Goal: Task Accomplishment & Management: Manage account settings

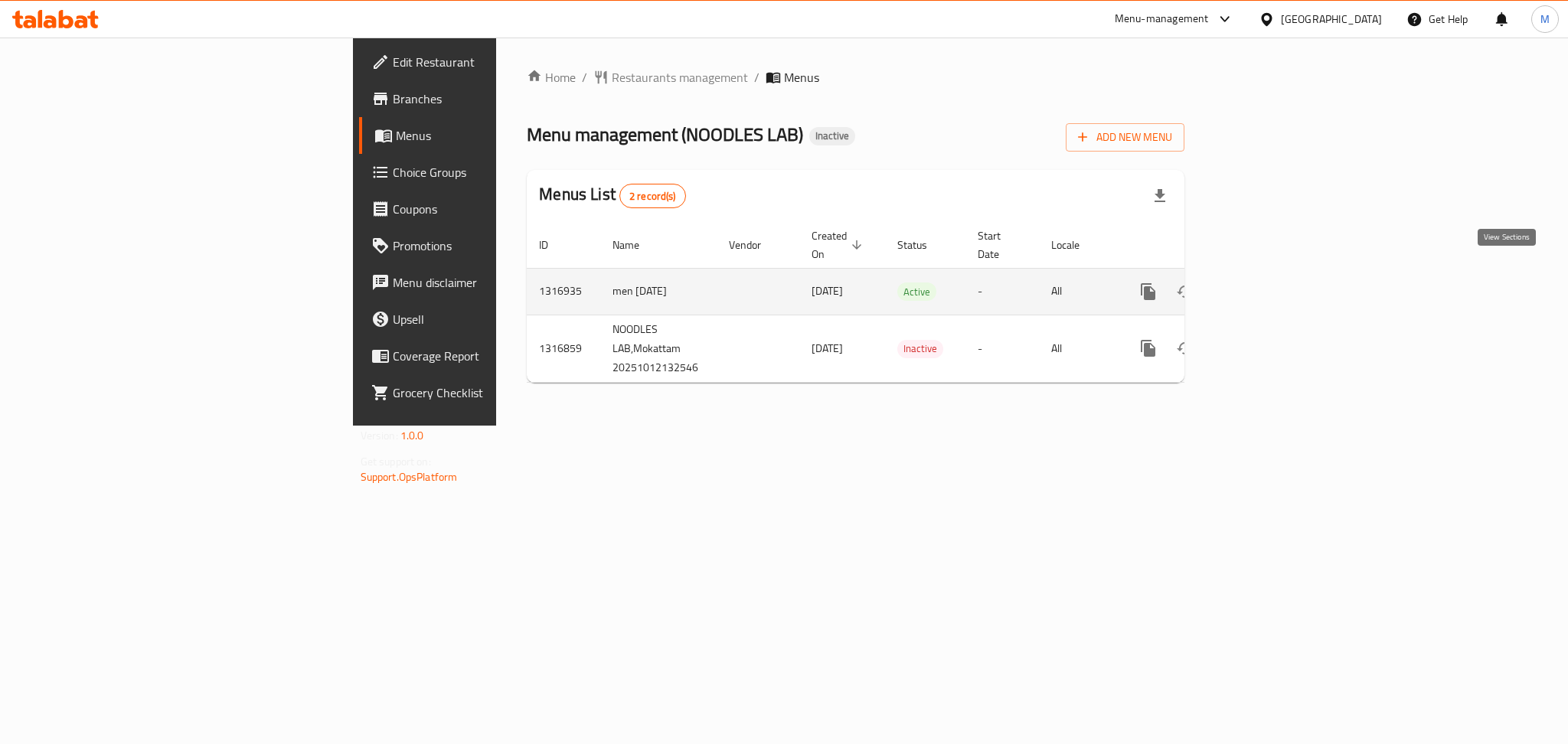
click at [1277, 273] on link "enhanced table" at bounding box center [1258, 291] width 36 height 36
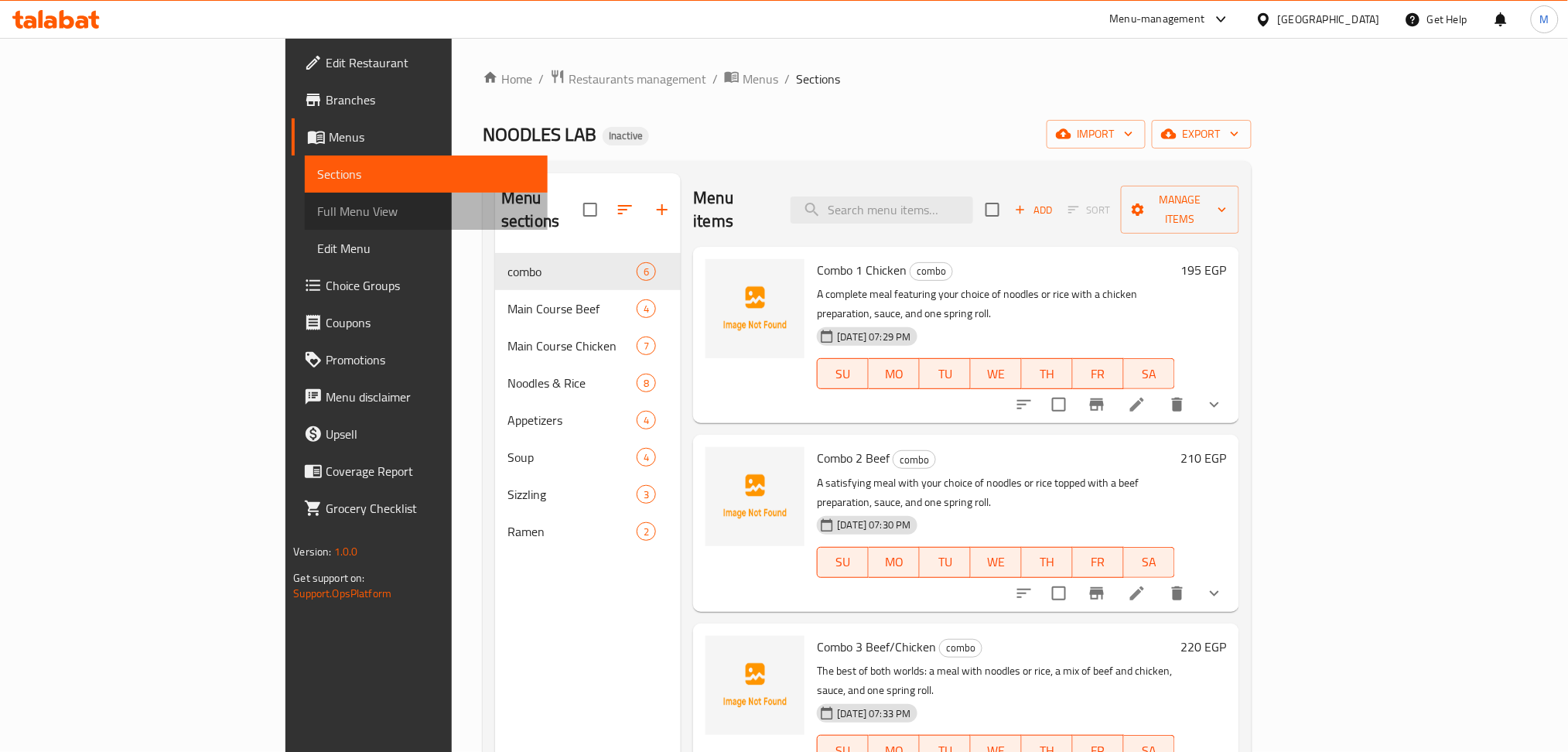
click at [305, 223] on link "Full Menu View" at bounding box center [426, 211] width 243 height 37
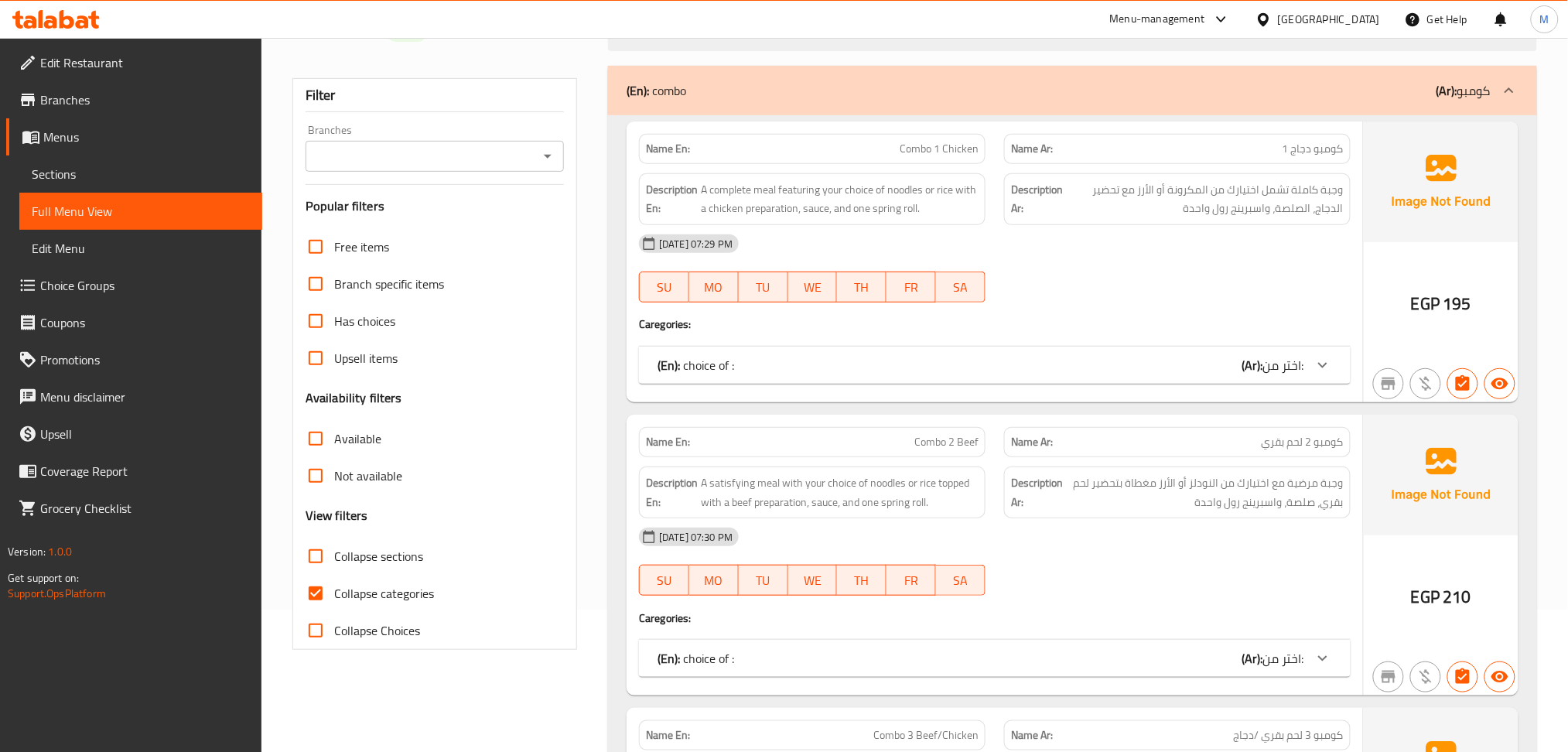
scroll to position [206, 0]
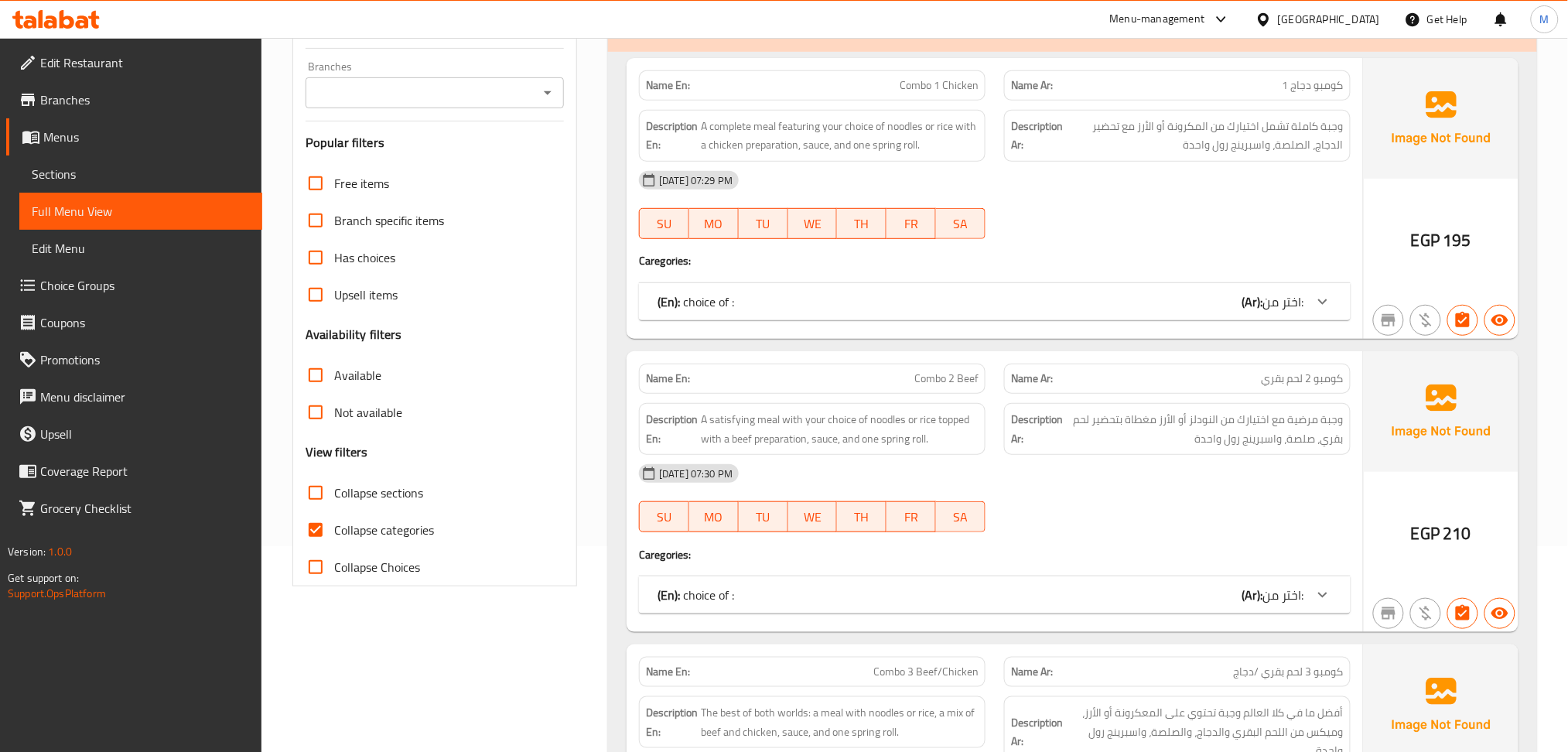
click at [354, 532] on span "Collapse categories" at bounding box center [384, 530] width 100 height 18
click at [334, 532] on input "Collapse categories" at bounding box center [315, 530] width 37 height 37
checkbox input "false"
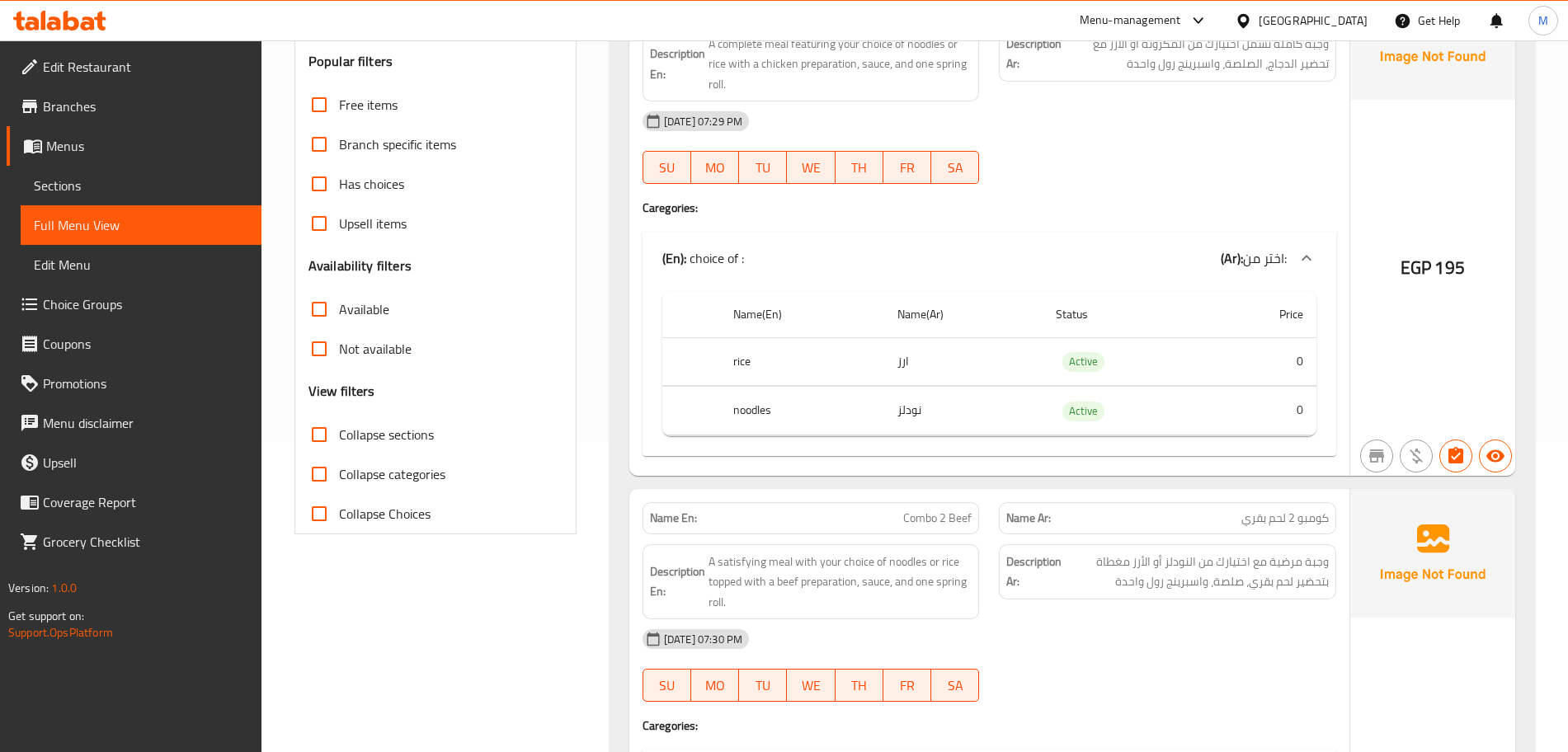
scroll to position [309, 0]
click at [32, 183] on li "Menus Sections Full Menu View Edit Menu" at bounding box center [124, 205] width 274 height 159
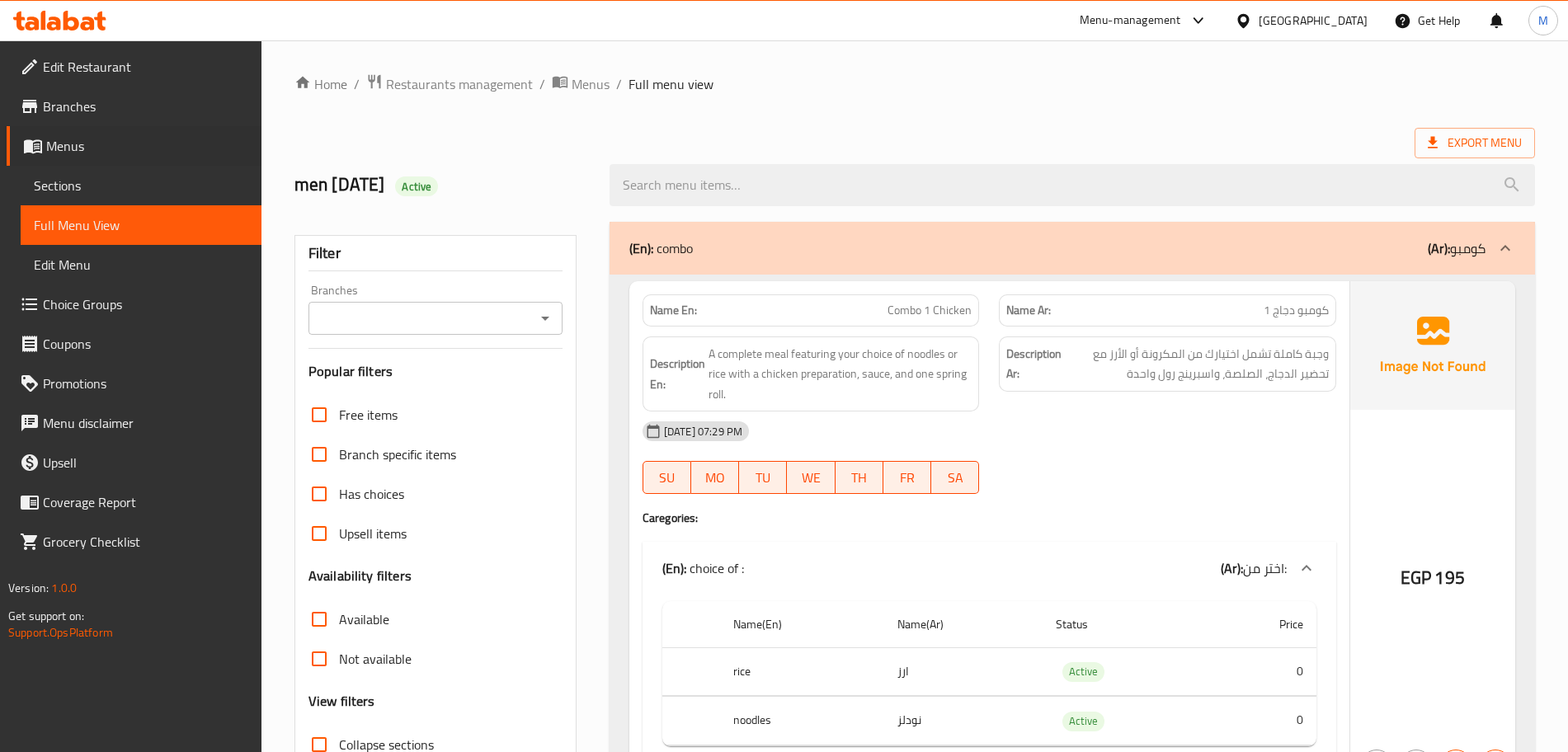
scroll to position [103, 0]
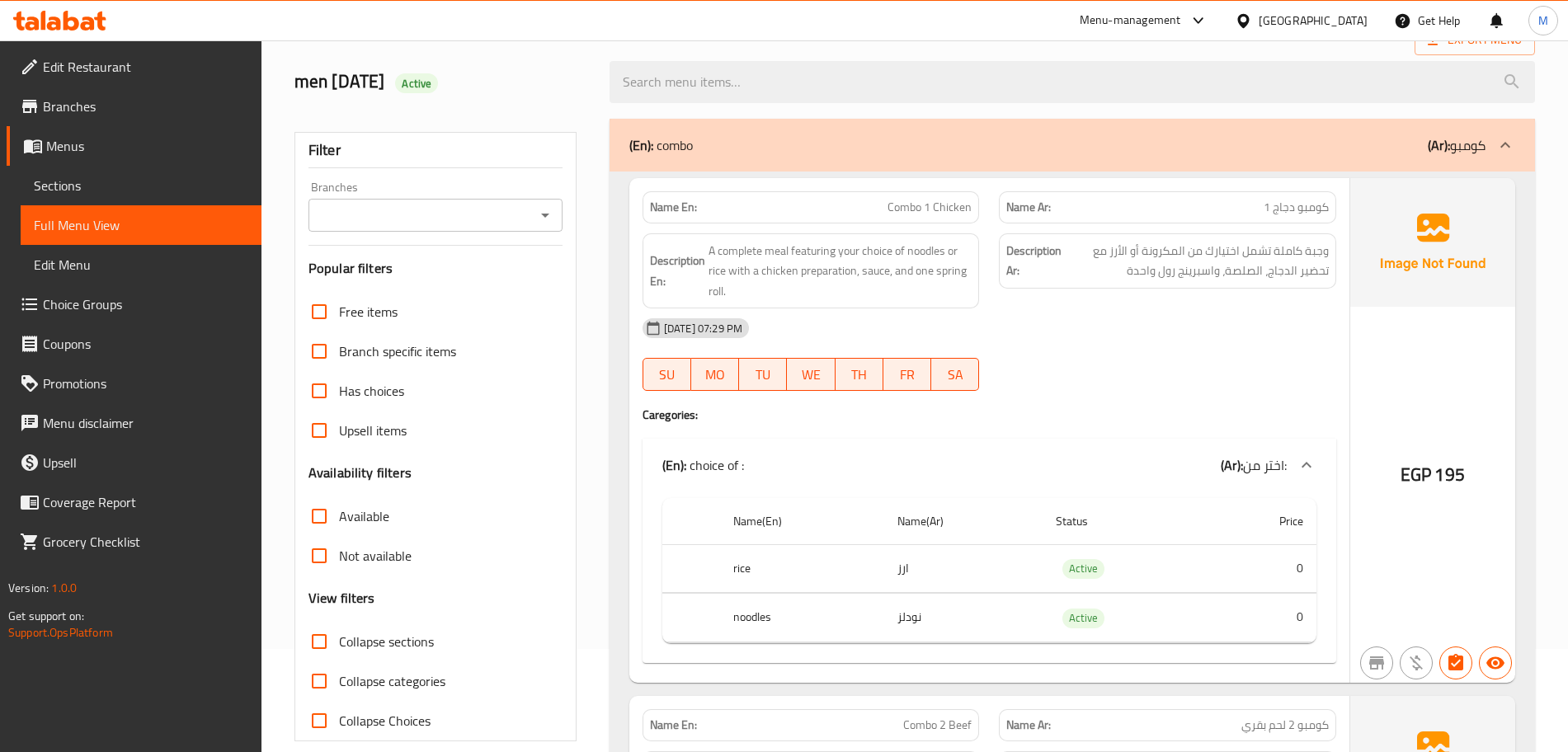
click at [848, 142] on div "(En): combo (Ar): كومبو" at bounding box center [1058, 145] width 857 height 20
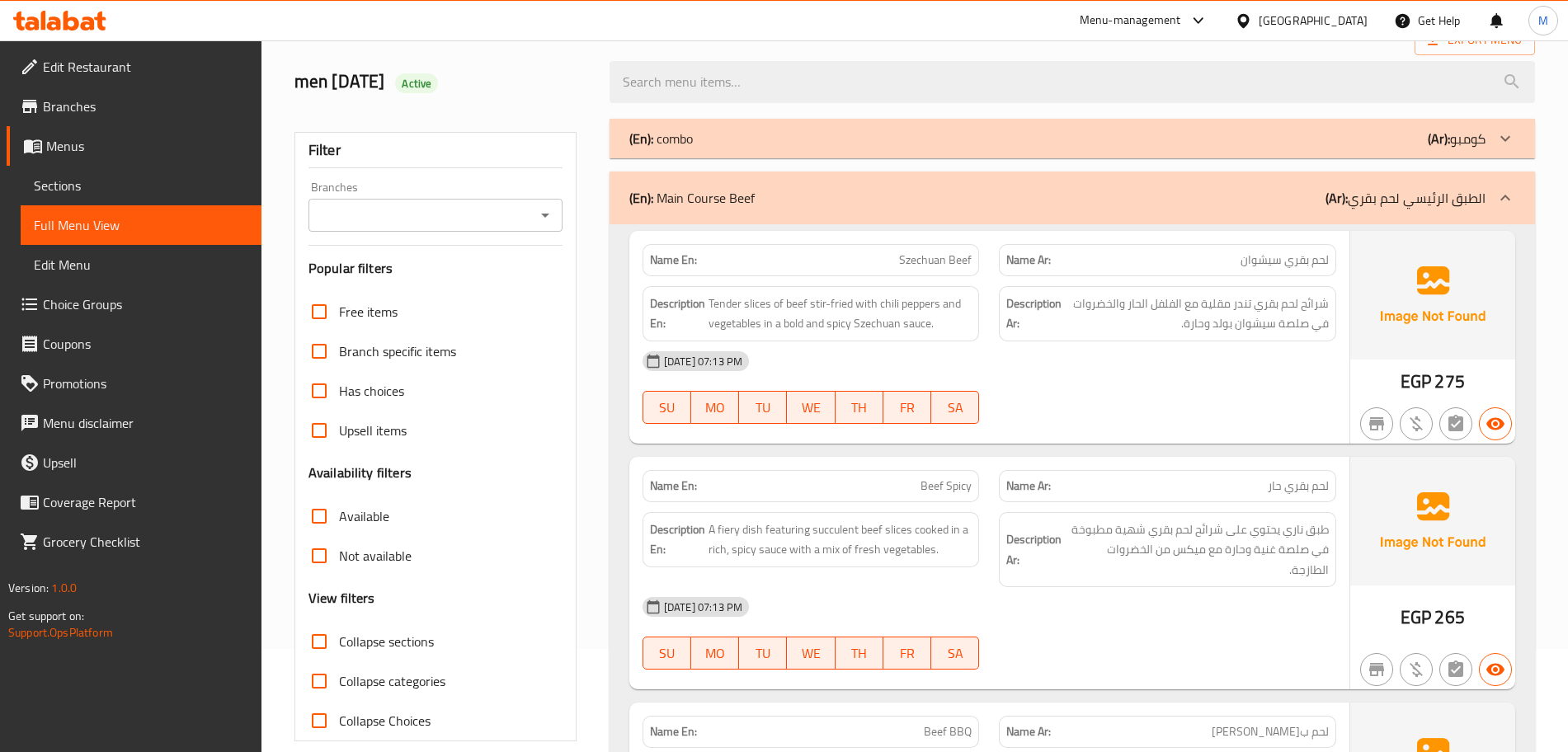
drag, startPoint x: 1186, startPoint y: 385, endPoint x: 1272, endPoint y: 399, distance: 87.1
click at [1272, 399] on div "12-10-2025 07:13 PM SU MO TU WE TH FR SA" at bounding box center [990, 387] width 713 height 92
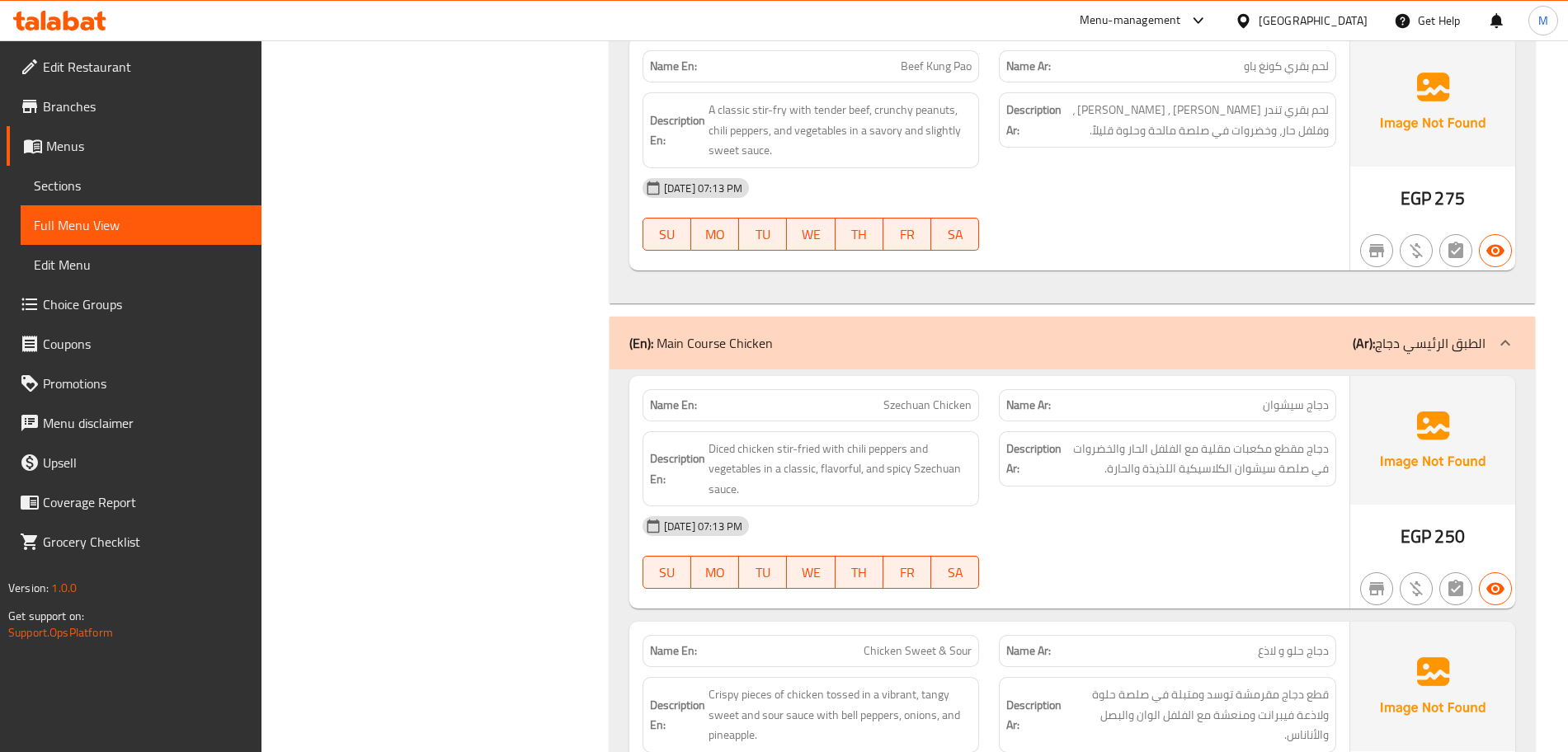
scroll to position [1030, 0]
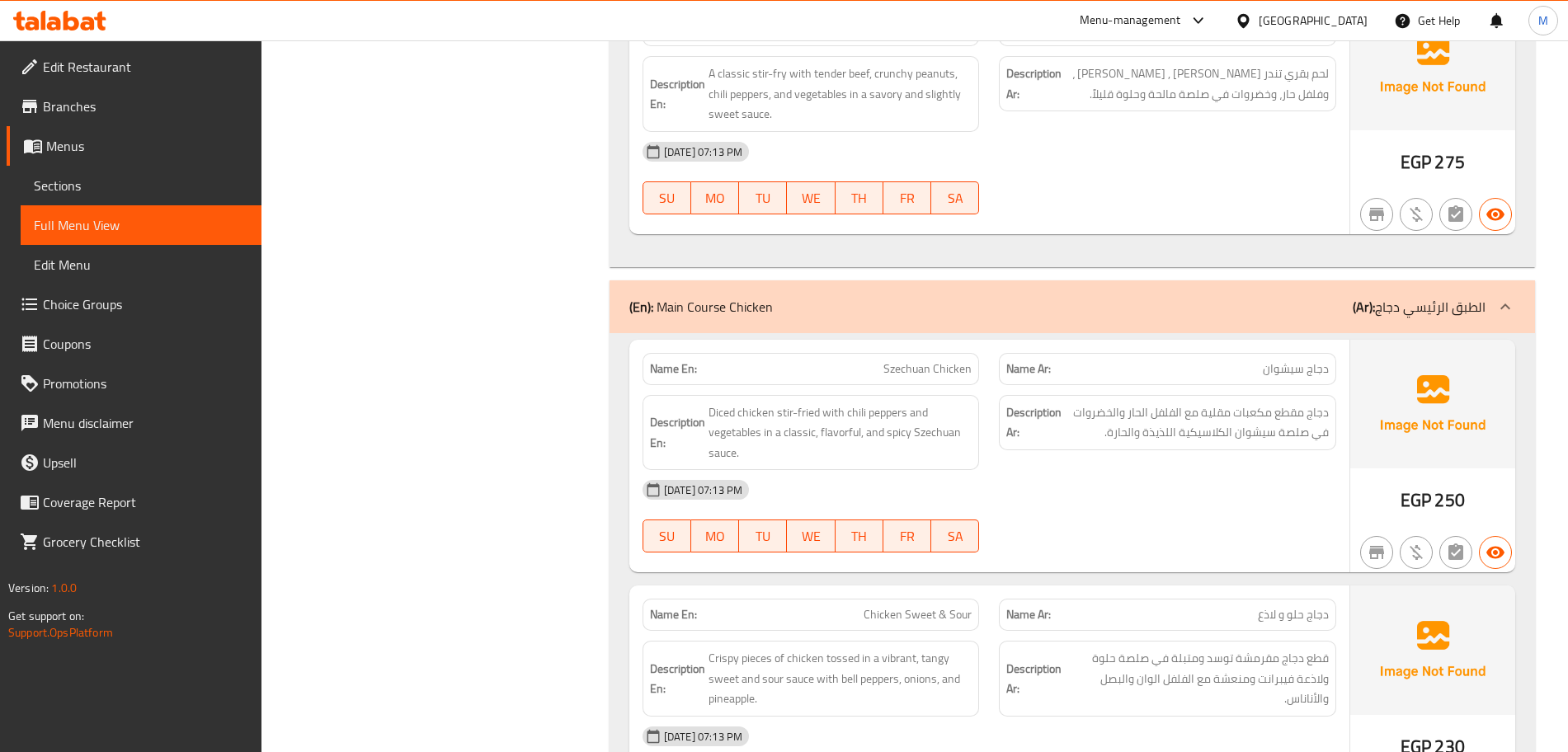
click at [1318, 504] on div "12-10-2025 07:13 PM SU MO TU WE TH FR SA" at bounding box center [990, 516] width 713 height 92
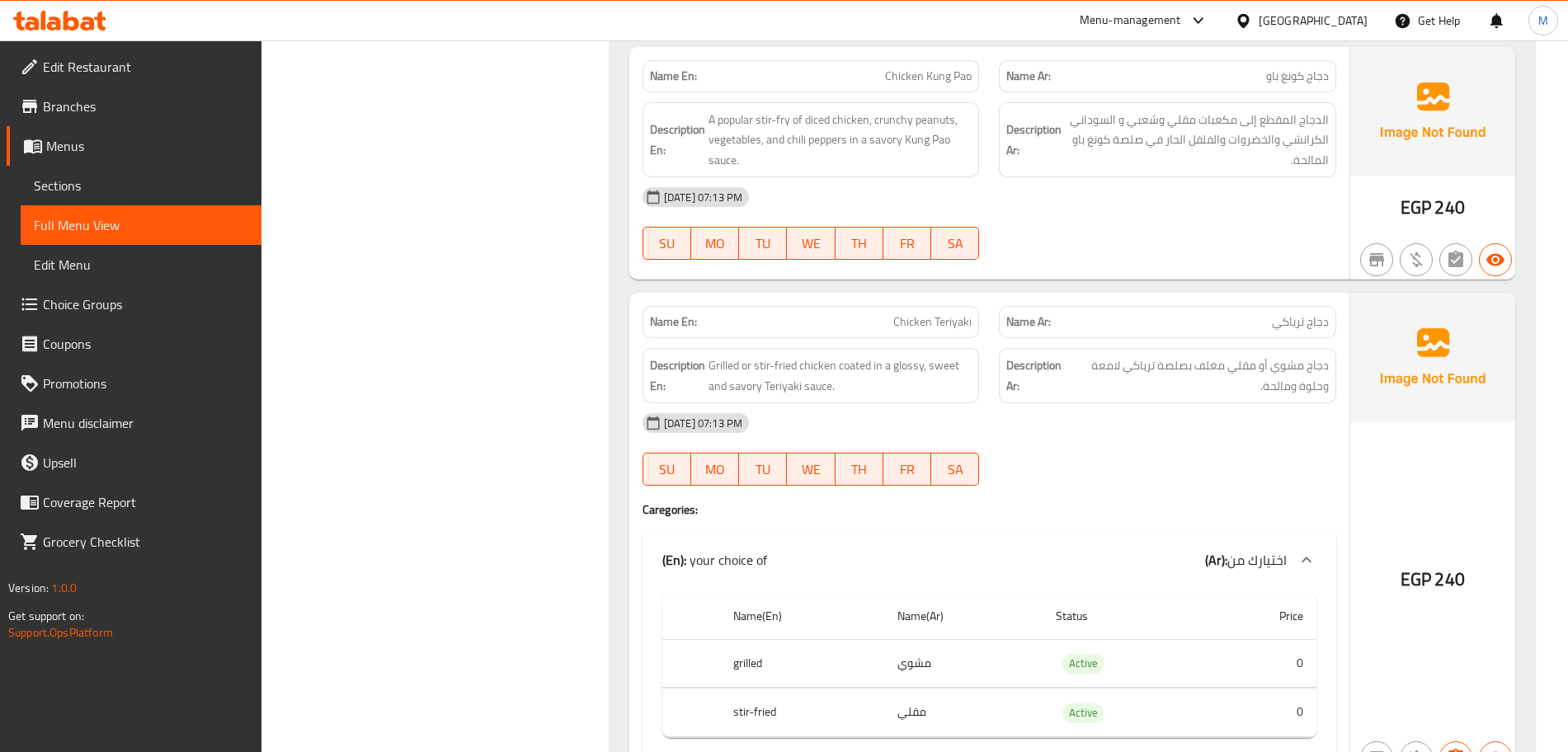
scroll to position [2369, 0]
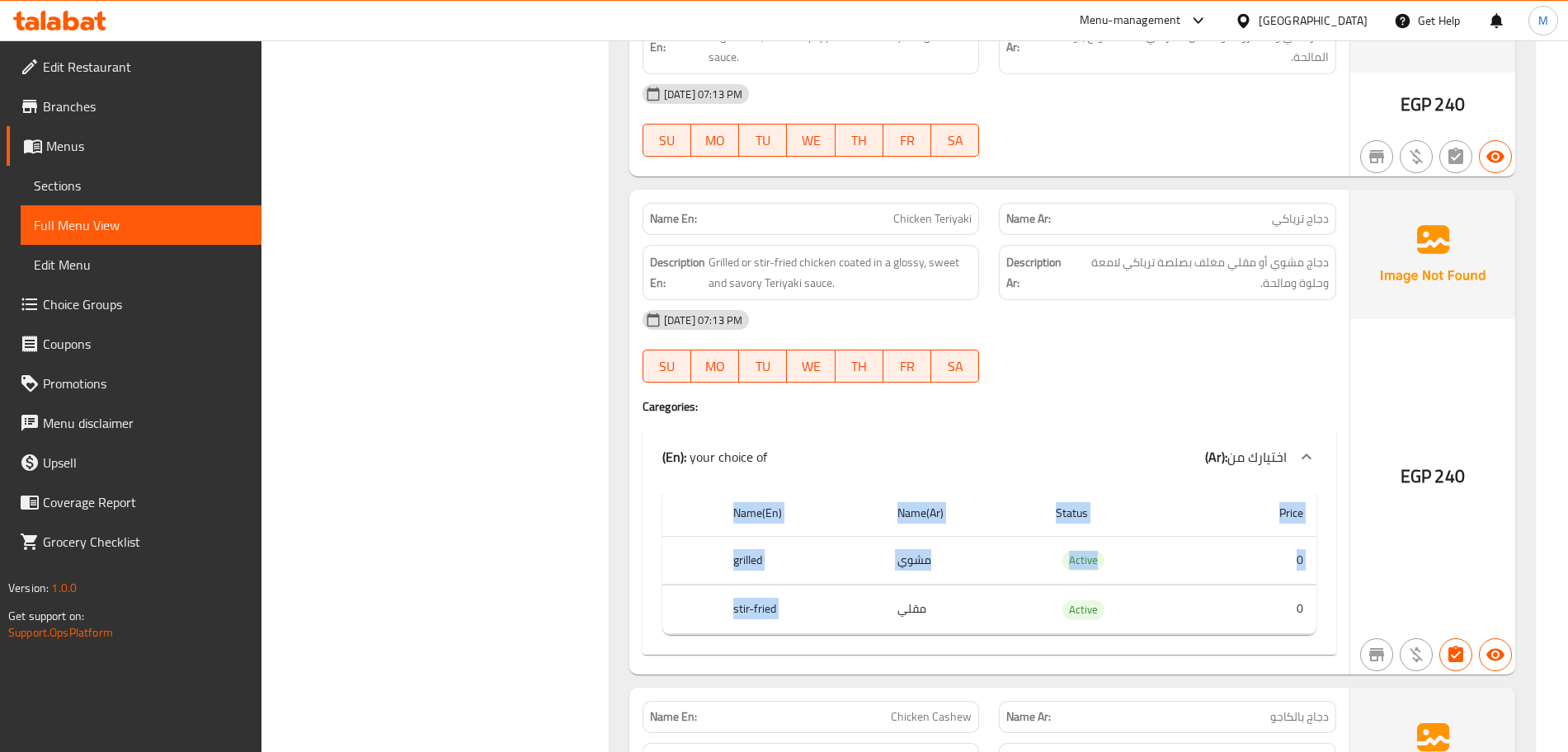
drag, startPoint x: 990, startPoint y: 603, endPoint x: 996, endPoint y: 448, distance: 155.1
click at [996, 448] on div "(En): your choice of (Ar): اختيارك من Name(En) Name(Ar) Status Price grilled مش…" at bounding box center [989, 542] width 694 height 224
click at [994, 447] on div "(En): your choice of (Ar): اختيارك من" at bounding box center [974, 456] width 624 height 20
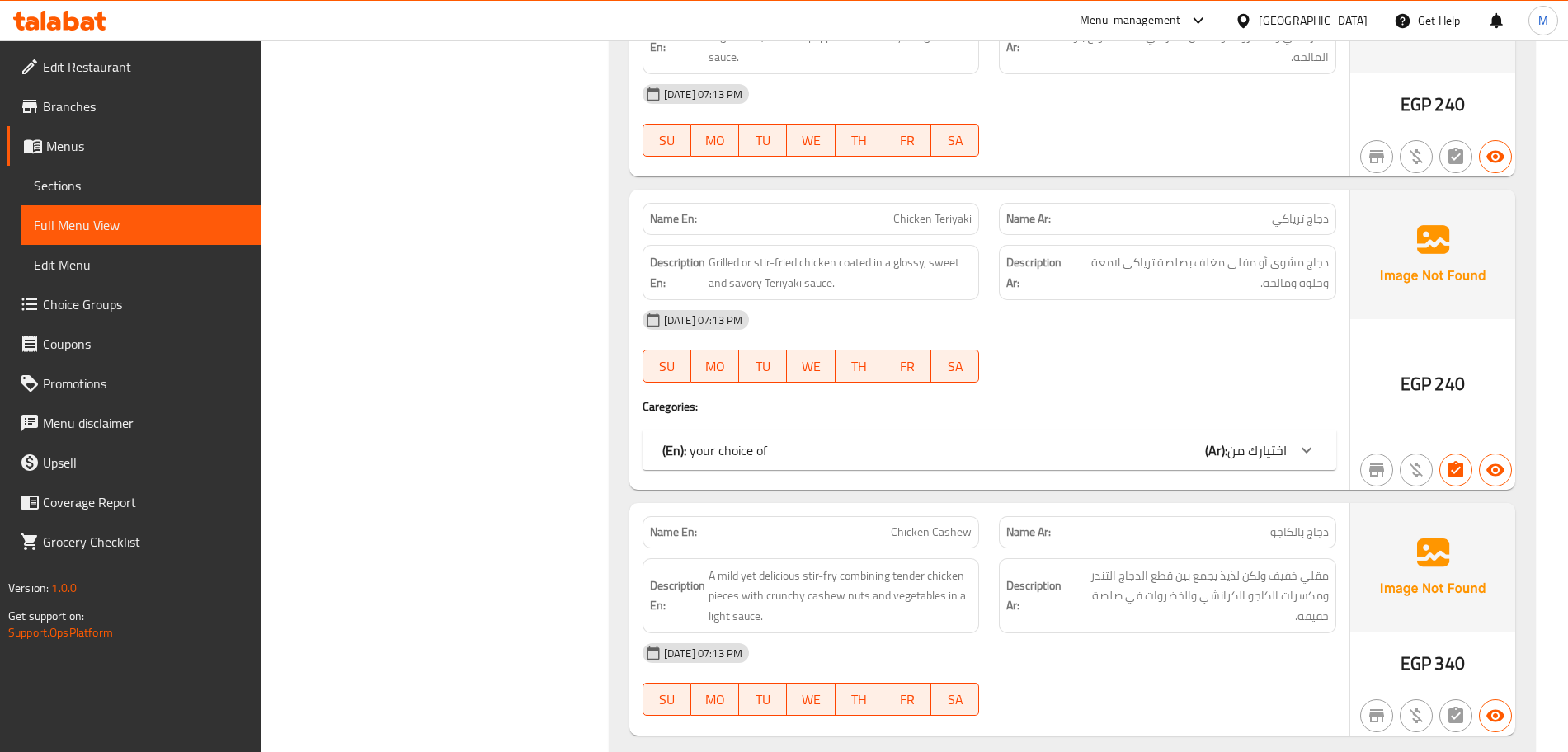
click at [981, 440] on div "(En): your choice of (Ar): اختيارك من" at bounding box center [974, 449] width 624 height 20
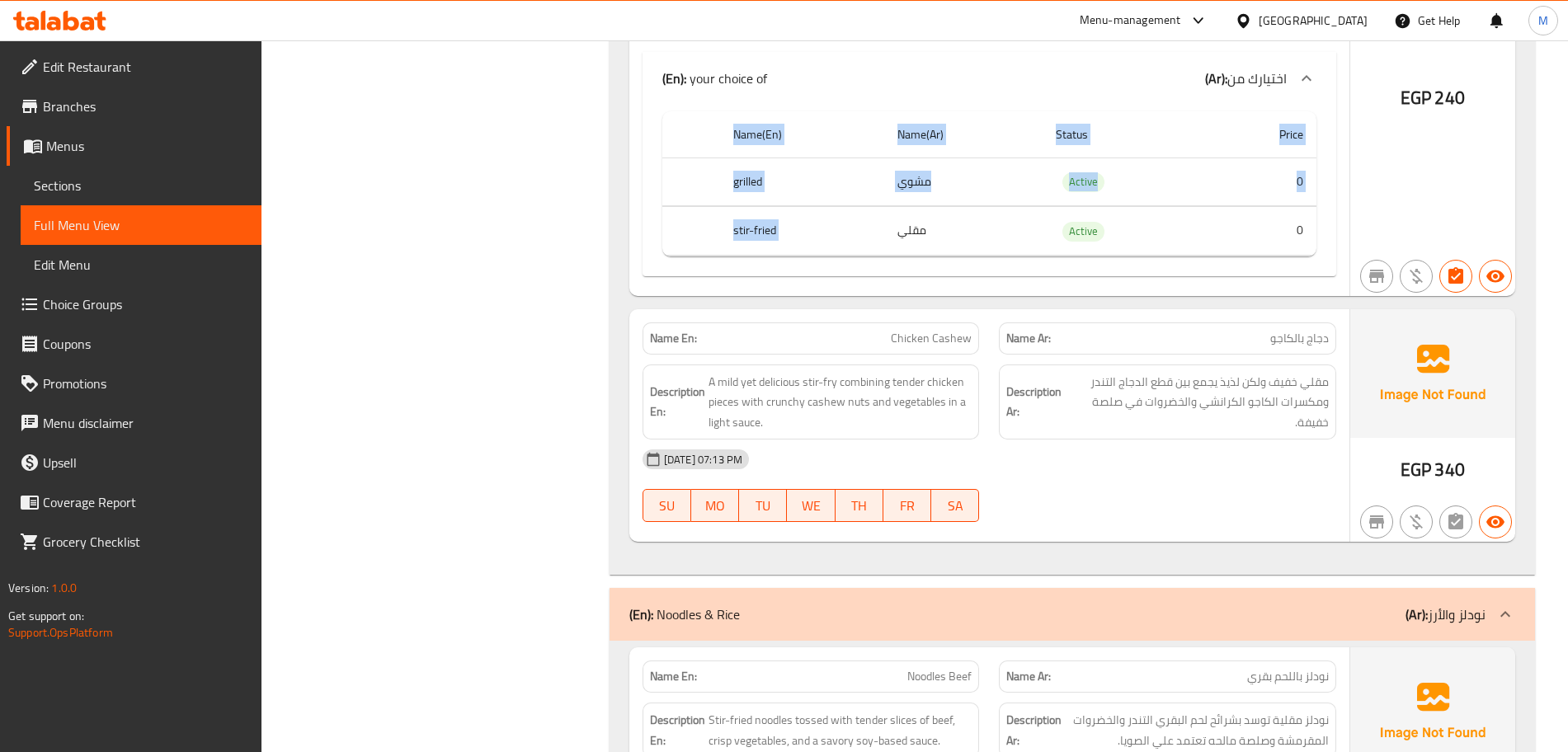
scroll to position [2885, 0]
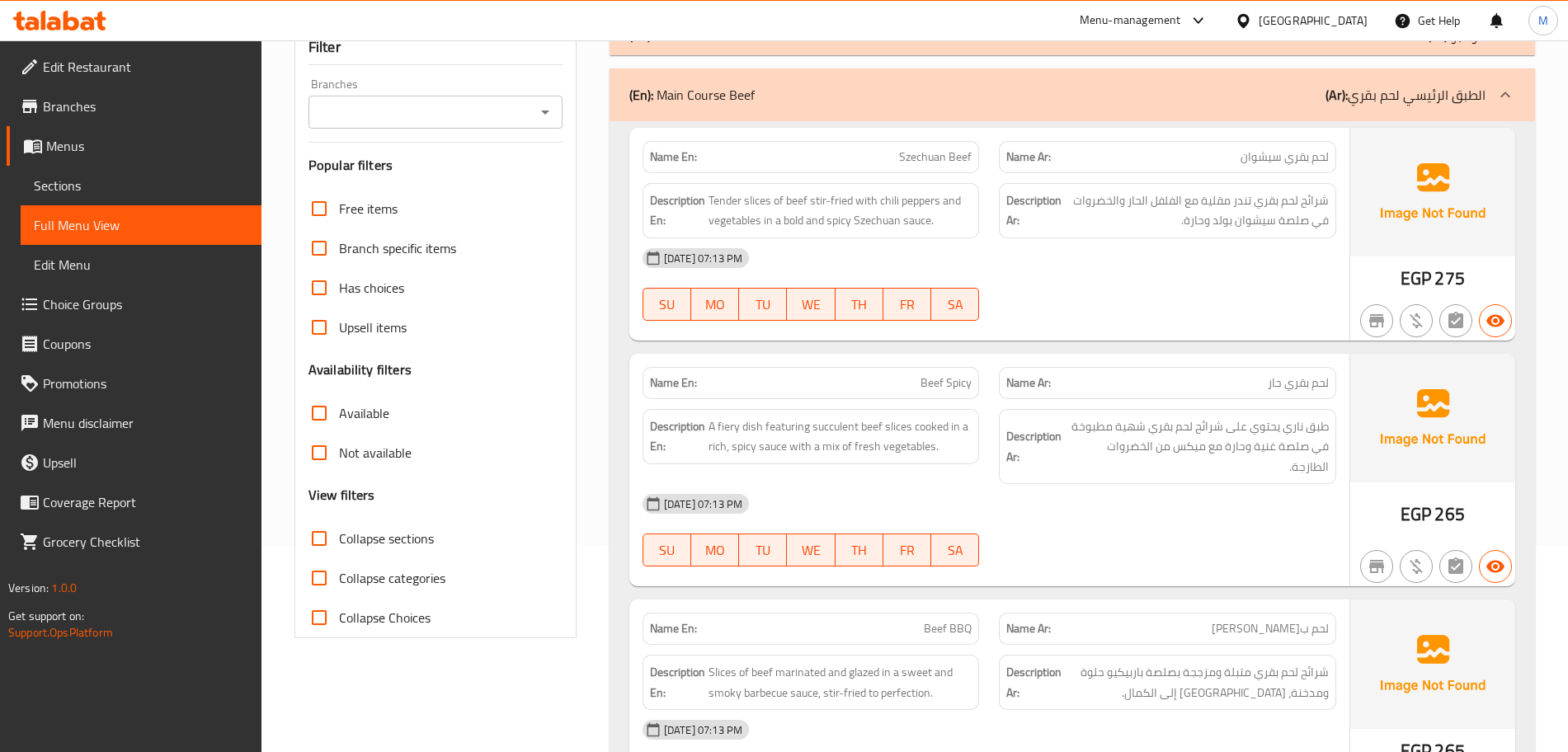
scroll to position [0, 0]
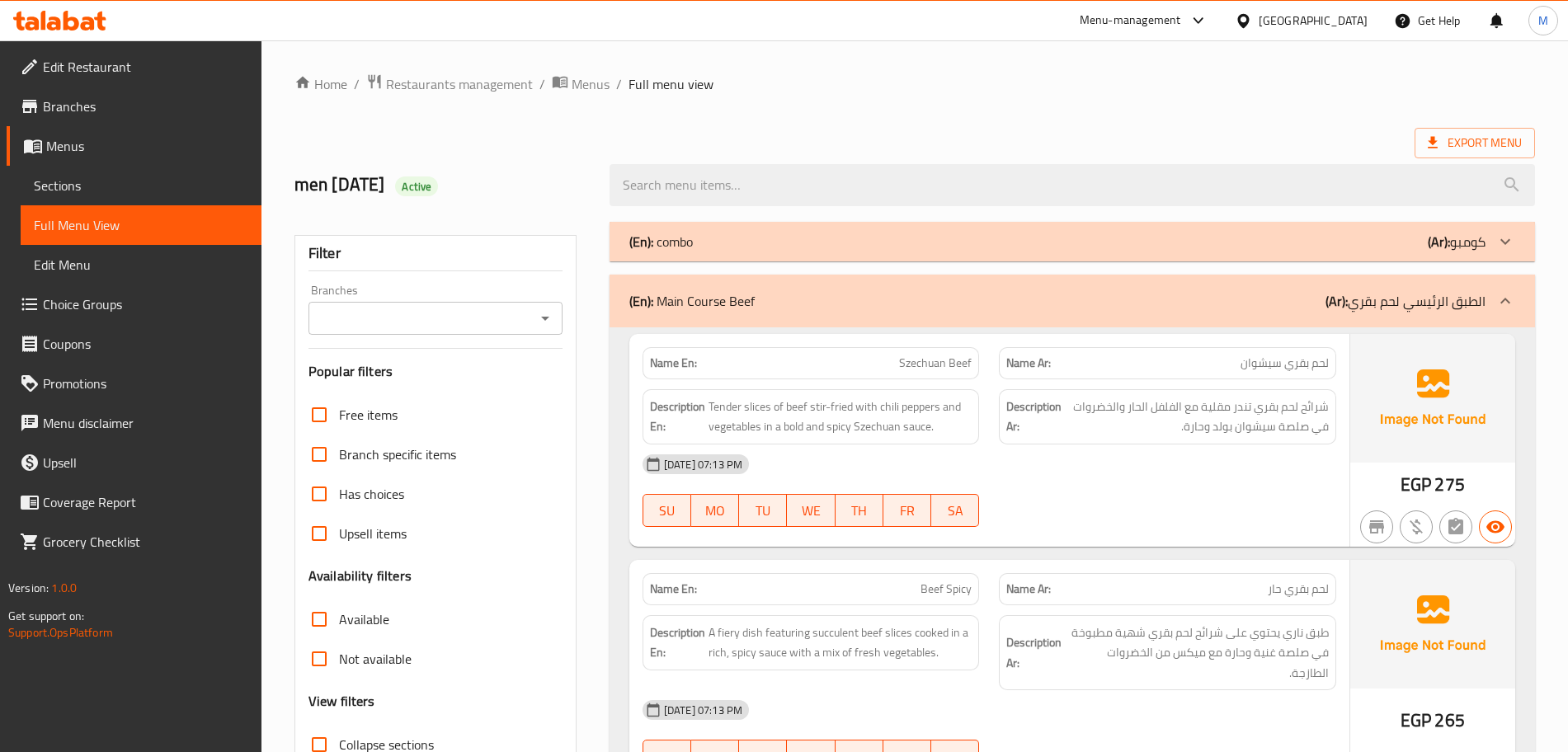
click at [750, 236] on div "(En): combo (Ar): كومبو" at bounding box center [1058, 241] width 857 height 20
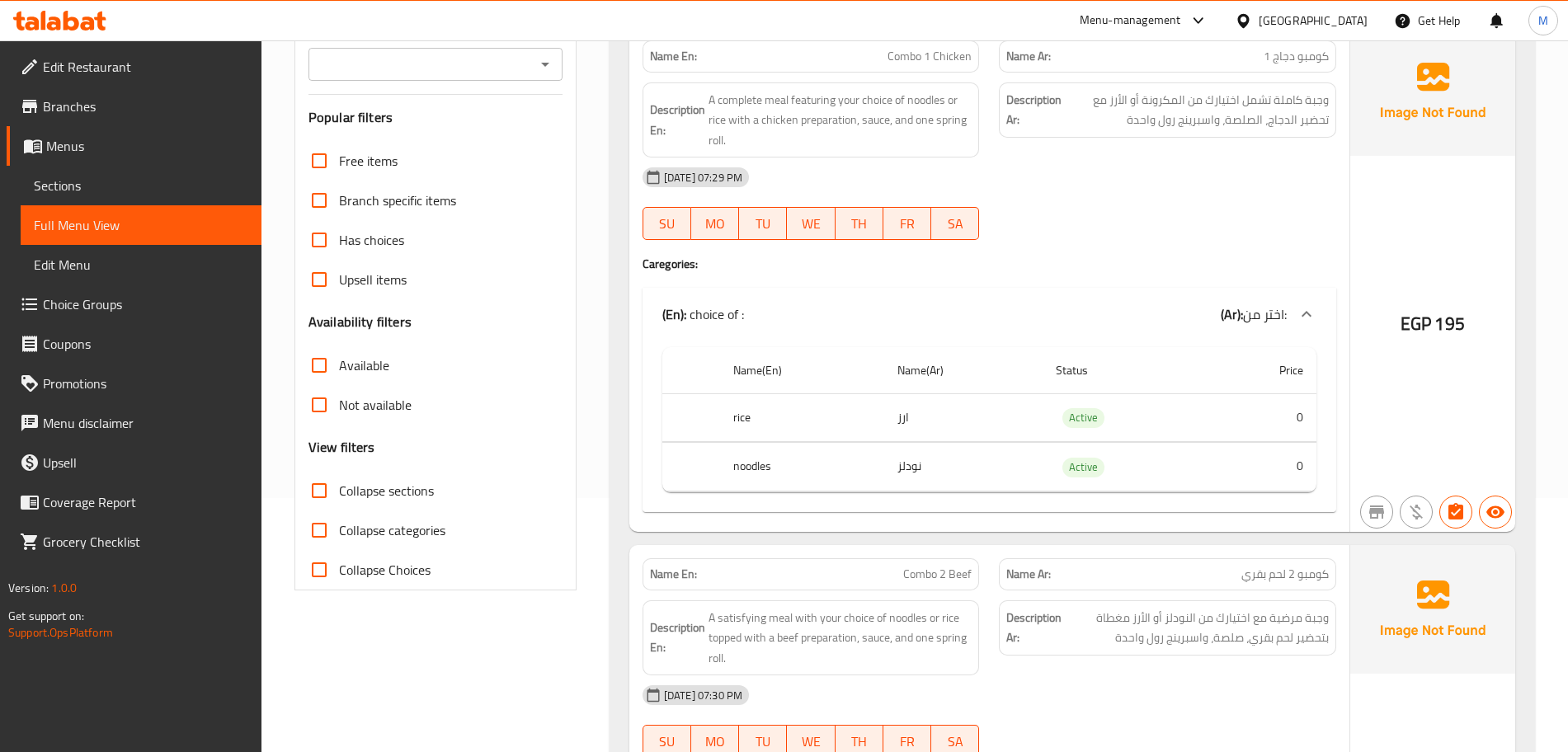
scroll to position [309, 0]
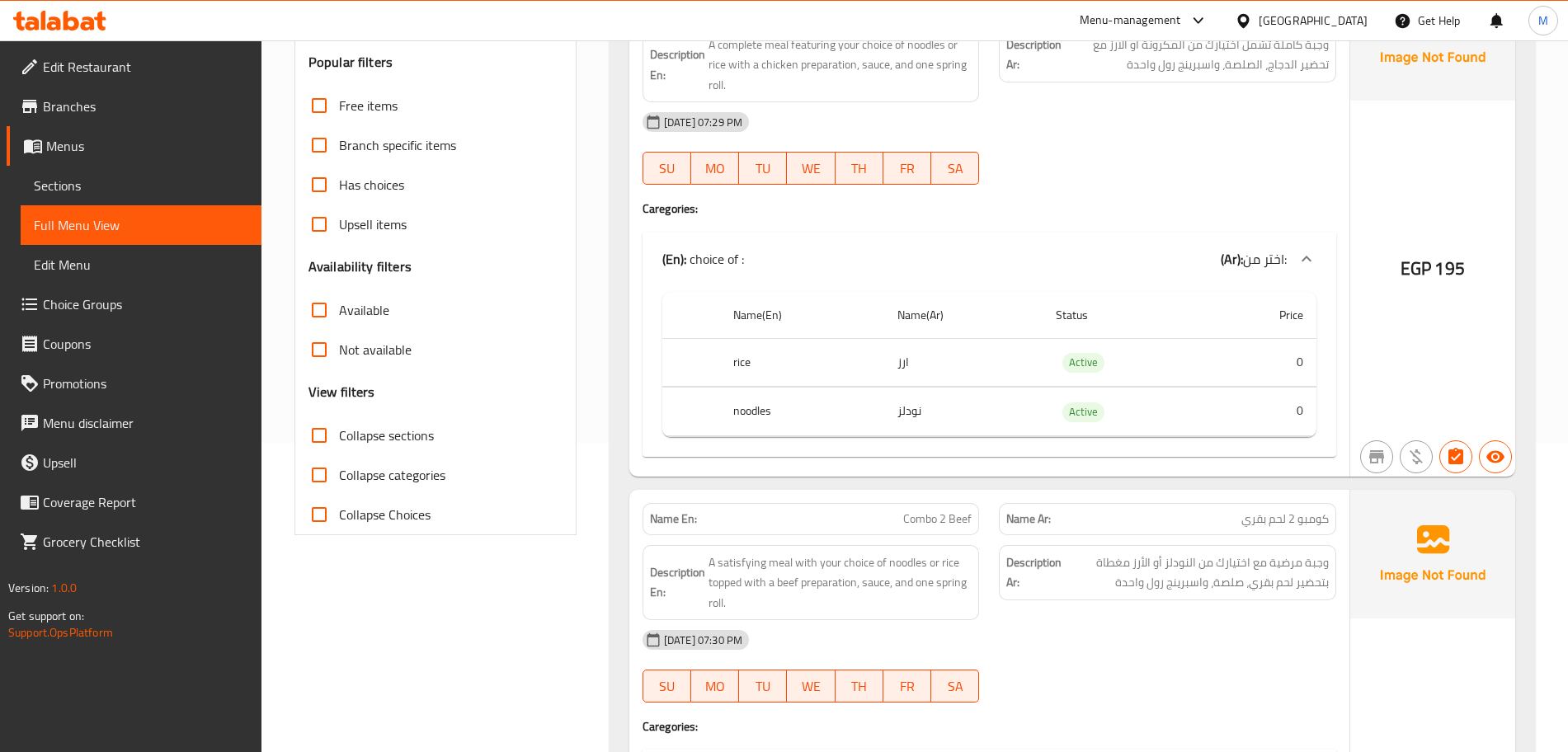
click at [313, 438] on input "Collapse sections" at bounding box center [319, 435] width 39 height 39
checkbox input "true"
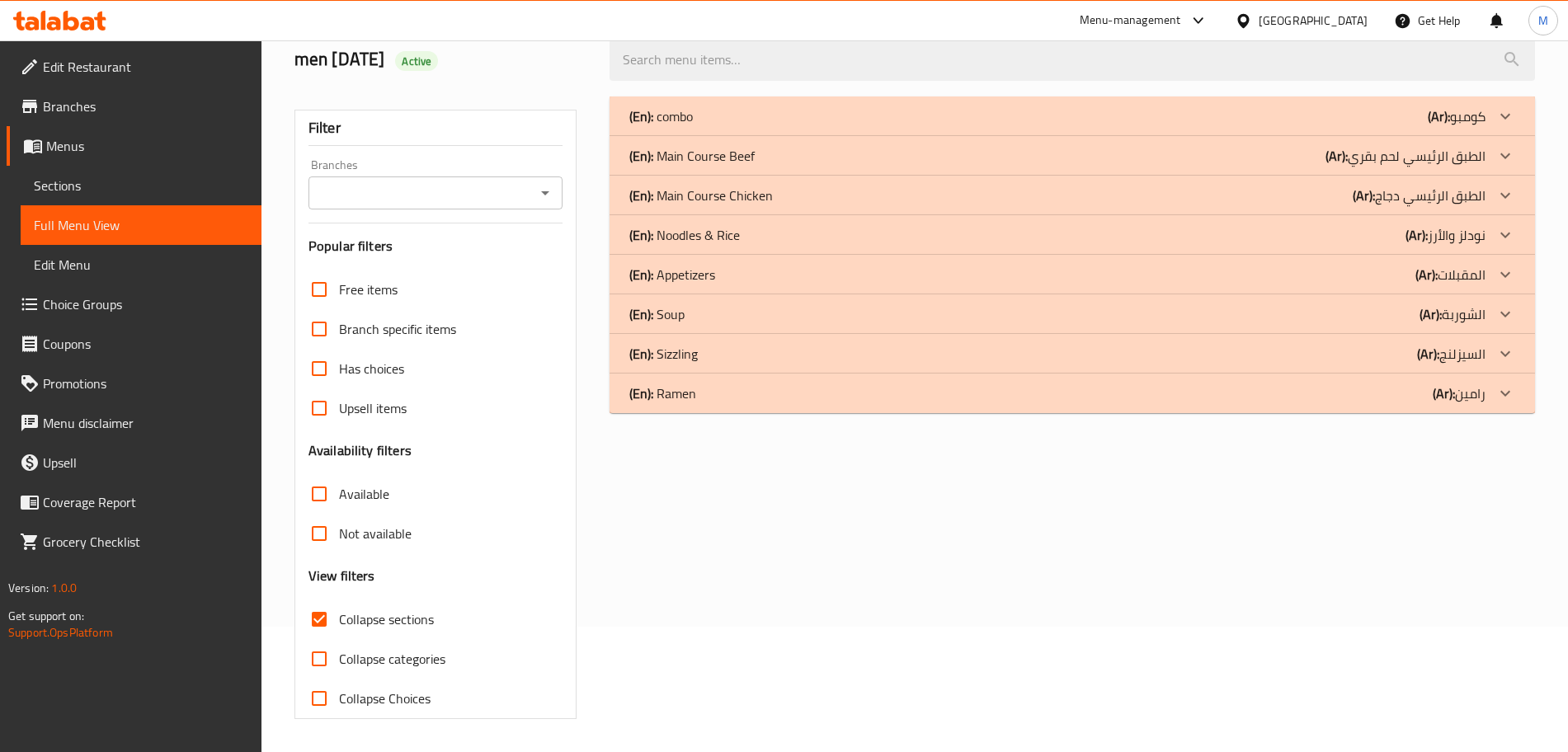
scroll to position [0, 0]
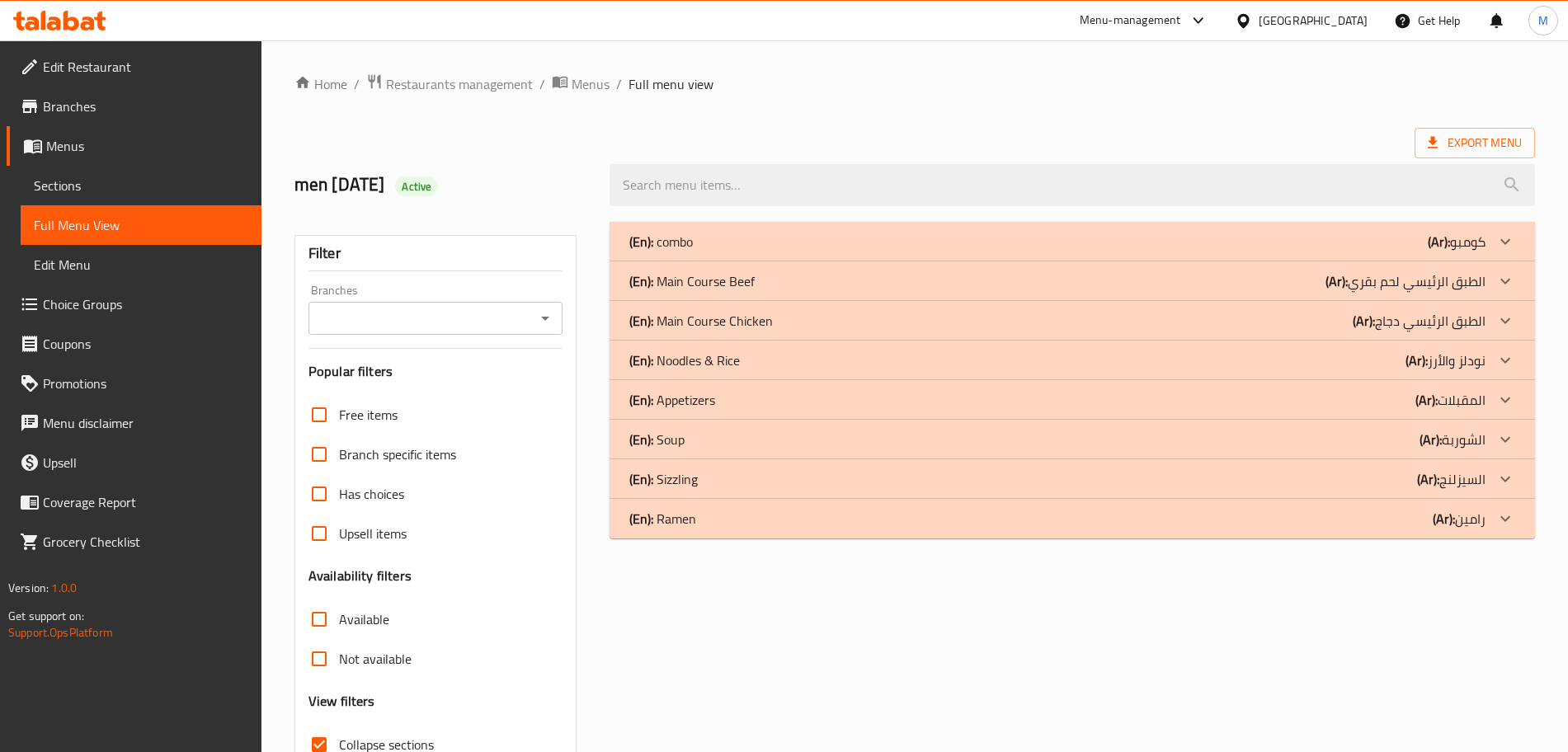
click at [723, 275] on p "(En): Main Course Beef" at bounding box center [692, 281] width 125 height 20
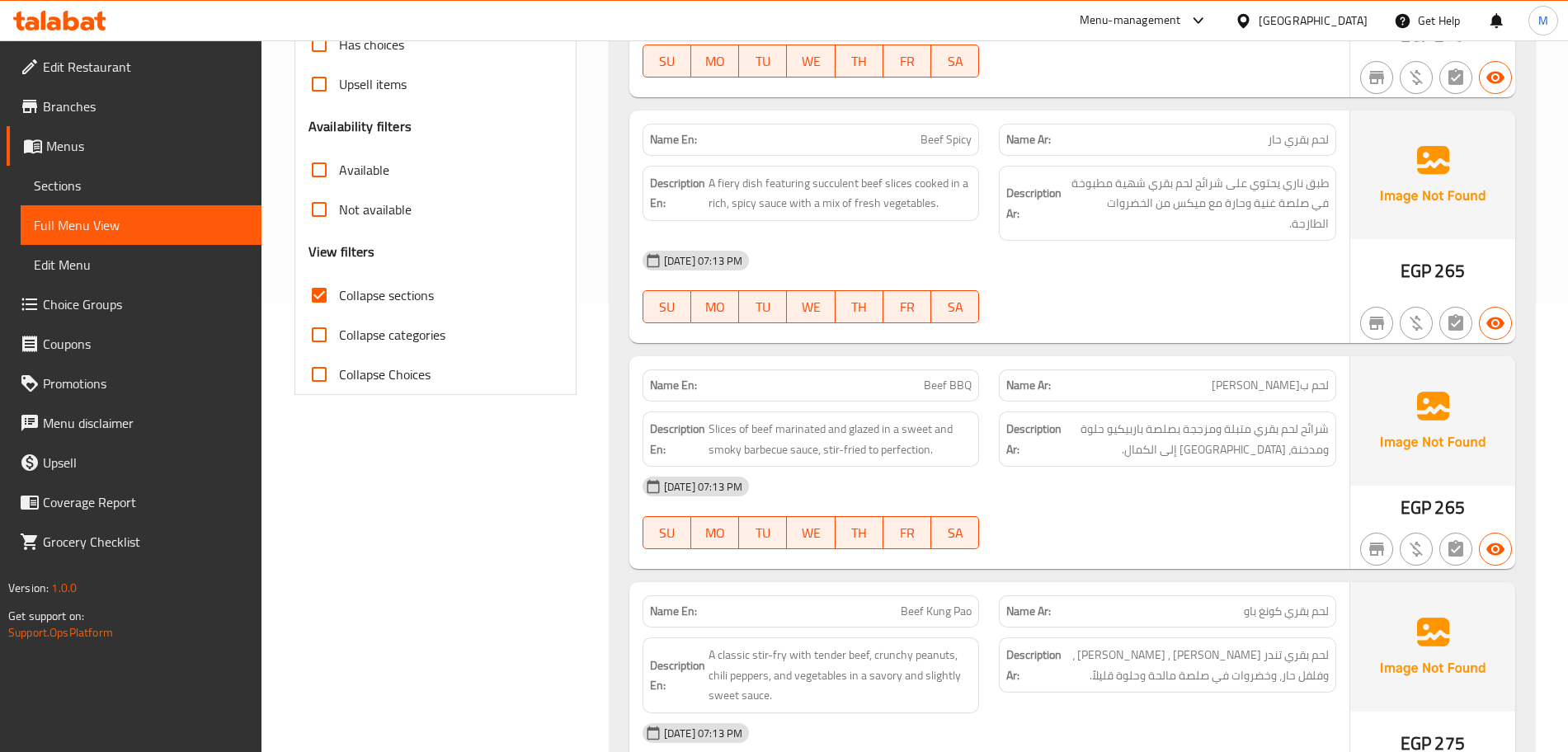
scroll to position [515, 0]
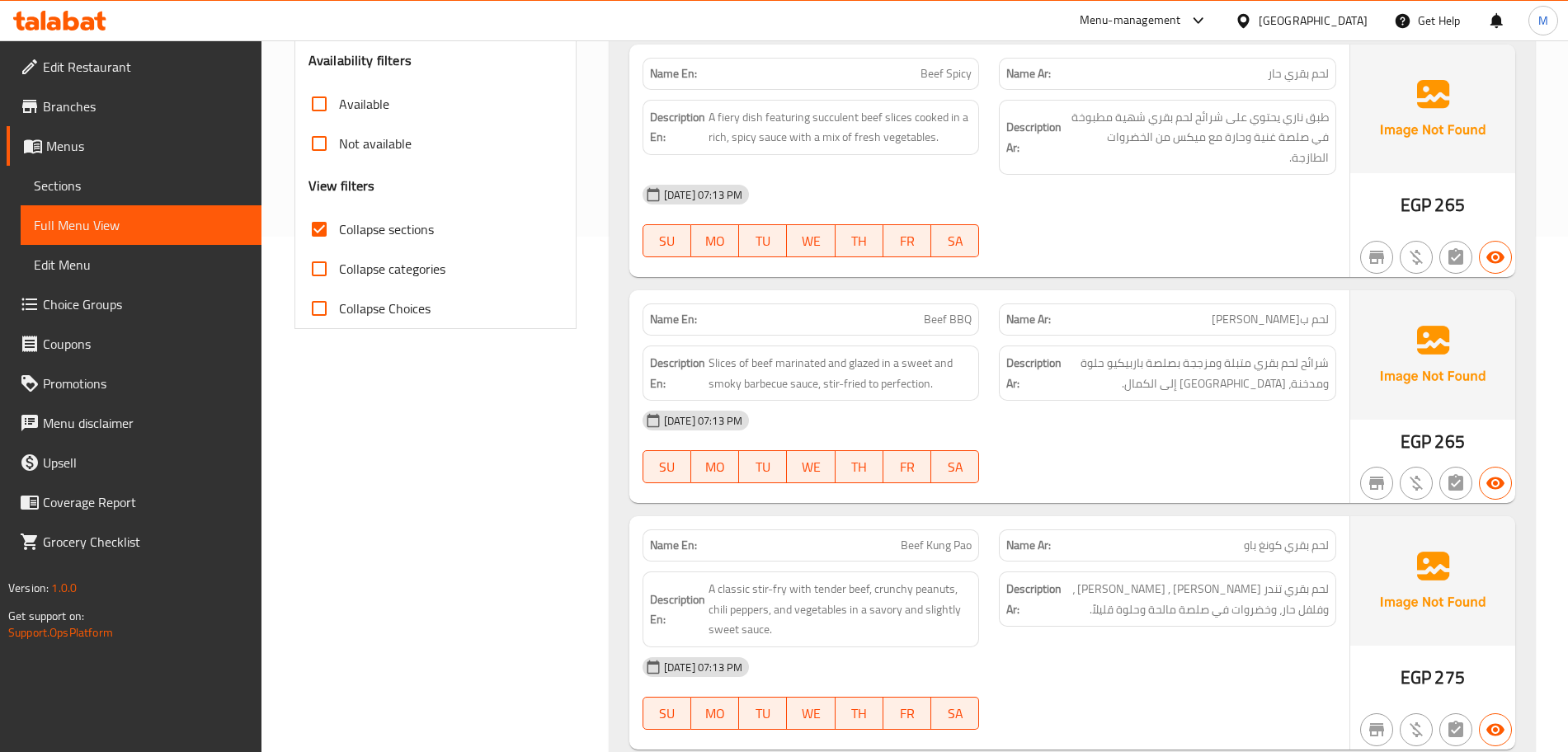
click at [862, 310] on p "Name En: Beef BBQ" at bounding box center [811, 319] width 322 height 17
copy span "Beef BBQ"
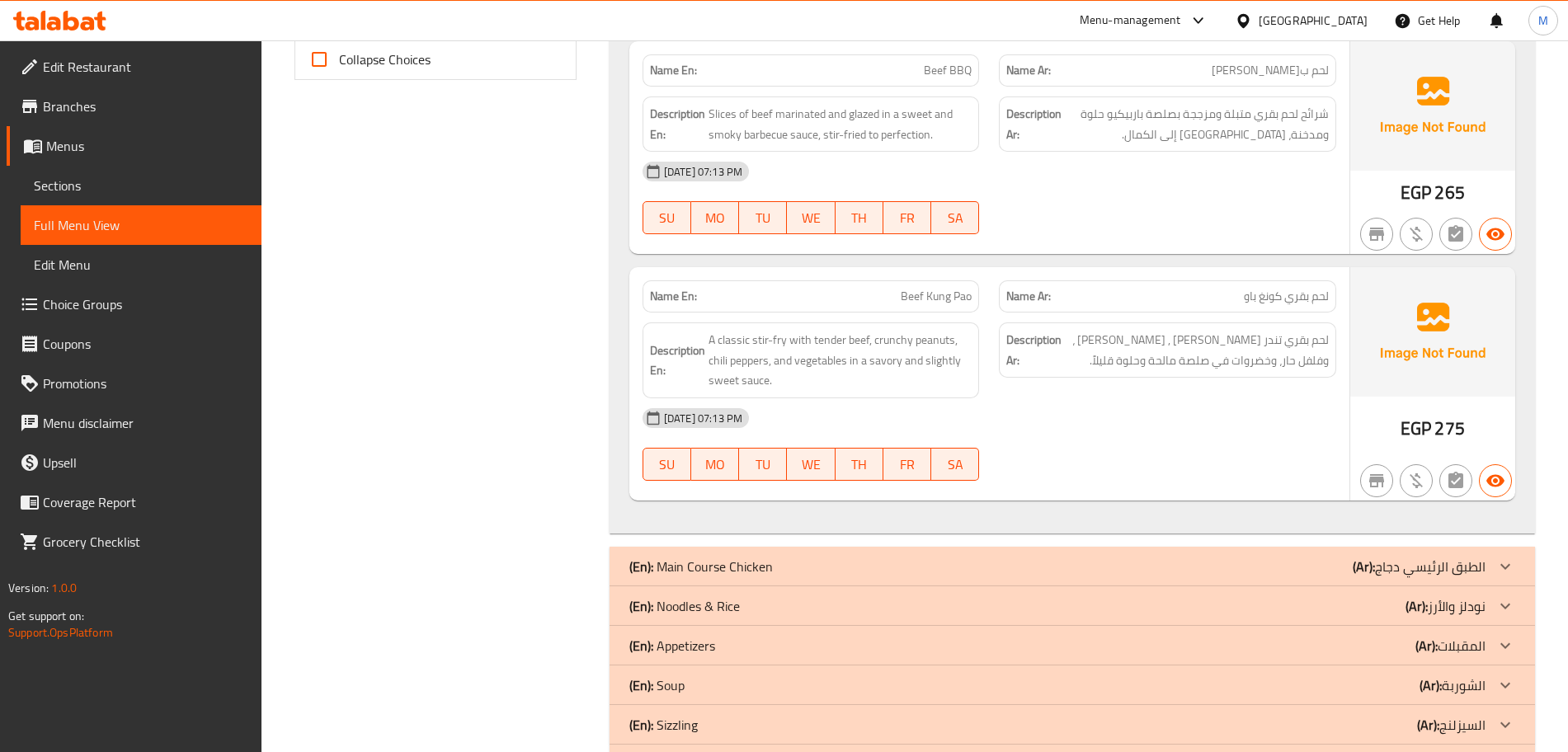
scroll to position [808, 0]
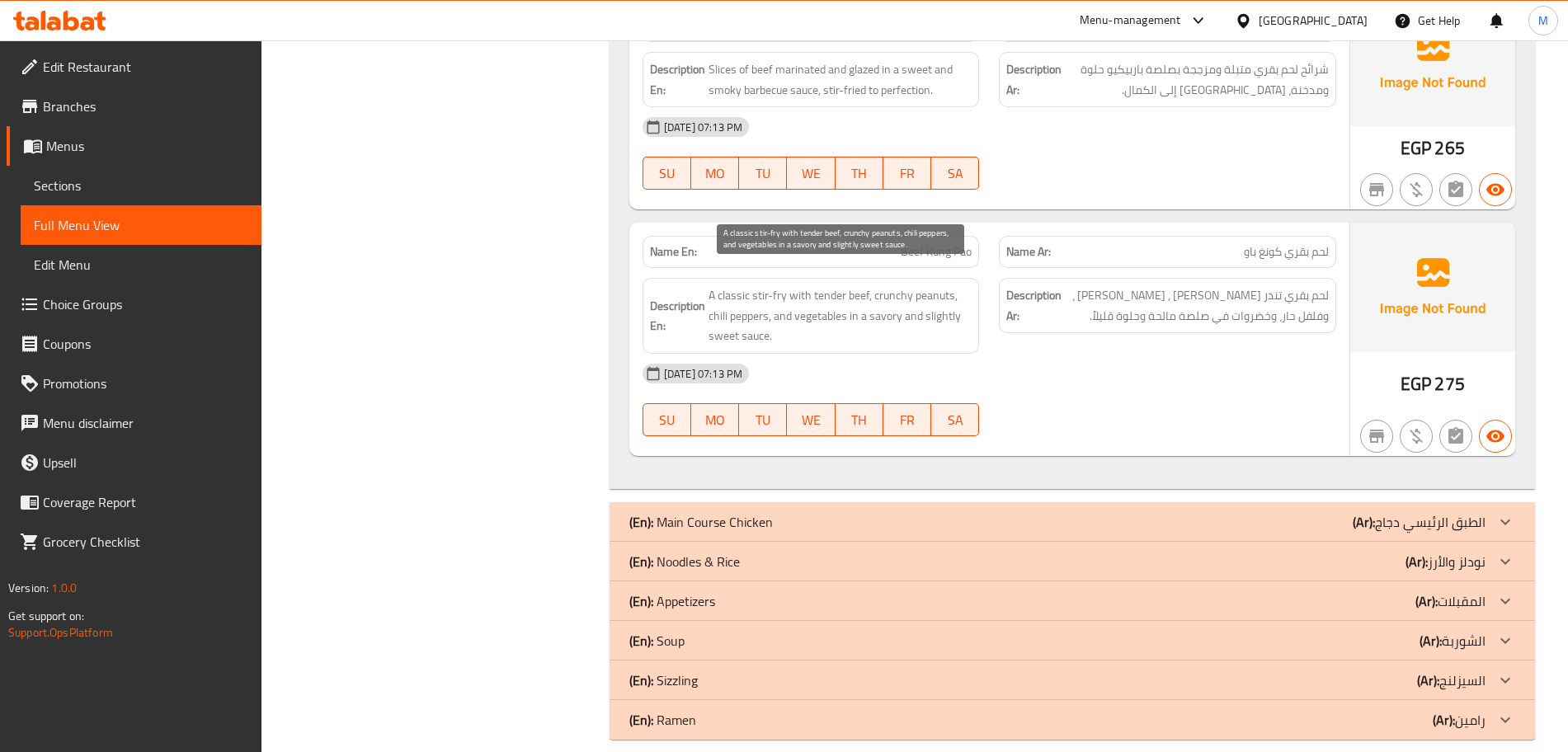
click at [911, 301] on span "A classic stir-fry with tender beef, crunchy peanuts, chili peppers, and vegeta…" at bounding box center [839, 316] width 264 height 61
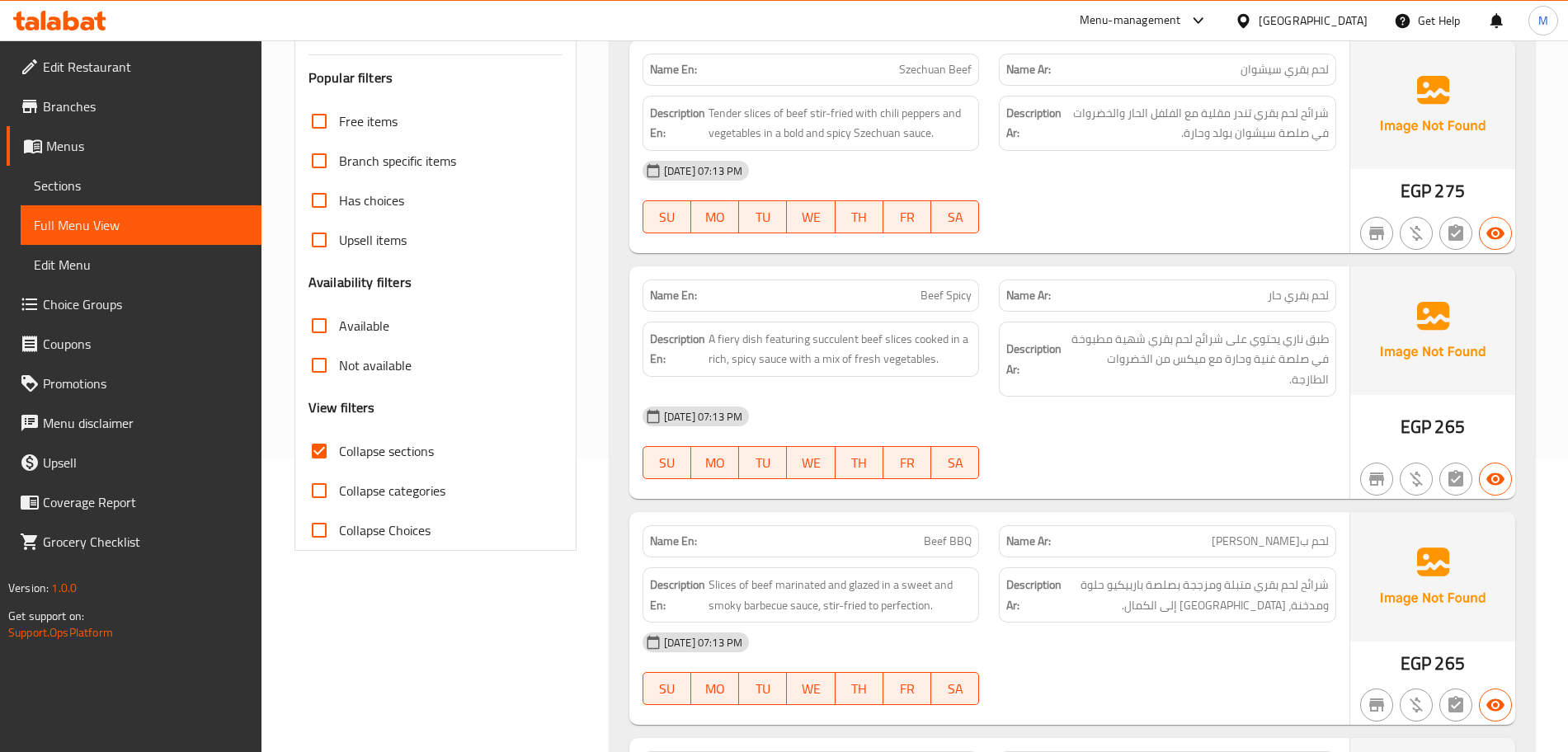
scroll to position [0, 0]
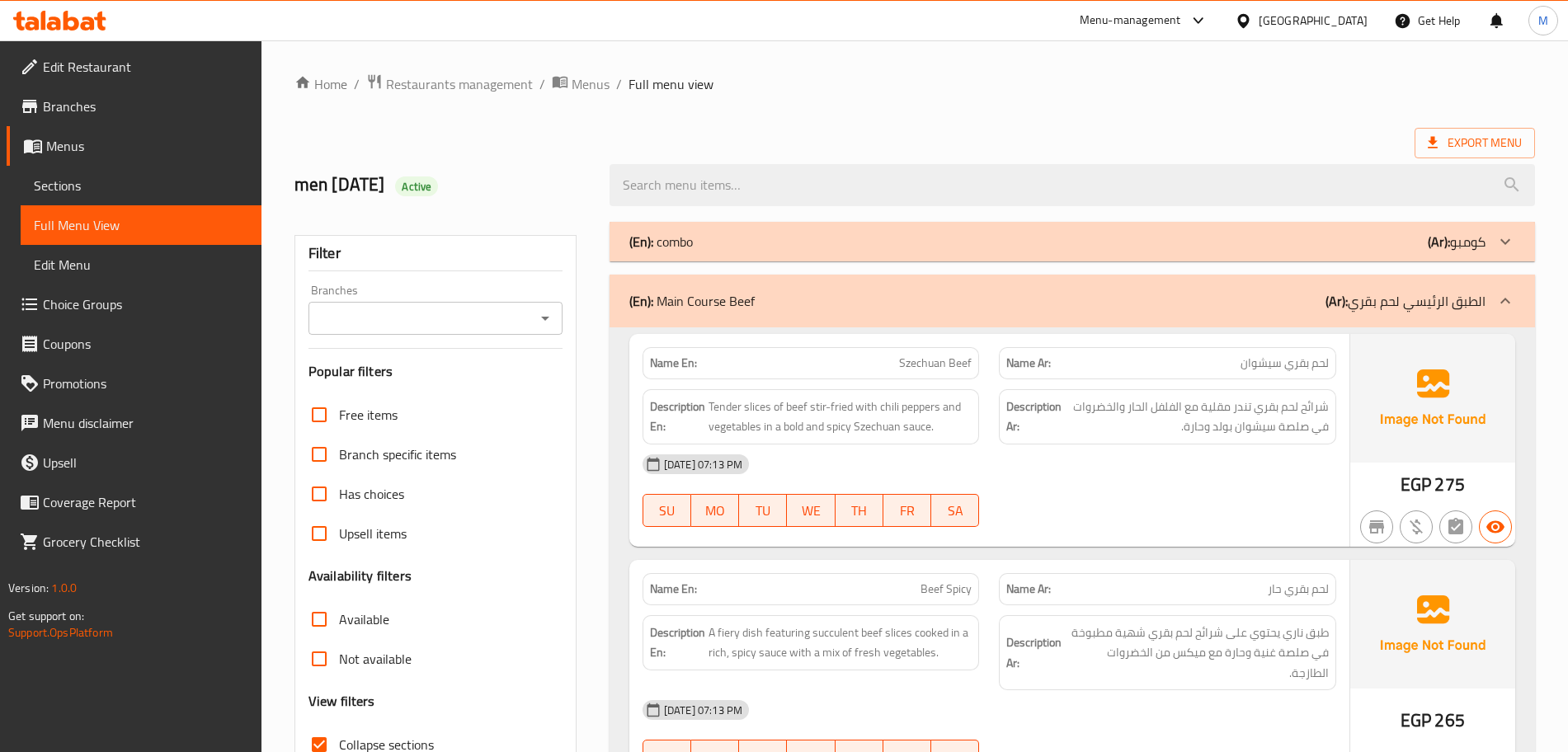
click at [804, 310] on div "(En): Main Course Beef (Ar): الطبق الرئيسي لحم بقري" at bounding box center [1071, 301] width 926 height 53
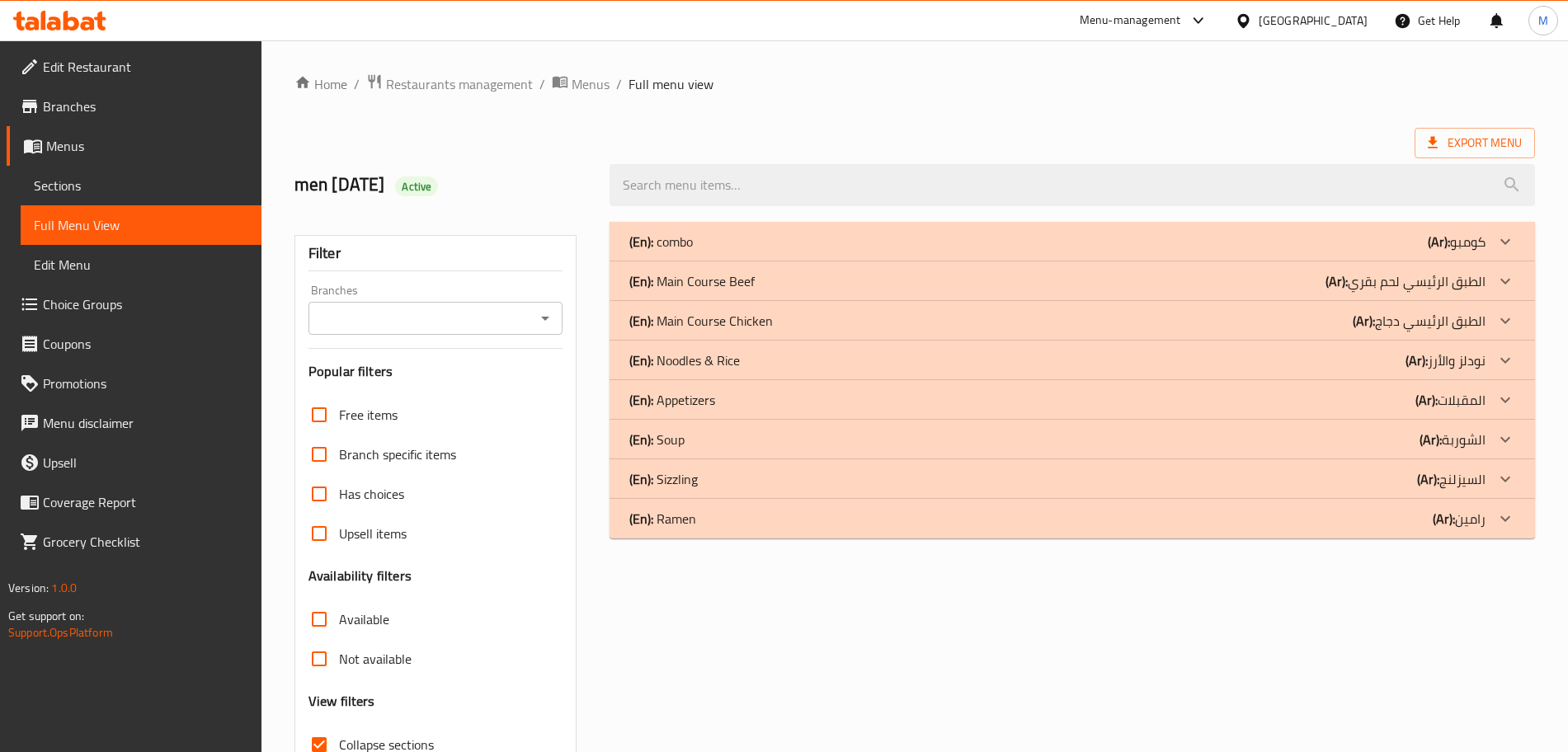
click at [802, 333] on div "(En): Main Course Chicken (Ar): الطبق الرئيسي دجاج" at bounding box center [1071, 321] width 926 height 39
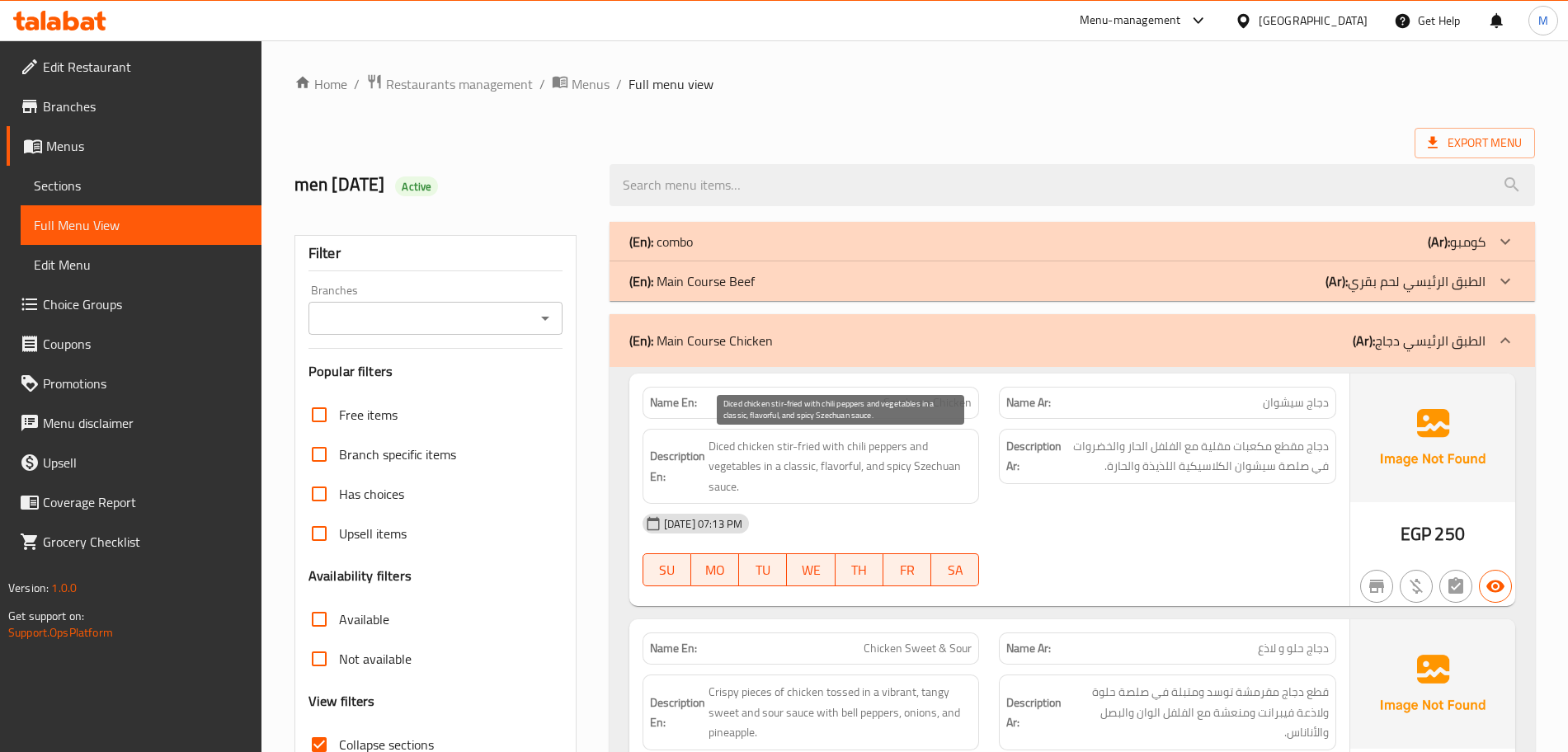
click at [711, 443] on span "Diced chicken stir-fried with chili peppers and vegetables in a classic, flavor…" at bounding box center [839, 466] width 264 height 61
drag, startPoint x: 711, startPoint y: 443, endPoint x: 753, endPoint y: 446, distance: 42.1
click at [753, 446] on span "Diced chicken stir-fried with chili peppers and vegetables in a classic, flavor…" at bounding box center [839, 466] width 264 height 61
copy span "Diced chicken"
click at [1118, 526] on div "[DATE] 07:13 PM" at bounding box center [990, 524] width 713 height 39
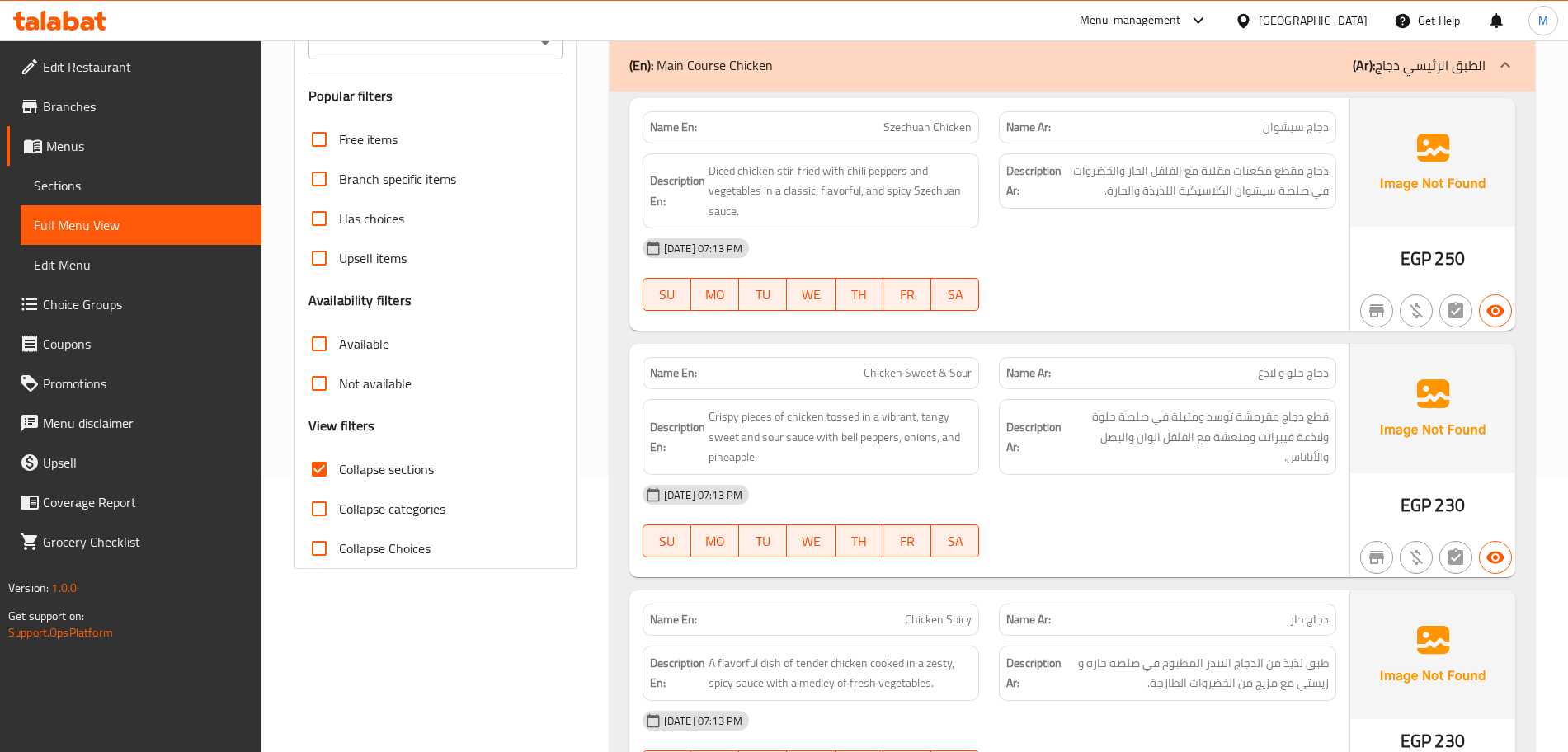
scroll to position [309, 0]
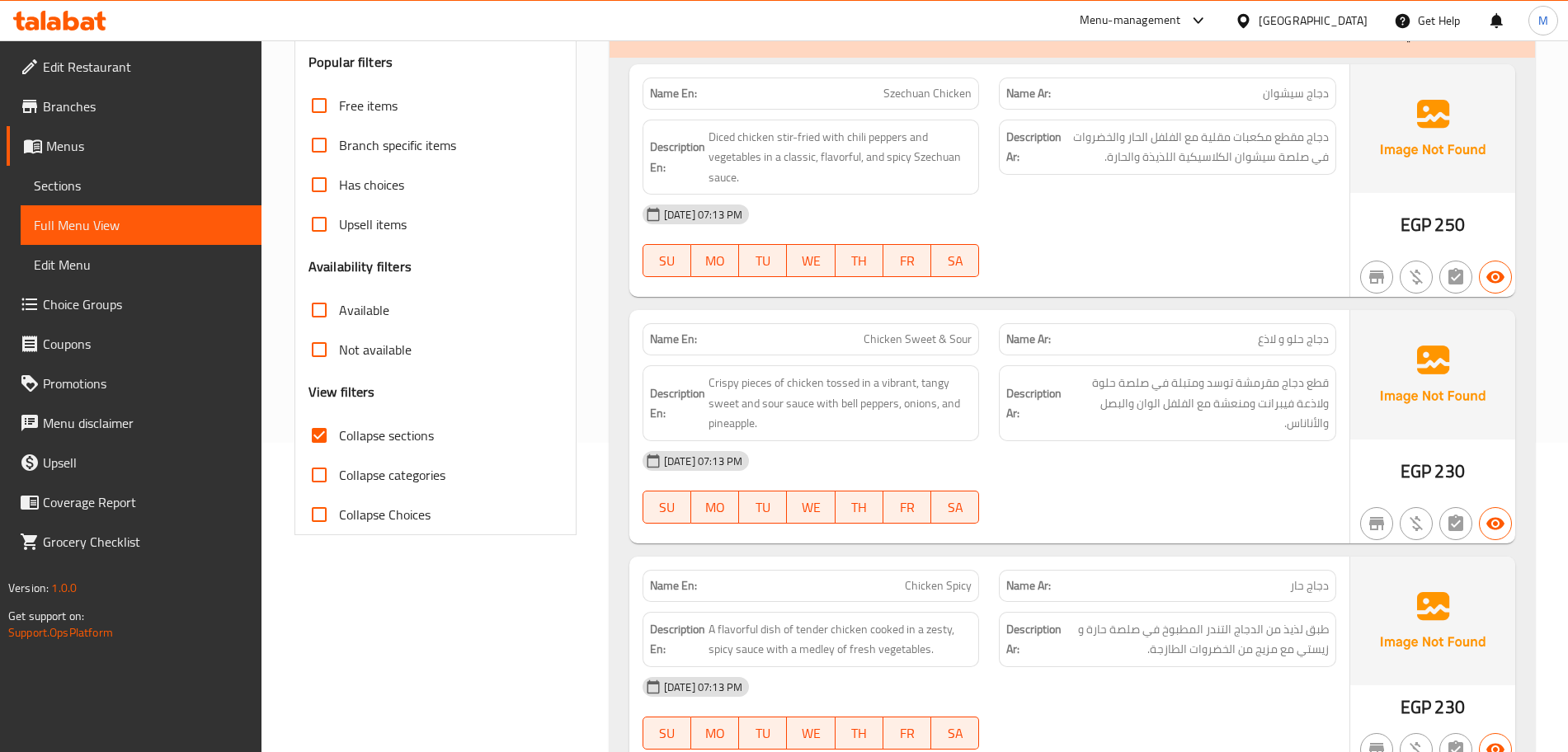
click at [842, 343] on p "Name En: Chicken Sweet & Sour" at bounding box center [811, 339] width 322 height 17
click at [855, 386] on span "Crispy pieces of chicken tossed in a vibrant, tangy sweet and sour sauce with b…" at bounding box center [839, 403] width 264 height 61
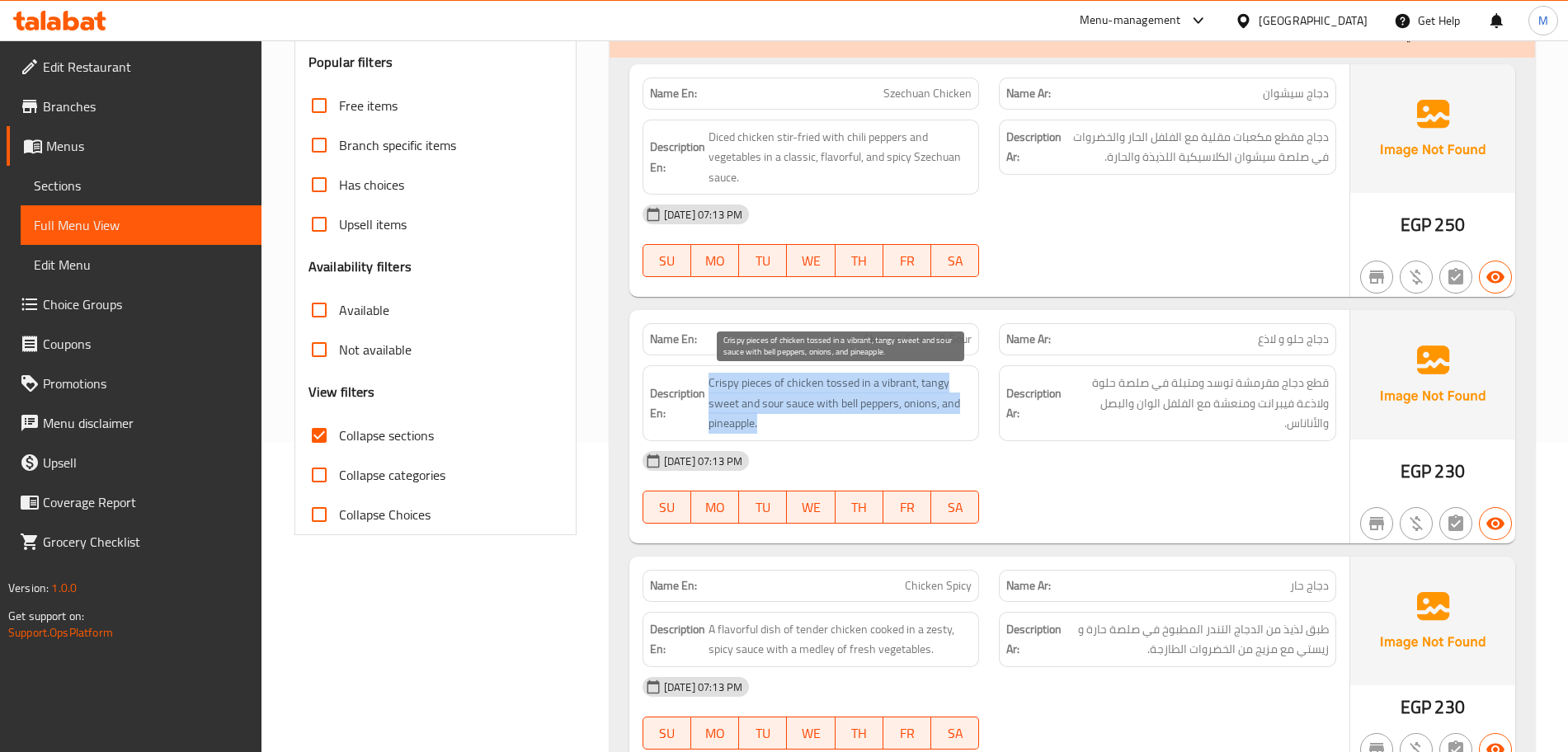
click at [855, 386] on span "Crispy pieces of chicken tossed in a vibrant, tangy sweet and sour sauce with b…" at bounding box center [839, 403] width 264 height 61
copy span "Crispy pieces of chicken tossed in a vibrant, tangy sweet and sour sauce with b…"
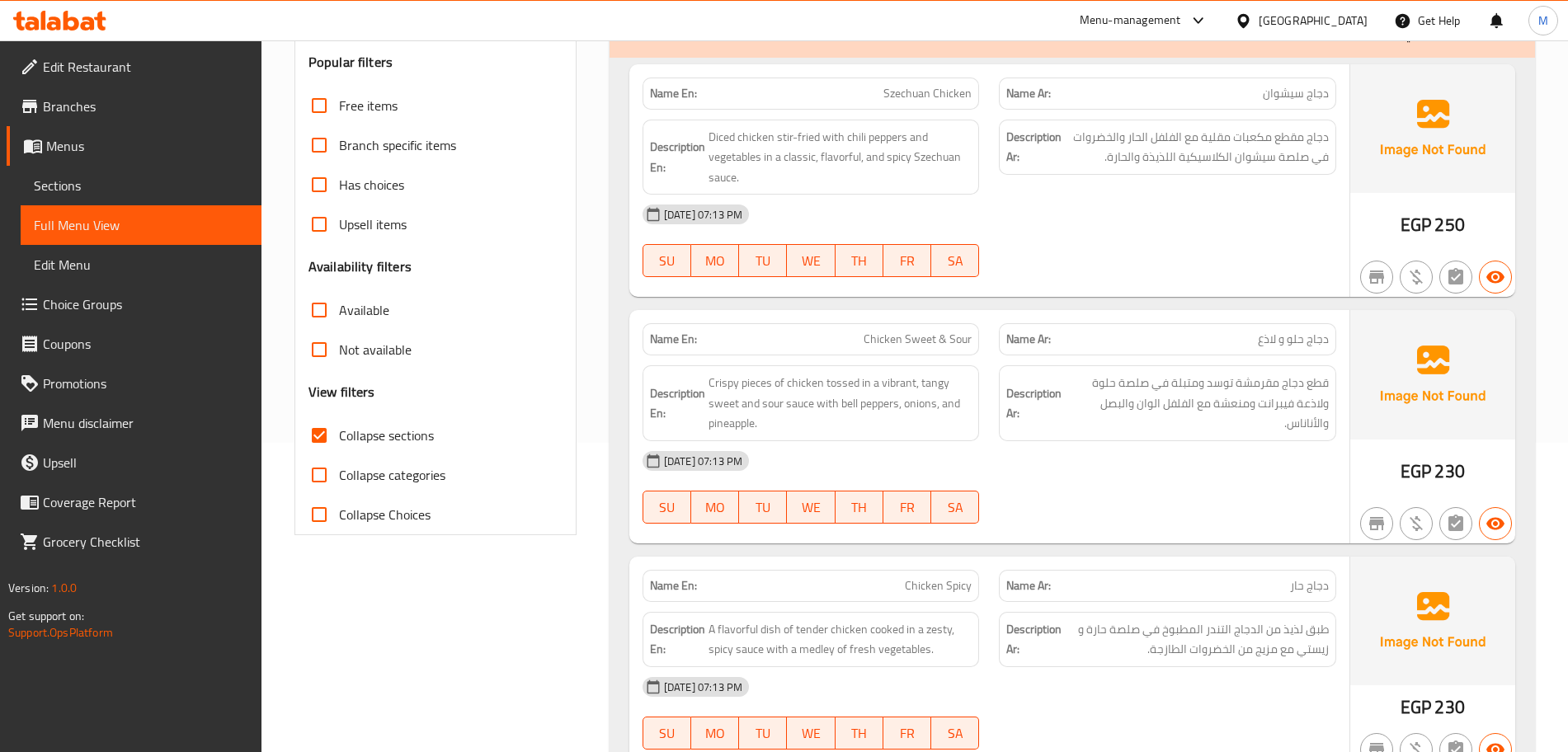
click at [914, 336] on span "Chicken Sweet & Sour" at bounding box center [917, 339] width 108 height 17
copy span "Chicken Sweet & Sour"
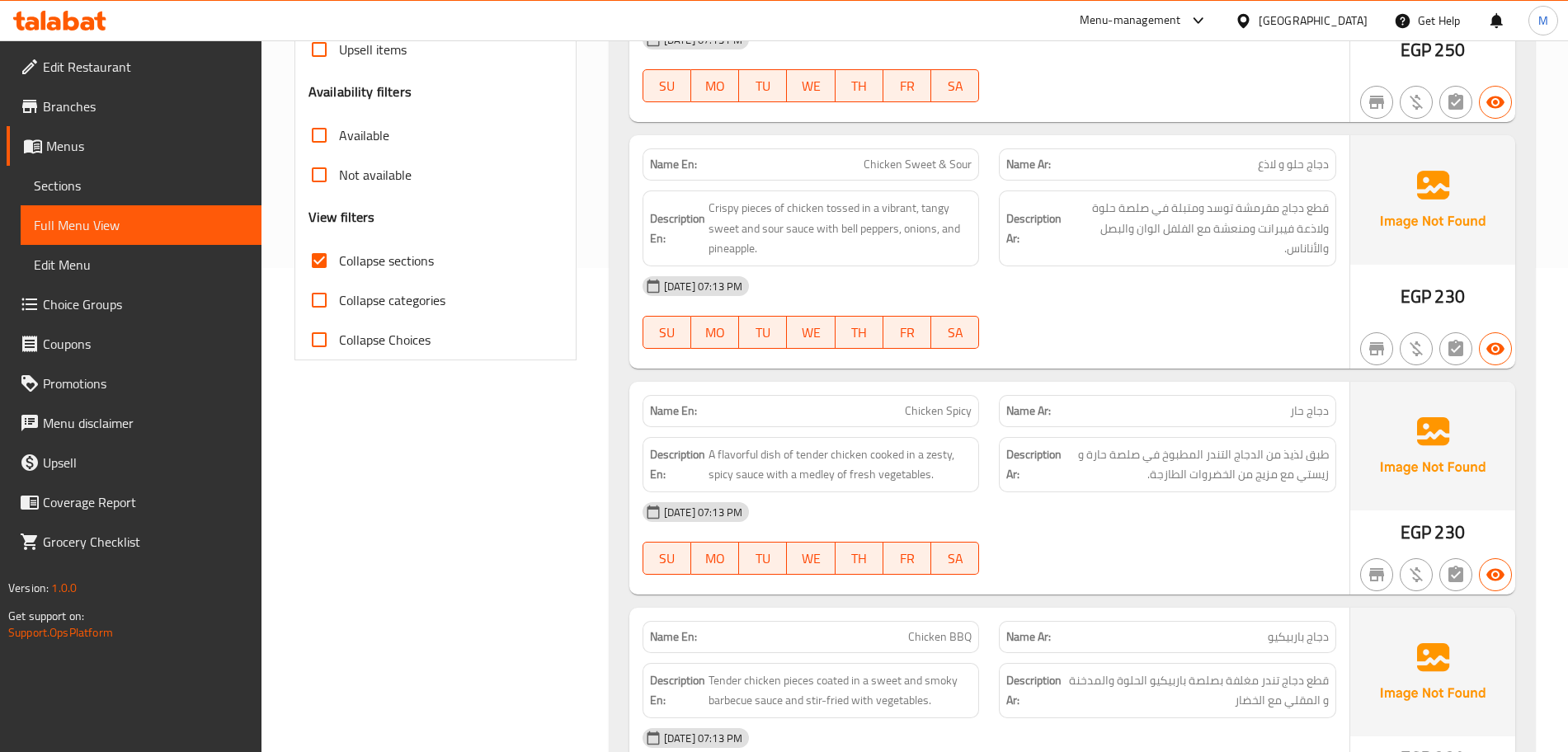
scroll to position [515, 0]
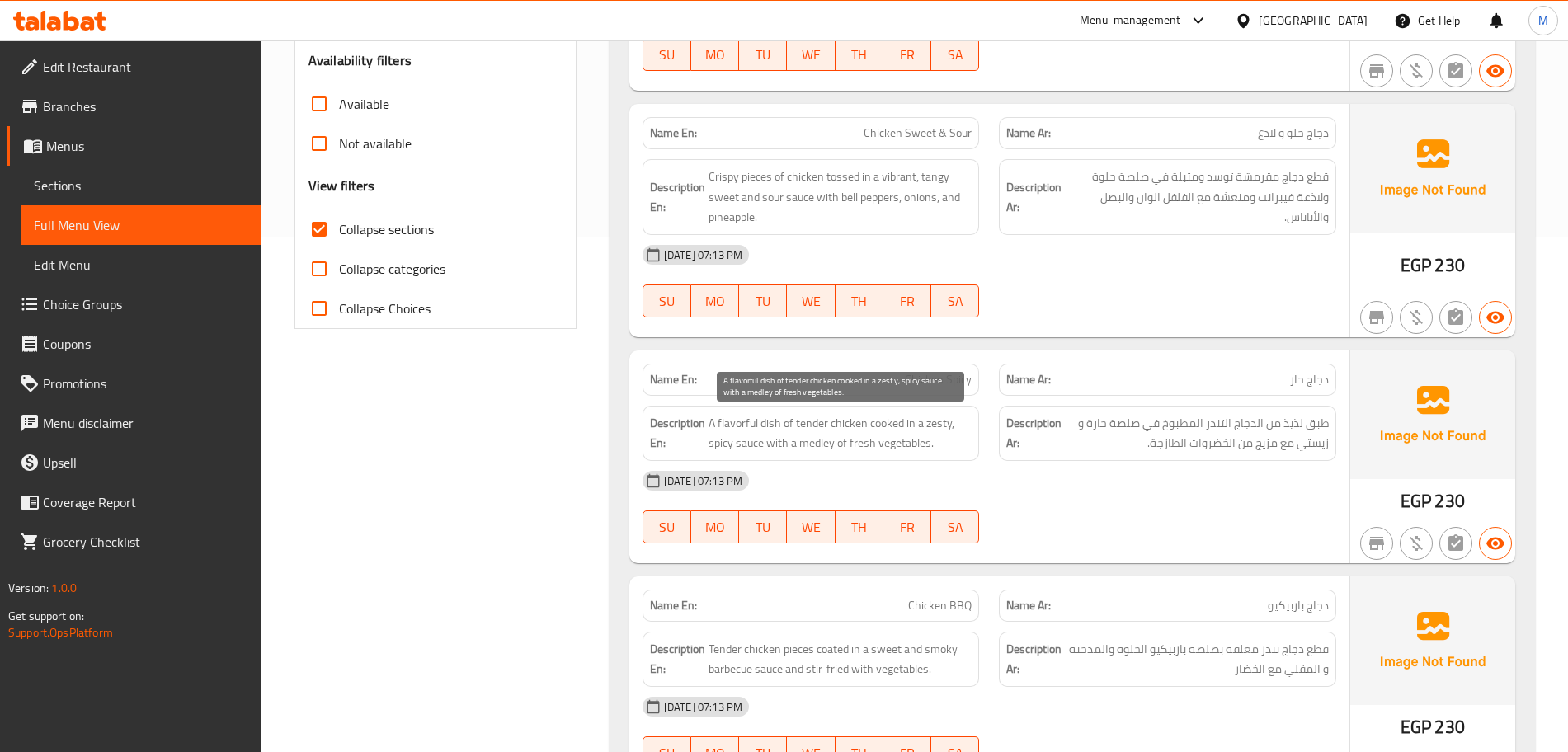
click at [816, 447] on span "A flavorful dish of tender chicken cooked in a zesty, spicy sauce with a medley…" at bounding box center [839, 432] width 264 height 40
drag, startPoint x: 816, startPoint y: 447, endPoint x: 922, endPoint y: 453, distance: 106.2
click at [922, 453] on span "A flavorful dish of tender chicken cooked in a zesty, spicy sauce with a medley…" at bounding box center [839, 432] width 264 height 40
copy span "medley of fresh vegetables"
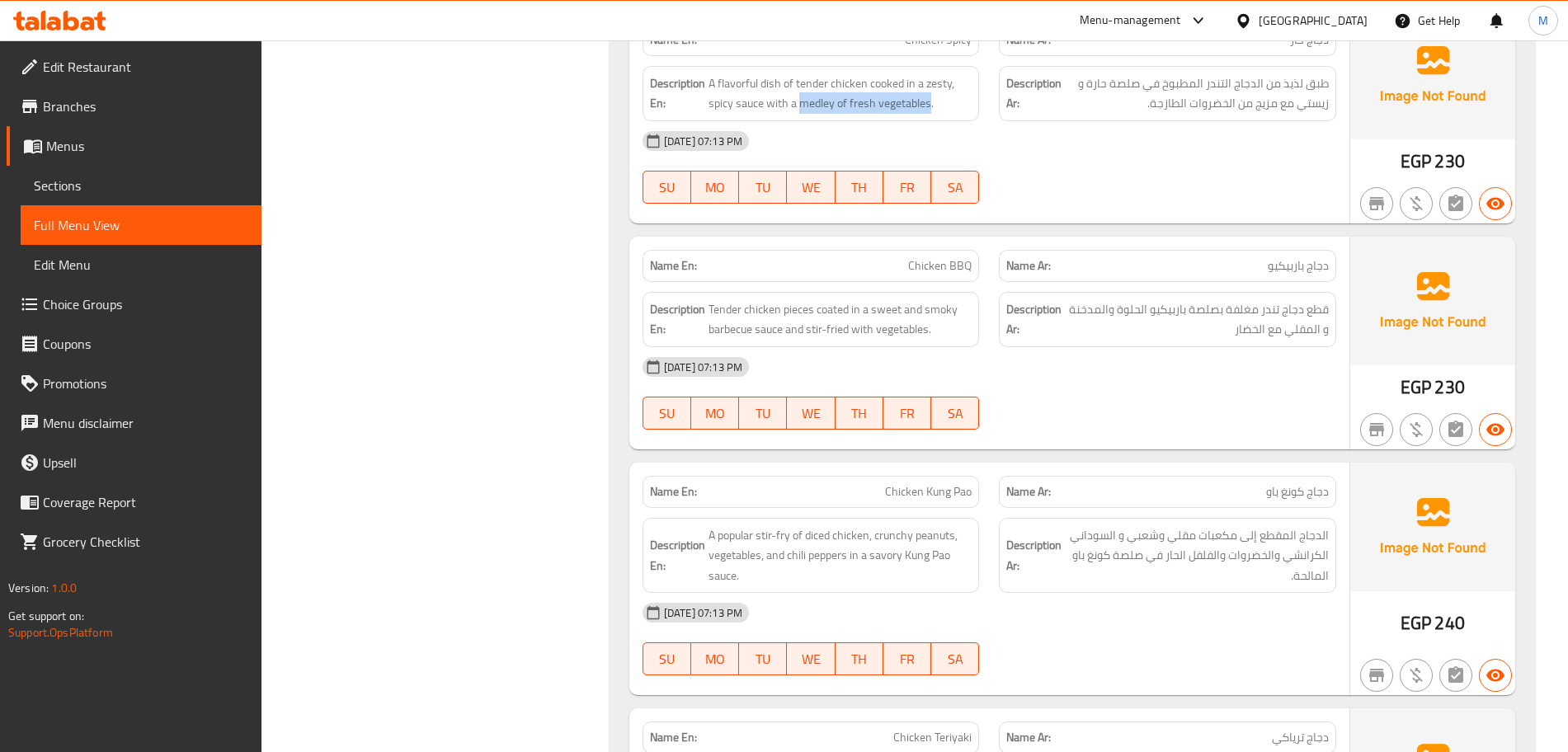
scroll to position [824, 0]
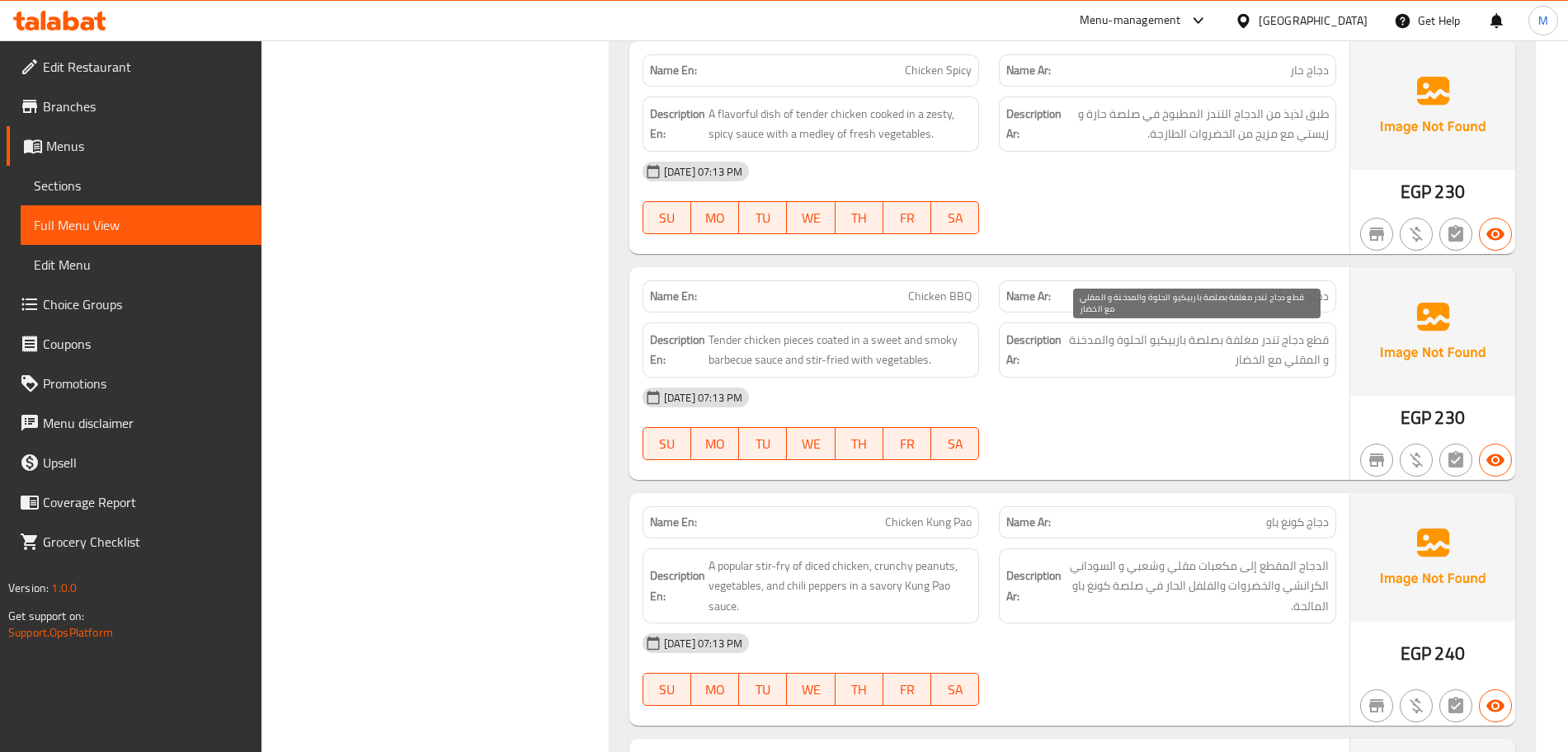
click at [1251, 350] on span "قطع دجاج تندر مغلفة بصلصة باربيكيو الحلوة والمدخنة و المقلي مع الخضار" at bounding box center [1196, 350] width 264 height 40
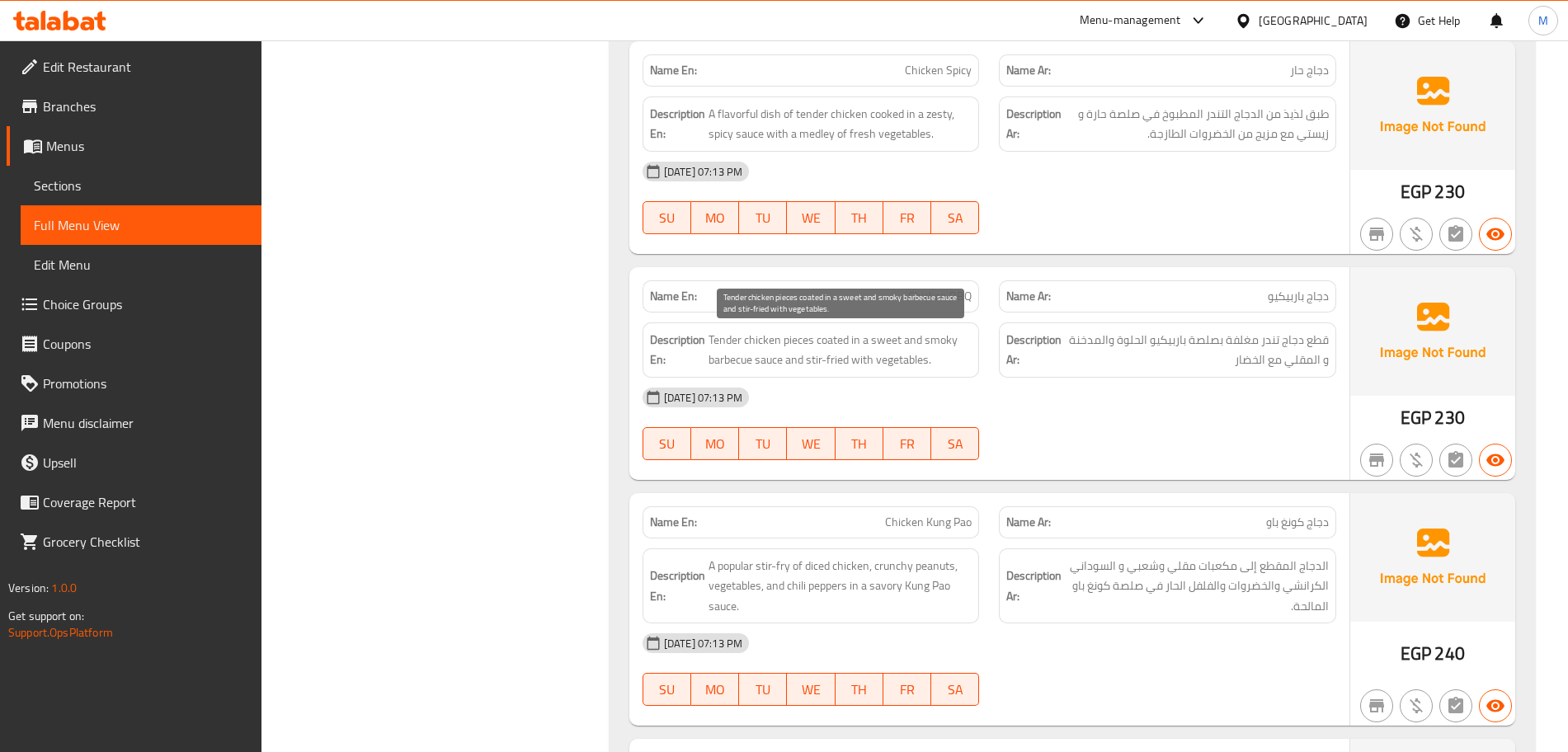
click at [894, 347] on span "Tender chicken pieces coated in a sweet and smoky barbecue sauce and stir-fried…" at bounding box center [839, 350] width 264 height 40
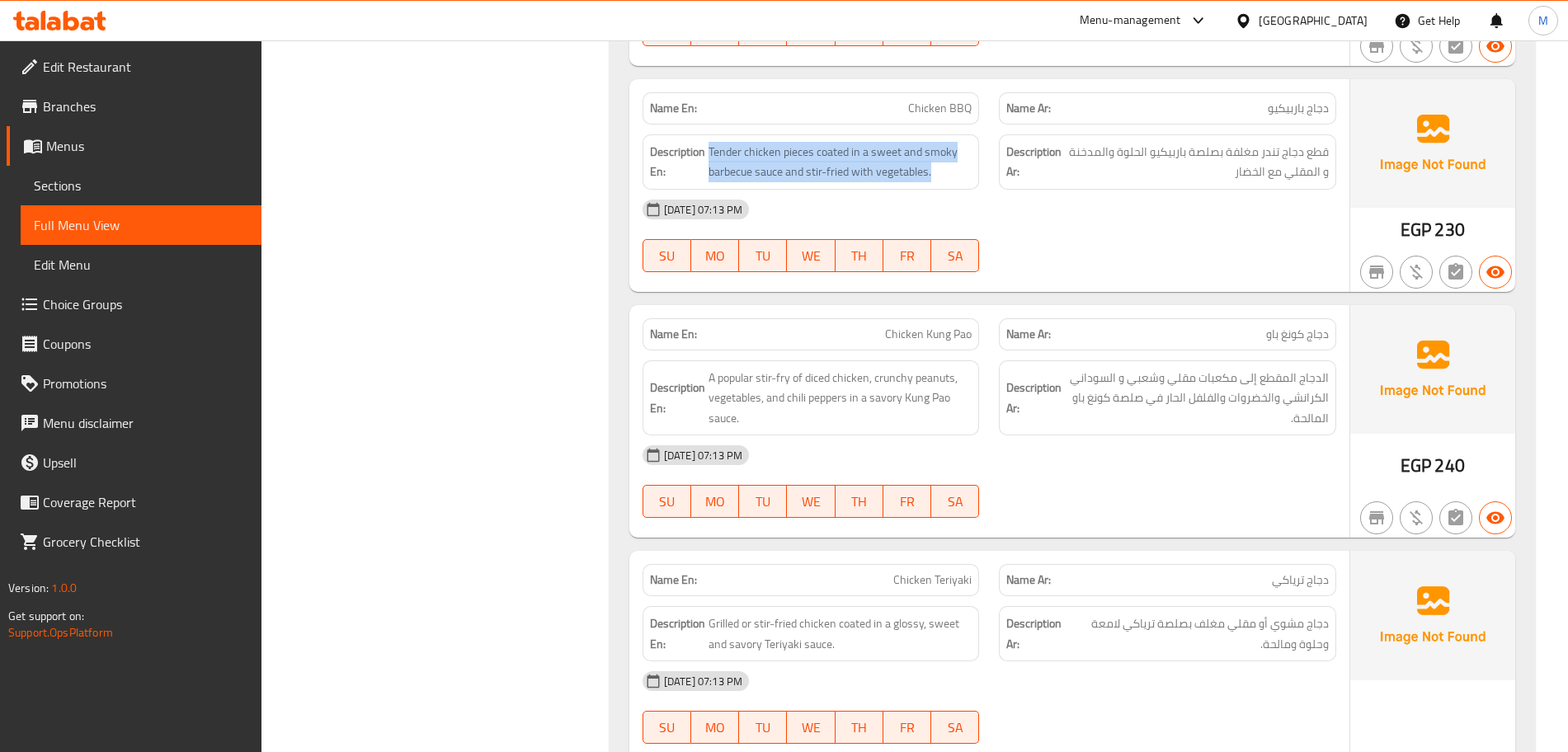
scroll to position [1030, 0]
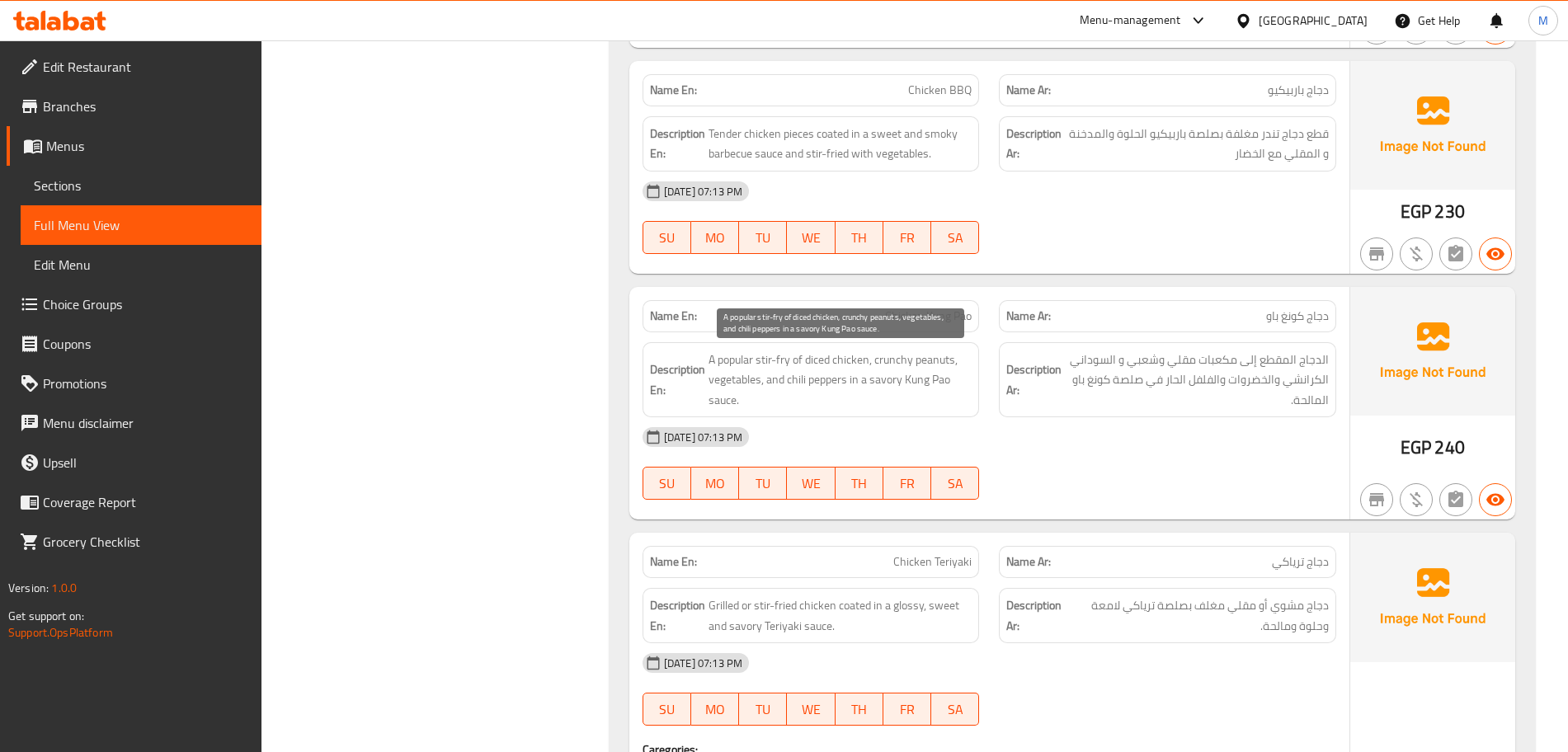
click at [841, 381] on span "A popular stir-fry of diced chicken, crunchy peanuts, vegetables, and chili pep…" at bounding box center [839, 380] width 264 height 61
click at [793, 364] on span "A popular stir-fry of diced chicken, crunchy peanuts, vegetables, and chili pep…" at bounding box center [839, 380] width 264 height 61
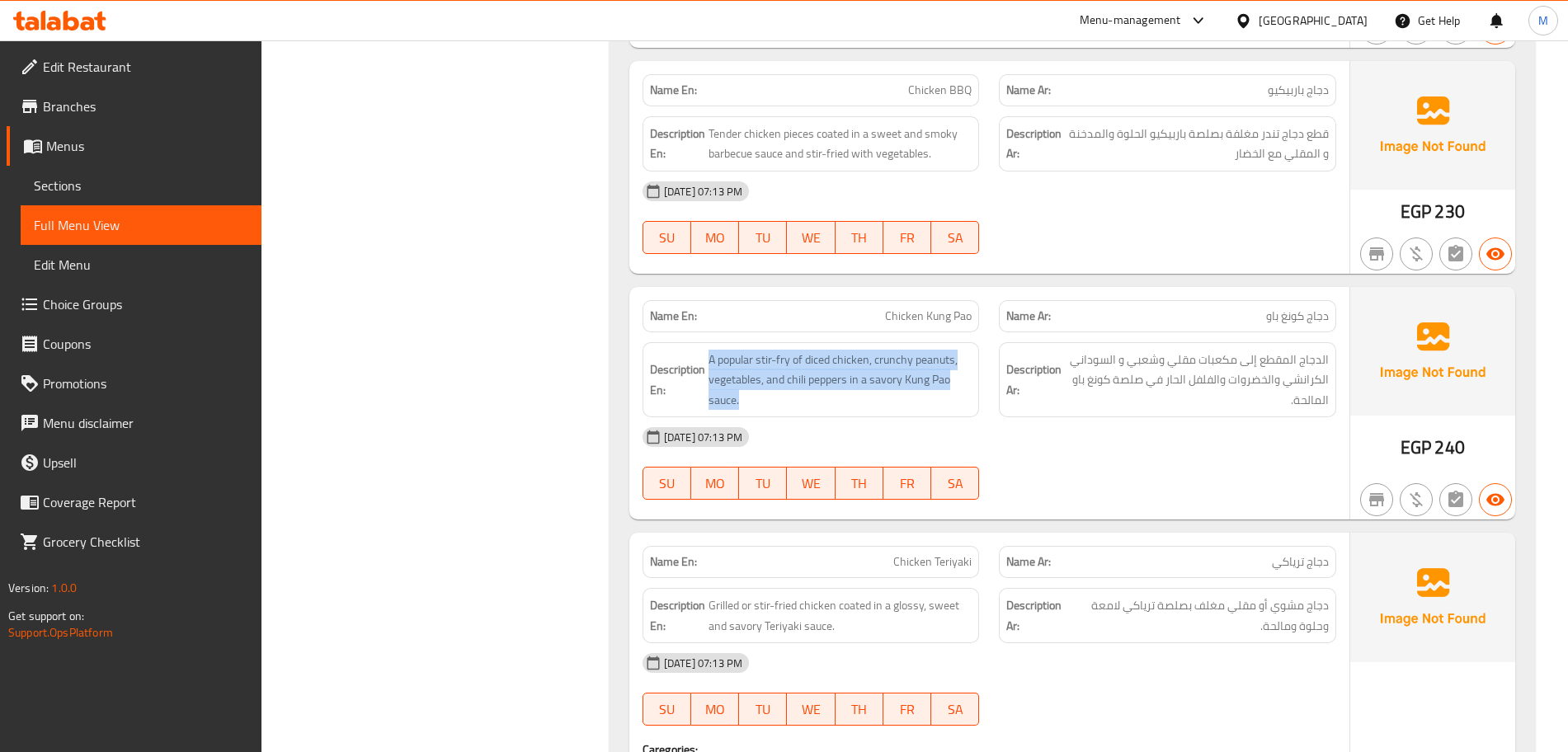
copy span "A popular stir-fry of diced chicken, crunchy peanuts, vegetables, and chili pep…"
click at [909, 312] on span "Chicken Kung Pao" at bounding box center [928, 316] width 87 height 17
copy span "Chicken Kung Pao"
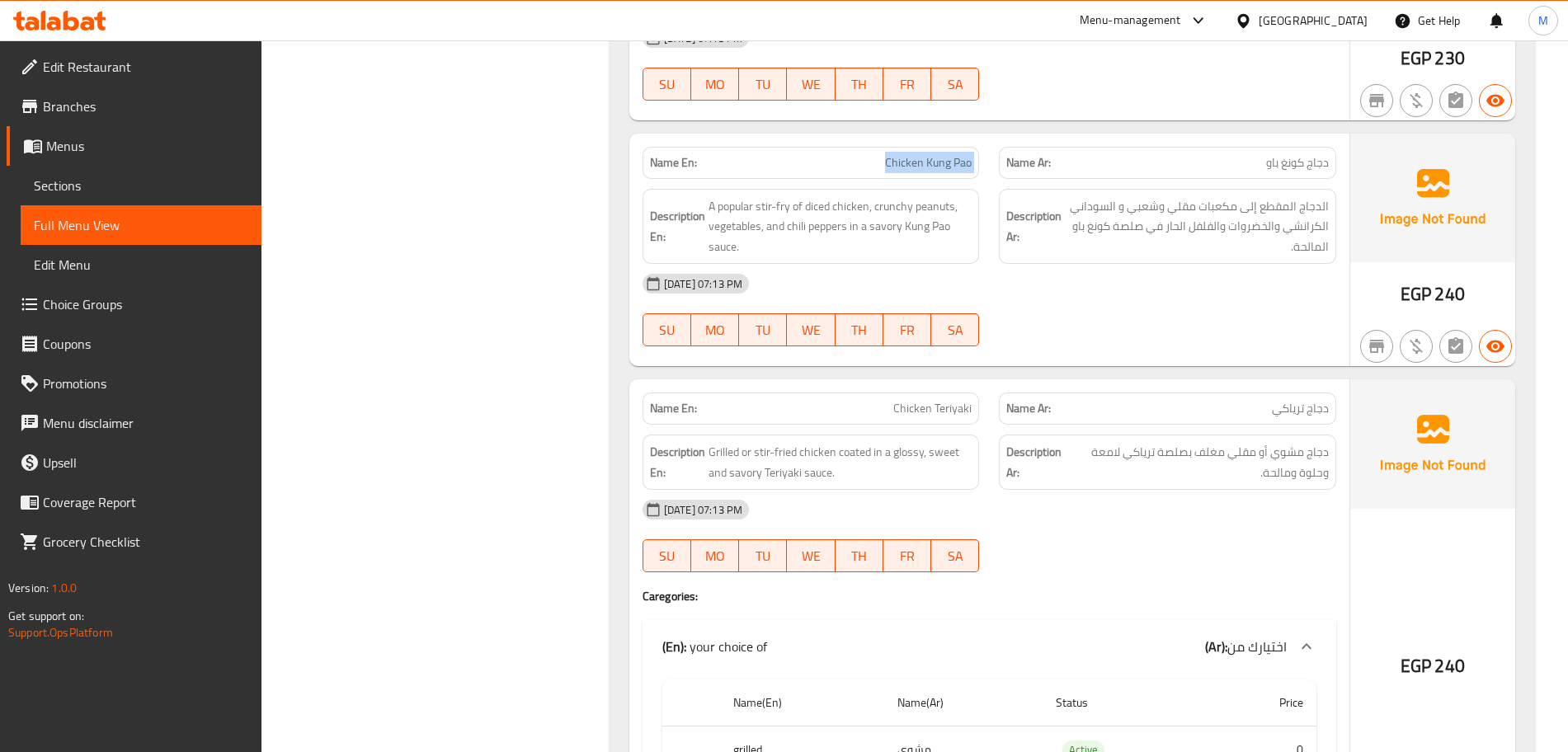
scroll to position [1236, 0]
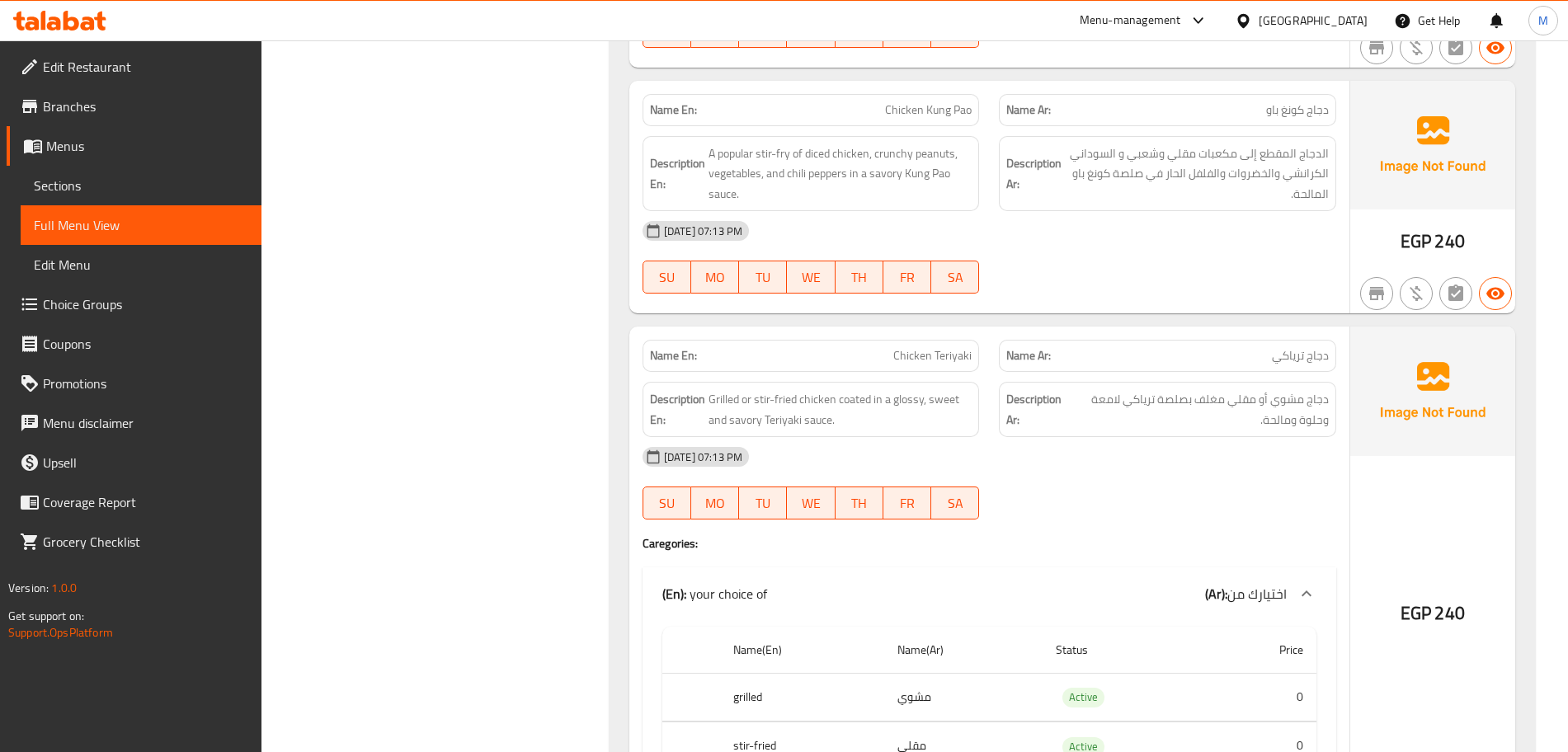
click at [898, 343] on div "Name En: Chicken Teriyaki" at bounding box center [810, 356] width 337 height 32
copy span "Chicken Teriyaki"
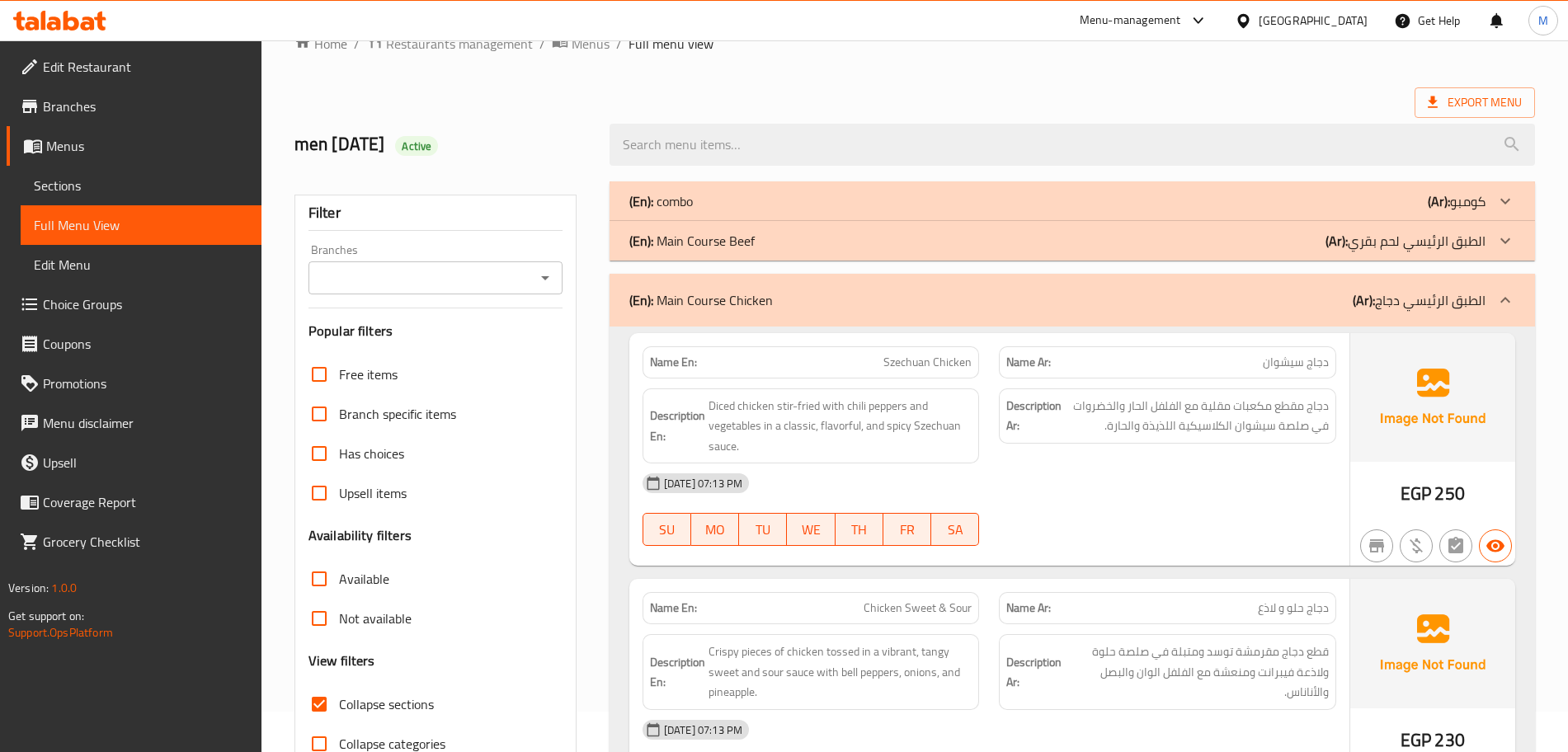
scroll to position [0, 0]
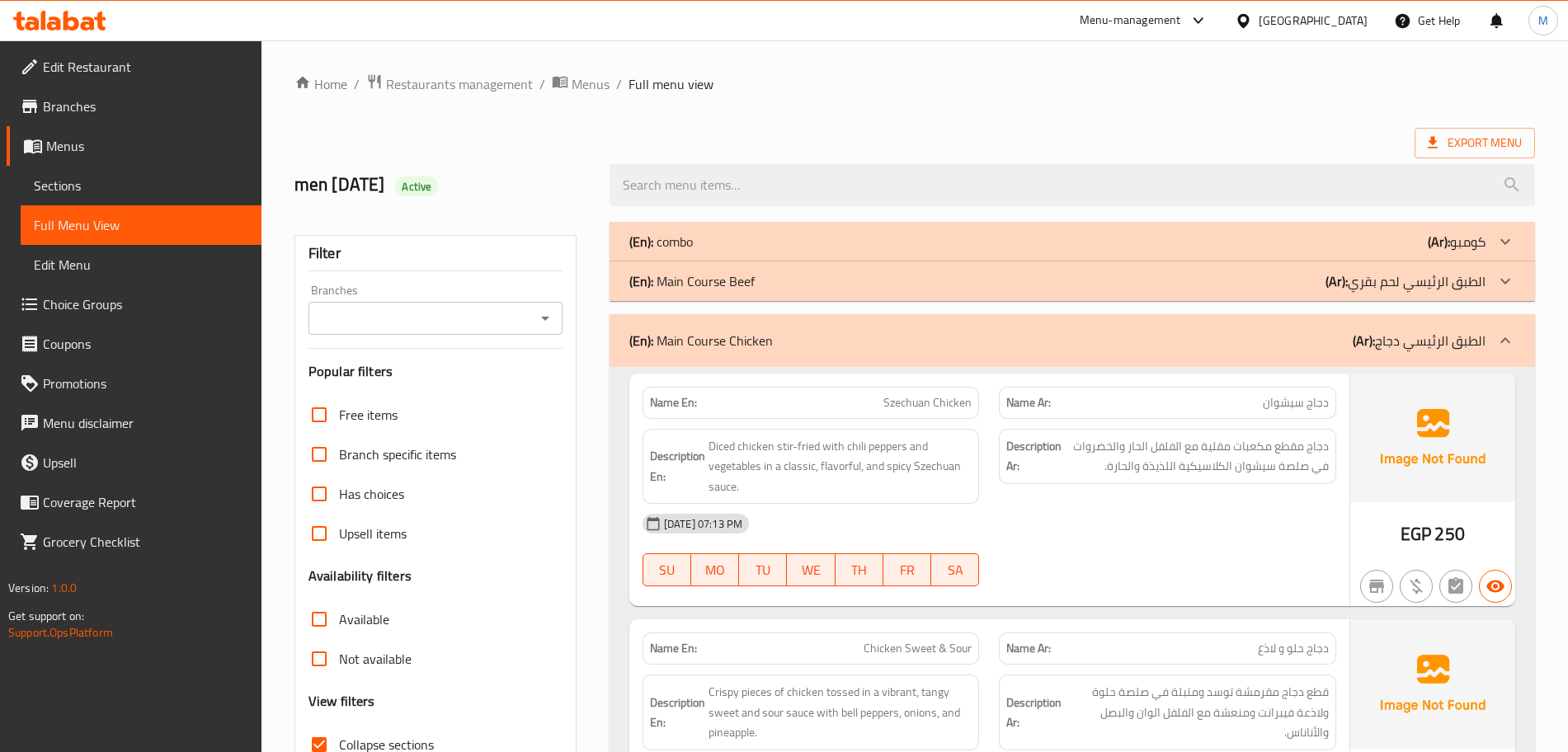
click at [807, 343] on div "(En): Main Course Chicken (Ar): الطبق الرئيسي دجاج" at bounding box center [1058, 340] width 857 height 20
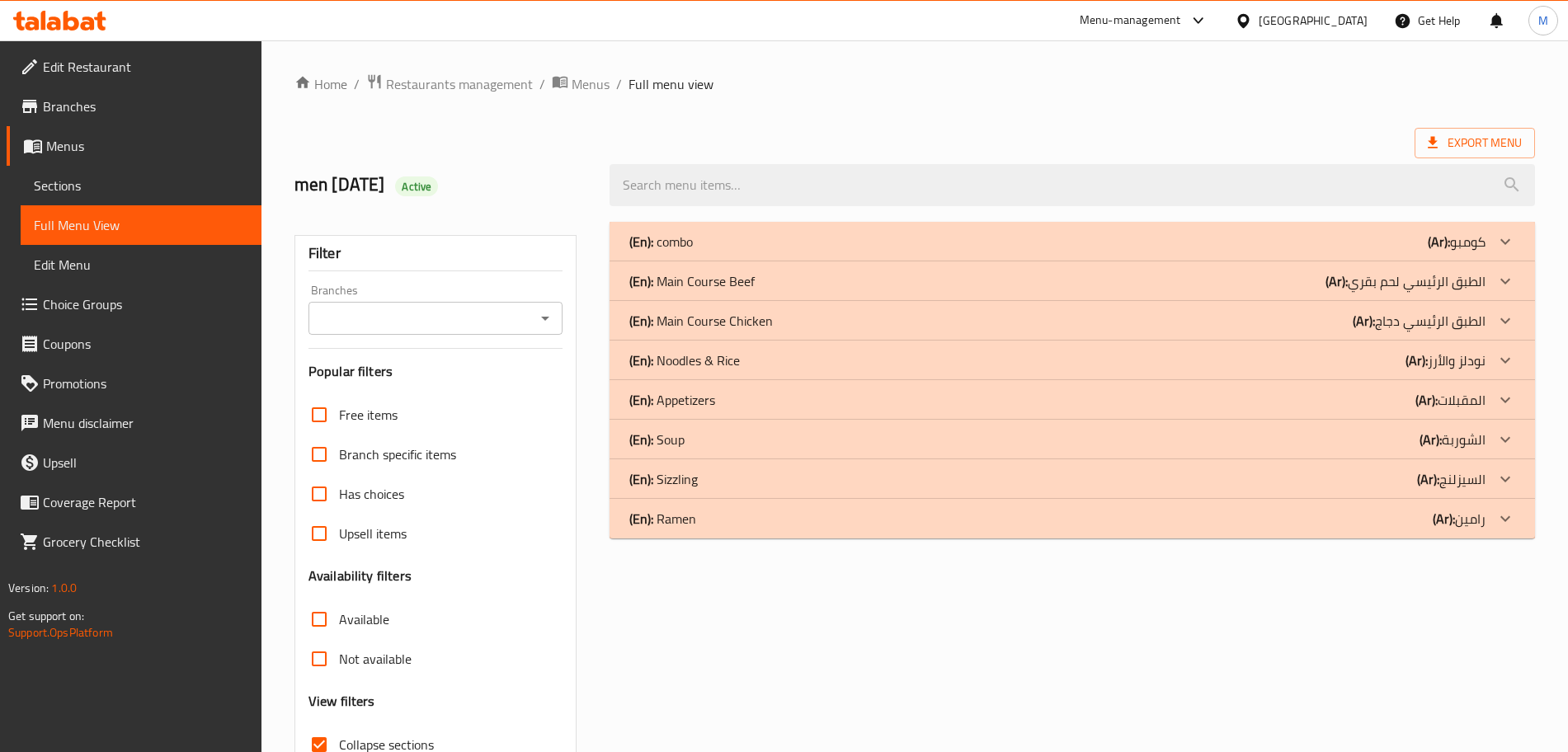
click at [761, 245] on div "(En): combo (Ar): كومبو" at bounding box center [1058, 241] width 857 height 20
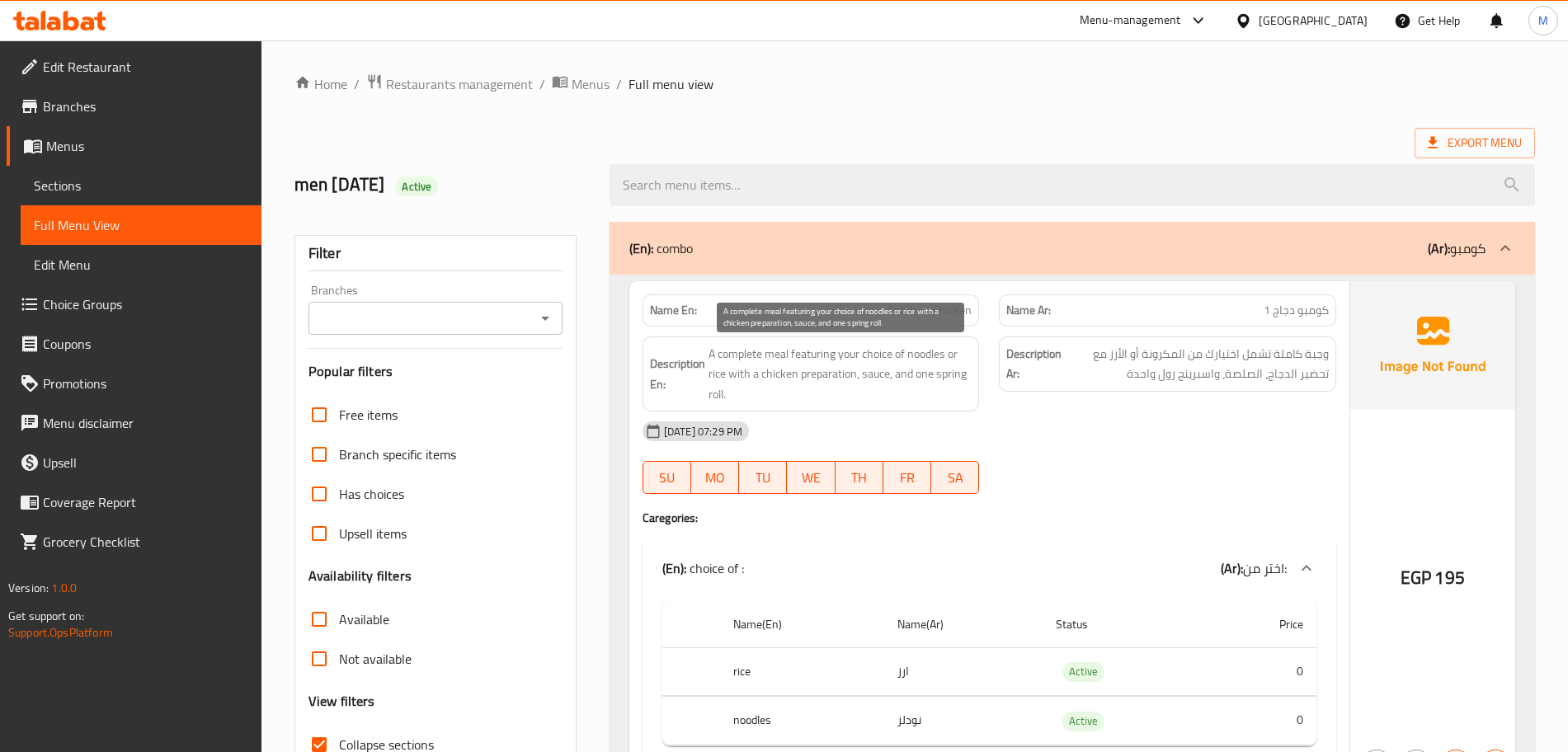
click at [889, 366] on span "A complete meal featuring your choice of noodles or rice with a chicken prepara…" at bounding box center [839, 374] width 264 height 61
click at [887, 404] on span "A complete meal featuring your choice of noodles or rice with a chicken prepara…" at bounding box center [839, 374] width 264 height 61
click at [887, 397] on span "A complete meal featuring your choice of noodles or rice with a chicken prepara…" at bounding box center [839, 374] width 264 height 61
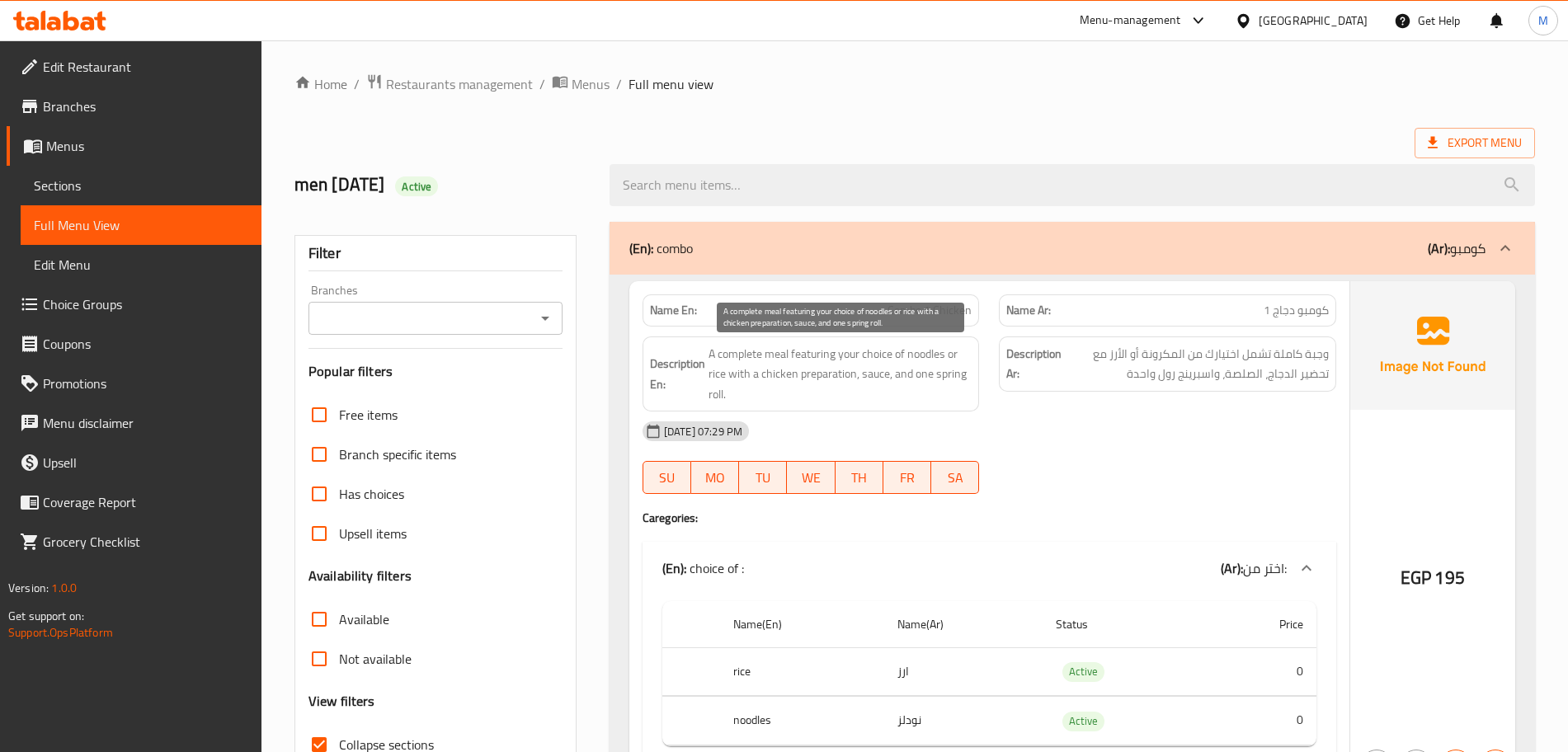
click at [887, 397] on span "A complete meal featuring your choice of noodles or rice with a chicken prepara…" at bounding box center [839, 374] width 264 height 61
click at [1099, 379] on span "وجبة كاملة تشمل اختيارك من المكرونة أو الأرز مع تحضير الدجاج، الصلصة، واسبرينج …" at bounding box center [1196, 363] width 264 height 40
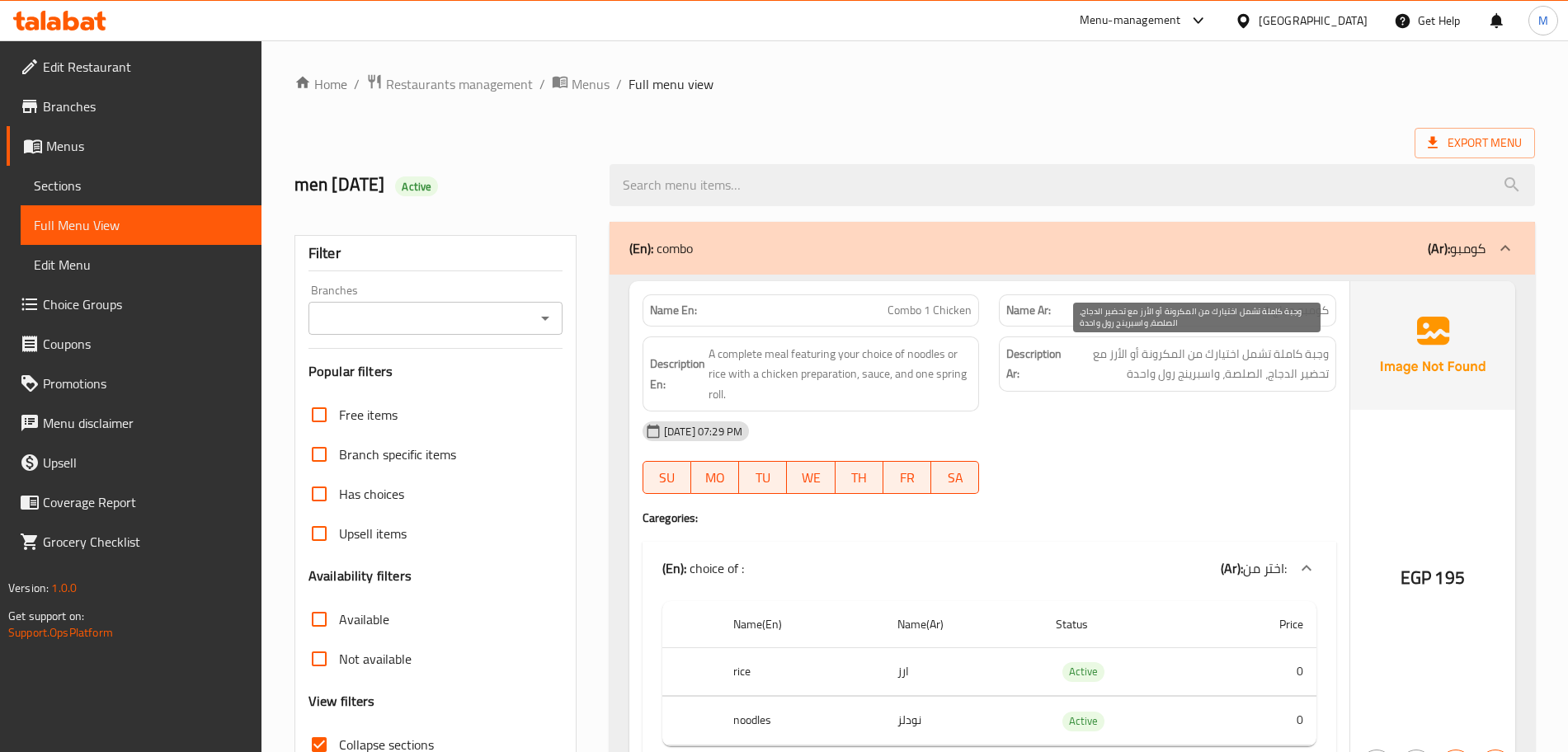
click at [1099, 379] on span "وجبة كاملة تشمل اختيارك من المكرونة أو الأرز مع تحضير الدجاج، الصلصة، واسبرينج …" at bounding box center [1196, 363] width 264 height 40
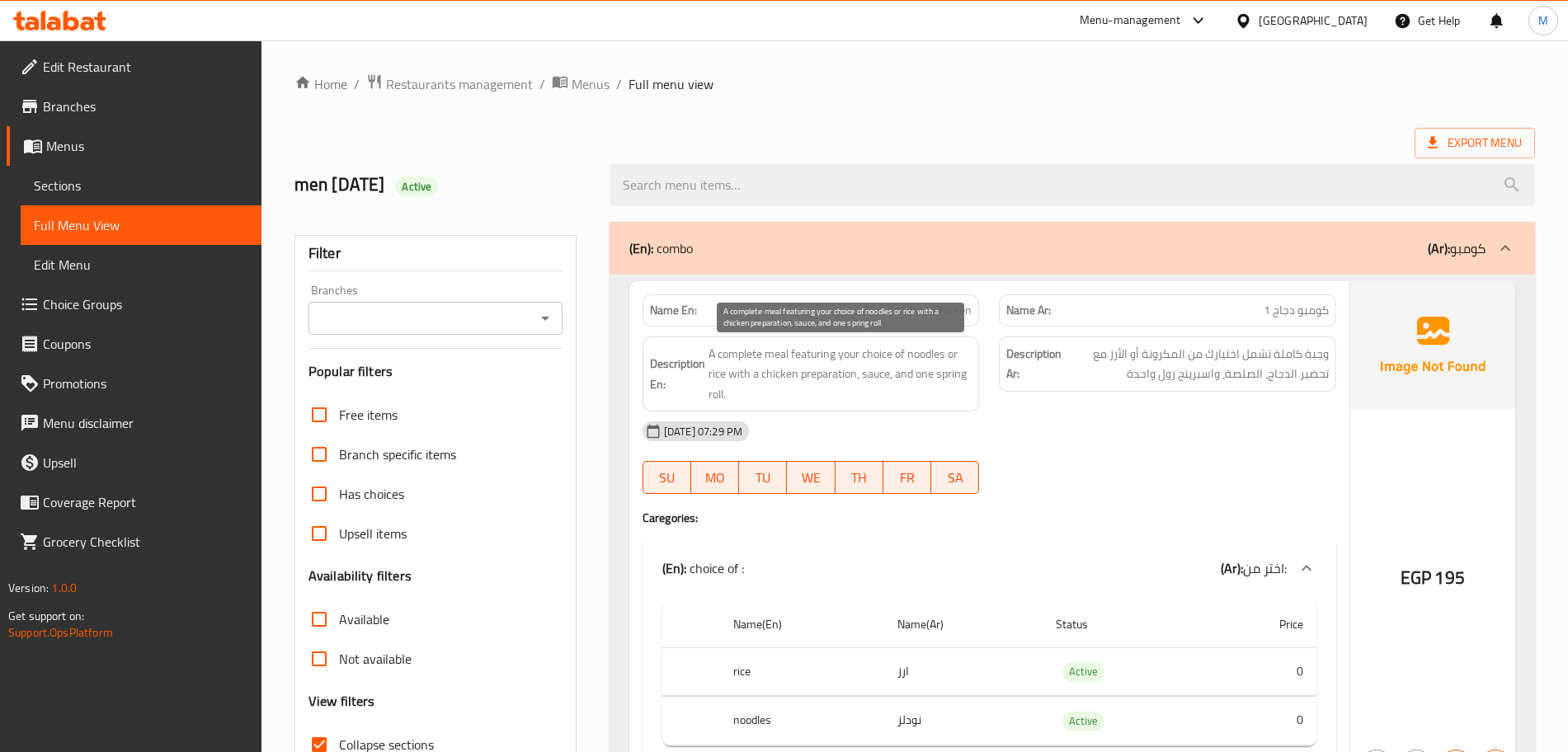
click at [924, 379] on span "A complete meal featuring your choice of noodles or rice with a chicken prepara…" at bounding box center [839, 374] width 264 height 61
click at [795, 368] on span "A complete meal featuring your choice of noodles or rice with a chicken prepara…" at bounding box center [839, 374] width 264 height 61
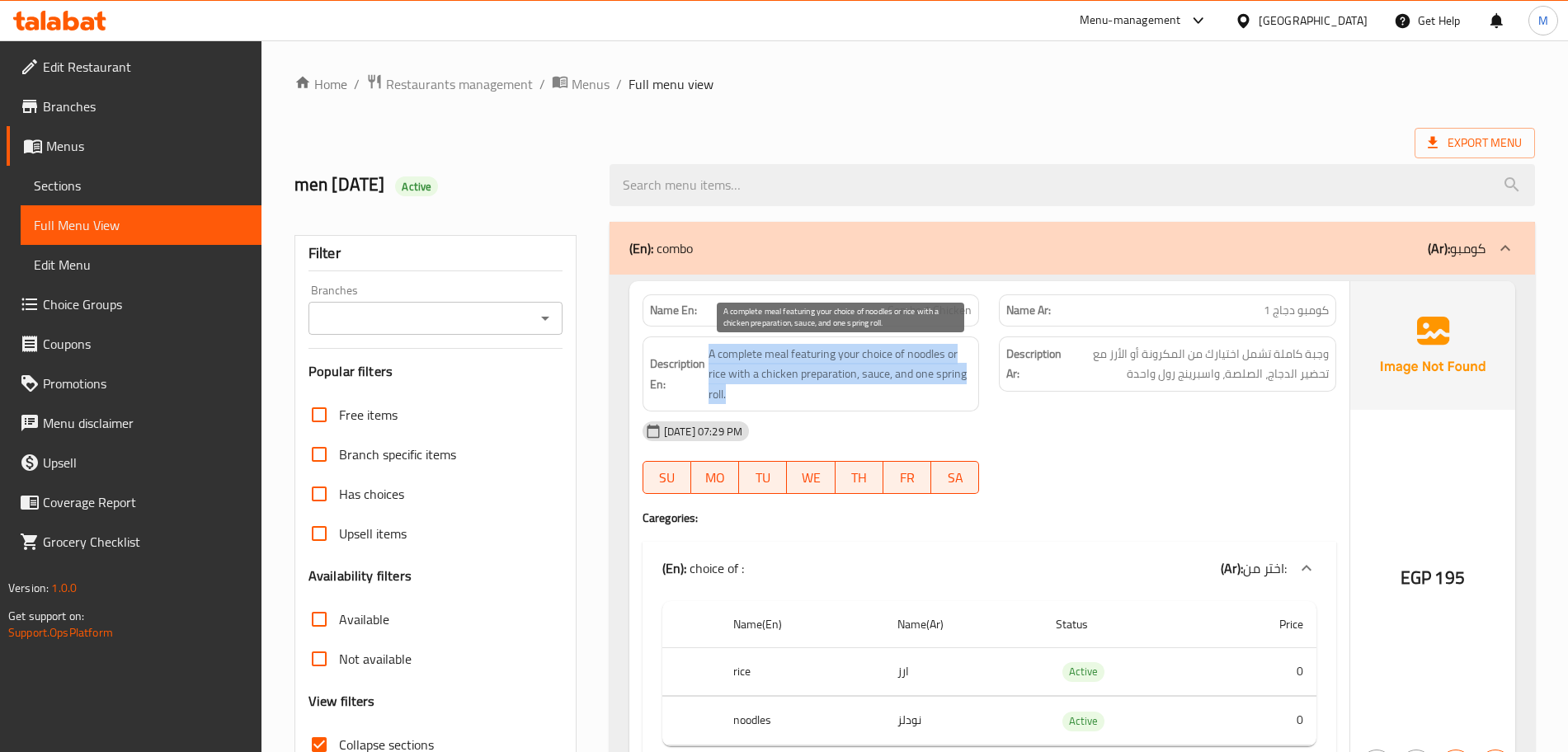
click at [795, 368] on span "A complete meal featuring your choice of noodles or rice with a chicken prepara…" at bounding box center [839, 374] width 264 height 61
click at [801, 385] on span "A complete meal featuring your choice of noodles or rice with a chicken prepara…" at bounding box center [839, 374] width 264 height 61
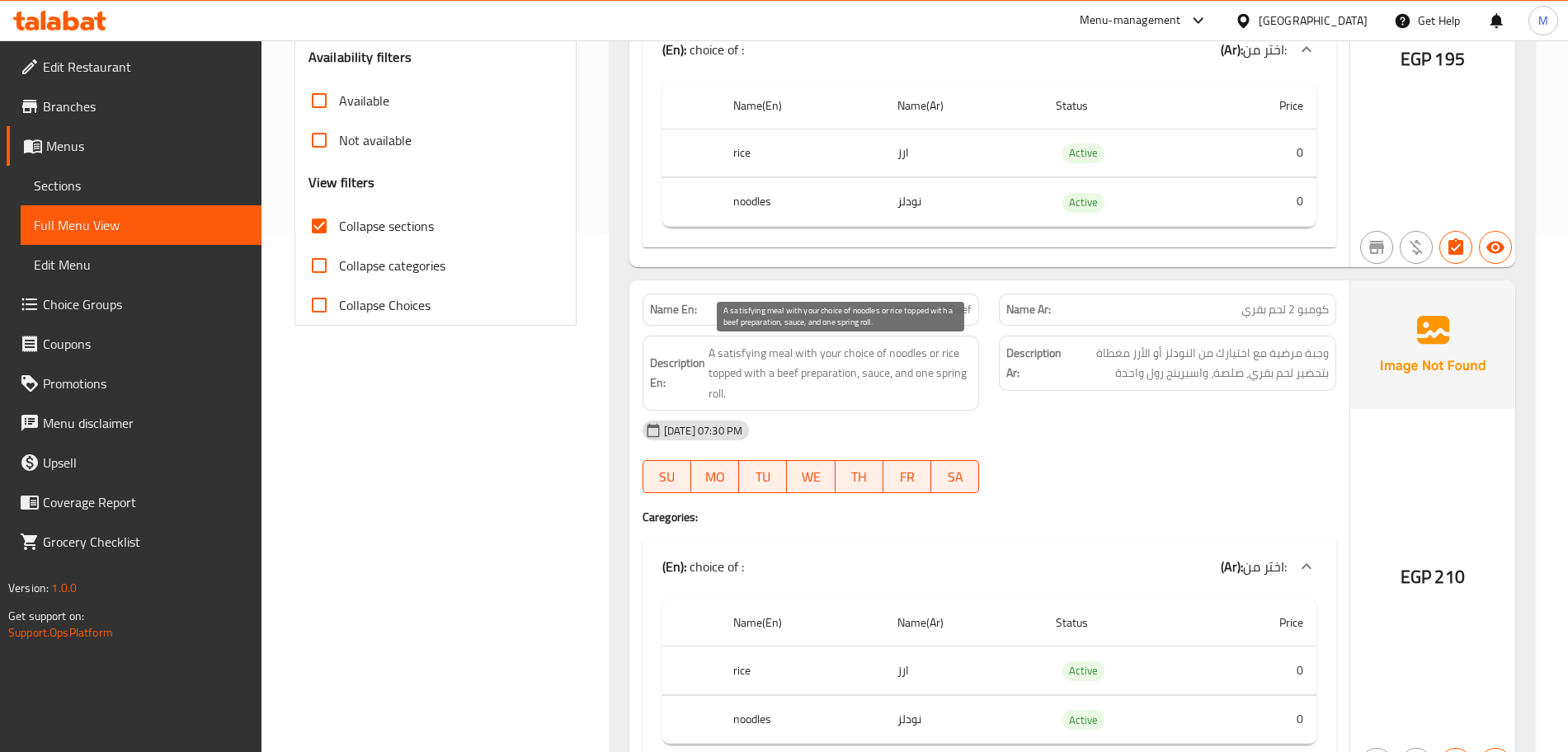
scroll to position [618, 0]
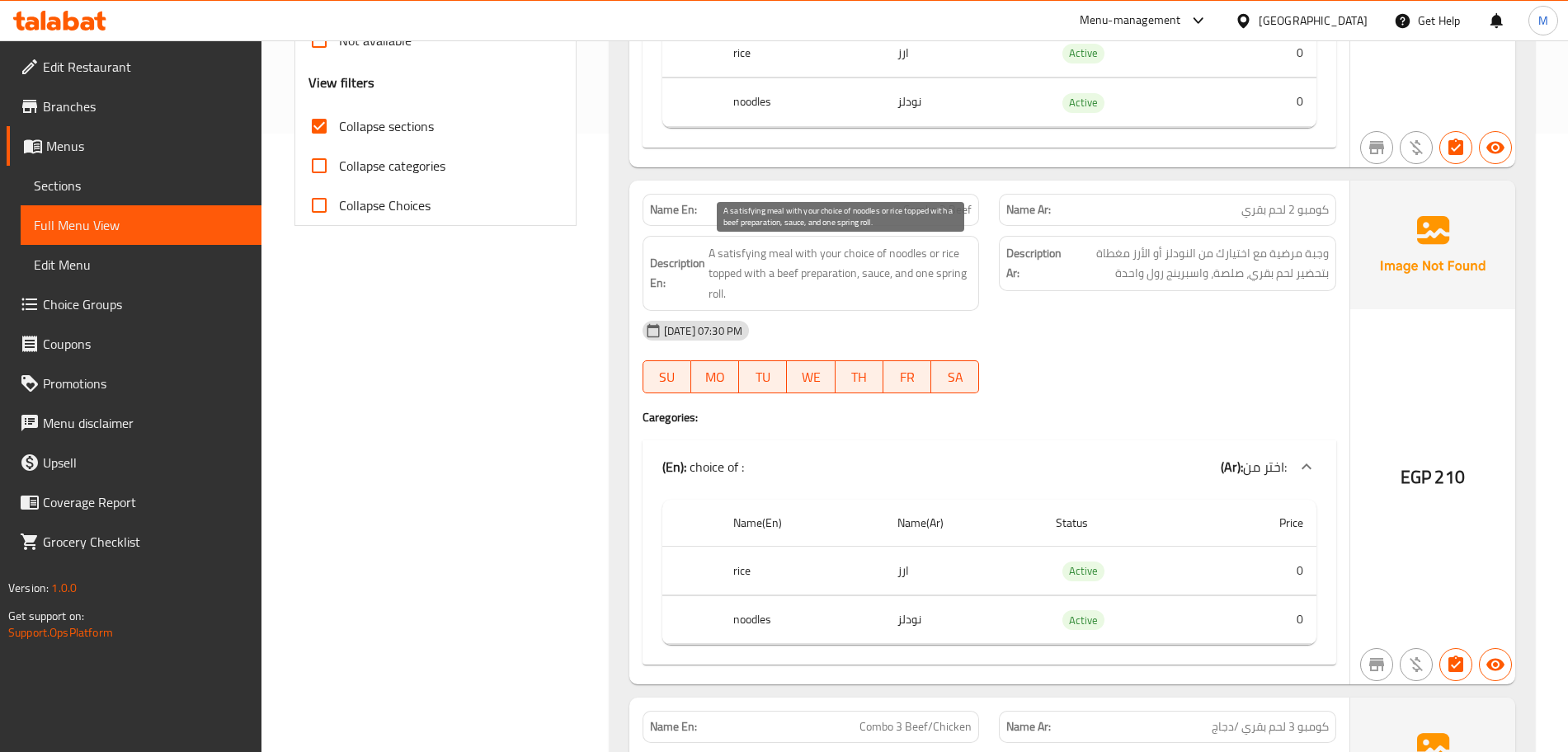
click at [850, 261] on span "A satisfying meal with your choice of noodles or rice topped with a beef prepar…" at bounding box center [839, 274] width 264 height 61
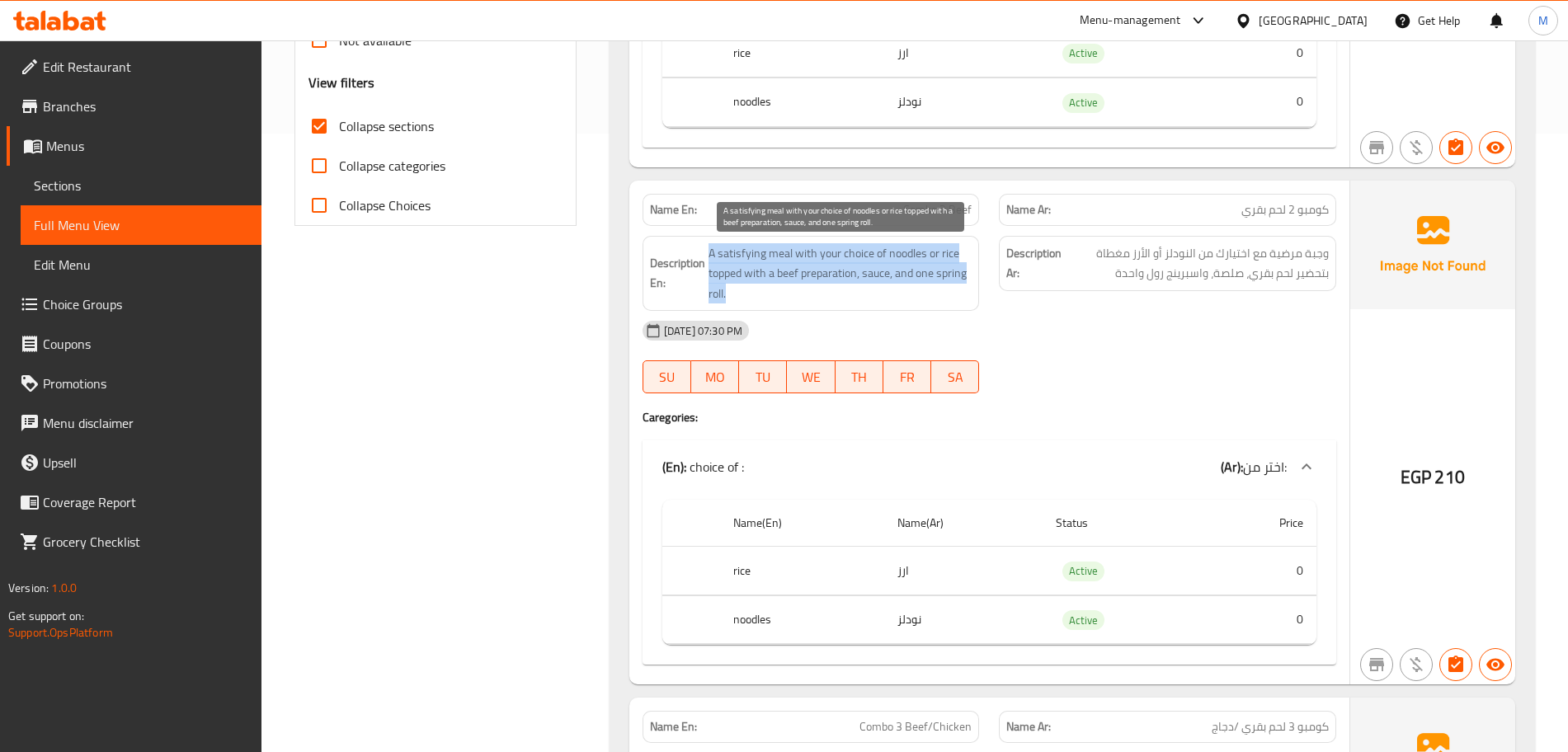
click at [850, 261] on span "A satisfying meal with your choice of noodles or rice topped with a beef prepar…" at bounding box center [839, 274] width 264 height 61
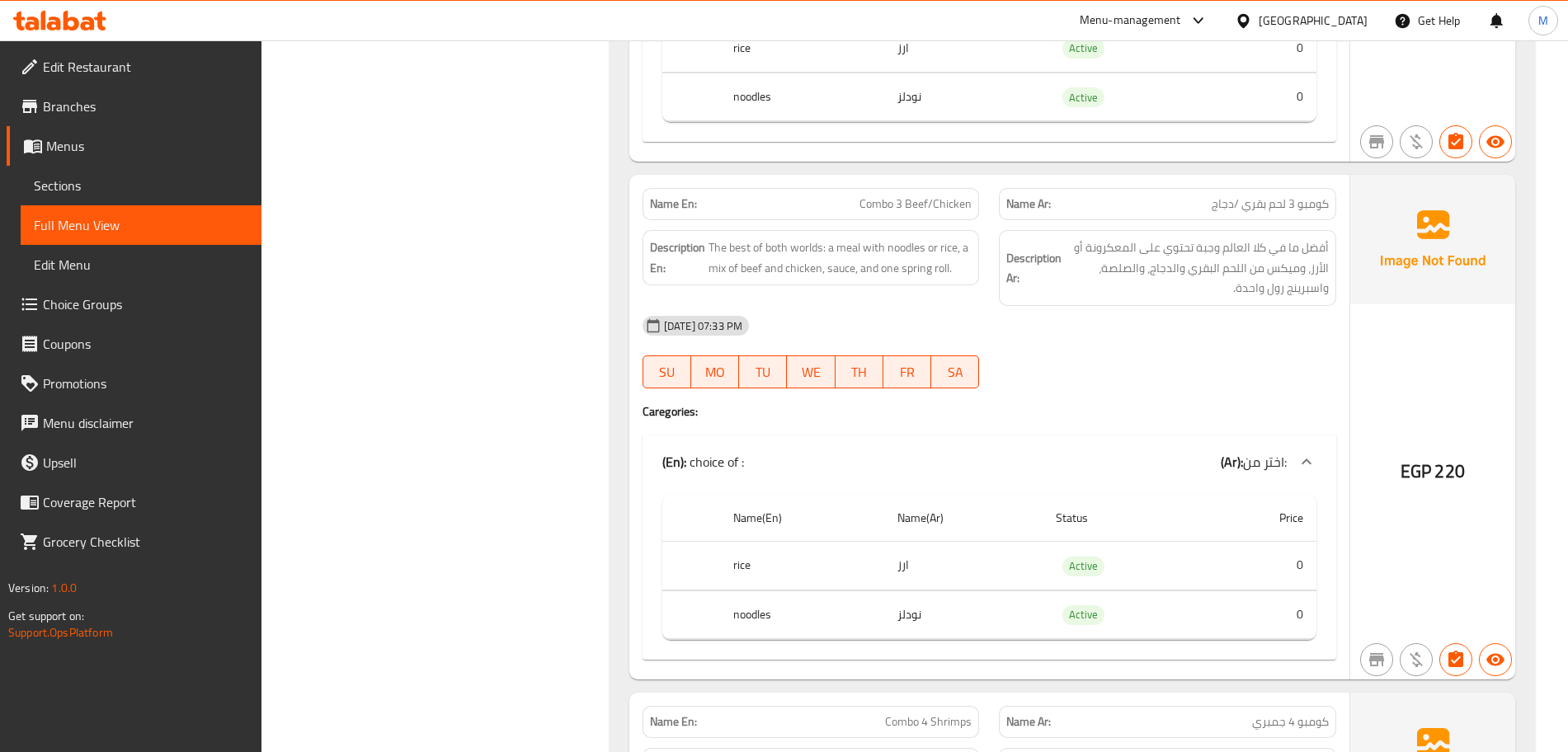
scroll to position [1133, 0]
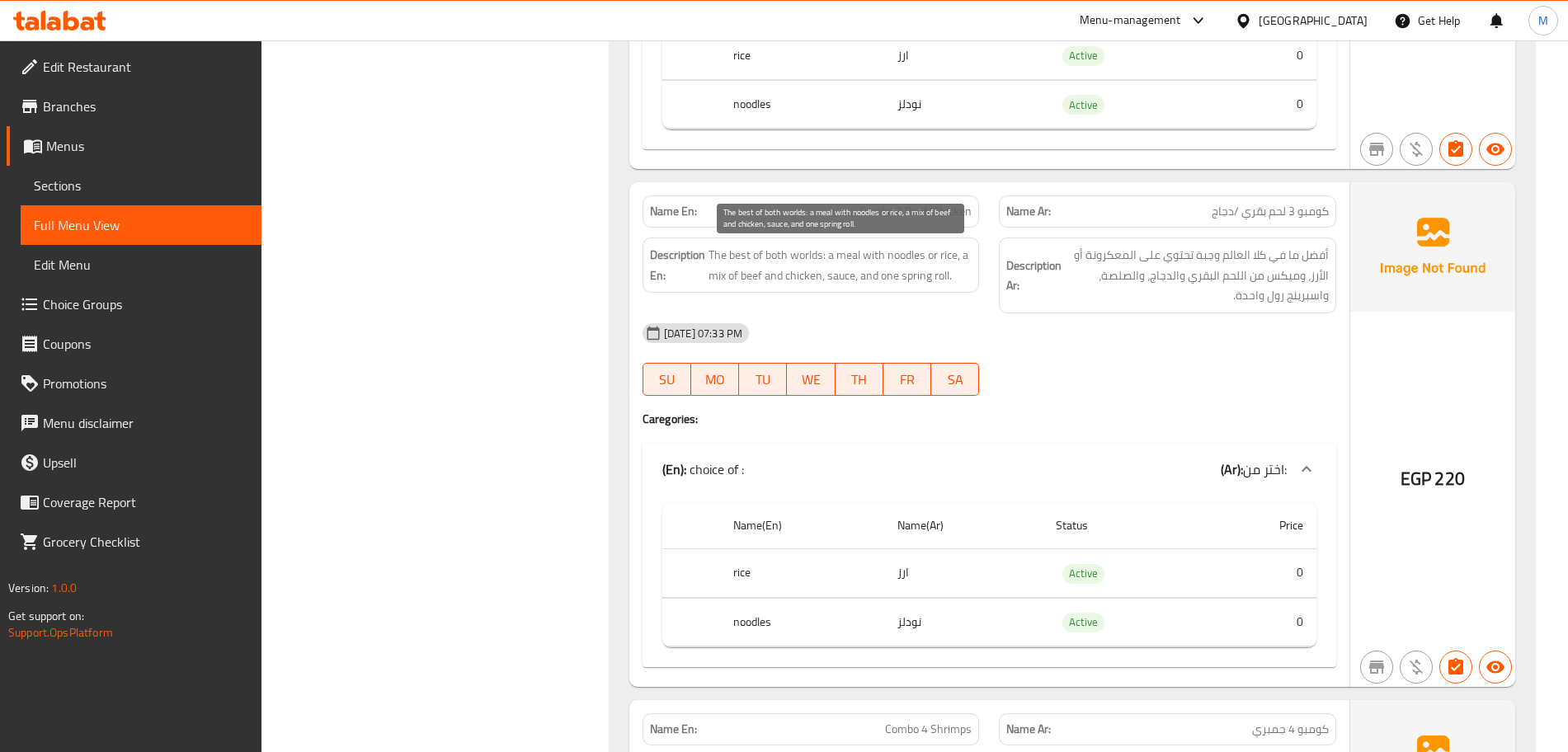
click at [886, 263] on span "The best of both worlds: a meal with noodles or rice, a mix of beef and chicken…" at bounding box center [839, 264] width 264 height 40
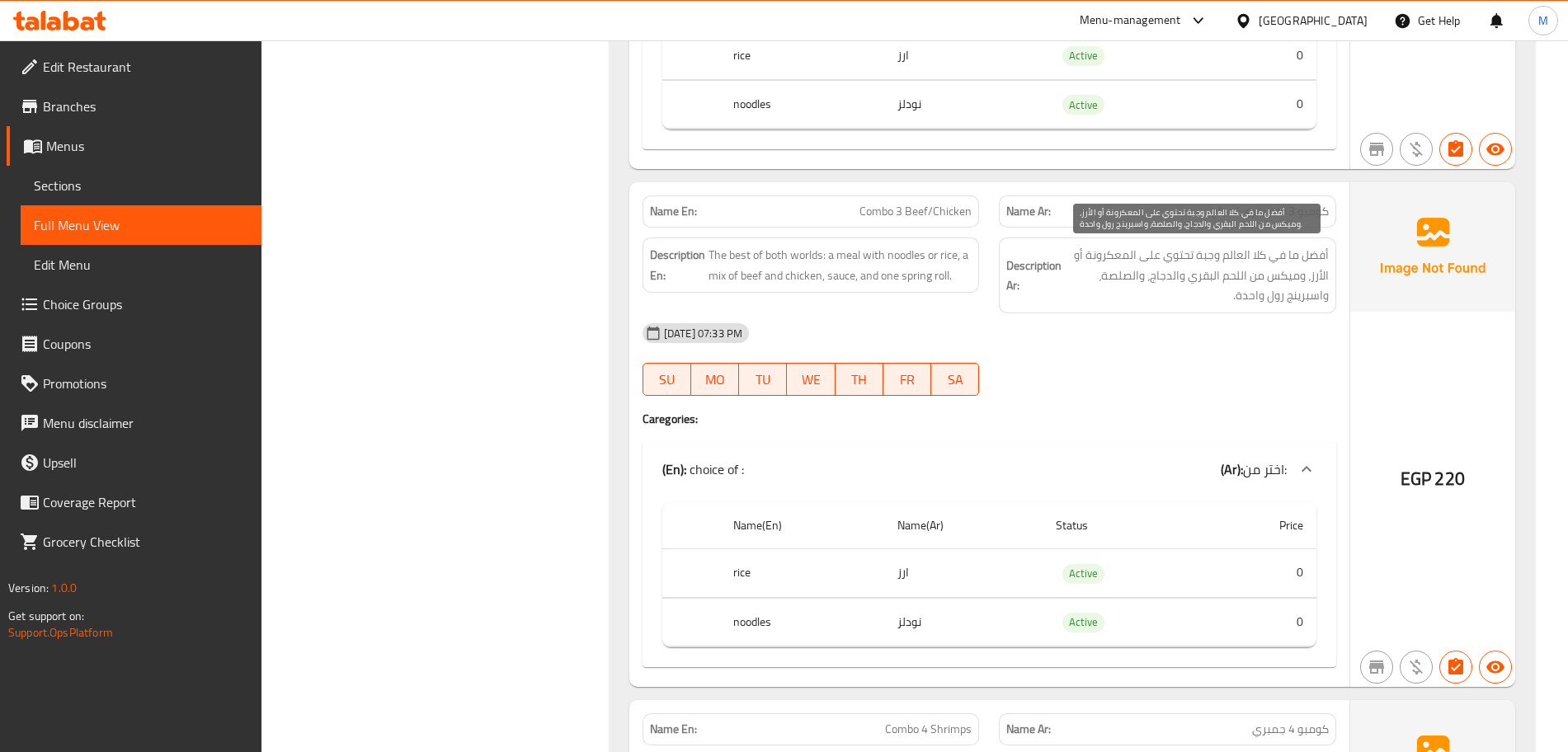
click at [1102, 292] on span "أفضل ما في كلا العالم وجبة تحتوي على المعكرونة أو الأرز، وميكس من اللحم البقري …" at bounding box center [1196, 275] width 264 height 61
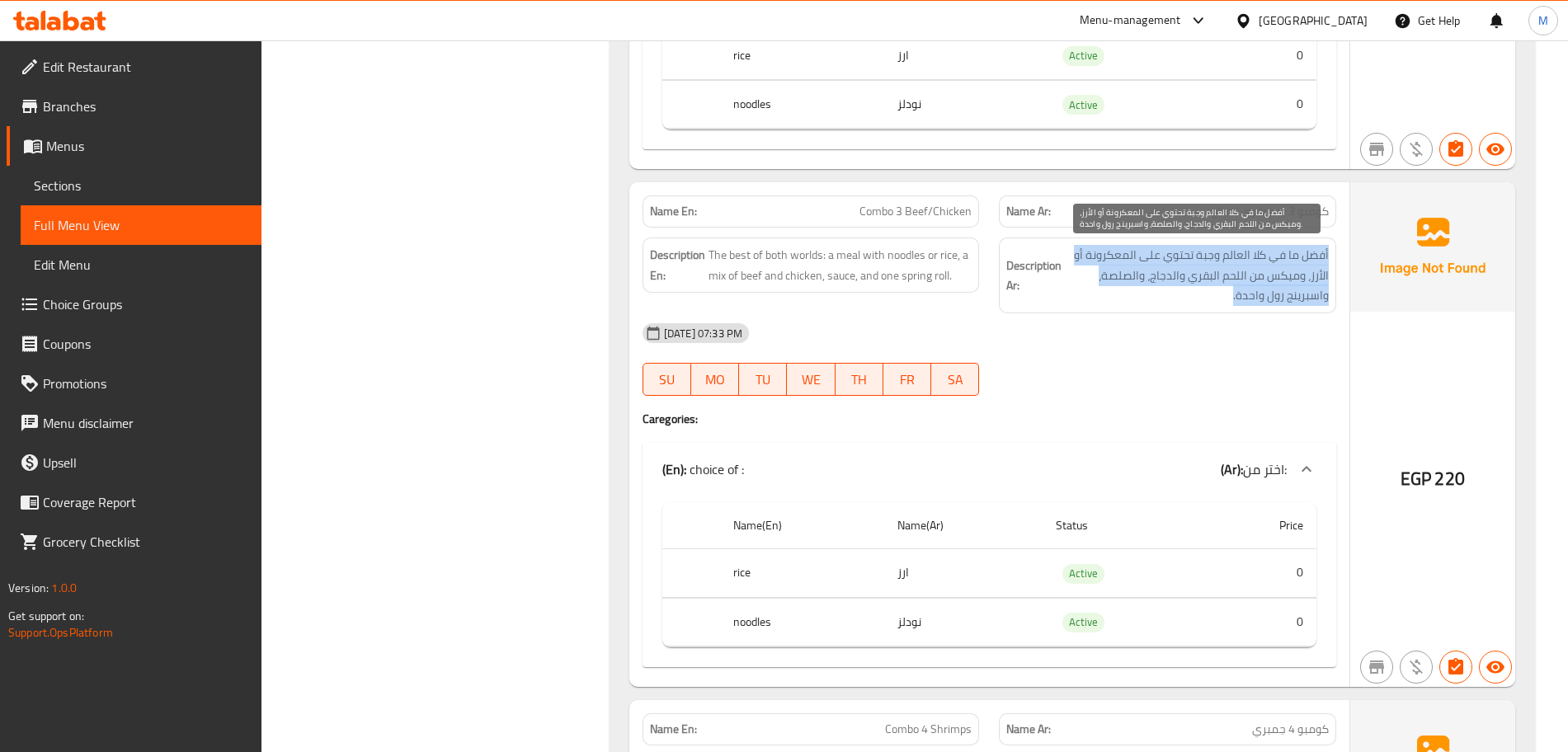
click at [1102, 292] on span "أفضل ما في كلا العالم وجبة تحتوي على المعكرونة أو الأرز، وميكس من اللحم البقري …" at bounding box center [1196, 275] width 264 height 61
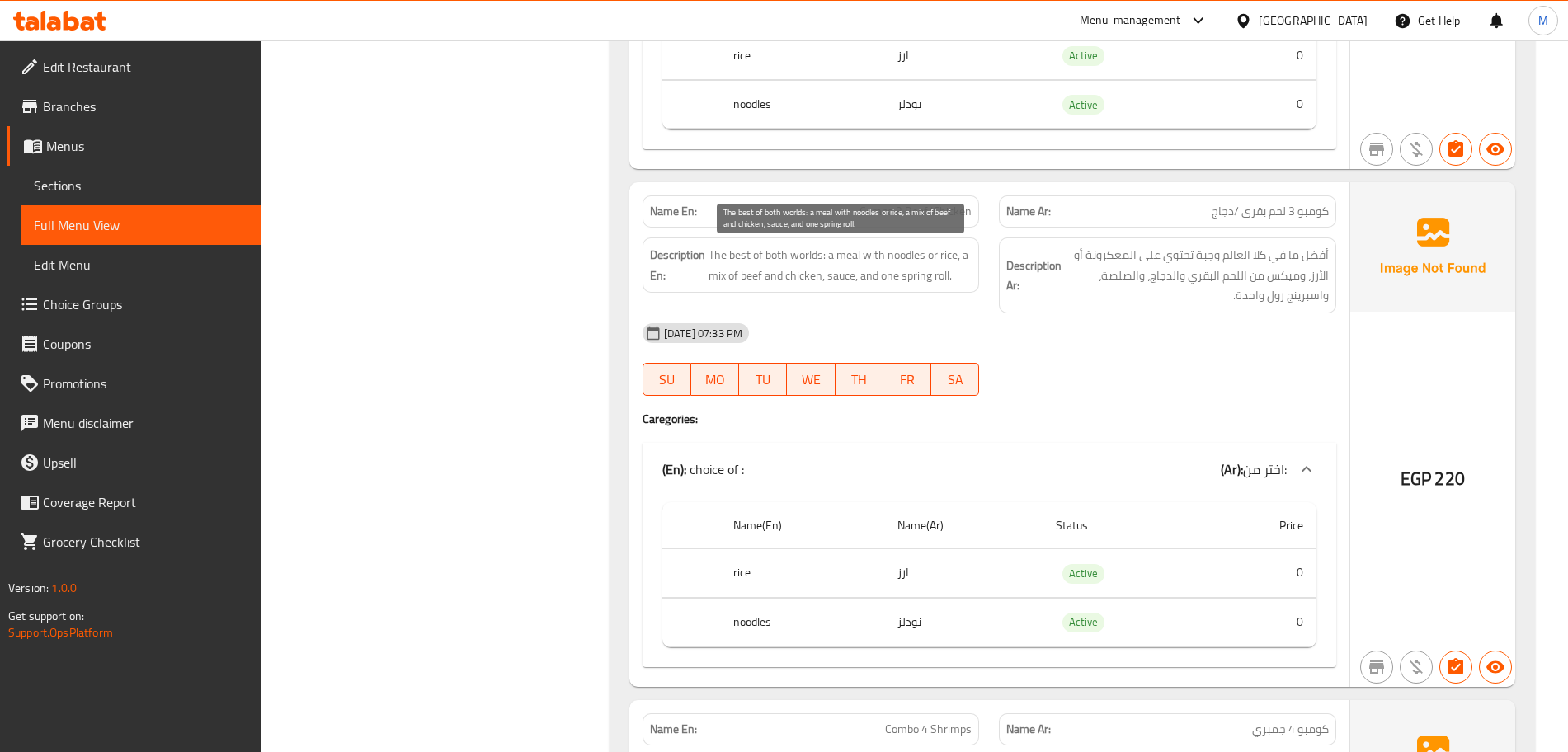
click at [937, 275] on span "The best of both worlds: a meal with noodles or rice, a mix of beef and chicken…" at bounding box center [839, 264] width 264 height 40
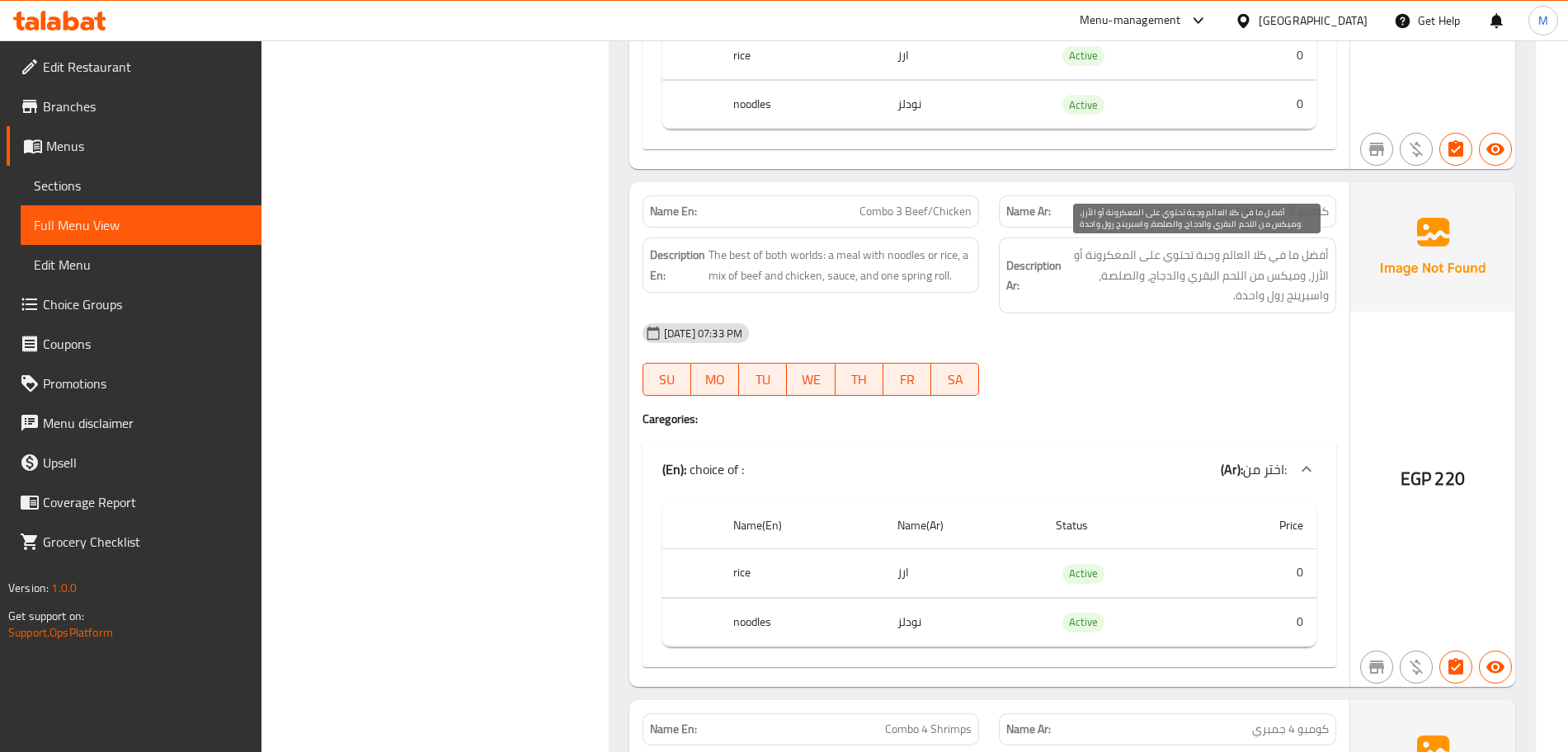
click at [1116, 286] on span "أفضل ما في كلا العالم وجبة تحتوي على المعكرونة أو الأرز، وميكس من اللحم البقري …" at bounding box center [1196, 275] width 264 height 61
click at [1118, 284] on span "أفضل ما في كلا العالم وجبة تحتوي على المعكرونة أو الأرز، وميكس من اللحم البقري …" at bounding box center [1196, 275] width 264 height 61
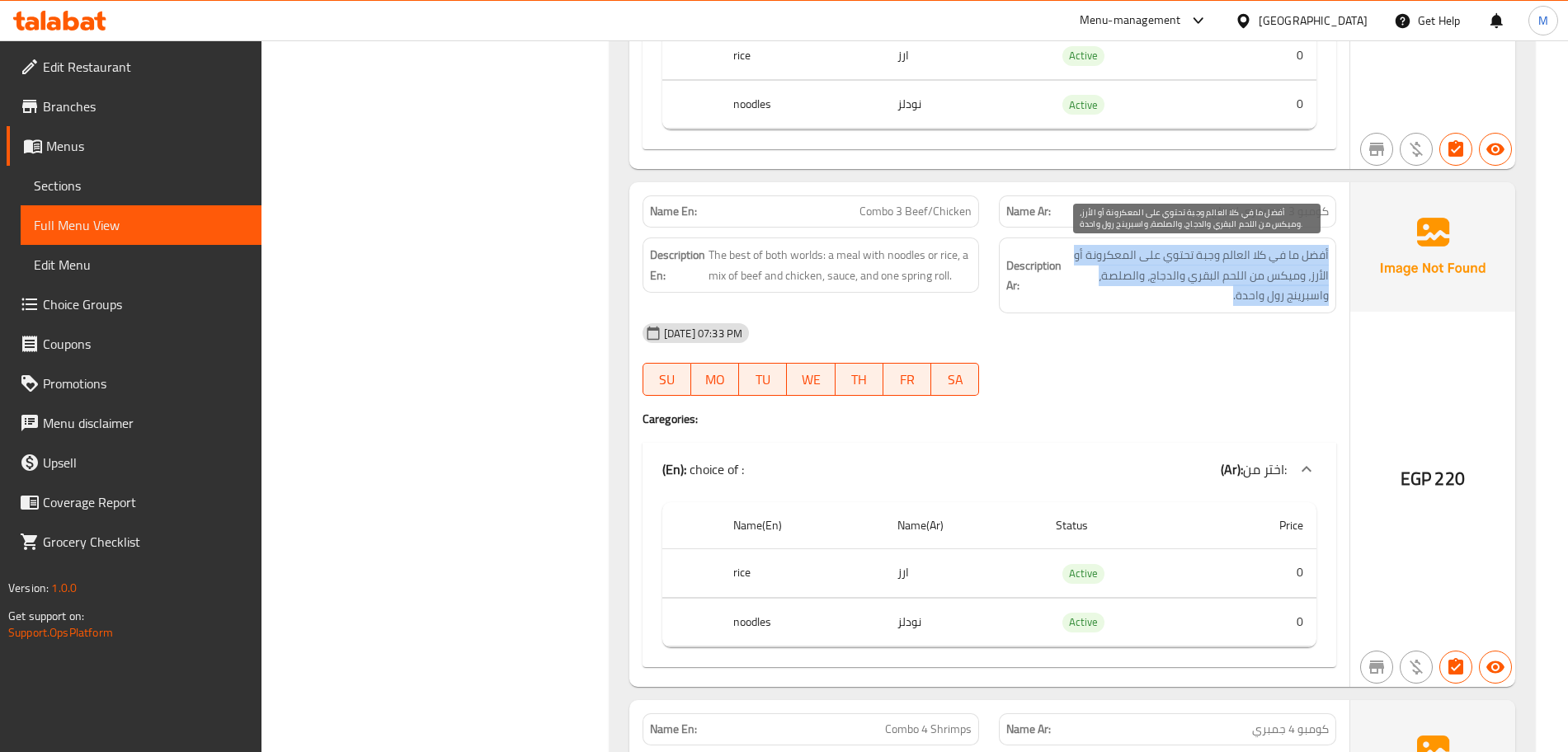
click at [1118, 284] on span "أفضل ما في كلا العالم وجبة تحتوي على المعكرونة أو الأرز، وميكس من اللحم البقري …" at bounding box center [1196, 275] width 264 height 61
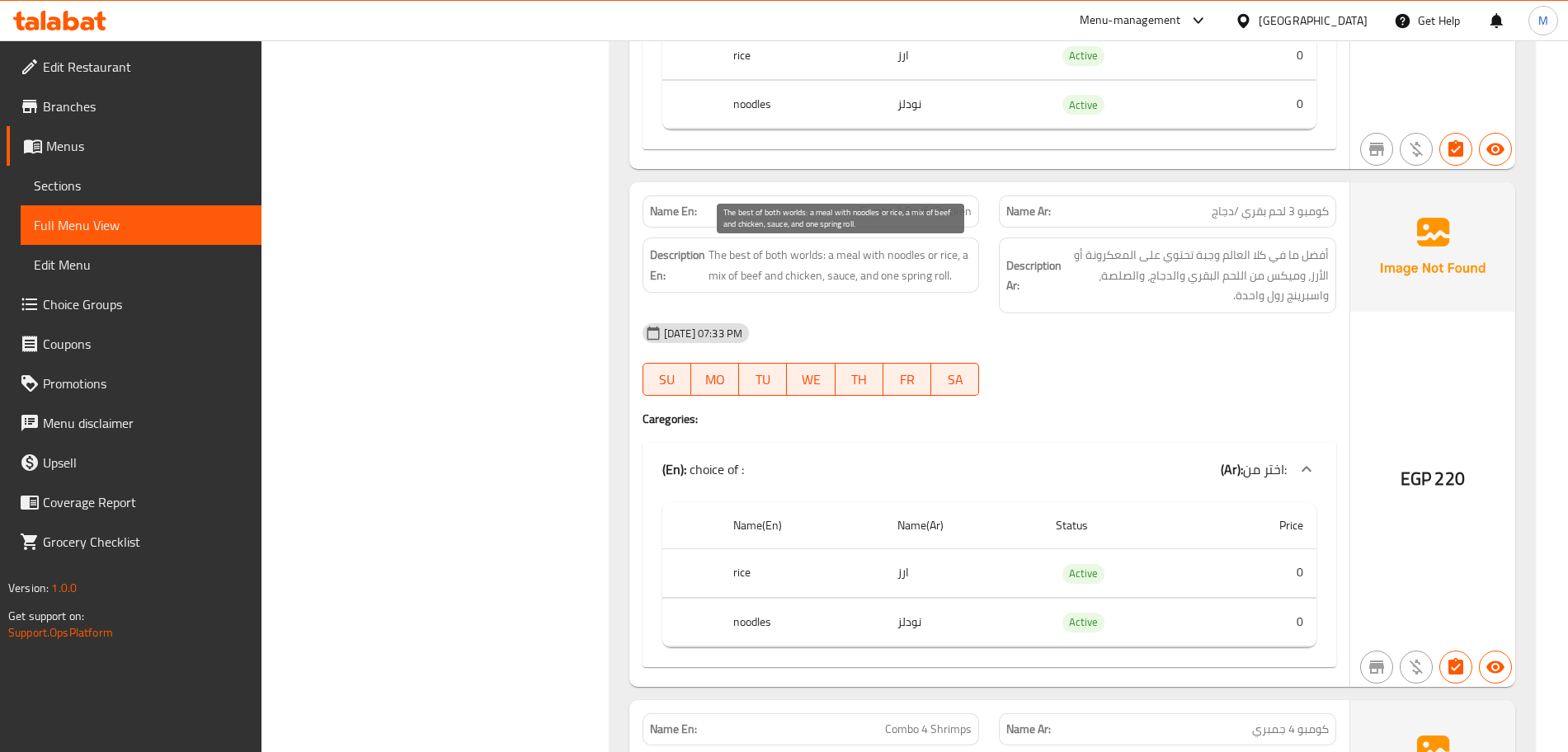
click at [844, 275] on span "The best of both worlds: a meal with noodles or rice, a mix of beef and chicken…" at bounding box center [839, 264] width 264 height 40
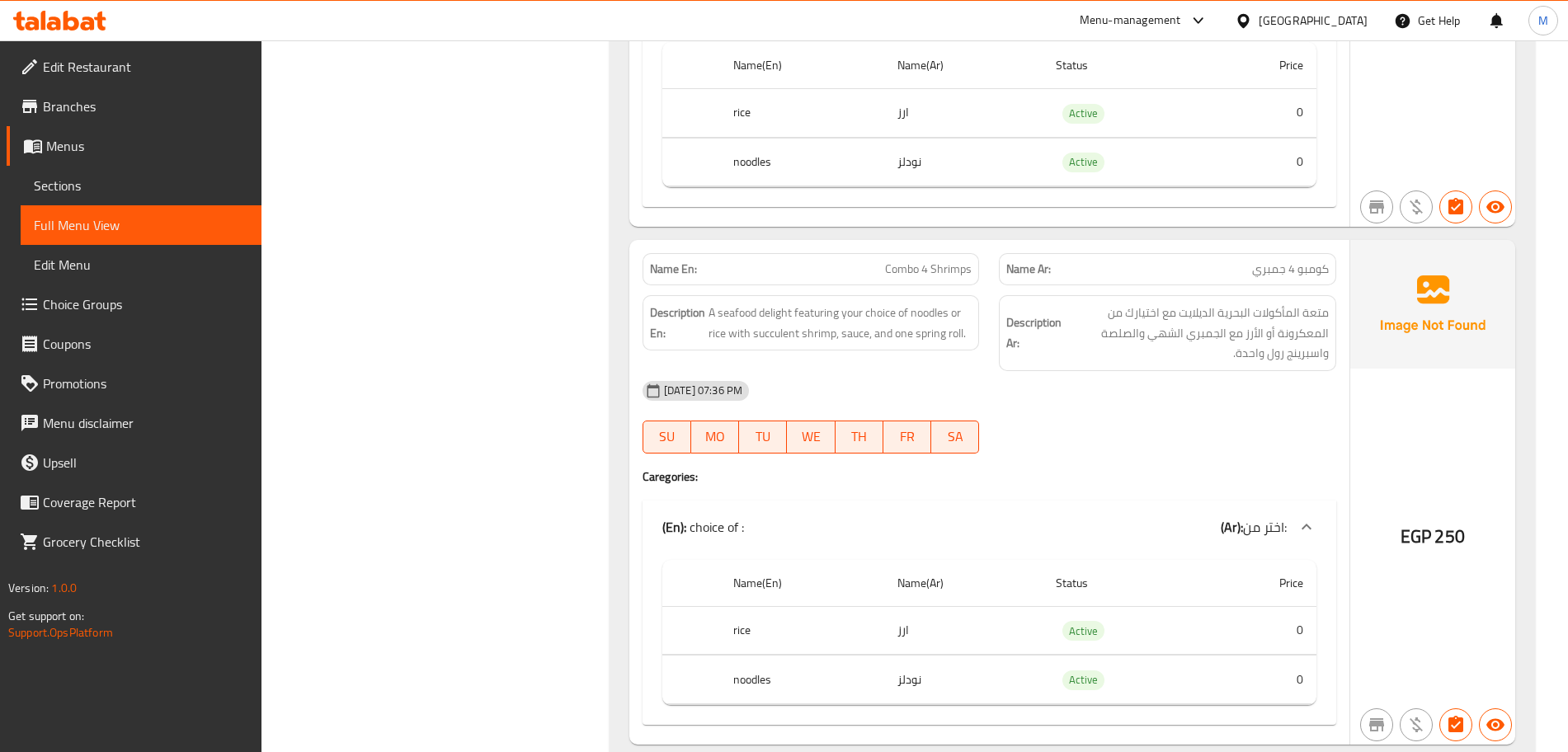
scroll to position [1546, 0]
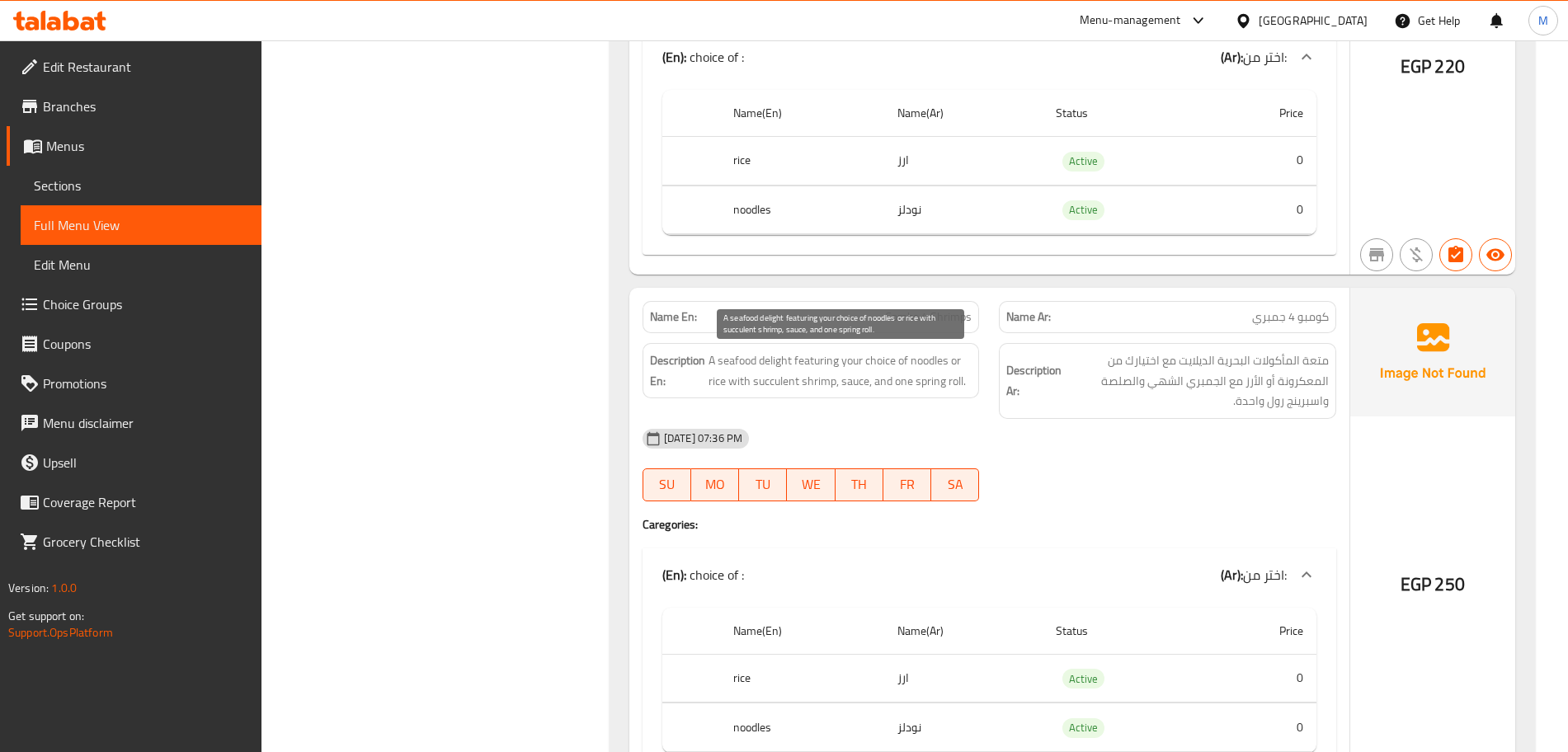
click at [819, 362] on span "A seafood delight featuring your choice of noodles or rice with succulent shrim…" at bounding box center [839, 370] width 264 height 40
click at [822, 365] on span "A seafood delight featuring your choice of noodles or rice with succulent shrim…" at bounding box center [839, 370] width 264 height 40
click at [823, 365] on span "A seafood delight featuring your choice of noodles or rice with succulent shrim…" at bounding box center [839, 370] width 264 height 40
click at [823, 364] on span "A seafood delight featuring your choice of noodles or rice with succulent shrim…" at bounding box center [839, 370] width 264 height 40
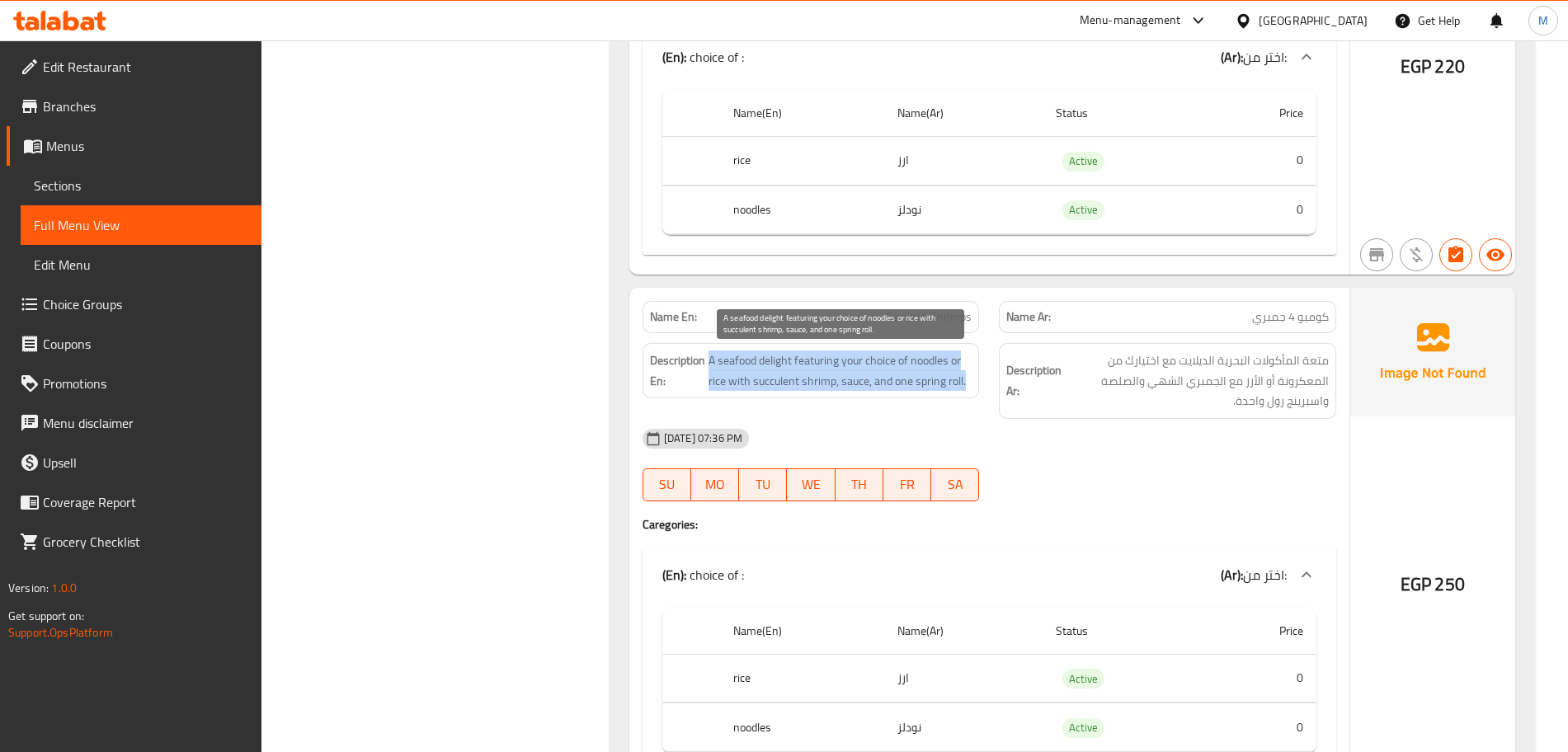
click at [880, 385] on span "A seafood delight featuring your choice of noodles or rice with succulent shrim…" at bounding box center [839, 370] width 264 height 40
click at [809, 377] on span "A seafood delight featuring your choice of noodles or rice with succulent shrim…" at bounding box center [839, 370] width 264 height 40
click at [809, 378] on span "A seafood delight featuring your choice of noodles or rice with succulent shrim…" at bounding box center [839, 370] width 264 height 40
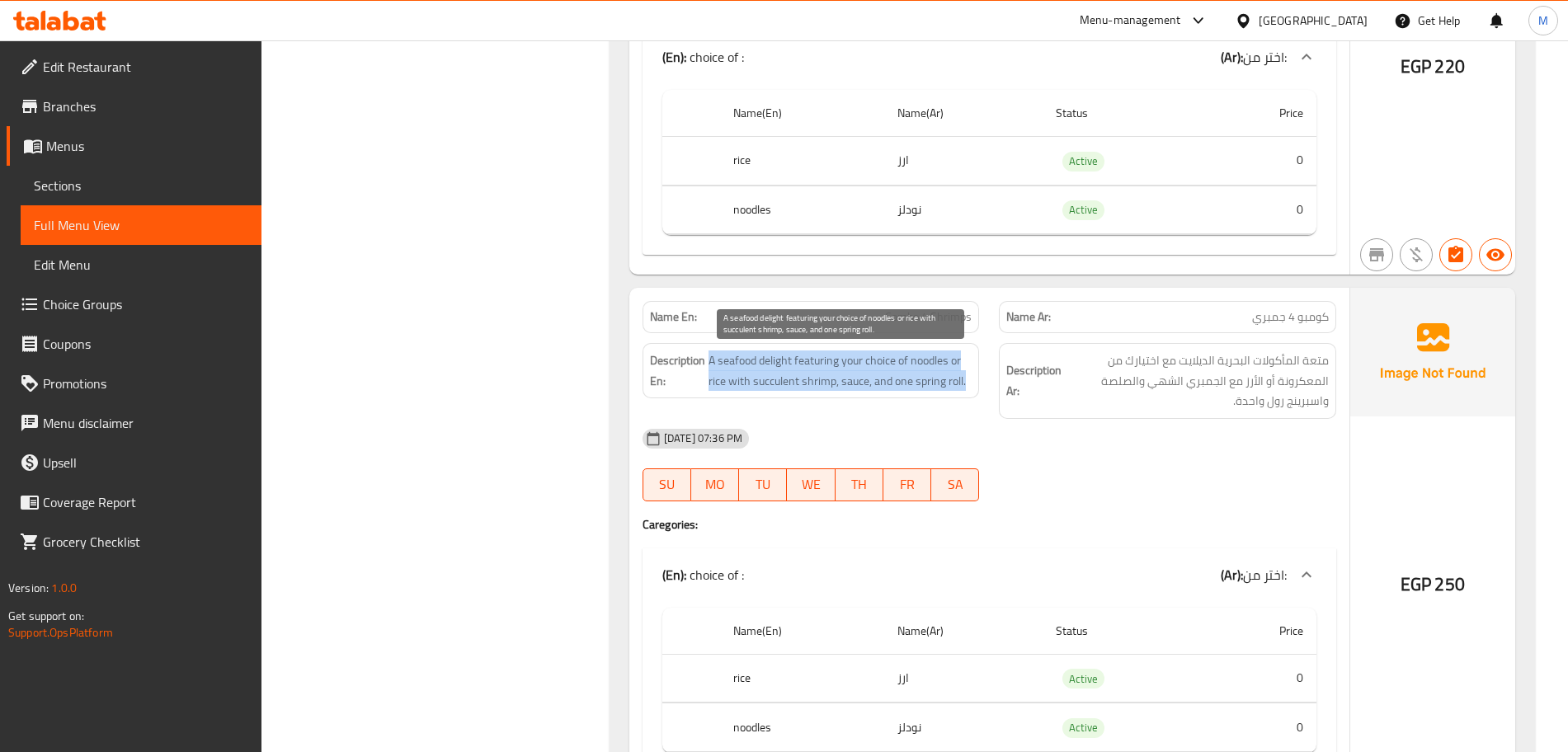
click at [809, 378] on span "A seafood delight featuring your choice of noodles or rice with succulent shrim…" at bounding box center [839, 370] width 264 height 40
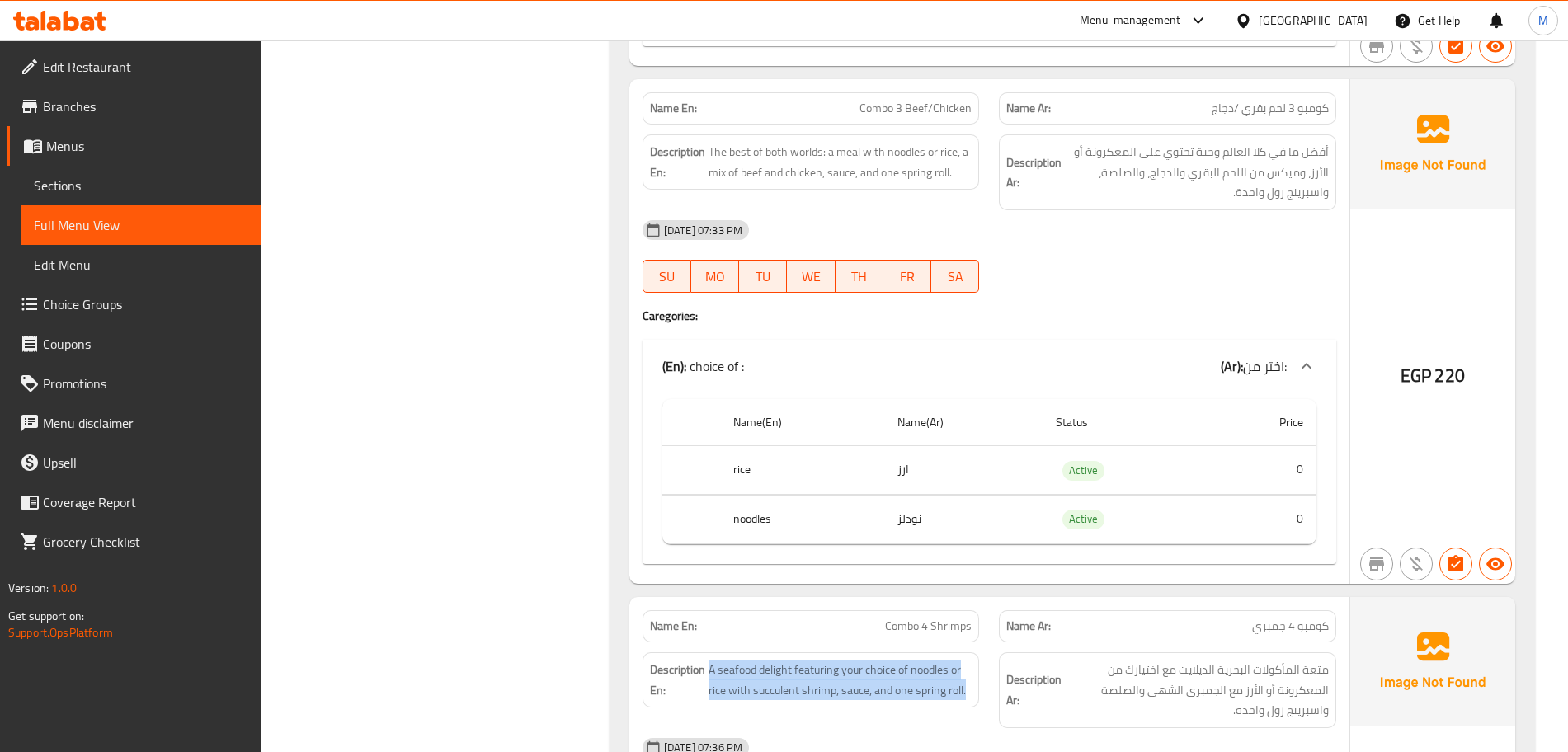
scroll to position [1133, 0]
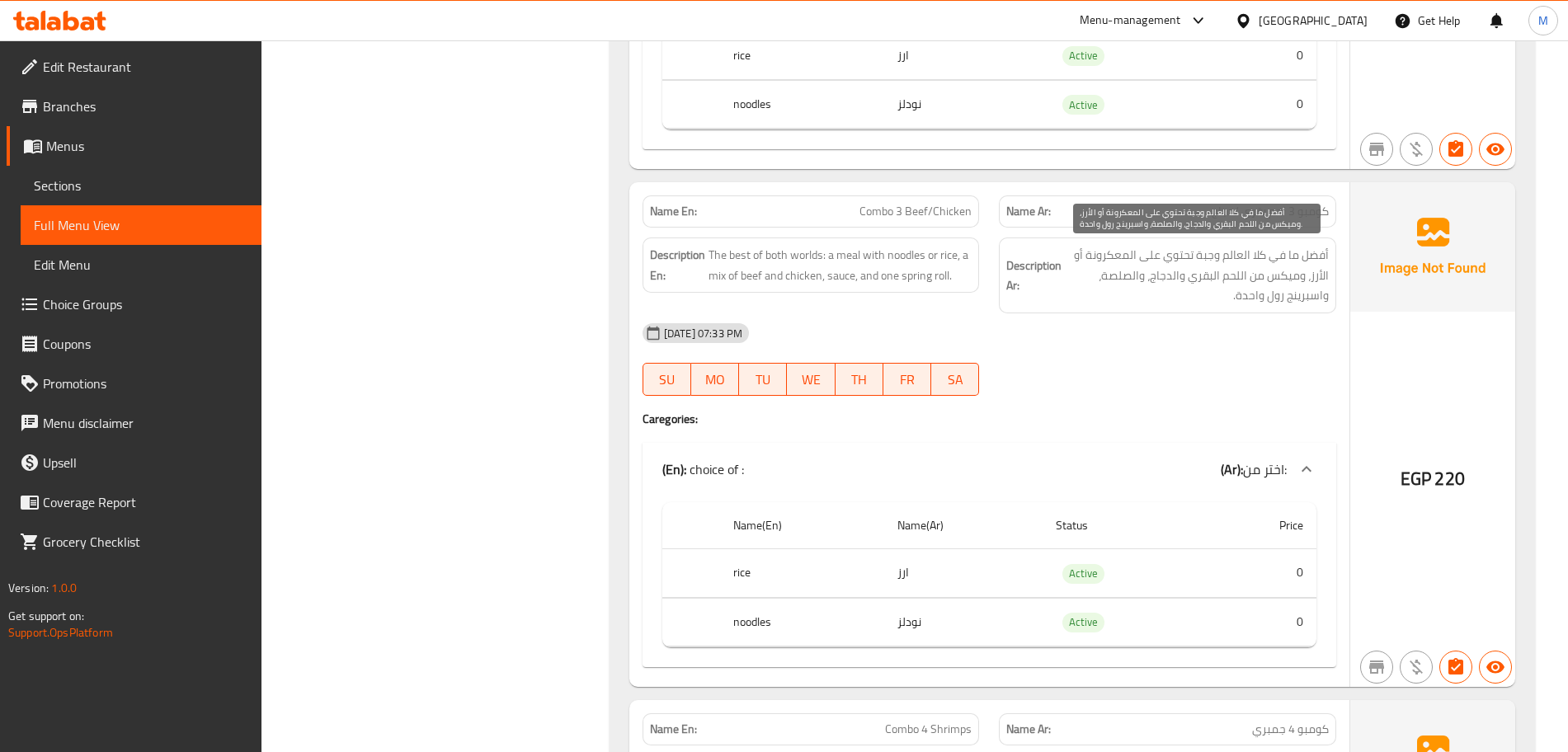
click at [1118, 257] on span "أفضل ما في كلا العالم وجبة تحتوي على المعكرونة أو الأرز، وميكس من اللحم البقري …" at bounding box center [1196, 275] width 264 height 61
copy span "المعكرونة"
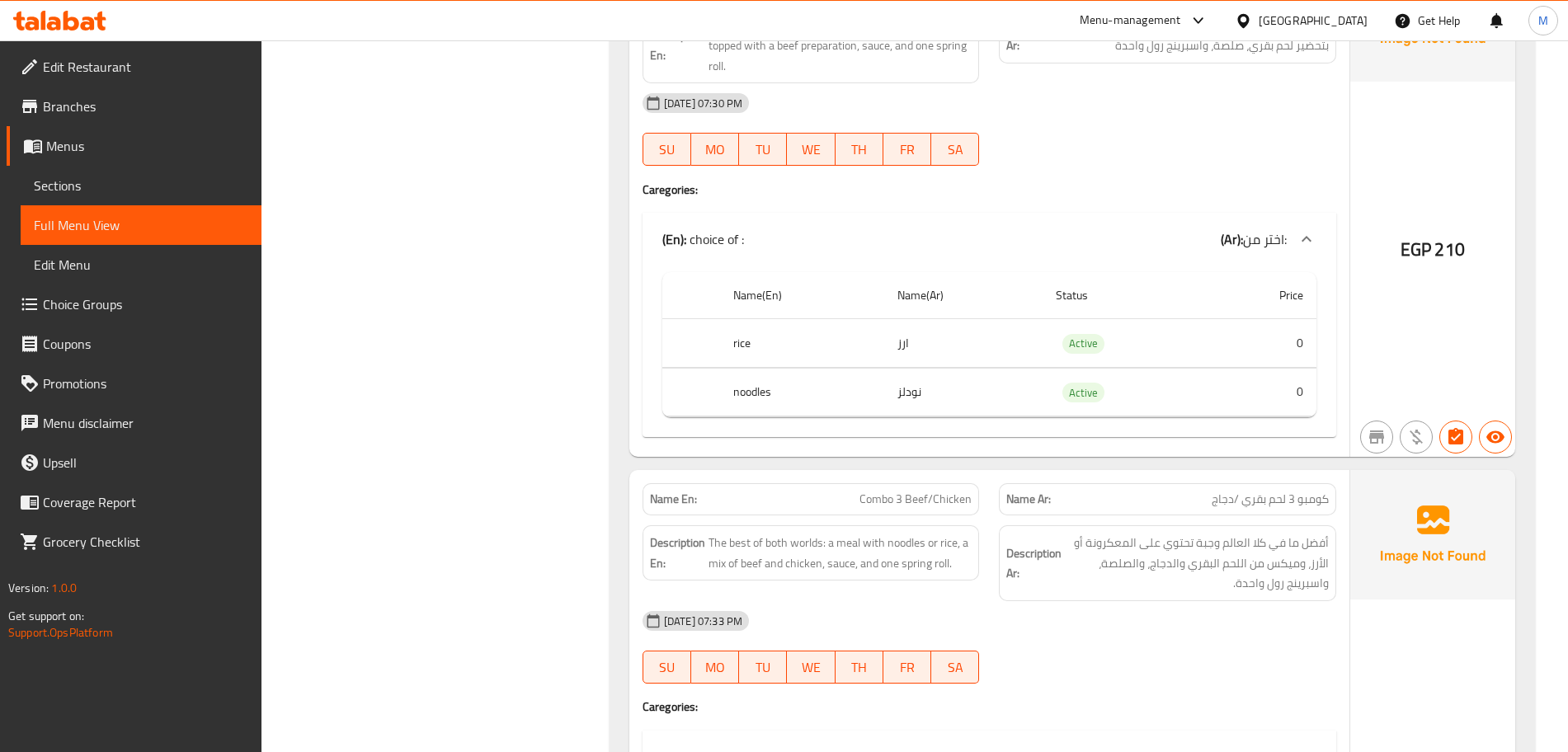
scroll to position [1030, 0]
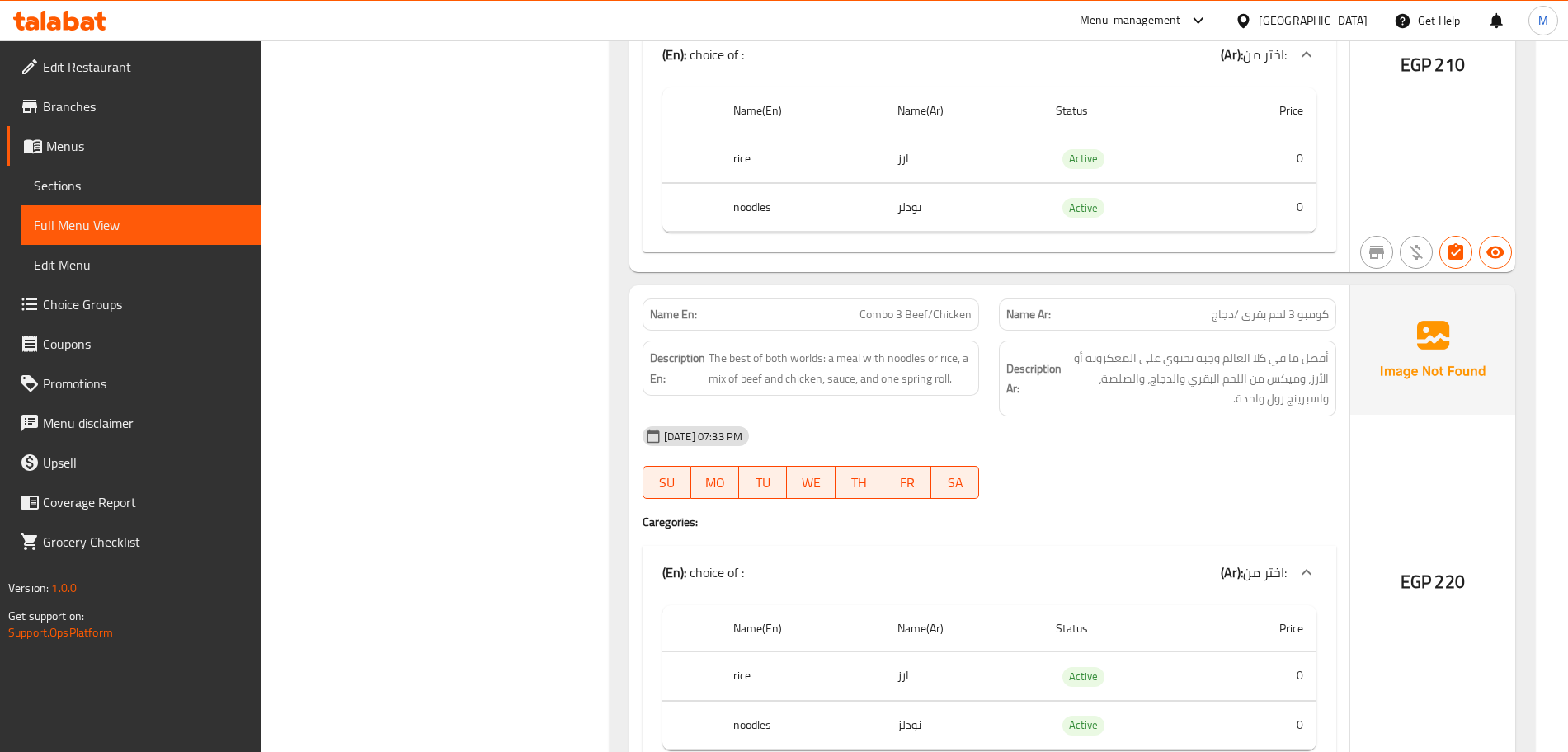
click at [857, 319] on p "Name En: Combo 3 Beef/Chicken" at bounding box center [811, 315] width 322 height 17
copy span "Combo 3 Beef/Chicken"
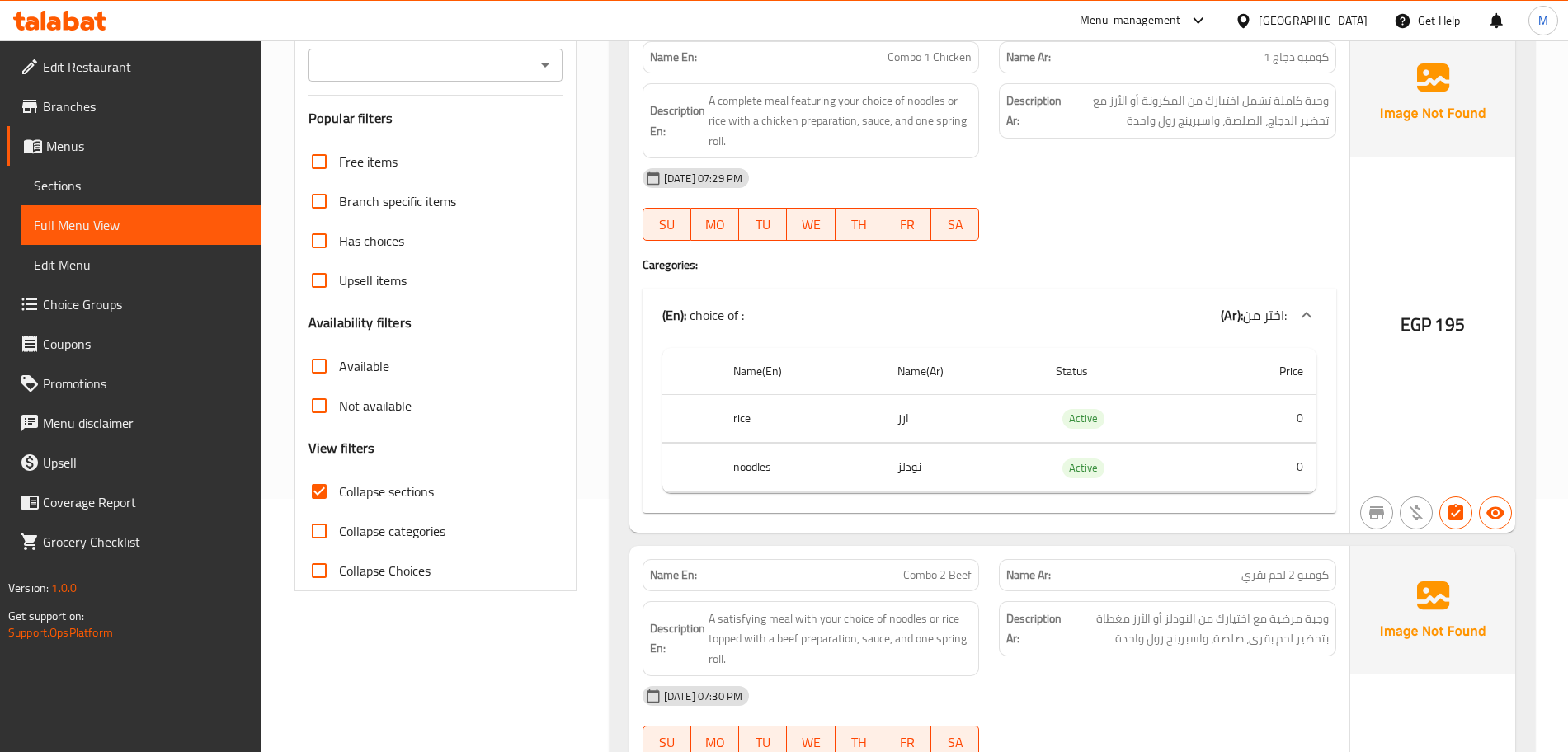
scroll to position [103, 0]
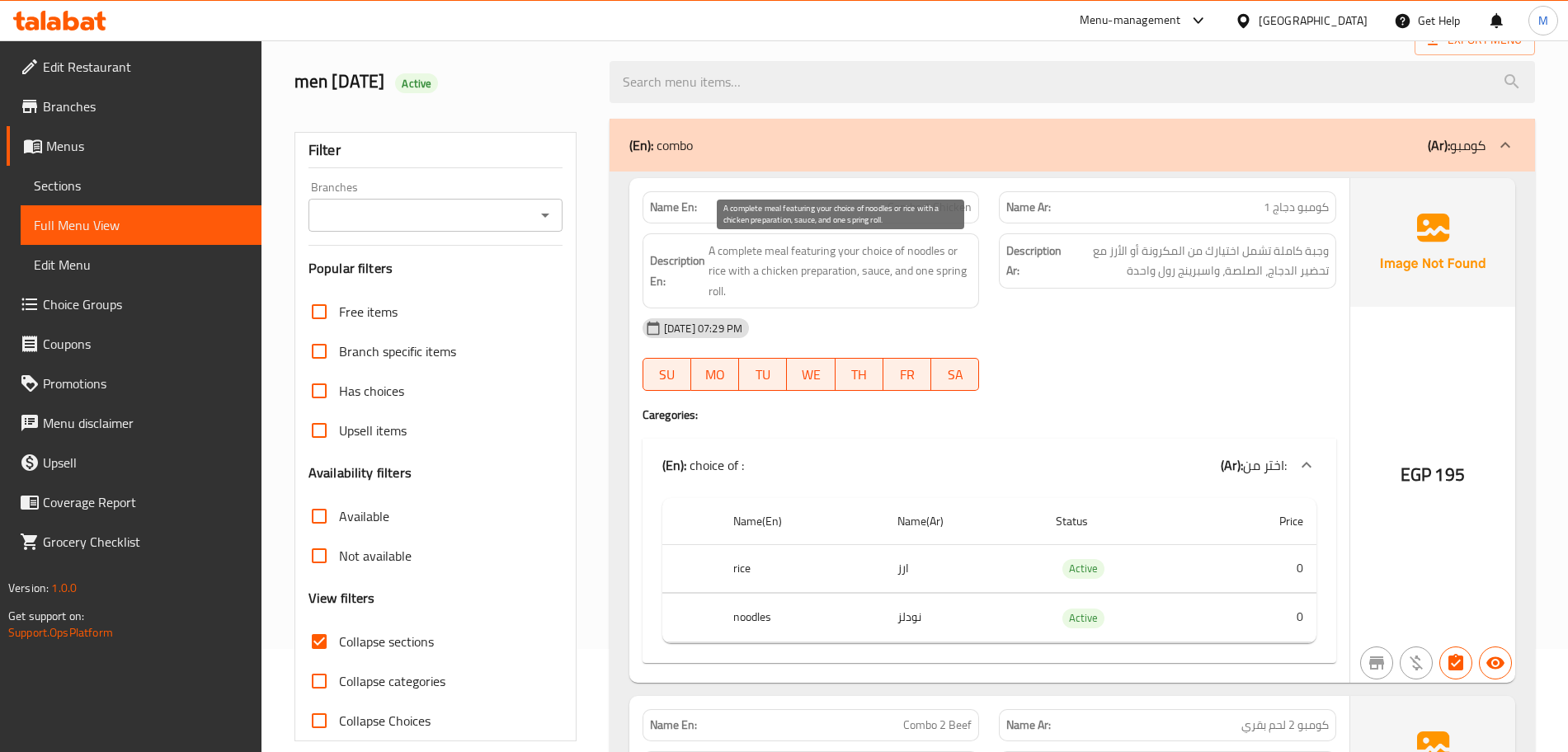
click at [752, 248] on span "A complete meal featuring your choice of noodles or rice with a chicken prepara…" at bounding box center [839, 271] width 264 height 61
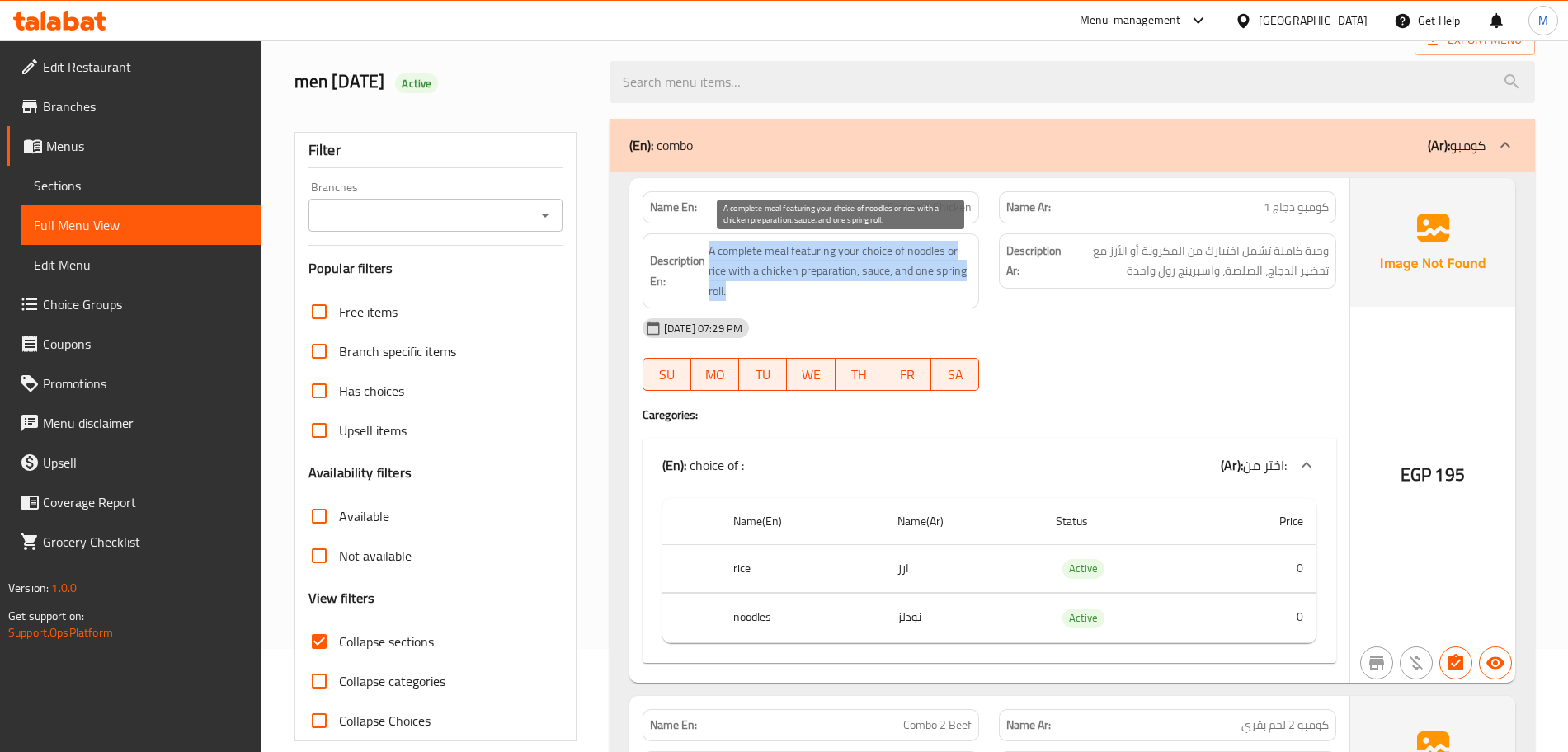
drag, startPoint x: 752, startPoint y: 248, endPoint x: 758, endPoint y: 254, distance: 8.5
click at [752, 249] on span "A complete meal featuring your choice of noodles or rice with a chicken prepara…" at bounding box center [839, 271] width 264 height 61
click at [785, 266] on span "A complete meal featuring your choice of noodles or rice with a chicken prepara…" at bounding box center [839, 271] width 264 height 61
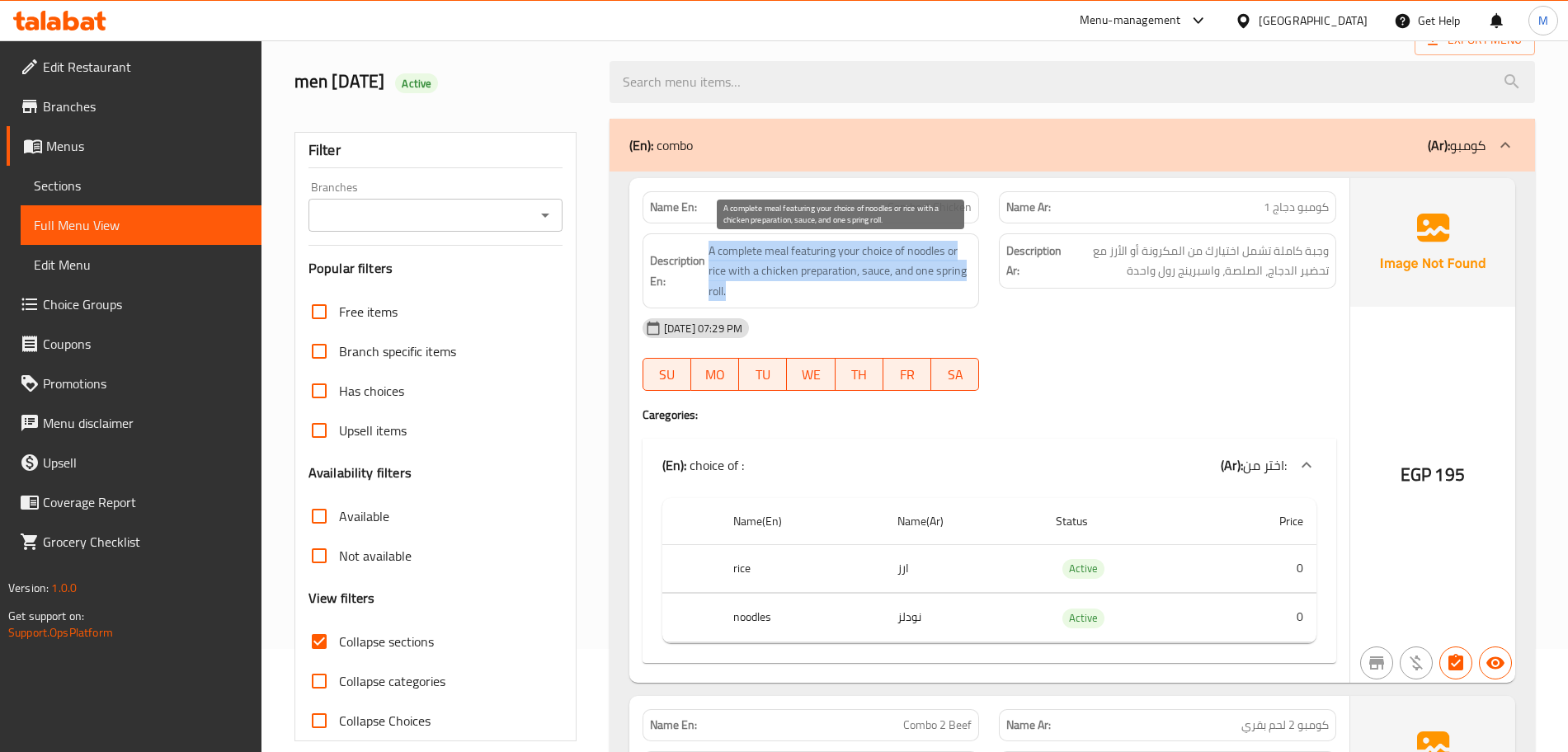
click at [785, 266] on span "A complete meal featuring your choice of noodles or rice with a chicken prepara…" at bounding box center [839, 271] width 264 height 61
click at [793, 272] on span "A complete meal featuring your choice of noodles or rice with a chicken prepara…" at bounding box center [839, 271] width 264 height 61
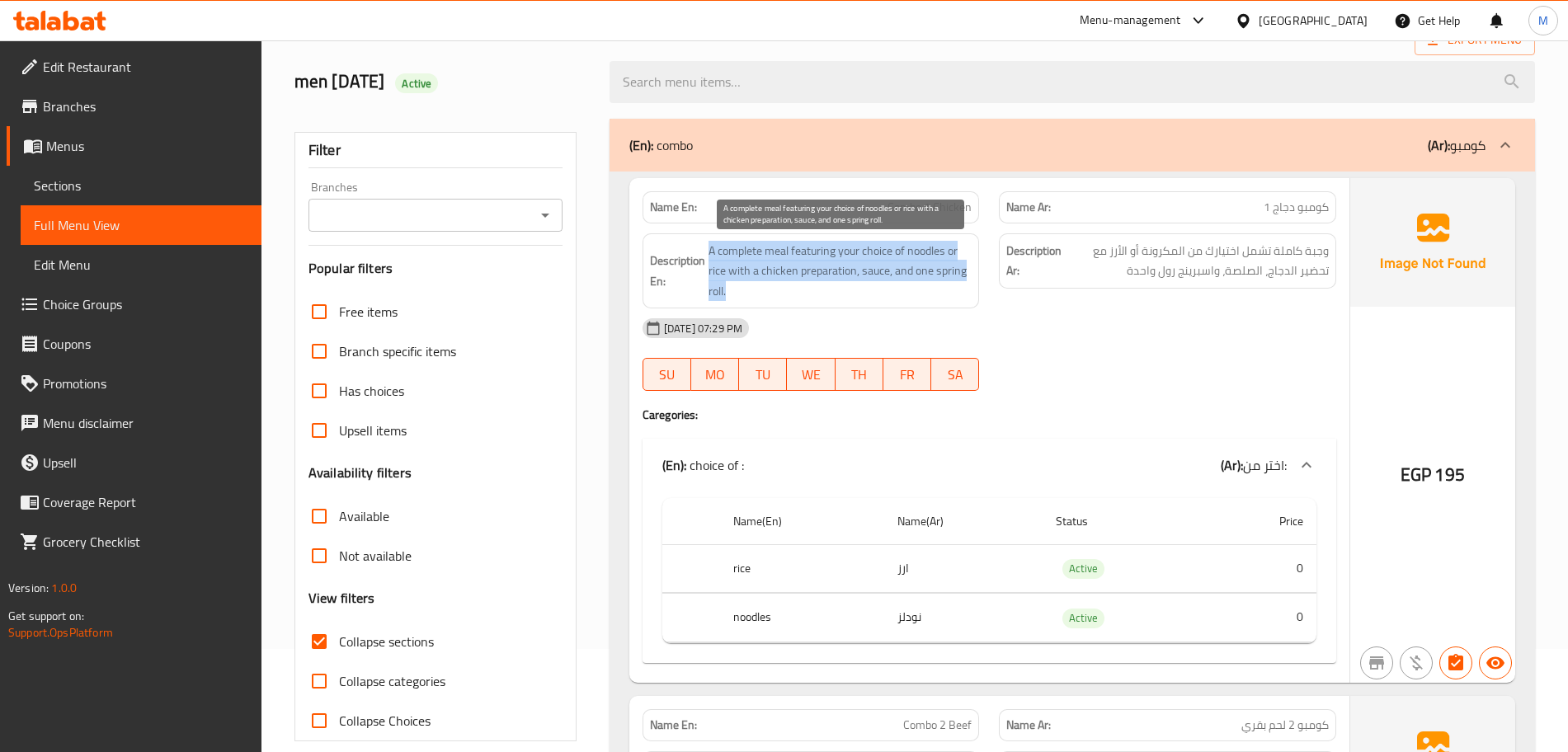
click at [793, 272] on span "A complete meal featuring your choice of noodles or rice with a chicken prepara…" at bounding box center [839, 271] width 264 height 61
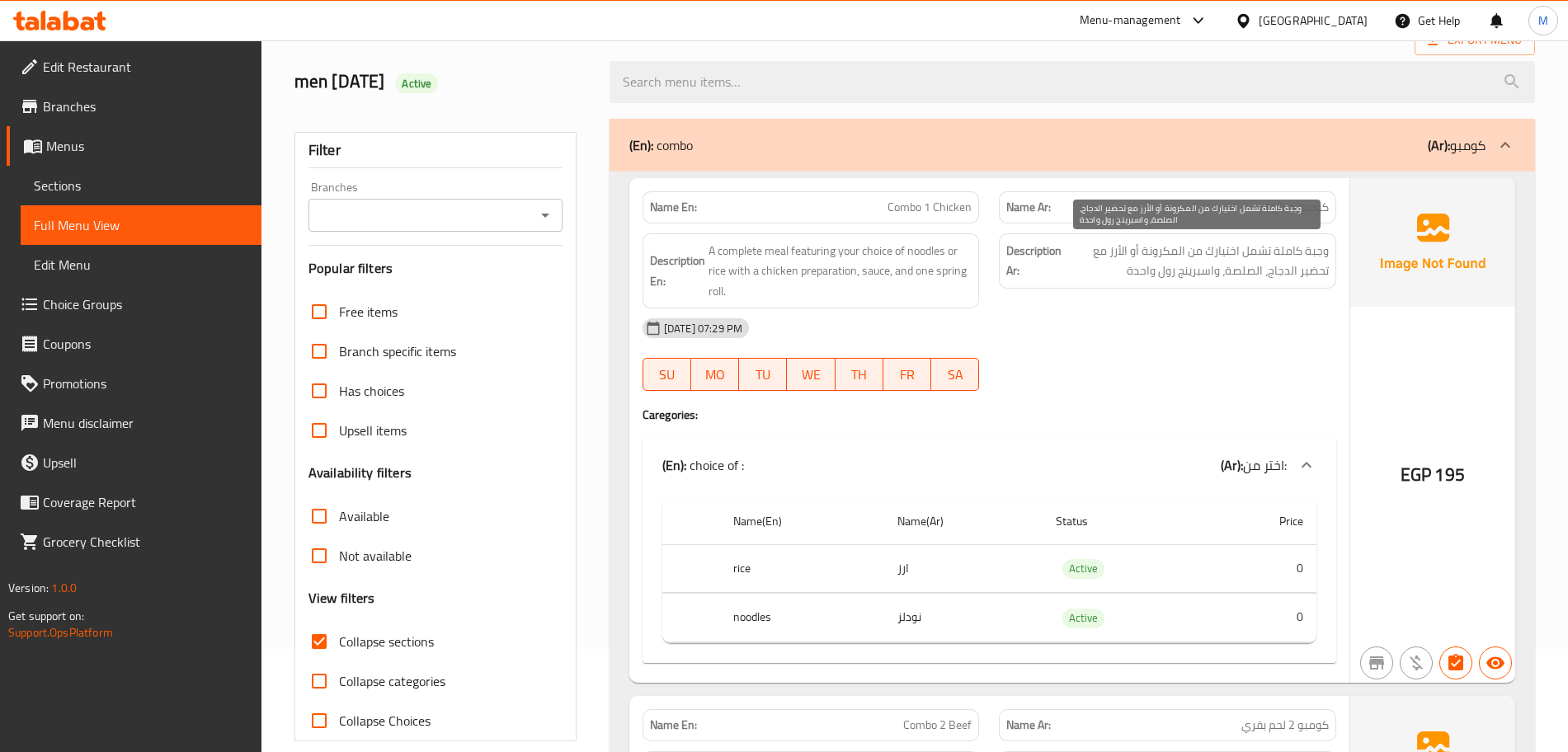
click at [1173, 253] on span "وجبة كاملة تشمل اختيارك من المكرونة أو الأرز مع تحضير الدجاج، الصلصة، واسبرينج …" at bounding box center [1196, 260] width 264 height 40
click at [899, 211] on span "Combo 1 Chicken" at bounding box center [929, 207] width 84 height 17
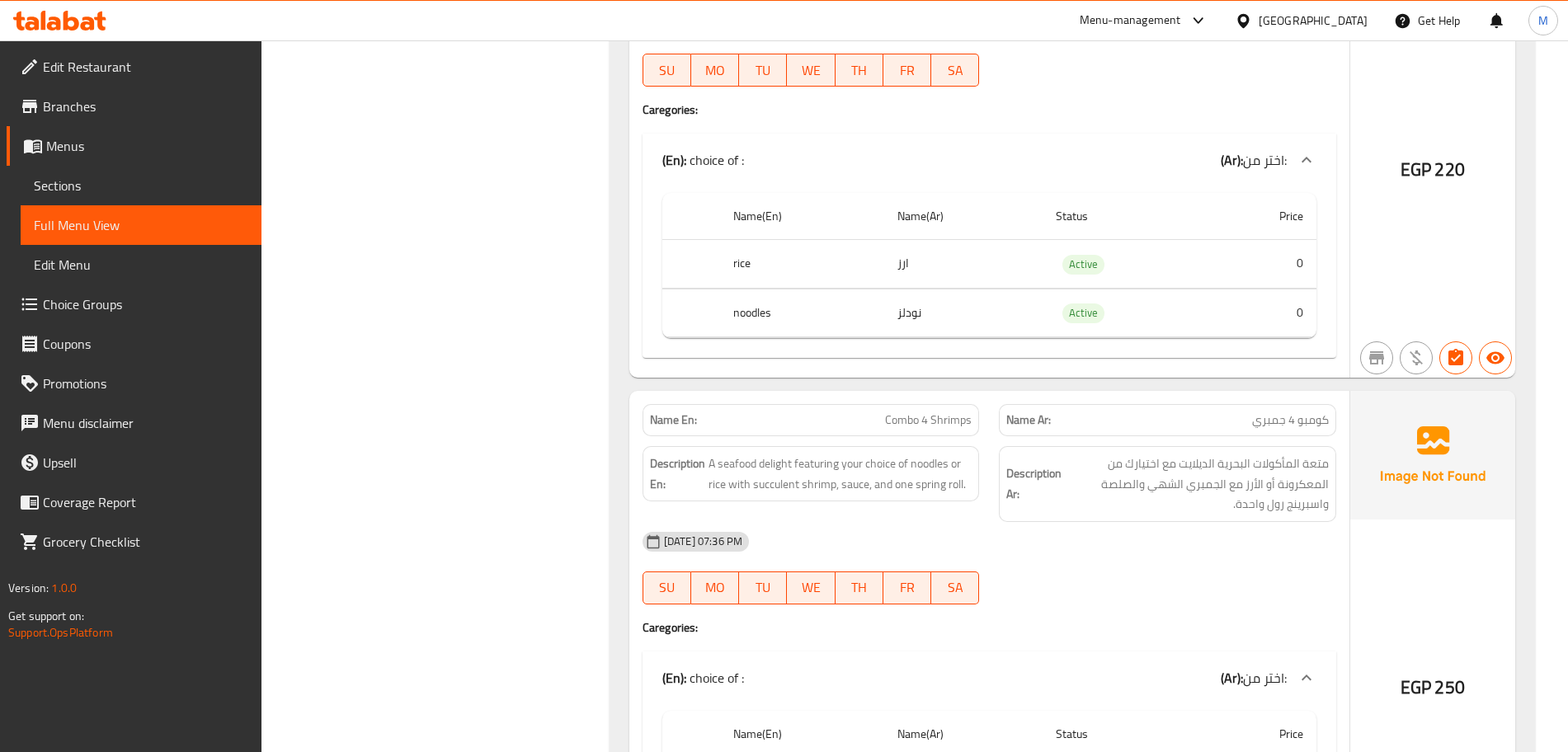
scroll to position [1546, 0]
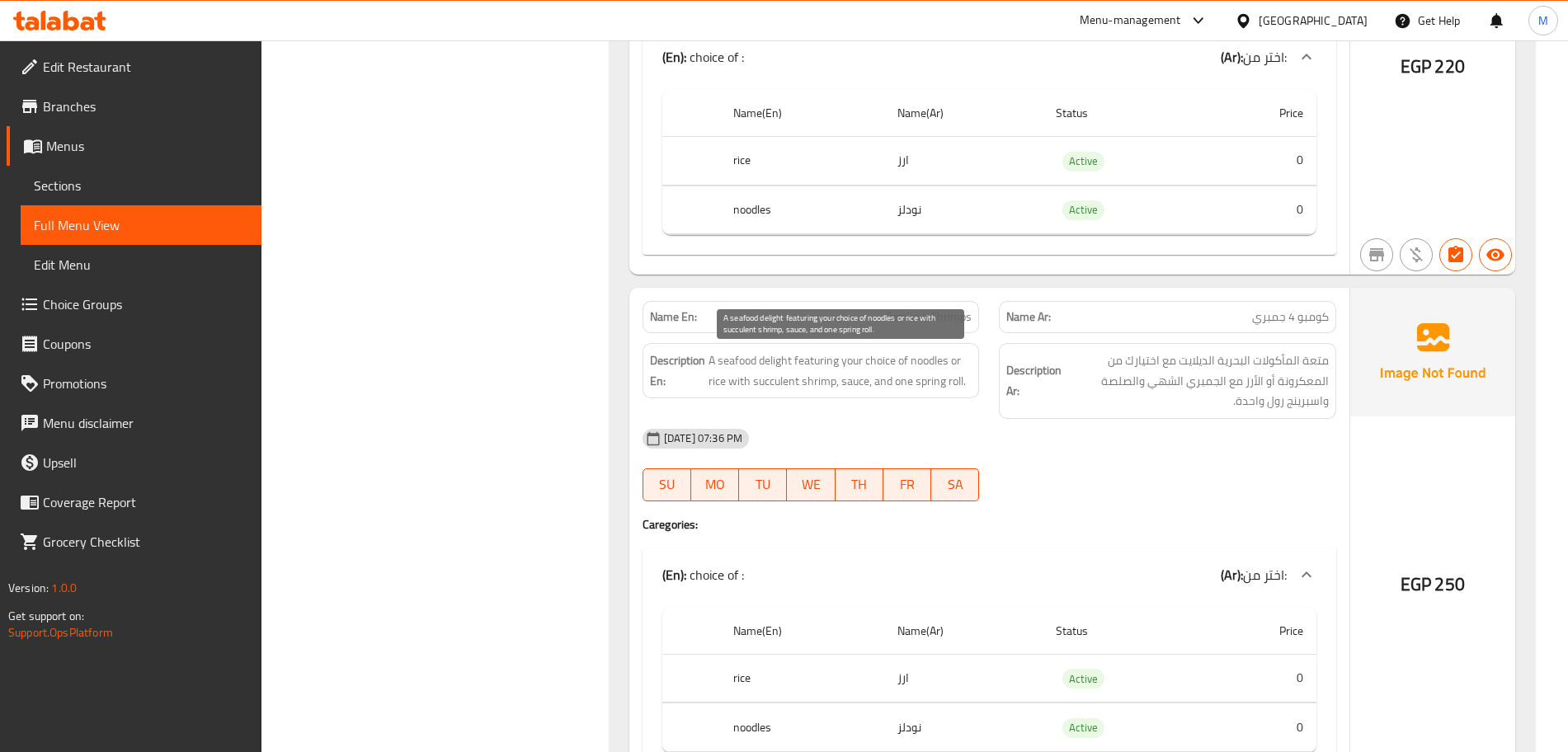
click at [822, 370] on span "A seafood delight featuring your choice of noodles or rice with succulent shrim…" at bounding box center [839, 370] width 264 height 40
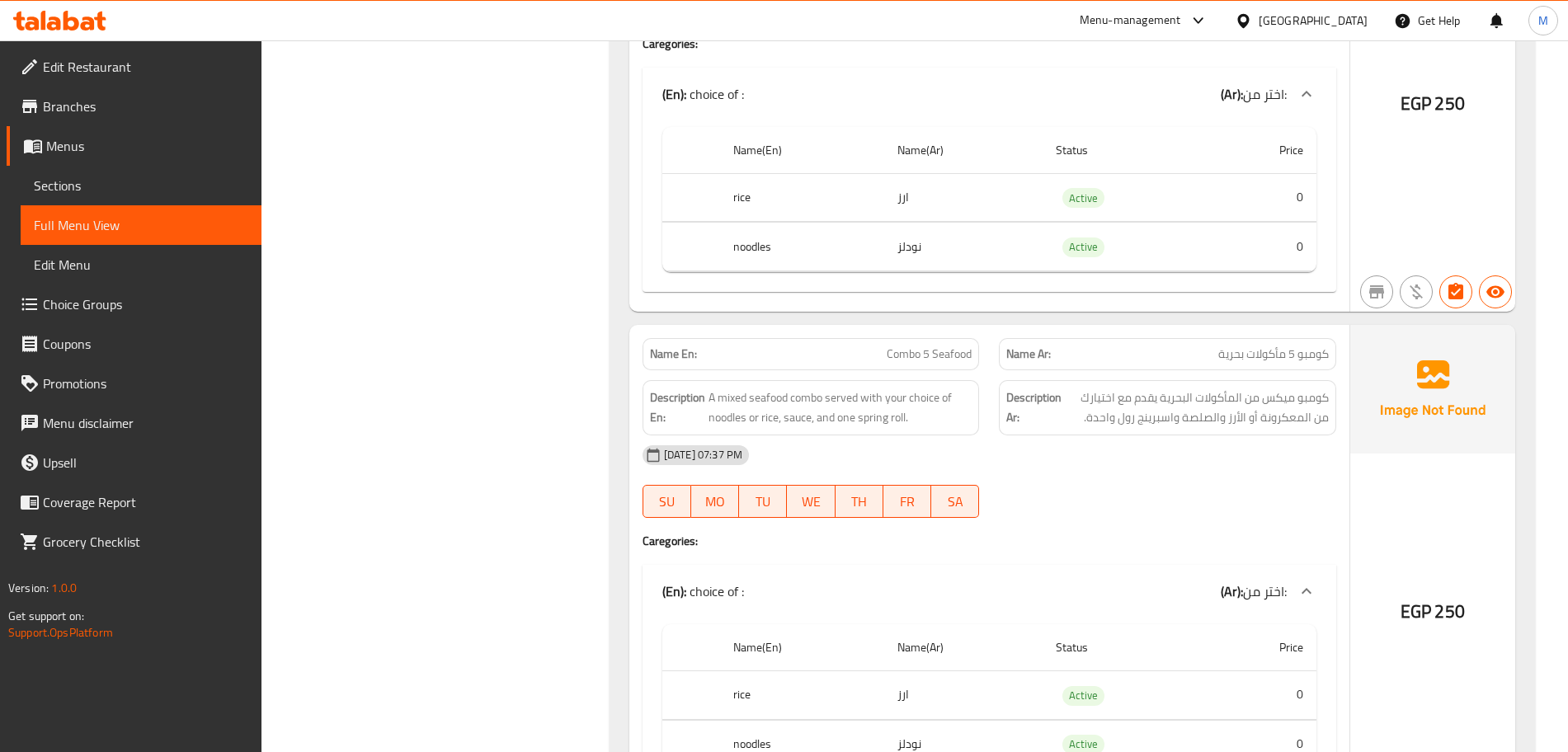
scroll to position [2061, 0]
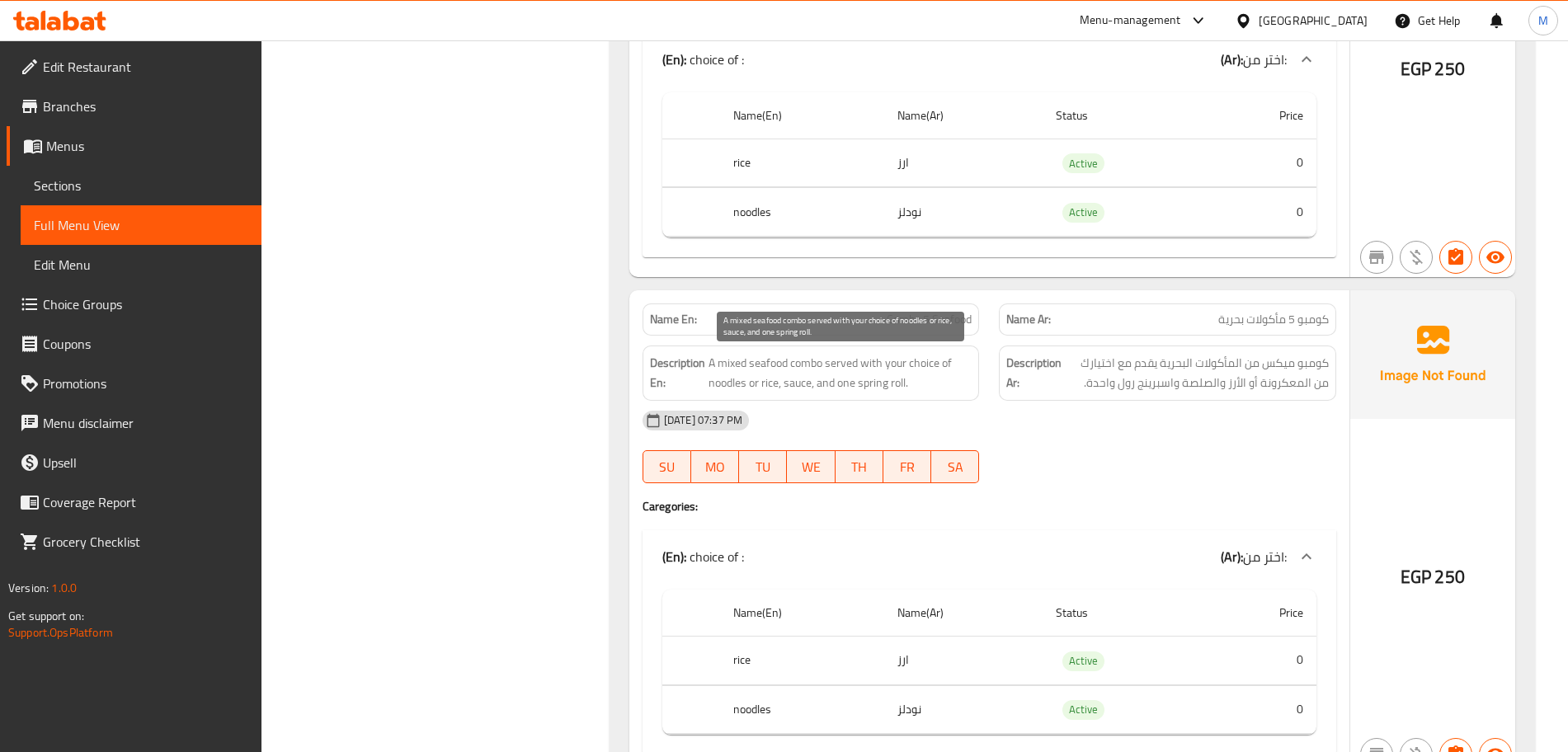
click at [904, 368] on span "A mixed seafood combo served with your choice of noodles or rice, sauce, and on…" at bounding box center [839, 373] width 264 height 40
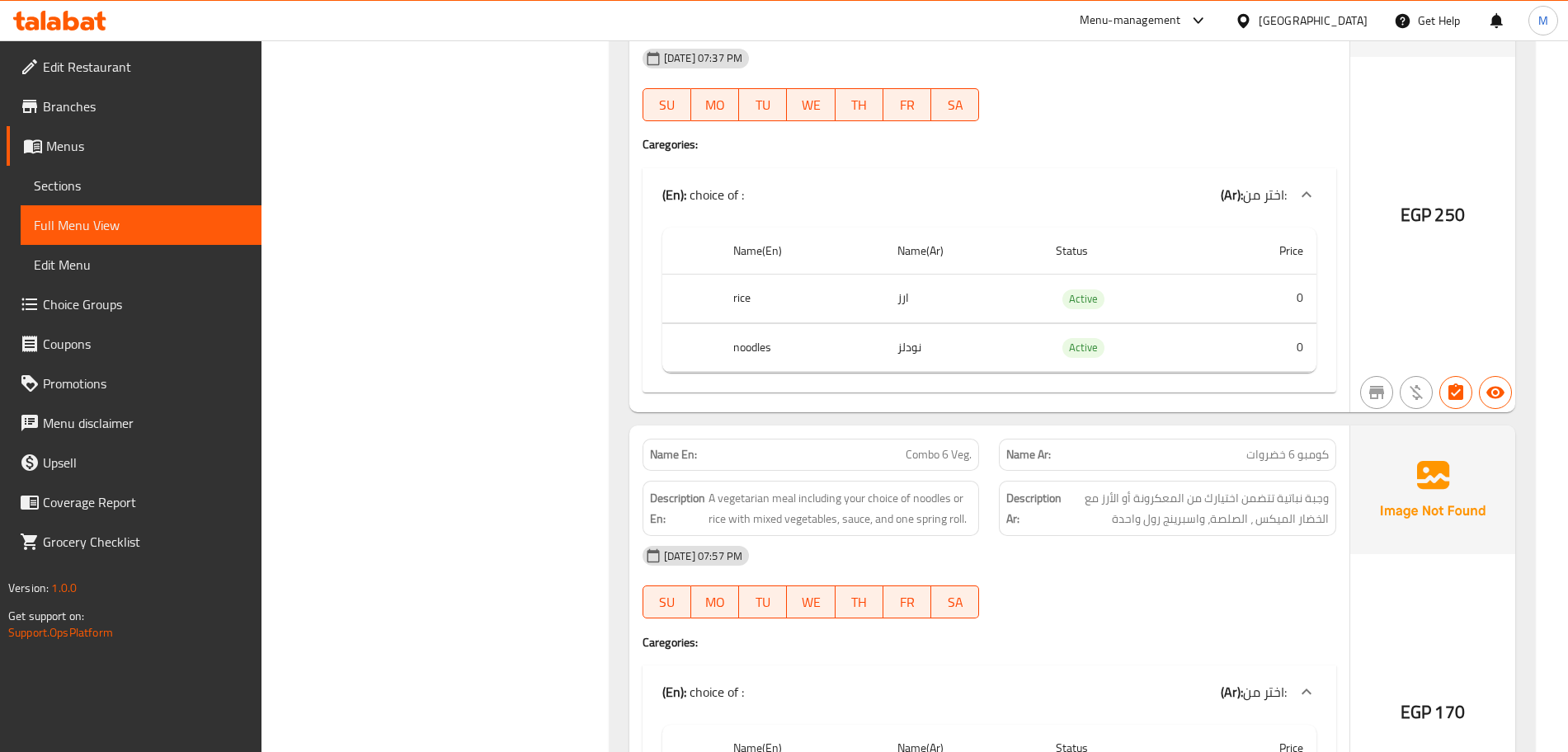
scroll to position [2473, 0]
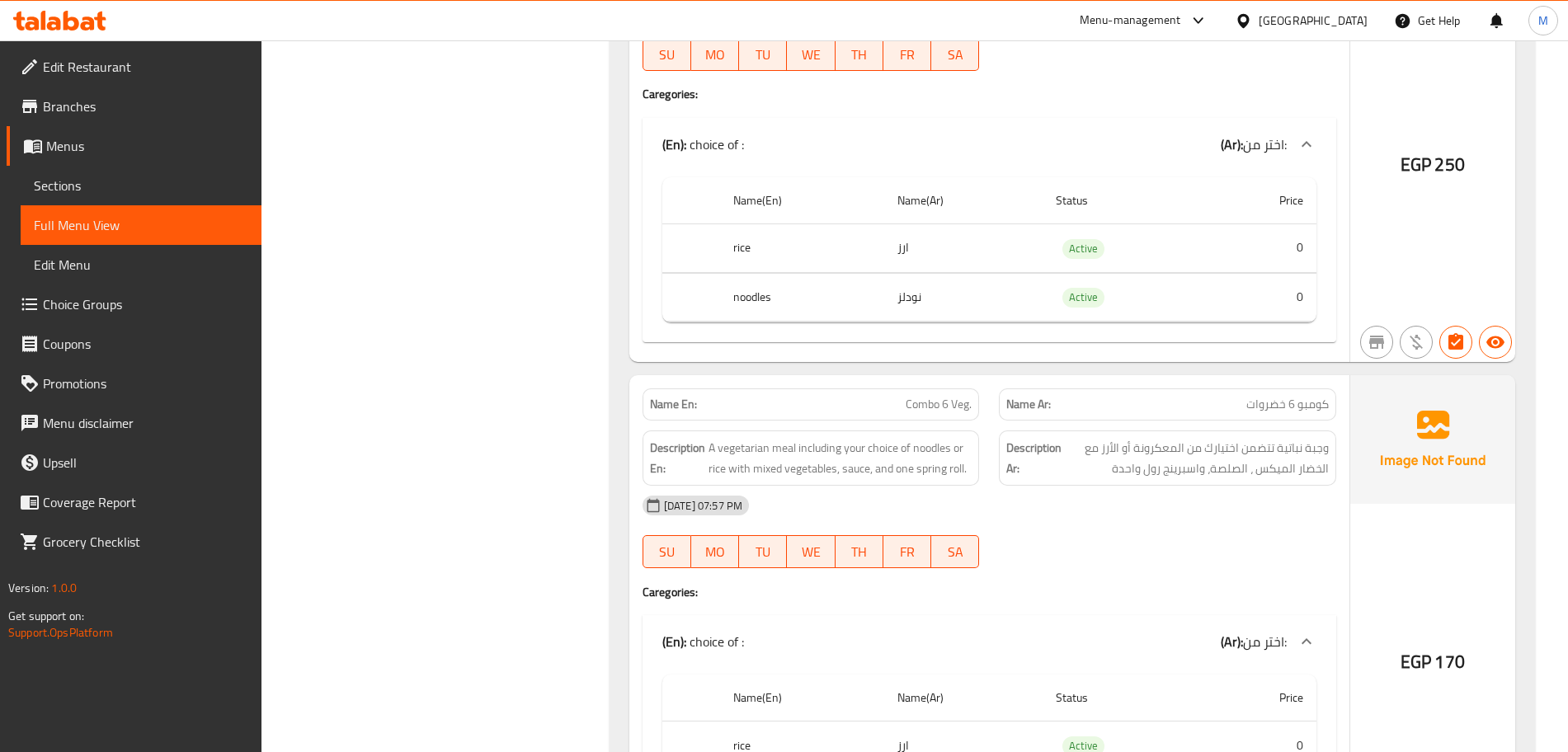
click at [889, 442] on span "A vegetarian meal including your choice of noodles or rice with mixed vegetable…" at bounding box center [839, 457] width 264 height 40
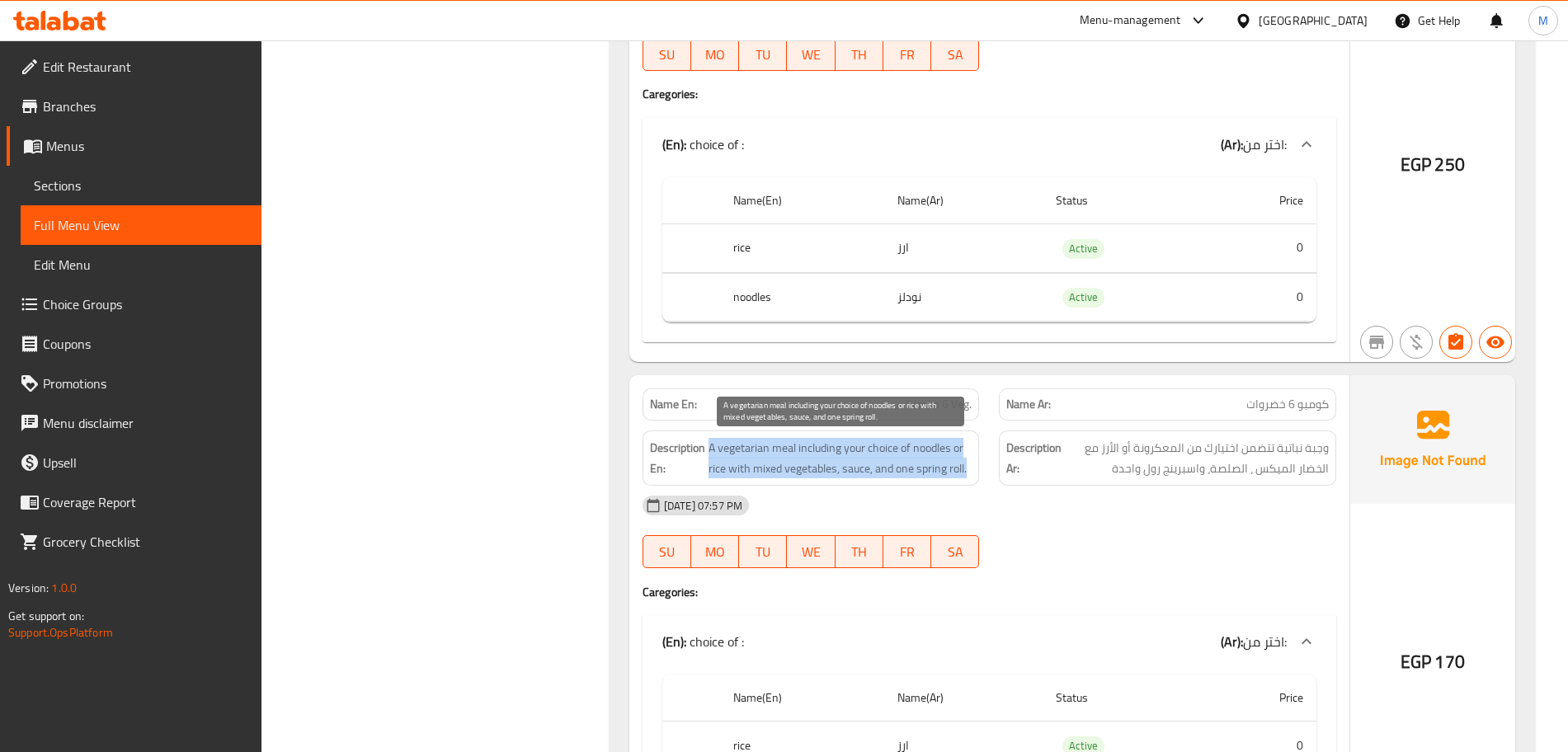
click at [889, 442] on span "A vegetarian meal including your choice of noodles or rice with mixed vegetable…" at bounding box center [839, 457] width 264 height 40
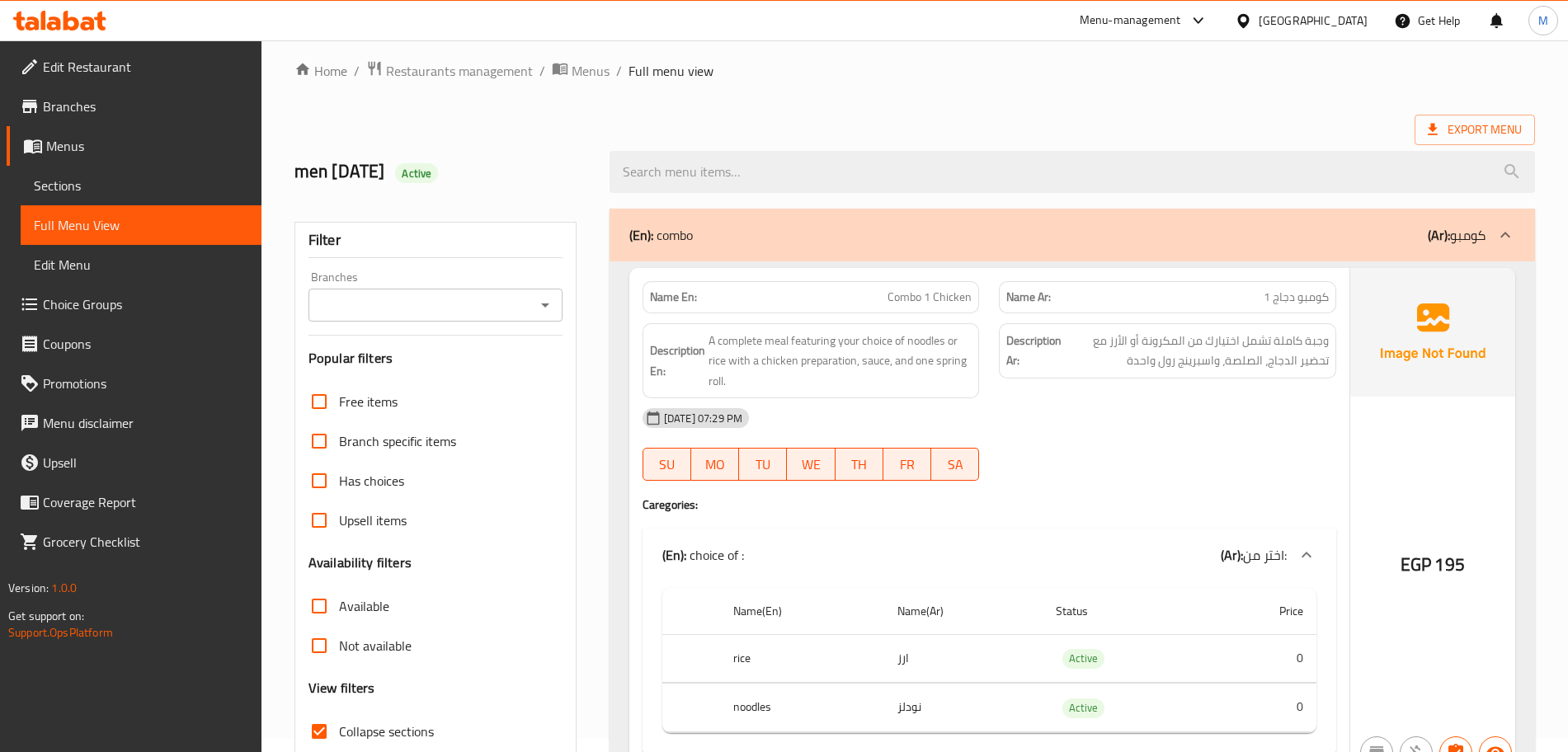
scroll to position [0, 0]
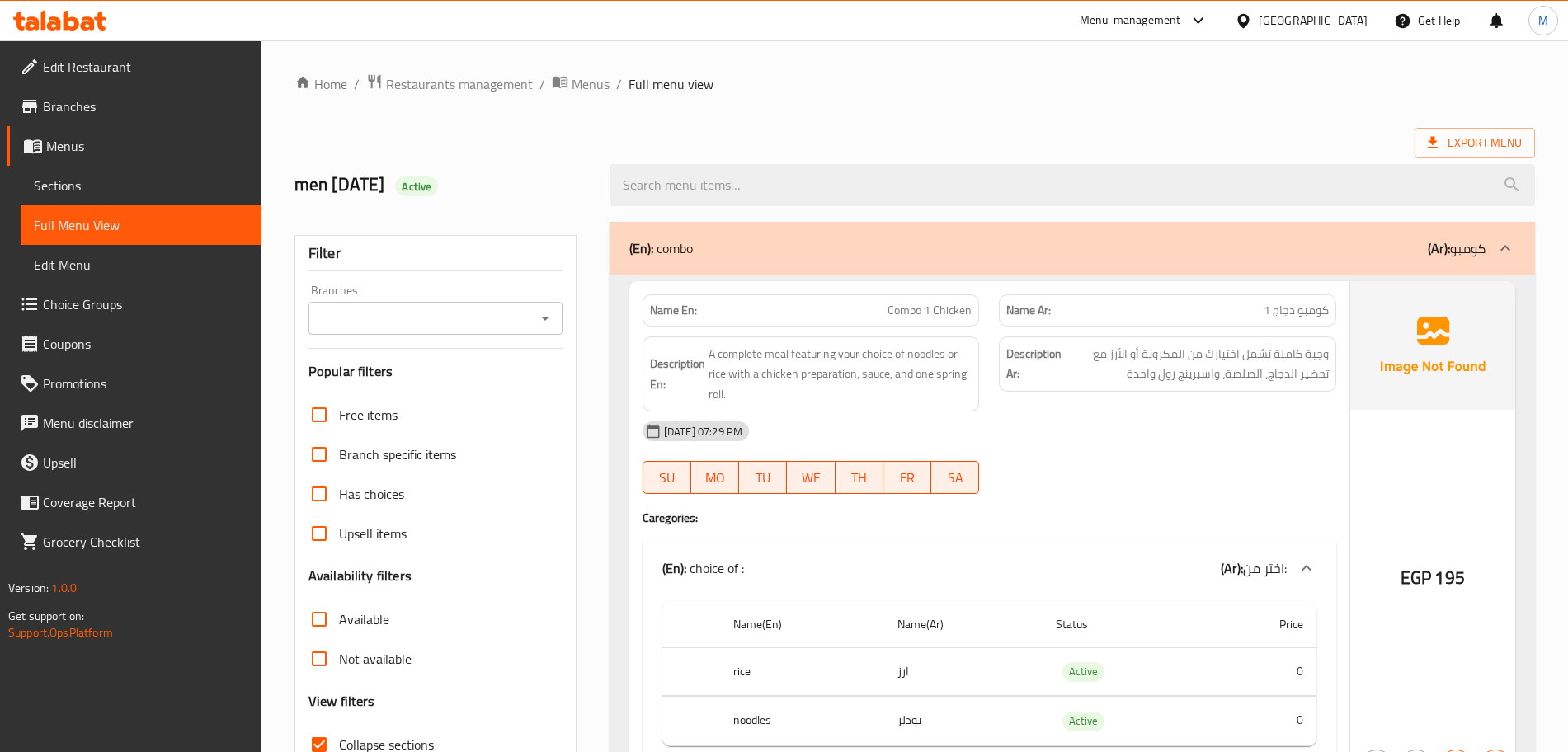
click at [904, 254] on div "(En): combo (Ar): كومبو" at bounding box center [1058, 247] width 857 height 20
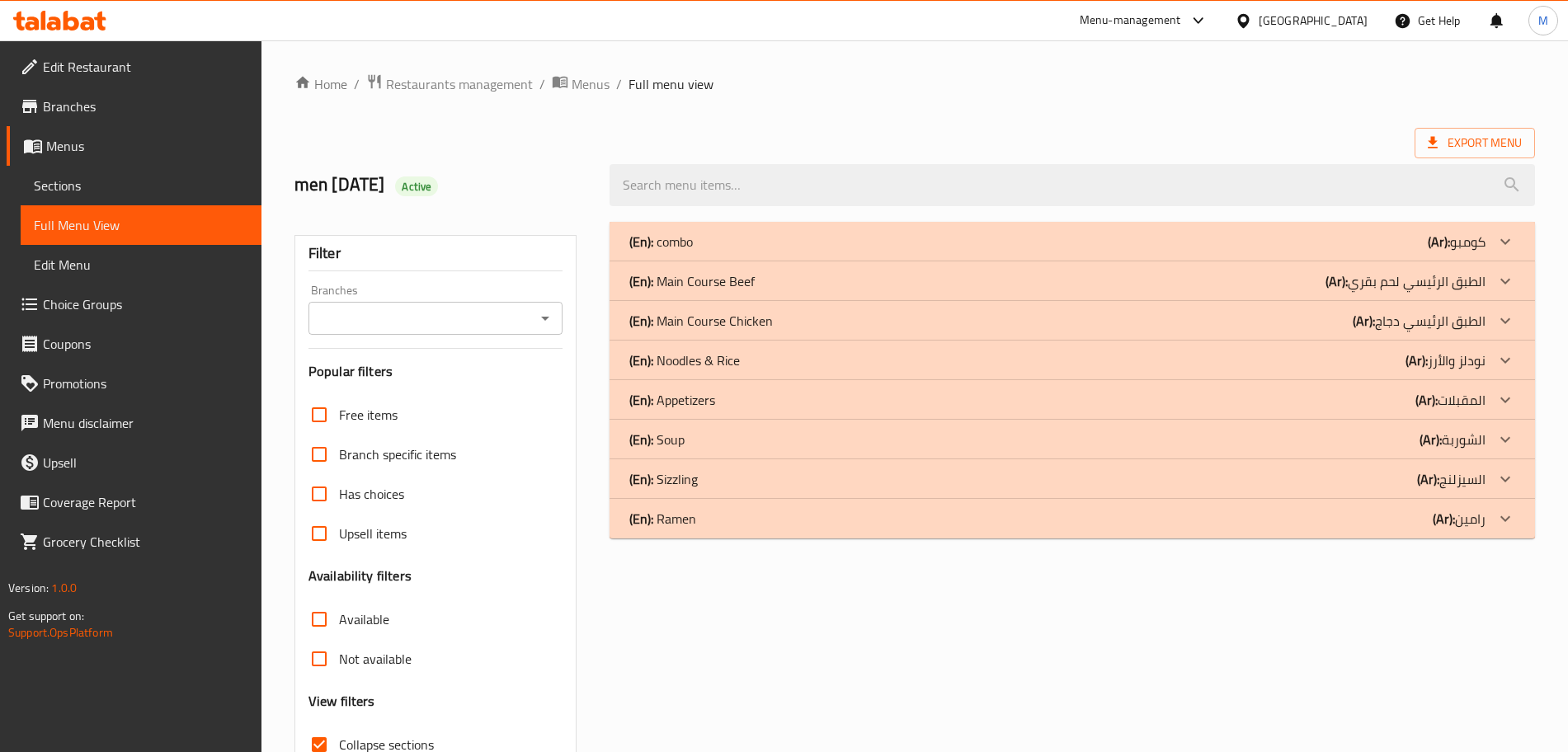
click at [823, 363] on div "(En): Noodles & Rice (Ar): نودلز والأرز" at bounding box center [1058, 360] width 857 height 20
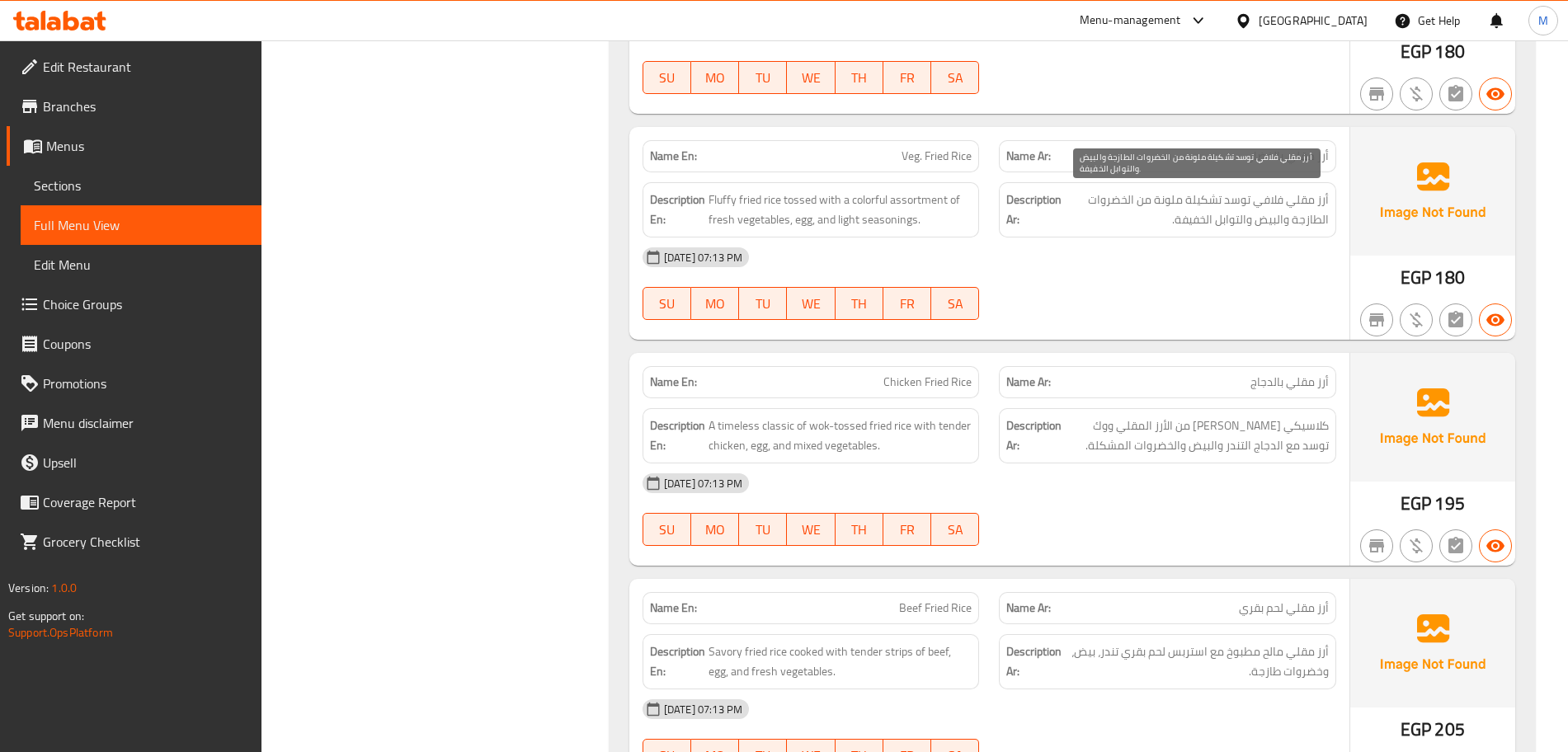
scroll to position [1236, 0]
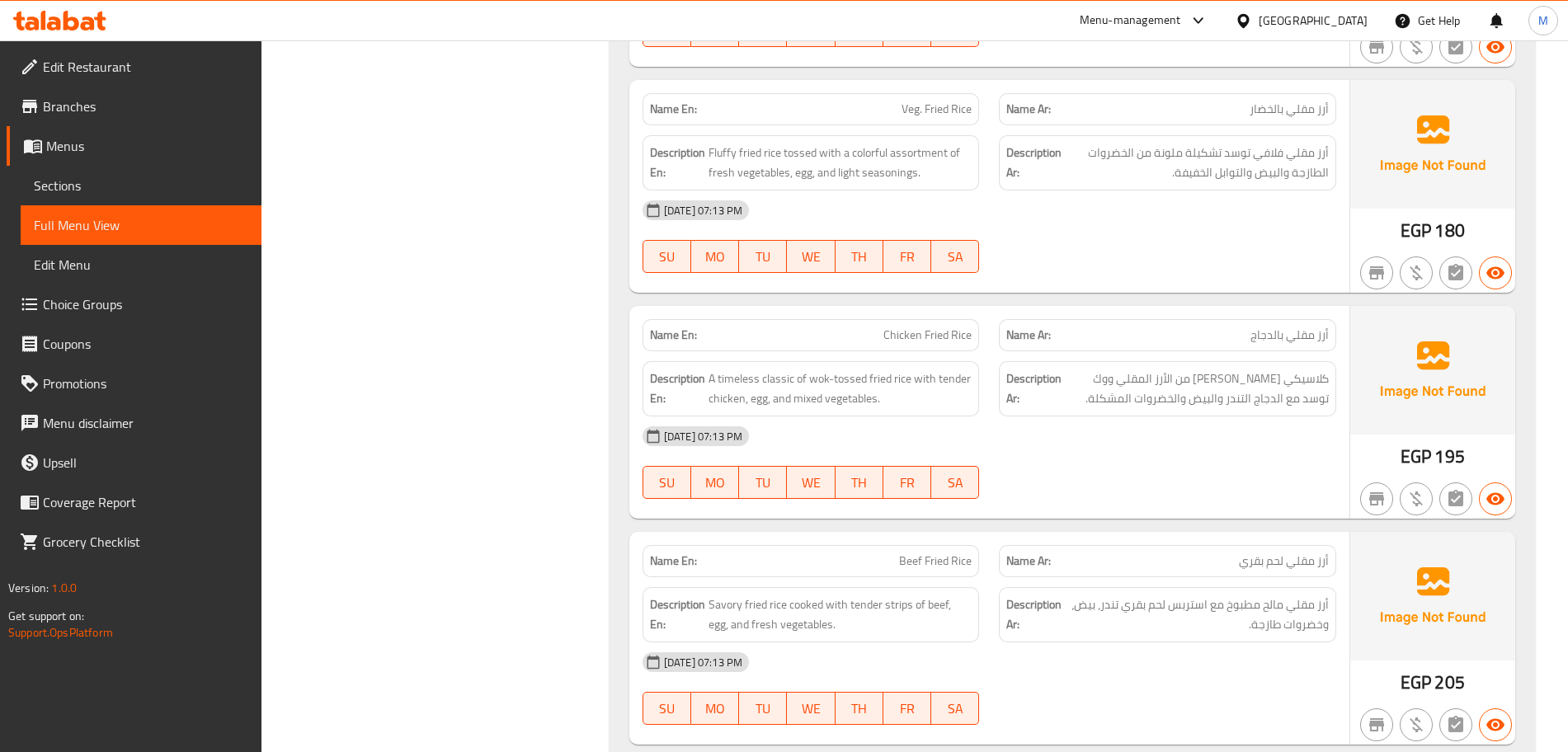
click at [904, 120] on div "Name En: Veg. Fried Rice" at bounding box center [810, 109] width 337 height 32
click at [907, 118] on span "Veg. Fried Rice" at bounding box center [937, 109] width 70 height 17
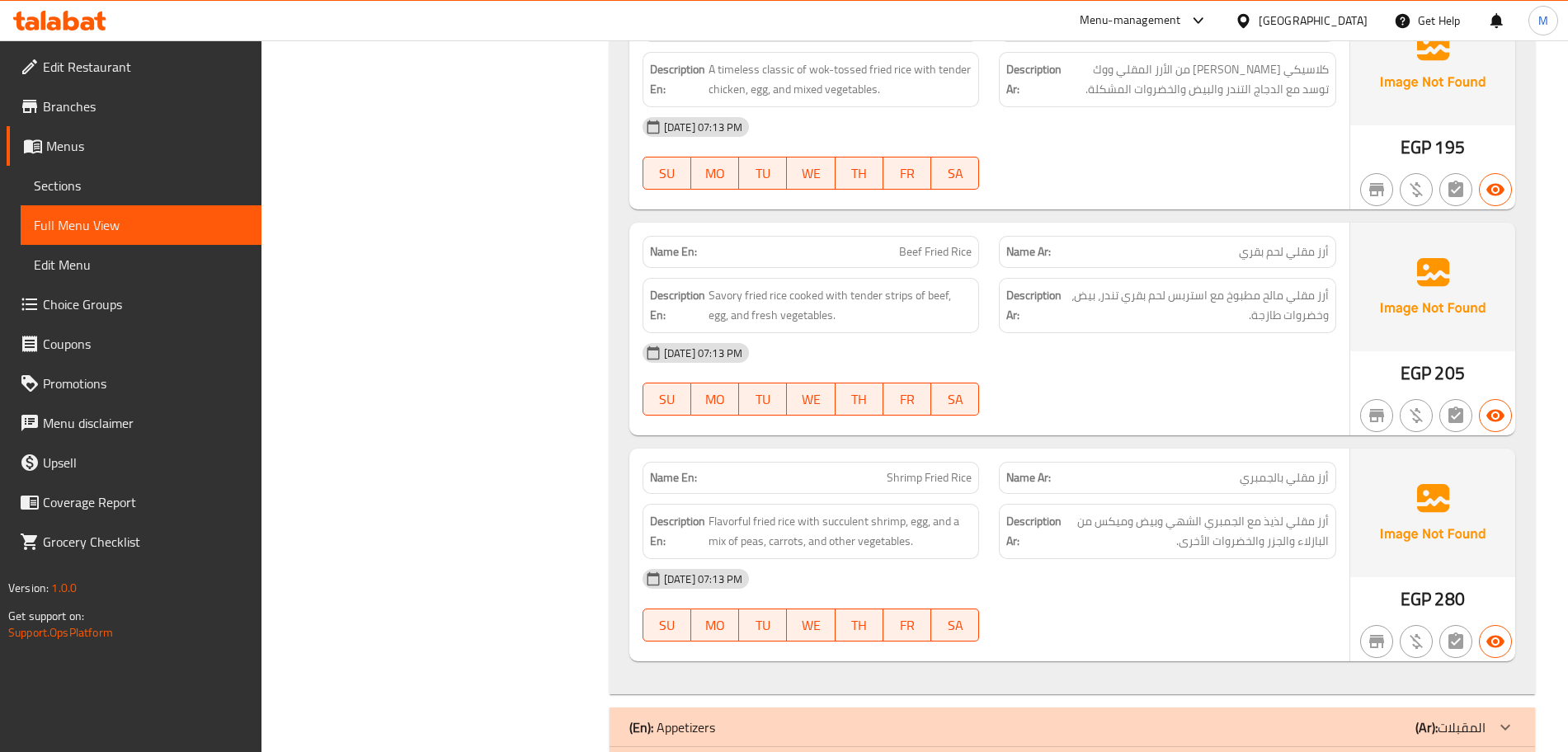
scroll to position [1649, 0]
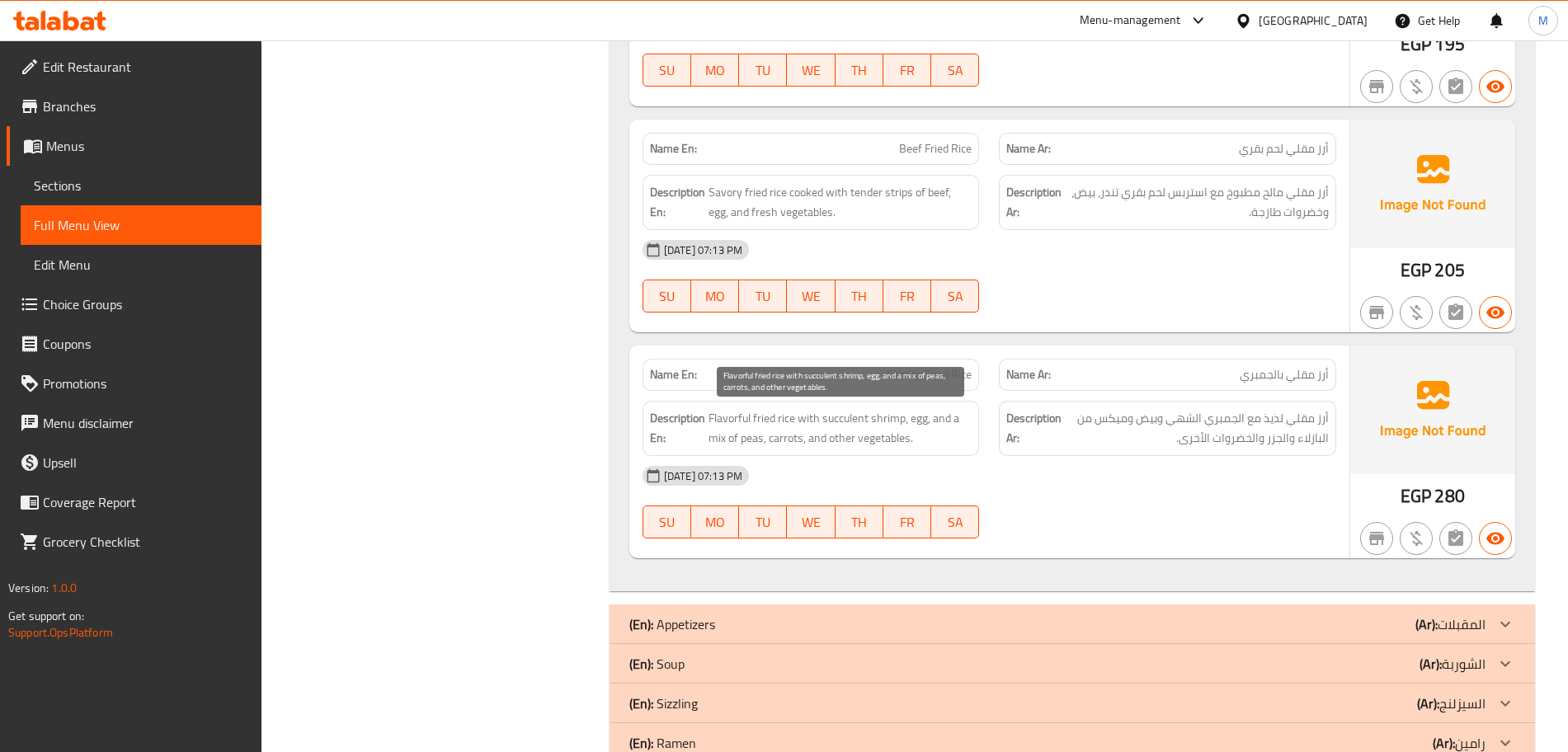
click at [872, 423] on span "Flavorful fried rice with succulent shrimp, egg, and a mix of peas, carrots, an…" at bounding box center [839, 428] width 264 height 40
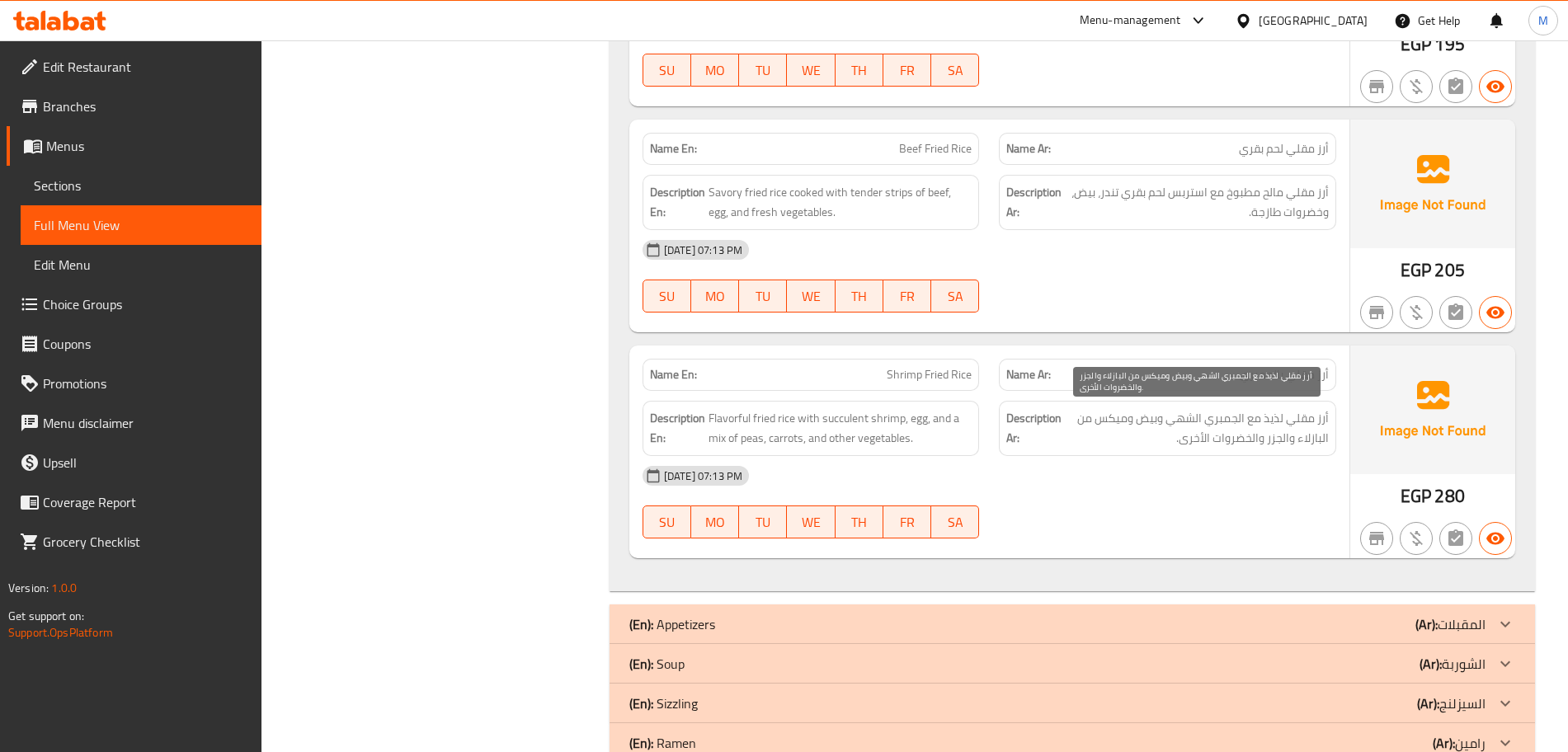
click at [1324, 441] on span "أرز مقلي لذيذ مع الجمبري الشهي وبيض وميكس من البازلاء والجزر والخضروات الأخرى." at bounding box center [1196, 428] width 264 height 40
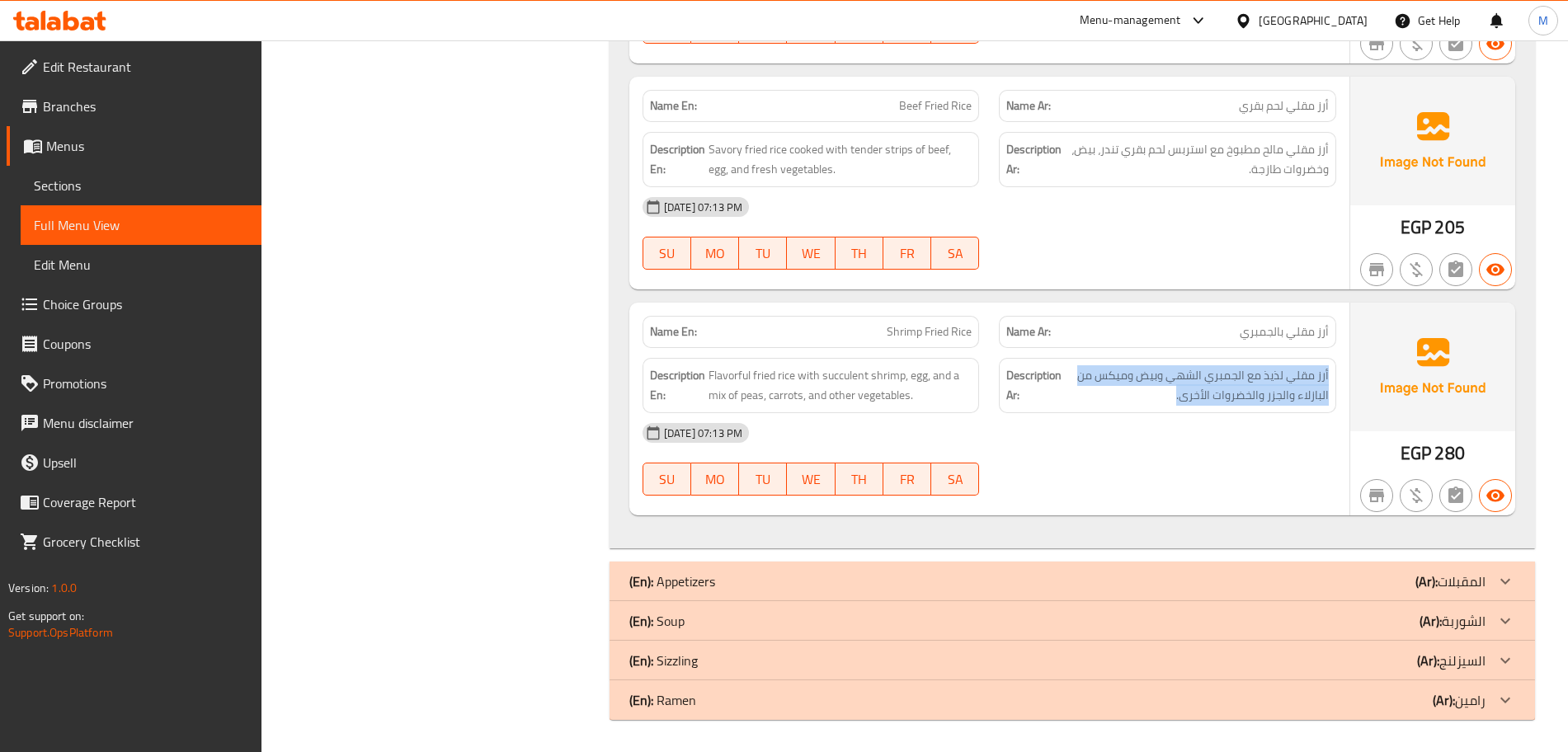
scroll to position [1692, 0]
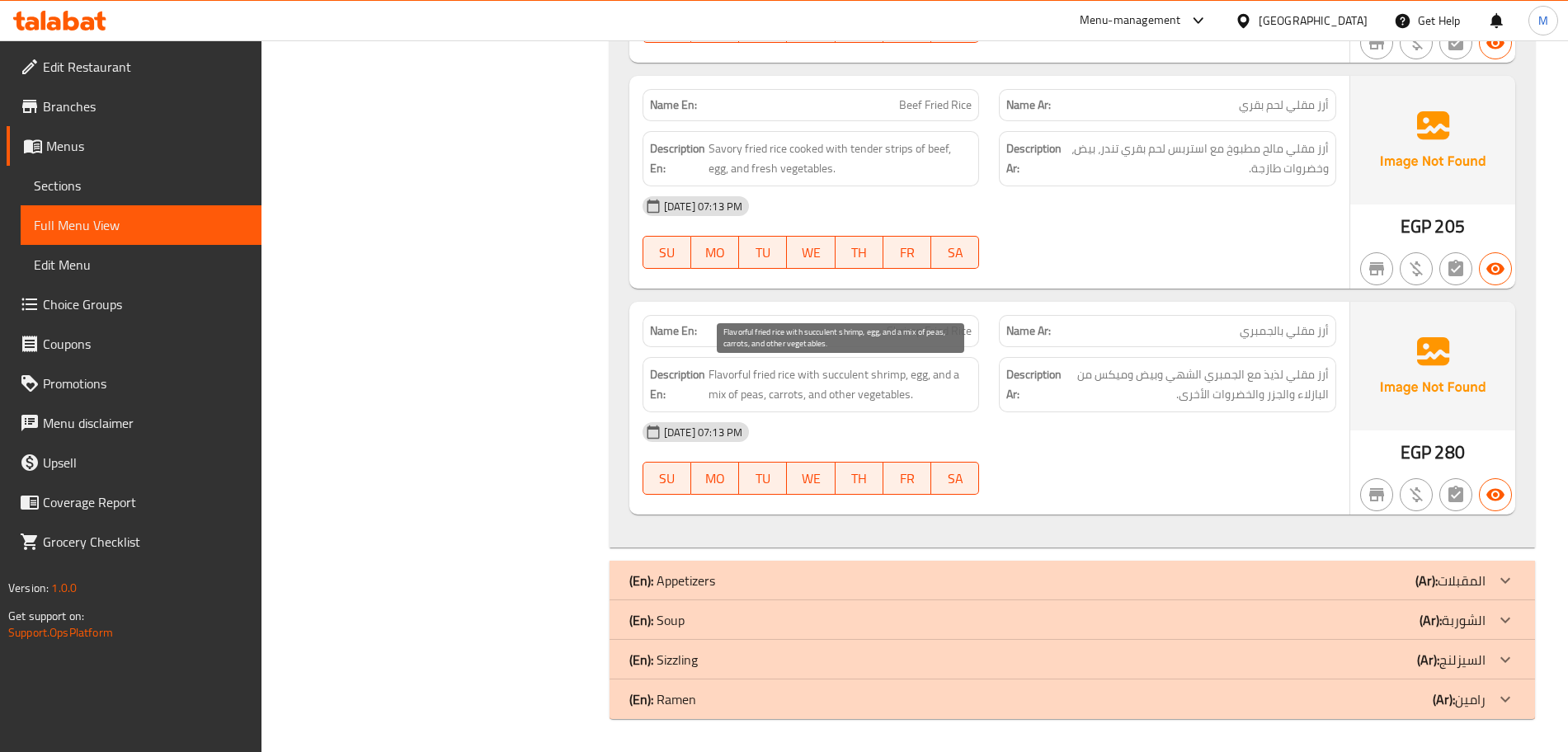
click at [756, 394] on span "Flavorful fried rice with succulent shrimp, egg, and a mix of peas, carrots, an…" at bounding box center [839, 384] width 264 height 40
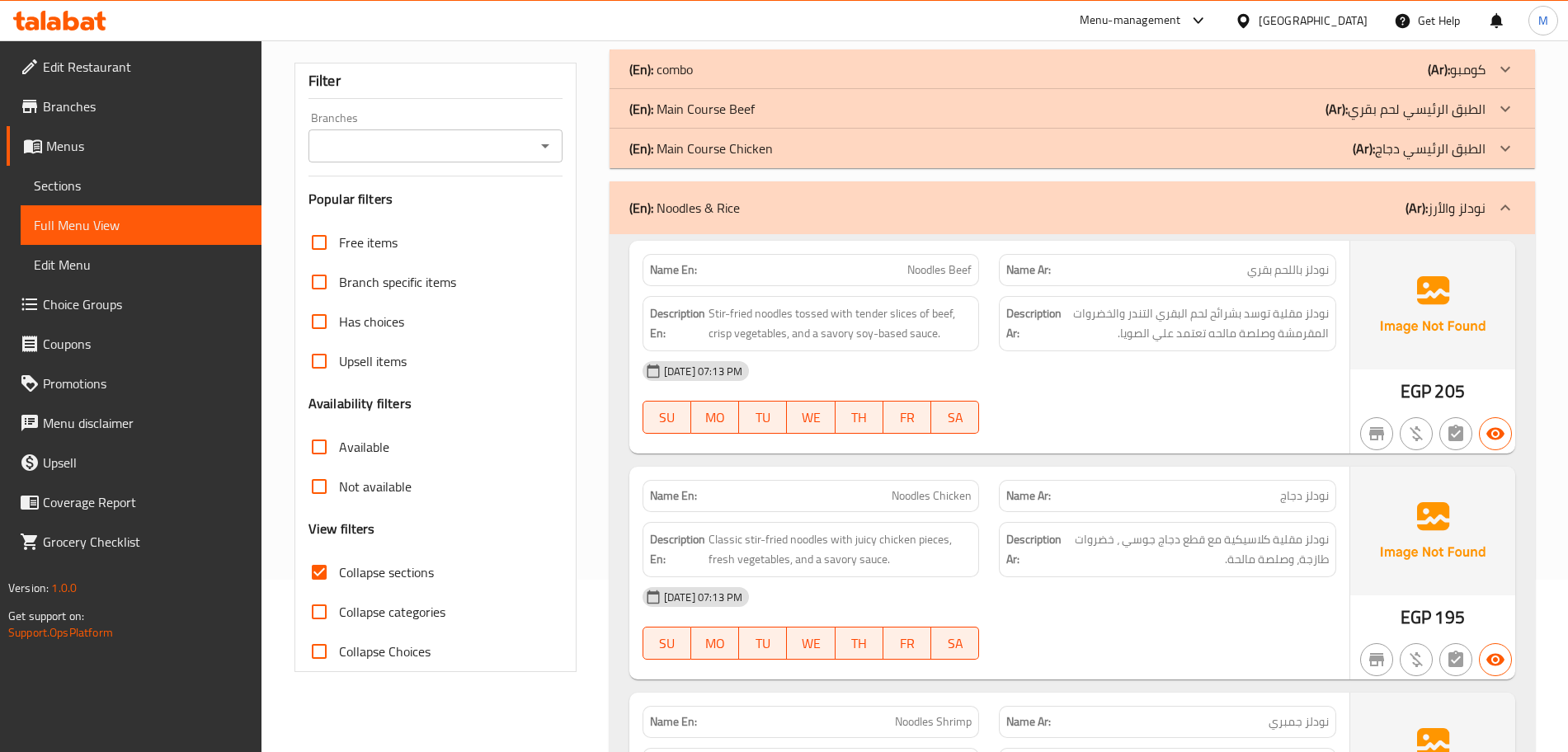
scroll to position [43, 0]
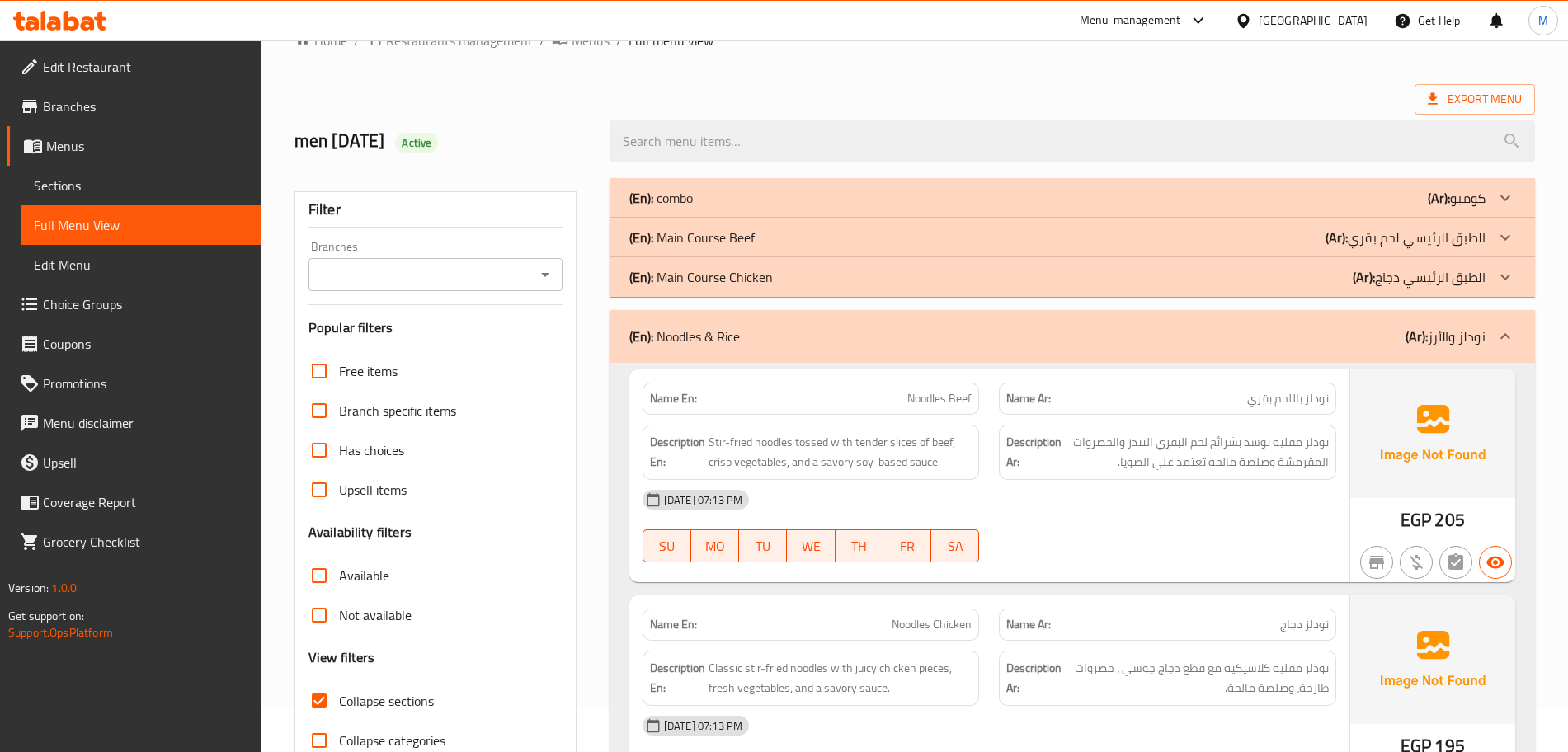
click at [874, 344] on div "(En): Noodles & Rice (Ar): نودلز والأرز" at bounding box center [1058, 336] width 857 height 20
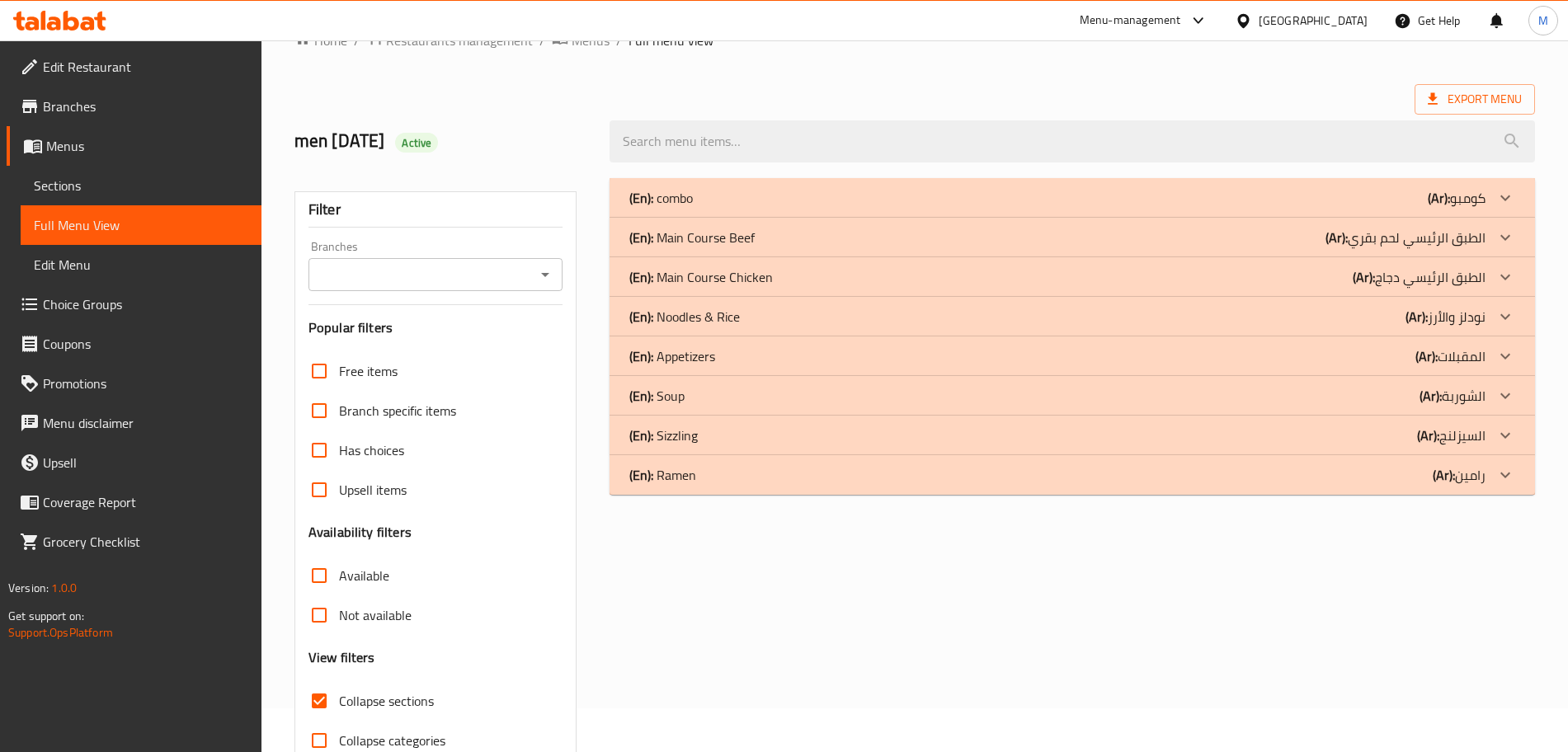
click at [752, 371] on div "(En): Appetizers (Ar): المقبلات" at bounding box center [1071, 356] width 926 height 39
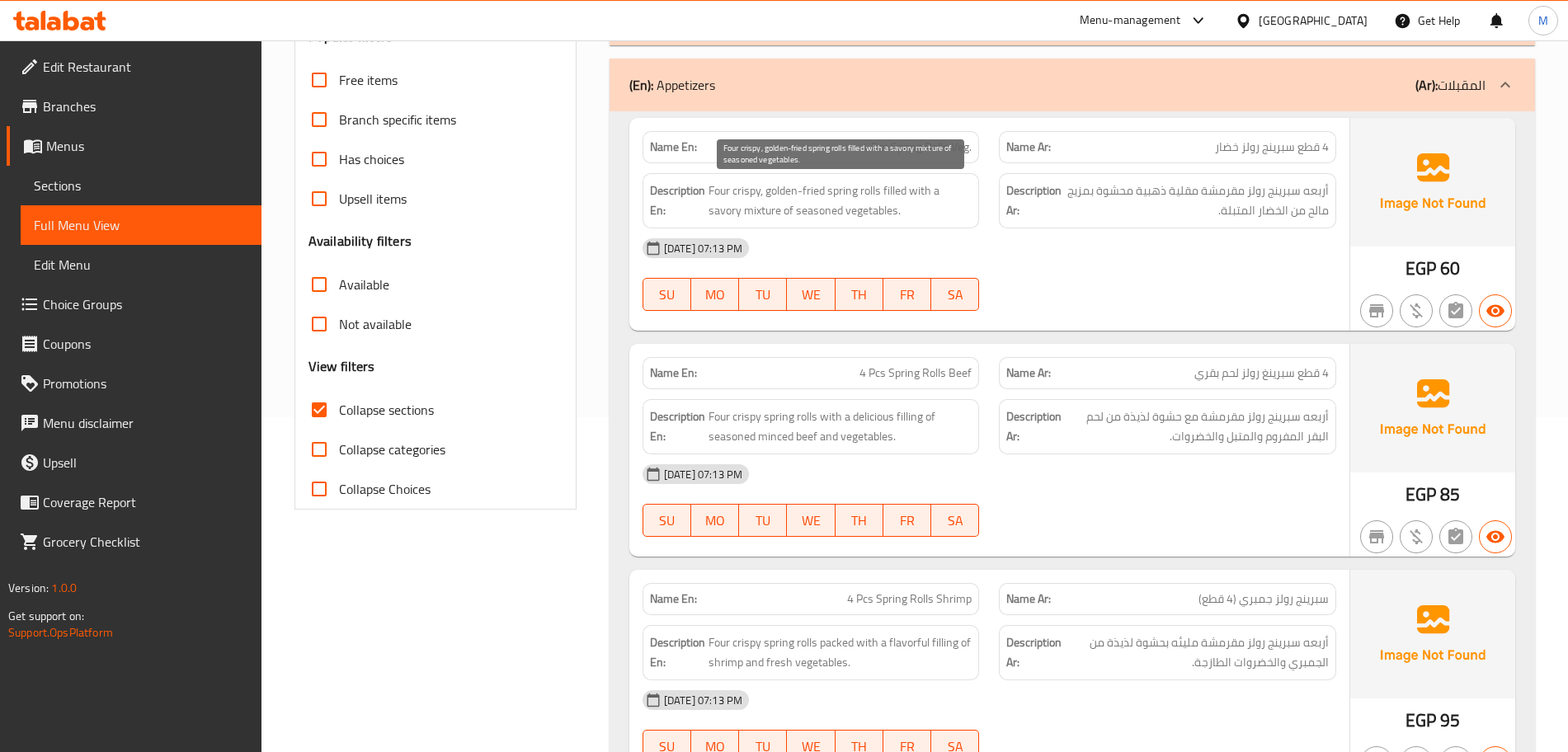
scroll to position [338, 0]
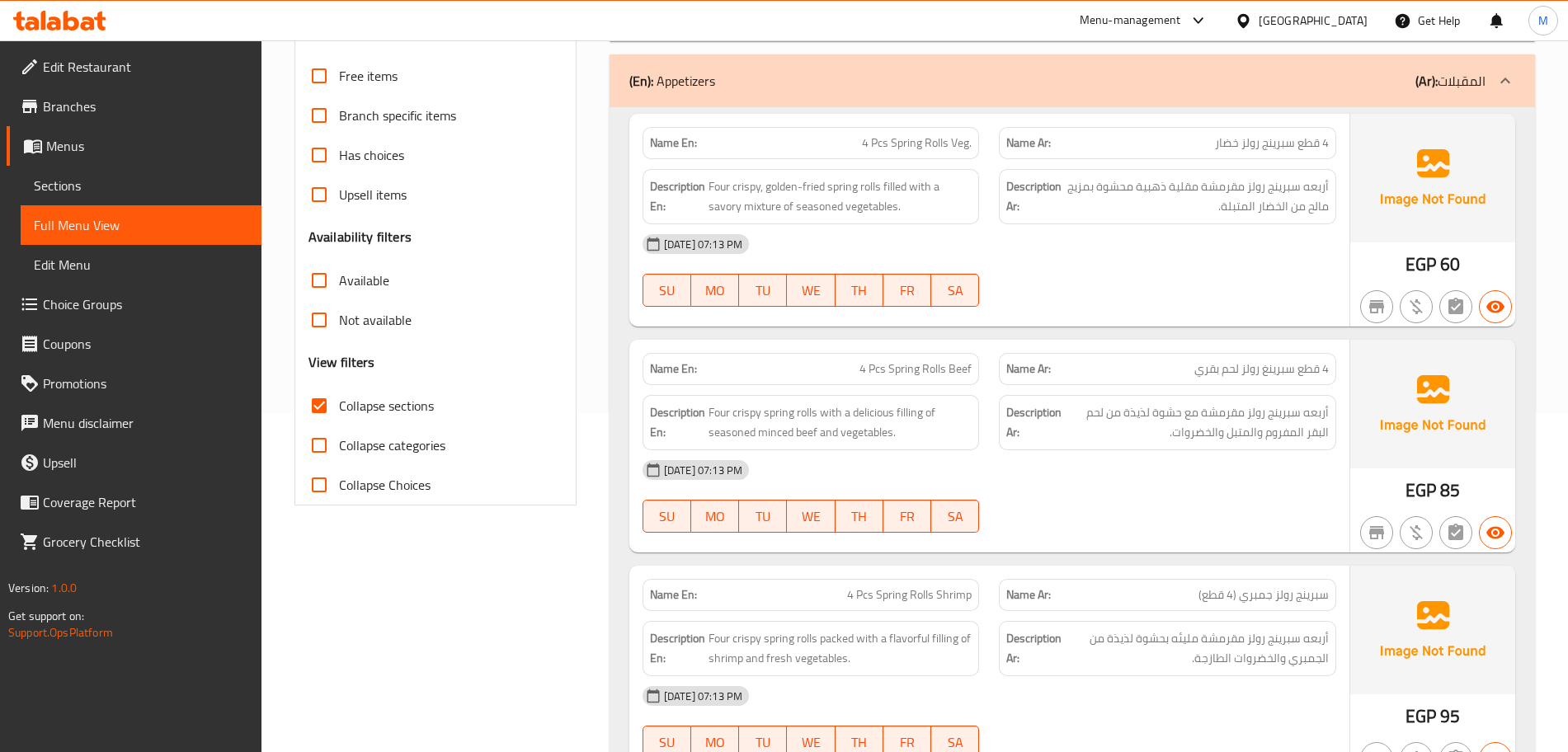
click at [924, 375] on span "4 Pcs Spring Rolls Beef" at bounding box center [915, 368] width 112 height 17
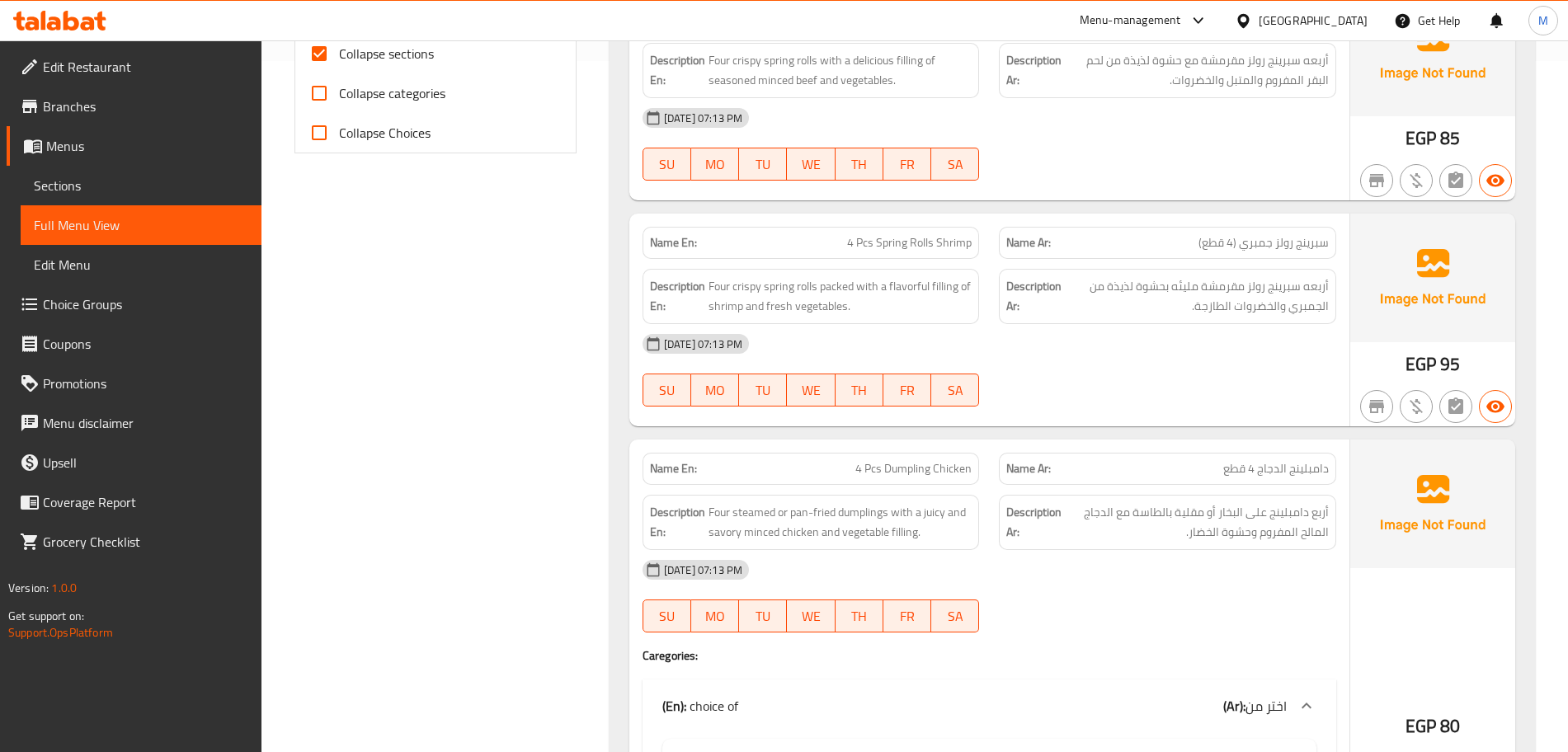
scroll to position [648, 0]
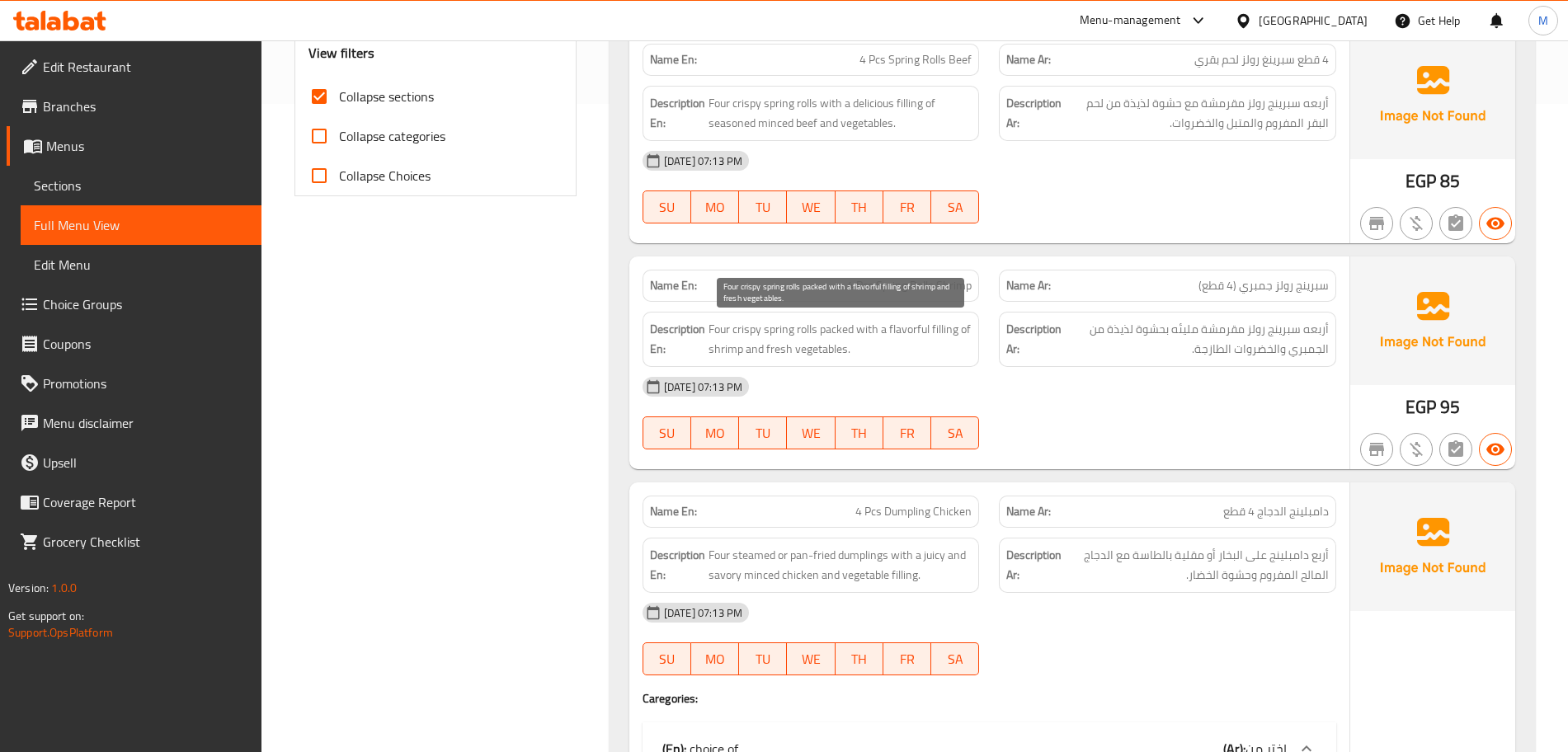
click at [816, 347] on span "Four crispy spring rolls packed with a flavorful filling of shrimp and fresh ve…" at bounding box center [839, 338] width 264 height 40
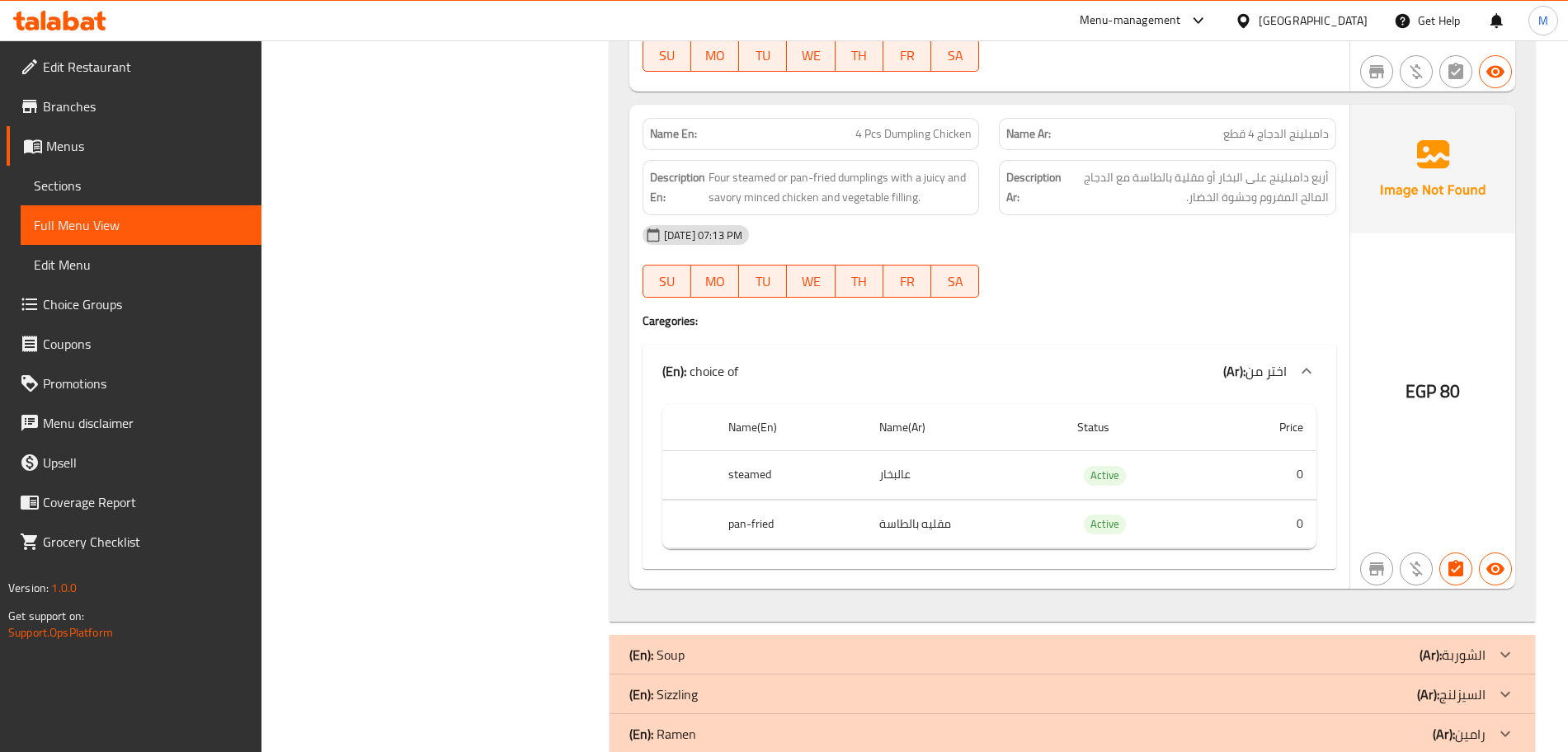
scroll to position [1060, 0]
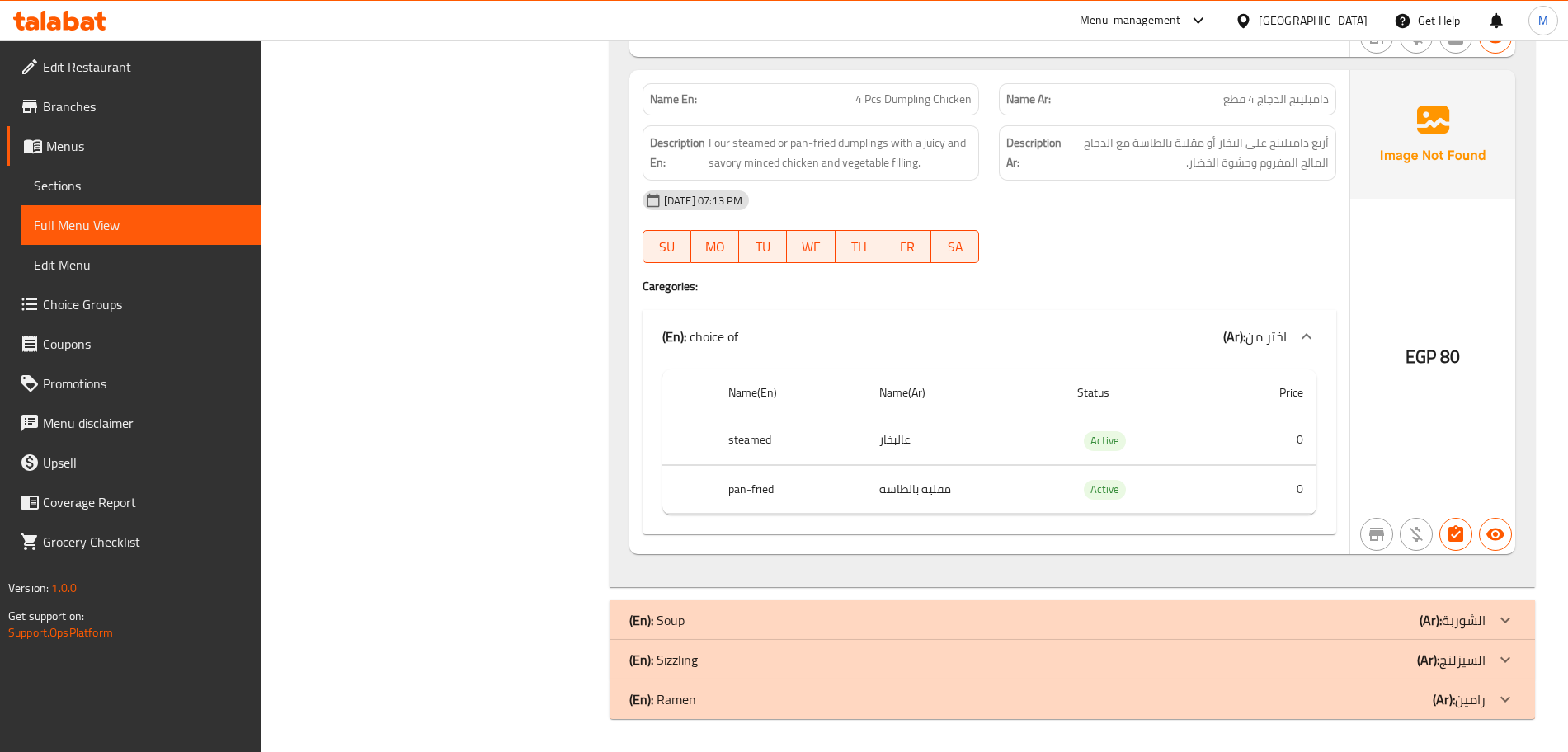
click at [861, 614] on div "(En): Soup (Ar): الشوربة" at bounding box center [1058, 619] width 857 height 20
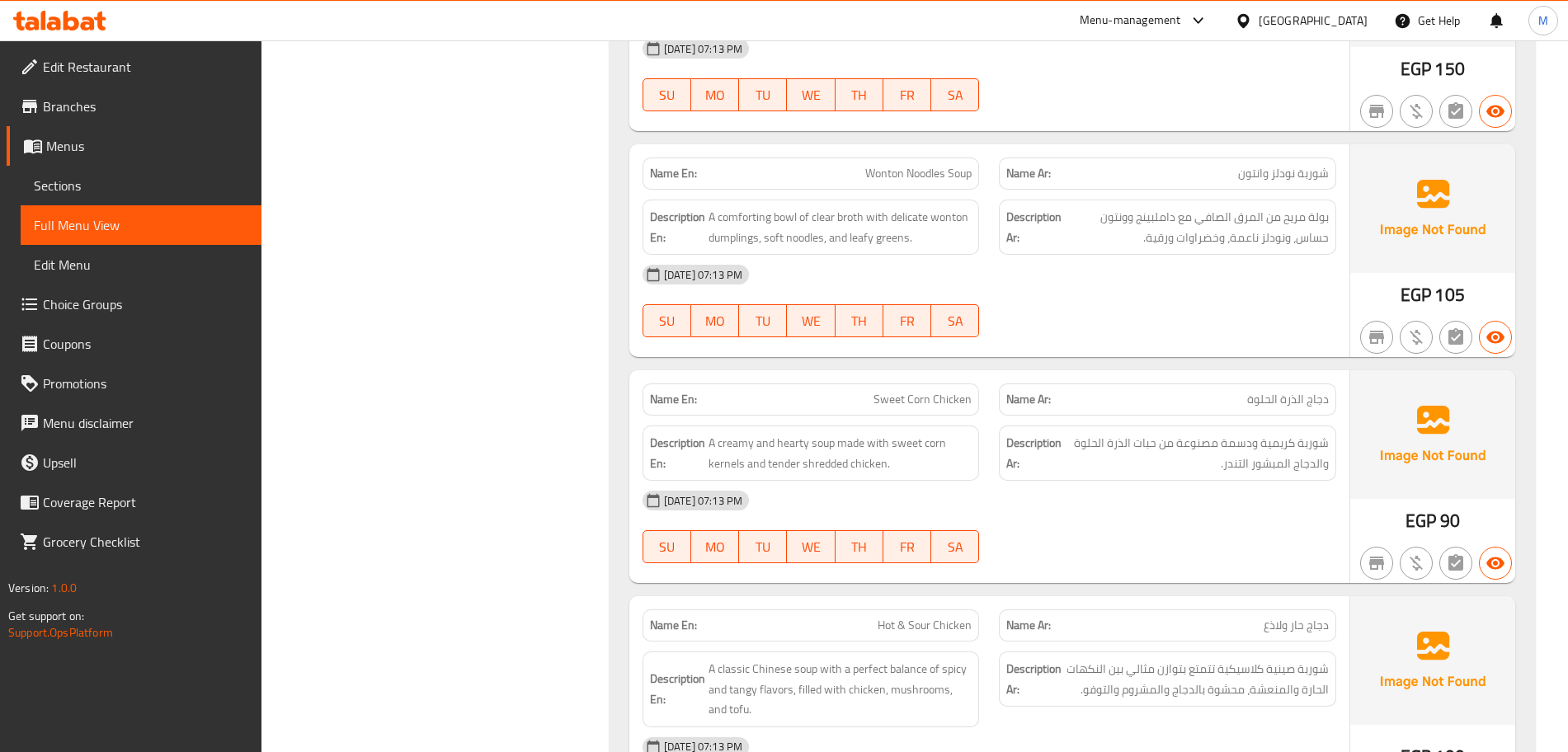
scroll to position [1678, 0]
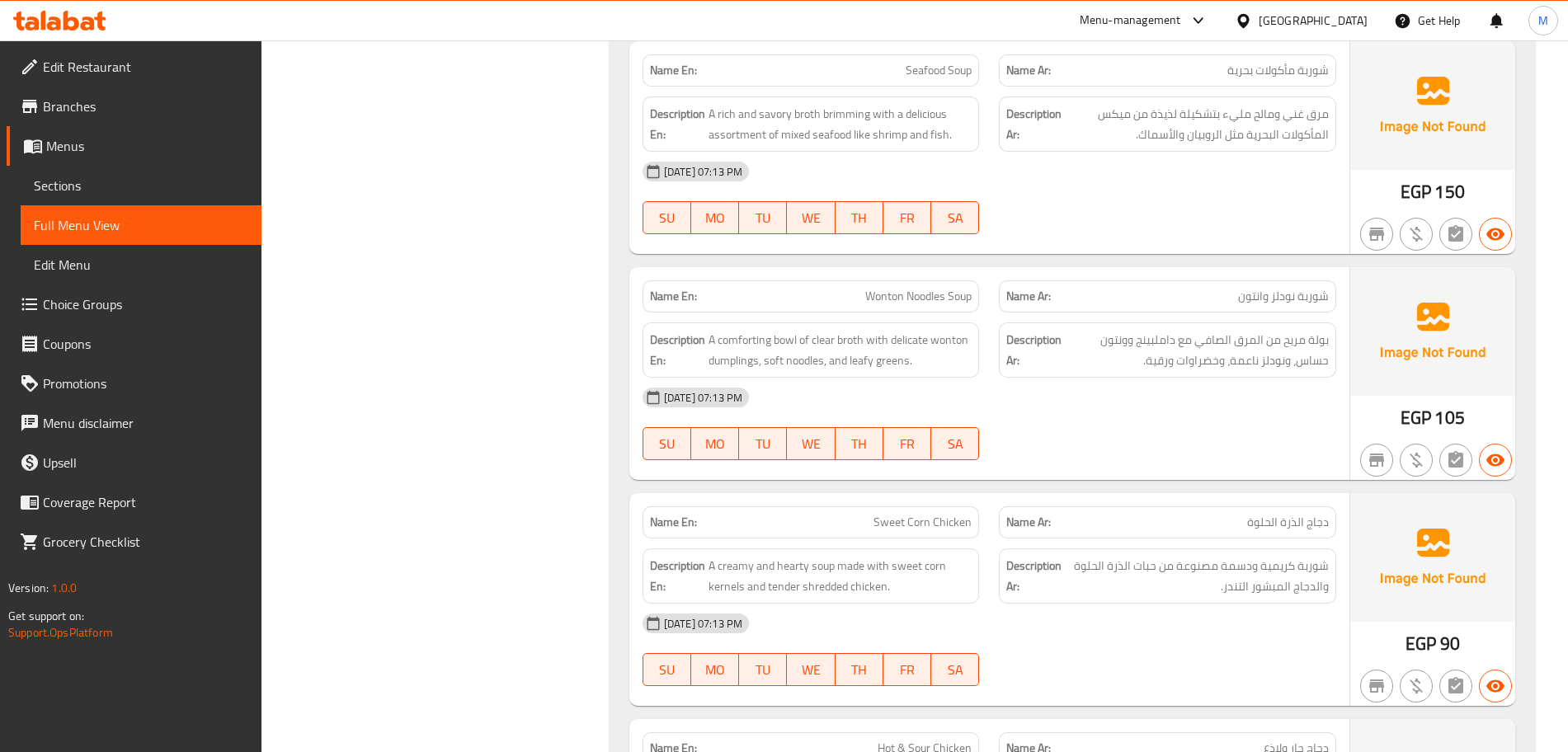
click at [856, 293] on p "Name En: Wonton Noodles Soup" at bounding box center [811, 296] width 322 height 17
click at [781, 336] on span "A comforting bowl of clear broth with delicate wonton dumplings, soft noodles, …" at bounding box center [839, 350] width 264 height 40
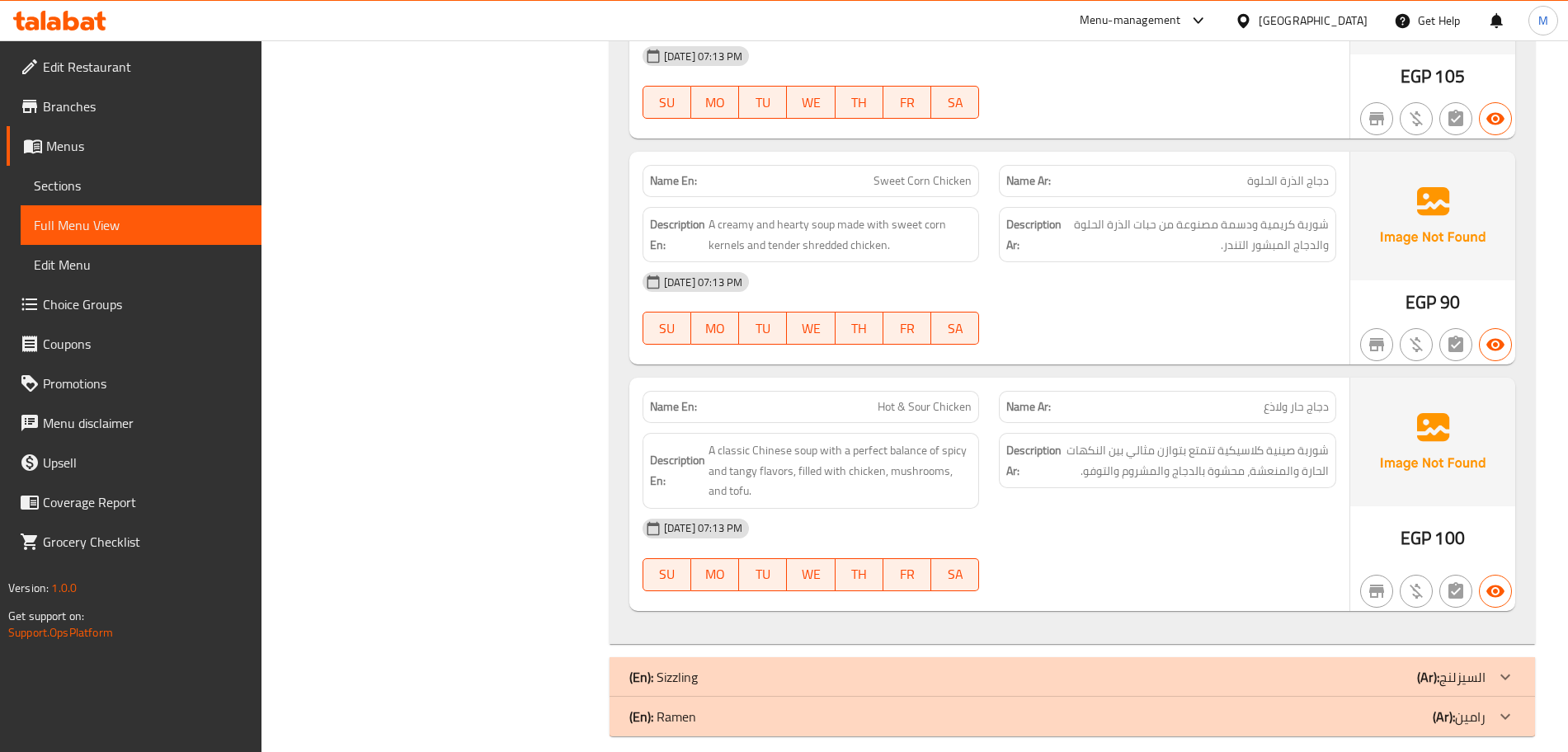
scroll to position [2037, 0]
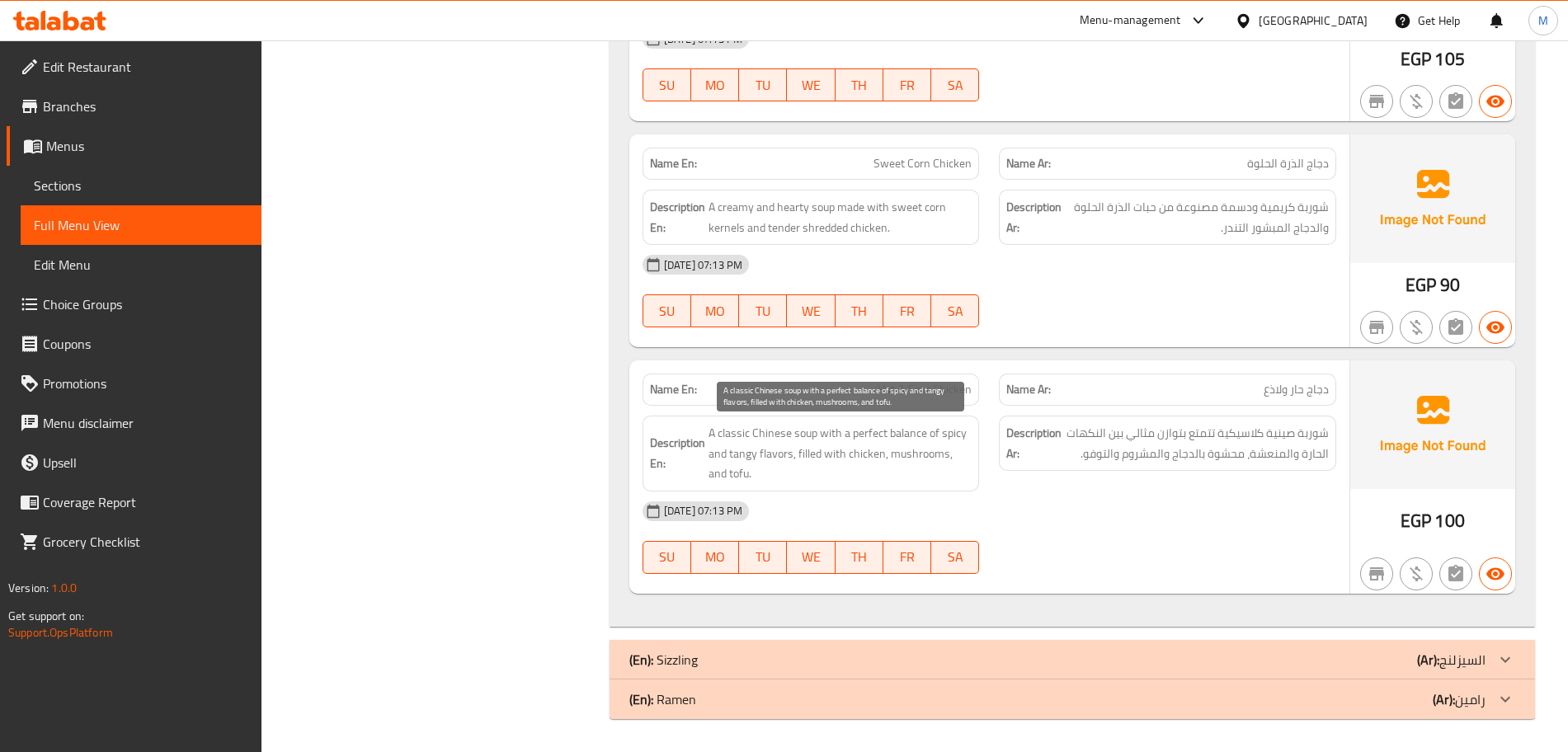
click at [782, 448] on span "A classic Chinese soup with a perfect balance of spicy and tangy flavors, fille…" at bounding box center [839, 454] width 264 height 61
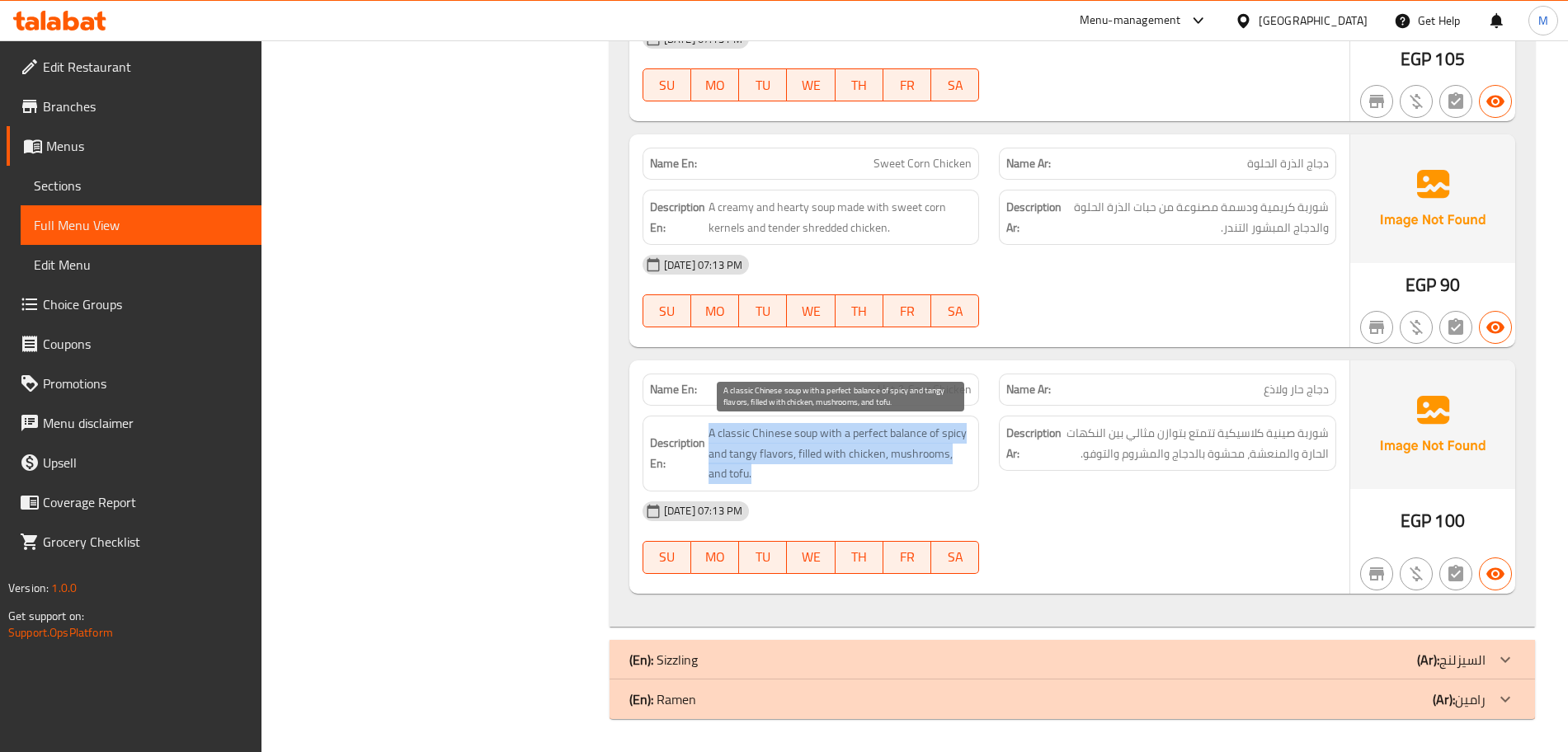
click at [784, 448] on span "A classic Chinese soup with a perfect balance of spicy and tangy flavors, fille…" at bounding box center [839, 454] width 264 height 61
click at [1022, 662] on div "(En): Sizzling (Ar): السيزلنج" at bounding box center [1058, 659] width 857 height 20
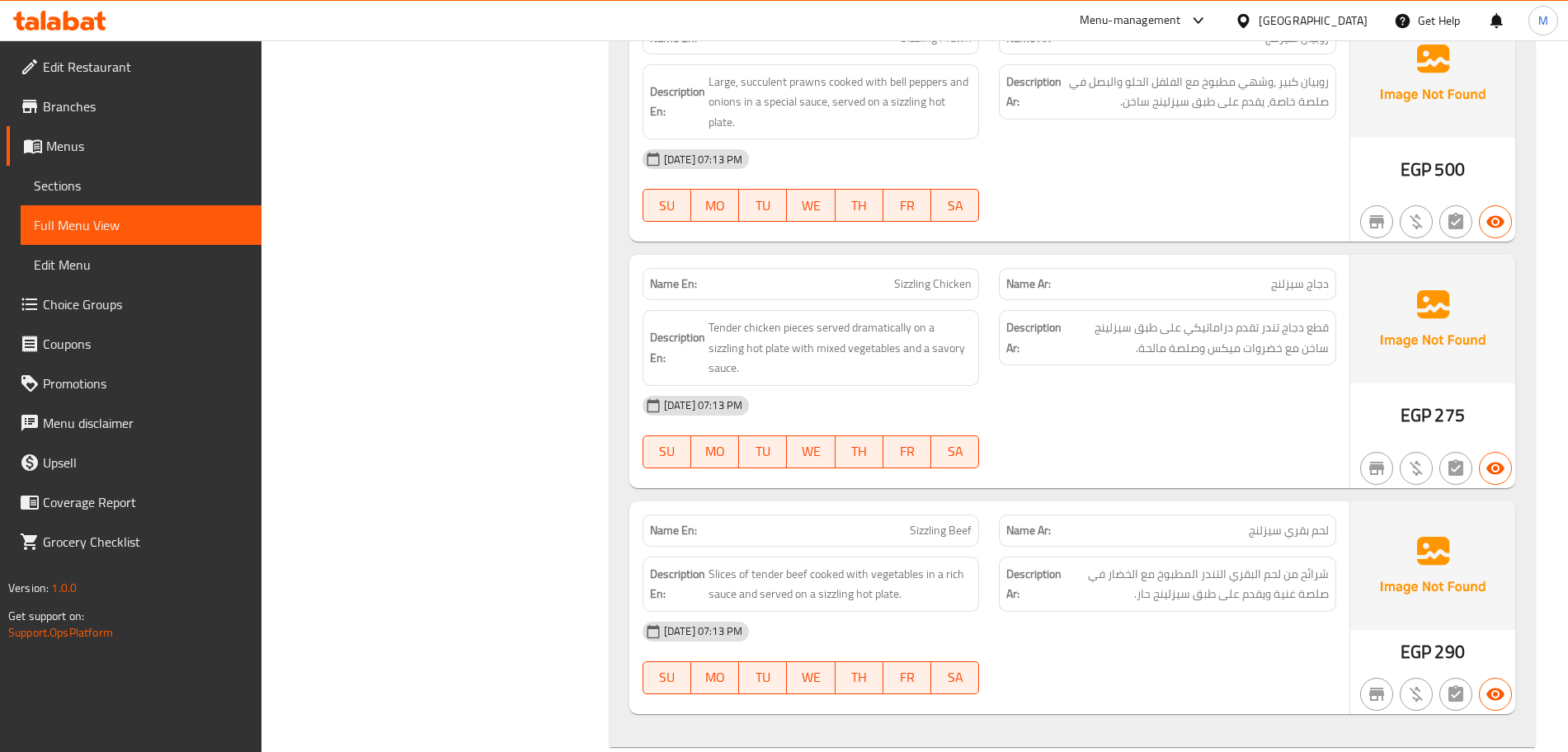
scroll to position [2758, 0]
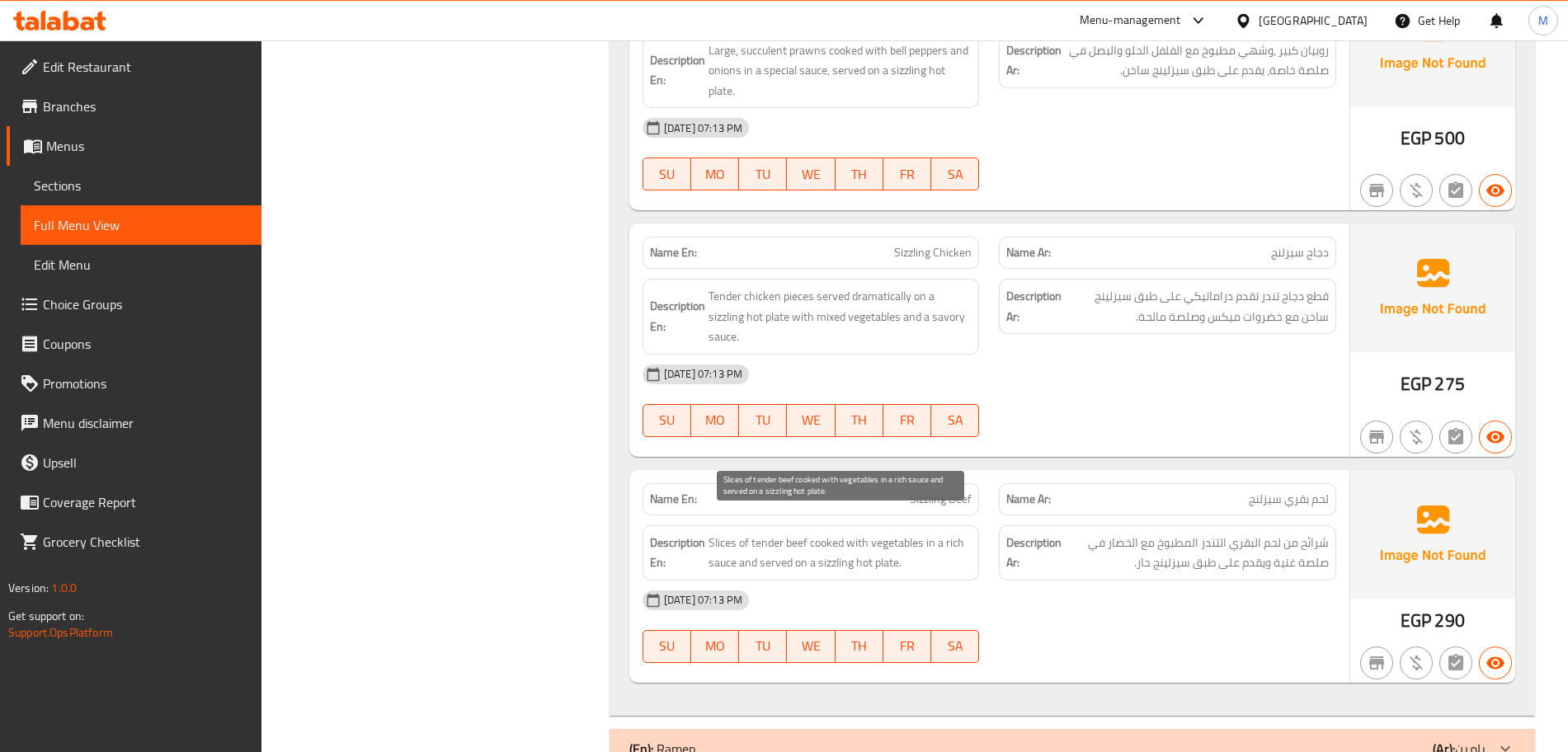
click at [788, 533] on span "Slices of tender beef cooked with vegetables in a rich sauce and served on a si…" at bounding box center [839, 552] width 264 height 40
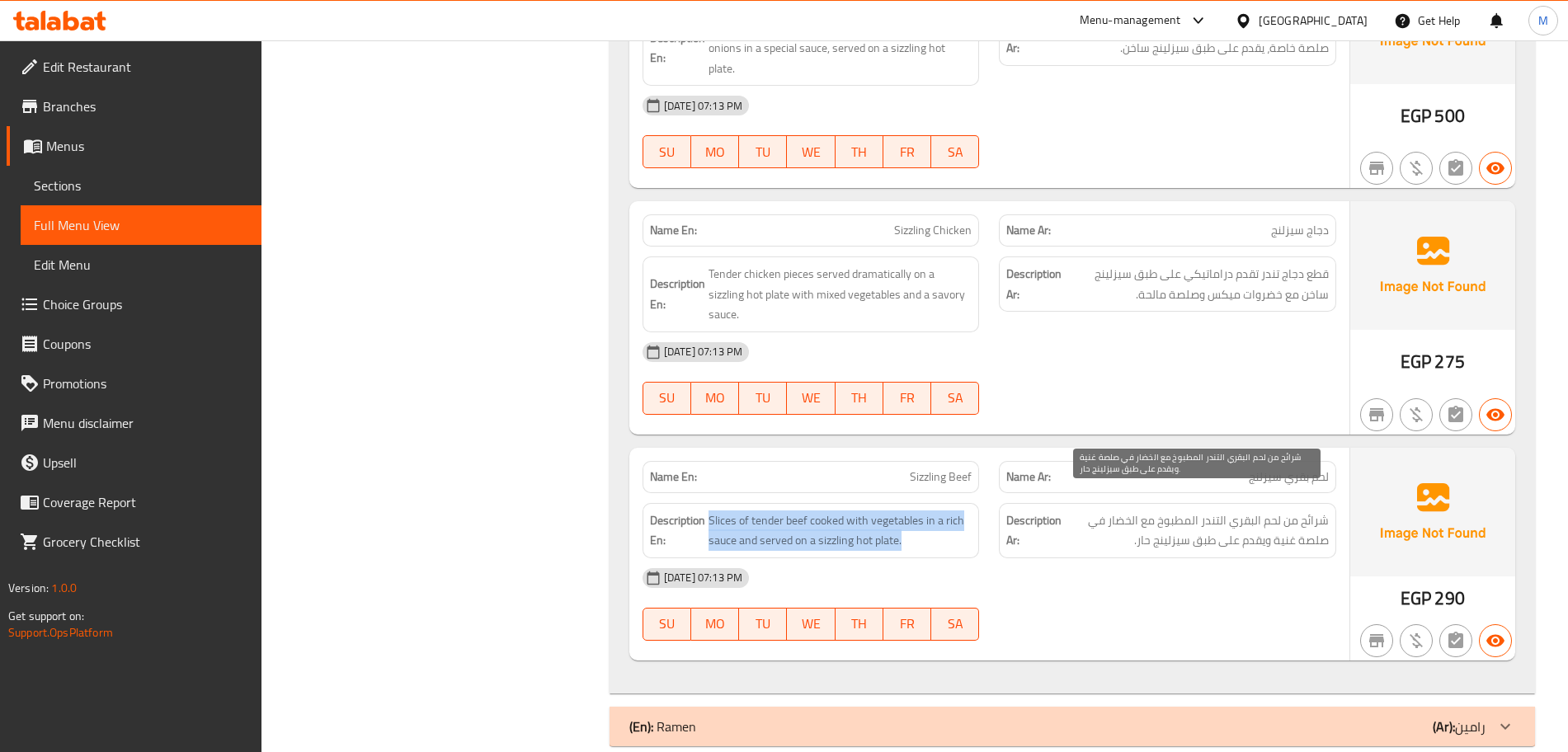
scroll to position [2787, 0]
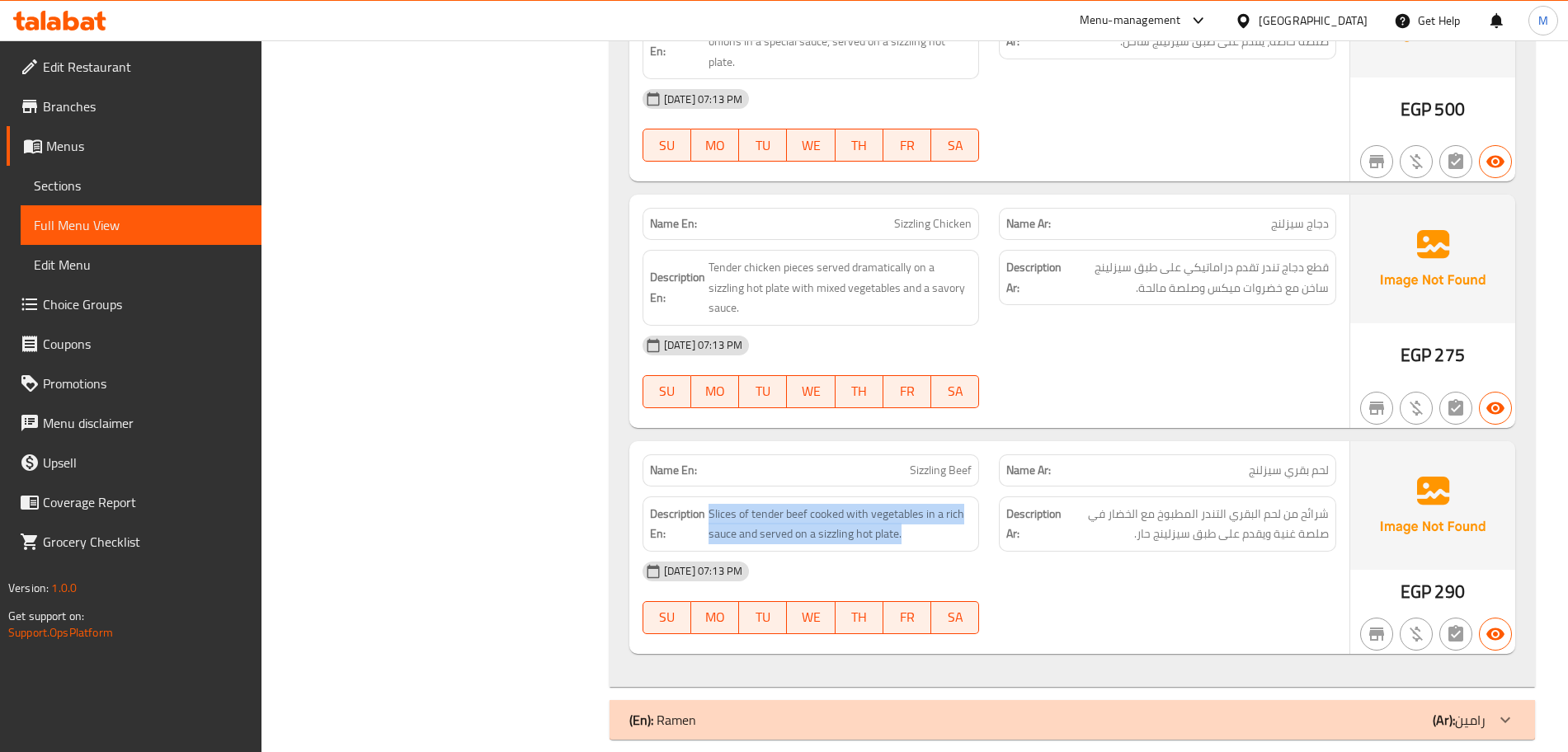
click at [958, 700] on div "(En): Ramen (Ar): رامين" at bounding box center [1071, 720] width 926 height 39
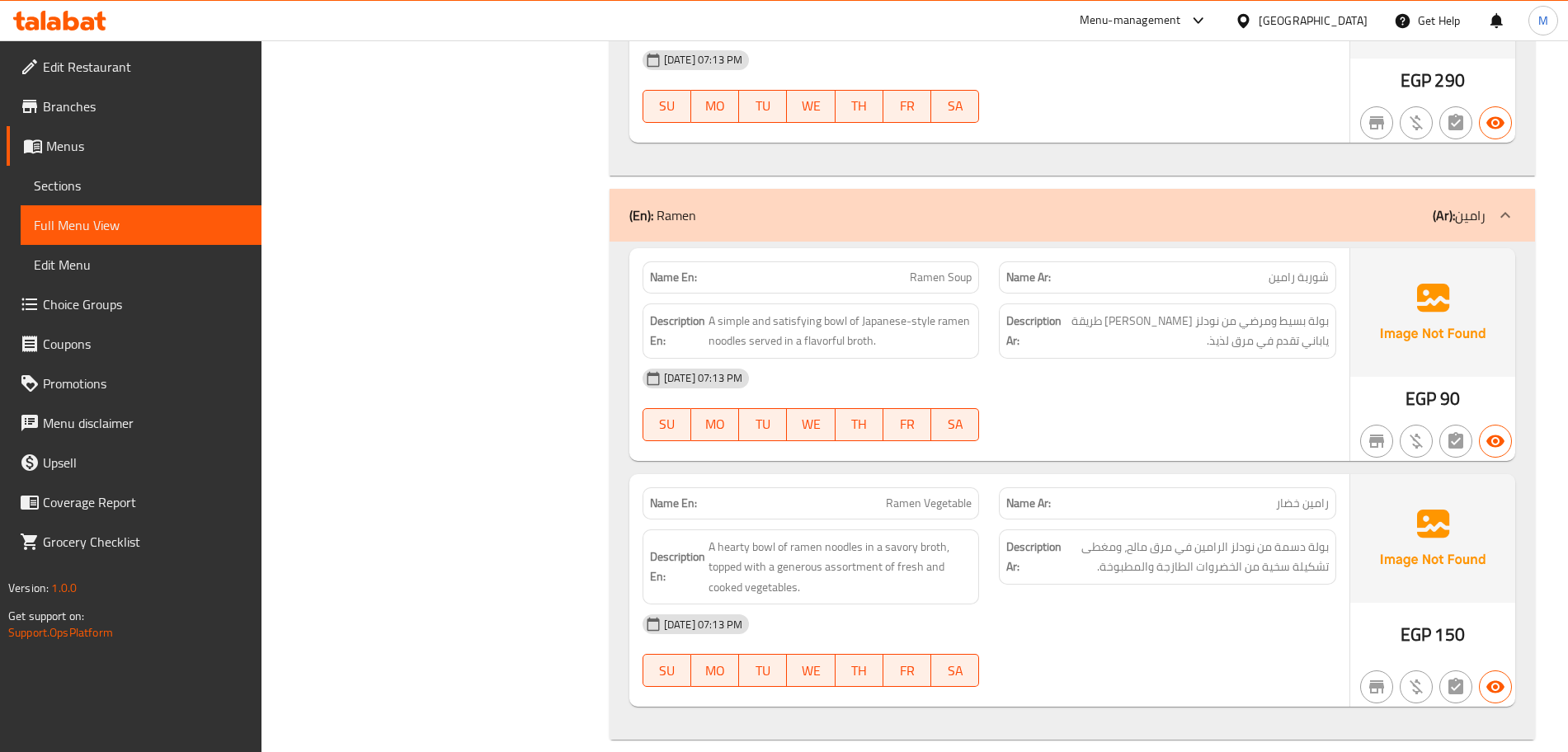
scroll to position [3299, 0]
click at [888, 494] on span "Ramen Vegetable" at bounding box center [928, 502] width 86 height 17
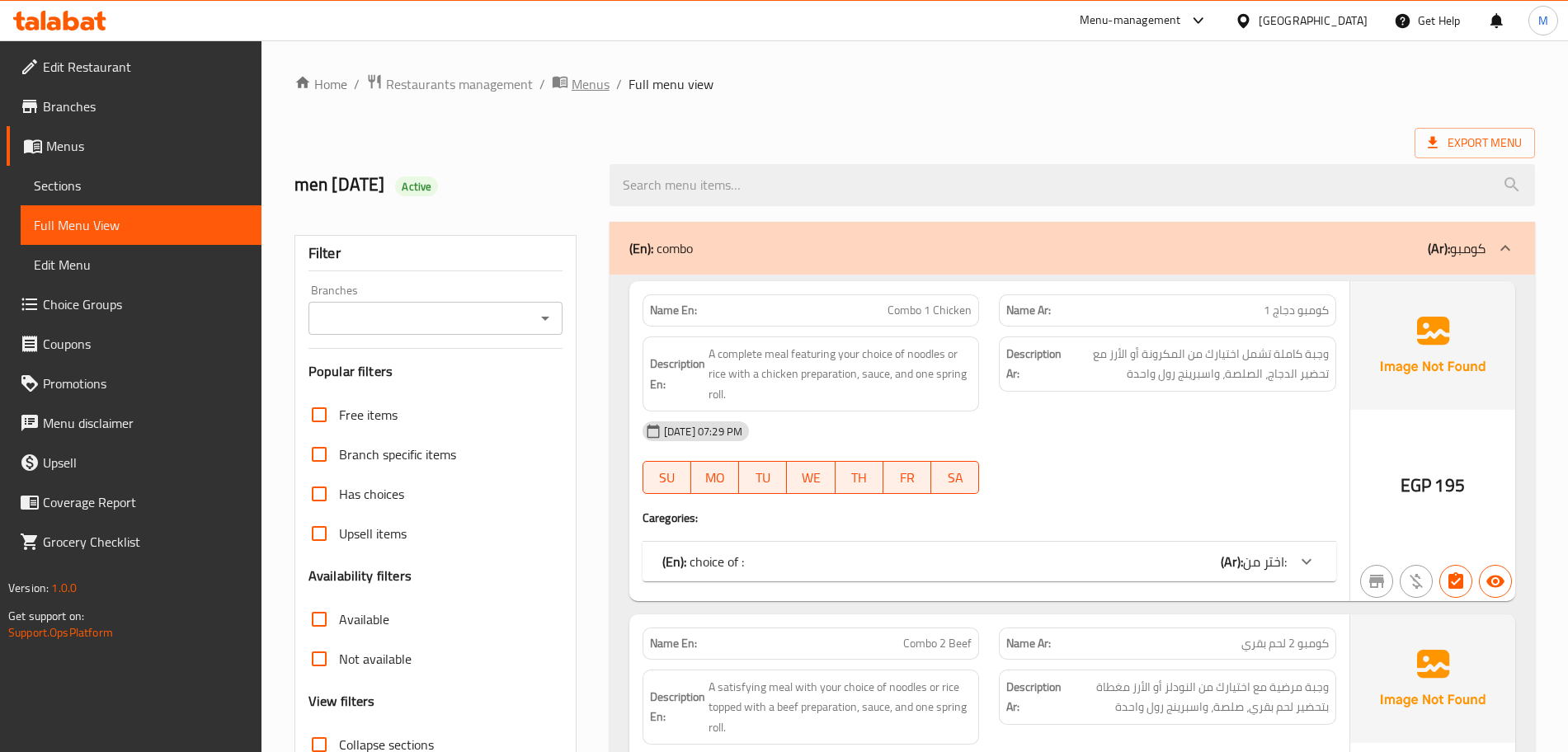
click at [580, 88] on span "Menus" at bounding box center [590, 84] width 38 height 20
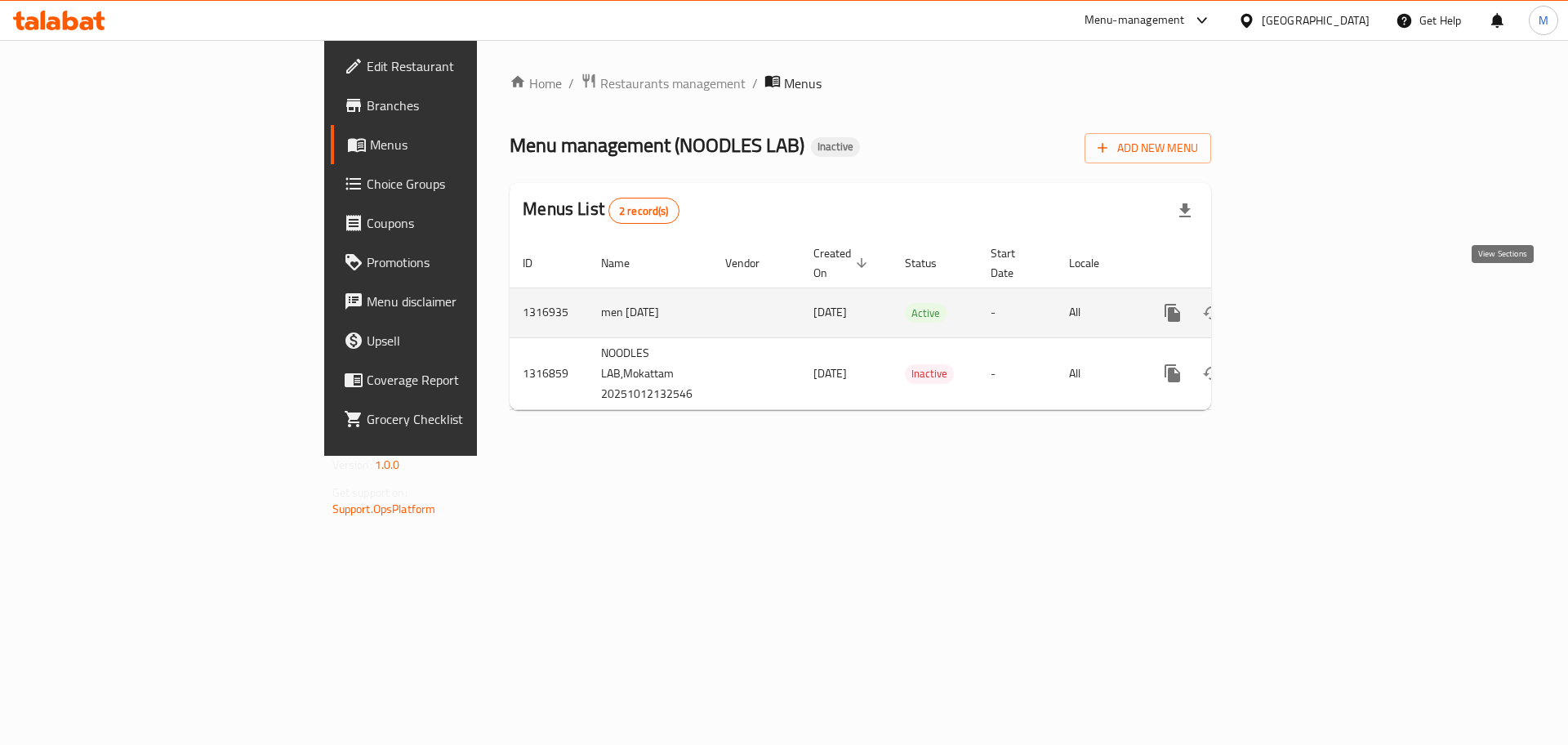
click at [1300, 303] on icon "enhanced table" at bounding box center [1290, 313] width 19 height 19
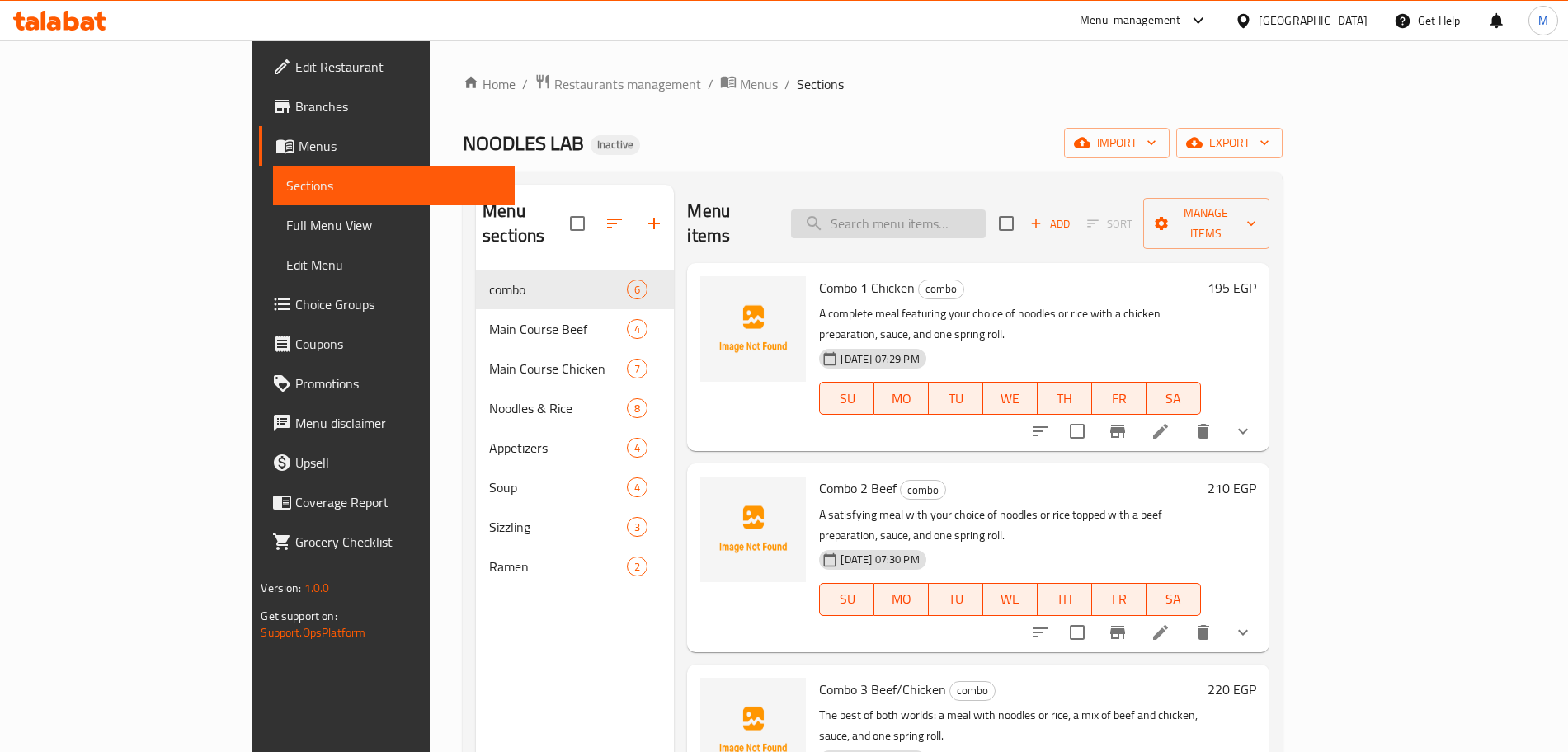
click at [974, 210] on input "search" at bounding box center [888, 224] width 195 height 29
paste input "Beef BBQ"
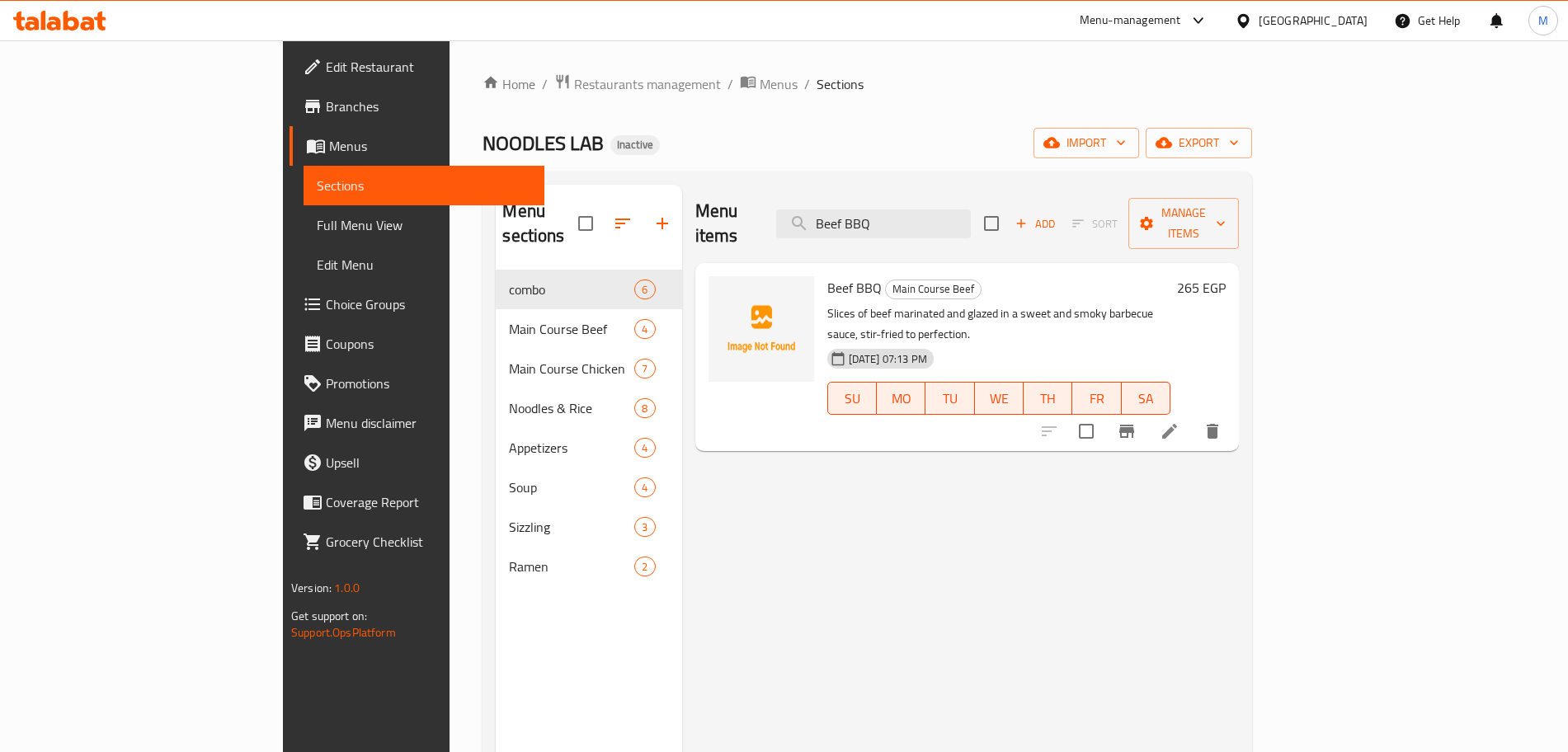
type input "Beef BBQ"
click at [1193, 416] on li at bounding box center [1170, 431] width 46 height 30
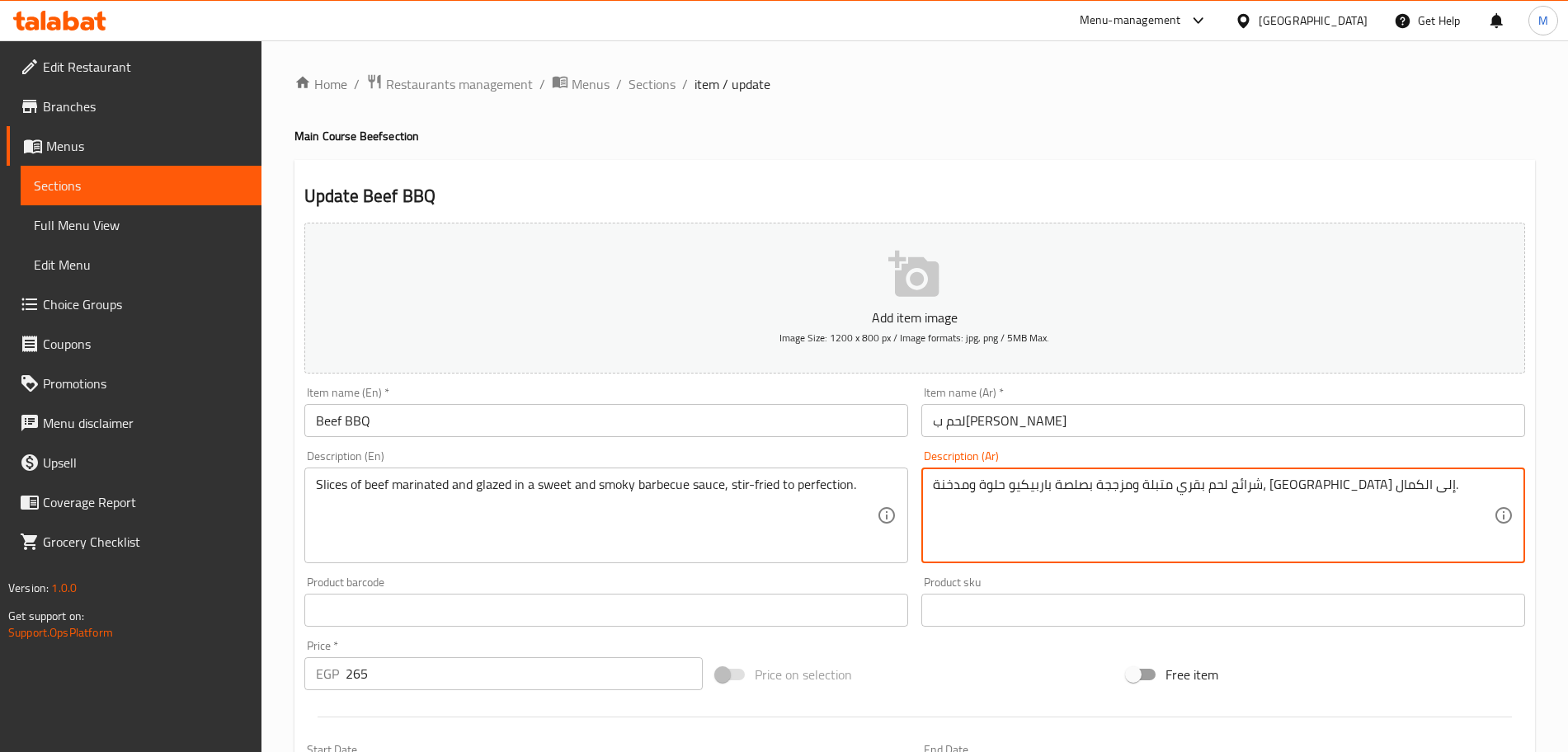
drag, startPoint x: 1228, startPoint y: 487, endPoint x: 1193, endPoint y: 481, distance: 35.5
type textarea "شرائح لحم بقري متبلة وجليزد بصلصة باربيكيو حلوة ومدخنة، [GEOGRAPHIC_DATA] إلى ا…"
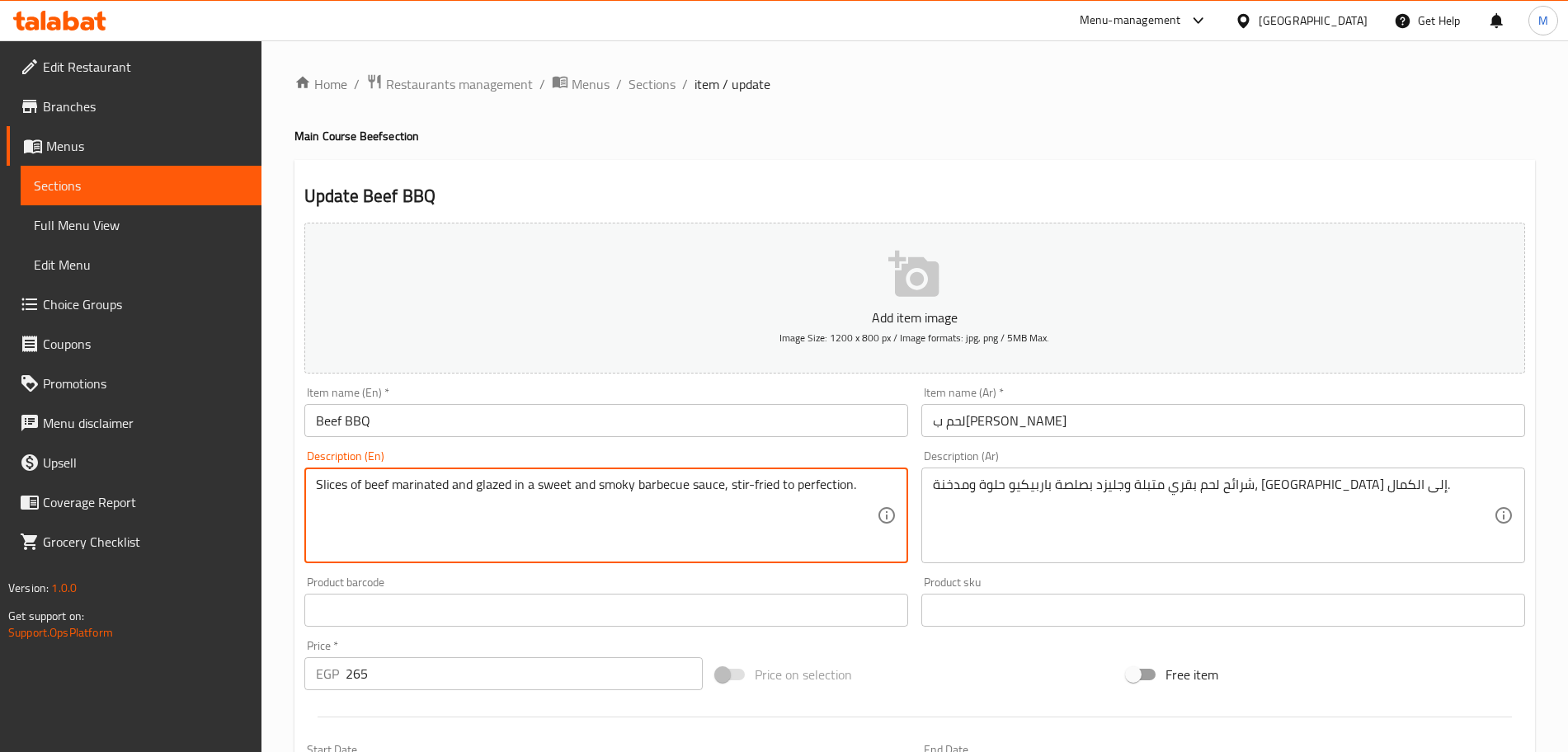
click at [493, 483] on textarea "Slices of beef marinated and glazed in a sweet and smoky barbecue sauce, stir-f…" at bounding box center [595, 516] width 560 height 78
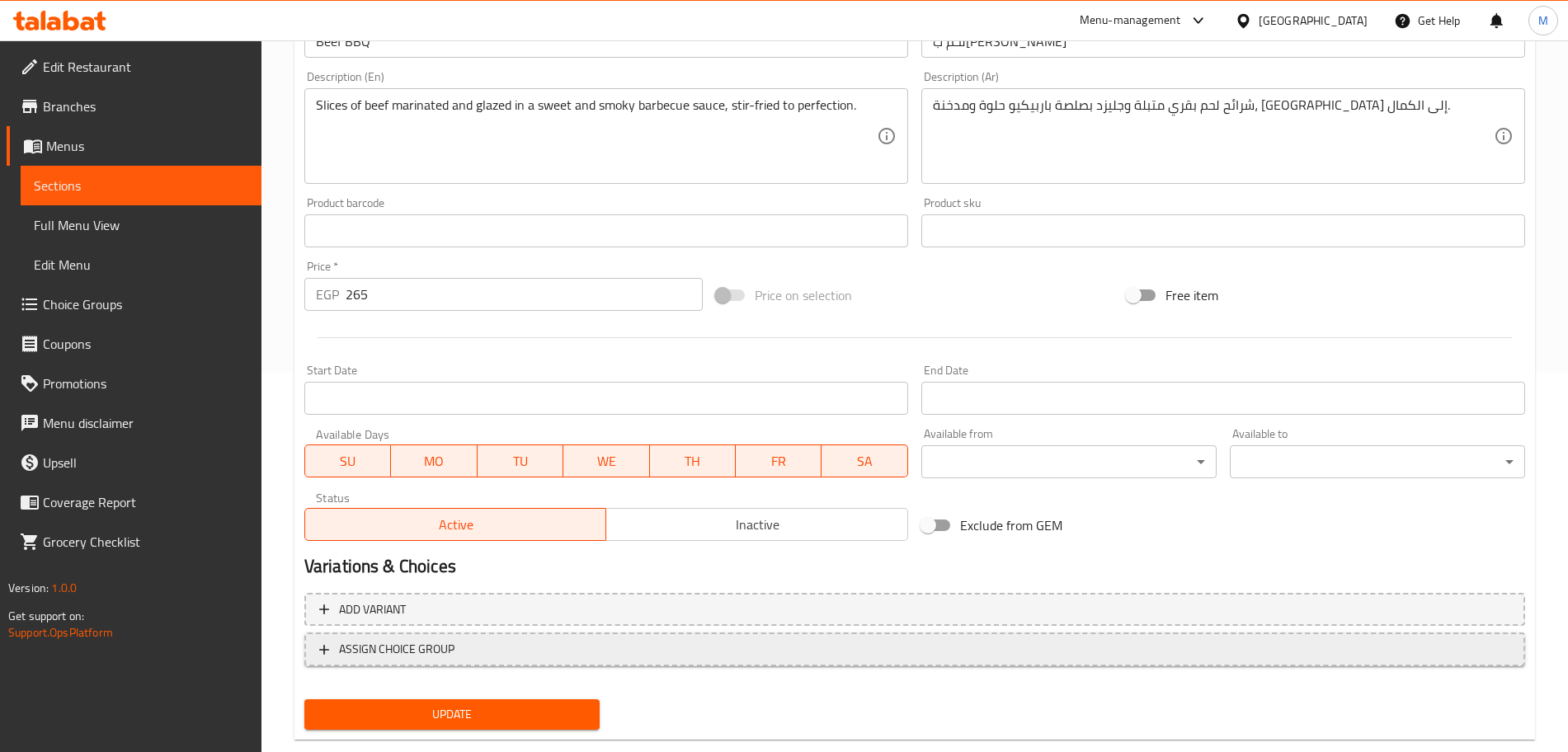
scroll to position [413, 0]
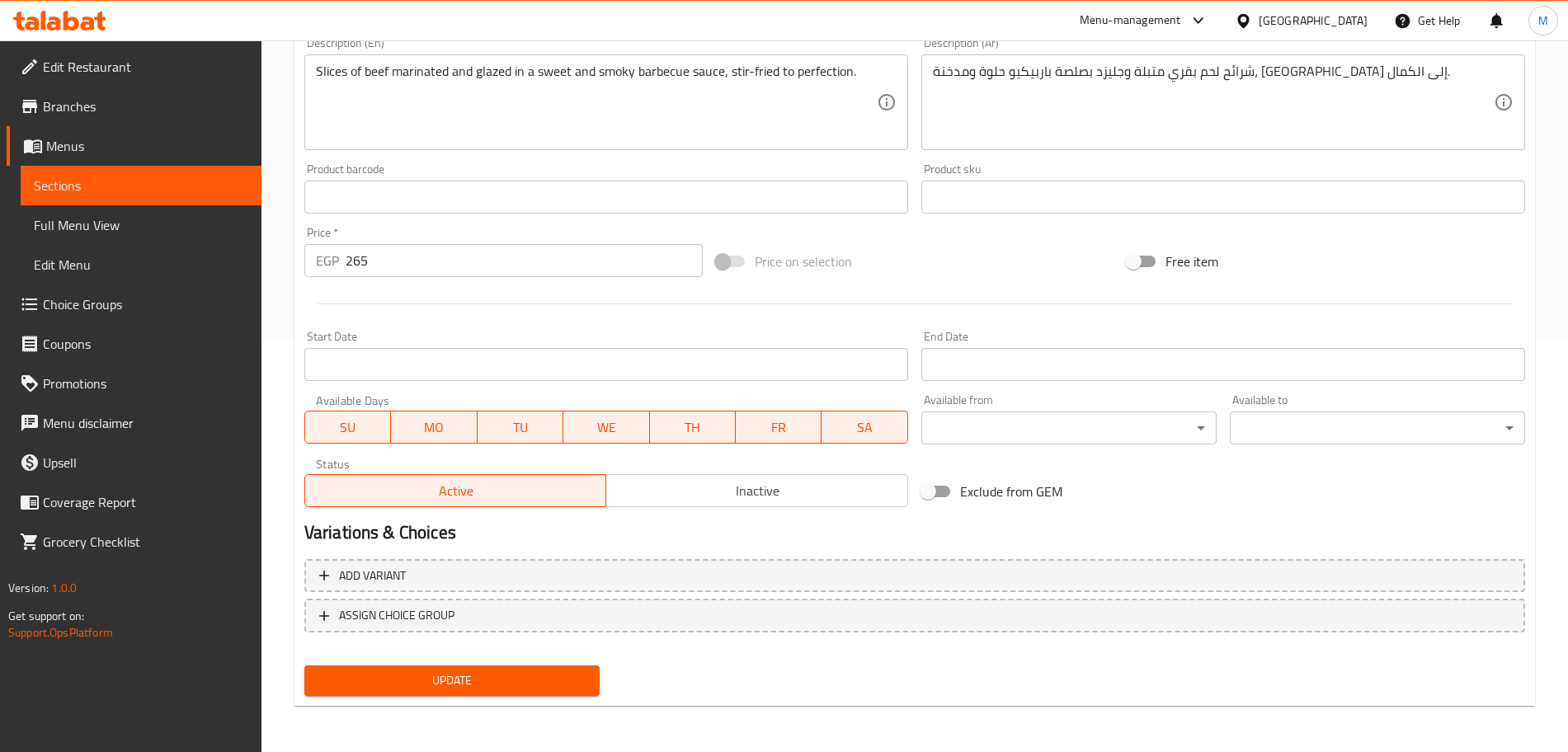
click at [485, 676] on span "Update" at bounding box center [451, 680] width 269 height 20
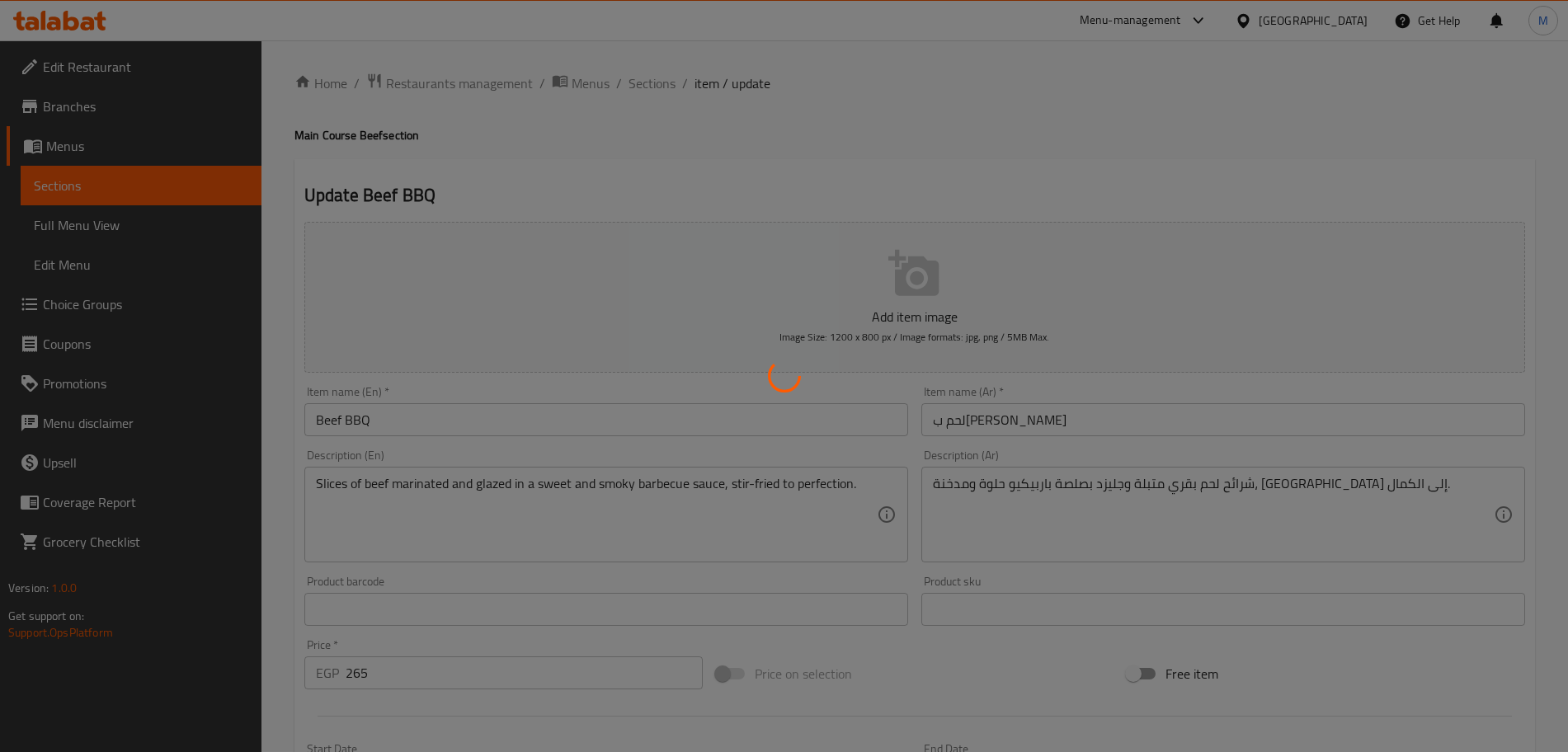
scroll to position [0, 0]
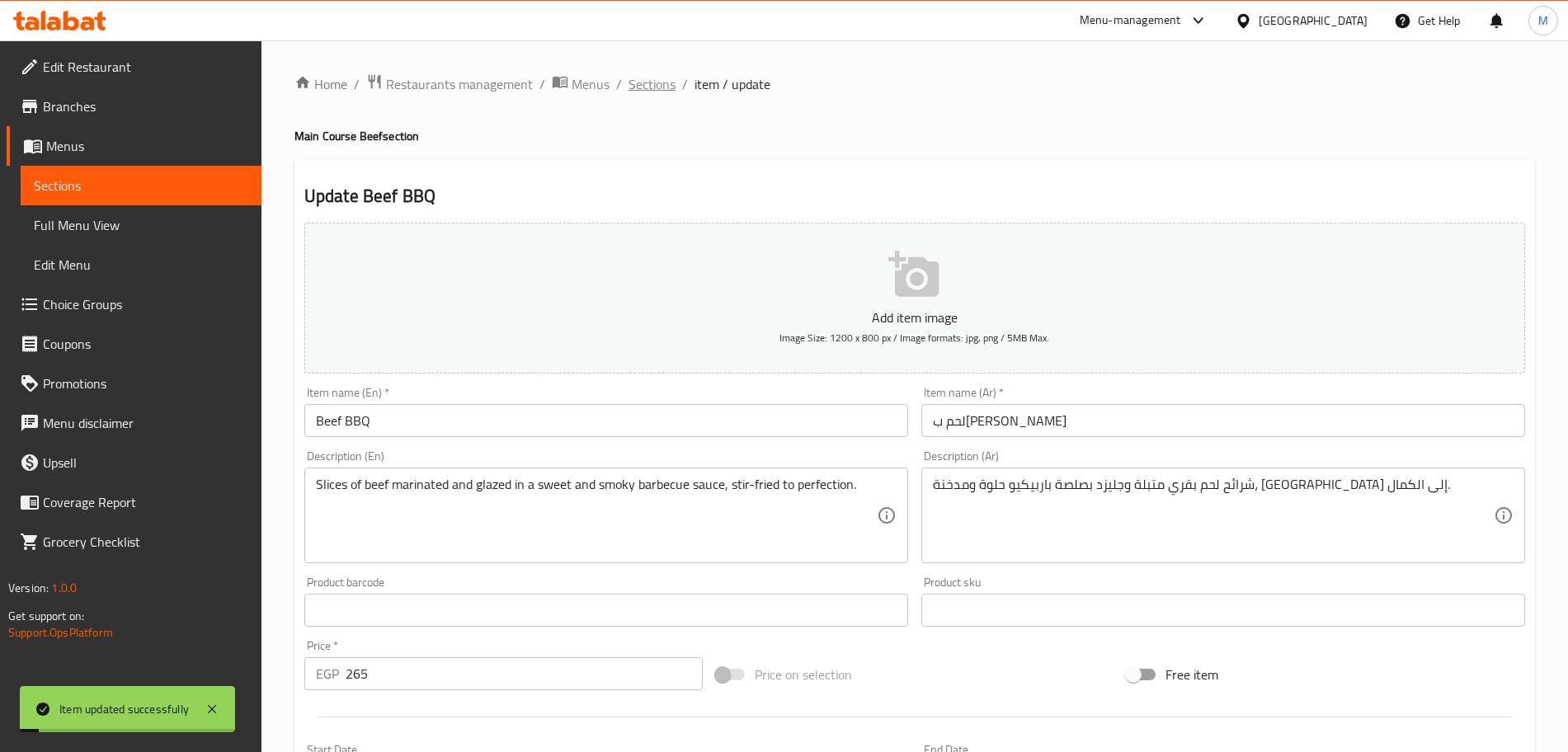
click at [646, 80] on span "Sections" at bounding box center [652, 84] width 47 height 20
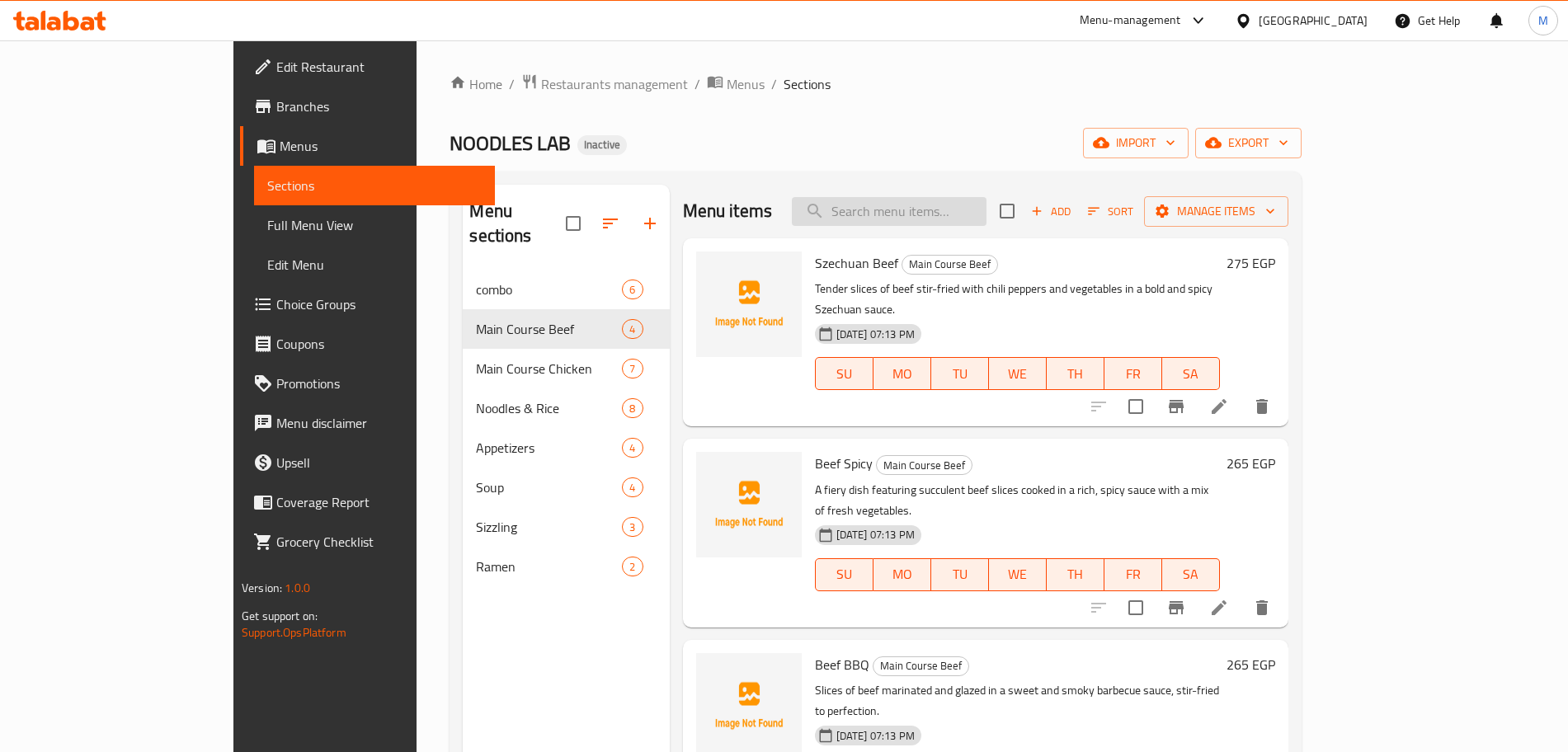
click at [986, 218] on input "search" at bounding box center [889, 211] width 195 height 29
paste input "Diced chicken"
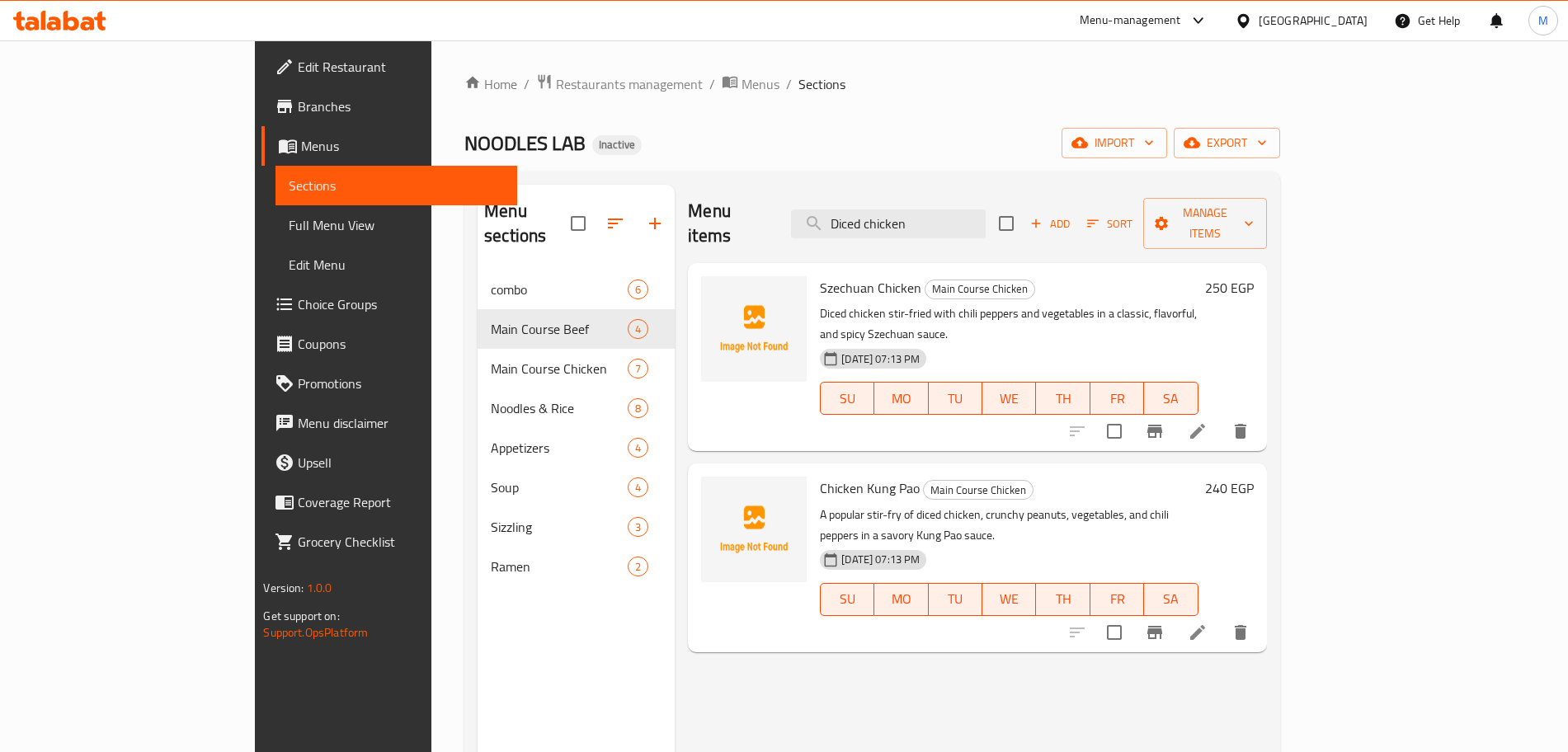
type input "Diced chicken"
click at [1207, 421] on icon at bounding box center [1197, 431] width 20 height 20
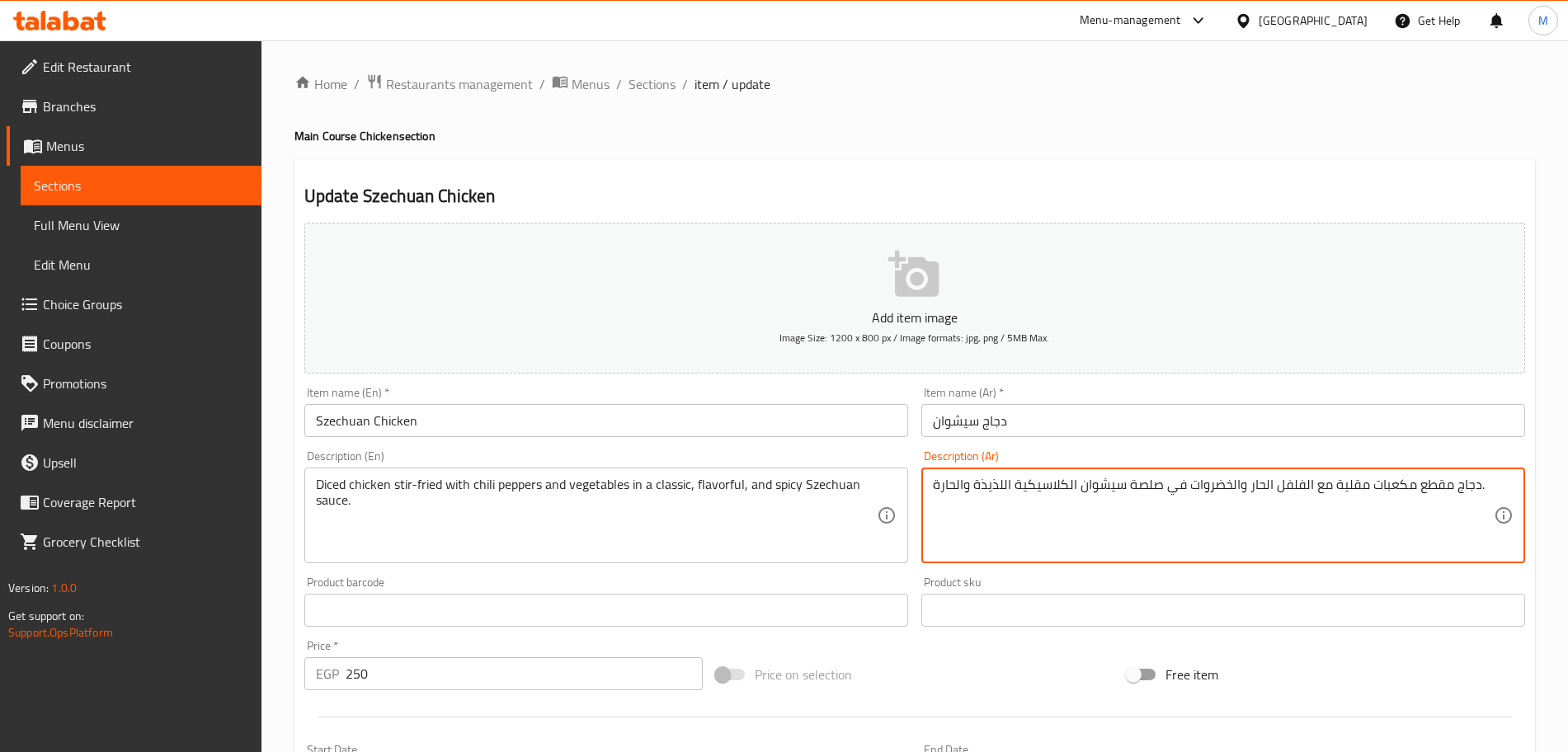
click at [1433, 483] on textarea "دجاج مقطع مكعبات مقلية مع الفلفل الحار والخضروات في صلصة سيشوان الكلاسيكية اللذ…" at bounding box center [1212, 516] width 560 height 78
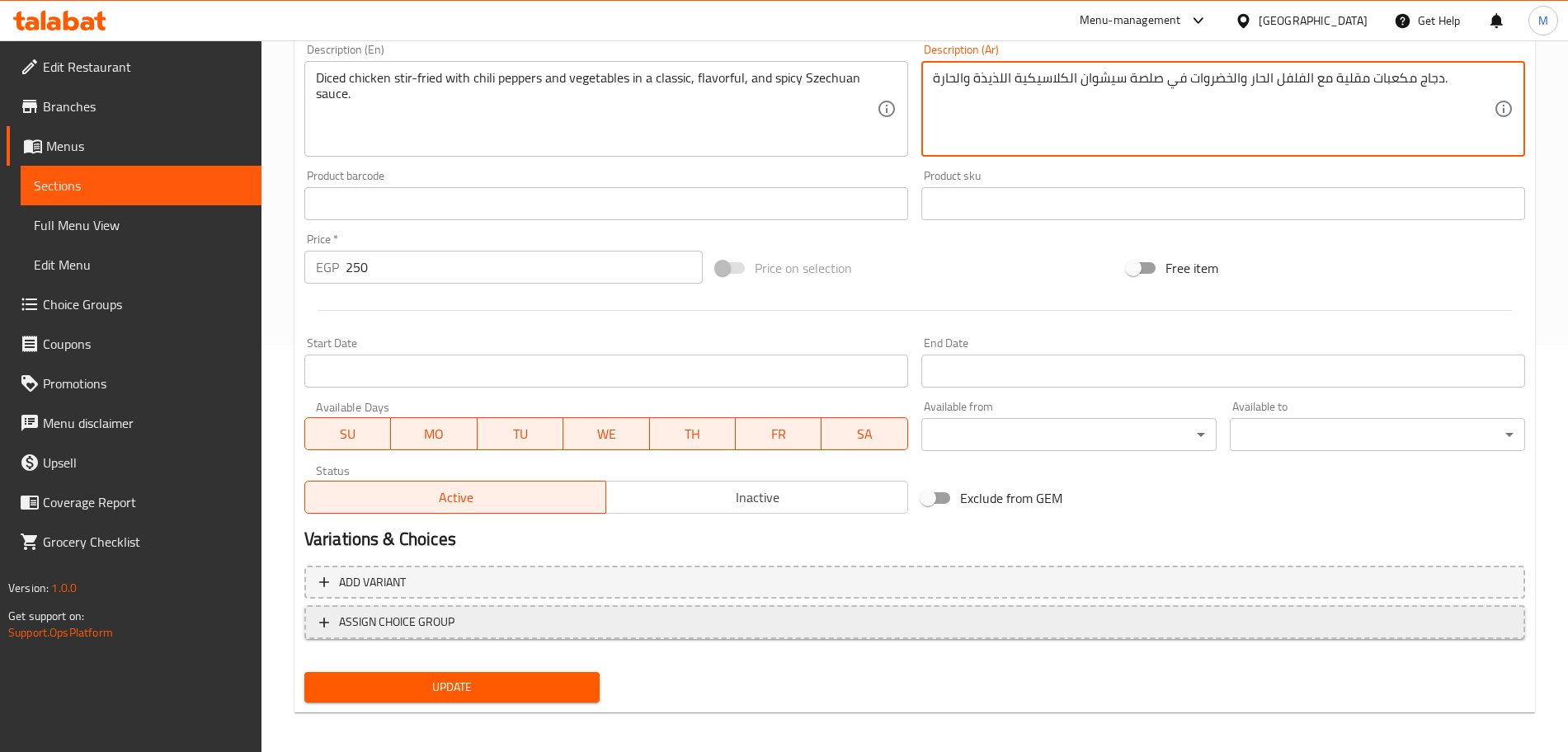
scroll to position [413, 0]
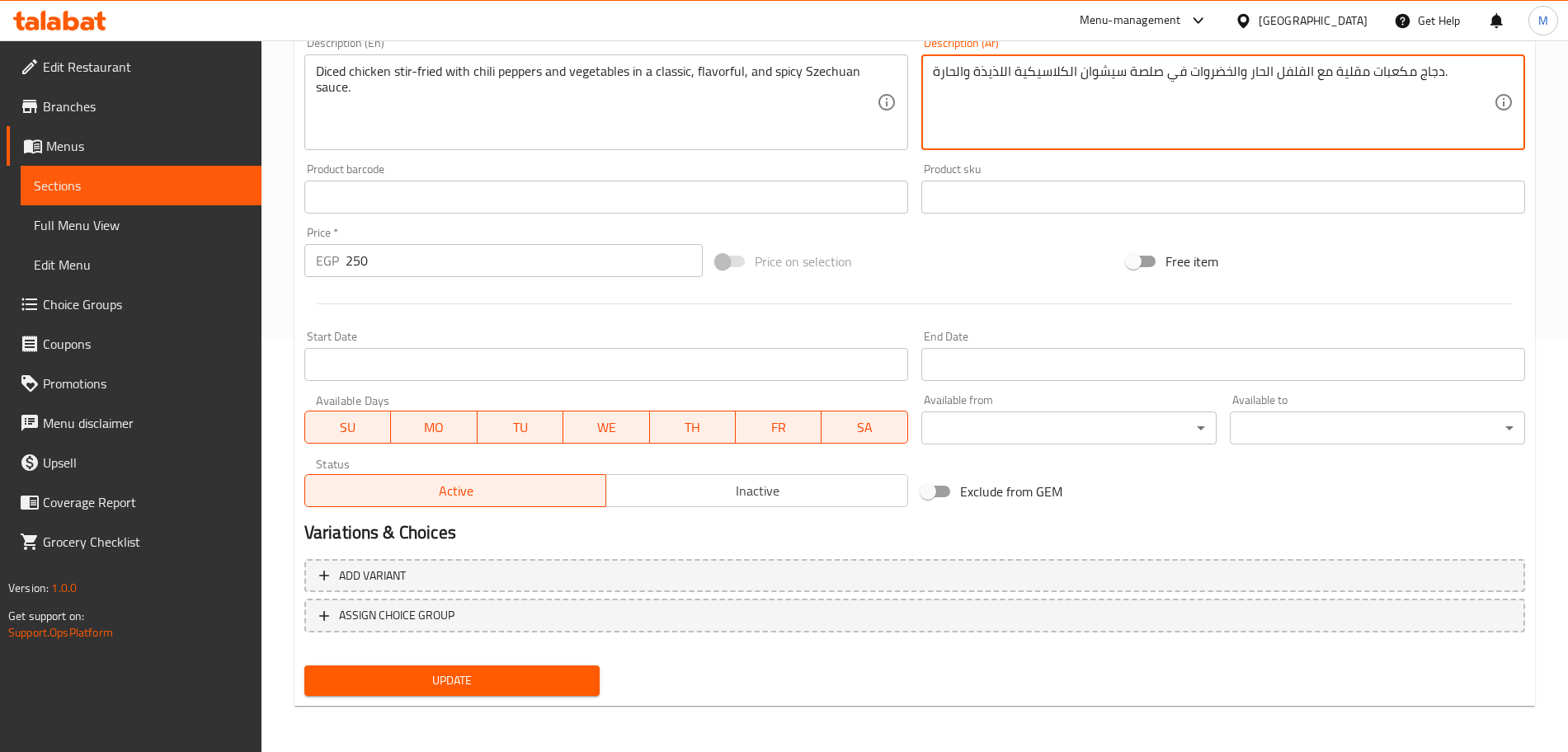
type textarea "دجاج مكعبات مقلية مع الفلفل الحار والخضروات في صلصة سيشوان الكلاسيكية اللذيذة و…"
click at [475, 664] on div "Update" at bounding box center [452, 680] width 309 height 43
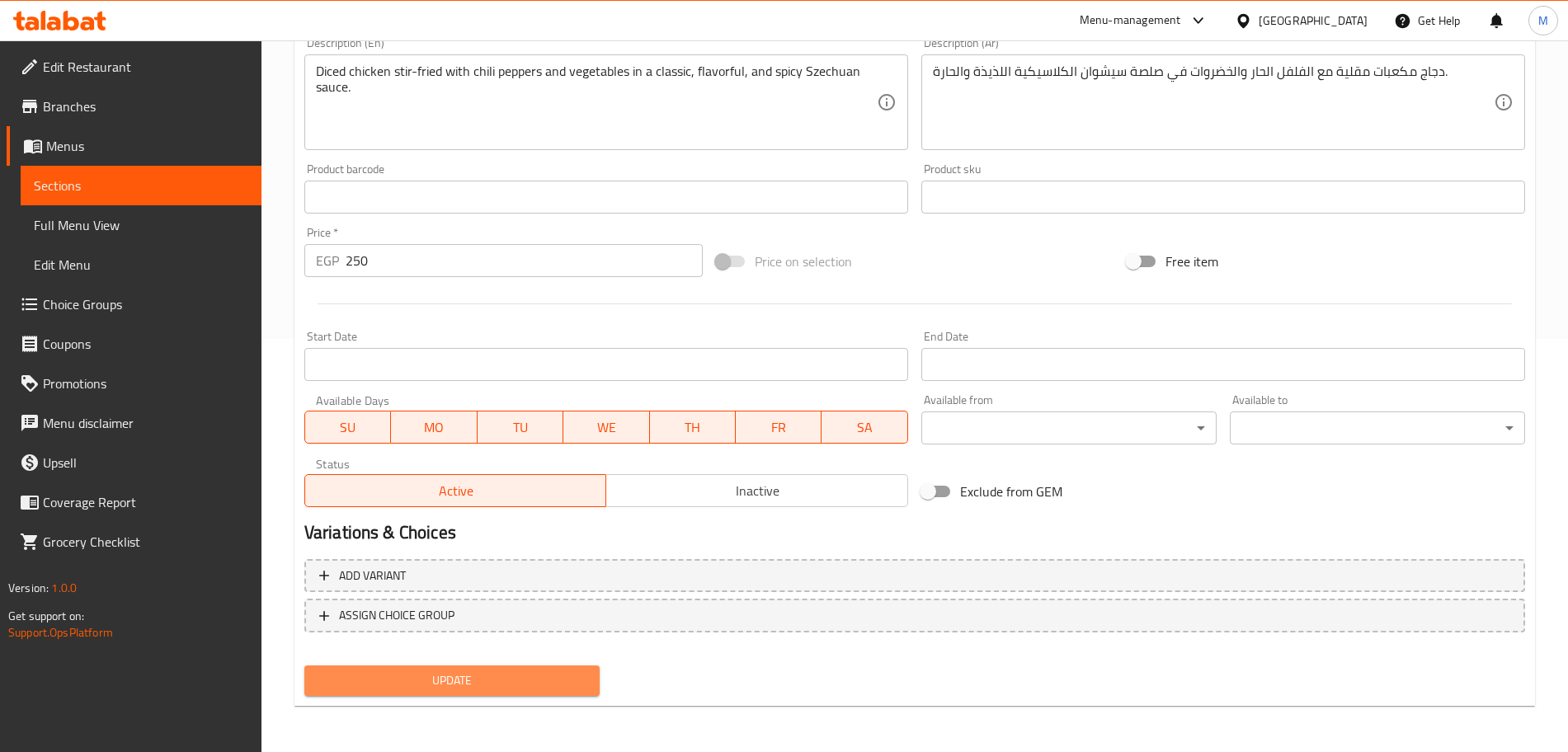
click at [478, 669] on button "Update" at bounding box center [452, 680] width 295 height 31
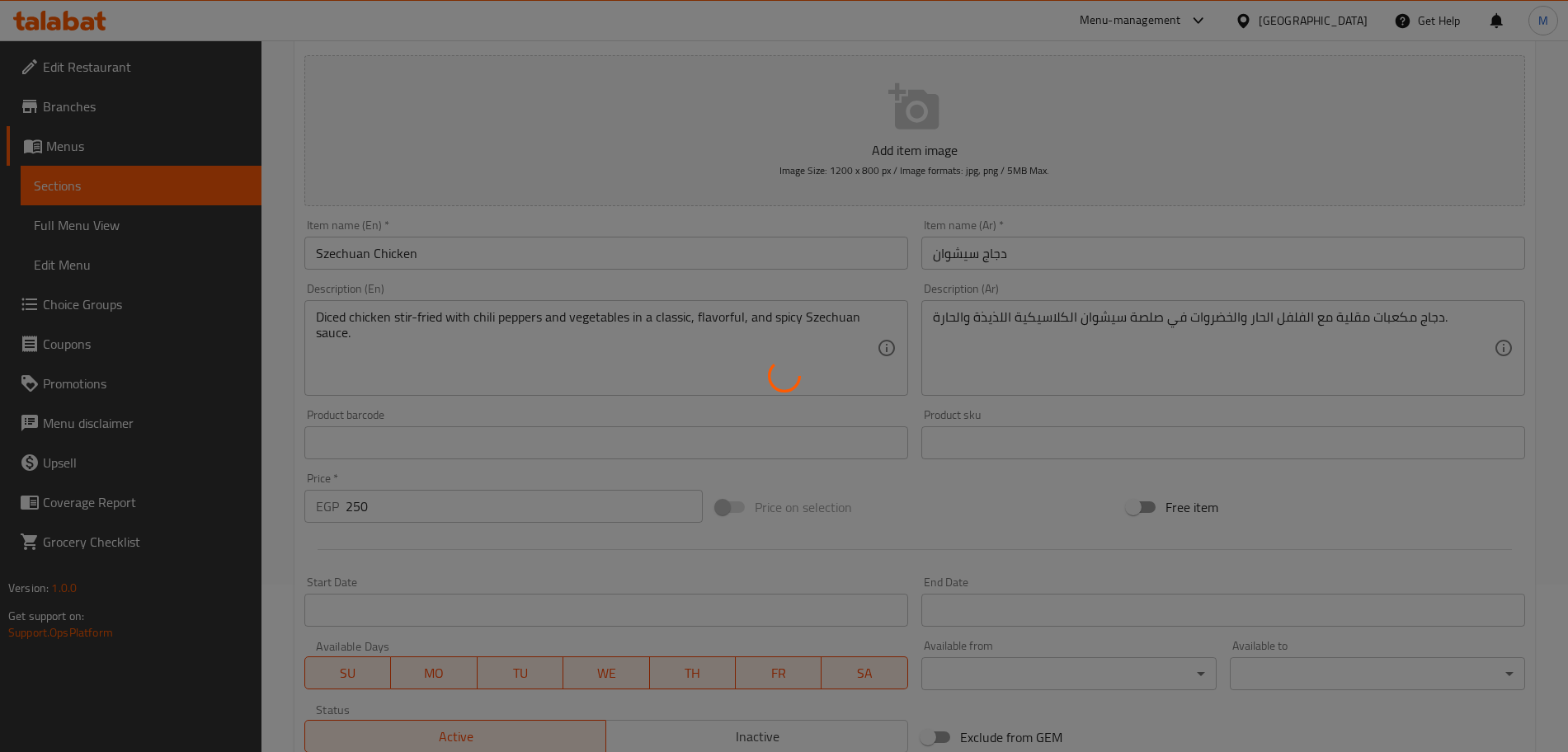
scroll to position [0, 0]
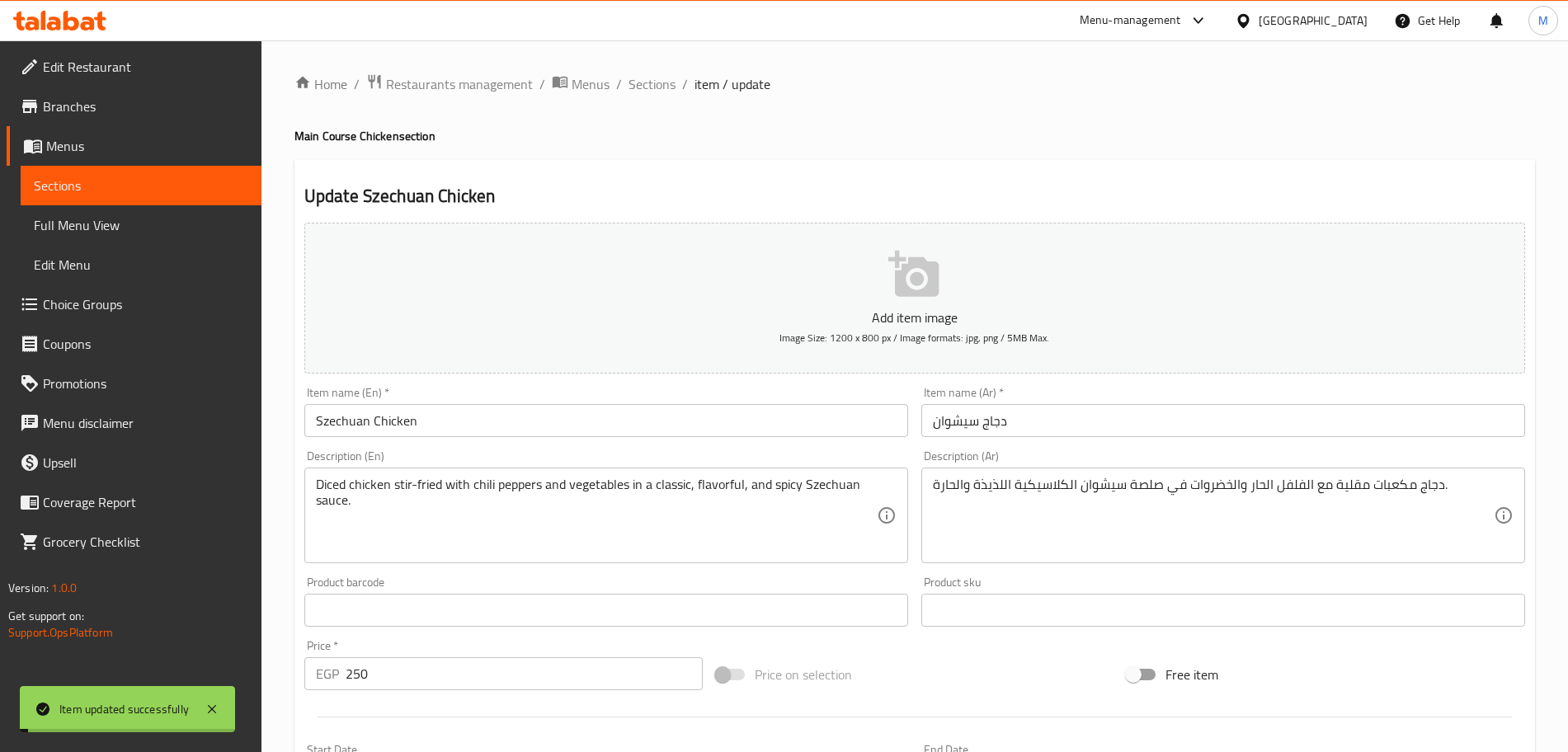
drag, startPoint x: 644, startPoint y: 79, endPoint x: 584, endPoint y: 12, distance: 89.9
click at [645, 80] on span "Sections" at bounding box center [652, 84] width 47 height 20
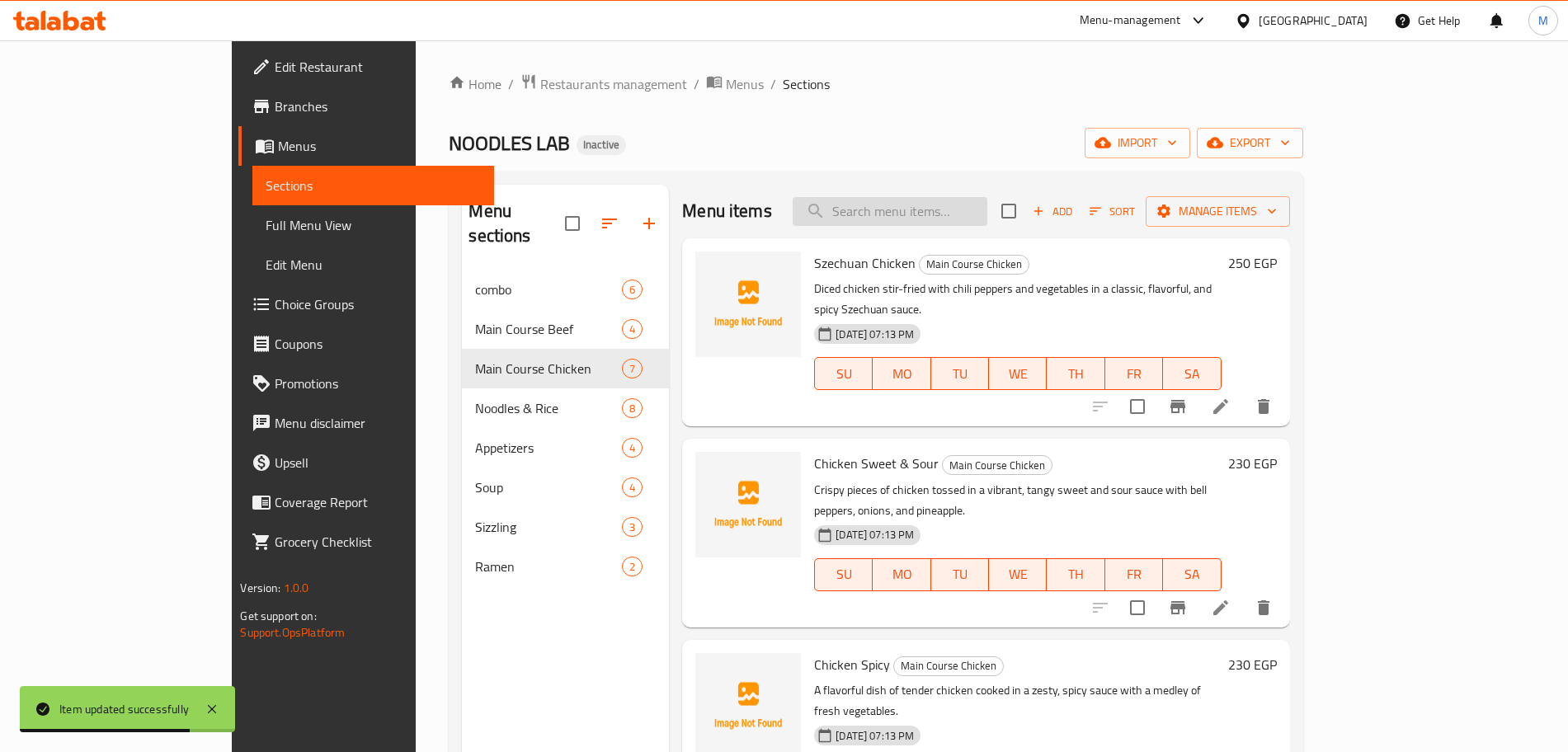
click at [961, 221] on input "search" at bounding box center [890, 211] width 195 height 29
paste input "Chicken Sweet & Sour"
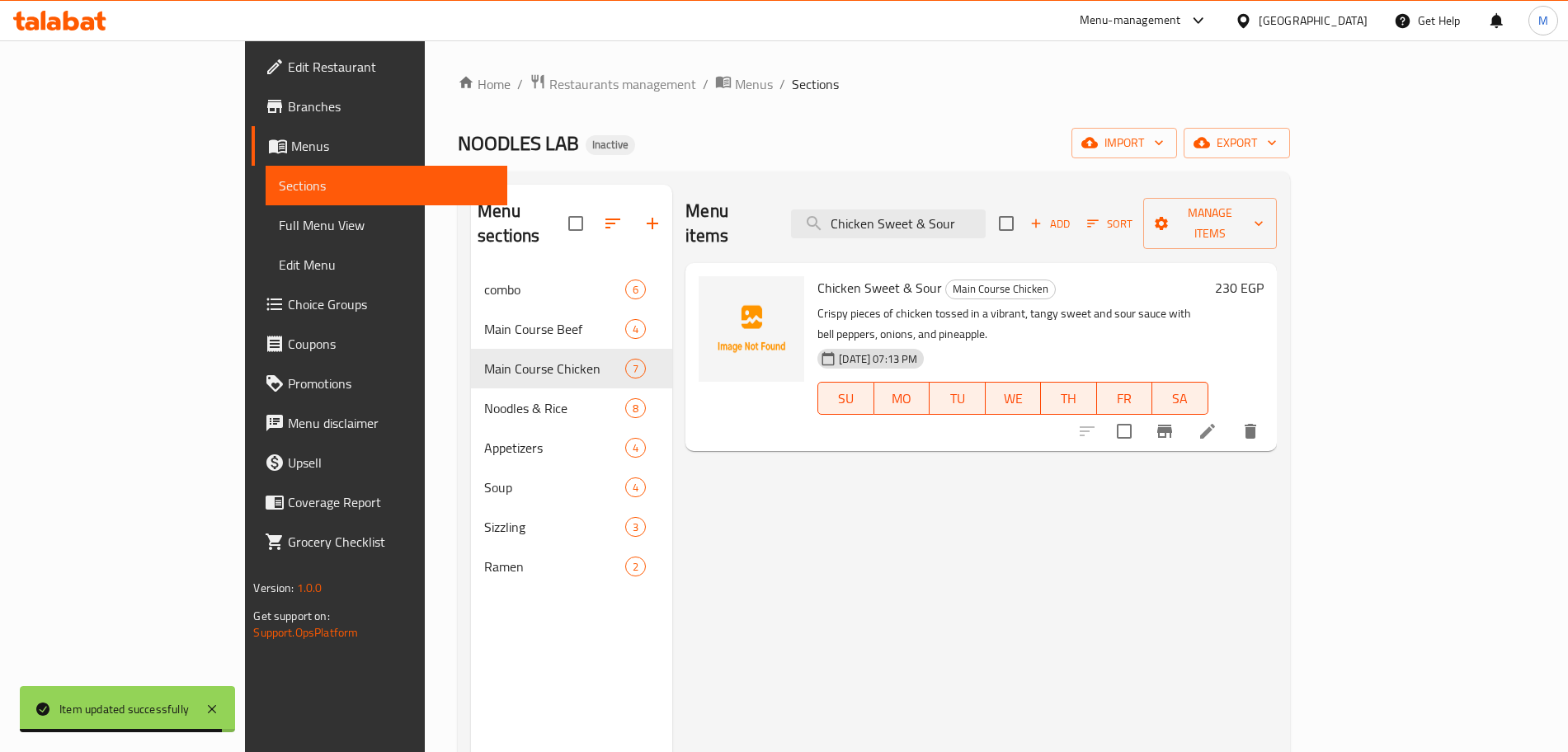
type input "Chicken Sweet & Sour"
click at [1230, 416] on li at bounding box center [1207, 431] width 46 height 30
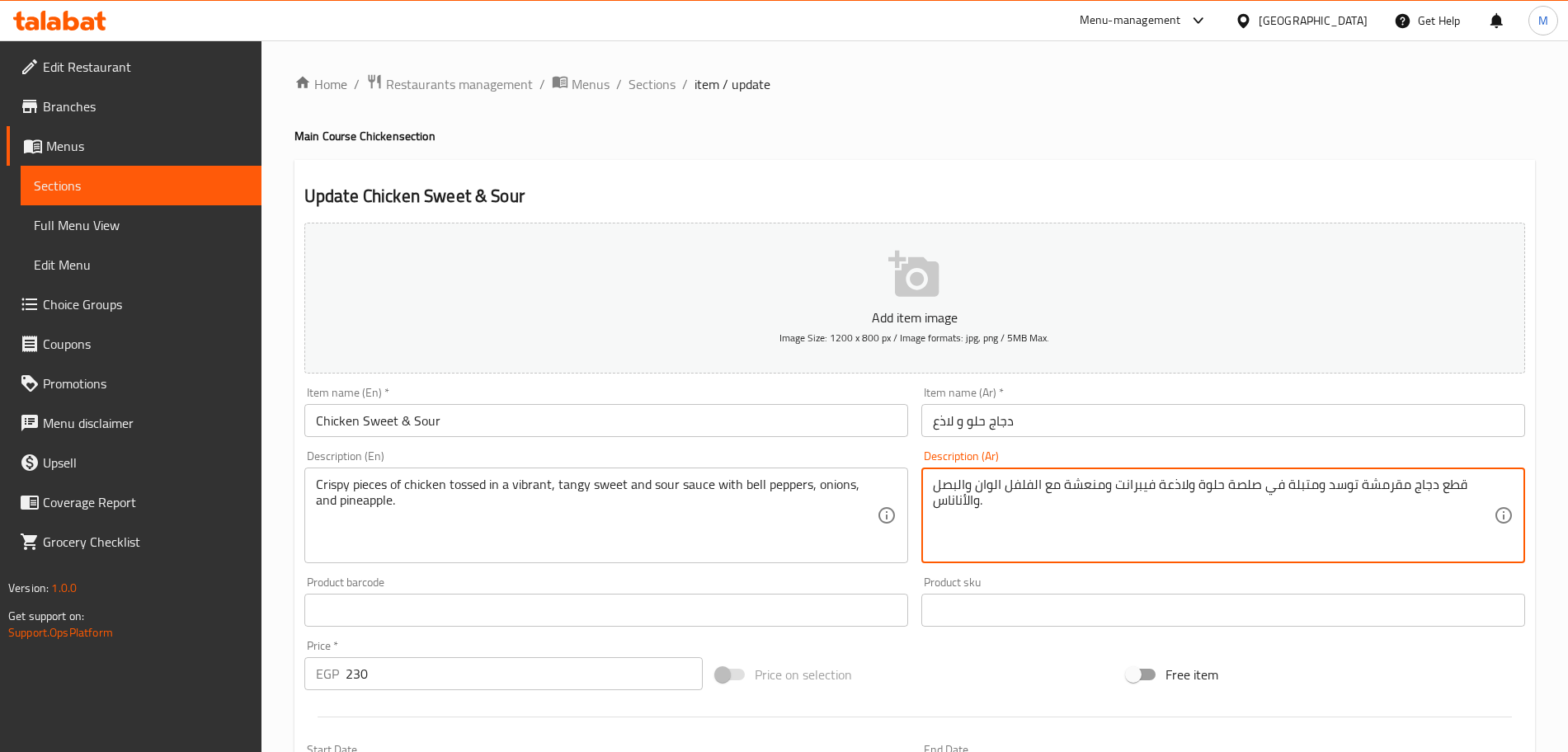
click at [1339, 489] on textarea "قطع دجاج مقرمشة توسد ومتبلة في صلصة حلوة ولاذعة فيبرانت ومنعشة مع الفلفل الوان …" at bounding box center [1212, 516] width 560 height 78
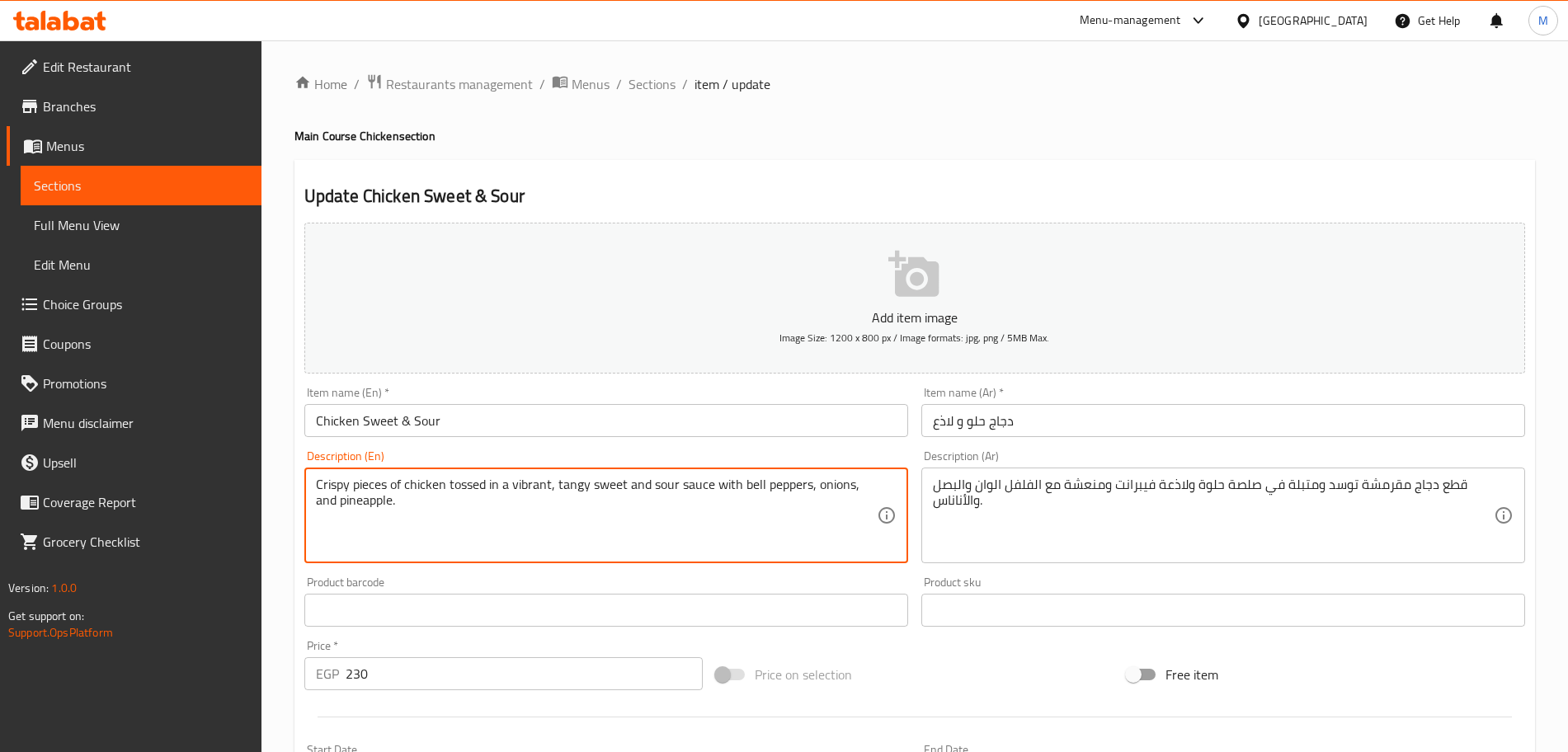
drag, startPoint x: 487, startPoint y: 486, endPoint x: 665, endPoint y: 517, distance: 180.7
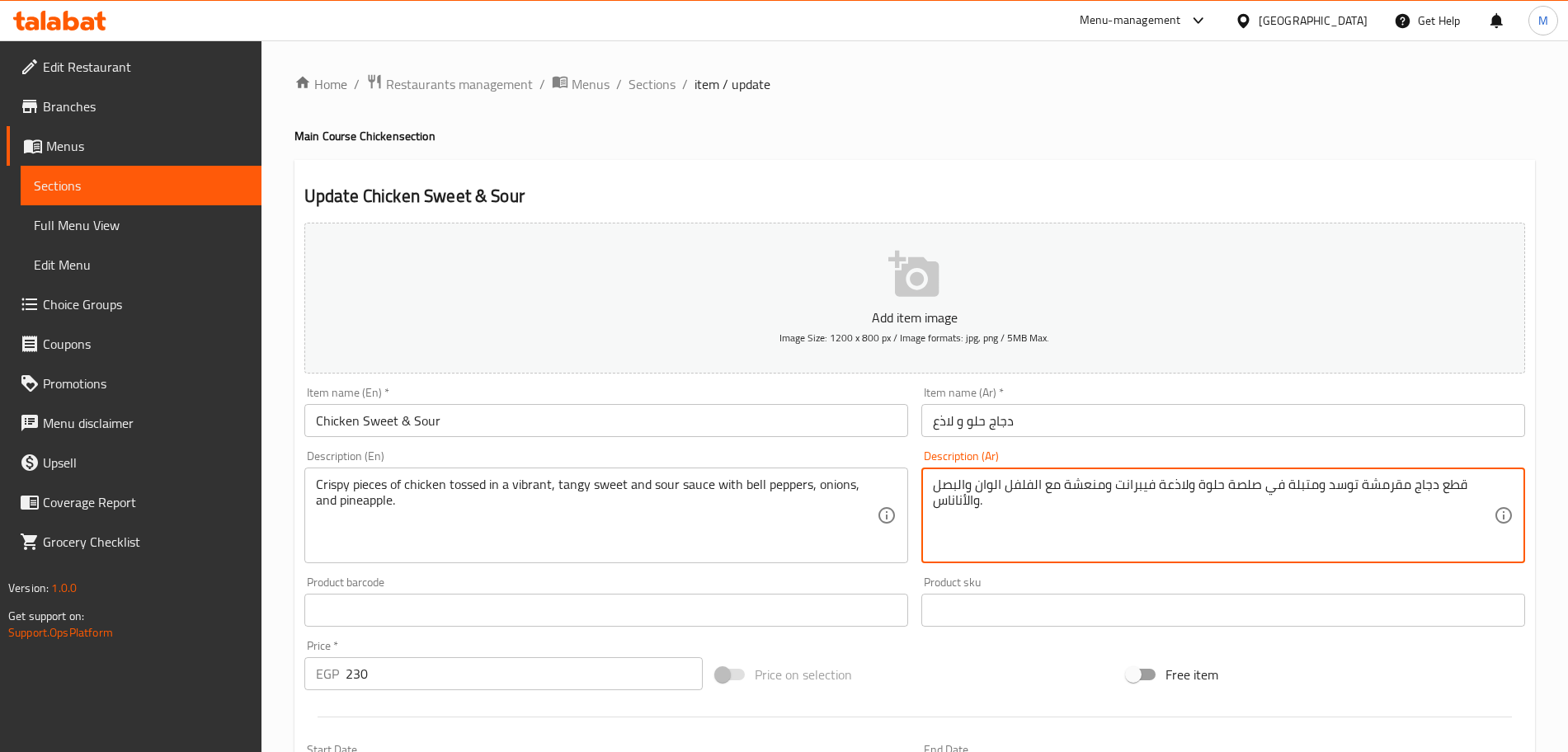
drag, startPoint x: 1315, startPoint y: 486, endPoint x: 1256, endPoint y: 500, distance: 60.6
click at [1319, 516] on textarea "قطع دجاج مقرمشة توسد ومتبلة في صلصة حلوة ولاذعة فيبرانت ومنعشة مع الفلفل الوان …" at bounding box center [1212, 516] width 560 height 78
drag, startPoint x: 1319, startPoint y: 486, endPoint x: 1286, endPoint y: 503, distance: 37.1
click at [1286, 503] on textarea "قطع دجاج مقرمشة توسد ومتبلة في صلصة حلوة ولاذعة فيبرانت ومنعشة مع الفلفل الوان …" at bounding box center [1212, 516] width 560 height 78
paste textarea "ي صلصة حلوة وحامضة ومنعشة و نابضة بالحياة مع الفلفل الحلو"
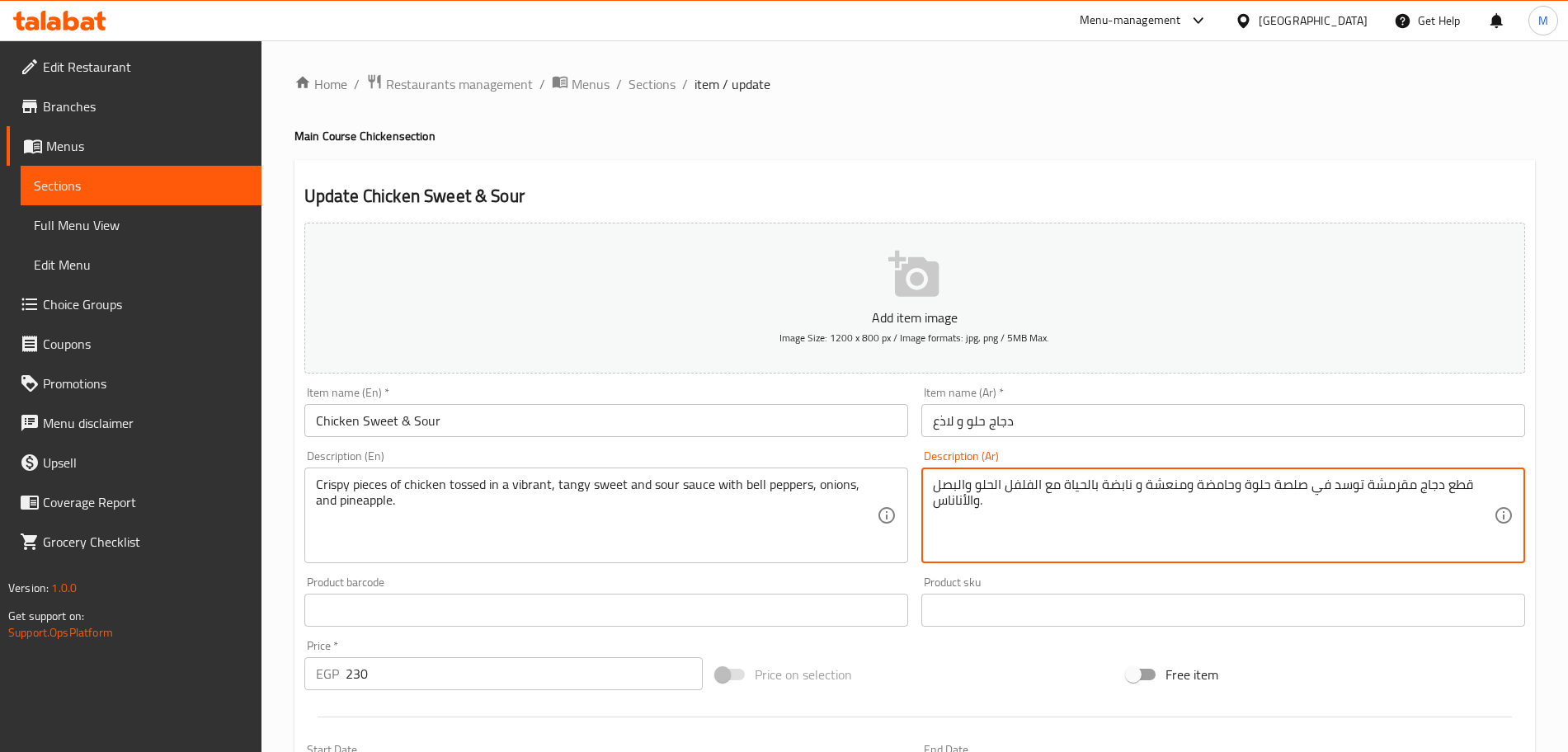
click at [1343, 489] on textarea "قطع دجاج مقرمشة توسد في صلصة حلوة وحامضة ومنعشة و نابضة بالحياة مع الفلفل الحلو…" at bounding box center [1212, 516] width 560 height 78
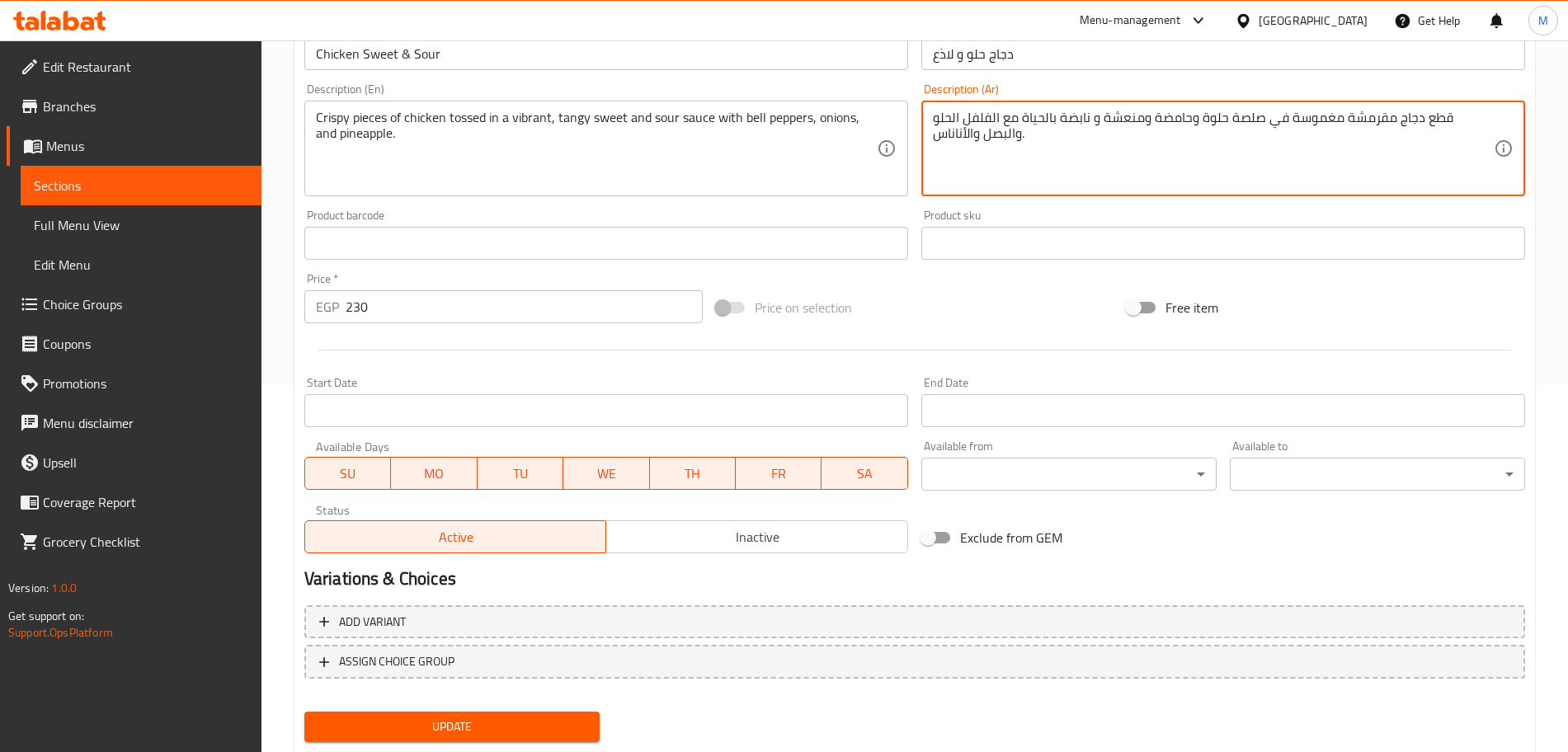
scroll to position [413, 0]
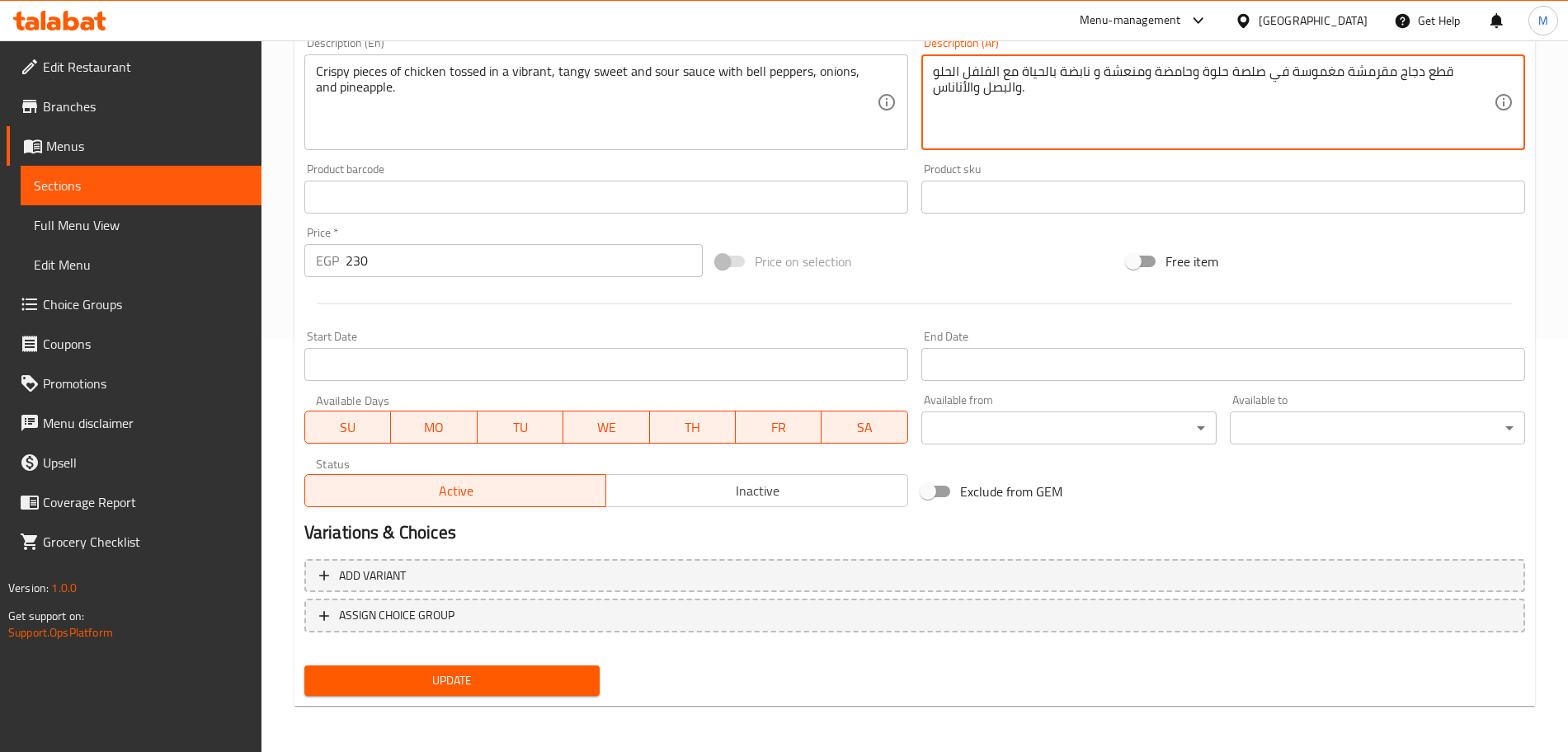
type textarea "قطع دجاج مقرمشة مغموسة في صلصة حلوة وحامضة ومنعشة و نابضة بالحياة مع الفلفل الح…"
click at [521, 689] on span "Update" at bounding box center [451, 680] width 269 height 20
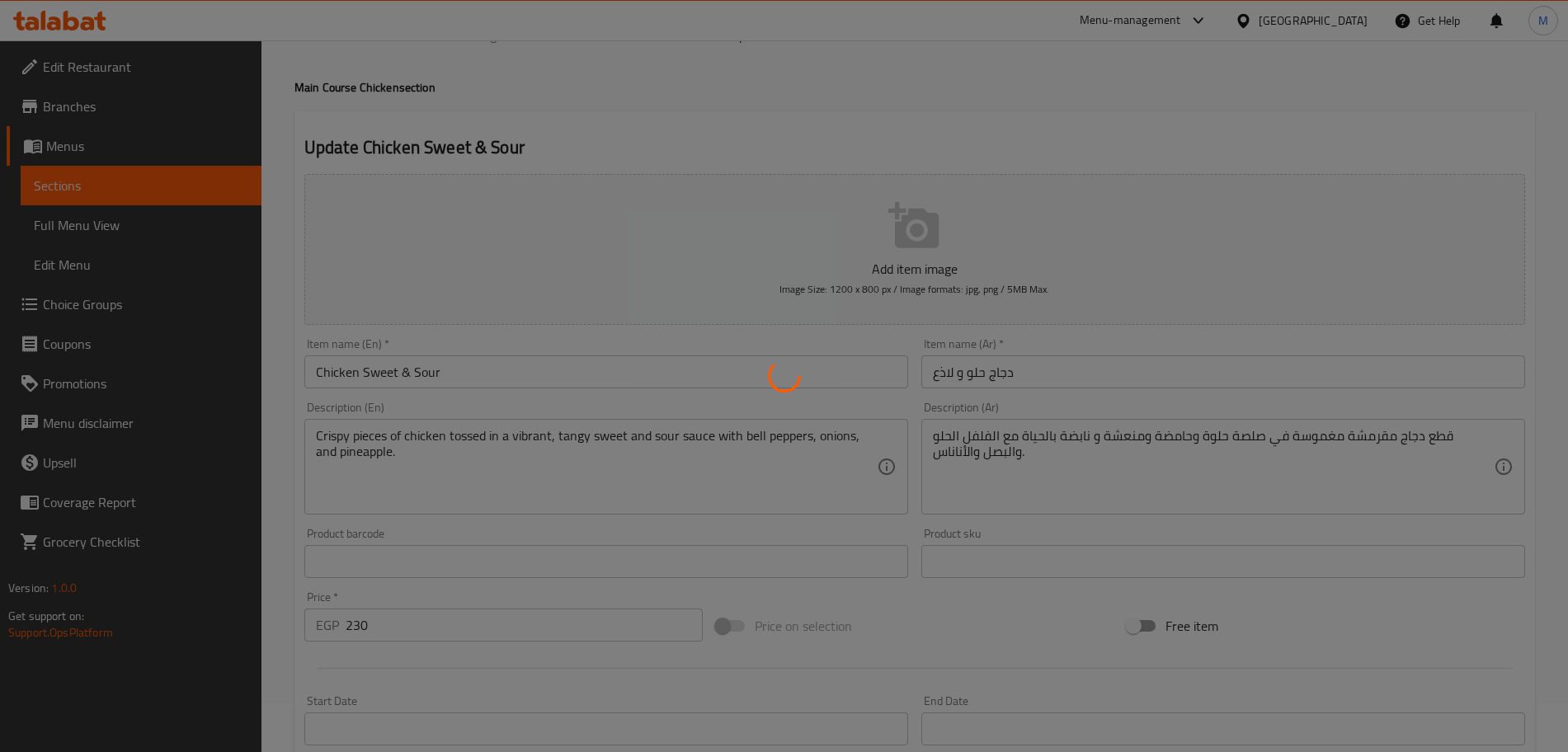
scroll to position [0, 0]
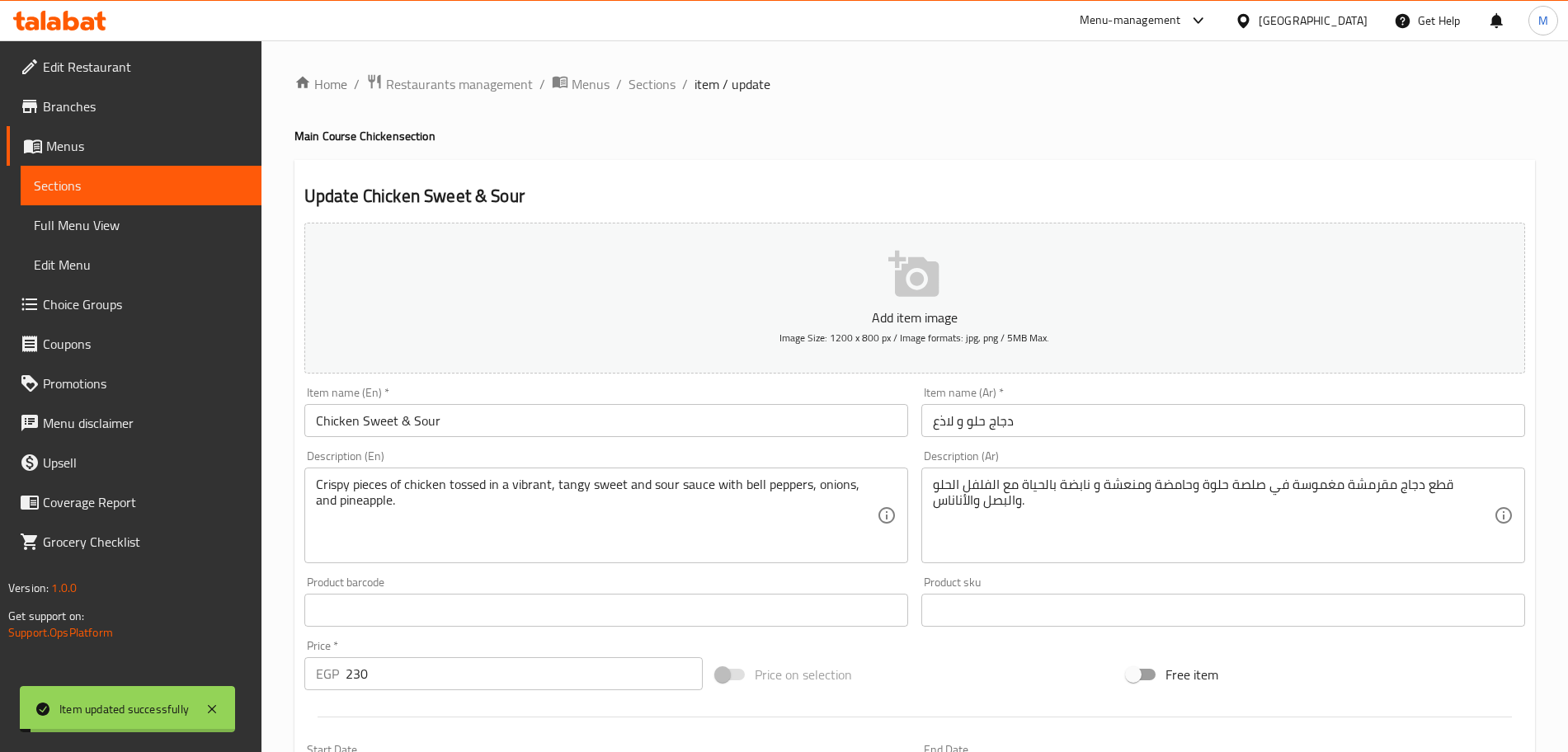
click at [404, 417] on input "Chicken Sweet & Sour" at bounding box center [607, 420] width 604 height 33
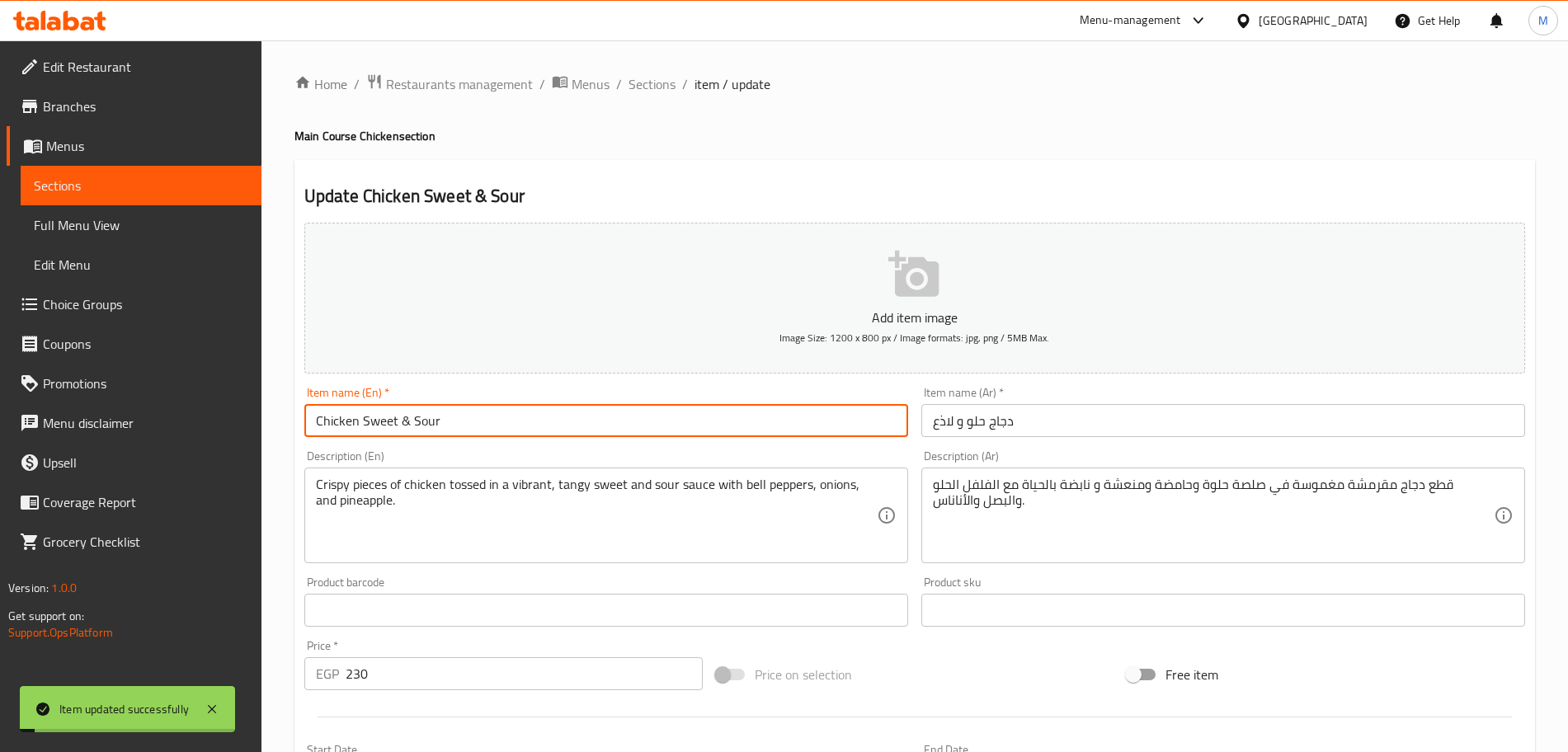
click at [404, 417] on input "Chicken Sweet & Sour" at bounding box center [607, 420] width 604 height 33
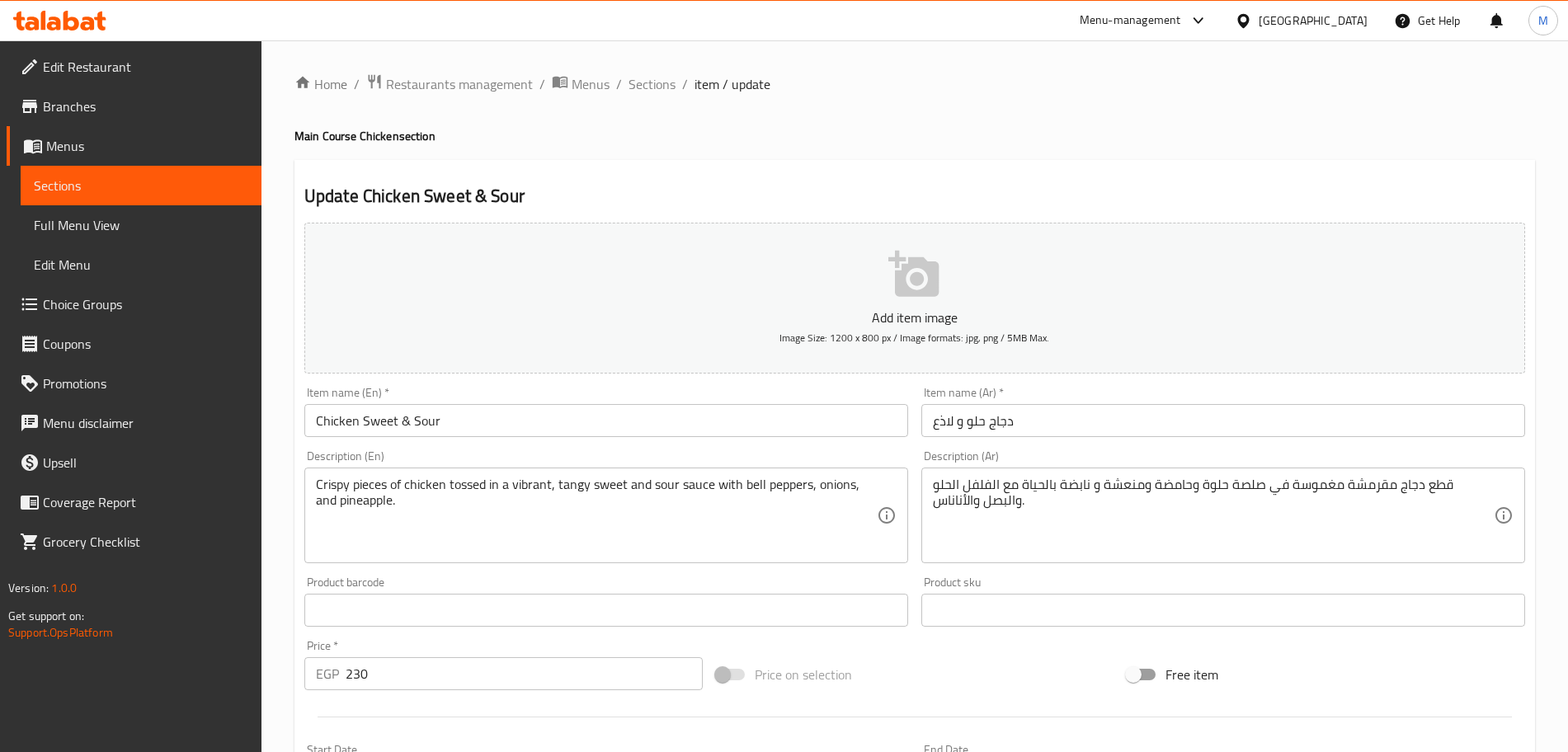
scroll to position [413, 0]
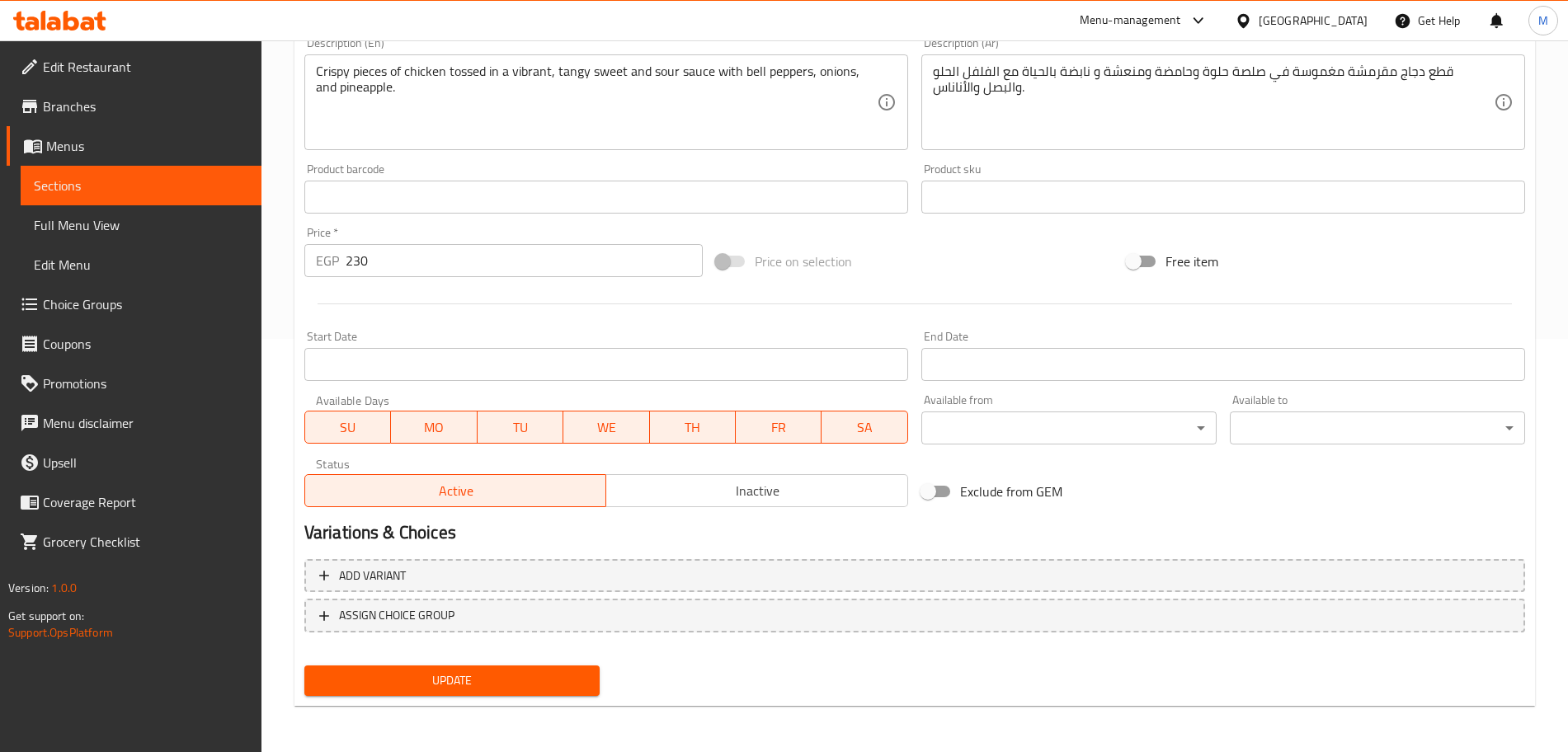
click at [465, 682] on span "Update" at bounding box center [451, 680] width 269 height 20
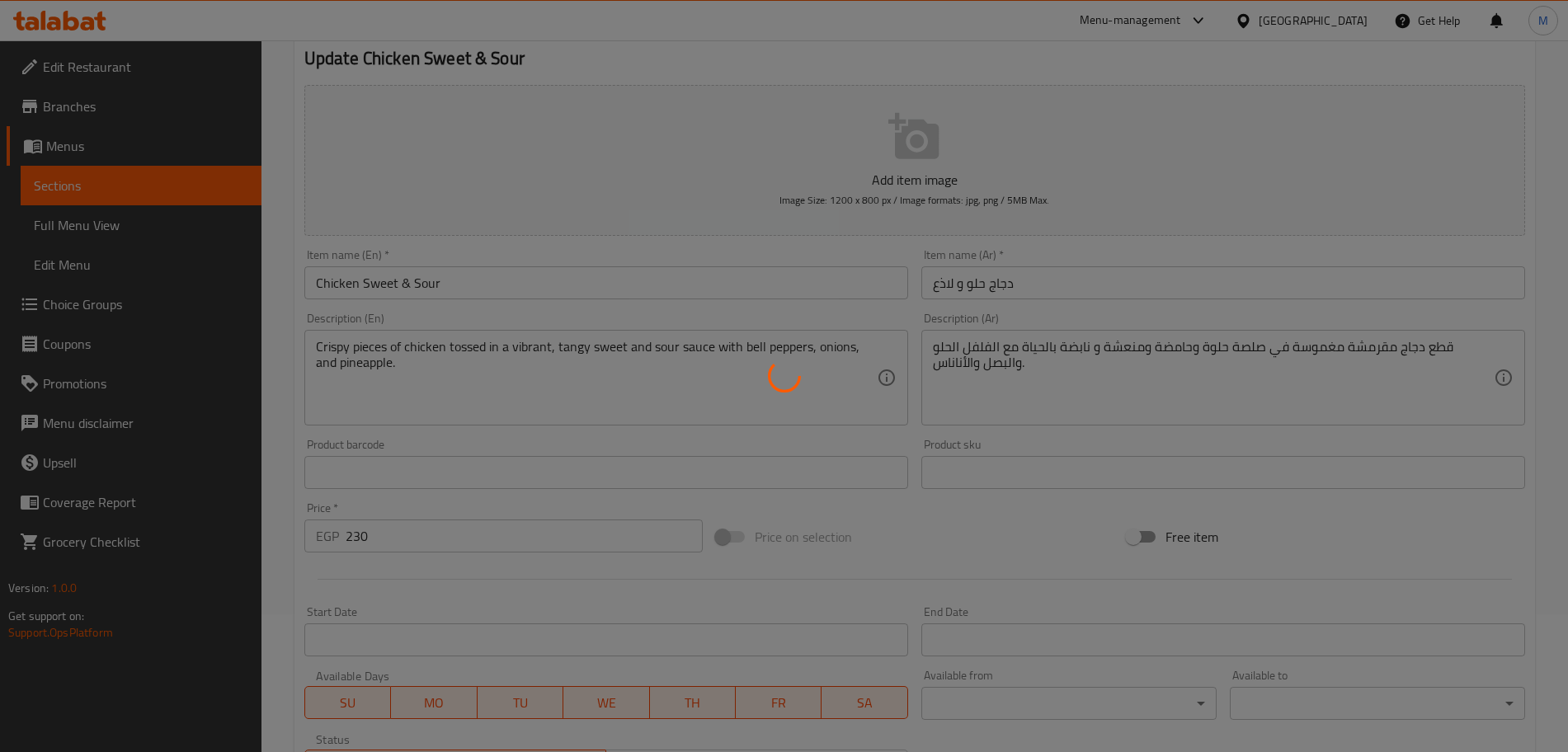
scroll to position [0, 0]
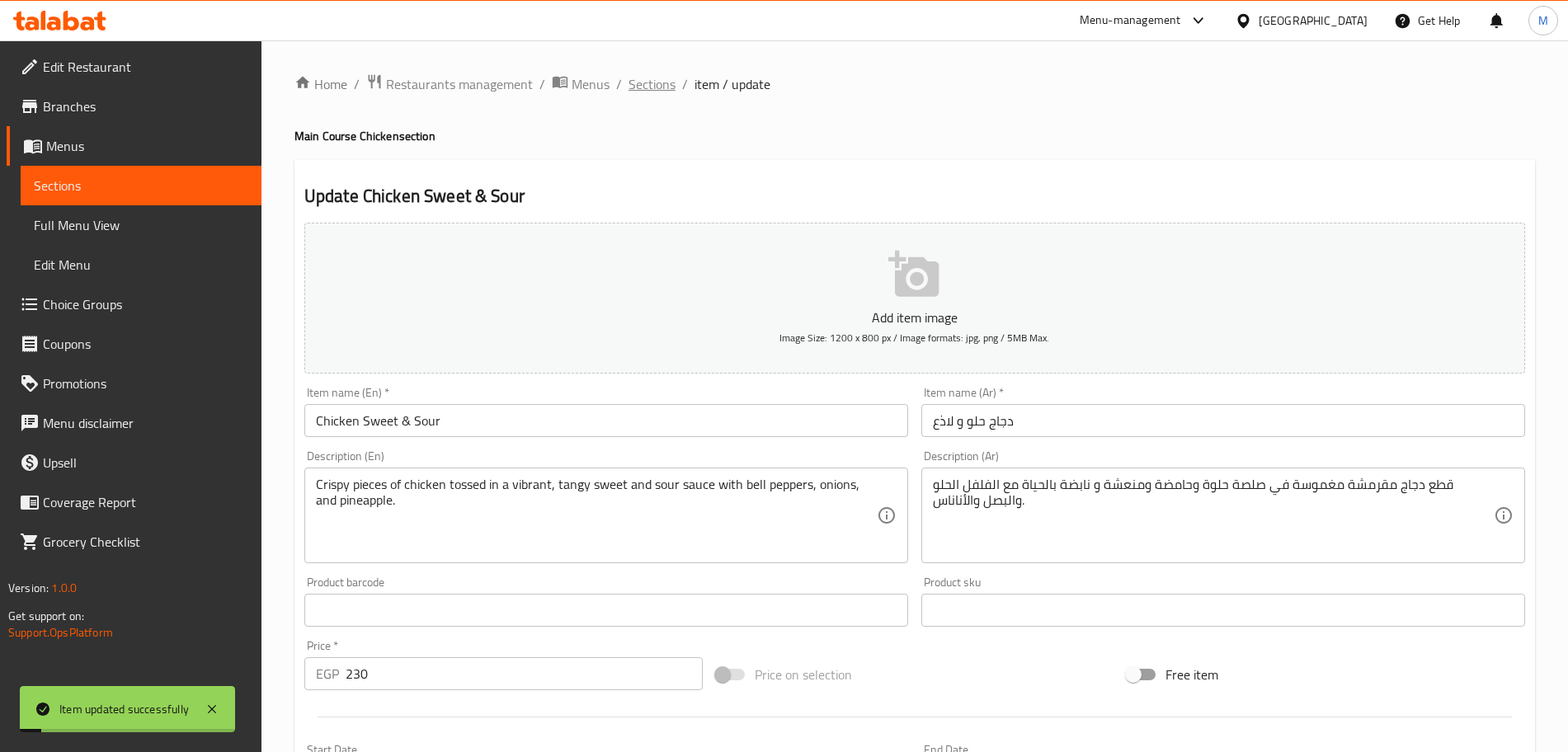
click at [652, 91] on span "Sections" at bounding box center [652, 84] width 47 height 20
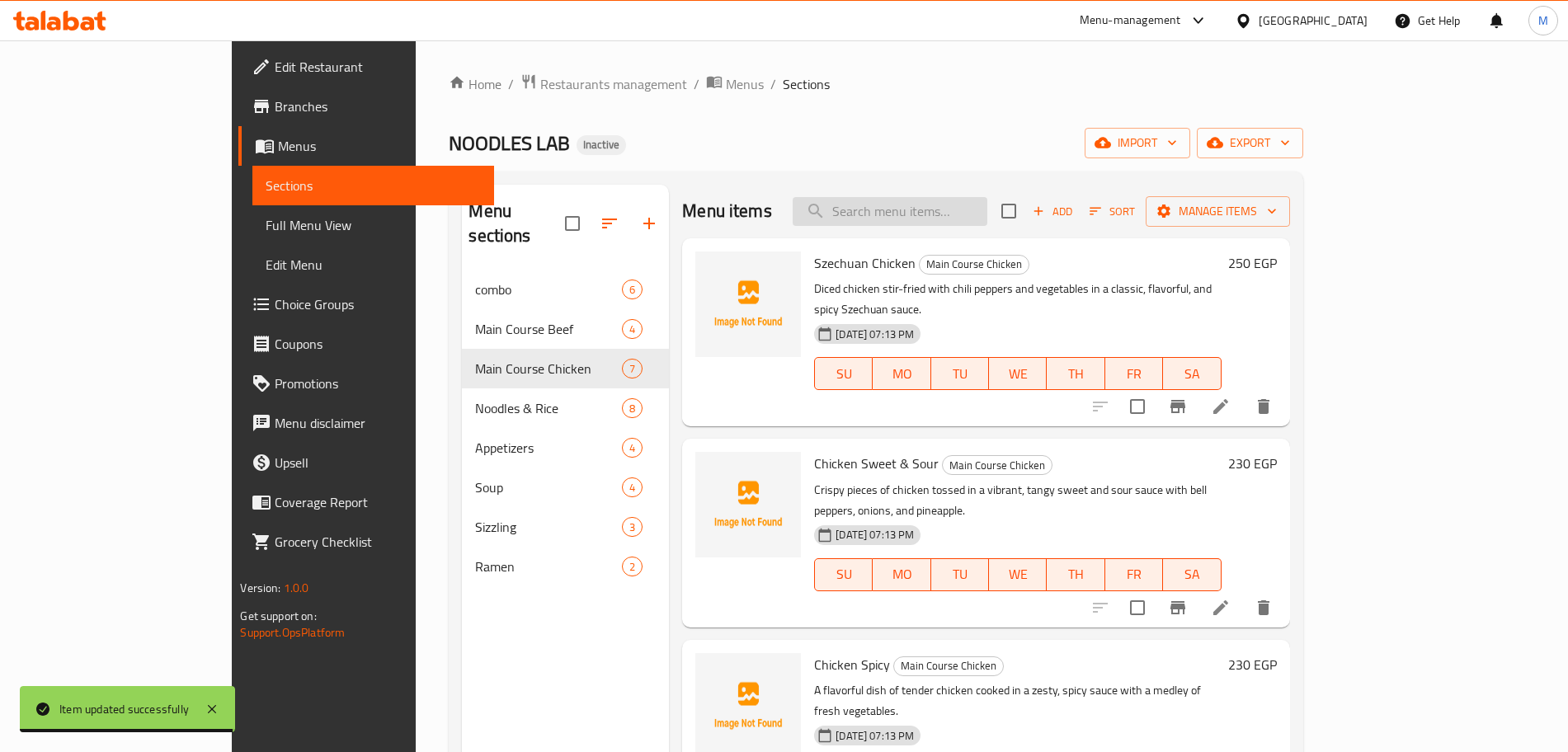
click at [987, 211] on input "search" at bounding box center [890, 211] width 195 height 29
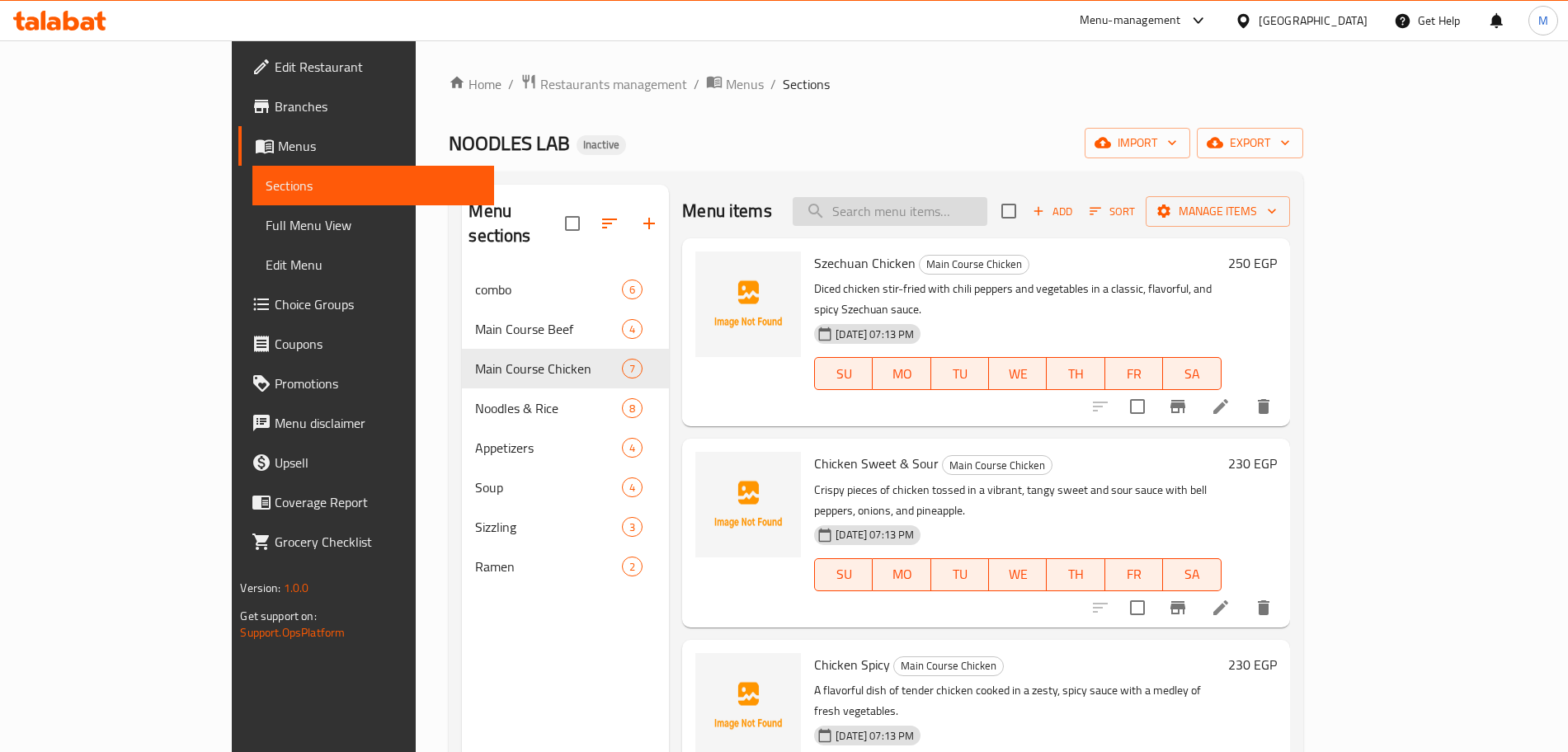
paste input "Chicken Kung Pao"
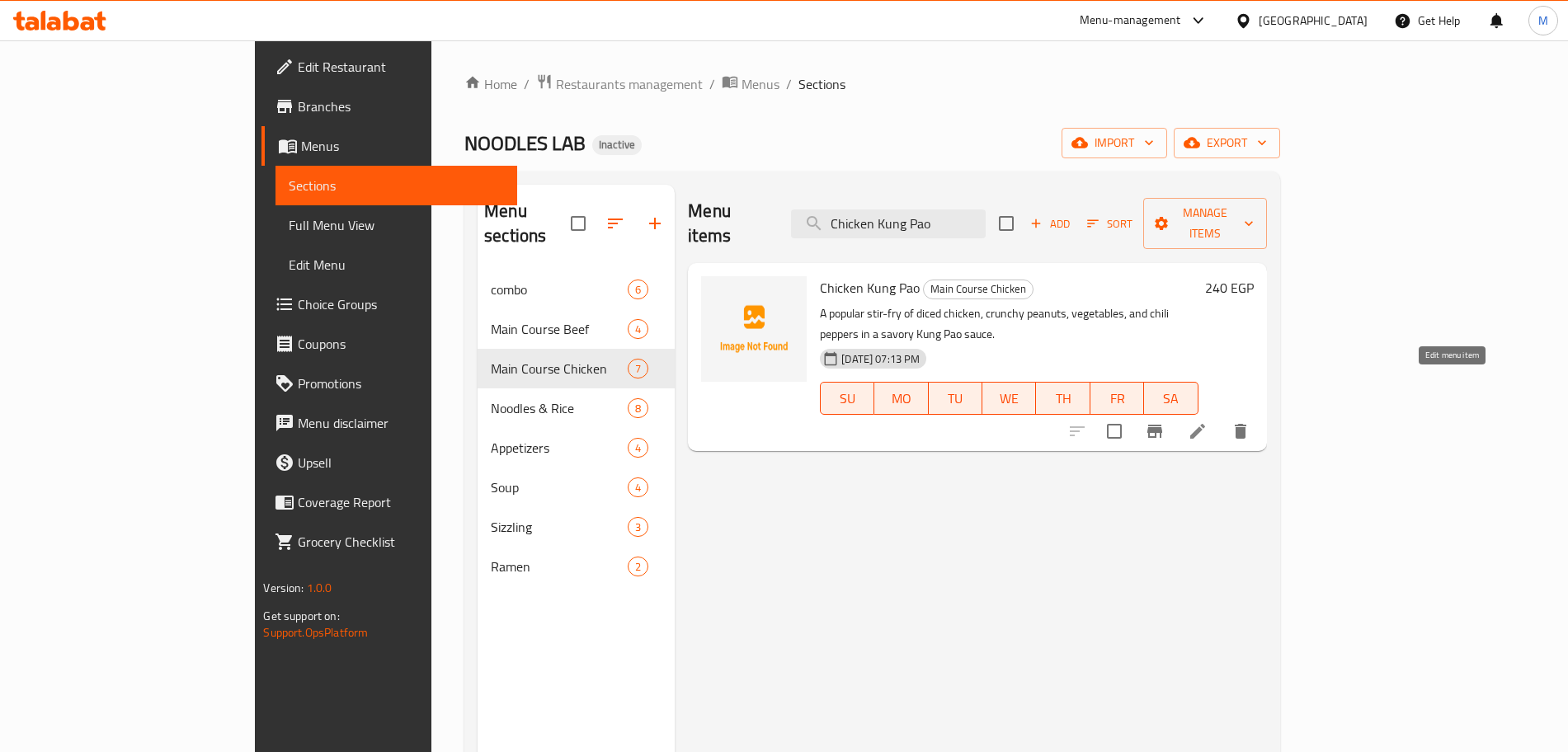
type input "Chicken Kung Pao"
click at [1207, 421] on icon at bounding box center [1197, 431] width 20 height 20
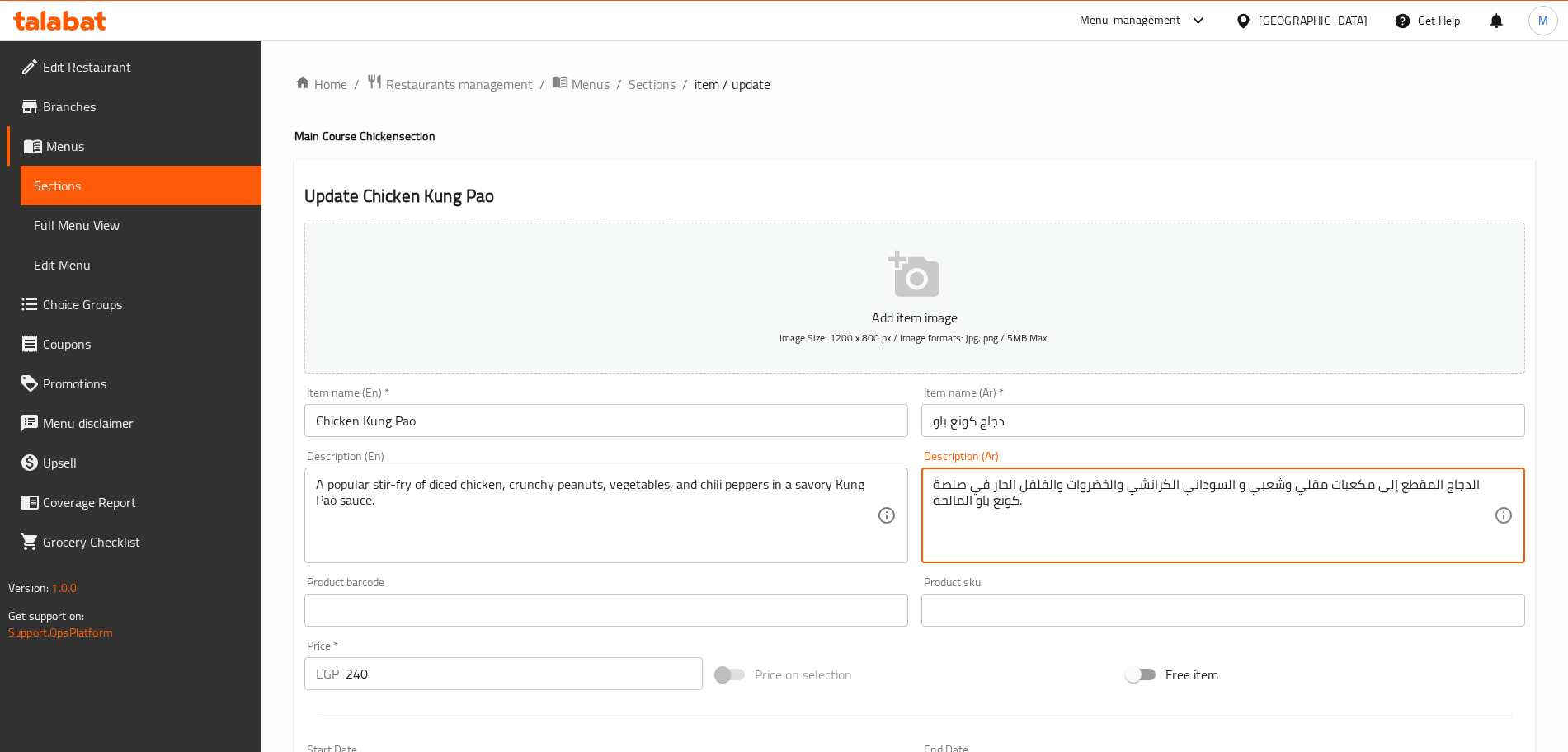
drag, startPoint x: 1378, startPoint y: 489, endPoint x: 1443, endPoint y: 494, distance: 65.2
click at [1449, 486] on textarea "الدجاج مكعبات مقلي وشعبي و السوداني الكرانشي والخضروات والفلفل الحار في صلصة كو…" at bounding box center [1212, 516] width 560 height 78
click at [1447, 486] on textarea "الدجاج مكعبات مقلي وشعبي و السوداني الكرانشي والخضروات والفلفل الحار في صلصة كو…" at bounding box center [1212, 516] width 560 height 78
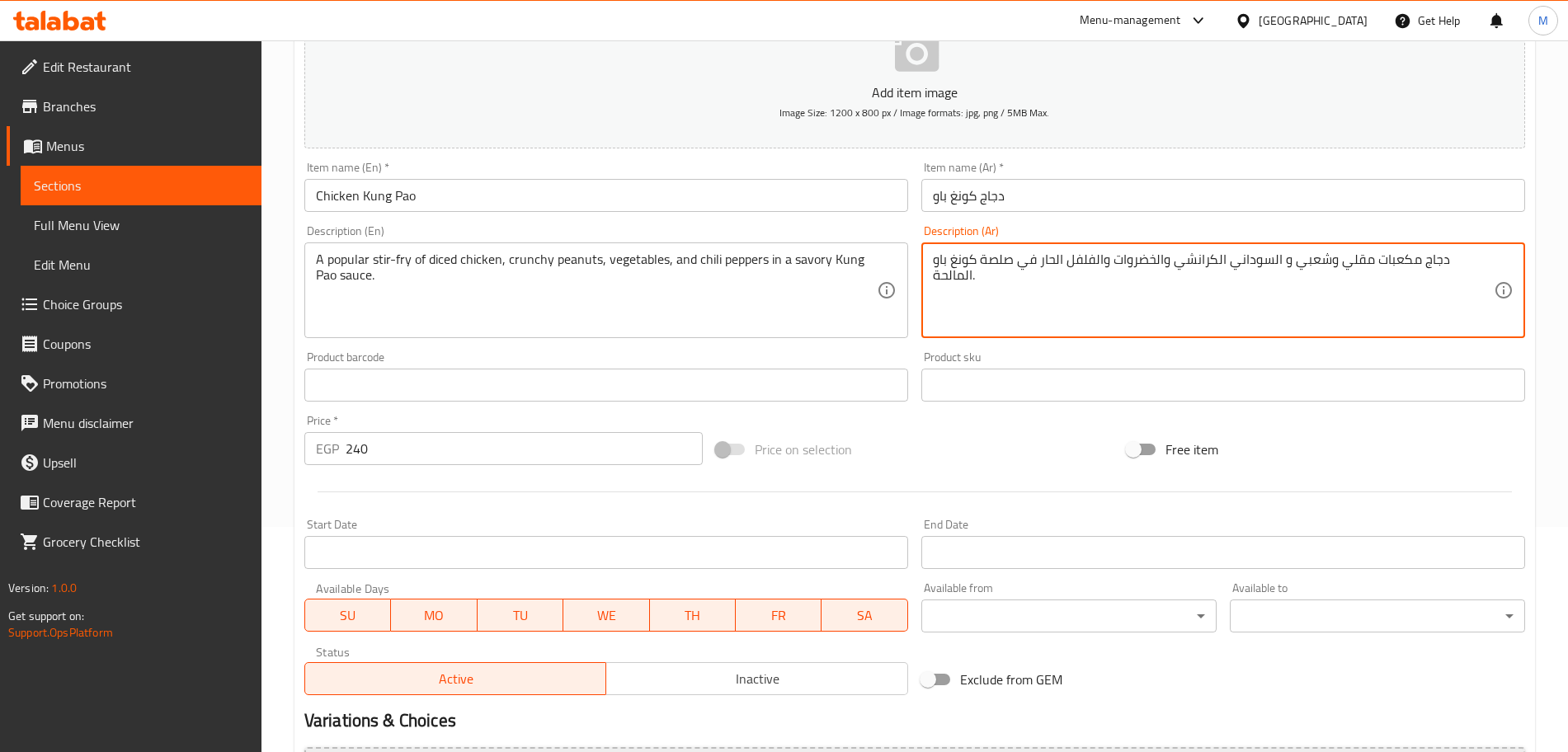
scroll to position [413, 0]
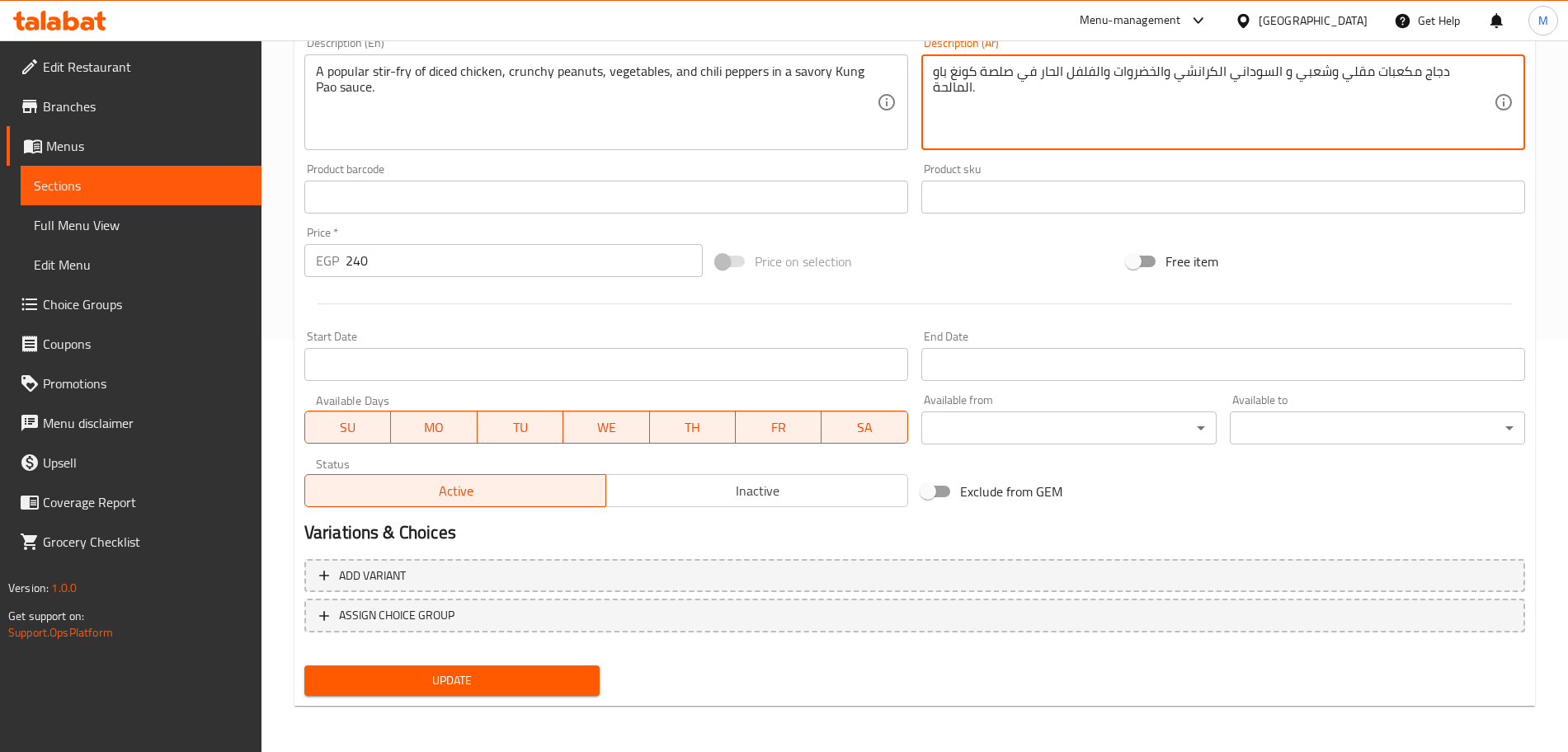
type textarea "دجاج مكعبات مقلي وشعبي و السوداني الكرانشي والخضروات والفلفل الحار في صلصة كونغ…"
click at [470, 699] on div "Update" at bounding box center [452, 680] width 309 height 43
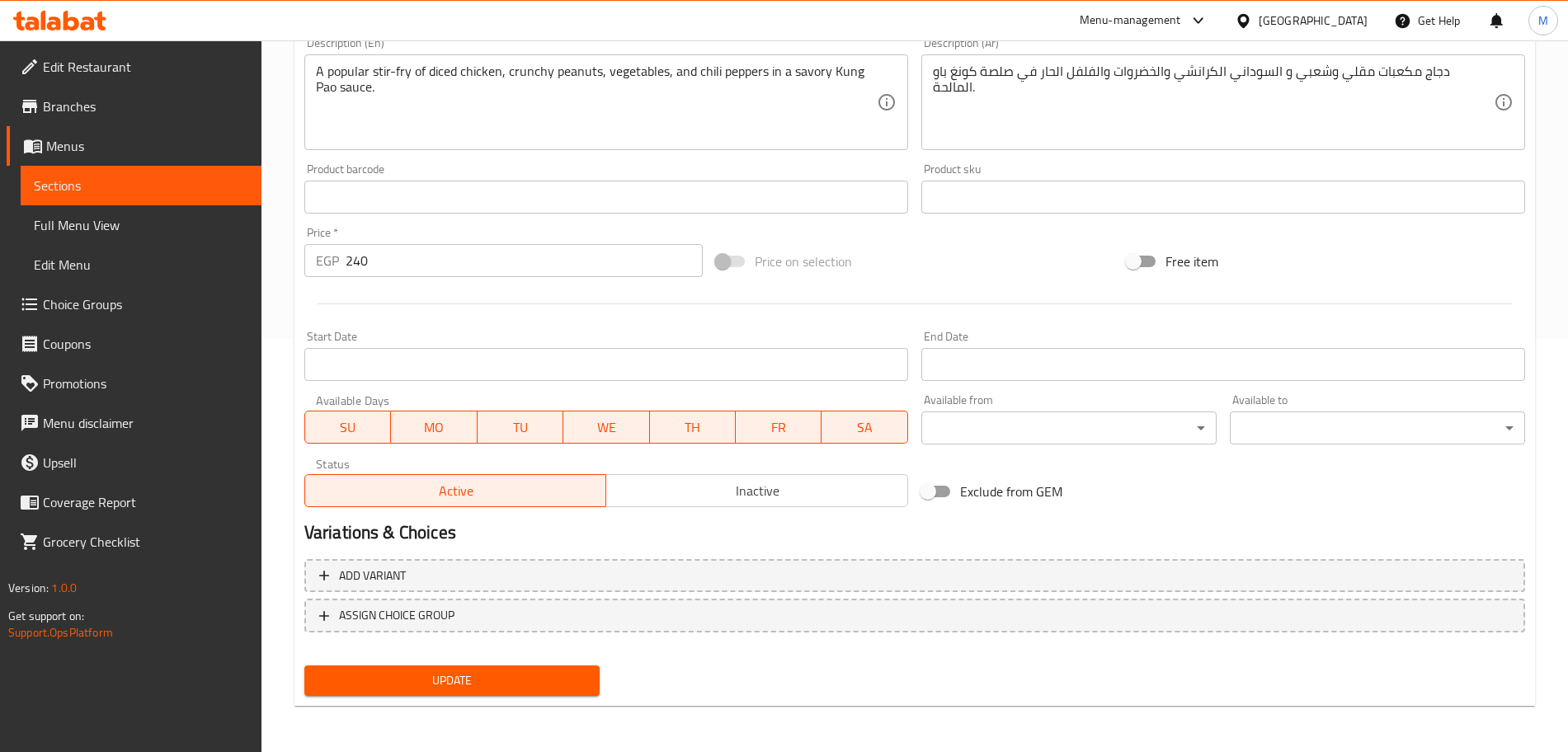
click at [475, 685] on span "Update" at bounding box center [451, 680] width 269 height 20
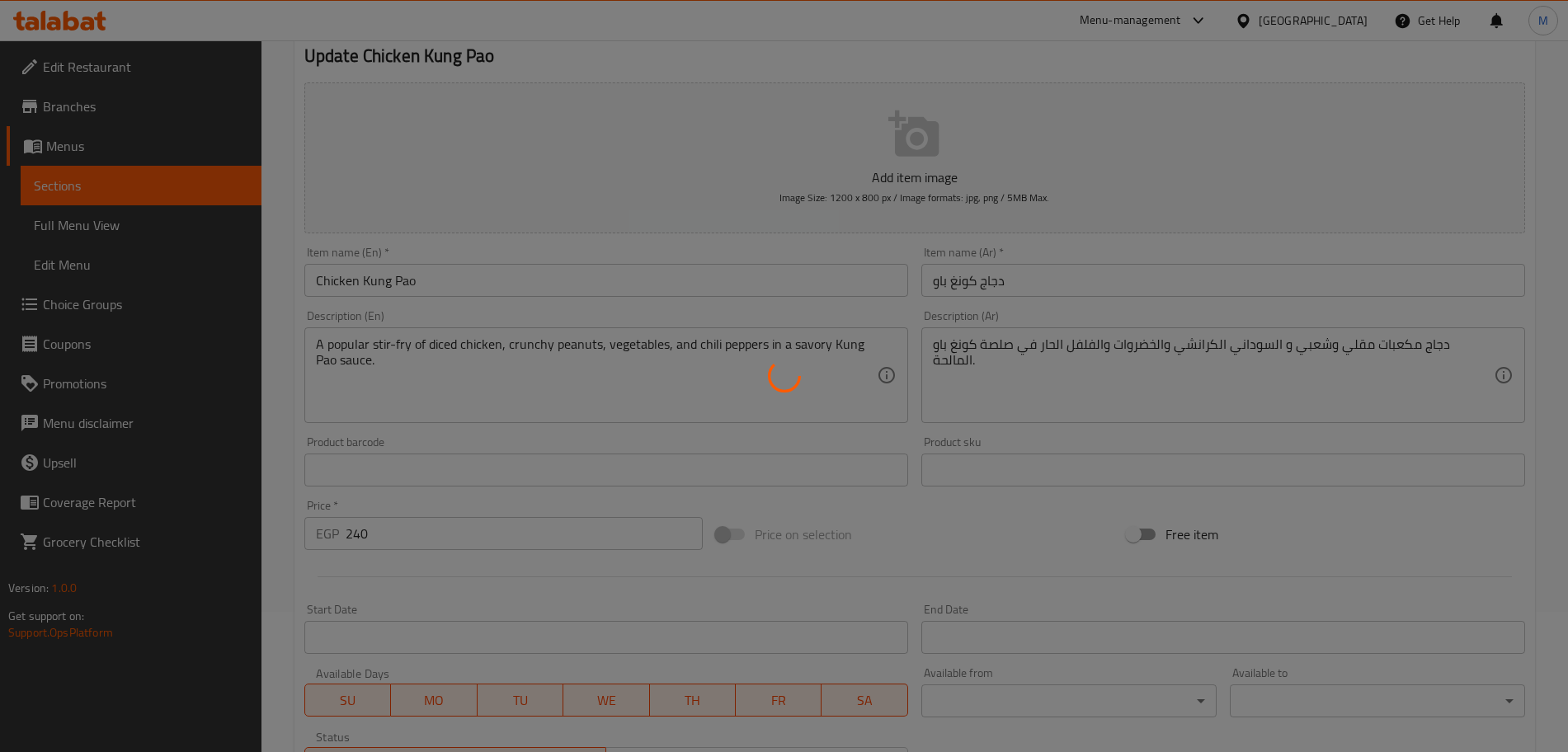
scroll to position [0, 0]
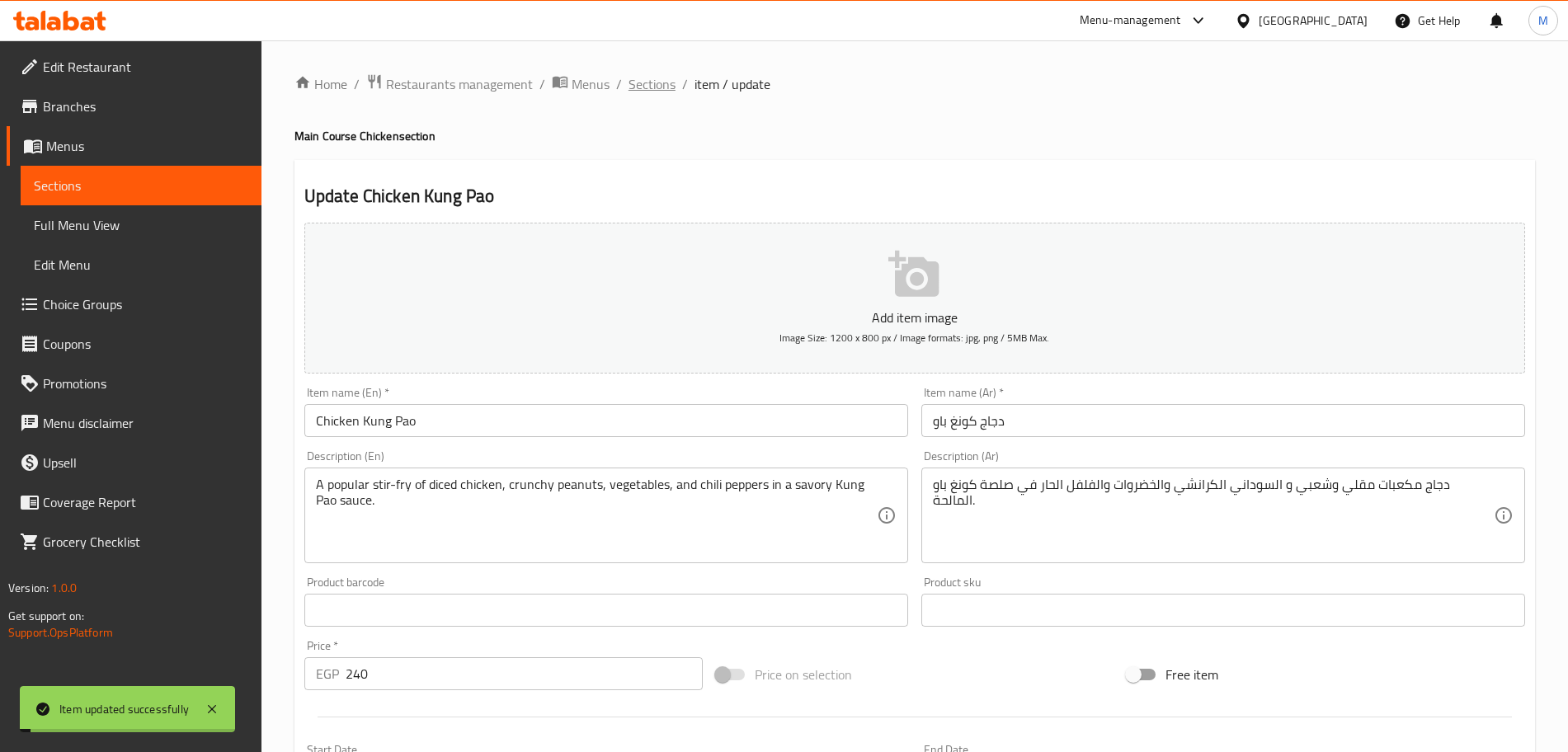
click at [651, 79] on span "Sections" at bounding box center [652, 84] width 47 height 20
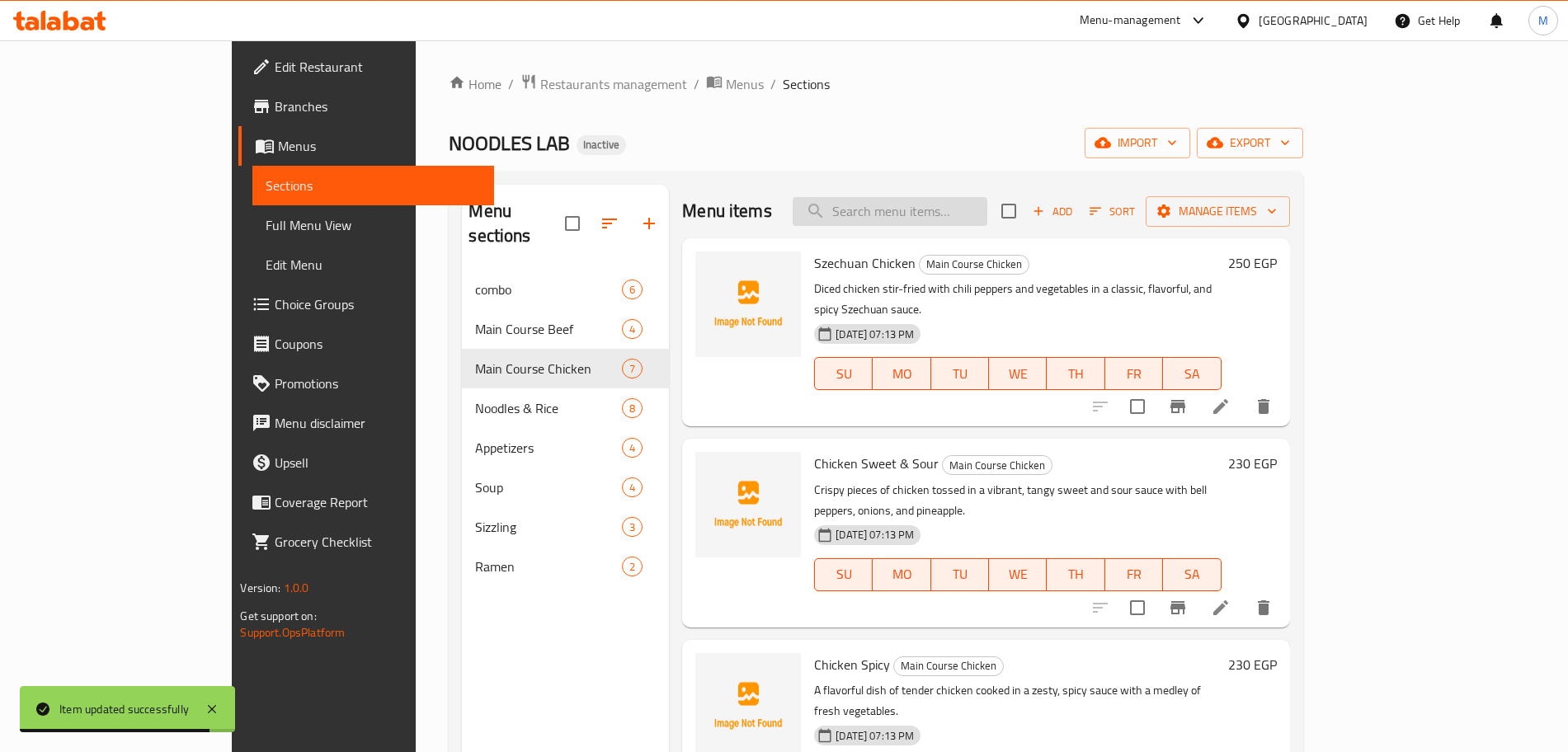
click at [987, 217] on input "search" at bounding box center [890, 211] width 195 height 29
paste input "Combo 3 Beef/Chicken"
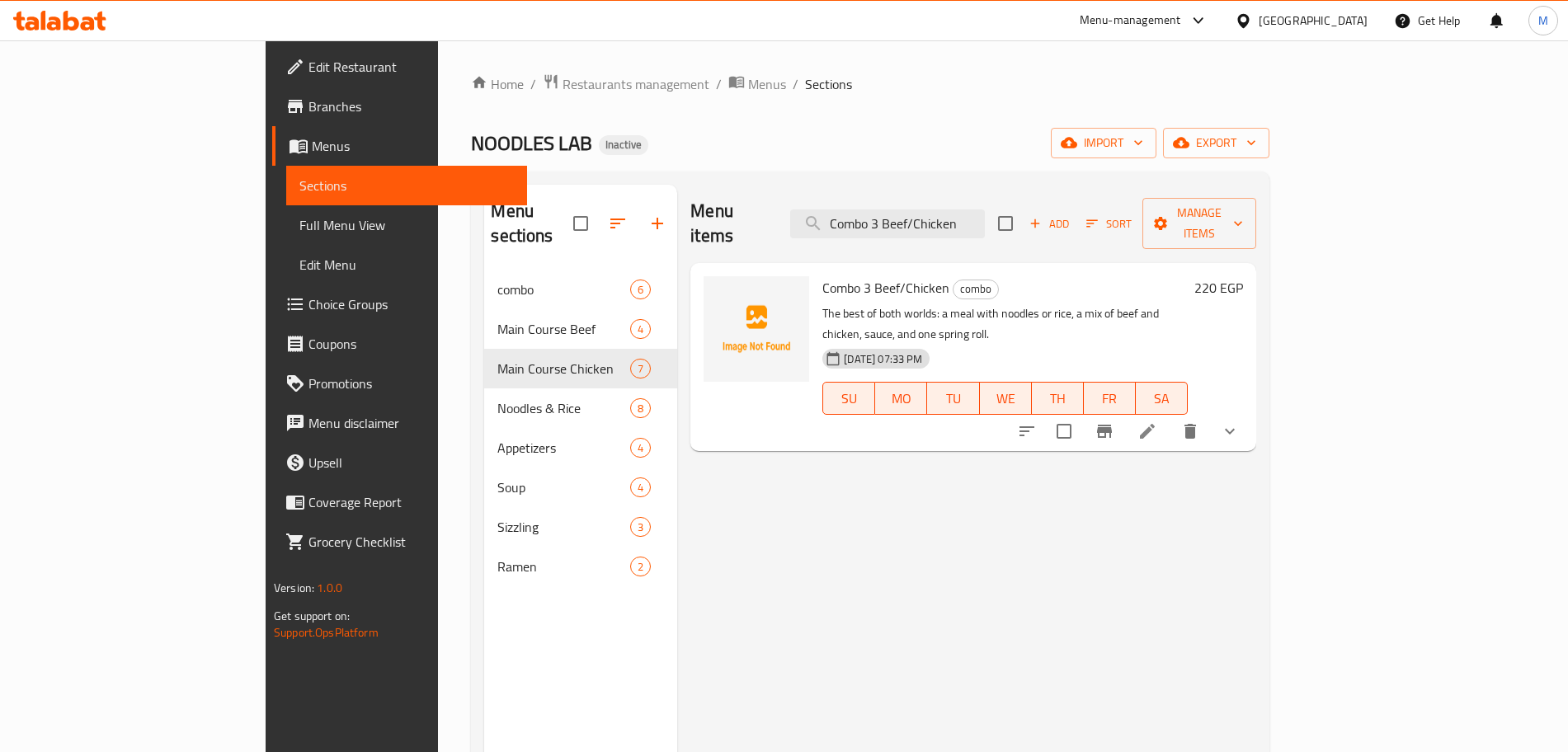
type input "Combo 3 Beef/Chicken"
click at [1157, 421] on icon at bounding box center [1147, 431] width 20 height 20
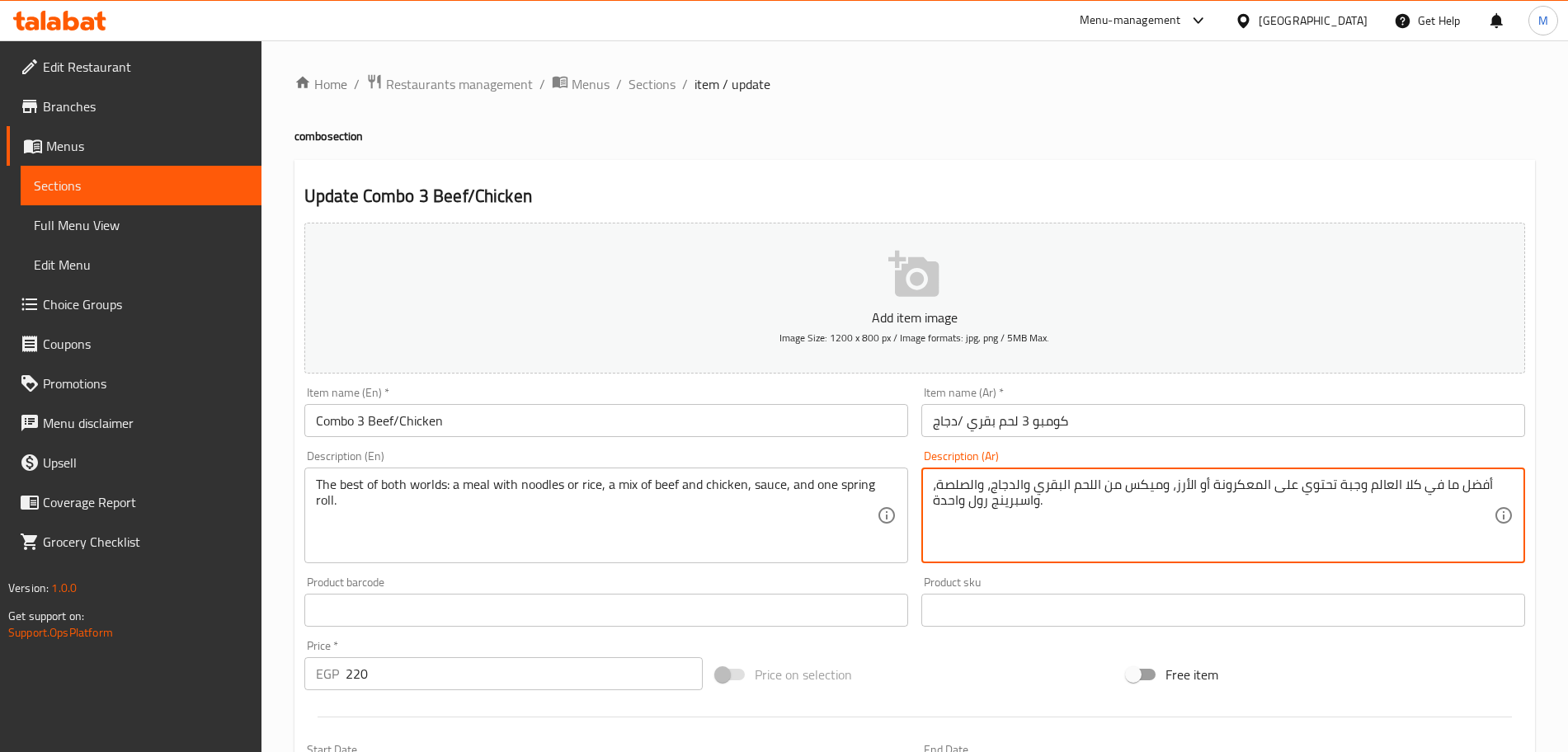
click at [1225, 484] on textarea "أفضل ما في كلا العالم وجبة تحتوي على المعكرونة أو الأرز، وميكس من اللحم البقري …" at bounding box center [1212, 516] width 560 height 78
click at [1224, 483] on textarea "أفضل ما في كلا العالم وجبة تحتوي على نودلز أو الأرز، وميكس من اللحم البقري والد…" at bounding box center [1212, 516] width 560 height 78
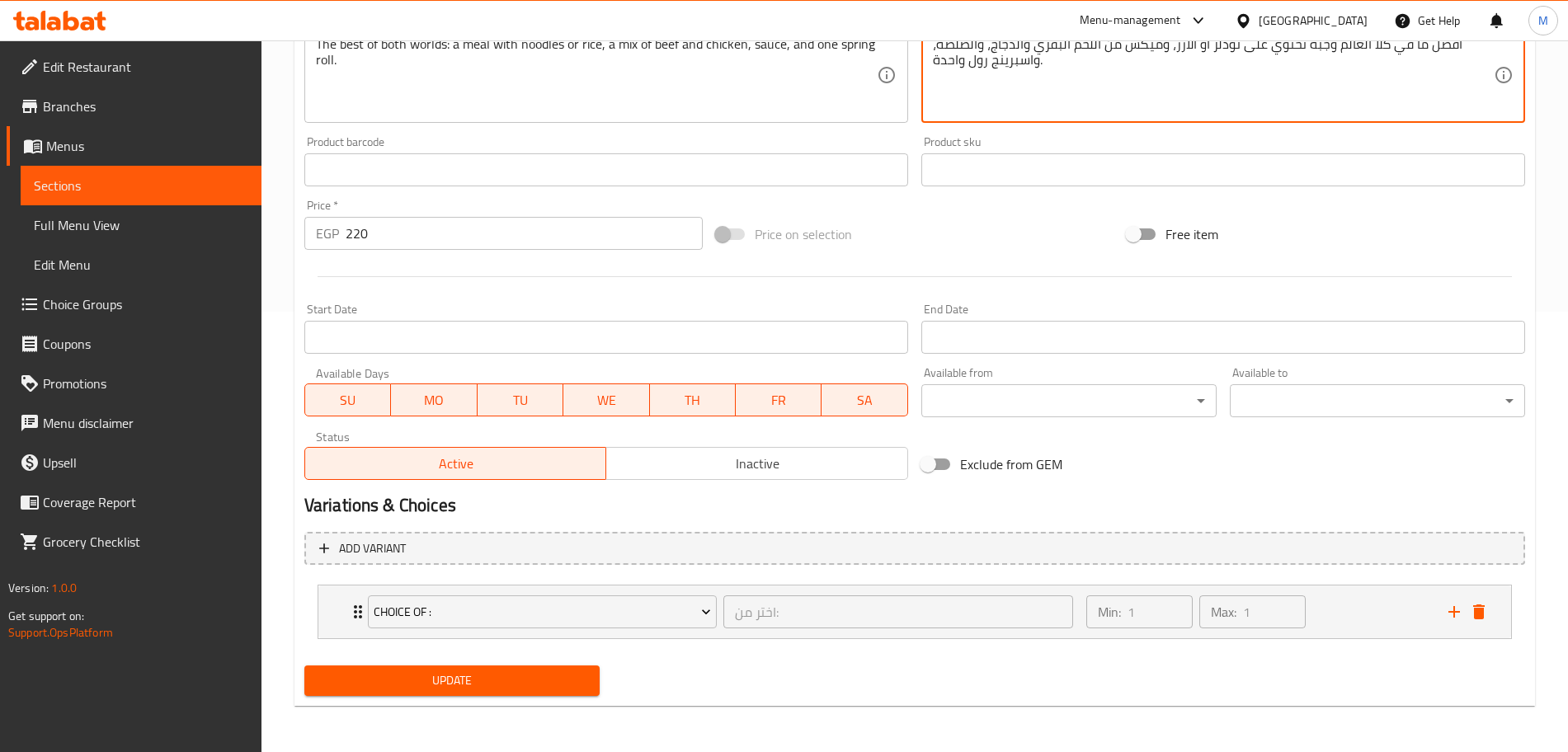
type textarea "أفضل ما في كلا العالم وجبة تحتوي على نودلز أو الأرز، وميكس من اللحم البقري والد…"
click at [505, 691] on button "Update" at bounding box center [452, 680] width 295 height 31
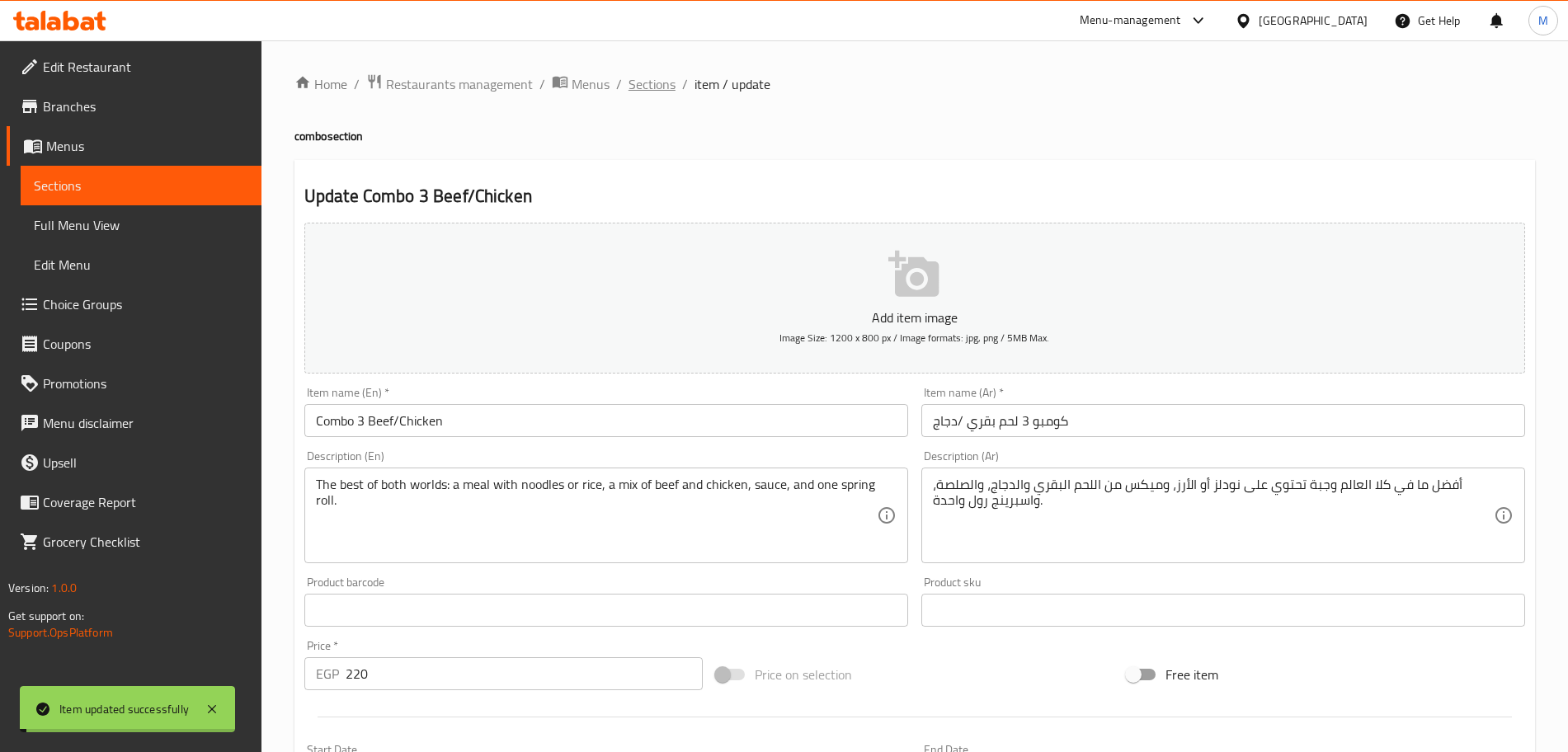
click at [642, 94] on span "Sections" at bounding box center [652, 84] width 47 height 20
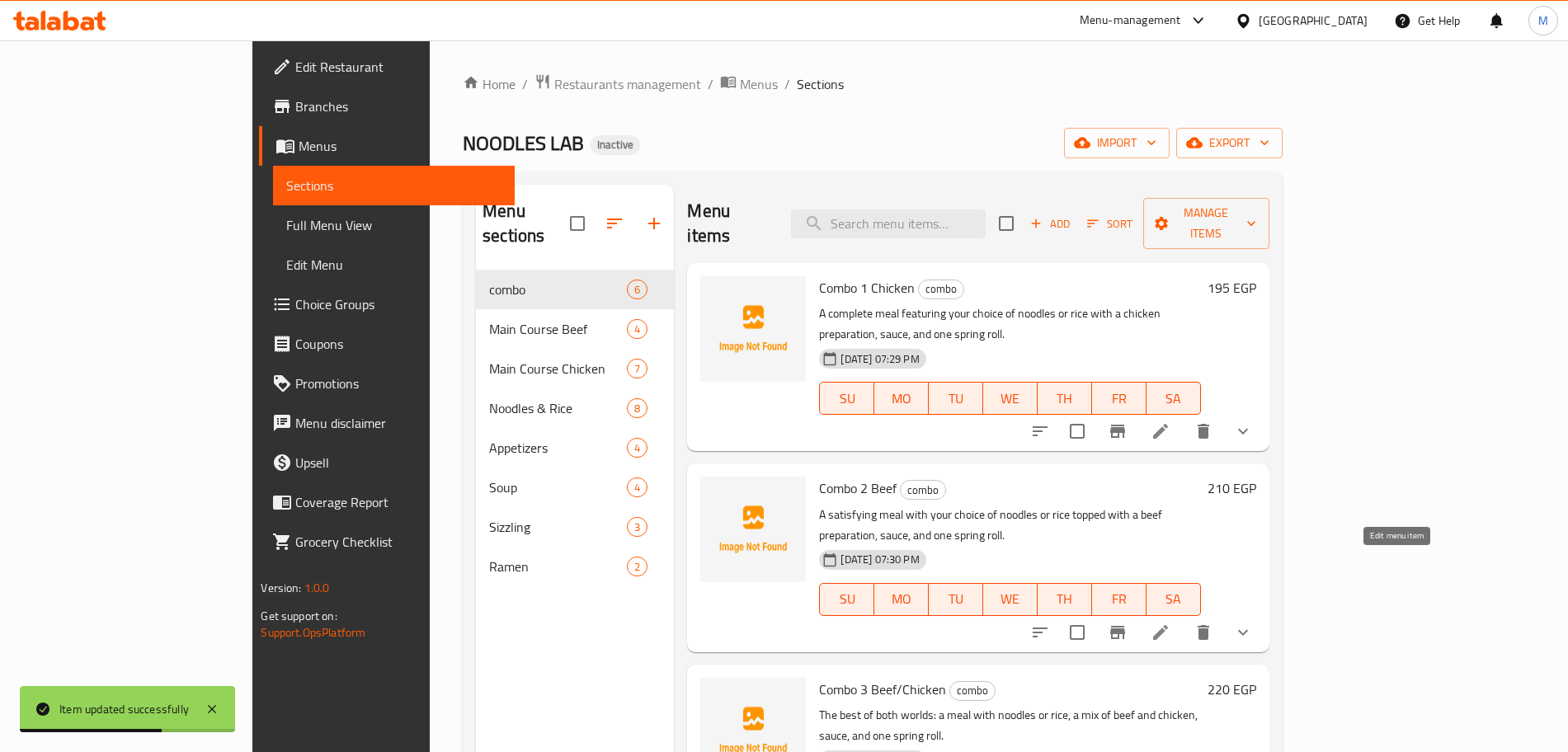
click at [1170, 622] on icon at bounding box center [1160, 632] width 20 height 20
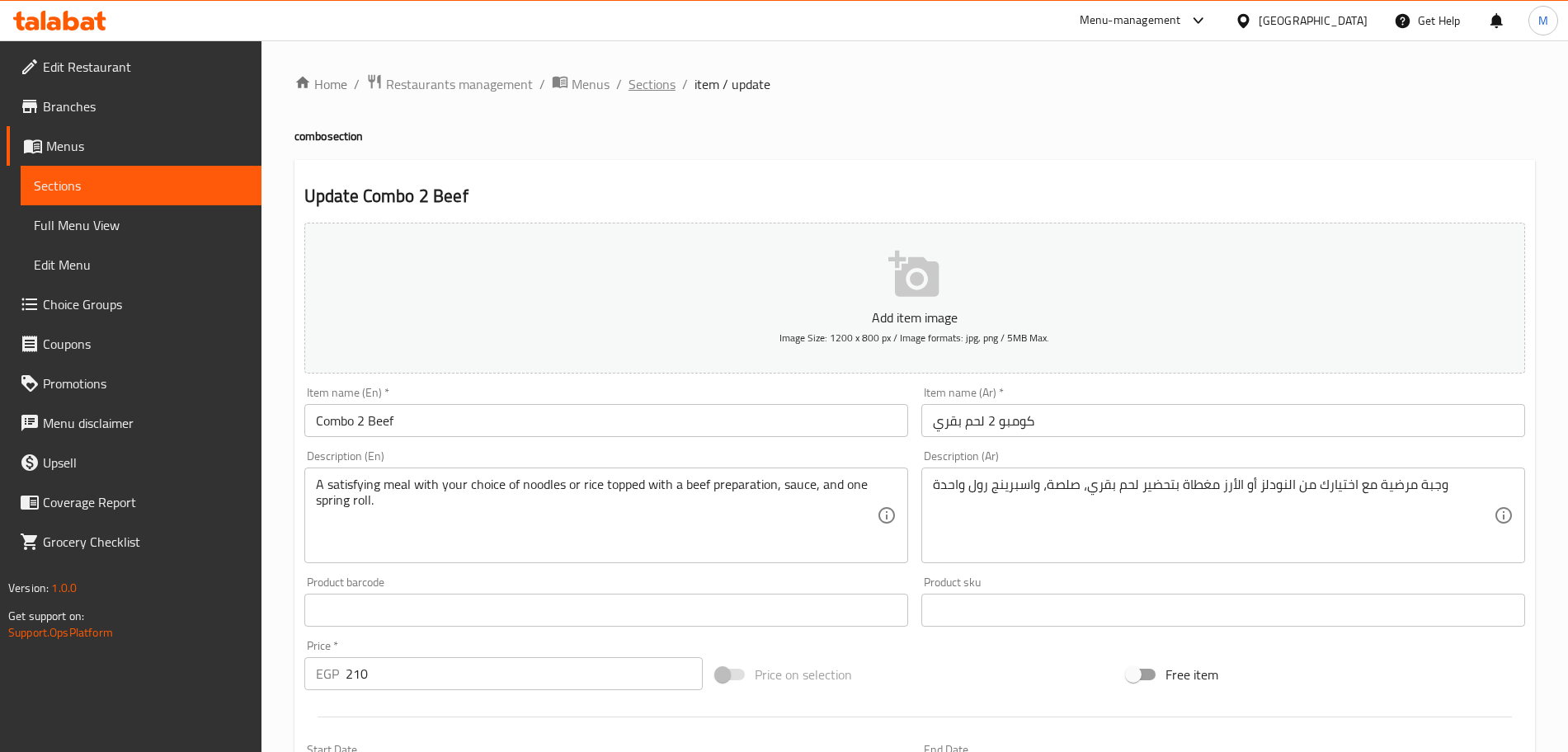
drag, startPoint x: 642, startPoint y: 90, endPoint x: 672, endPoint y: 119, distance: 41.7
click at [643, 90] on span "Sections" at bounding box center [652, 84] width 47 height 20
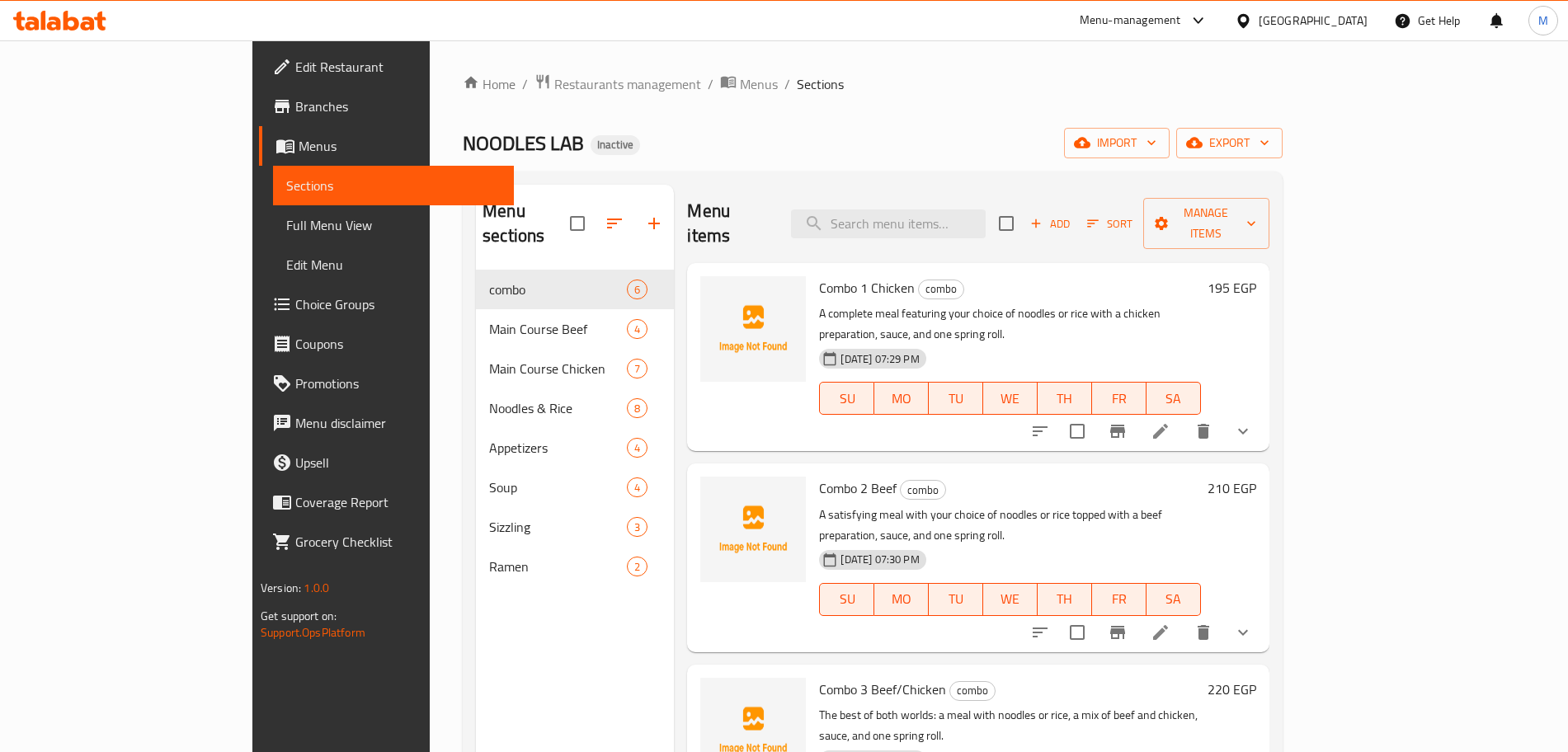
click at [1183, 416] on li at bounding box center [1160, 431] width 46 height 30
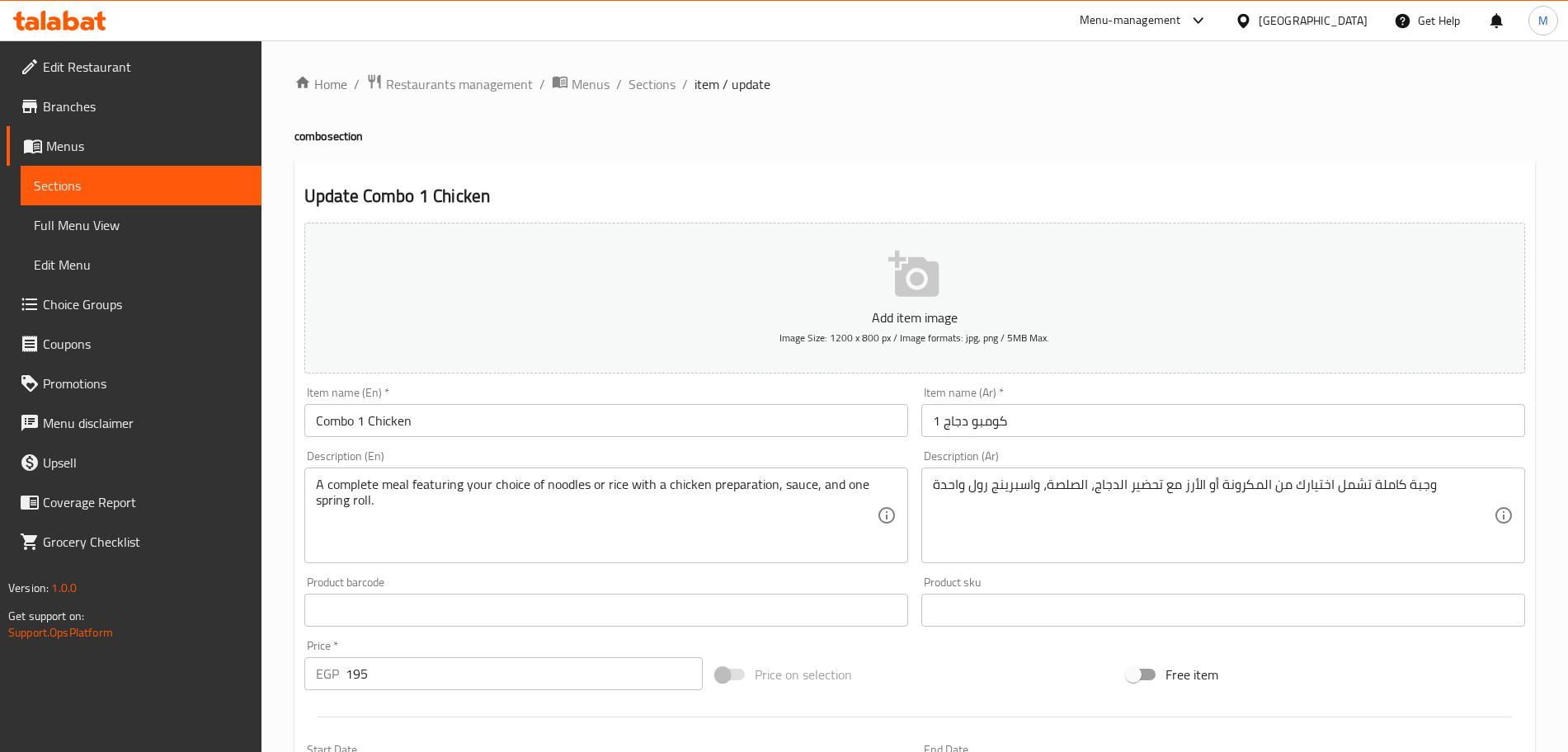
click at [1245, 483] on textarea "وجبة كاملة تشمل اختيارك من المكرونة أو الأرز مع تحضير الدجاج، الصلصة، واسبرينج …" at bounding box center [1212, 516] width 560 height 78
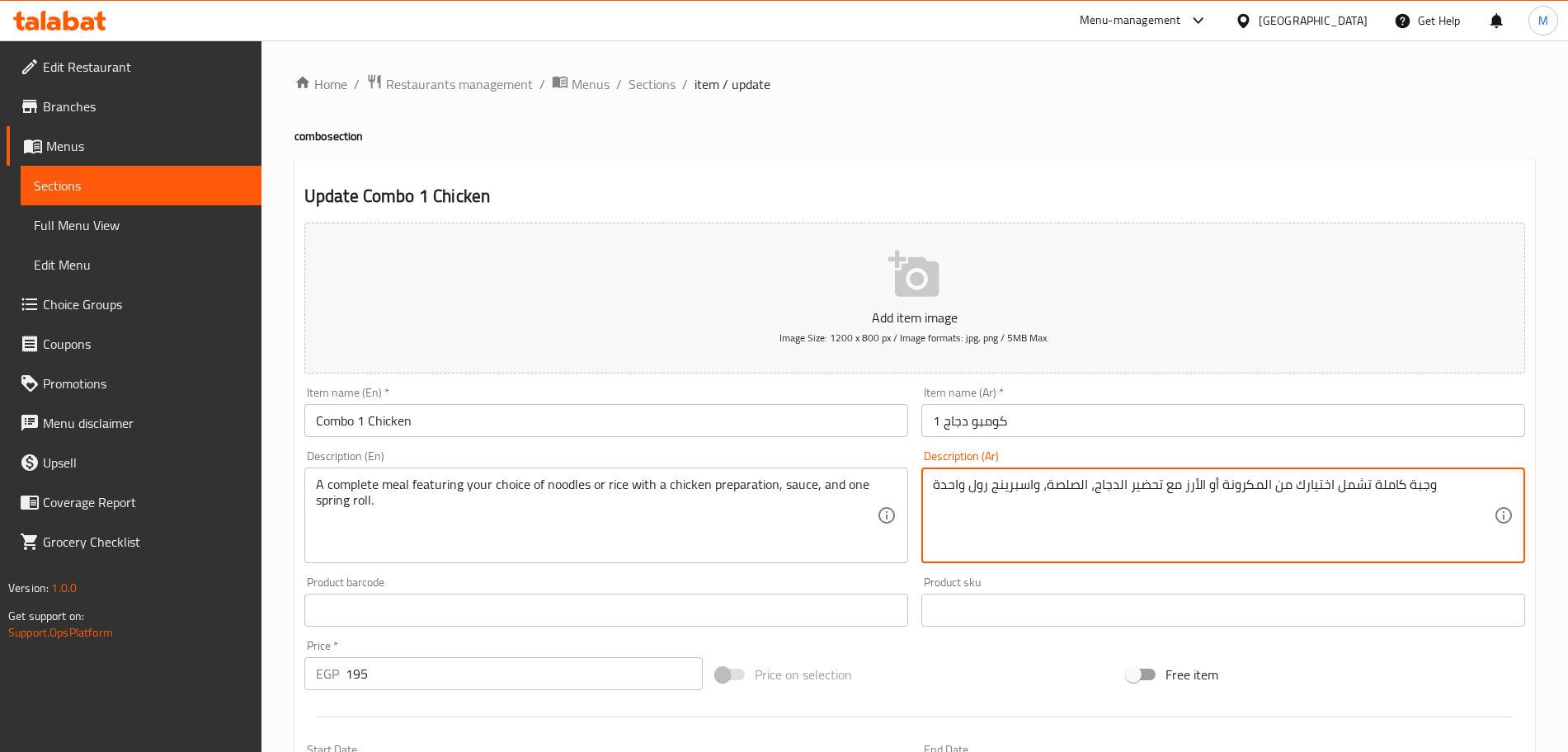
paste textarea "نودلز"
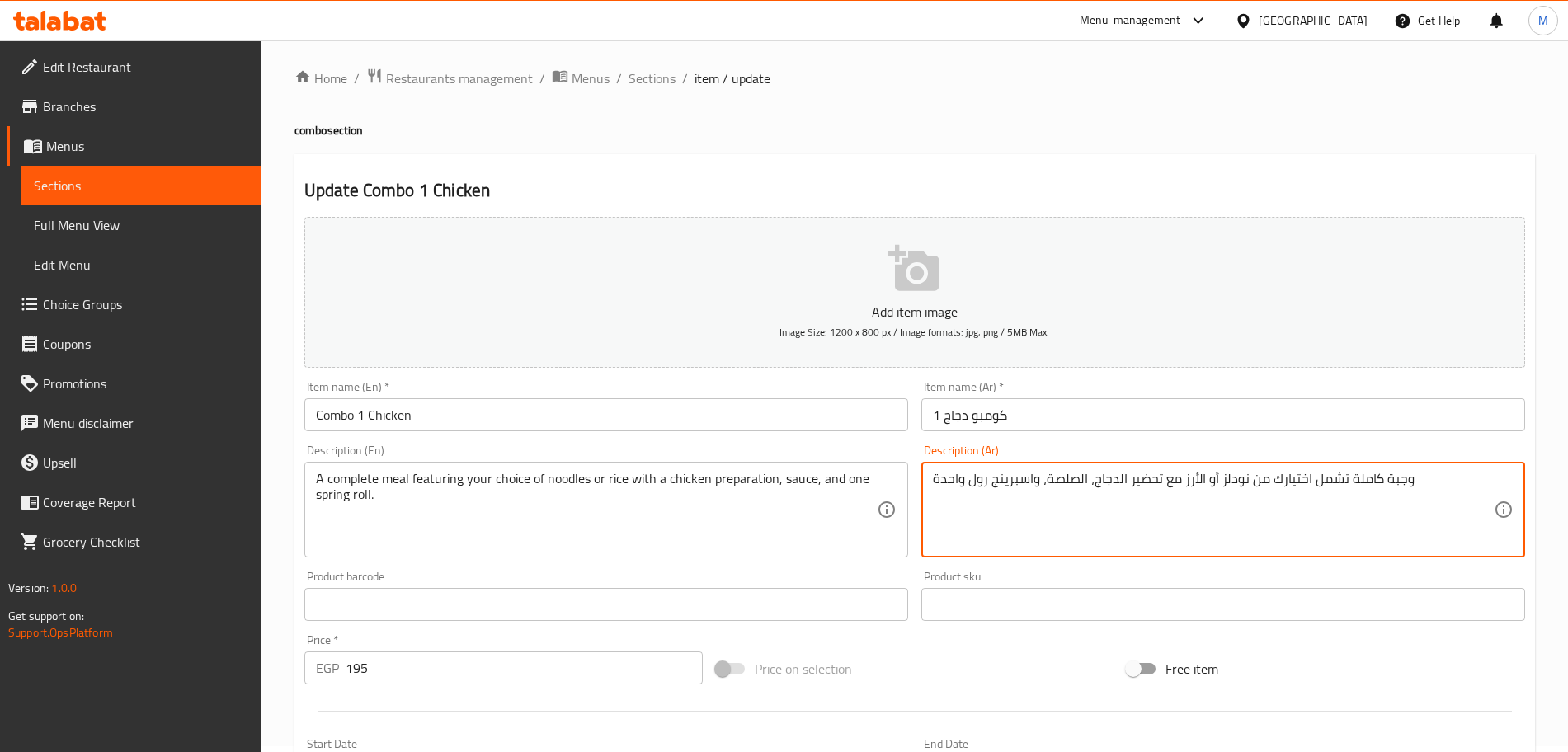
scroll to position [440, 0]
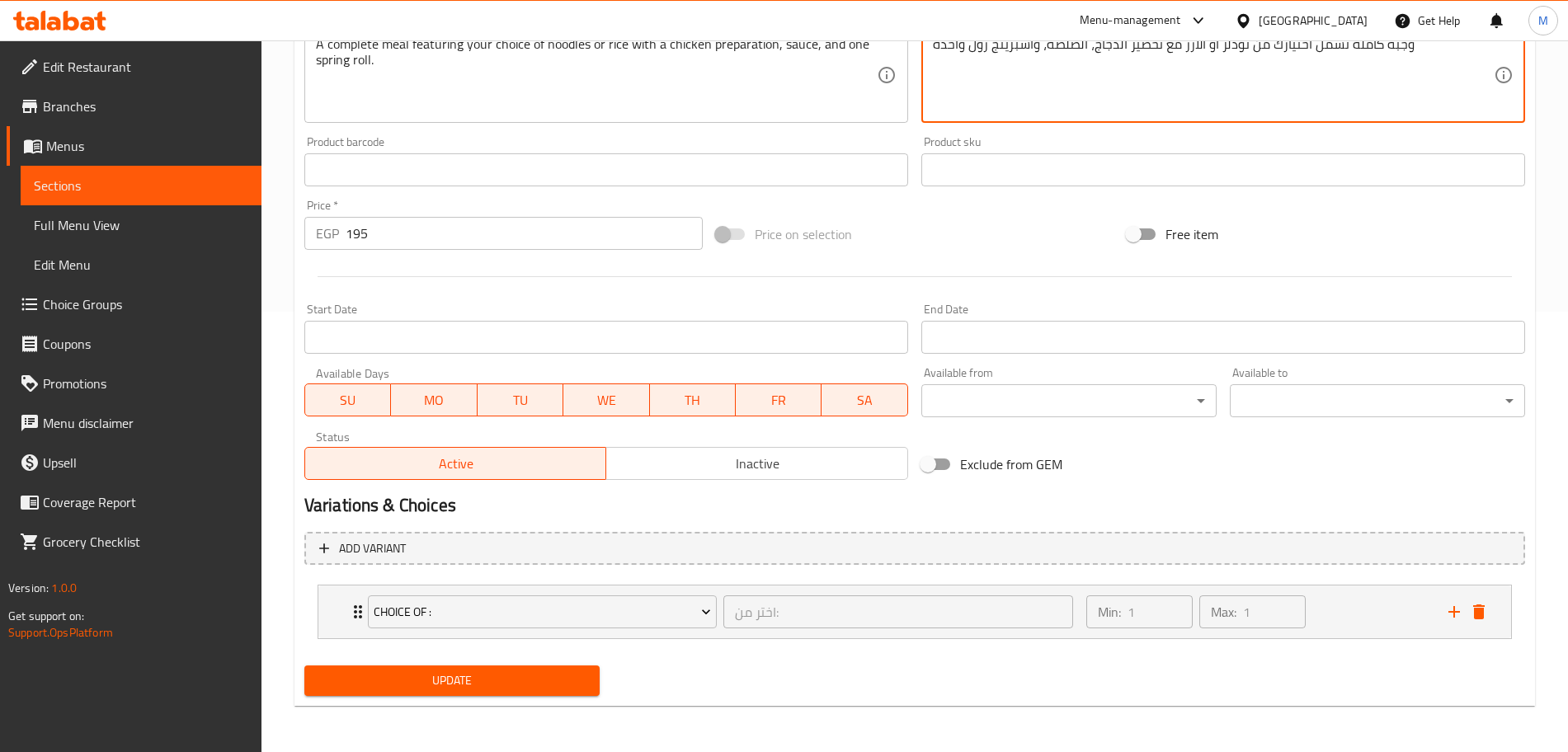
type textarea "وجبة كاملة تشمل اختيارك من نودلز أو الأرز مع تحضير الدجاج، الصلصة، واسبرينج رول…"
click at [508, 684] on span "Update" at bounding box center [451, 680] width 269 height 20
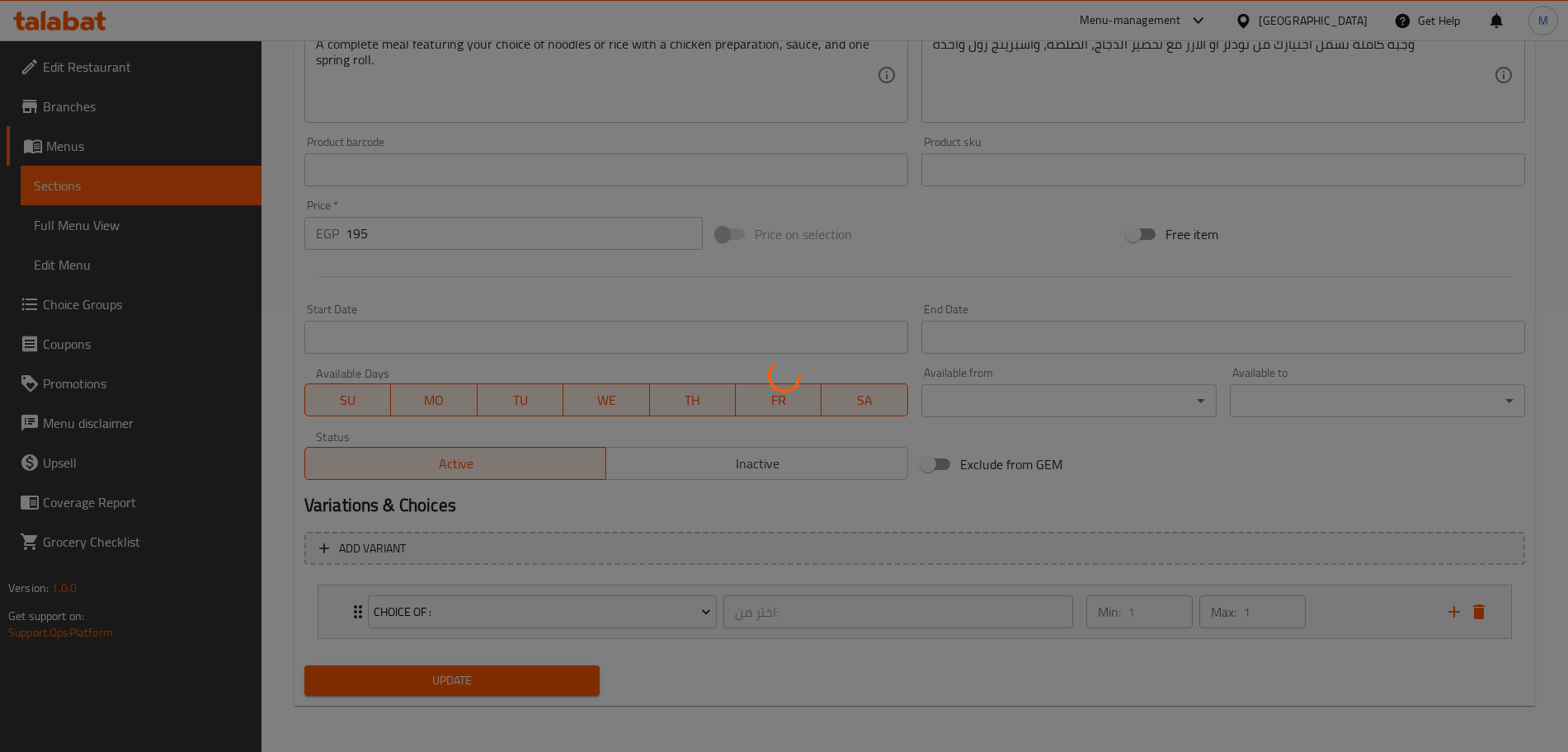
scroll to position [0, 0]
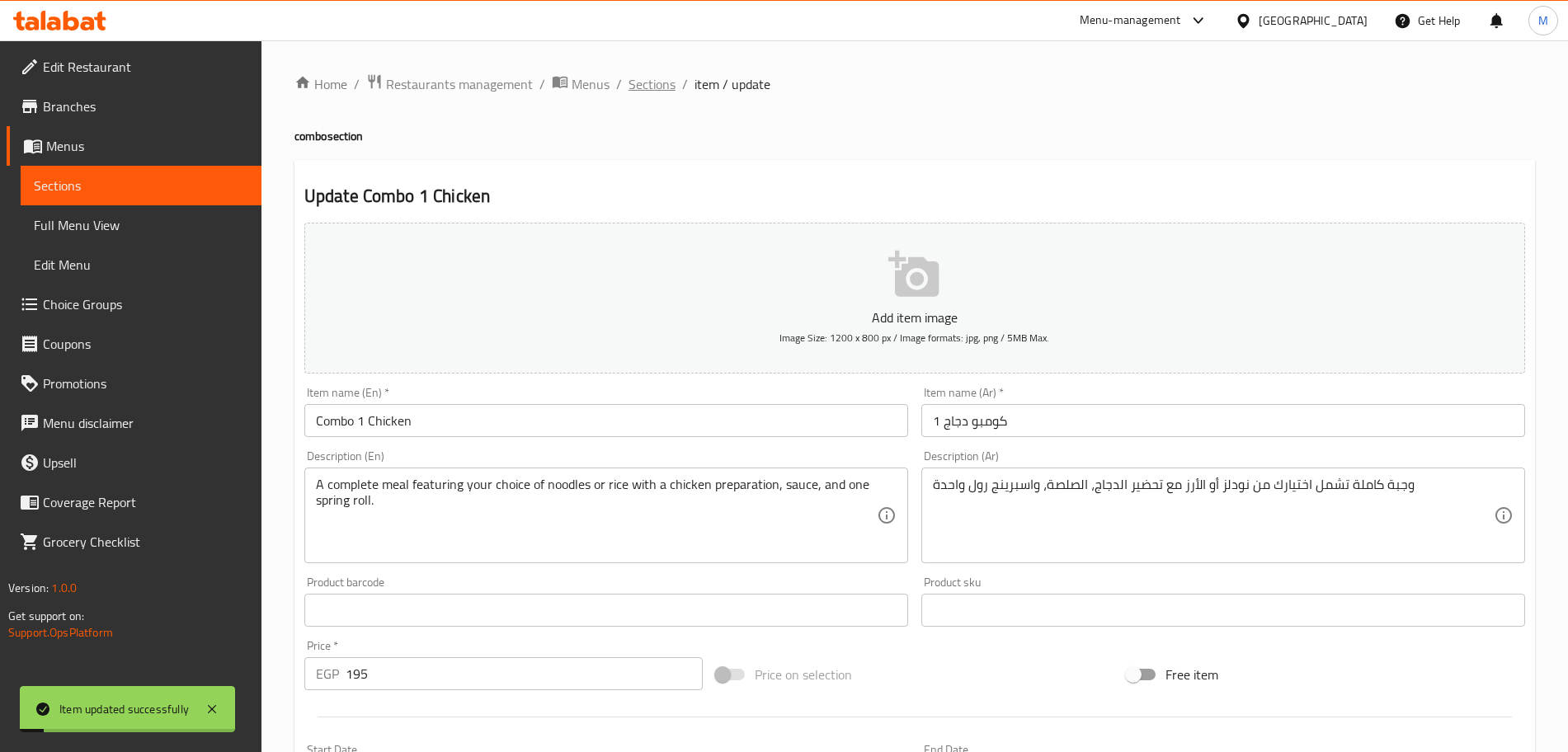
click at [632, 87] on span "Sections" at bounding box center [652, 84] width 47 height 20
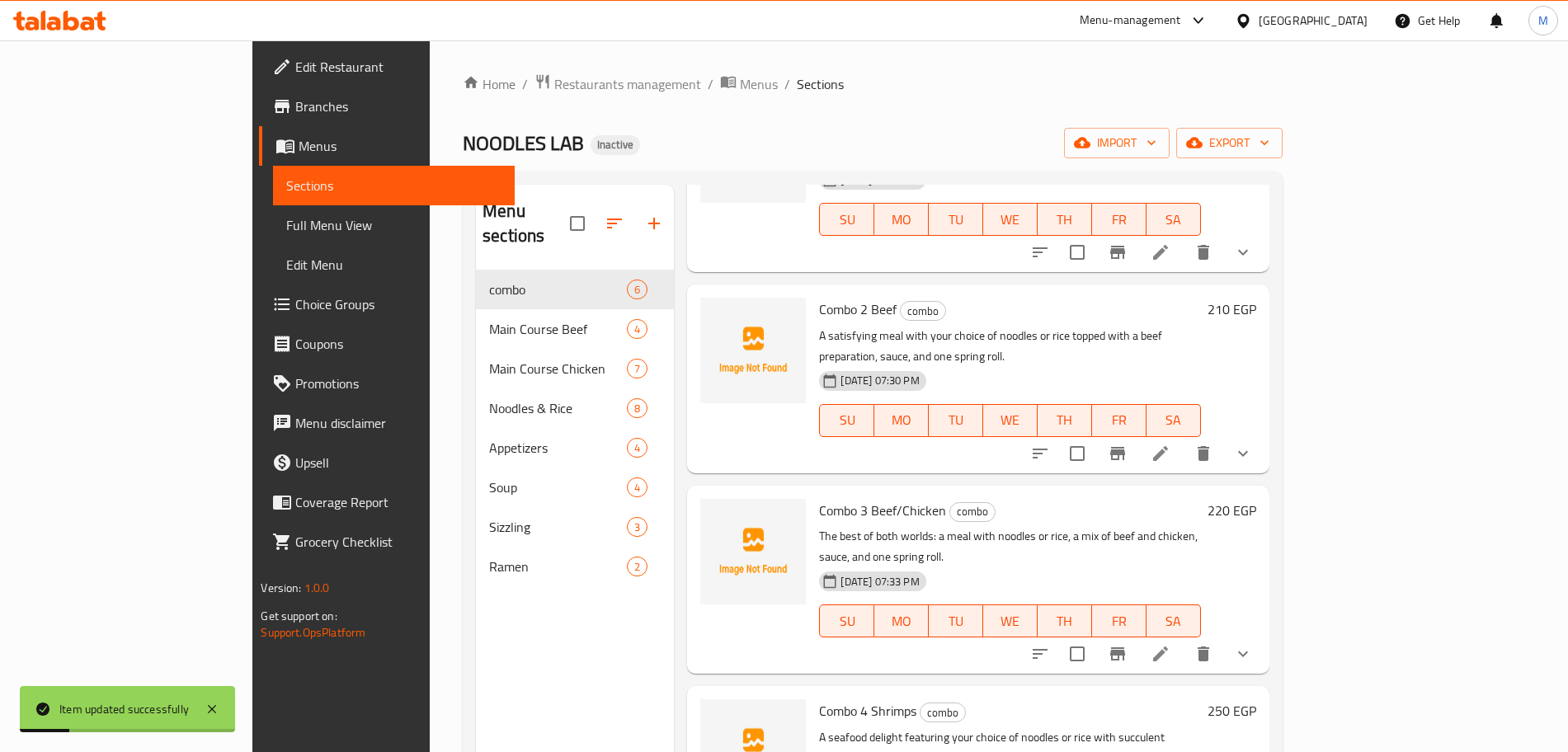
scroll to position [206, 0]
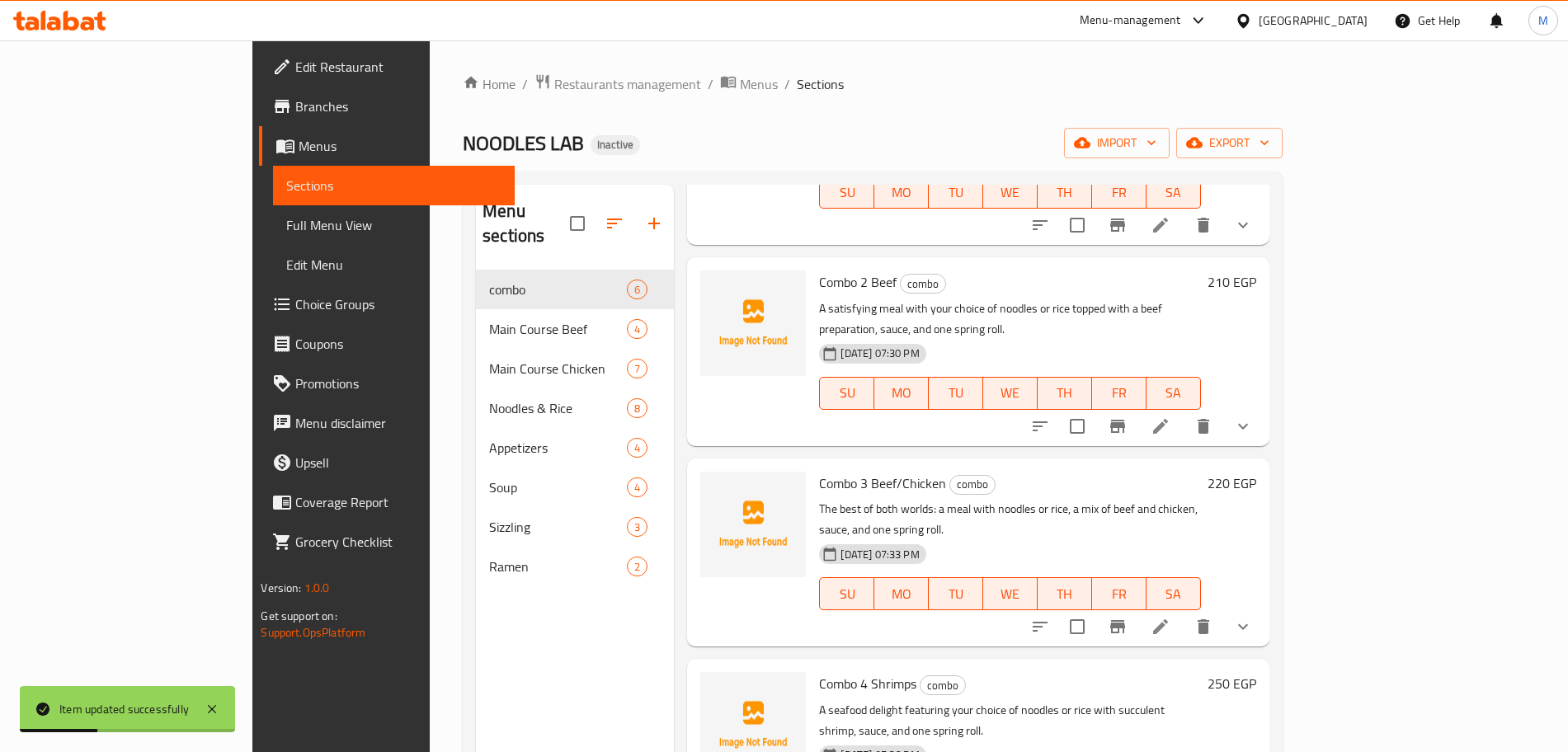
click at [1170, 616] on icon at bounding box center [1160, 626] width 20 height 20
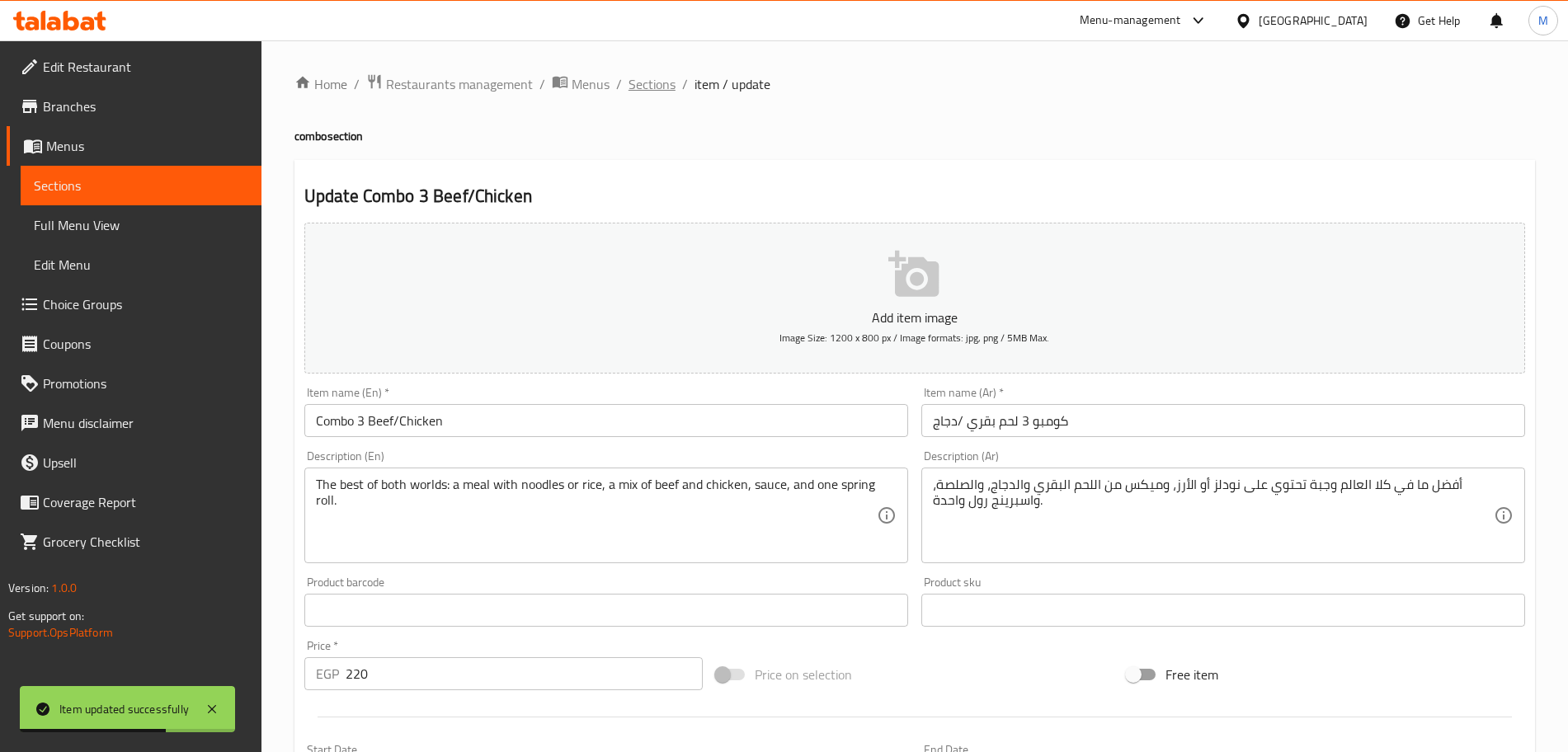
click at [652, 84] on span "Sections" at bounding box center [652, 84] width 47 height 20
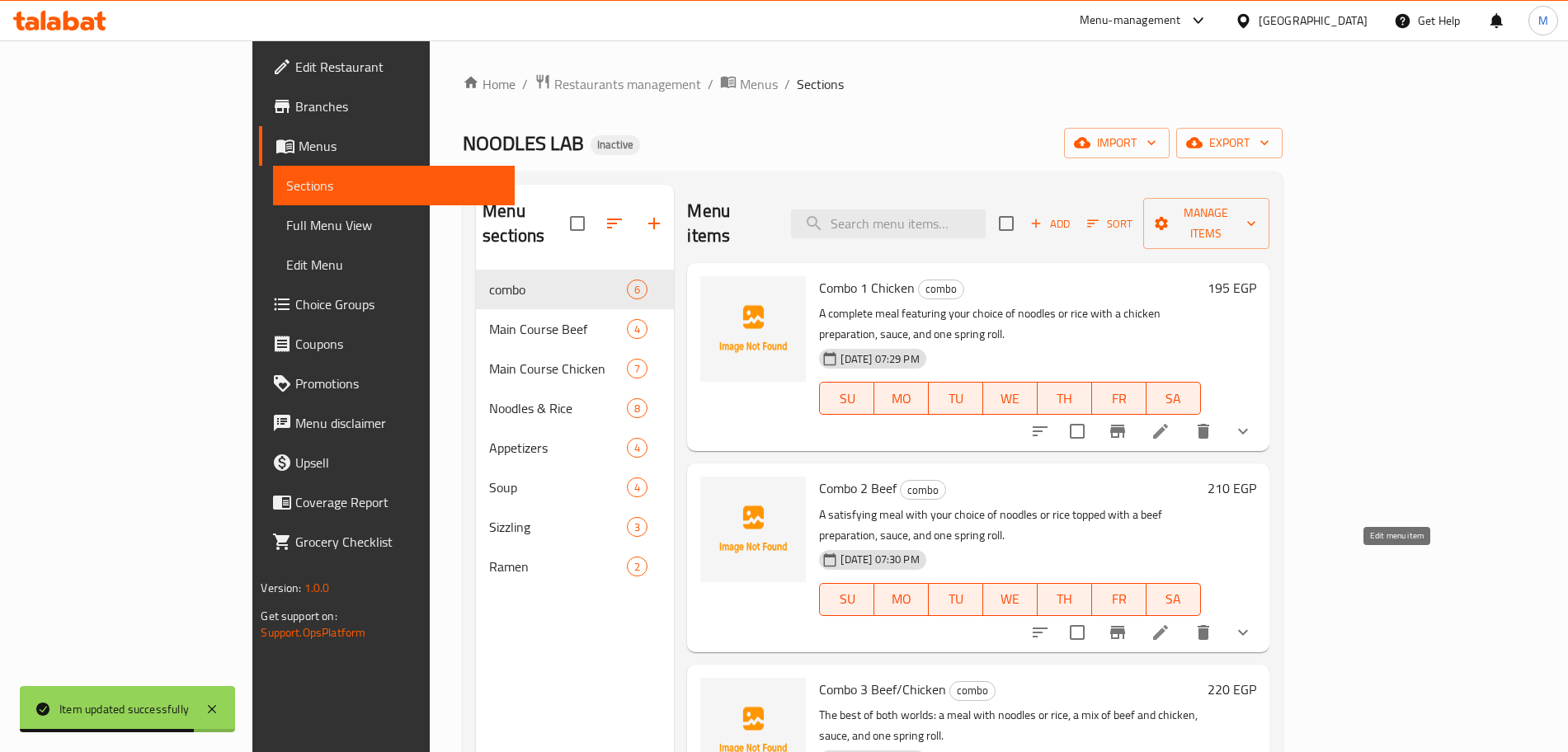
click at [1170, 622] on icon at bounding box center [1160, 632] width 20 height 20
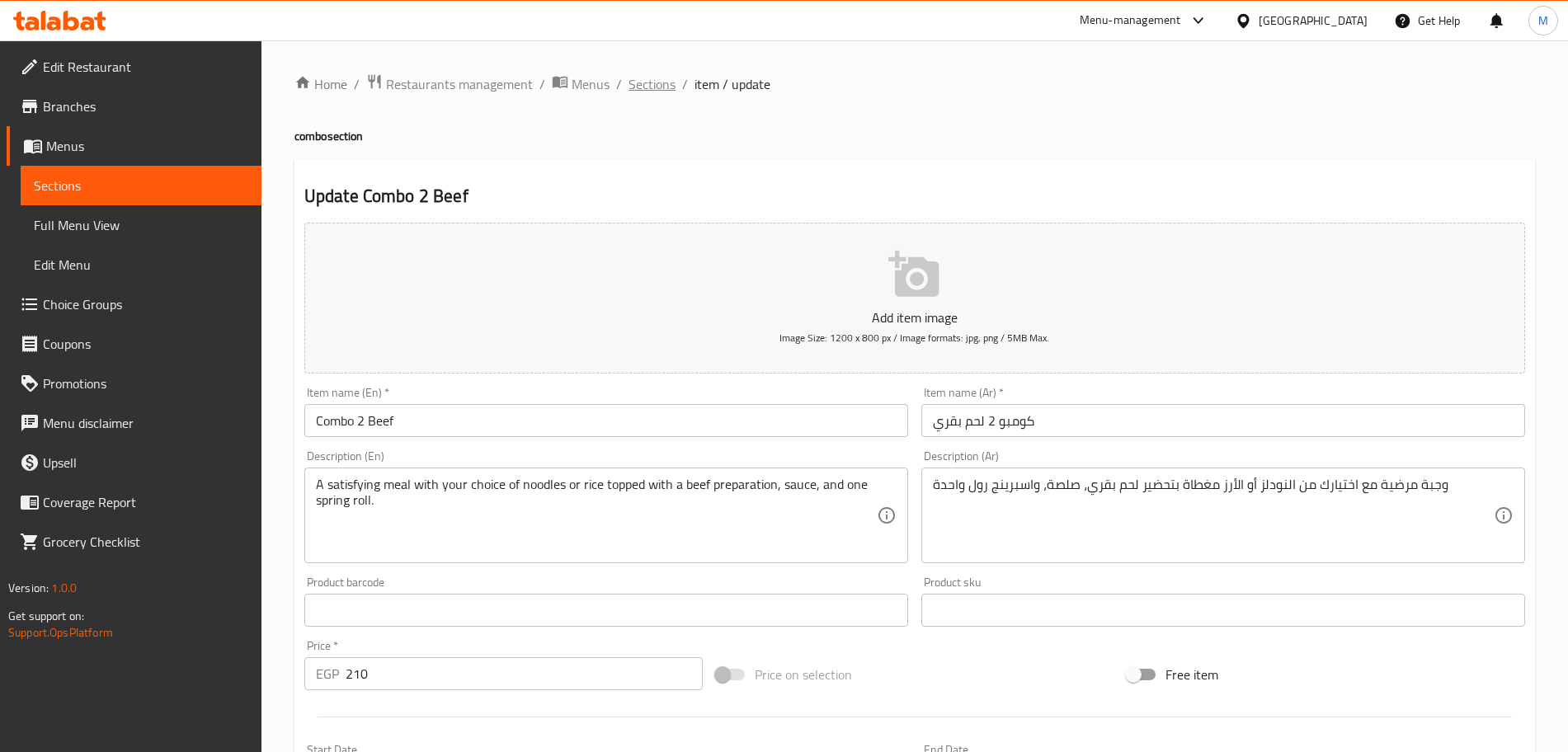
click at [664, 85] on span "Sections" at bounding box center [652, 84] width 47 height 20
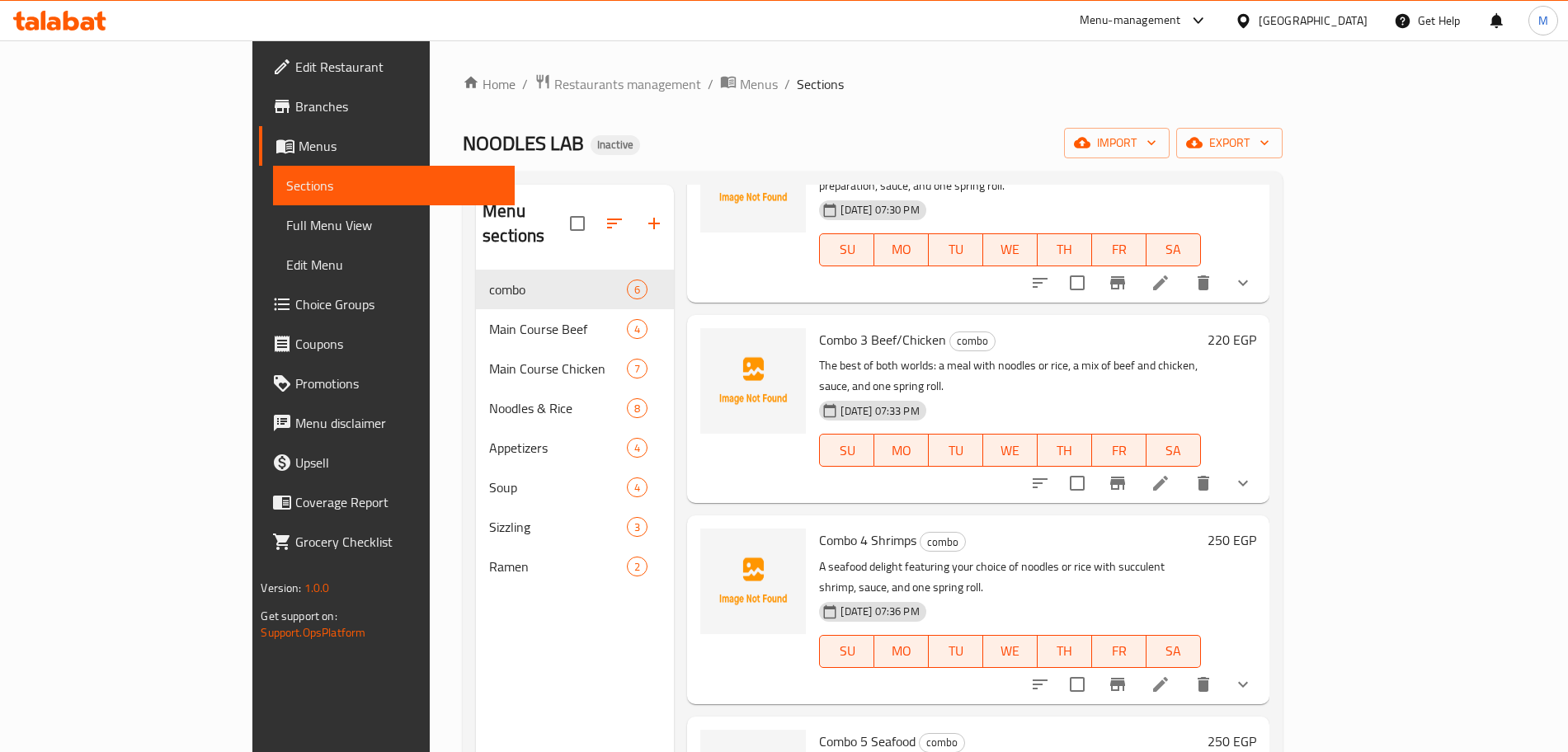
scroll to position [370, 0]
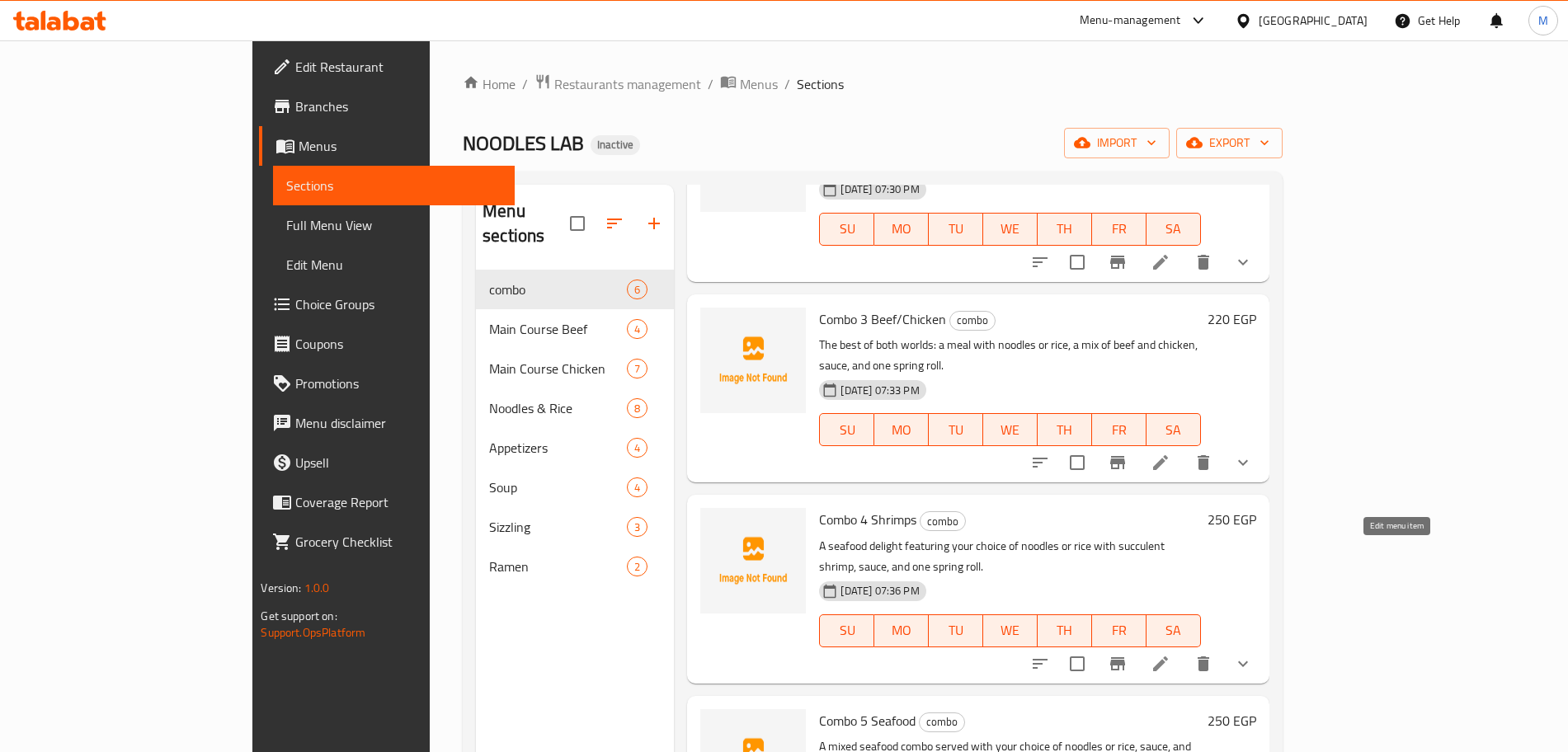
click at [1170, 654] on icon at bounding box center [1160, 663] width 20 height 20
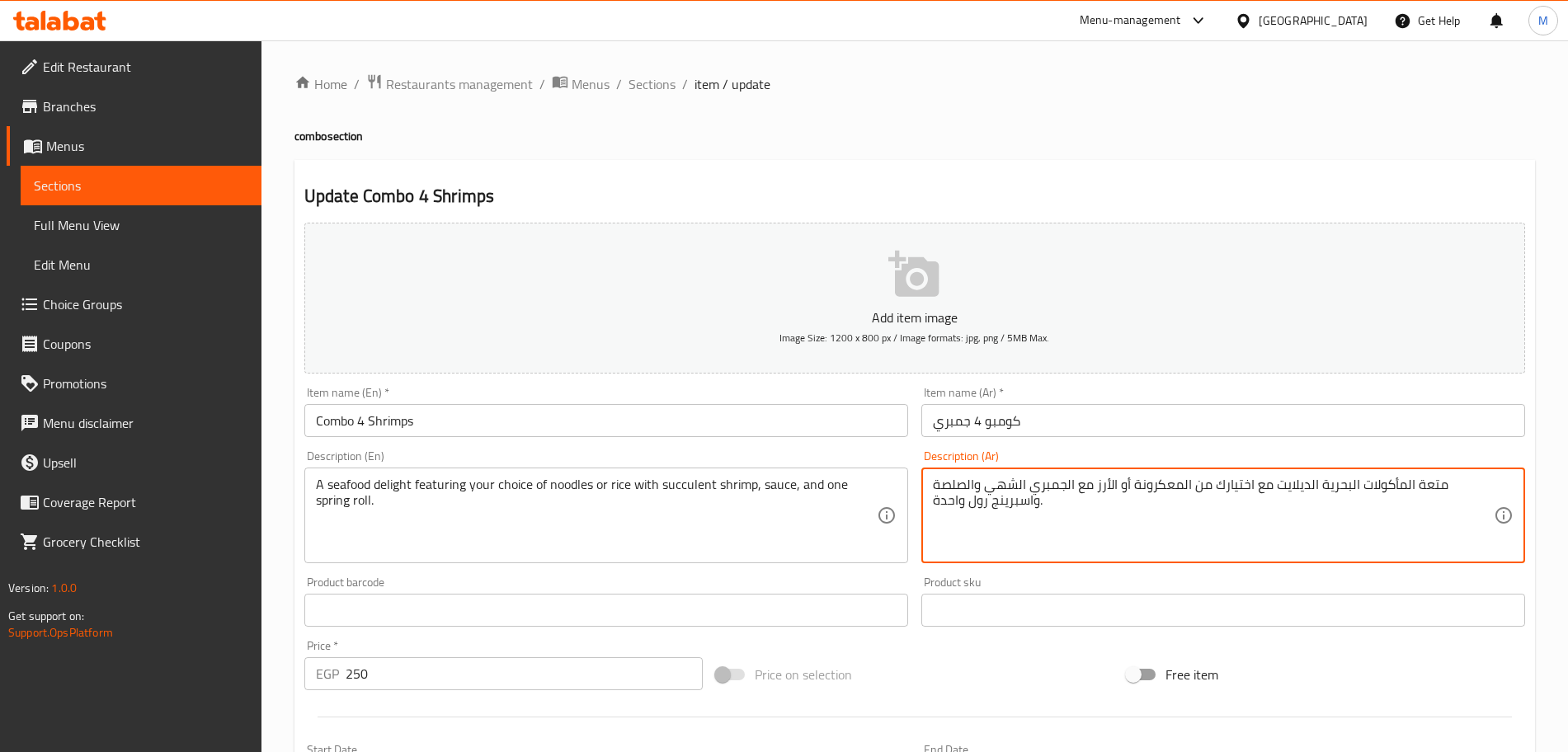
click at [1161, 478] on textarea "متعة المأكولات البحرية الديلايت مع اختيارك من المعكرونة أو الأرز مع الجمبري الش…" at bounding box center [1212, 516] width 560 height 78
paste textarea "نودلز"
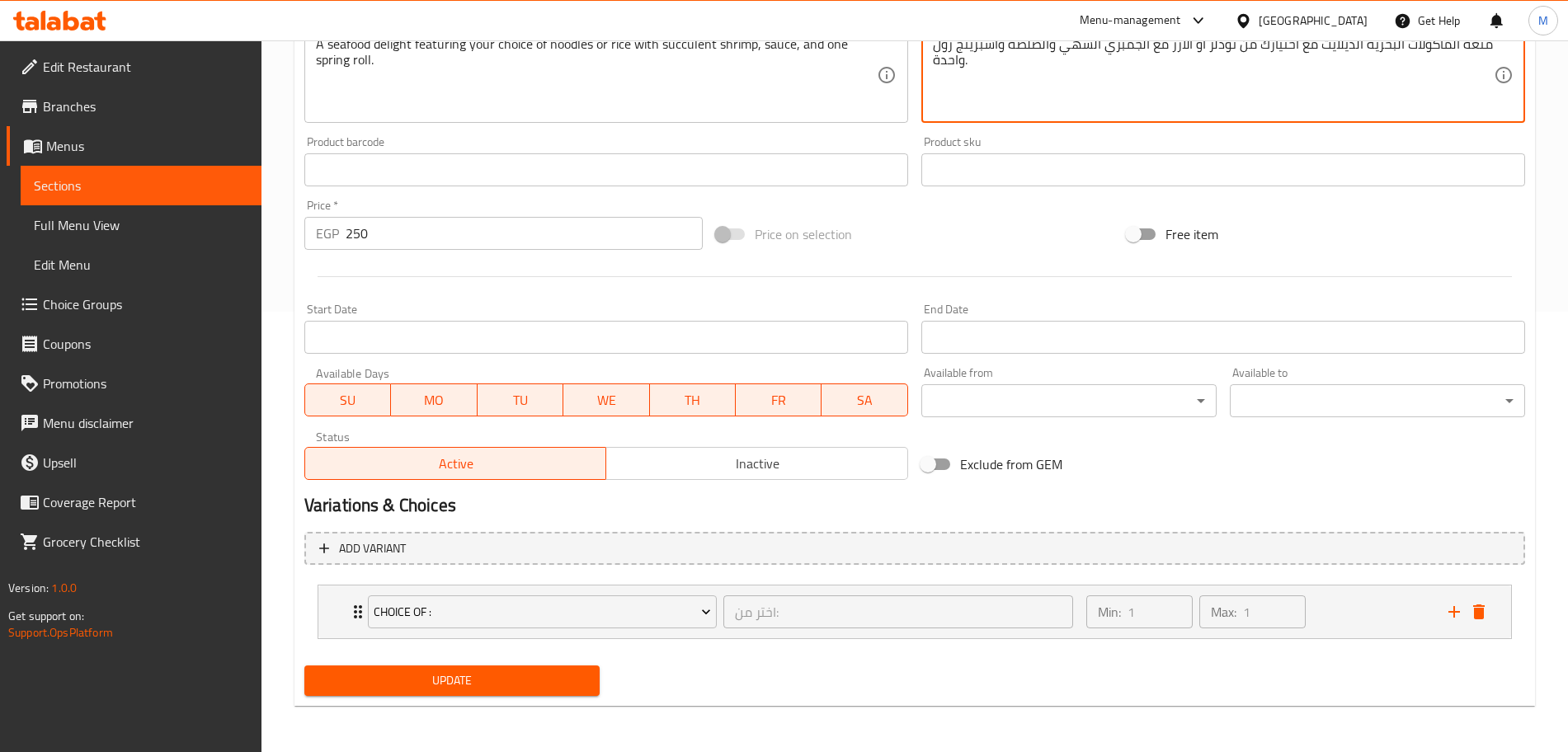
type textarea "متعة المأكولات البحرية الديلايت مع اختيارك من نودلز أو الأرز مع الجمبري الشهي و…"
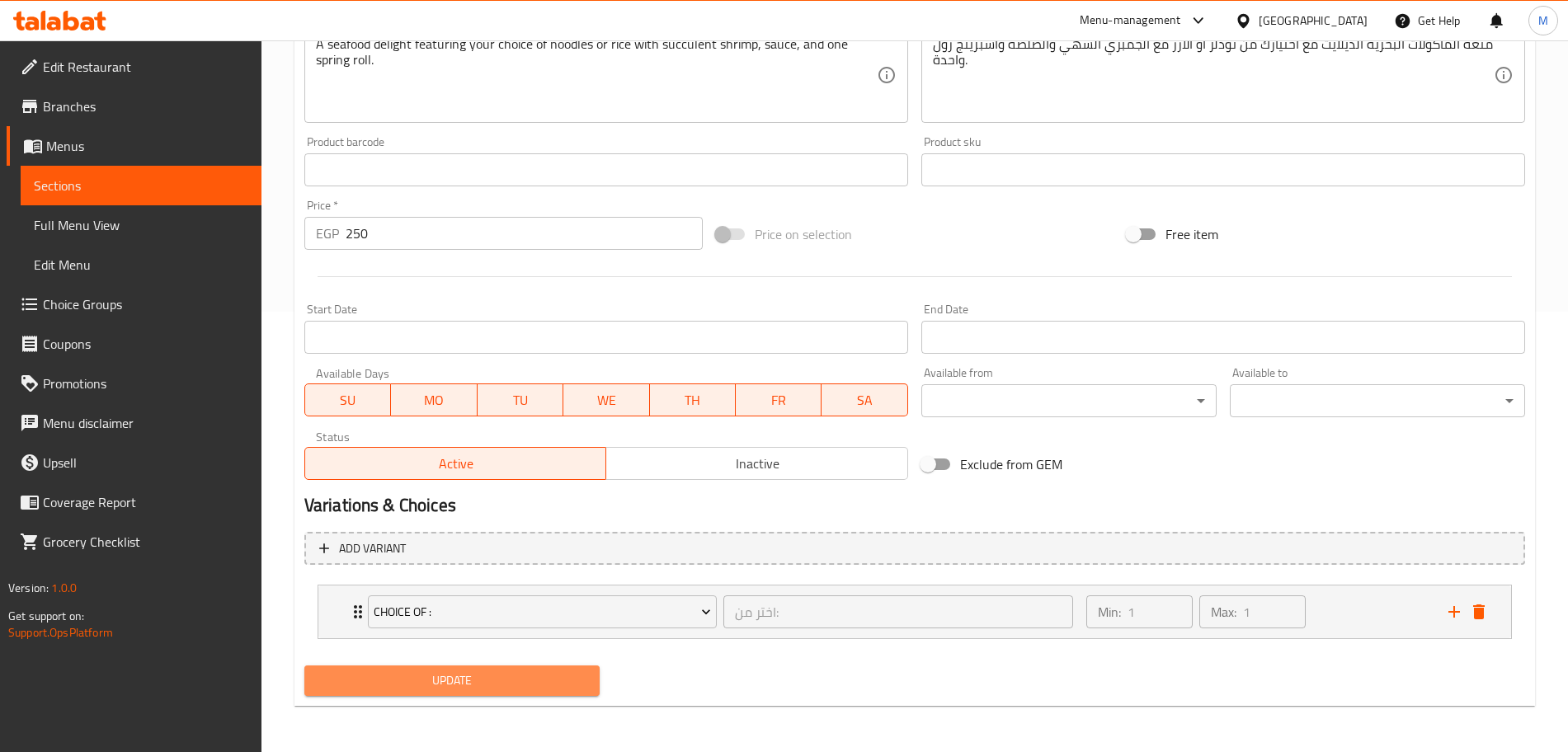
click at [518, 682] on span "Update" at bounding box center [451, 680] width 269 height 20
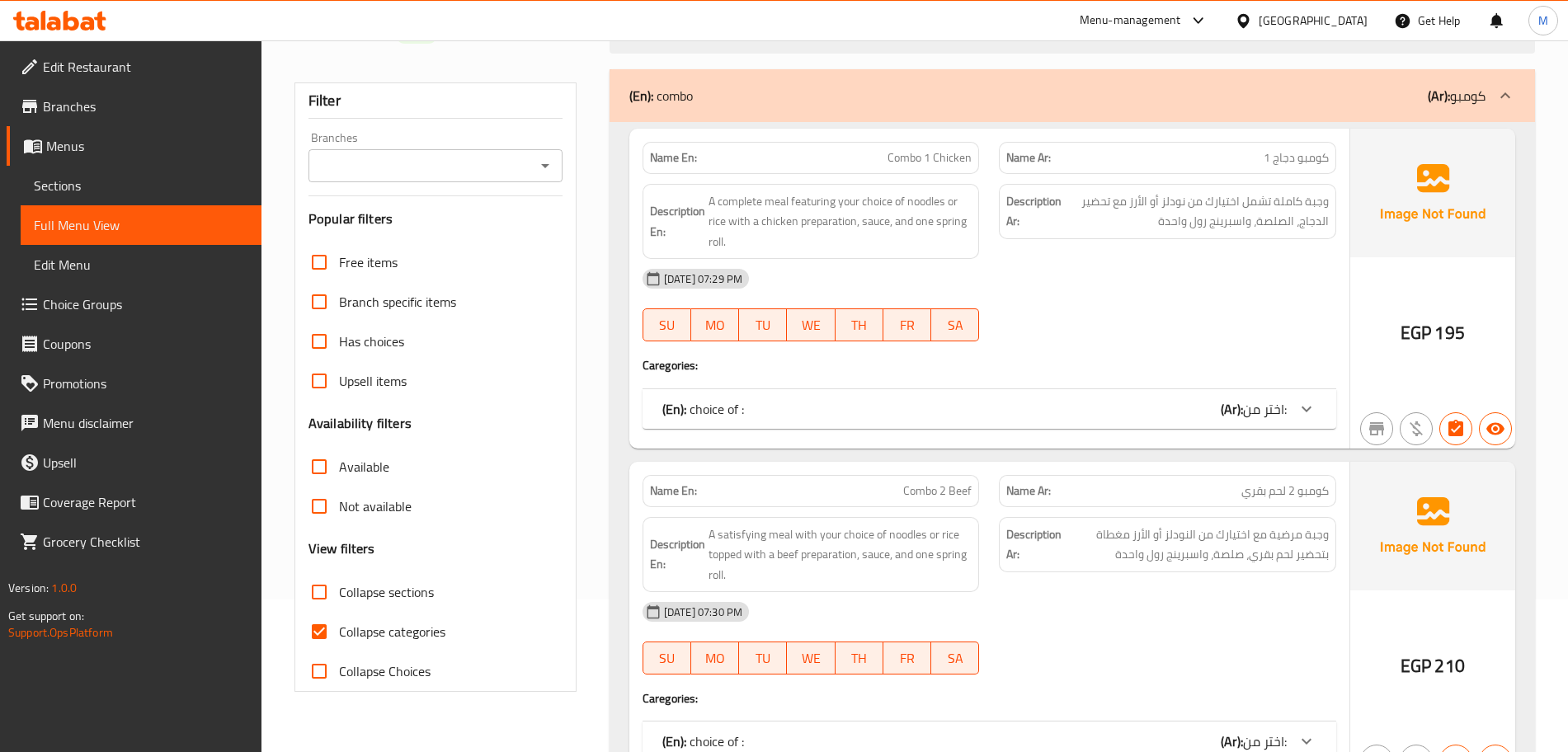
scroll to position [309, 0]
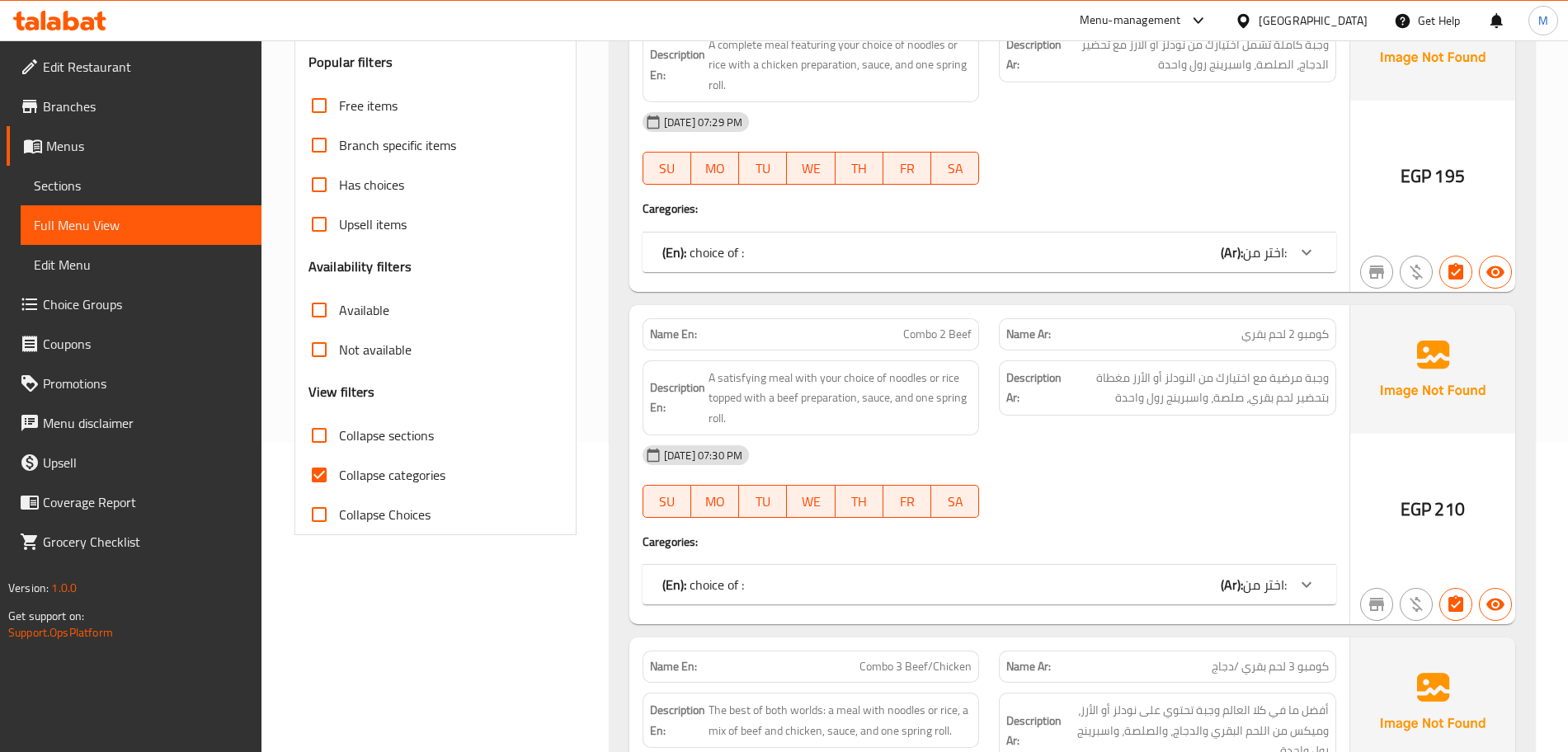
drag, startPoint x: 330, startPoint y: 460, endPoint x: 346, endPoint y: 473, distance: 20.6
click at [330, 460] on input "Collapse categories" at bounding box center [319, 475] width 39 height 39
checkbox input "false"
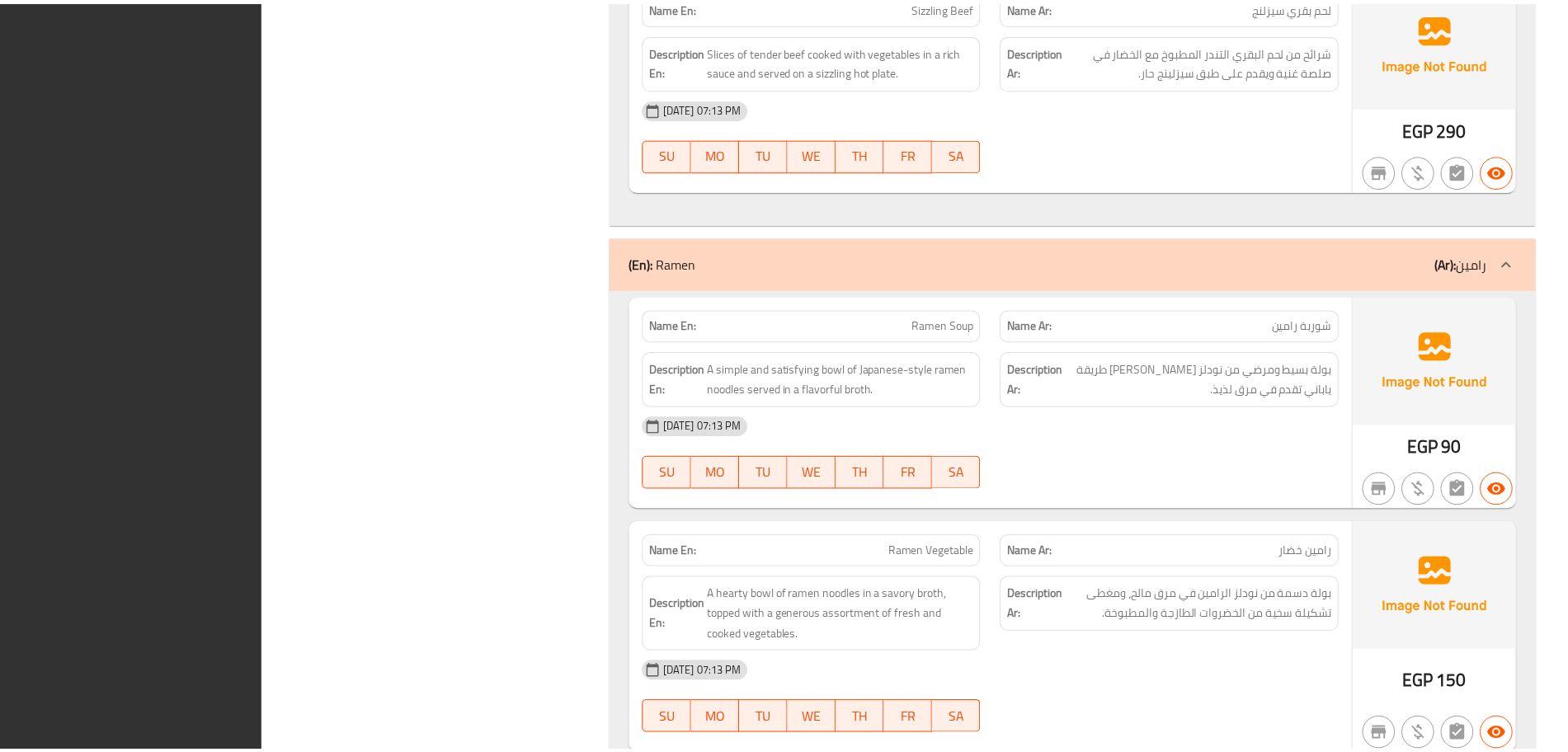
scroll to position [11184, 0]
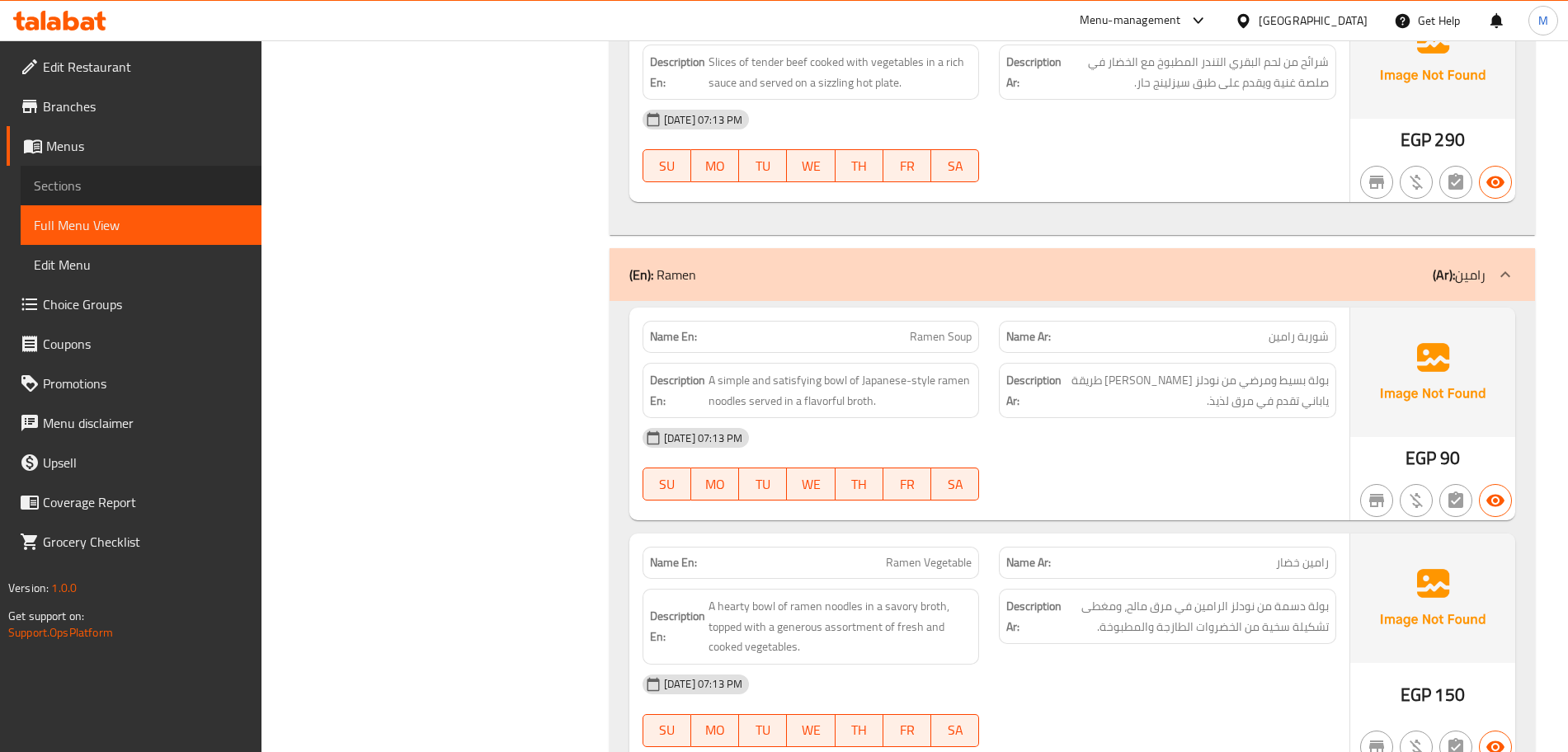
click at [46, 176] on span "Sections" at bounding box center [141, 185] width 214 height 20
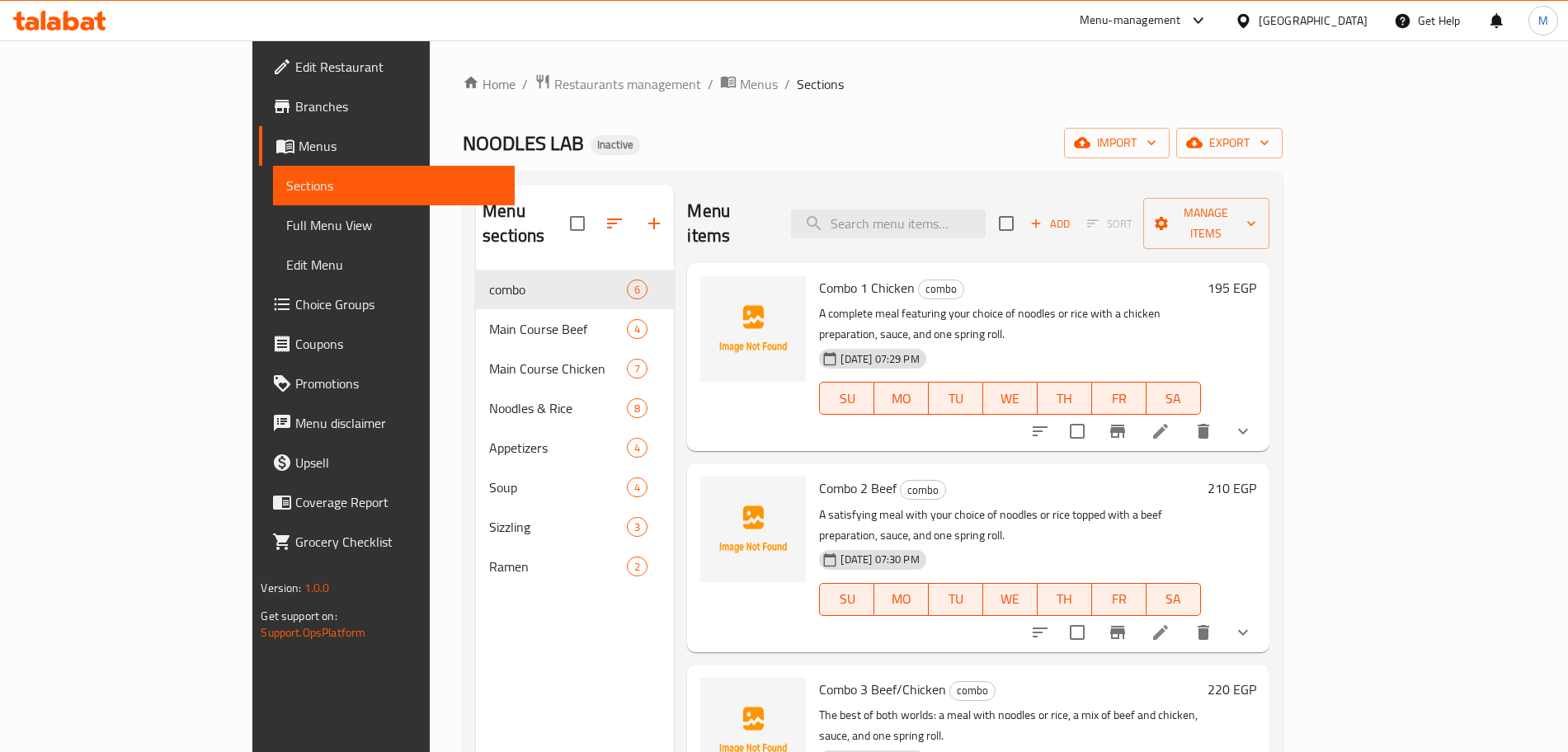
click at [1326, 30] on div "[GEOGRAPHIC_DATA]" at bounding box center [1301, 20] width 160 height 39
click at [1252, 19] on icon at bounding box center [1243, 21] width 17 height 17
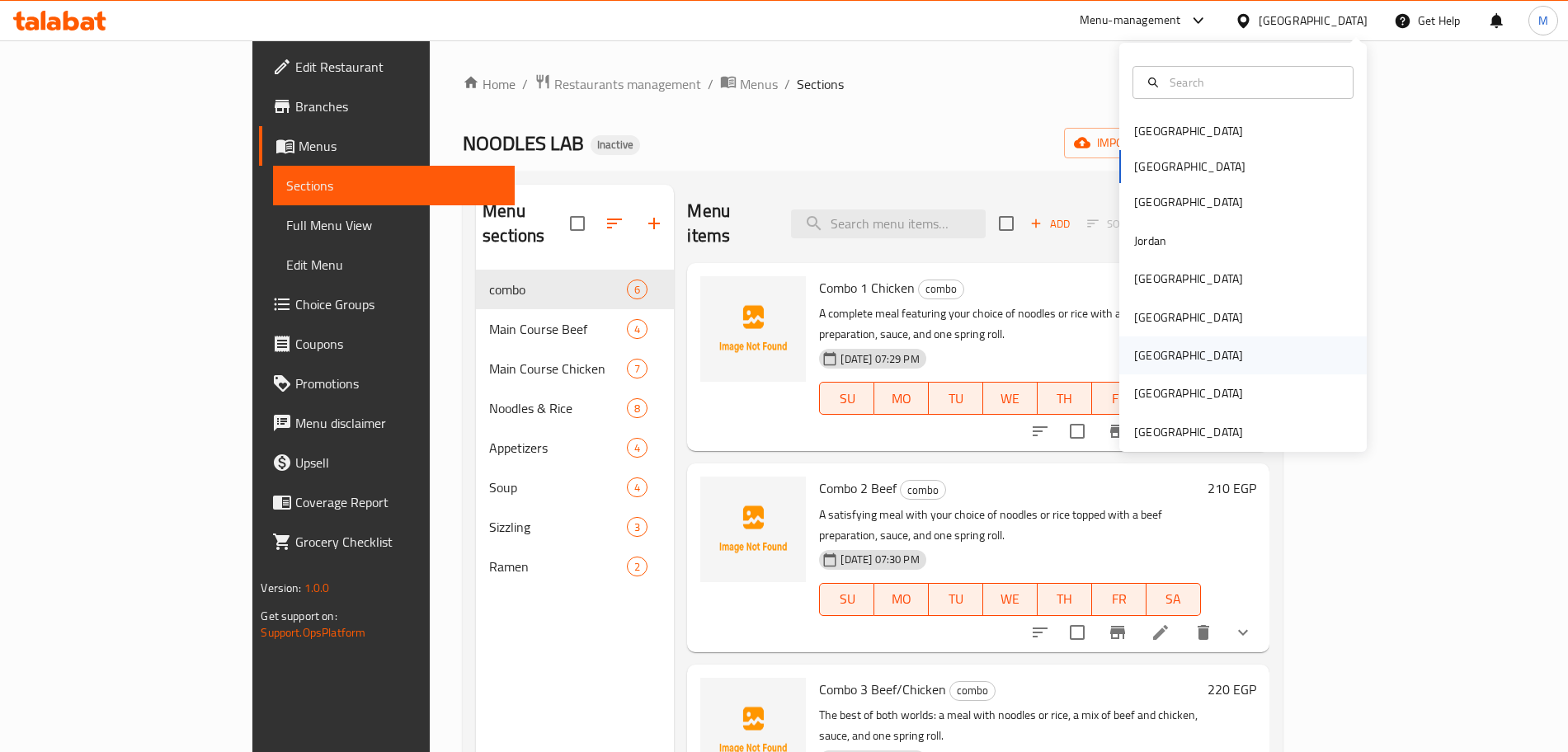
click at [1143, 359] on div "Qatar" at bounding box center [1188, 355] width 109 height 18
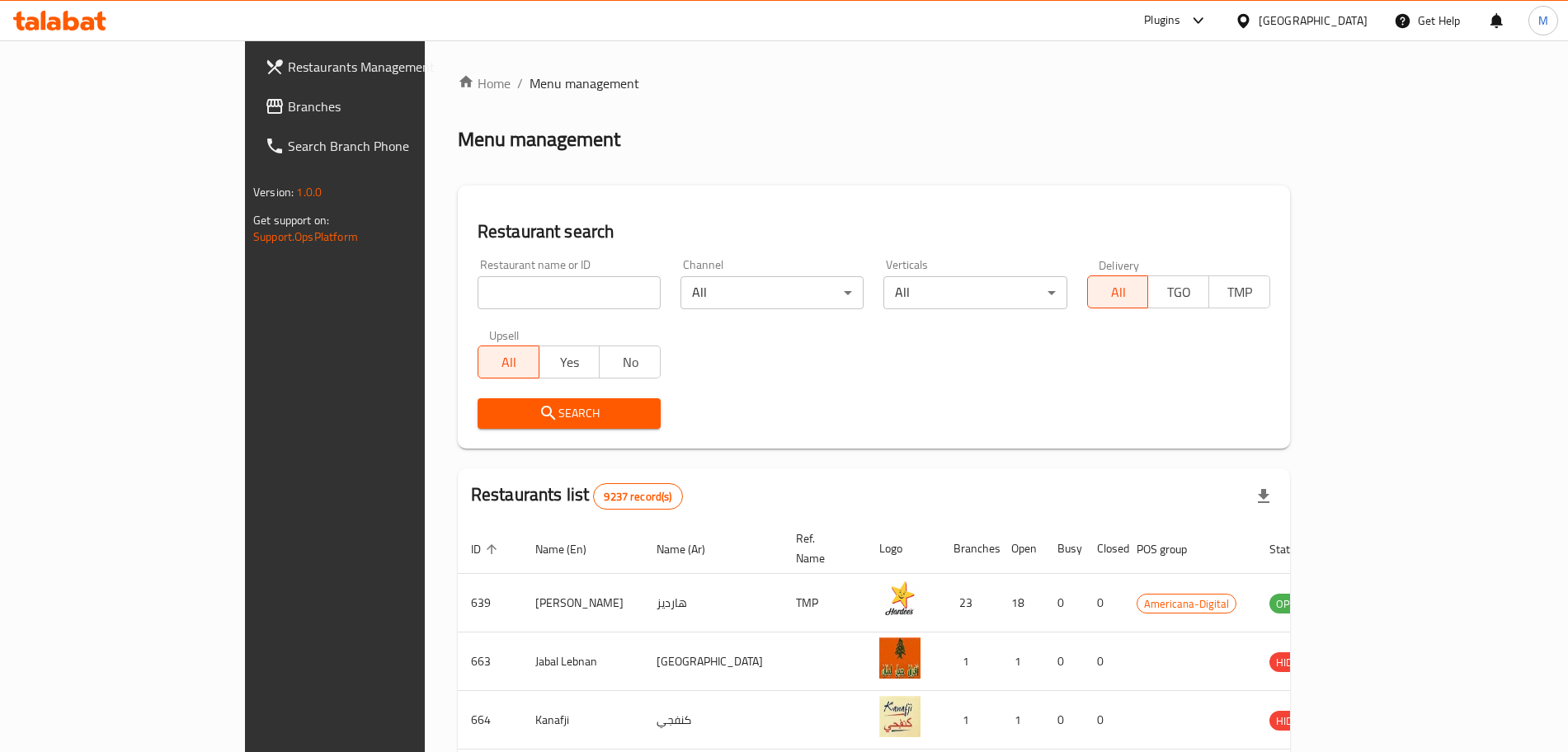
click at [478, 286] on input "search" at bounding box center [569, 292] width 183 height 33
paste input "Chibugan"
type input "Chibugan"
click button "Search" at bounding box center [569, 414] width 183 height 31
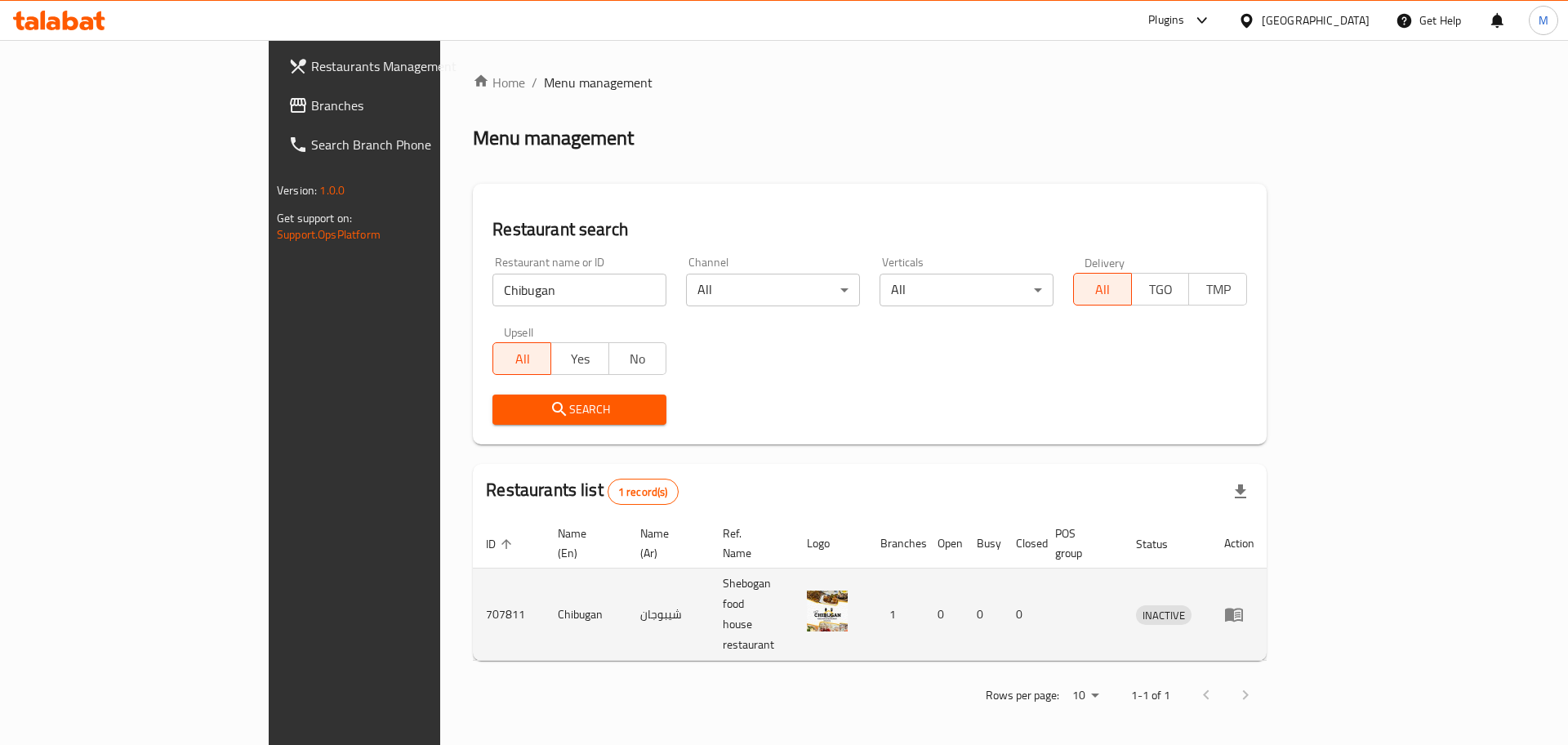
click at [1267, 568] on td "enhanced table" at bounding box center [1239, 614] width 57 height 92
click at [1267, 570] on td "enhanced table" at bounding box center [1239, 614] width 57 height 92
click at [1243, 608] on icon "enhanced table" at bounding box center [1233, 615] width 18 height 14
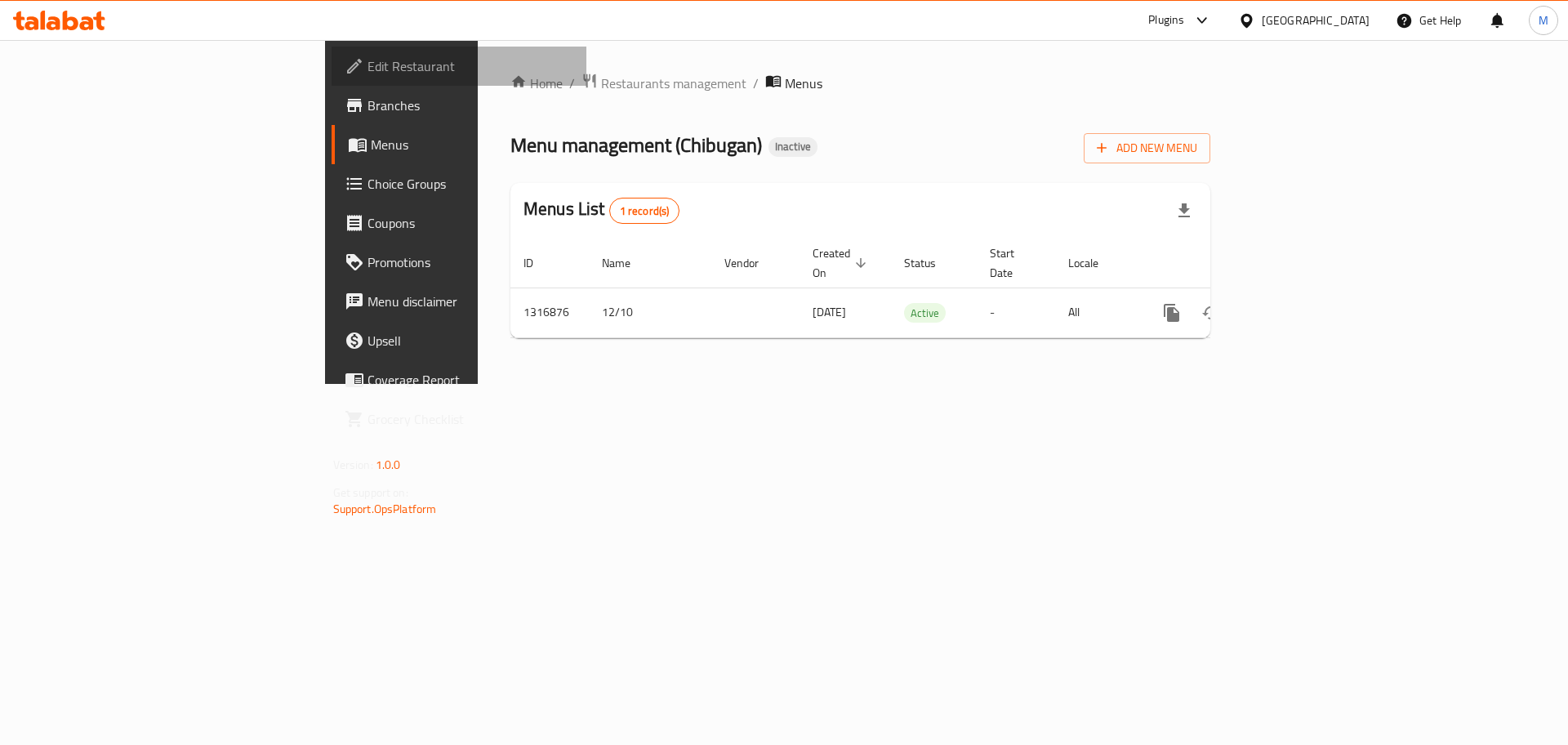
click at [368, 75] on span "Edit Restaurant" at bounding box center [471, 66] width 207 height 19
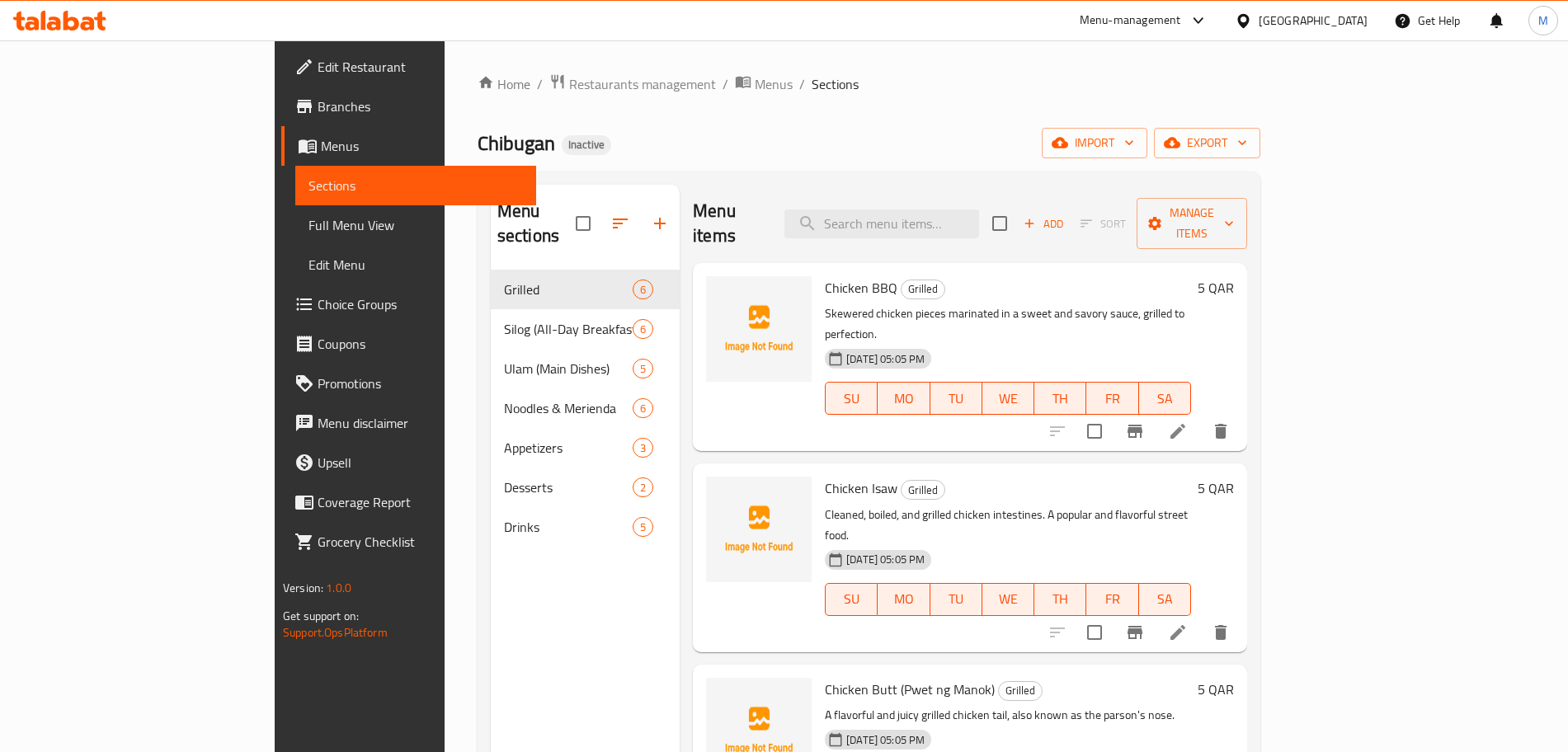
click at [309, 227] on span "Full Menu View" at bounding box center [415, 224] width 214 height 20
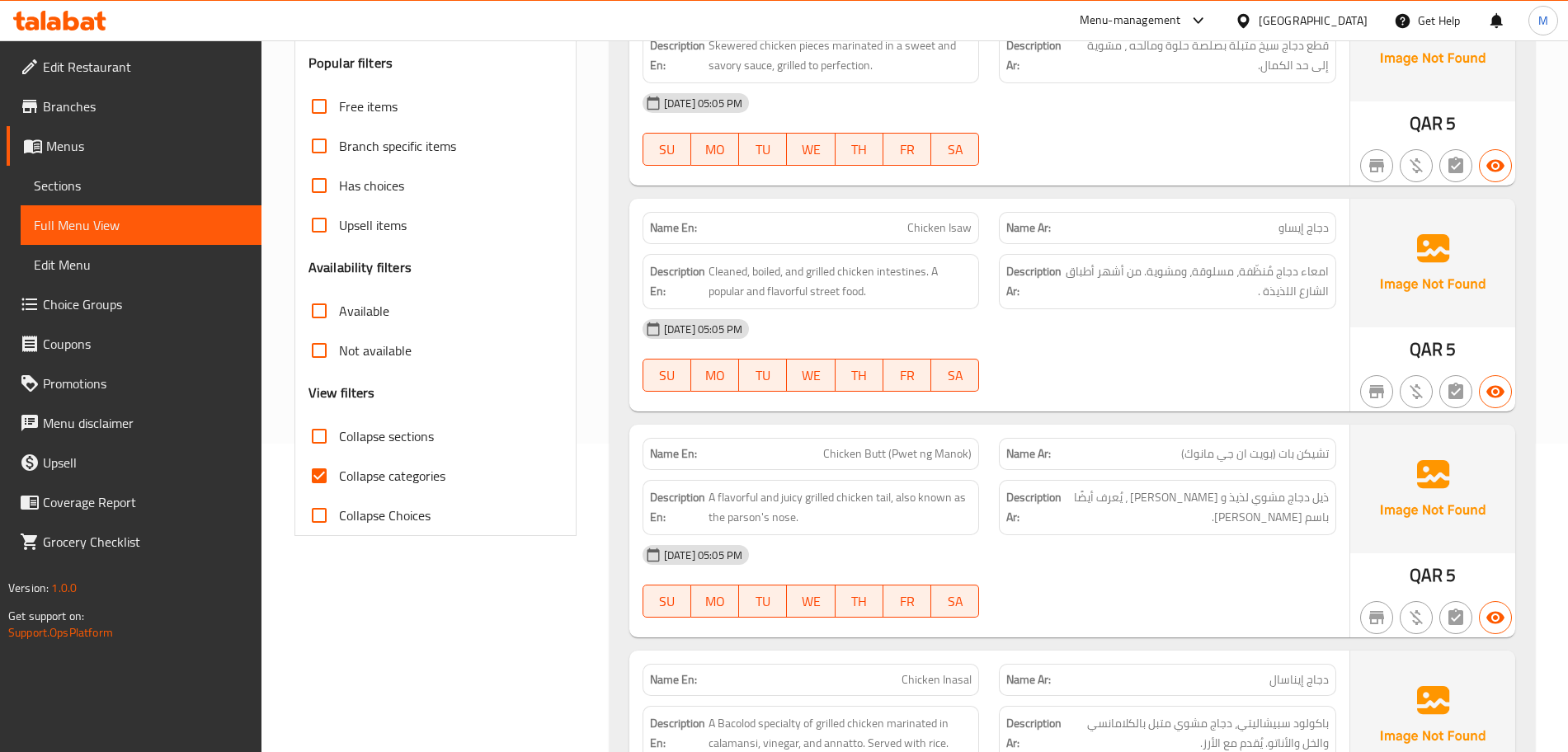
scroll to position [309, 0]
click at [311, 477] on input "Collapse categories" at bounding box center [319, 475] width 39 height 39
checkbox input "false"
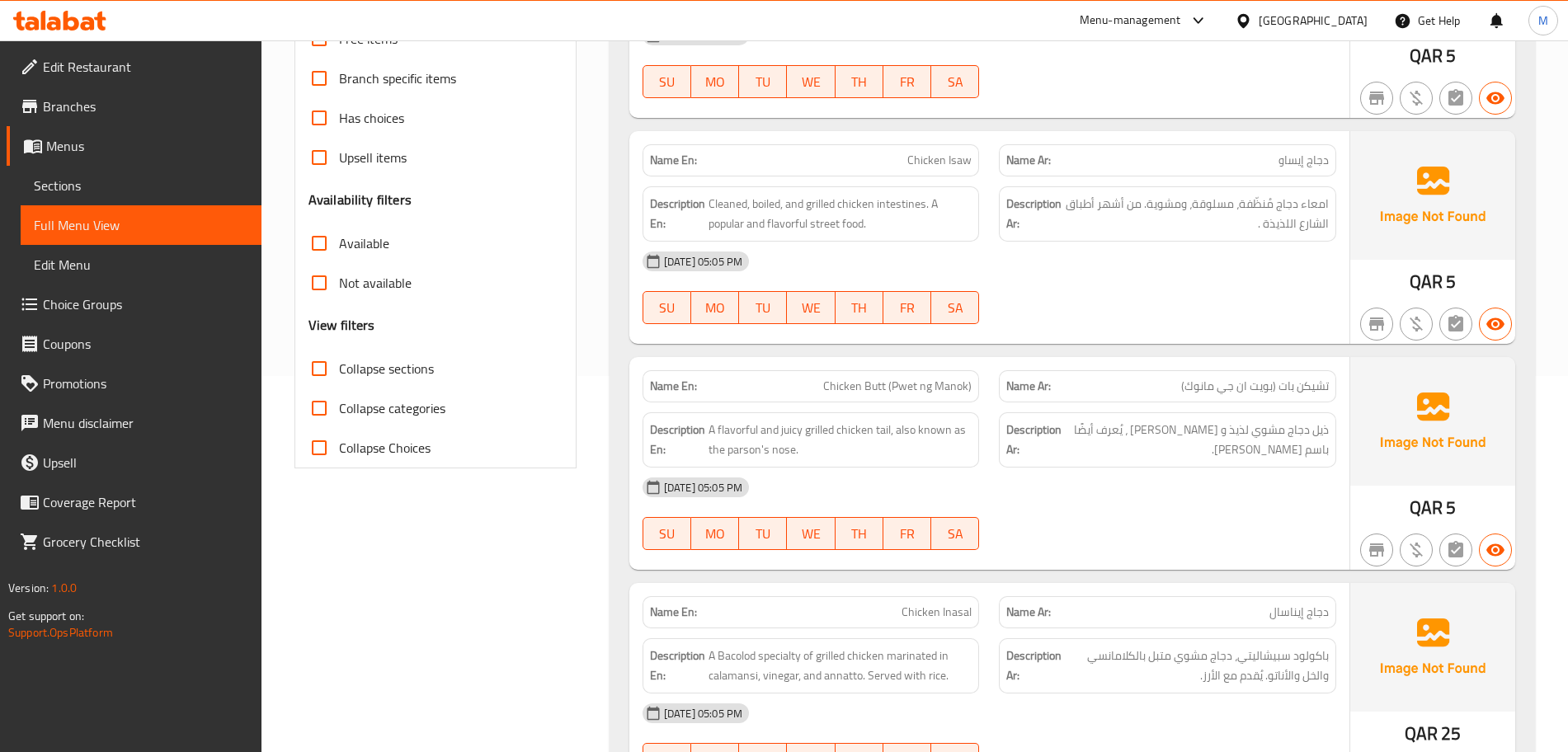
scroll to position [412, 0]
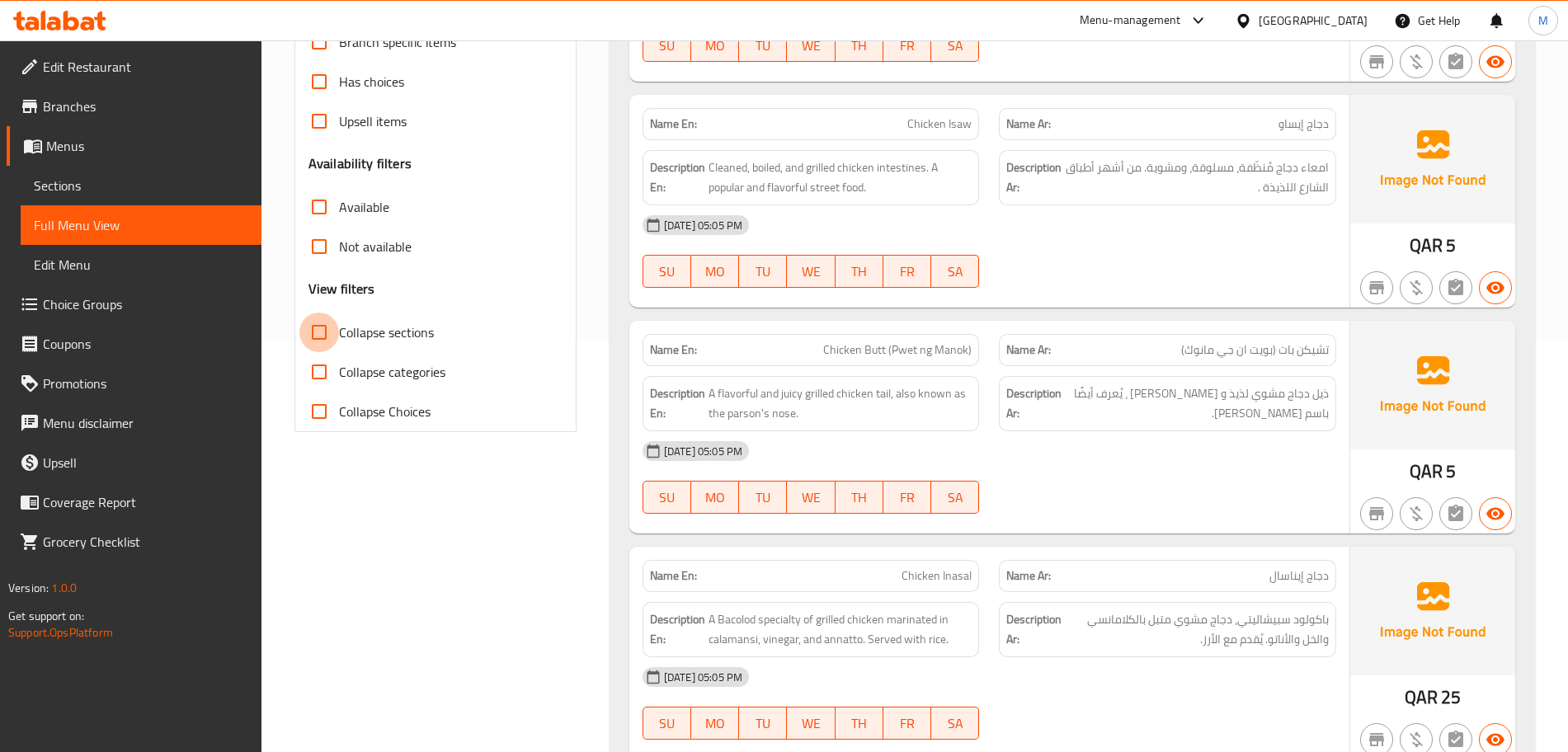
click at [335, 328] on input "Collapse sections" at bounding box center [319, 332] width 39 height 39
checkbox input "true"
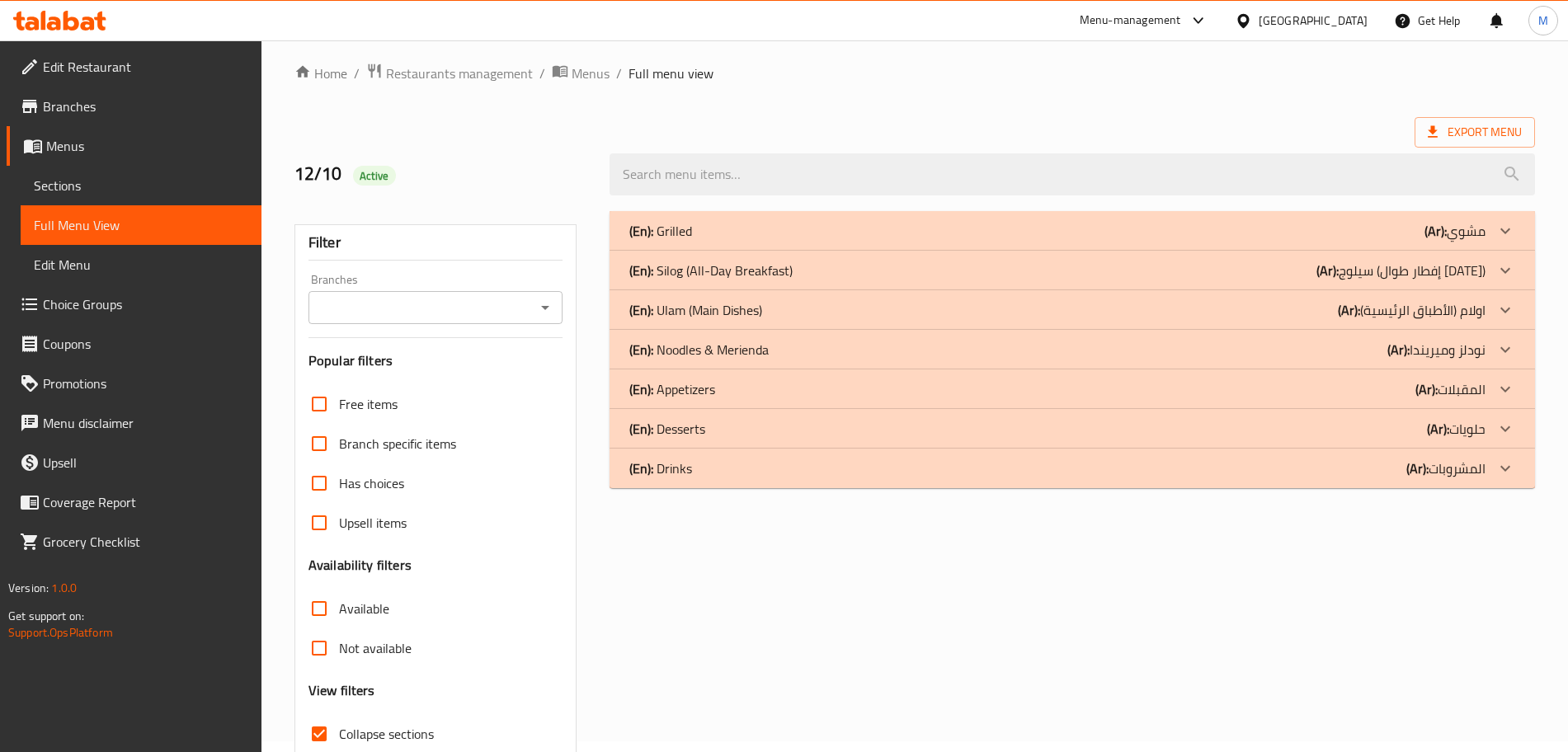
scroll to position [0, 0]
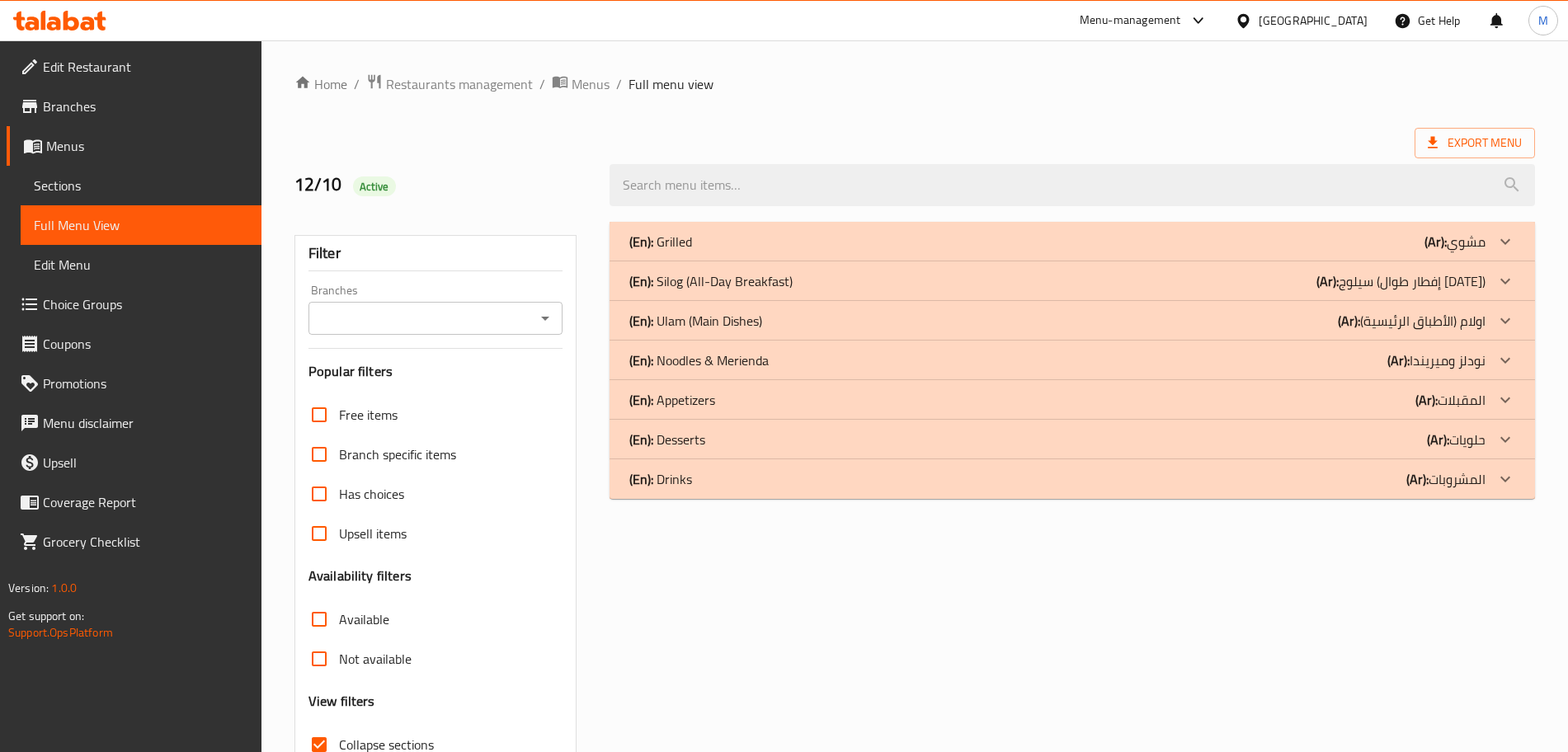
click at [798, 246] on div "(En): Grilled (Ar): مشوي" at bounding box center [1058, 241] width 857 height 20
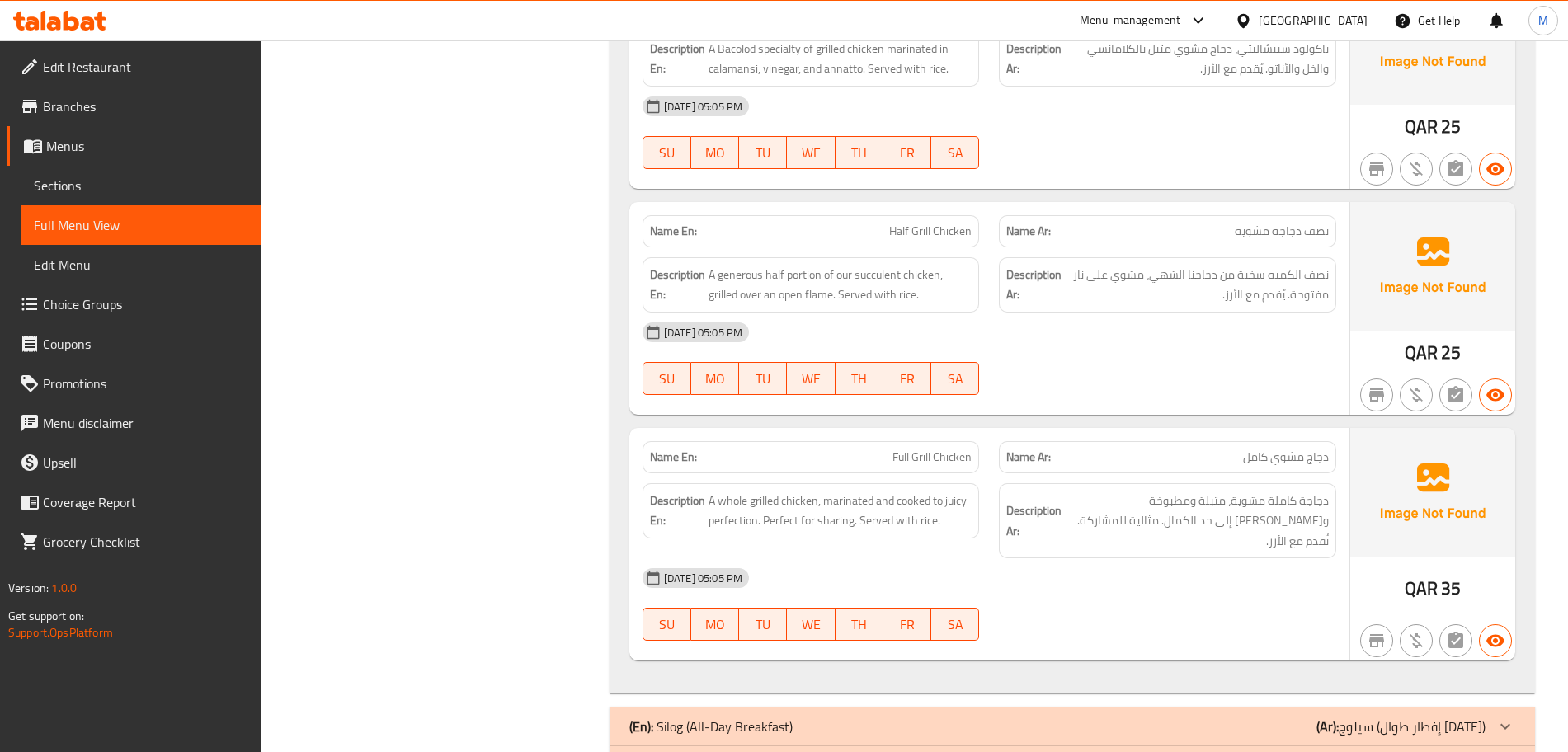
scroll to position [981, 0]
click at [812, 304] on span "A generous half portion of our succulent chicken, grilled over an open flame. S…" at bounding box center [839, 285] width 264 height 40
drag, startPoint x: 812, startPoint y: 304, endPoint x: 758, endPoint y: 298, distance: 54.3
click at [758, 298] on span "A generous half portion of our succulent chicken, grilled over an open flame. S…" at bounding box center [839, 285] width 264 height 40
copy span "over an open flame"
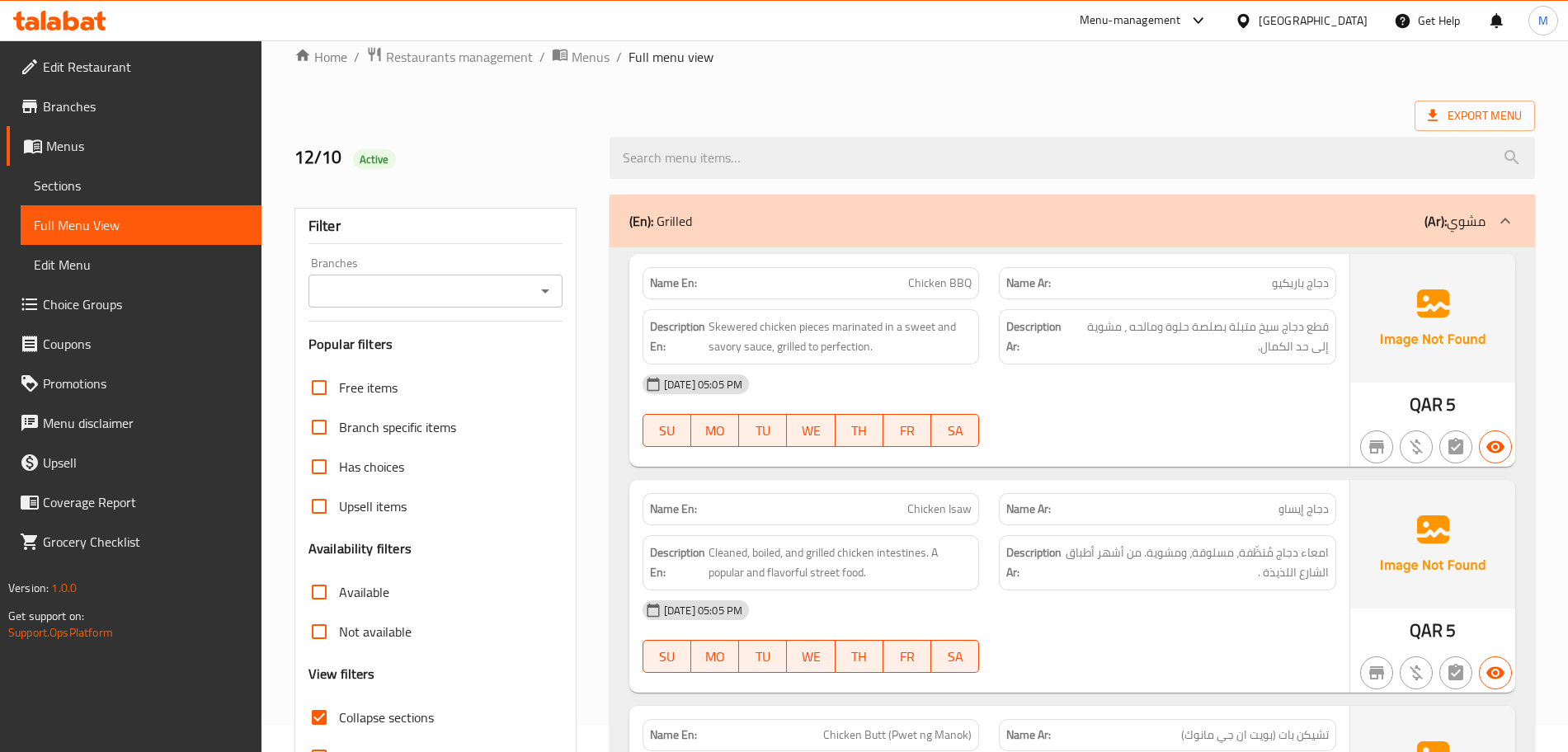
scroll to position [0, 0]
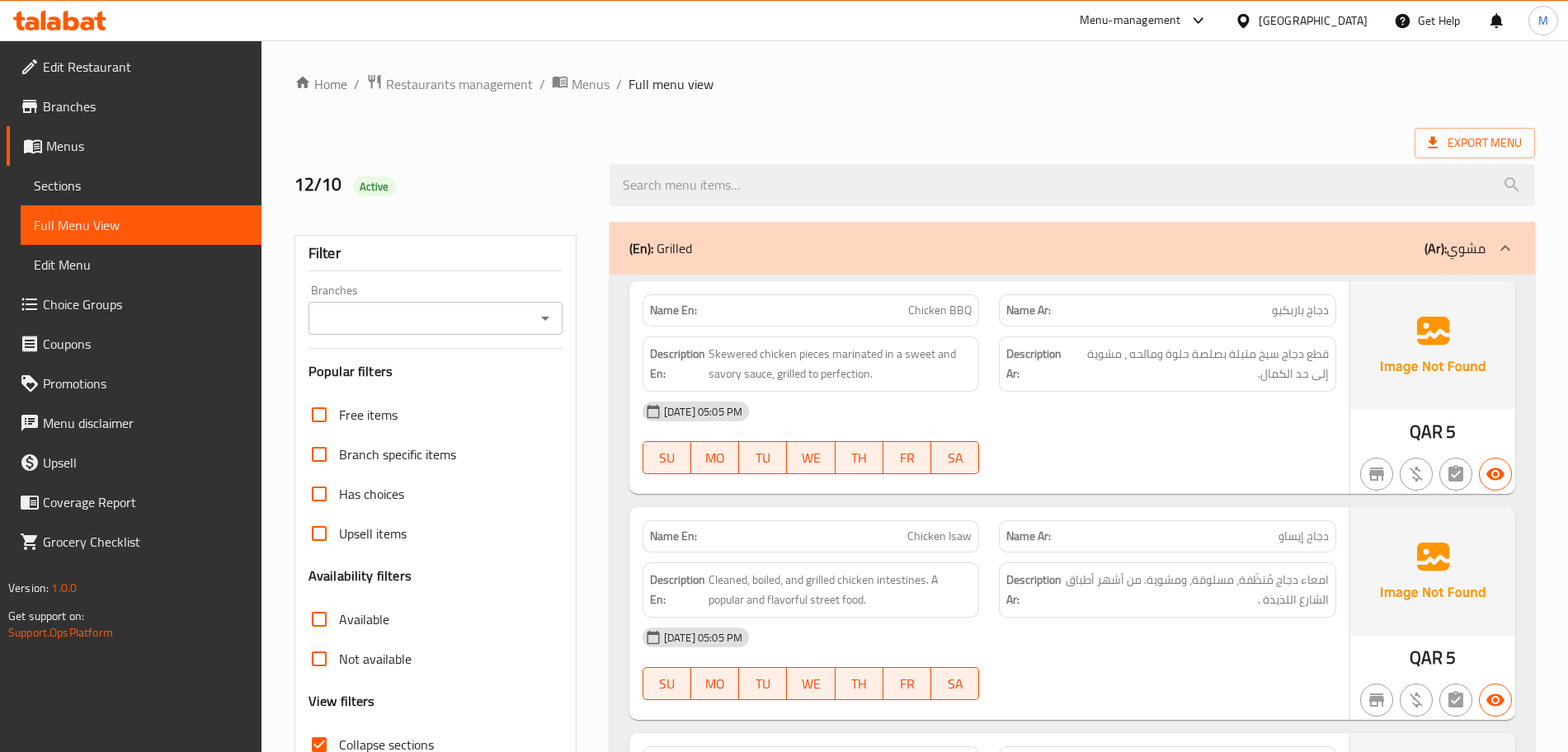
click at [928, 242] on div "(En): Grilled (Ar): مشوي" at bounding box center [1058, 247] width 857 height 20
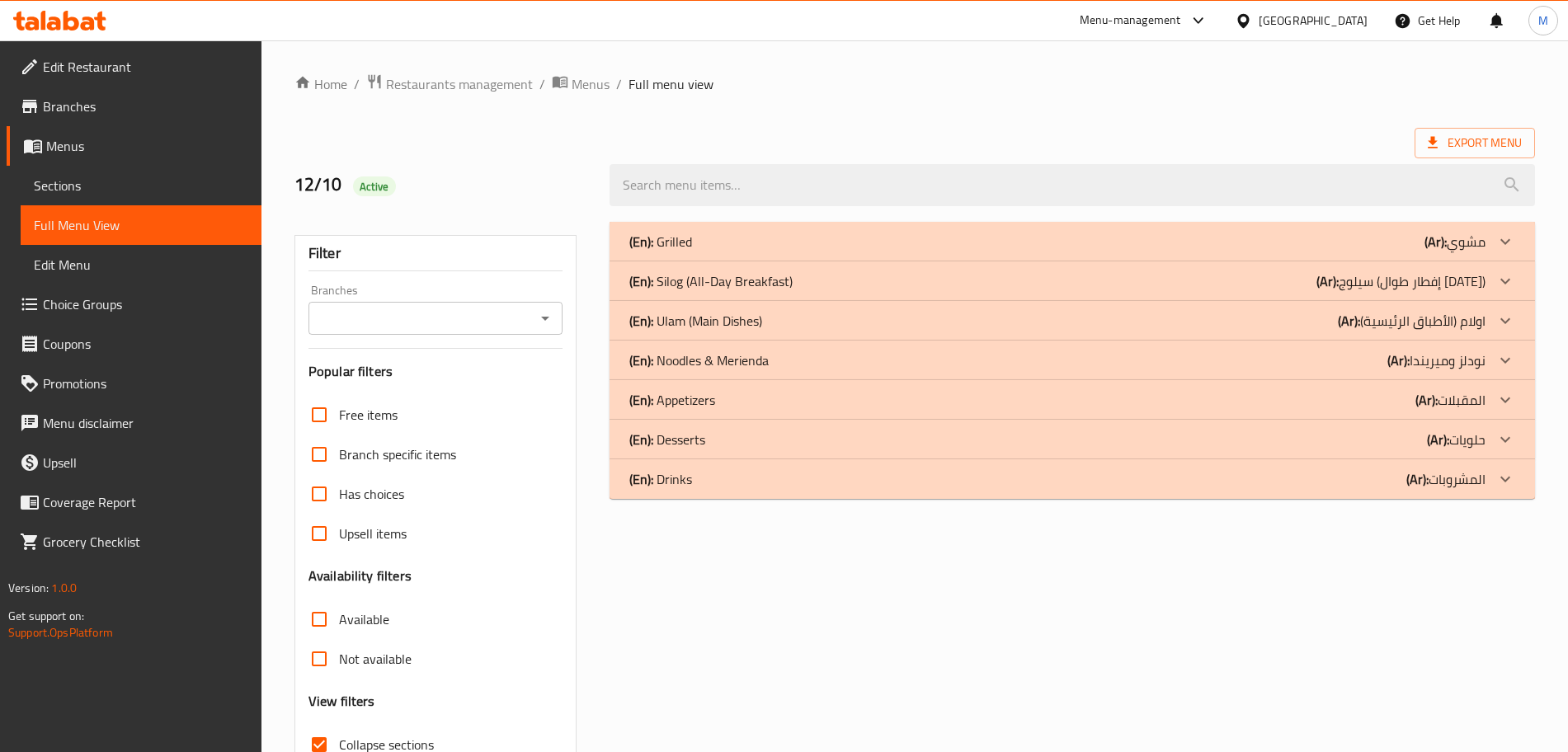
click at [732, 275] on p "(En): Silog (All-Day Breakfast)" at bounding box center [711, 281] width 163 height 20
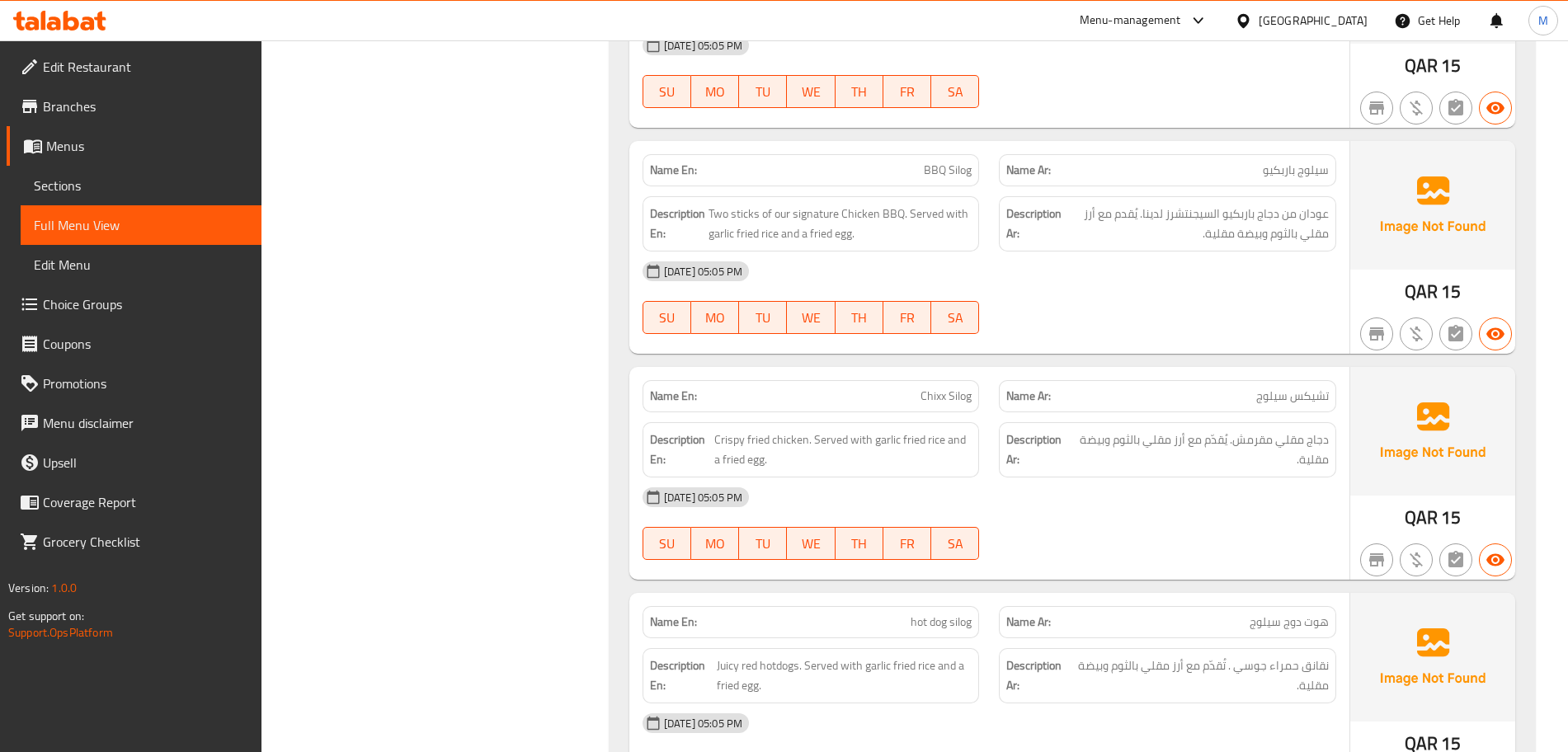
scroll to position [212, 0]
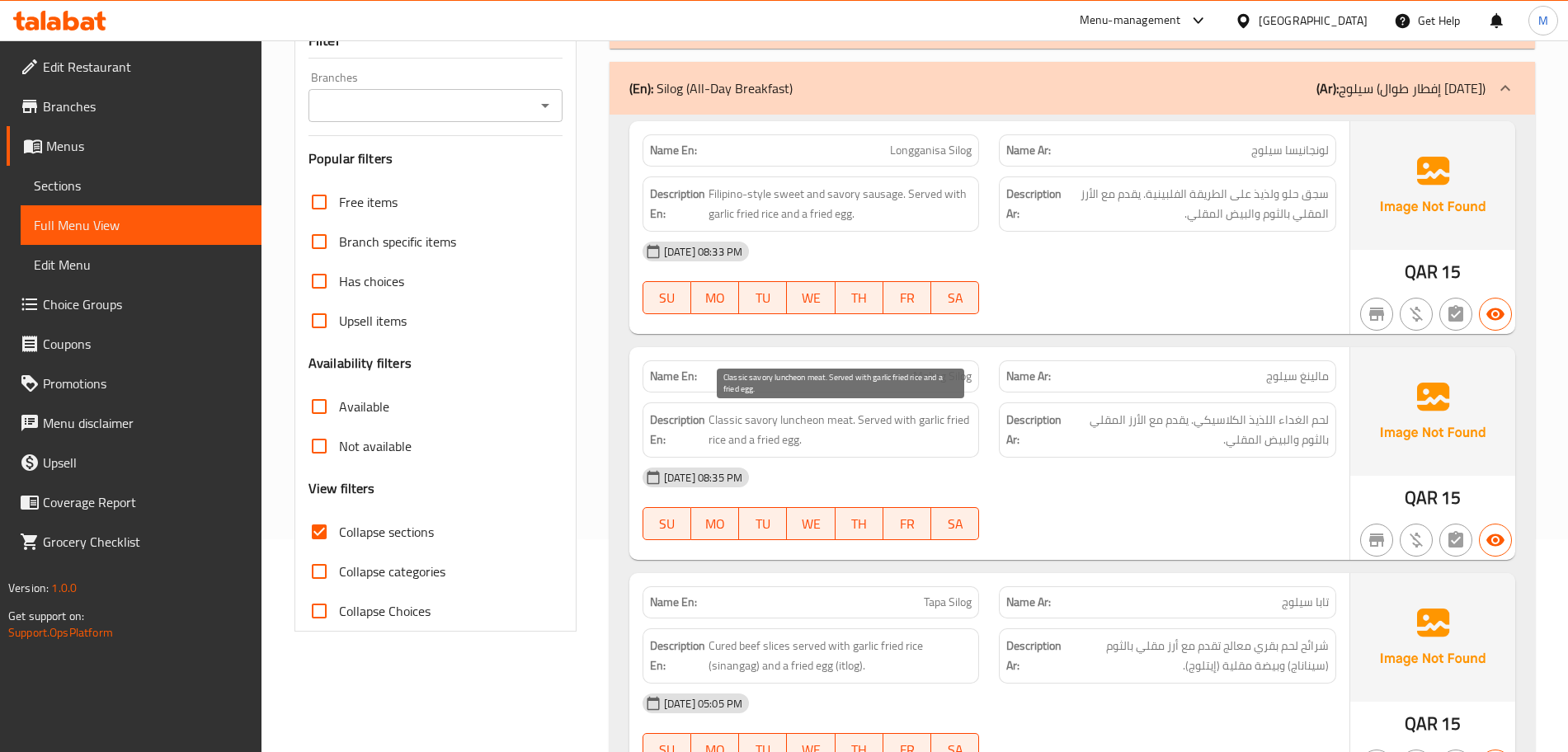
click at [792, 424] on span "Classic savory luncheon meat. Served with garlic fried rice and a fried egg." at bounding box center [839, 429] width 264 height 40
copy span "luncheon"
click at [802, 427] on span "Classic savory luncheon meat. Served with garlic fried rice and a fried egg." at bounding box center [839, 429] width 264 height 40
drag, startPoint x: 802, startPoint y: 427, endPoint x: 847, endPoint y: 421, distance: 45.4
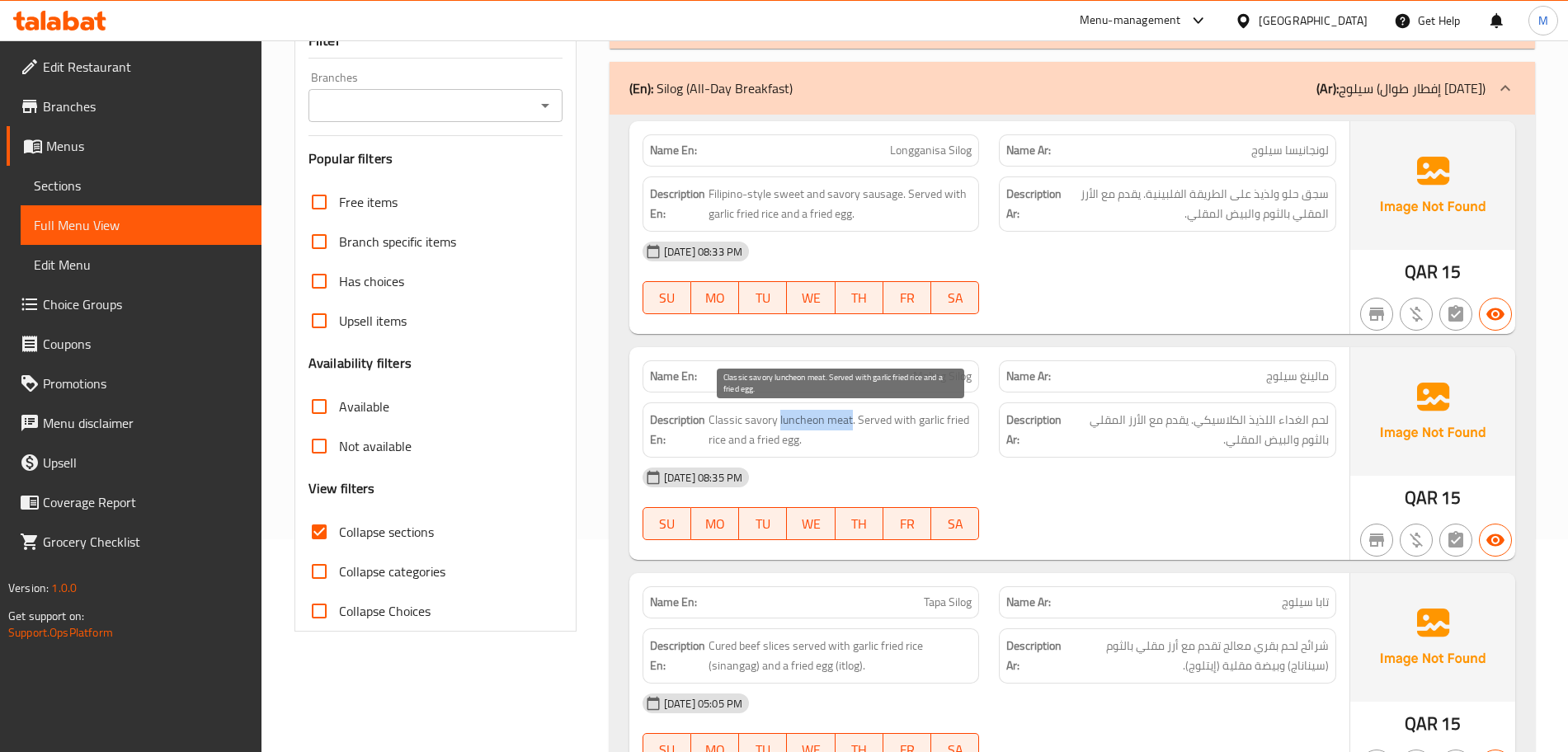
click at [847, 421] on span "Classic savory luncheon meat. Served with garlic fried rice and a fried egg." at bounding box center [839, 429] width 264 height 40
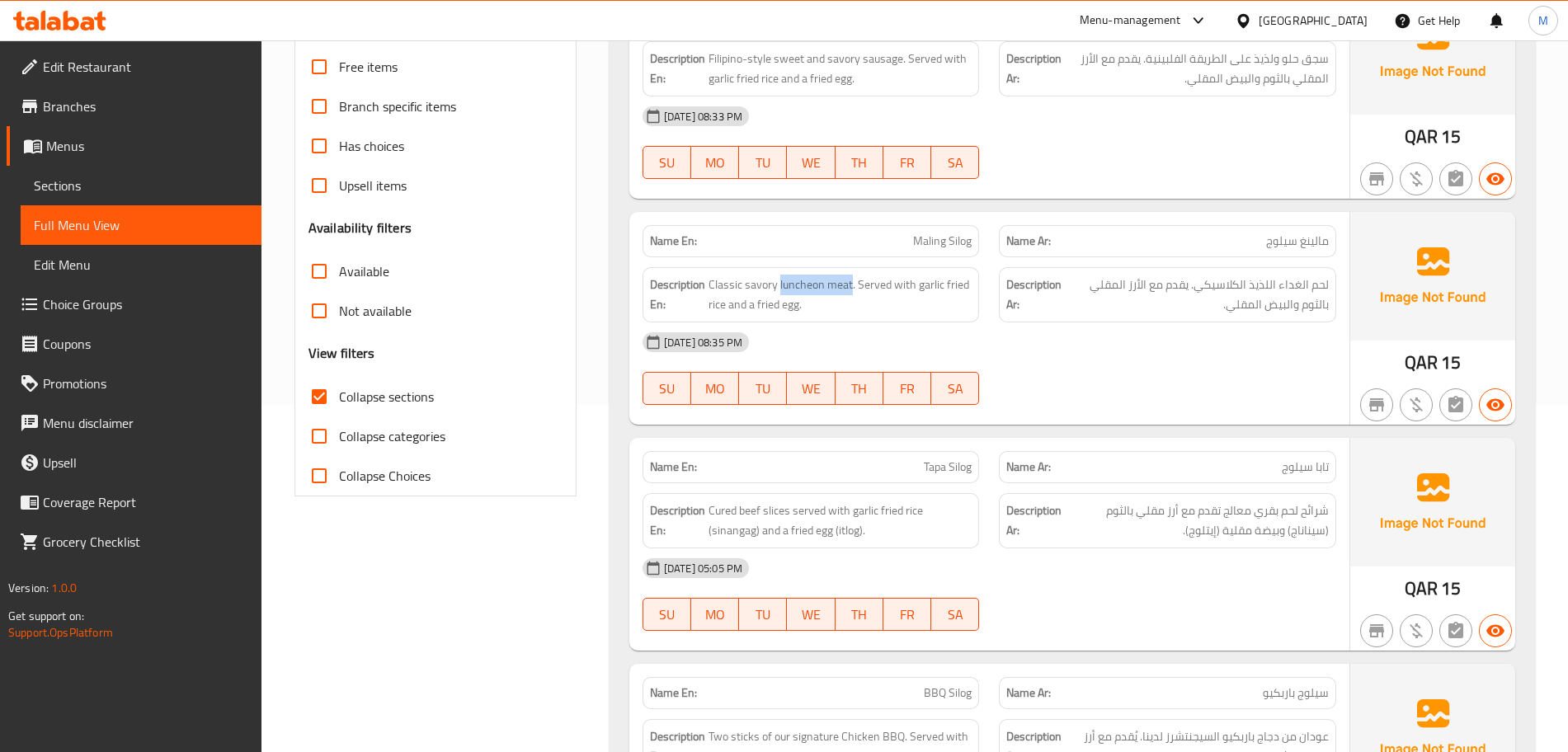
scroll to position [315, 0]
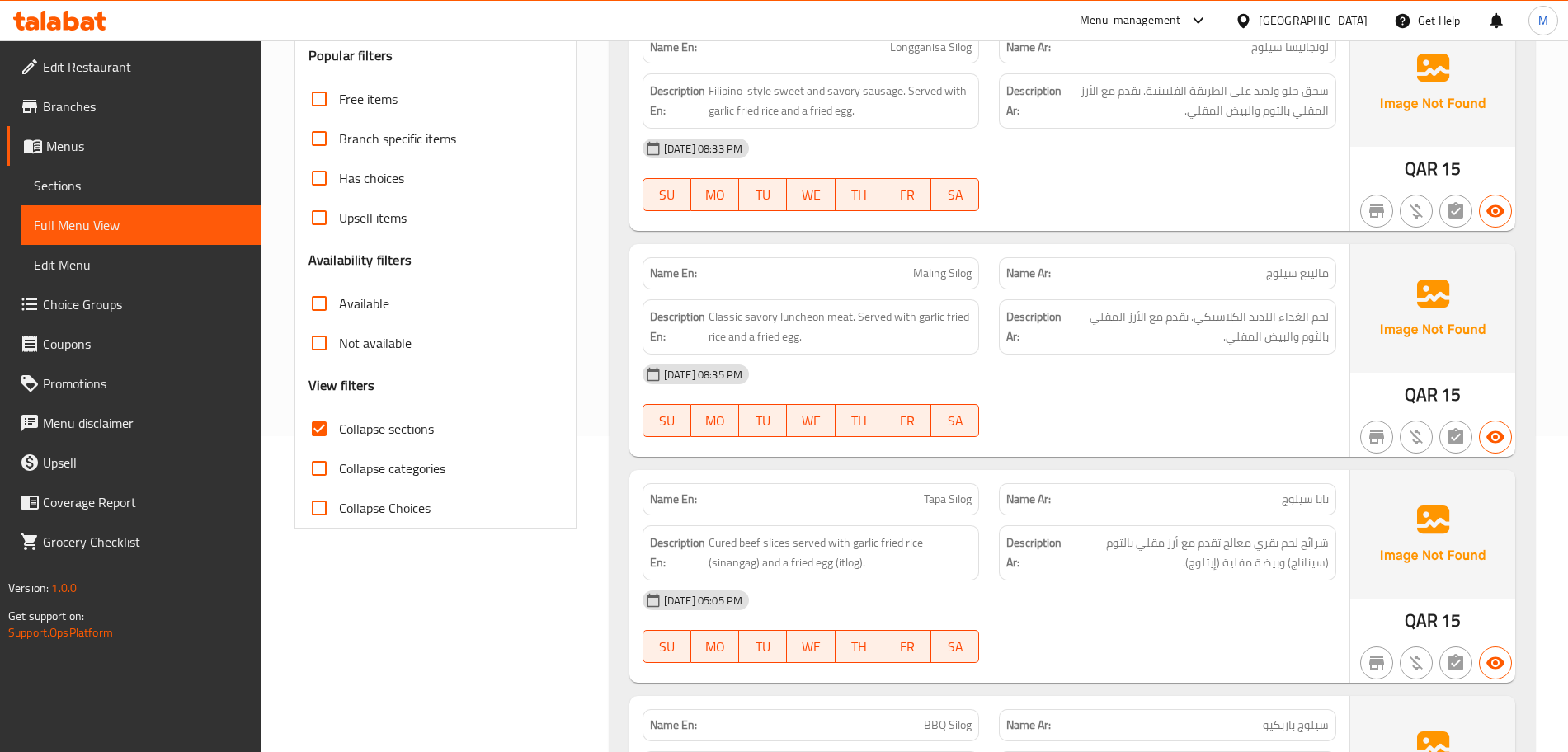
click at [926, 279] on span "Maling Silog" at bounding box center [942, 273] width 59 height 17
copy span "Maling Silog"
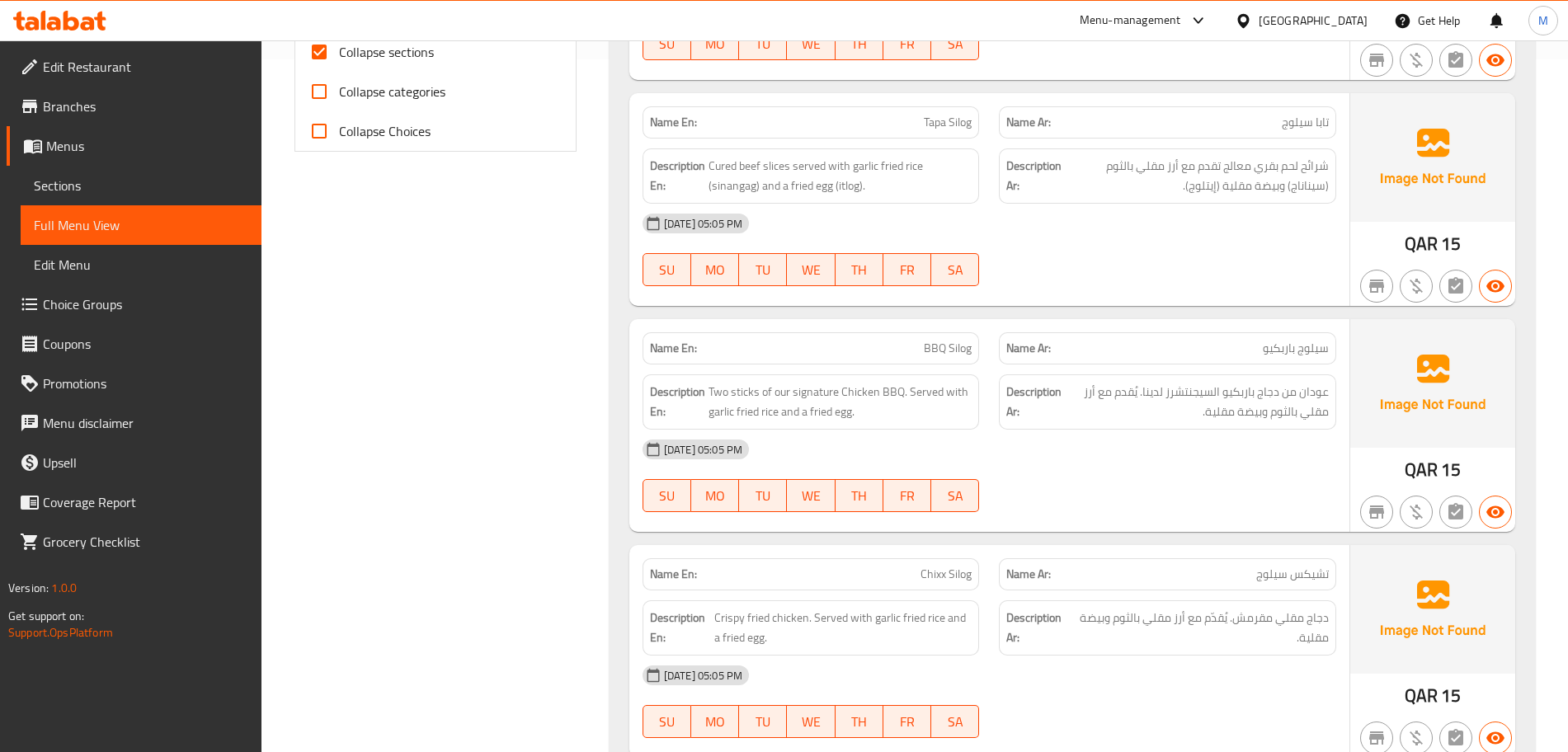
scroll to position [728, 0]
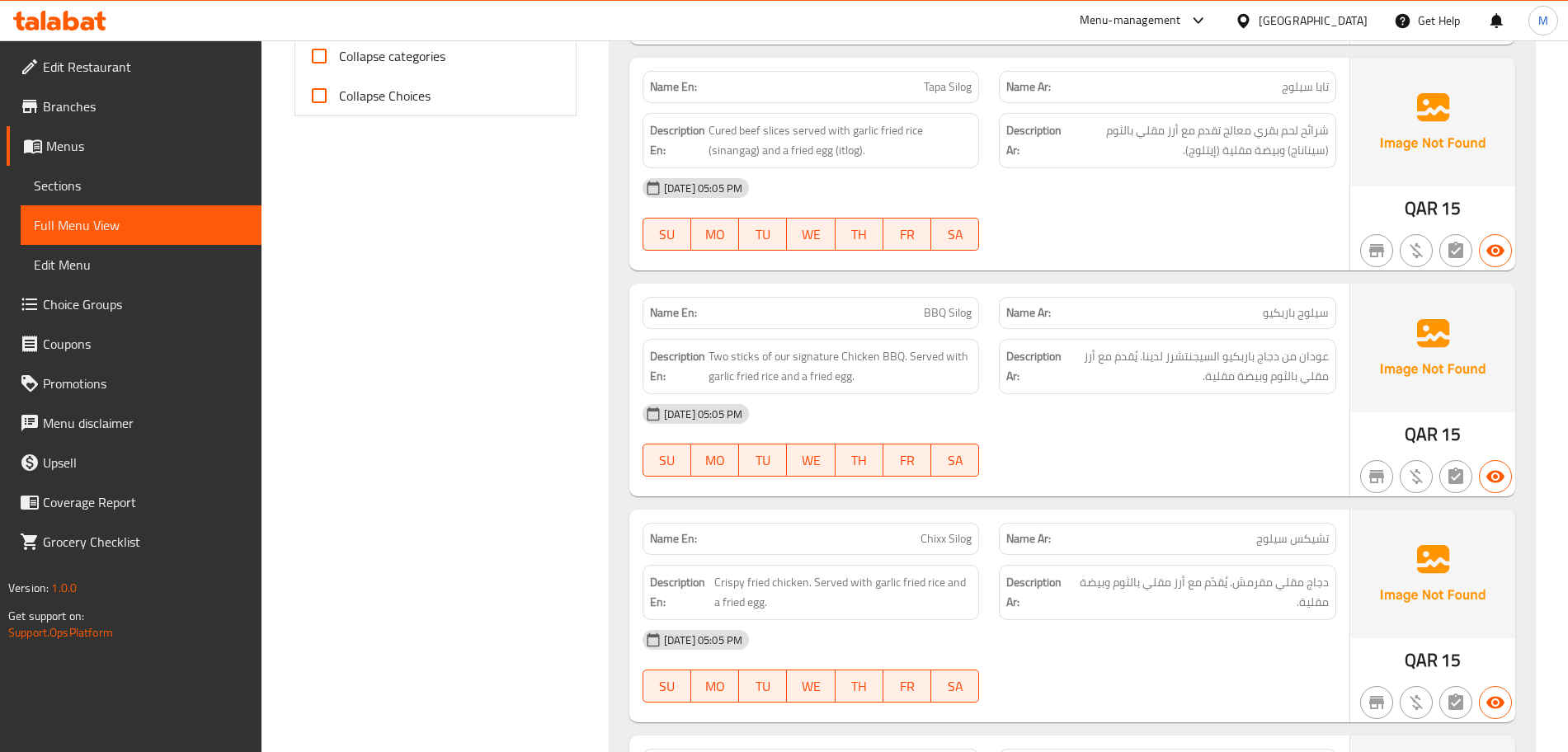
click at [915, 321] on p "Name En: BBQ Silog" at bounding box center [811, 313] width 322 height 17
click at [915, 320] on p "Name En: BBQ Silog" at bounding box center [811, 313] width 322 height 17
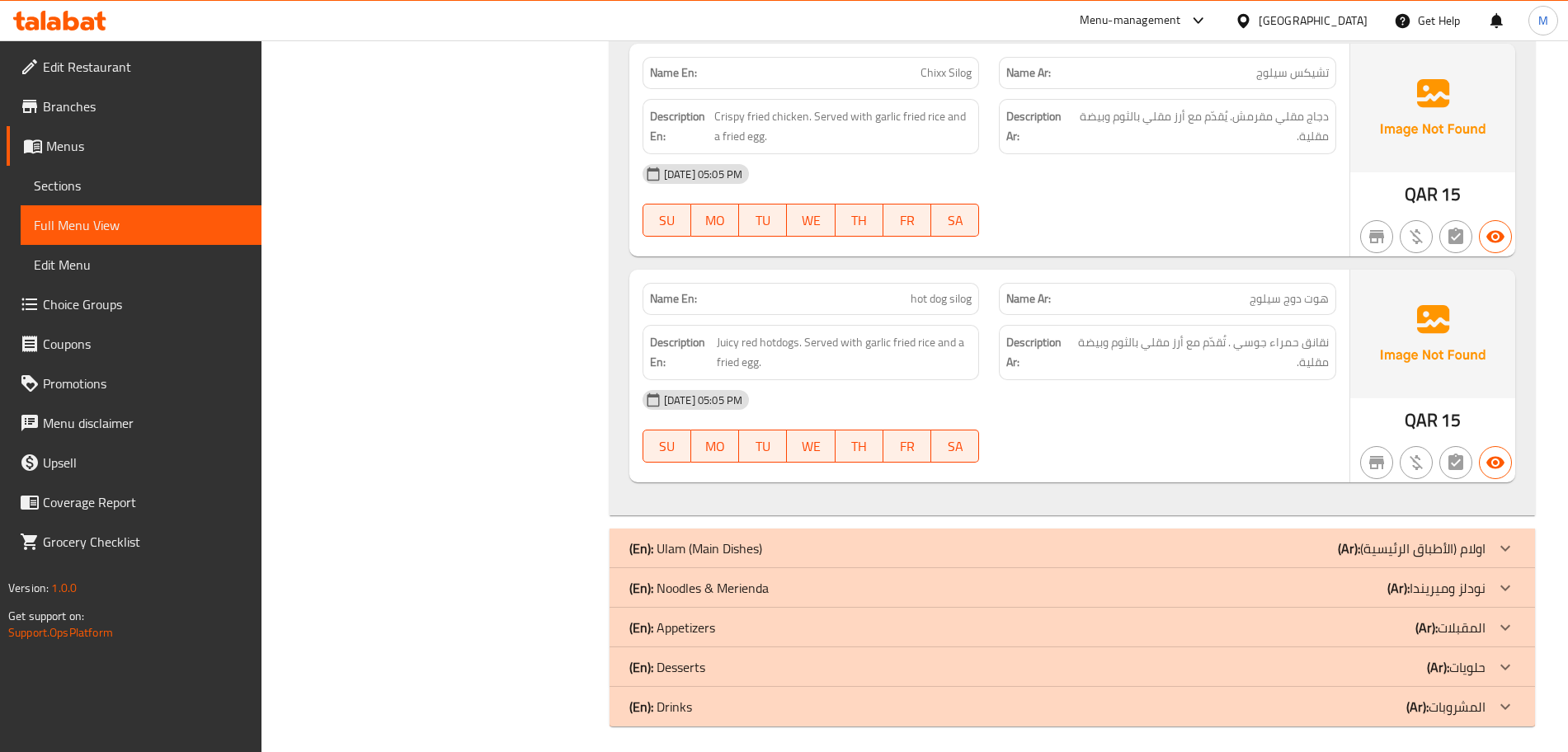
scroll to position [1201, 0]
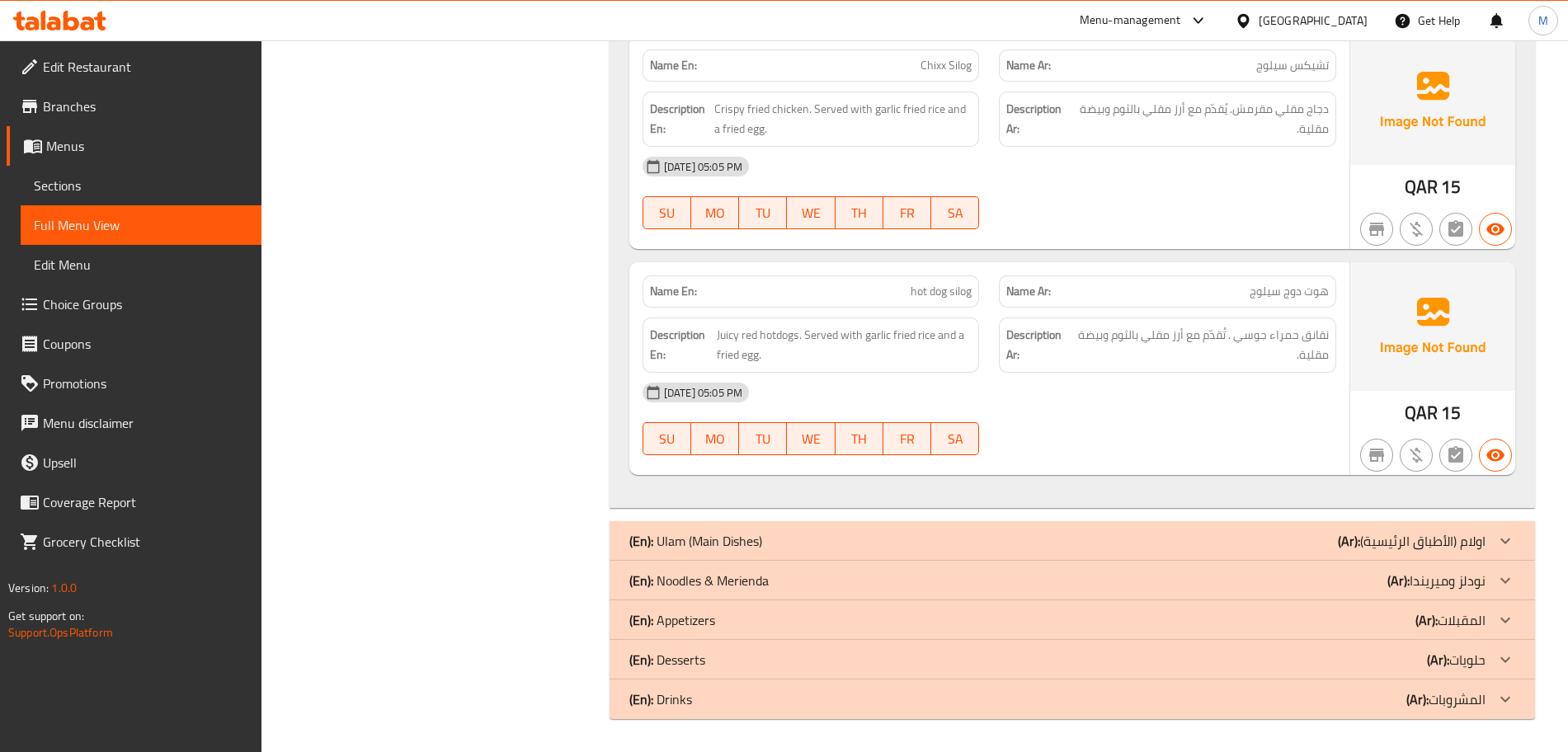
click at [849, 542] on div "(En): Ulam (Main Dishes) (Ar): اولام (الأطباق الرئيسية)" at bounding box center [1058, 541] width 857 height 20
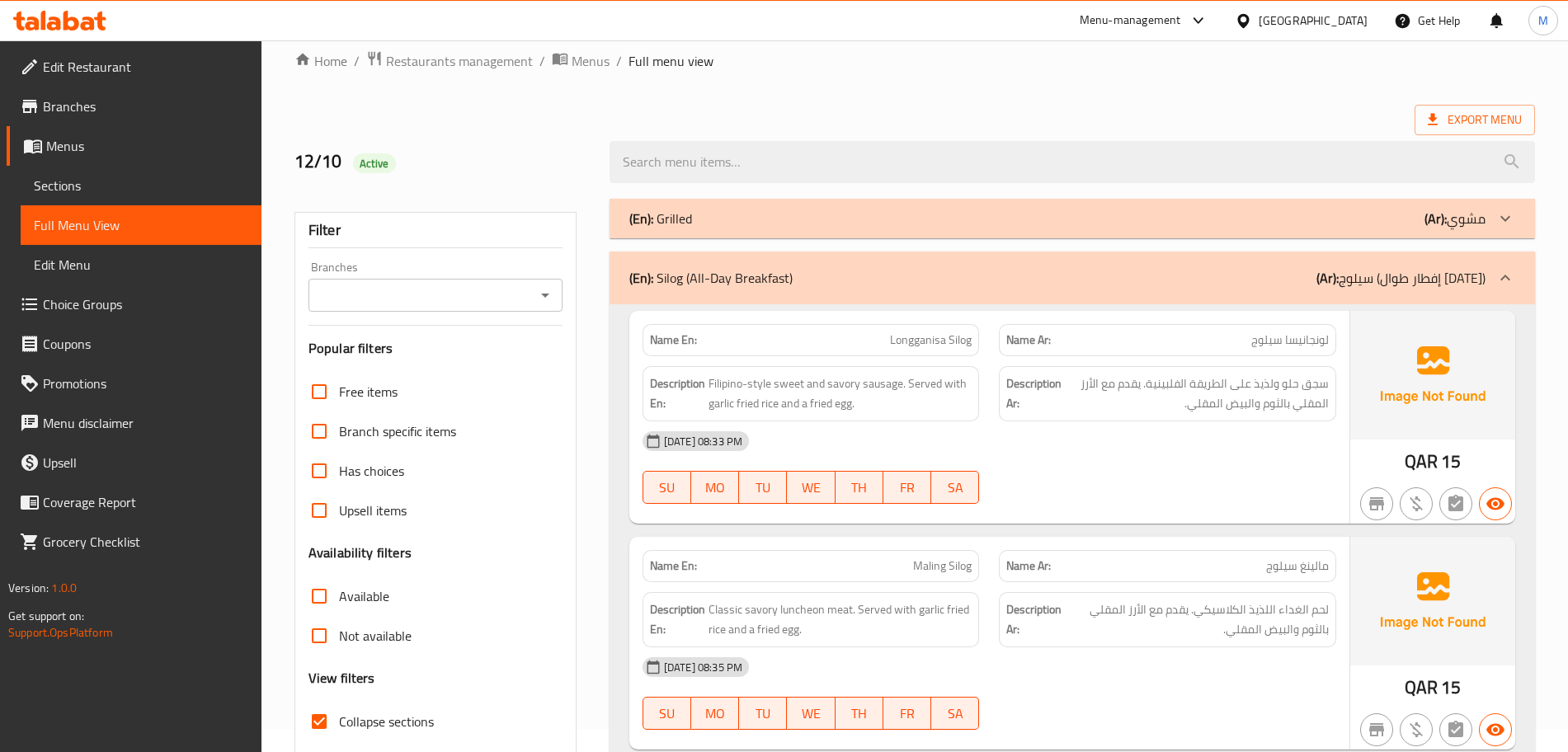
scroll to position [0, 0]
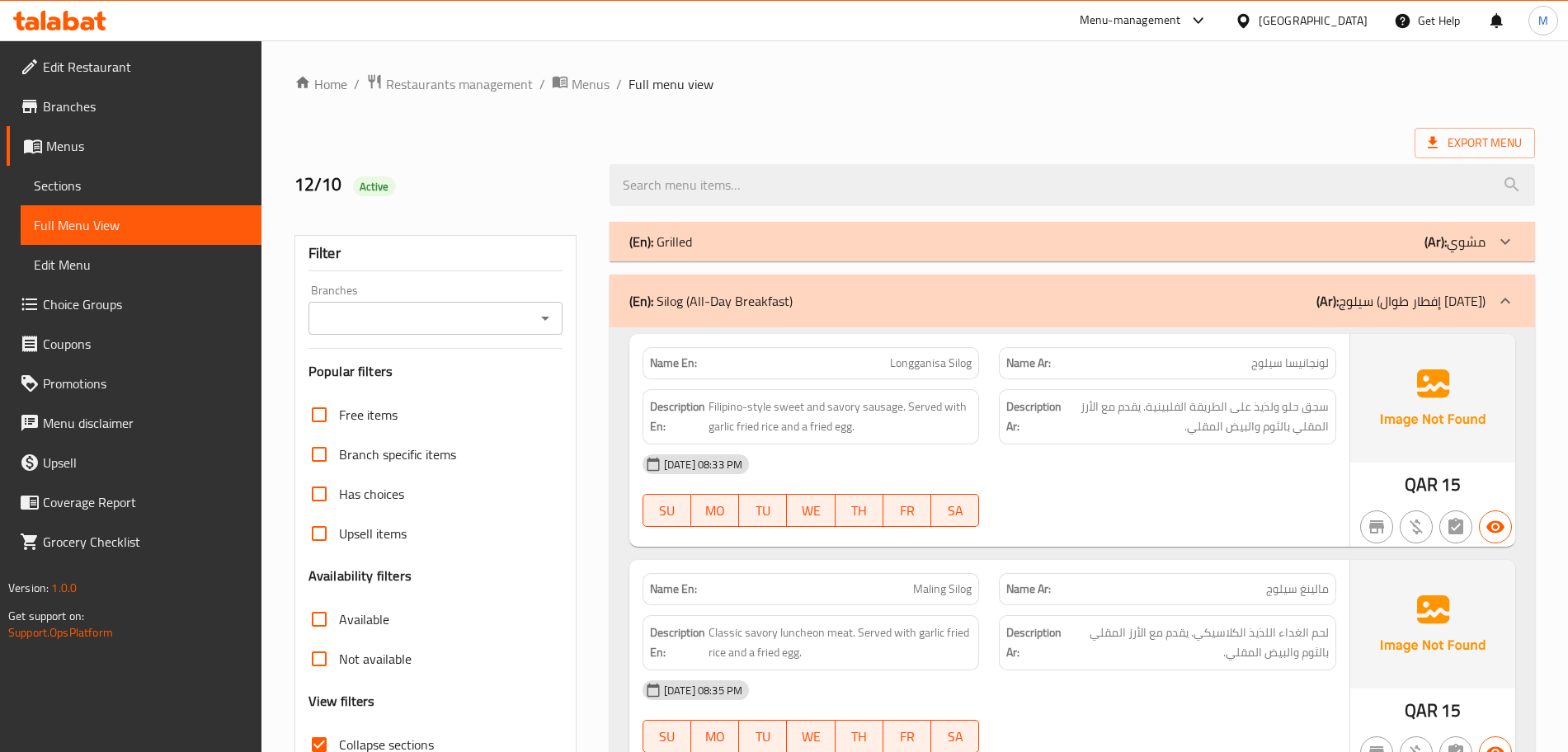
drag, startPoint x: 835, startPoint y: 286, endPoint x: 868, endPoint y: 317, distance: 45.3
click at [836, 286] on div "(En): Silog (All-Day Breakfast) (Ar): سيلوج (إفطار طوال اليوم)" at bounding box center [1071, 301] width 926 height 53
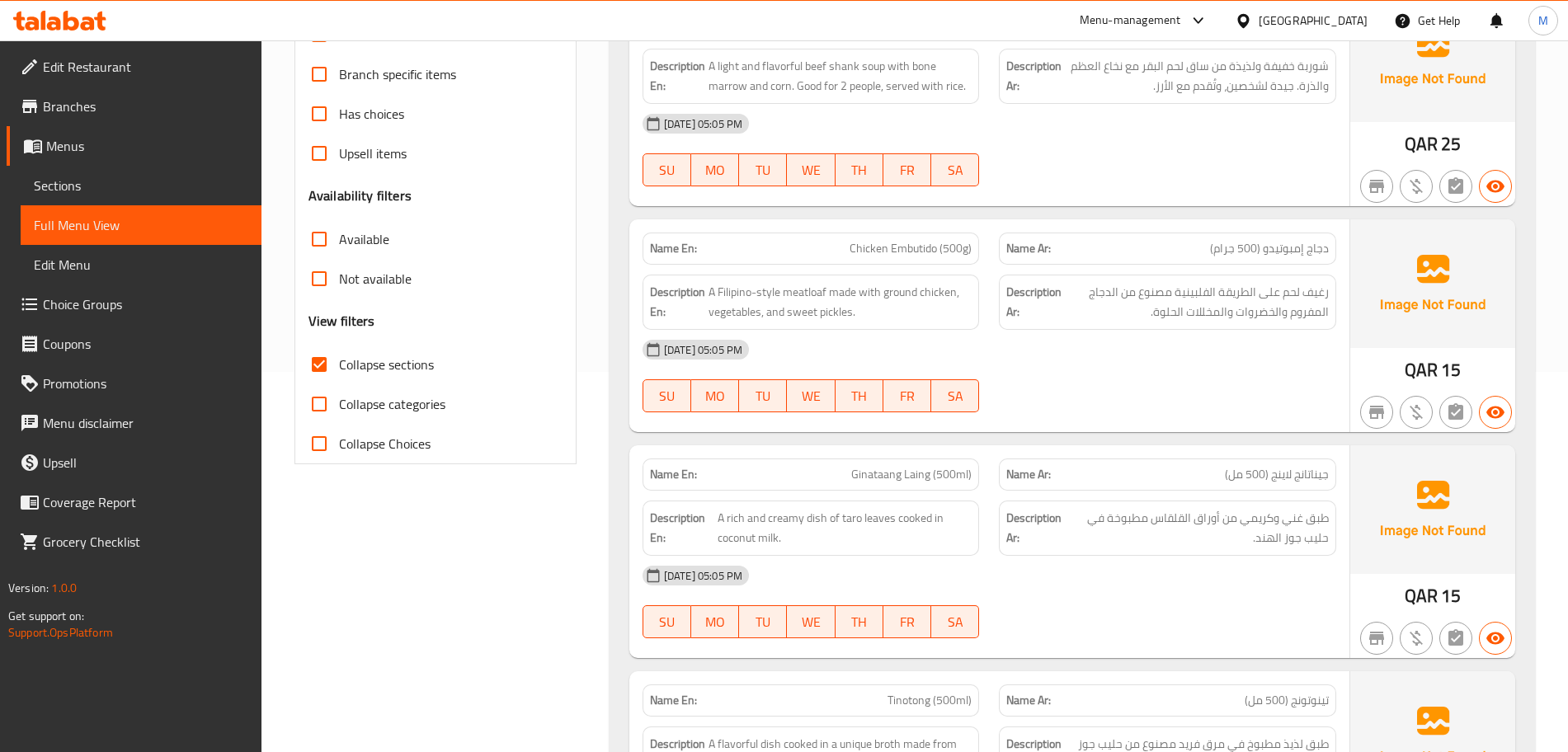
scroll to position [412, 0]
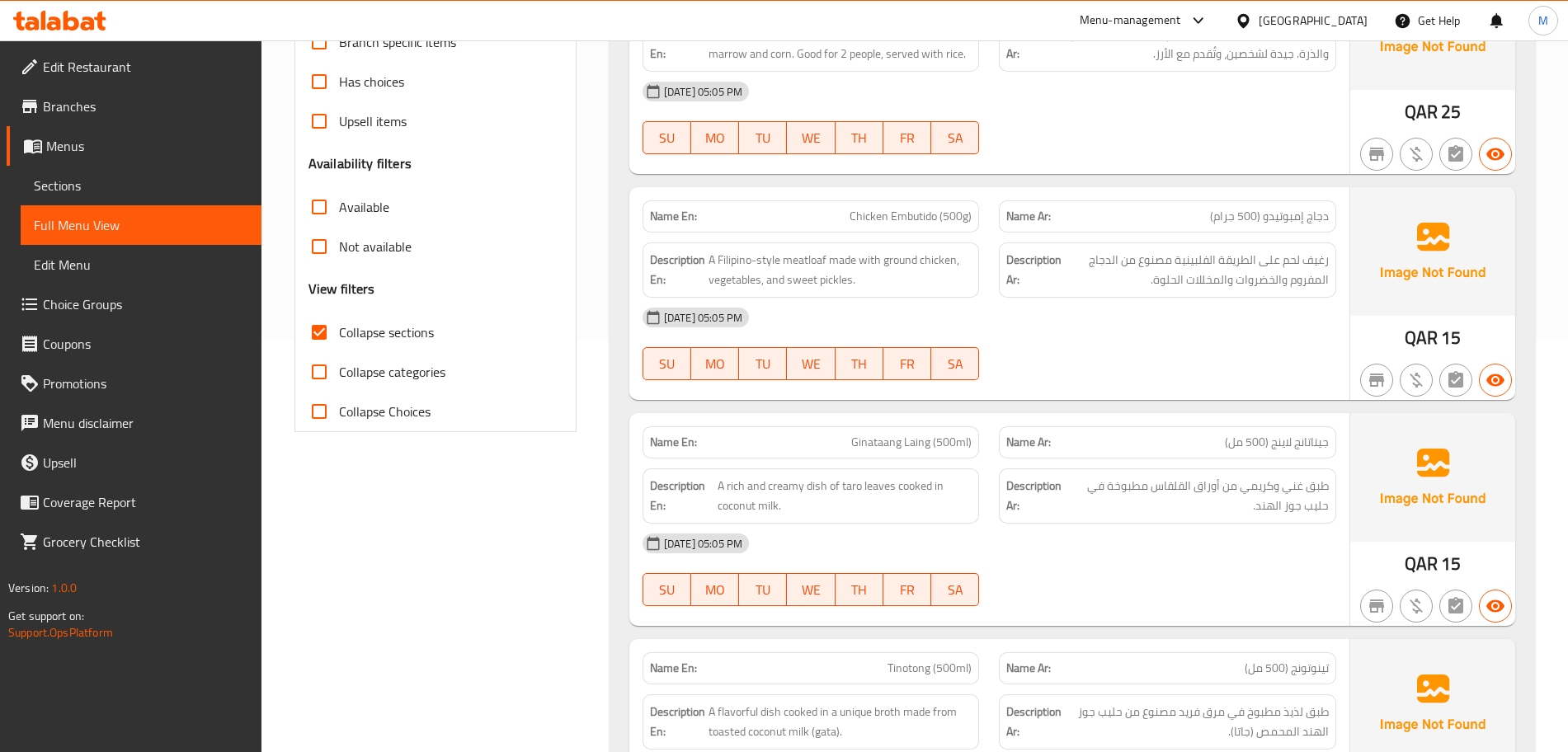
click at [1105, 470] on div "Description Ar: طبق غني وكريمي من أوراق القلقاس مطبوخة في حليب جوز الهند." at bounding box center [1167, 495] width 337 height 55
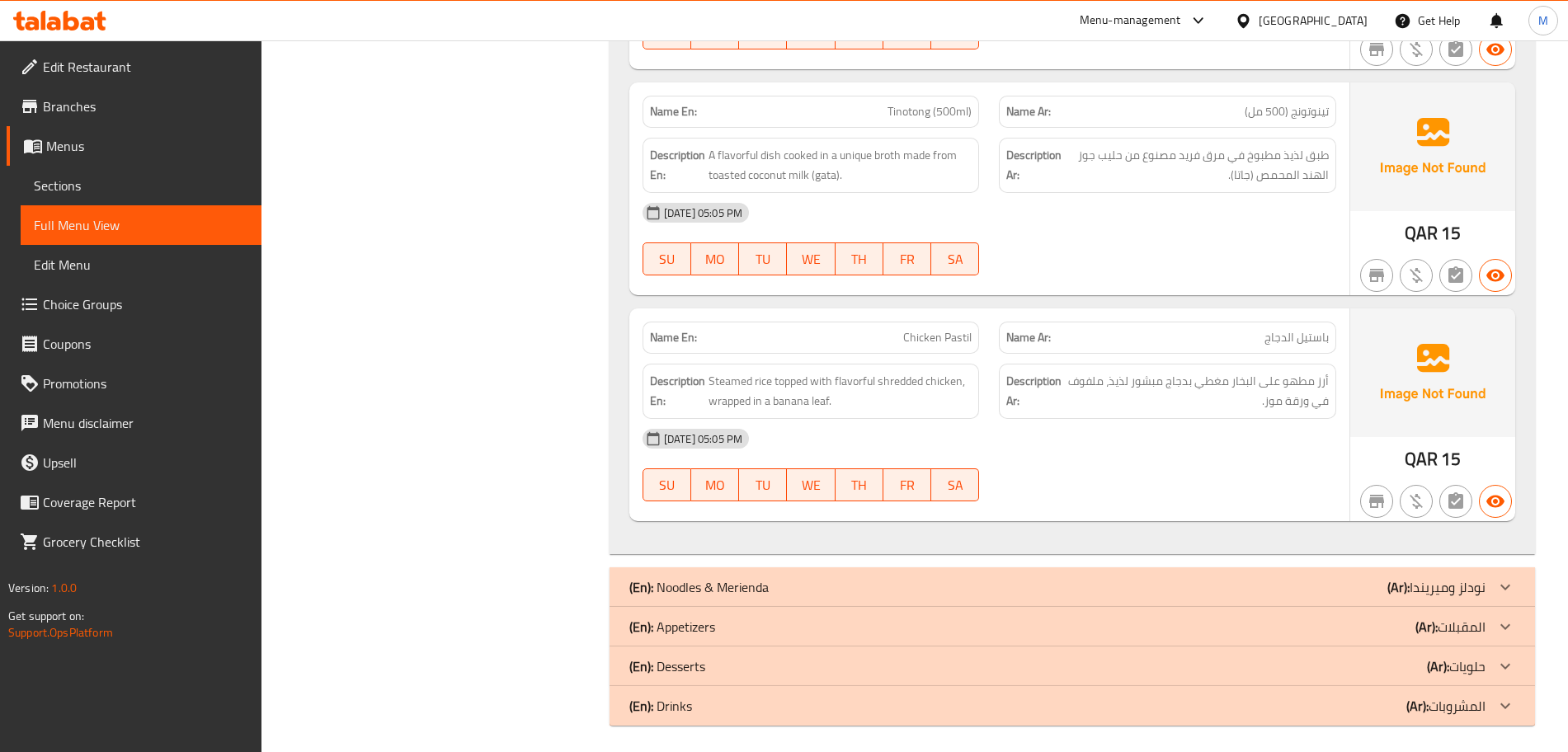
scroll to position [975, 0]
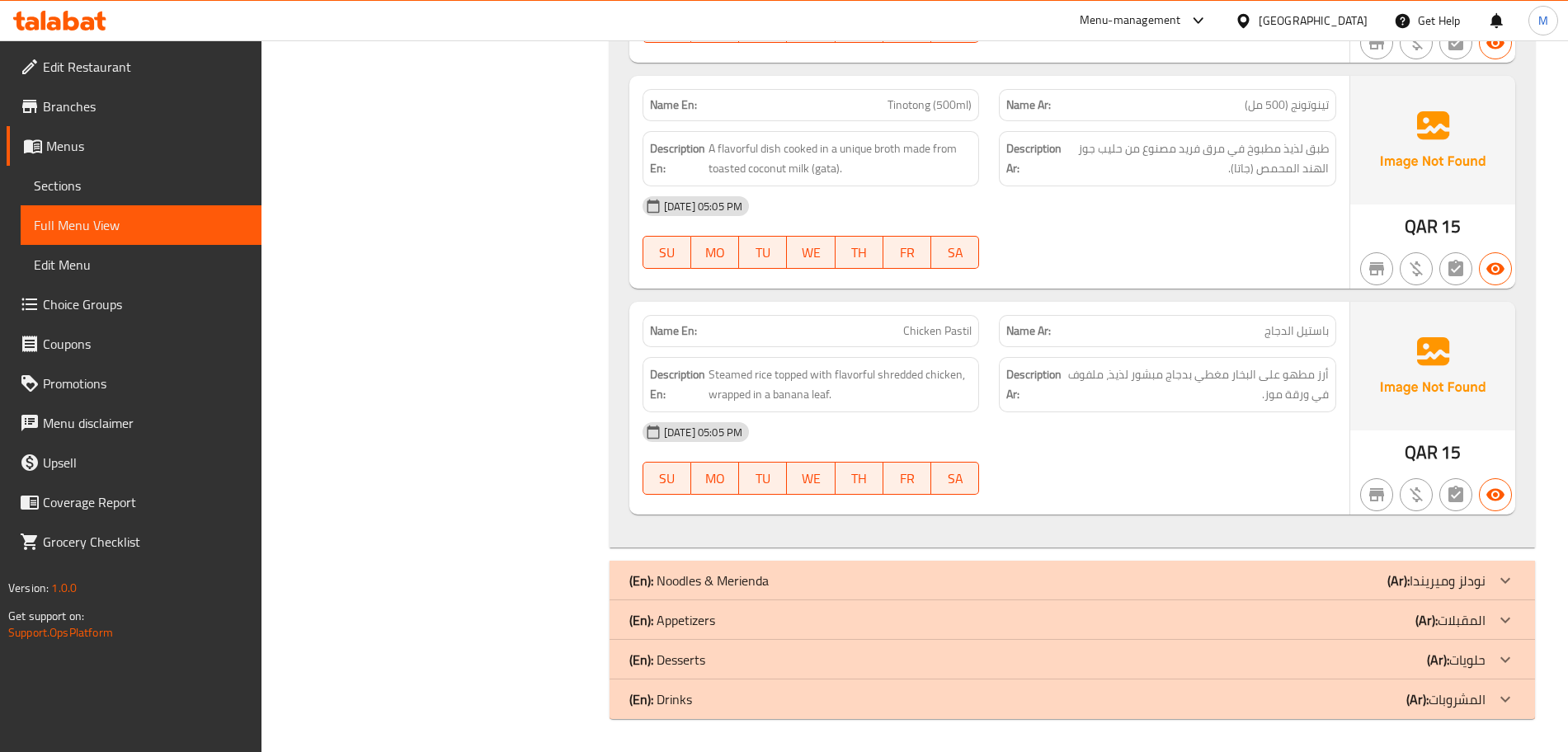
click at [996, 586] on div "(En): Noodles & Merienda (Ar): نودلز وميريندا" at bounding box center [1058, 580] width 857 height 20
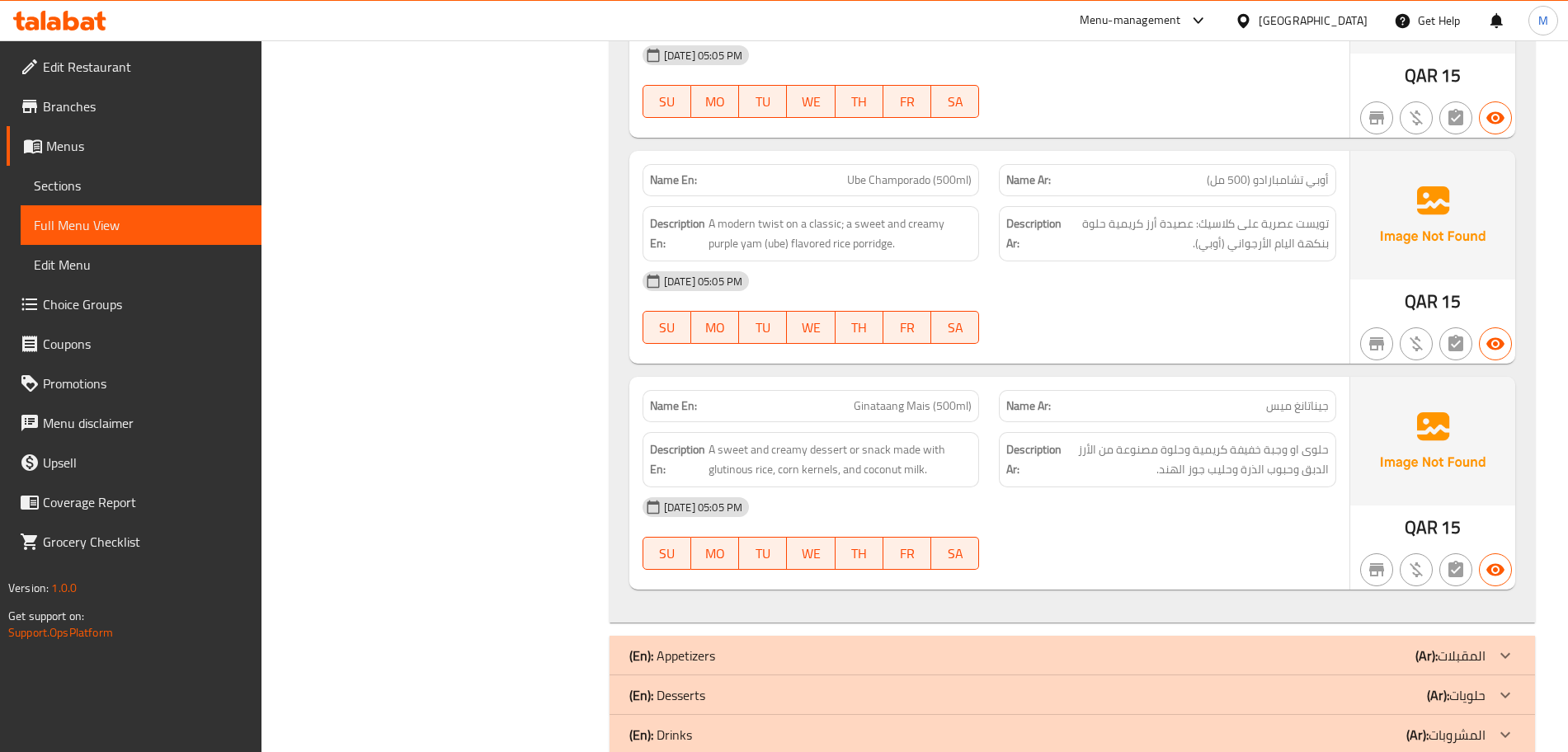
scroll to position [2383, 0]
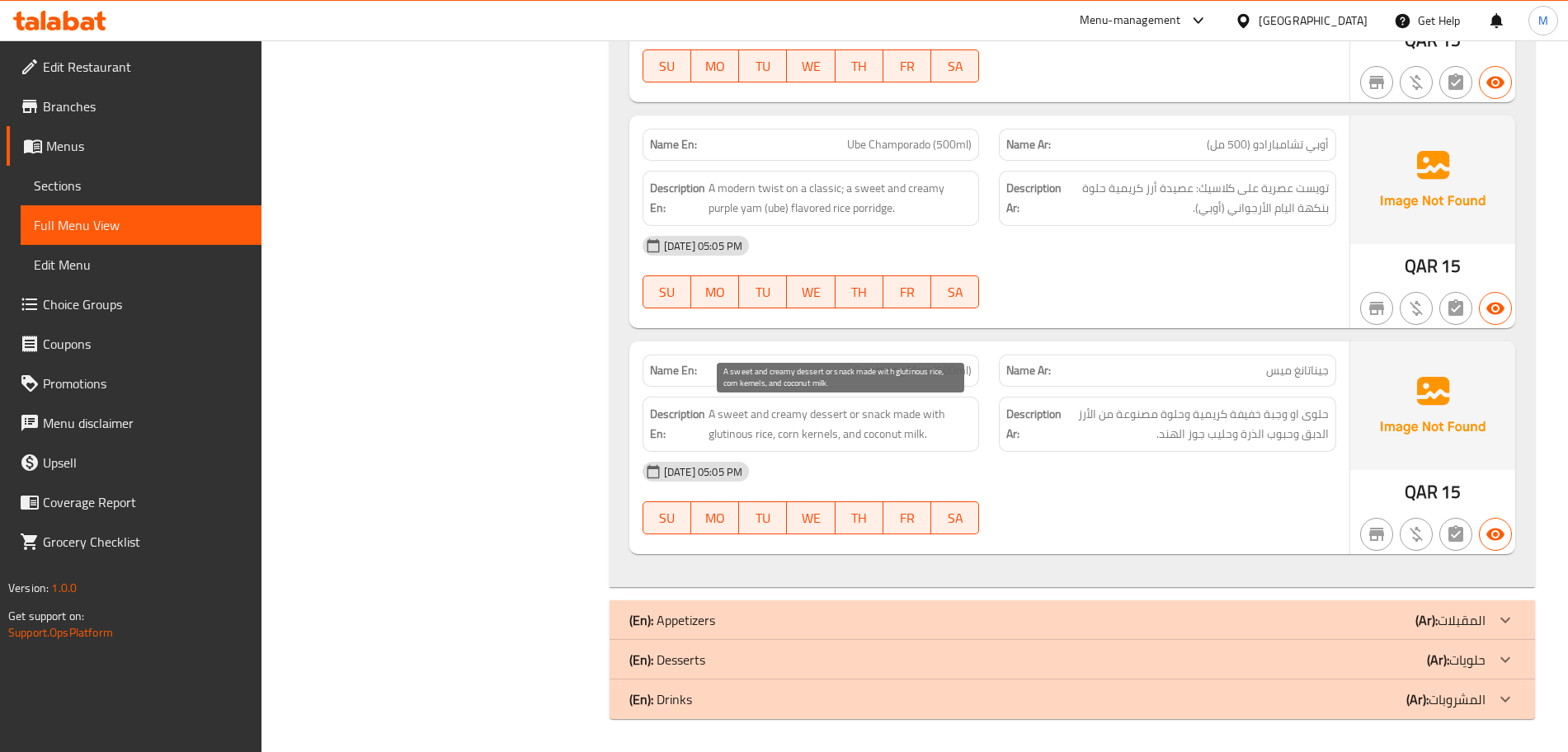
click at [732, 441] on span "A sweet and creamy dessert or snack made with glutinous rice, corn kernels, and…" at bounding box center [839, 424] width 264 height 40
drag, startPoint x: 732, startPoint y: 441, endPoint x: 755, endPoint y: 438, distance: 23.2
click at [755, 438] on span "A sweet and creamy dessert or snack made with glutinous rice, corn kernels, and…" at bounding box center [839, 424] width 264 height 40
copy span "glutinous rice"
click at [824, 605] on div "(En): Appetizers (Ar): المقبلات" at bounding box center [1071, 620] width 926 height 39
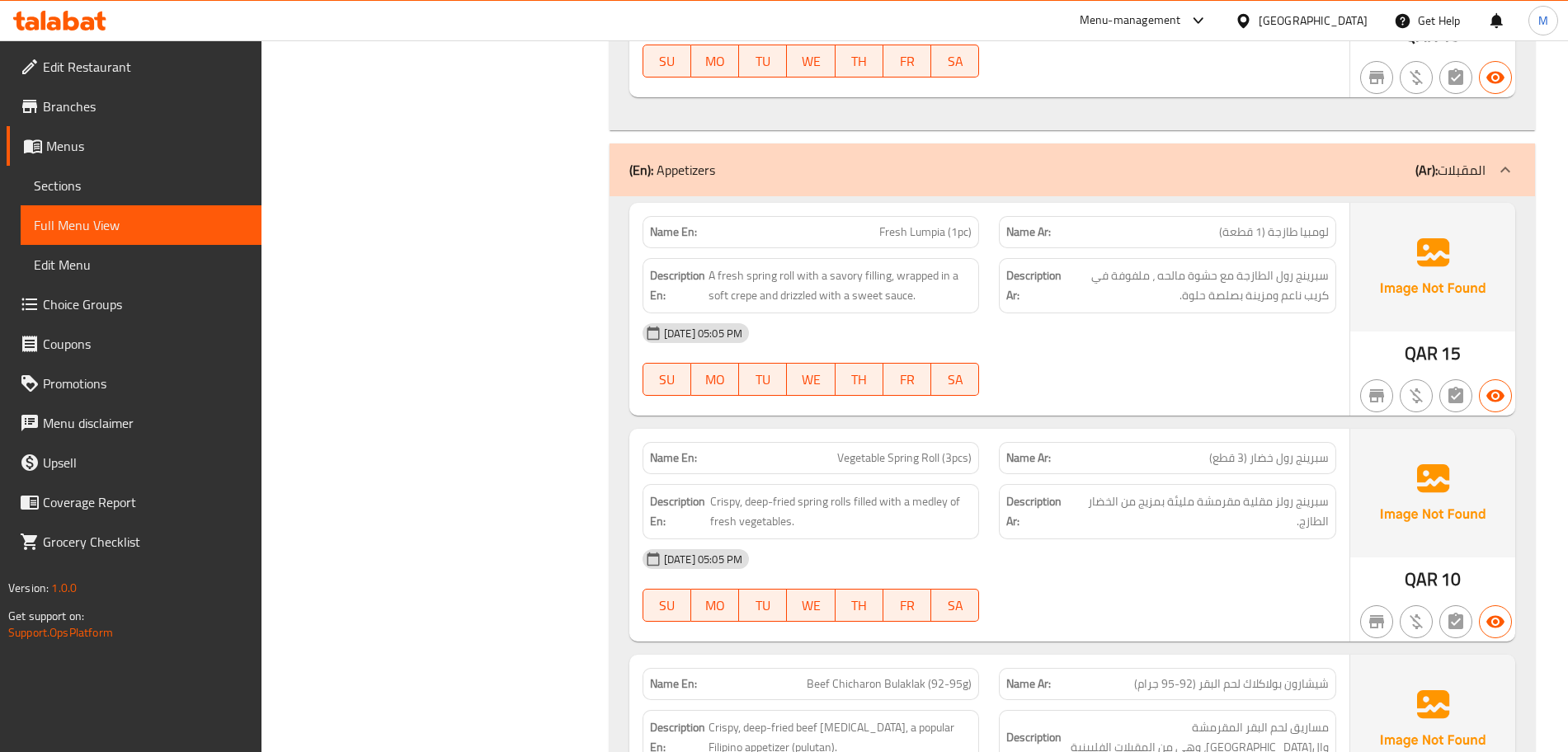
scroll to position [2804, 0]
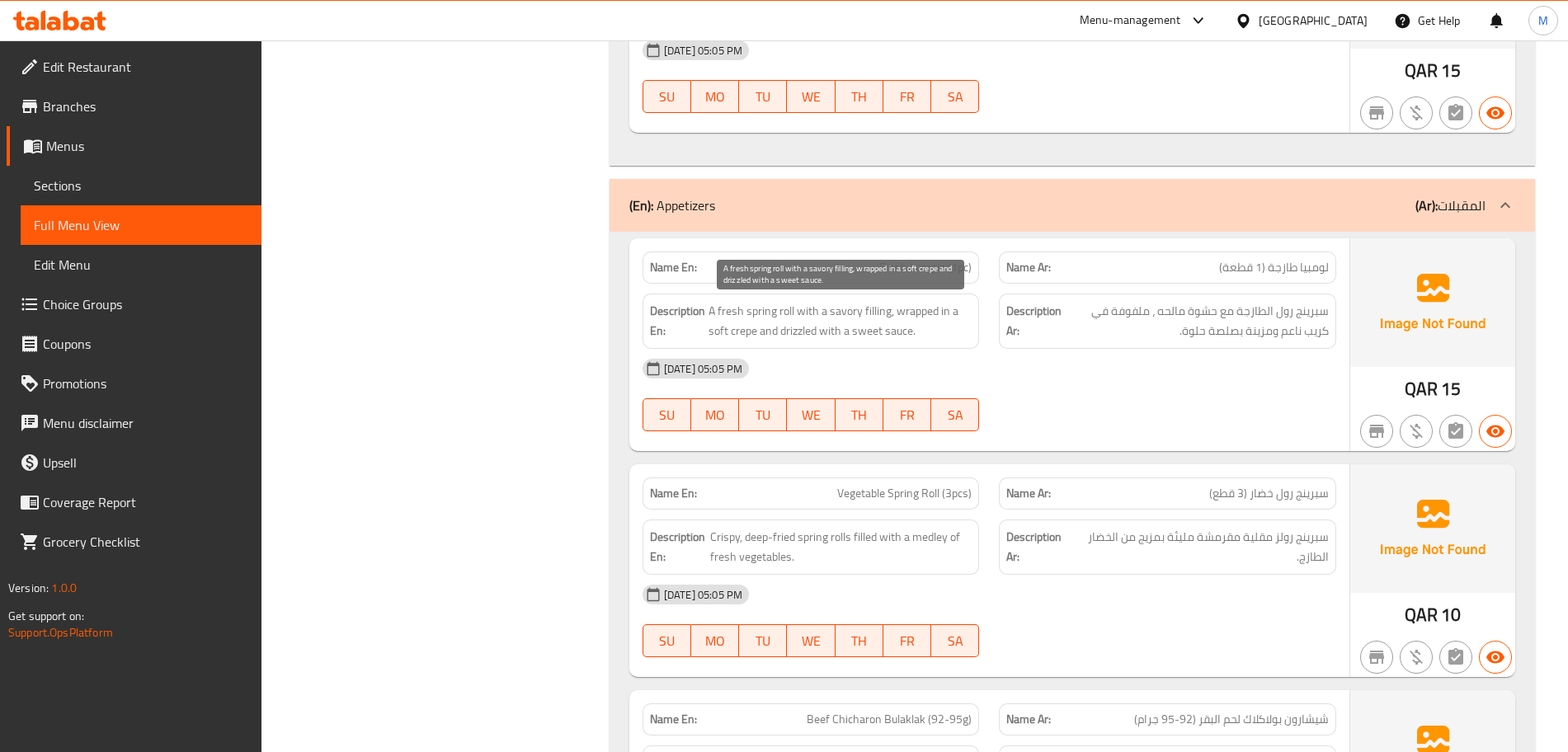
click at [826, 311] on span "A fresh spring roll with a savory filling, wrapped in a soft crepe and drizzled…" at bounding box center [839, 321] width 264 height 40
click at [811, 277] on div "Name En: Fresh Lumpia (1pc)" at bounding box center [810, 268] width 337 height 32
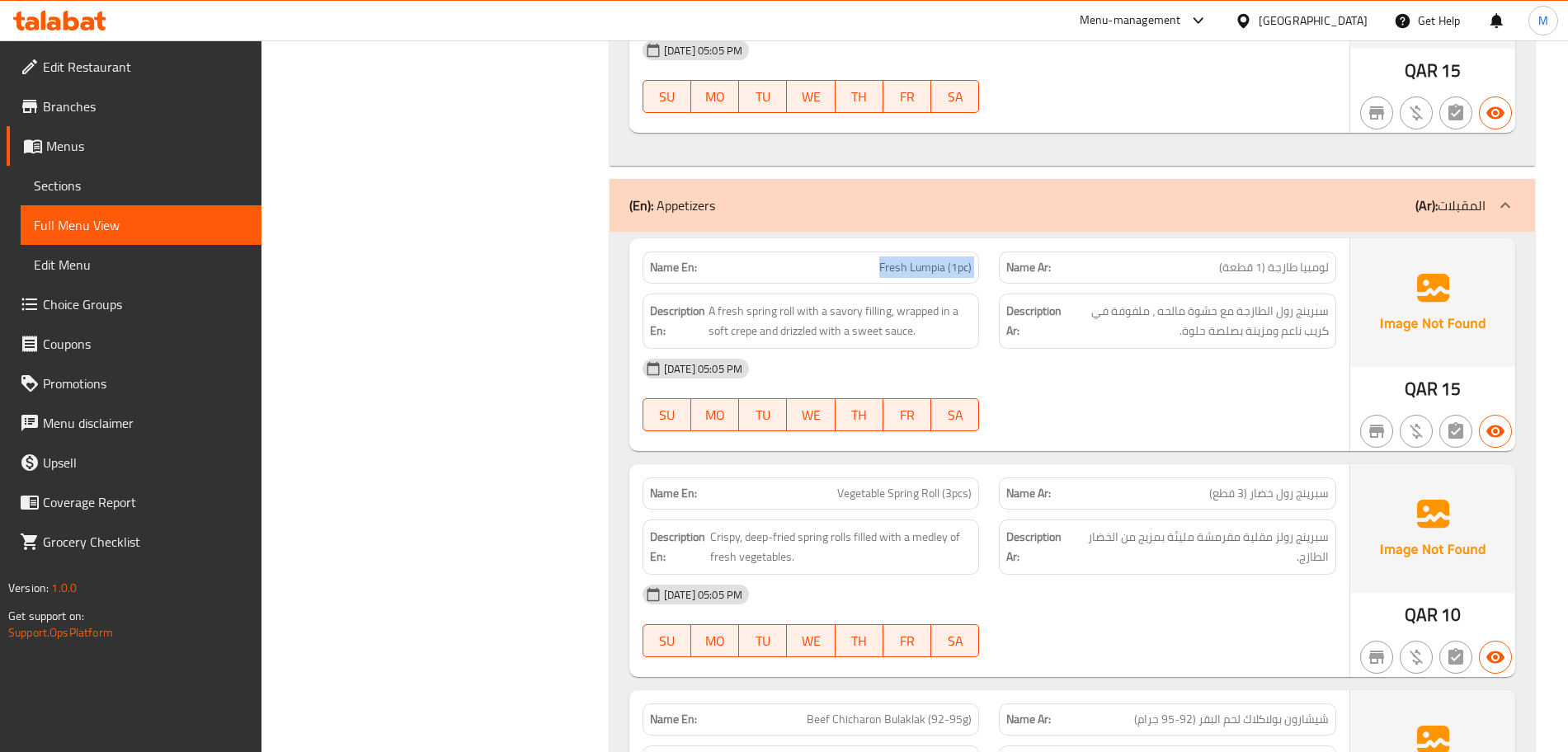
click at [811, 277] on div "Name En: Fresh Lumpia (1pc)" at bounding box center [810, 268] width 337 height 32
click at [865, 337] on span "A fresh spring roll with a savory filling, wrapped in a soft crepe and drizzled…" at bounding box center [839, 321] width 264 height 40
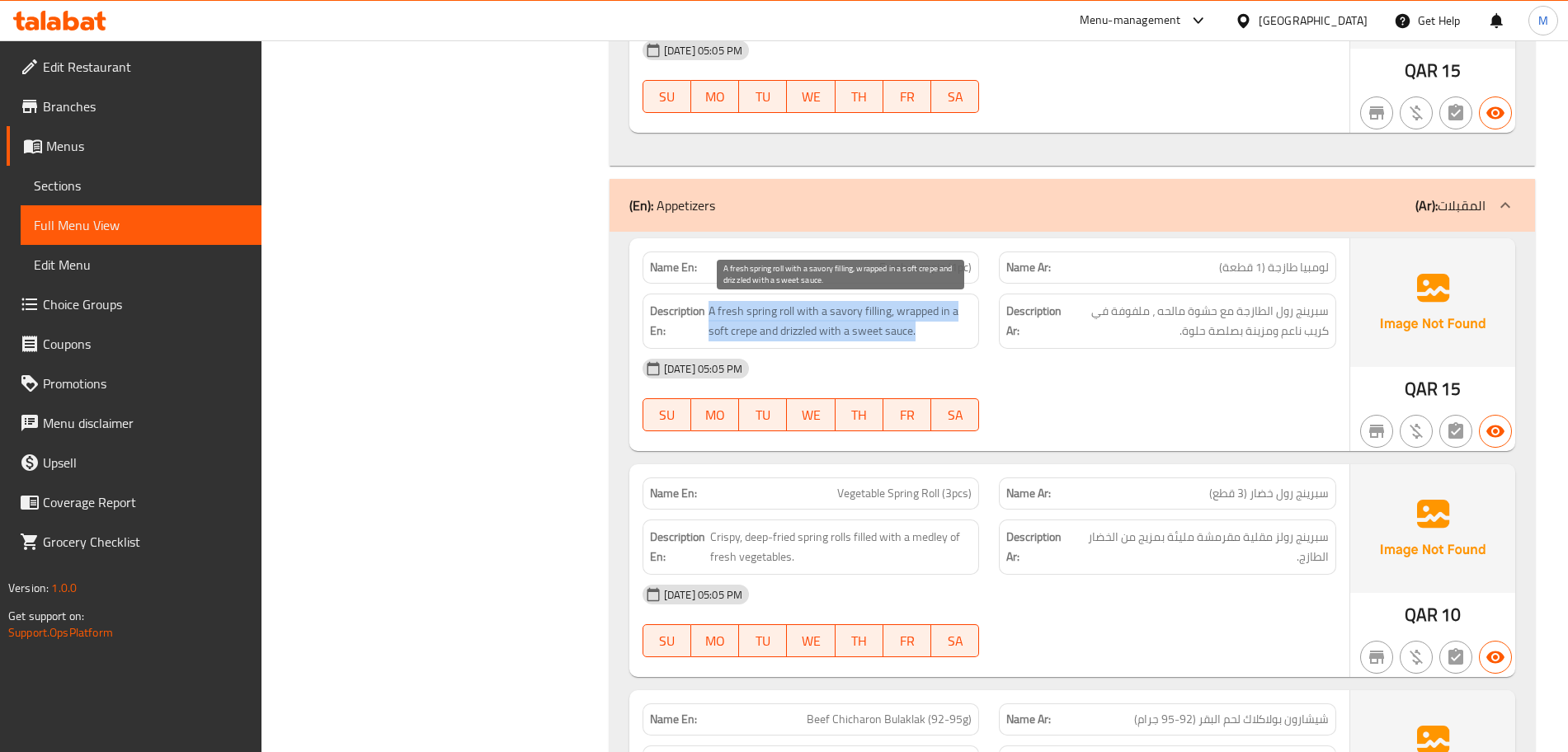
click at [865, 337] on span "A fresh spring roll with a savory filling, wrapped in a soft crepe and drizzled…" at bounding box center [839, 321] width 264 height 40
click at [797, 335] on span "A fresh spring roll with a savory filling, wrapped in a soft crepe and drizzled…" at bounding box center [839, 321] width 264 height 40
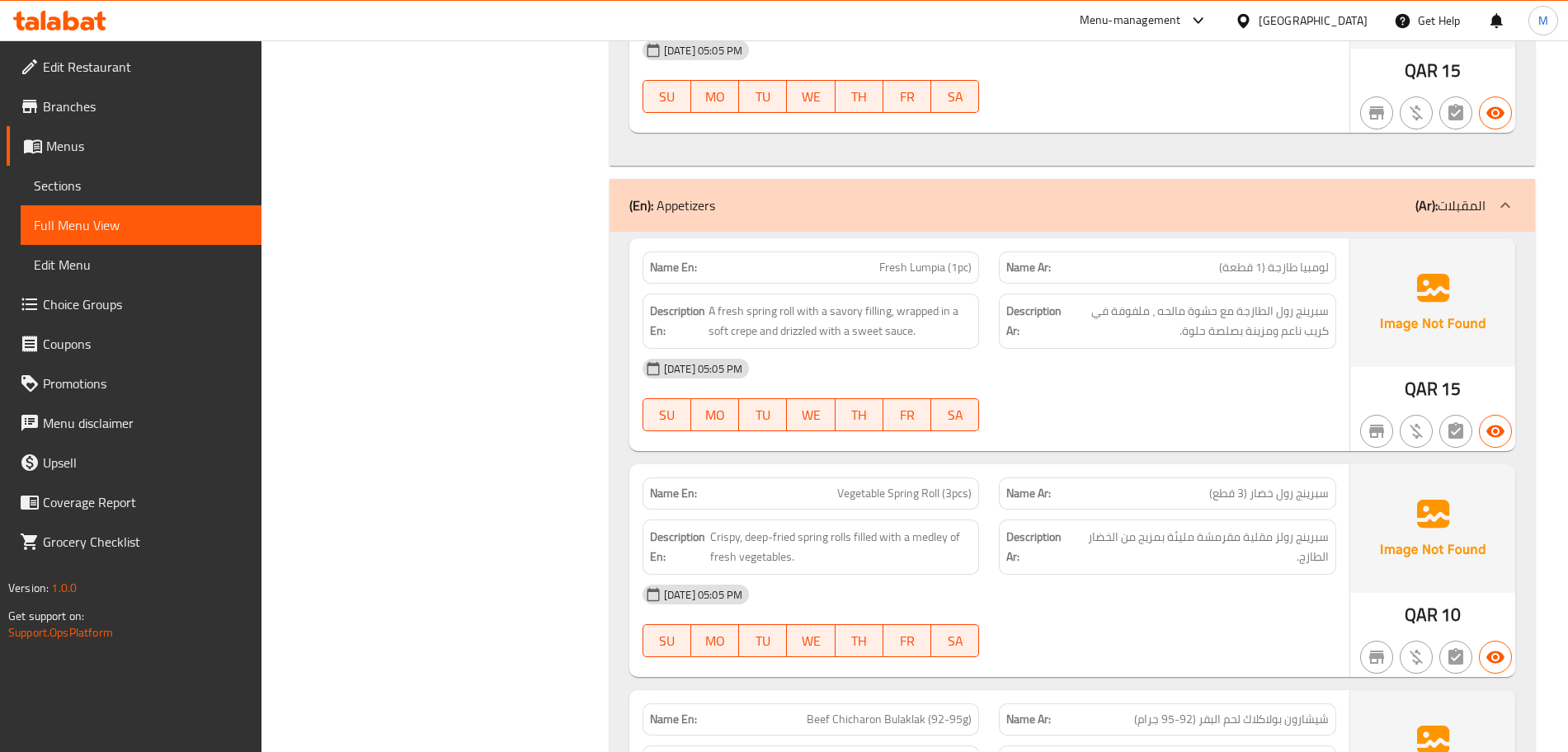
click at [881, 270] on span "Fresh Lumpia (1pc)" at bounding box center [926, 268] width 92 height 17
copy span "Fresh Lumpia (1pc)"
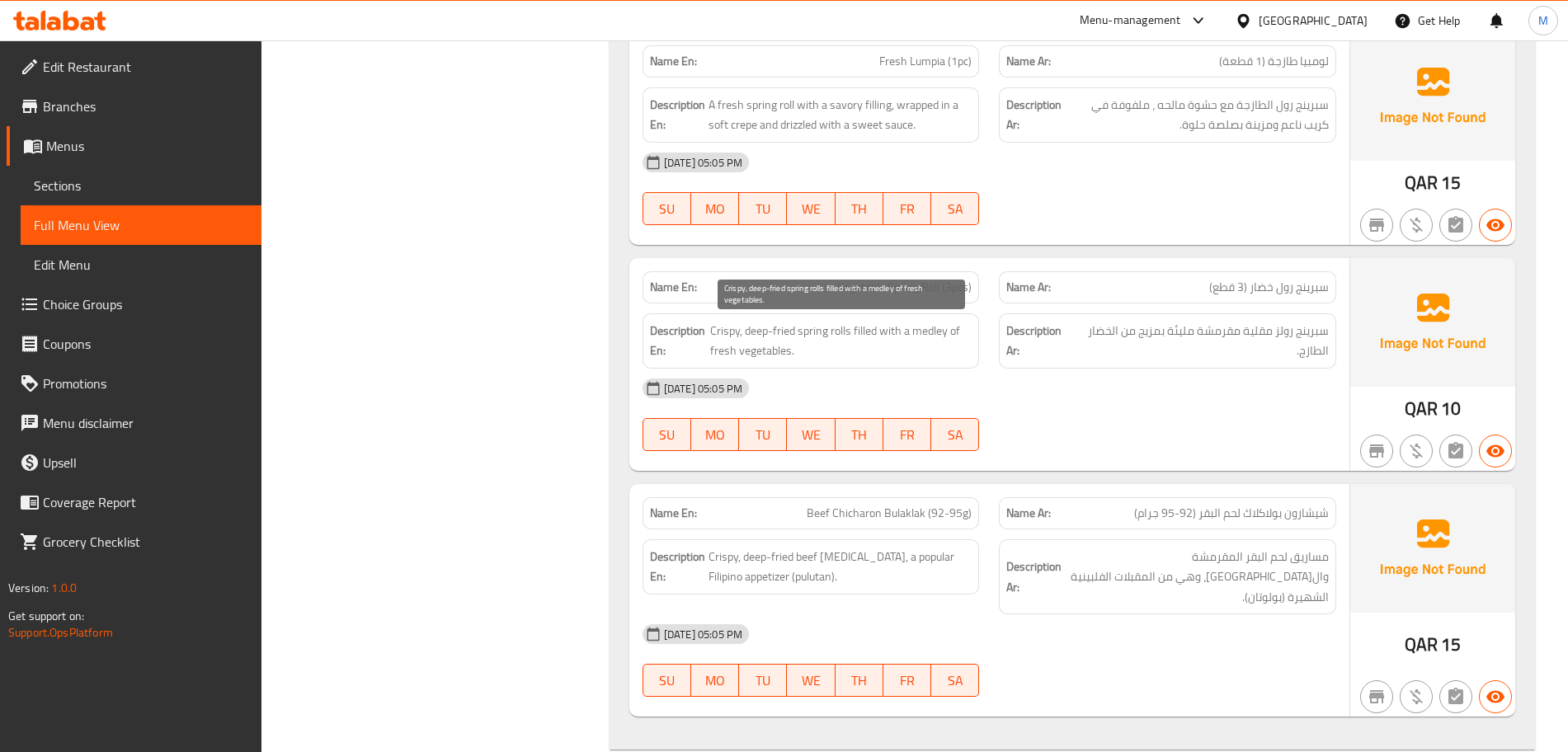
click at [810, 333] on span "Crispy, deep-fried spring rolls filled with a medley of fresh vegetables." at bounding box center [840, 340] width 261 height 40
click at [809, 333] on span "Crispy, deep-fried spring rolls filled with a medley of fresh vegetables." at bounding box center [840, 340] width 261 height 40
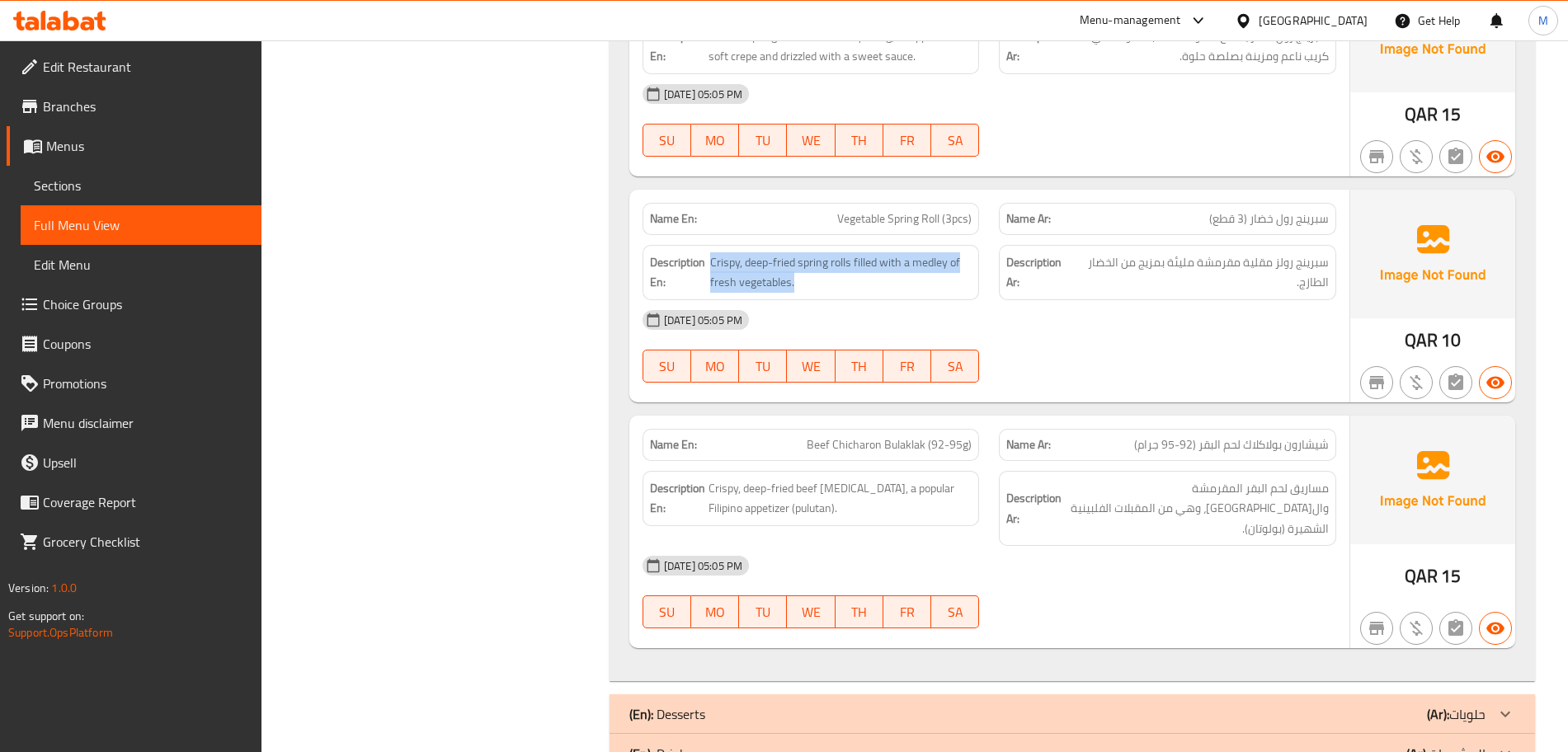
scroll to position [3113, 0]
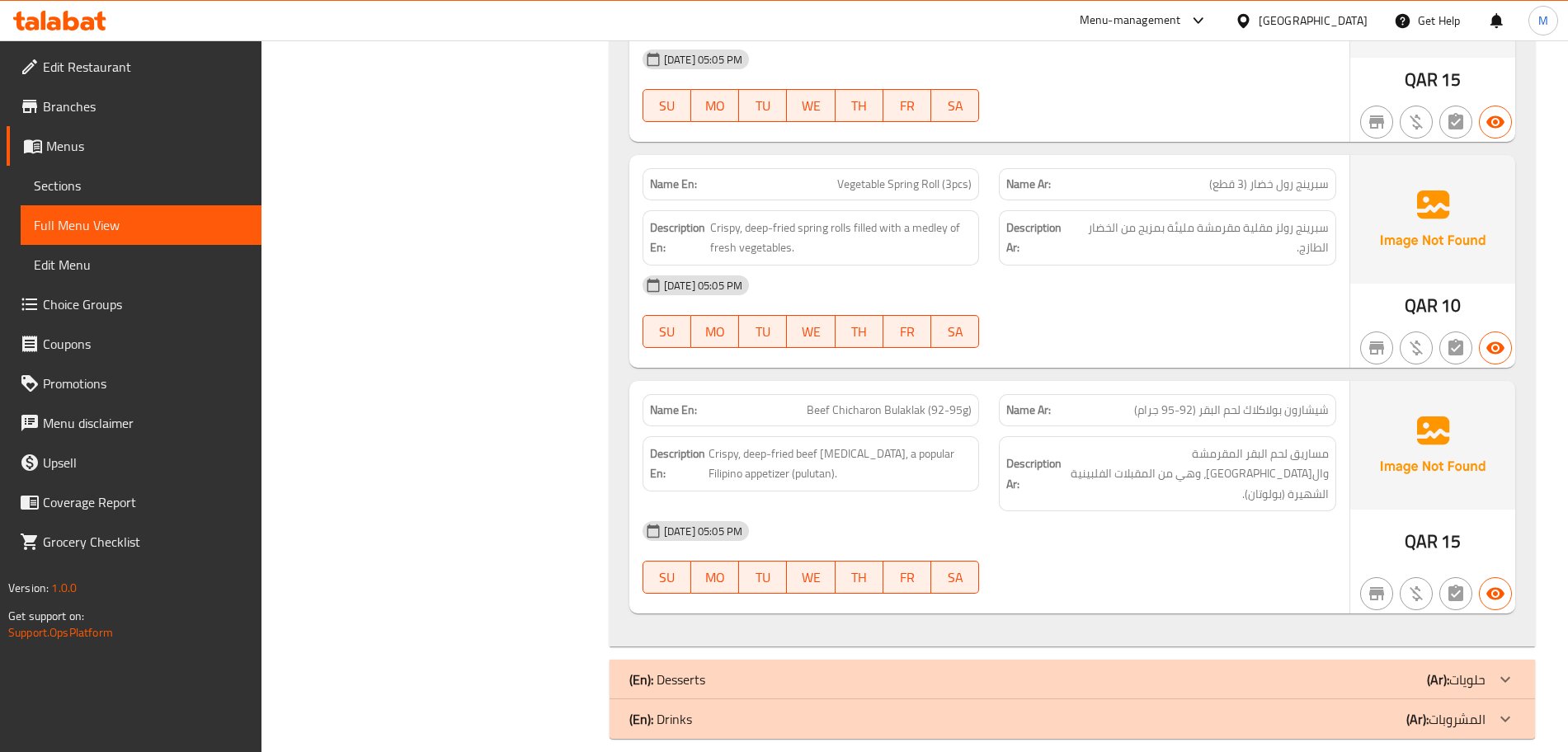
click at [897, 409] on span "Beef Chicharon Bulaklak (92-95g)" at bounding box center [889, 410] width 165 height 17
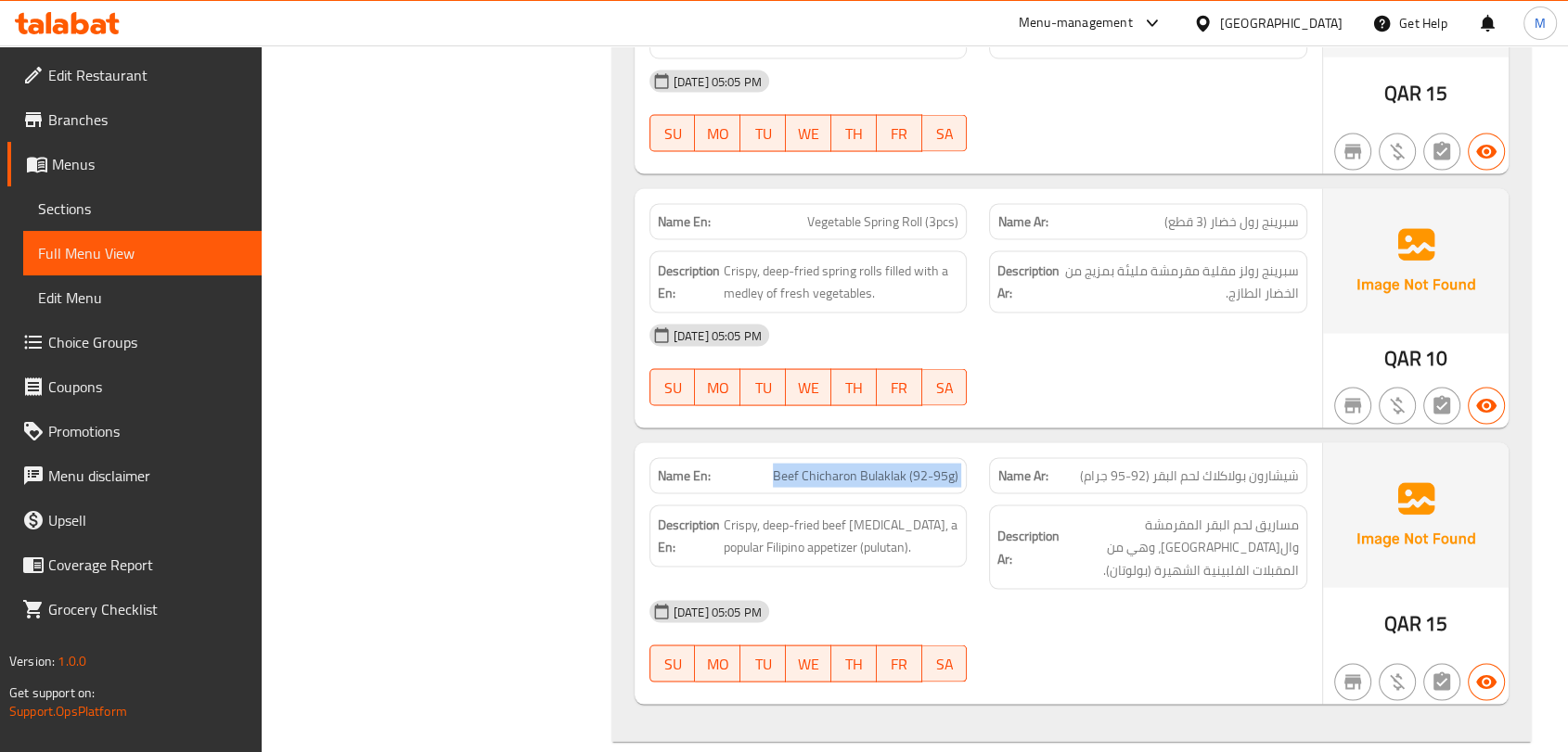
scroll to position [3772, 0]
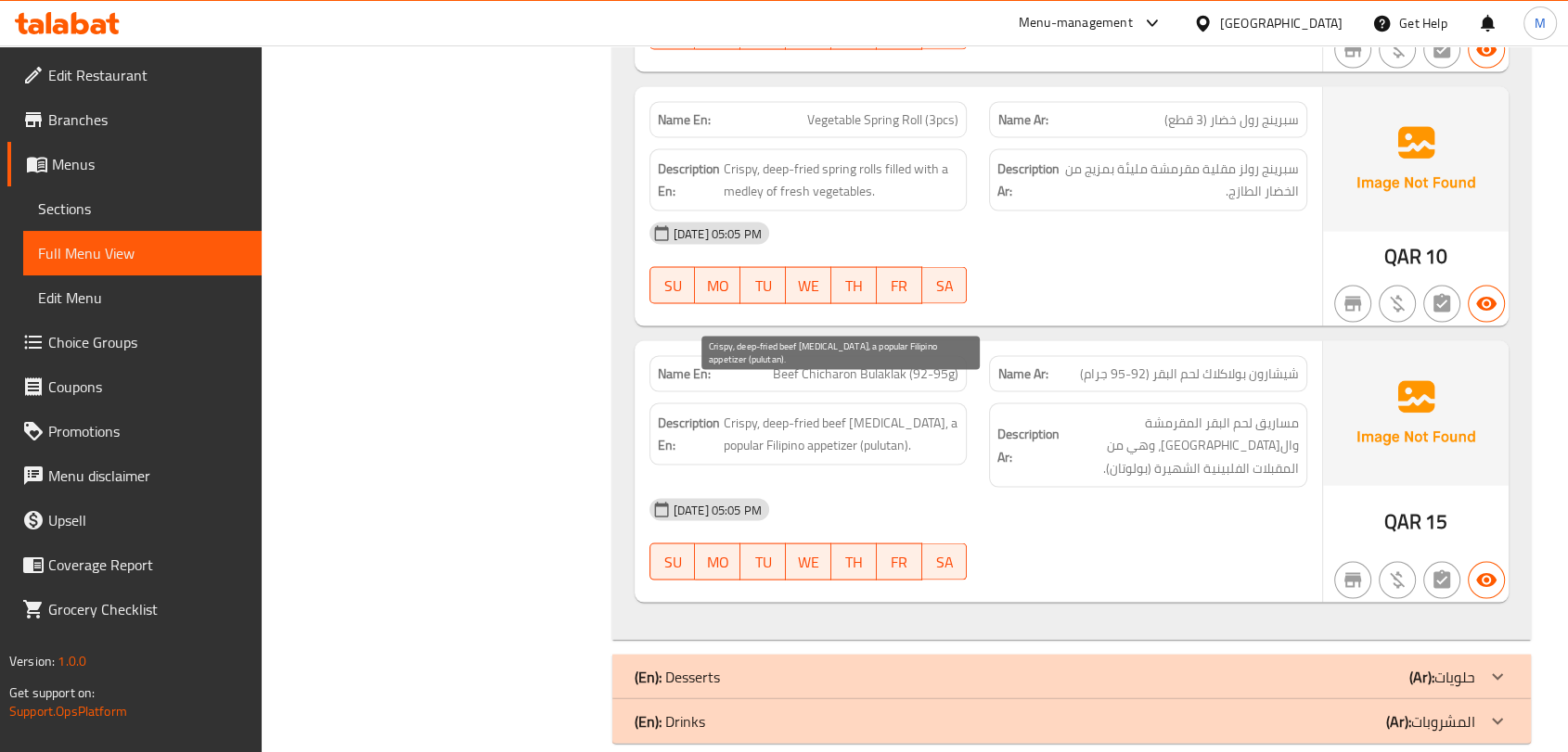
click at [799, 411] on span "Crispy, deep-fried beef mesentery, a popular Filipino appetizer (pulutan)." at bounding box center [842, 434] width 236 height 45
copy span "Crispy, deep-fried beef mesentery, a popular Filipino appetizer (pulutan)."
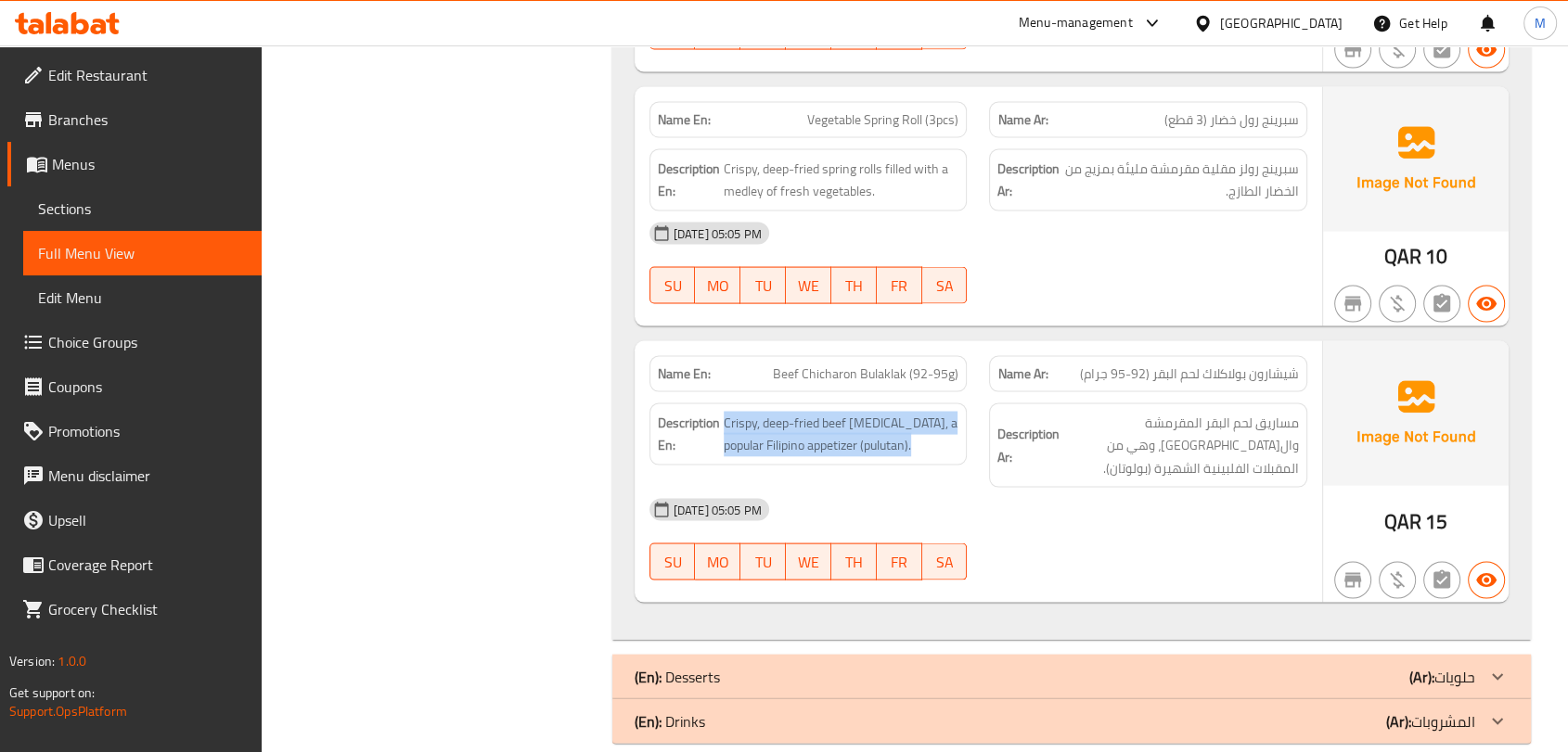
click at [1024, 666] on div "(En): Desserts (Ar): حلويات" at bounding box center [1055, 676] width 841 height 22
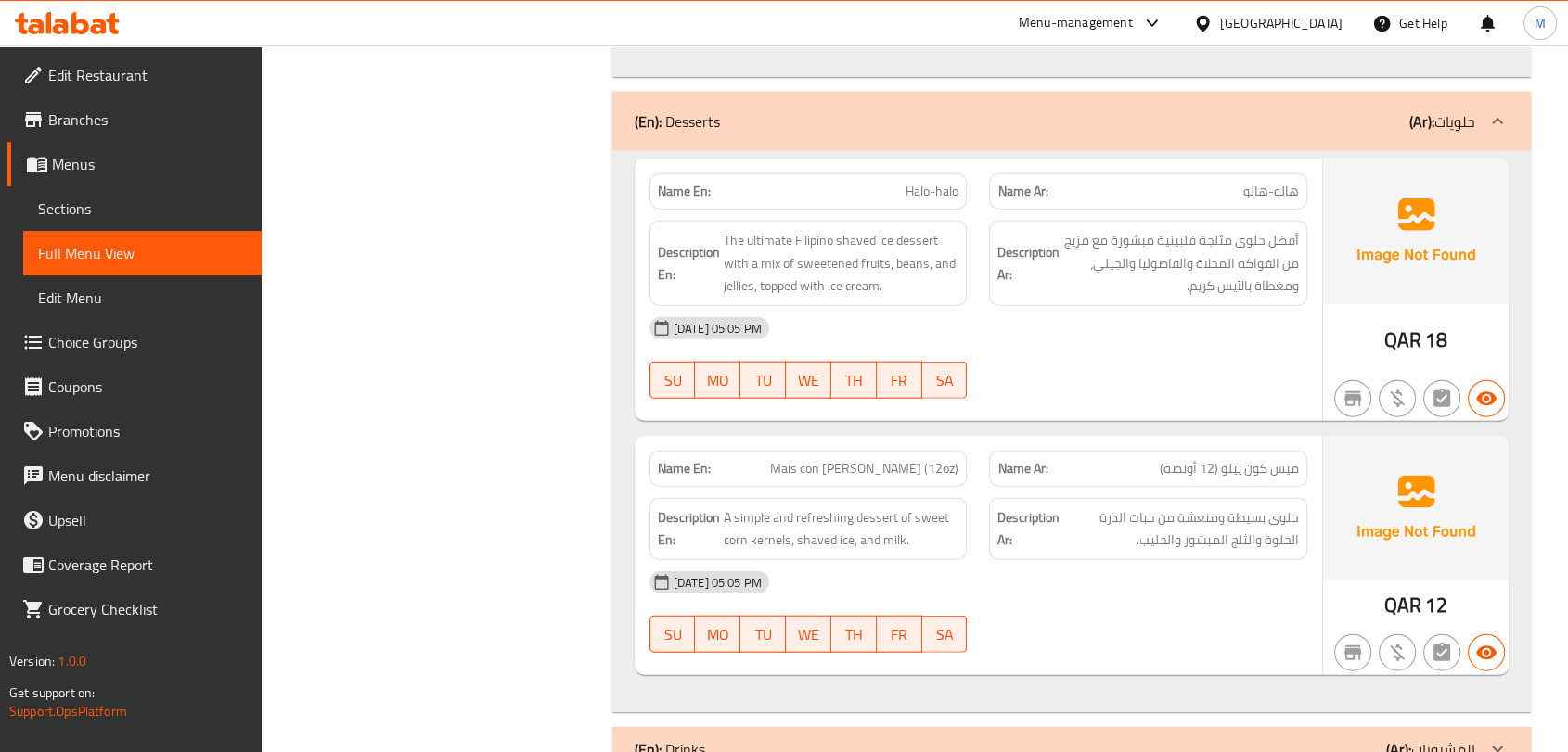
scroll to position [4362, 0]
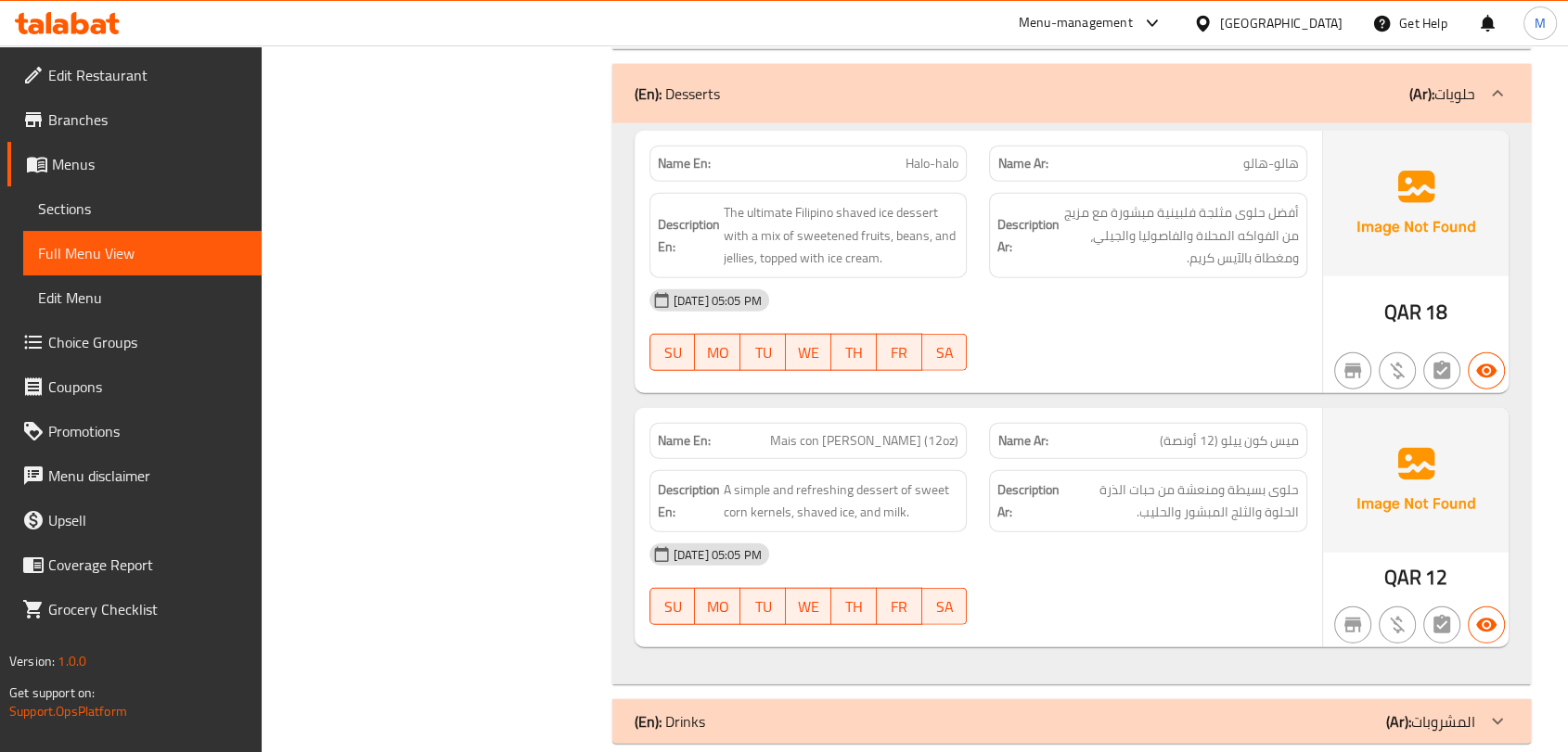
click at [998, 711] on div "(En): Drinks (Ar): المشروبات" at bounding box center [1055, 721] width 841 height 22
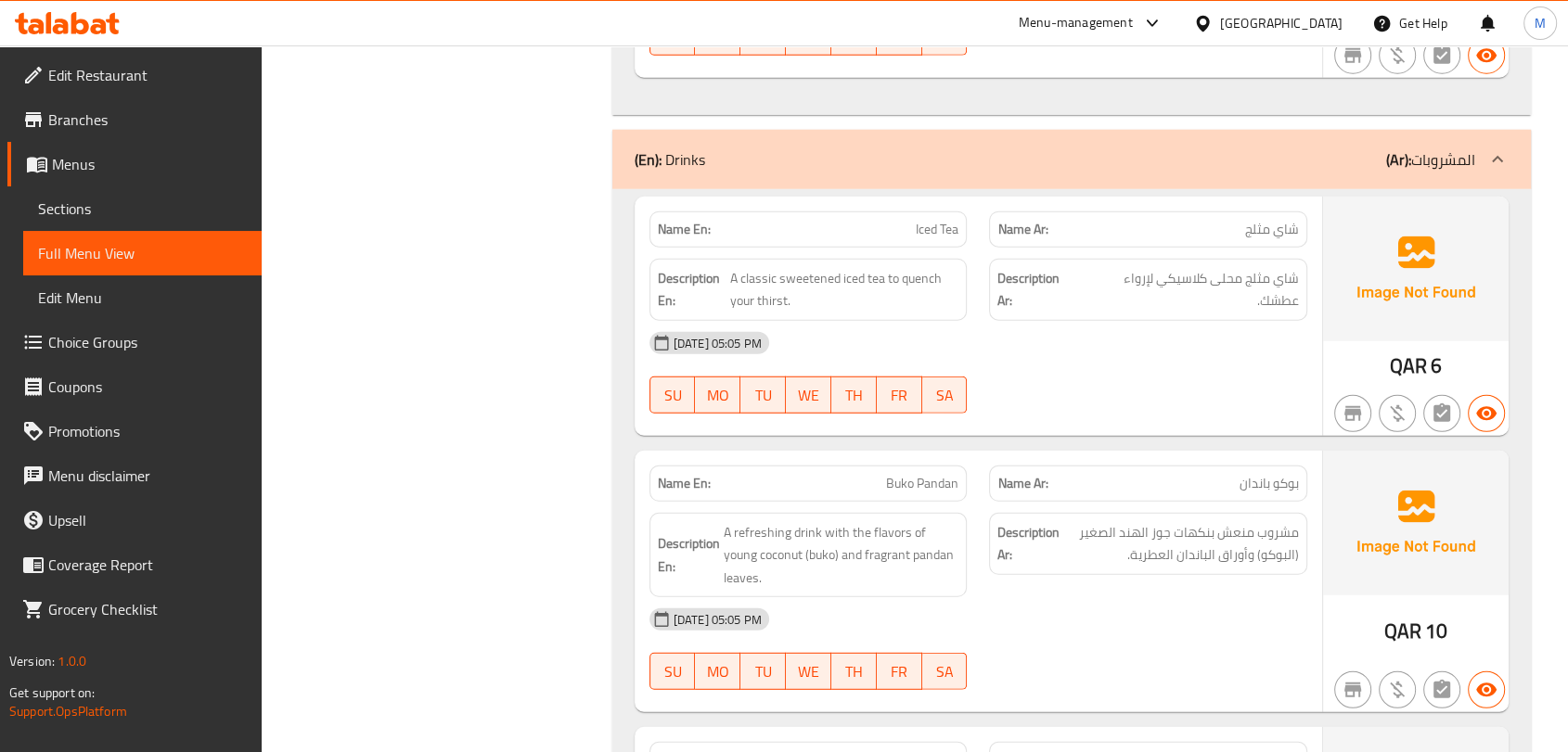
scroll to position [4785, 0]
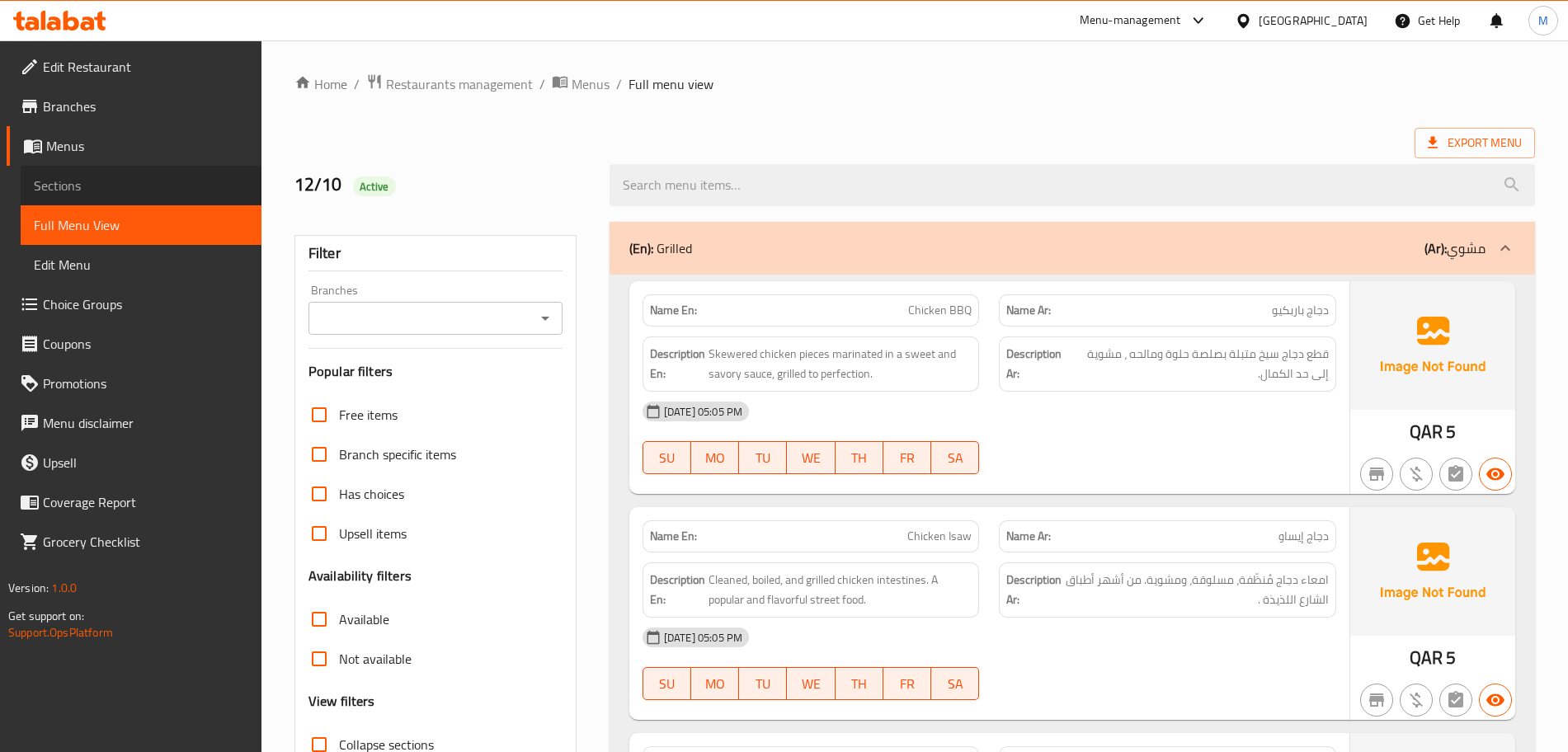
click at [144, 185] on span "Sections" at bounding box center [141, 185] width 214 height 20
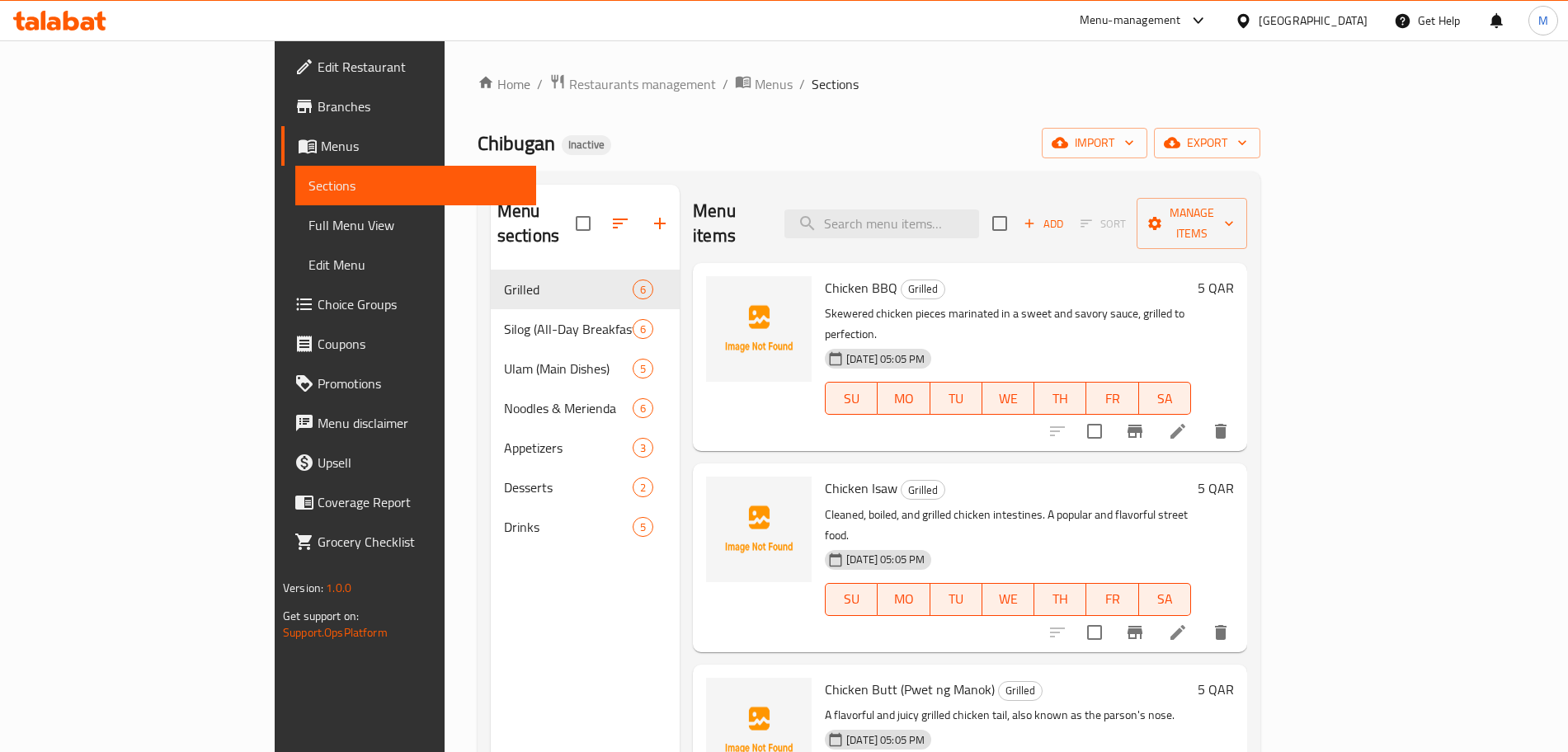
click at [944, 194] on div "Menu items Add Sort Manage items" at bounding box center [970, 224] width 555 height 78
click at [951, 210] on input "search" at bounding box center [881, 224] width 195 height 29
paste input "Chicken BBQ"
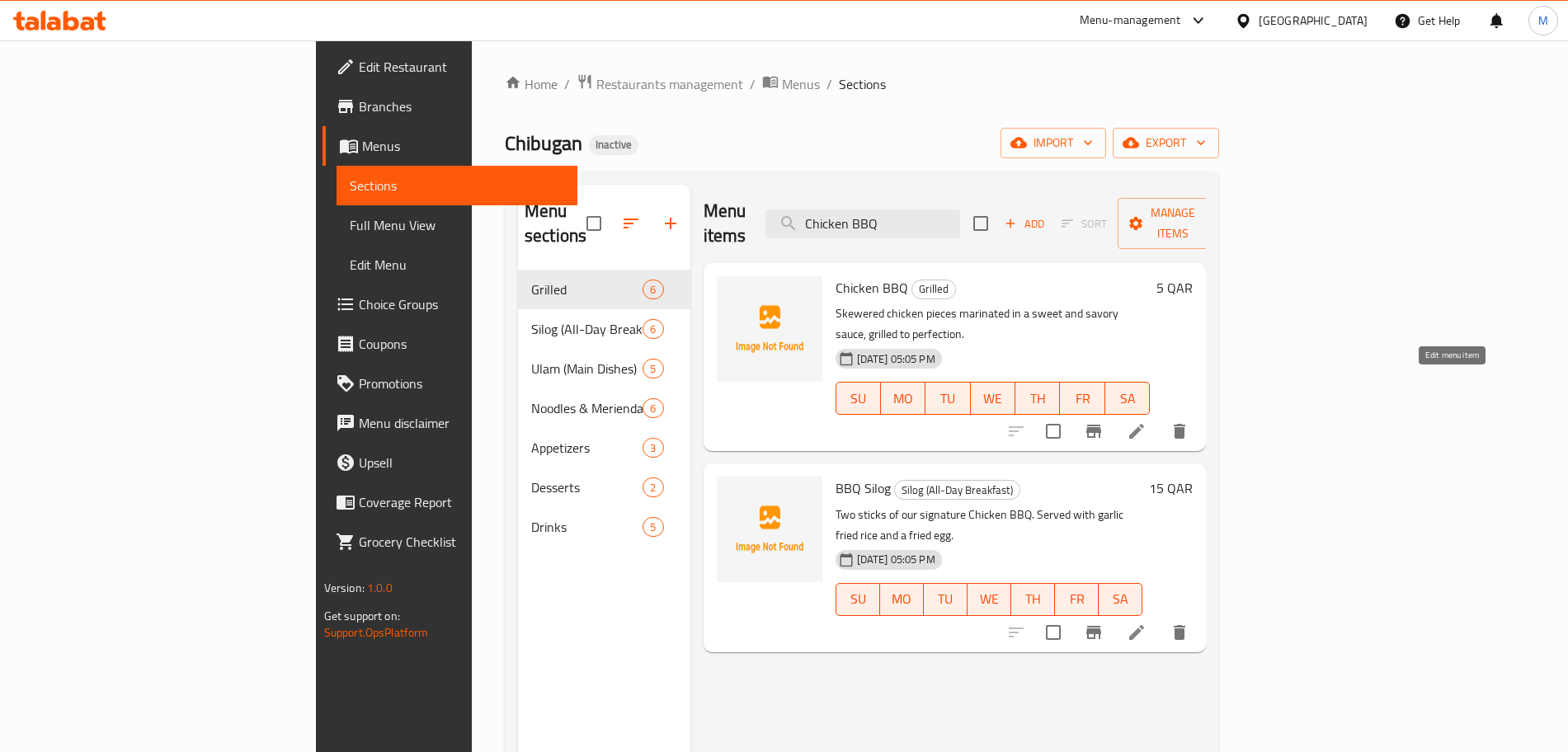
type input "Chicken BBQ"
click at [1147, 421] on icon at bounding box center [1136, 431] width 20 height 20
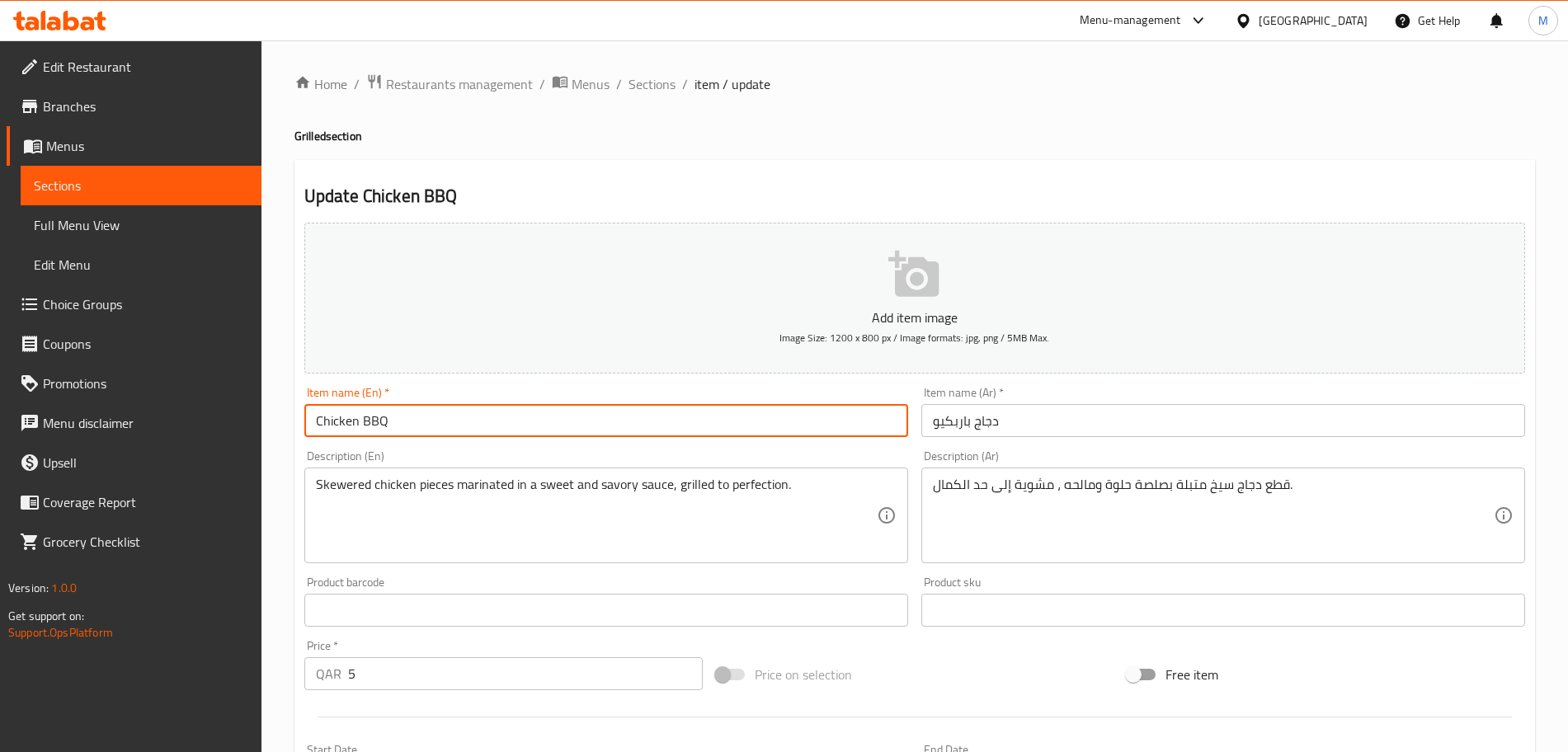
click at [473, 423] on input "Chicken BBQ" at bounding box center [607, 420] width 604 height 33
paste input "(per pc)"
type input "Chicken BBQ (per pc)"
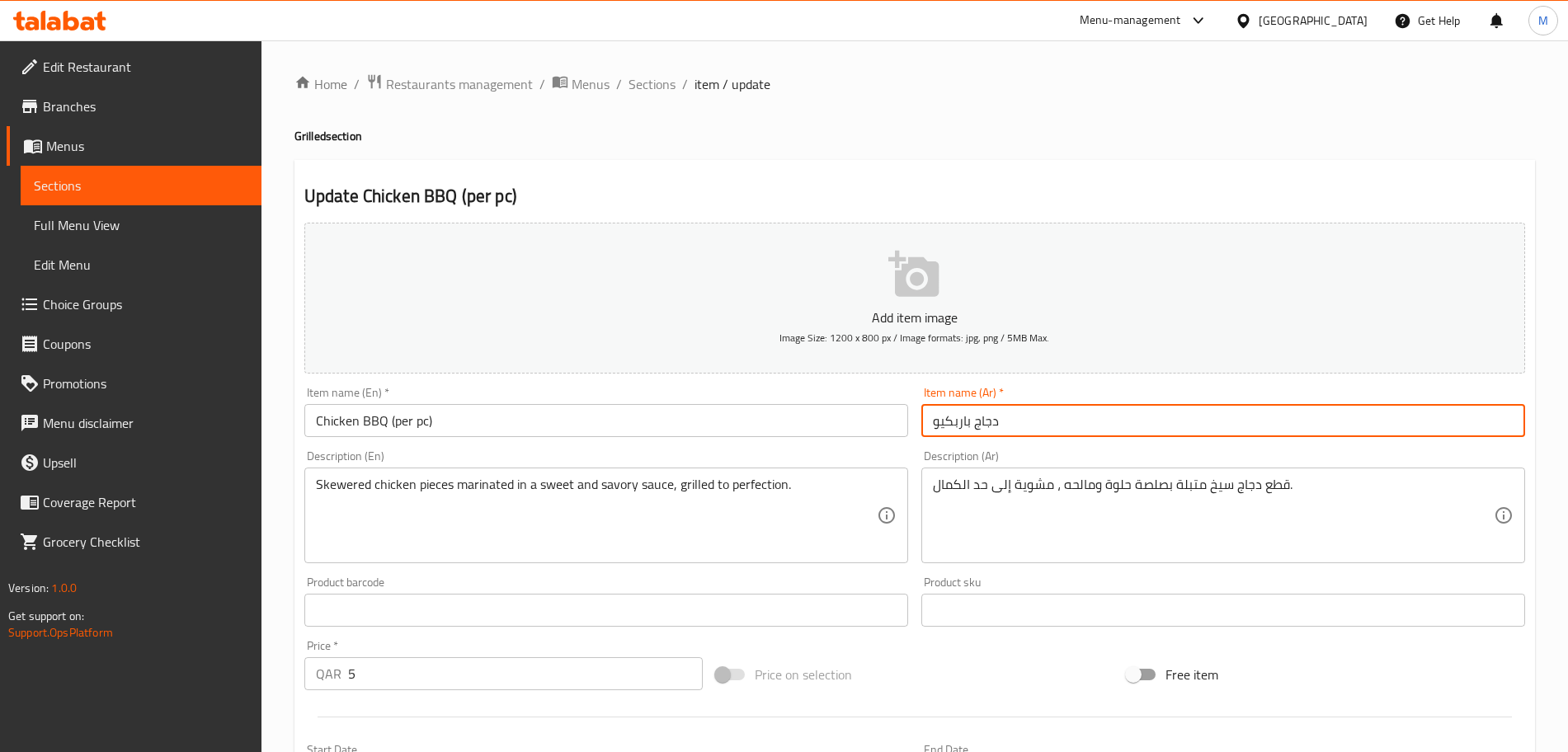
click at [1053, 423] on input "دجاج باربكيو" at bounding box center [1223, 420] width 604 height 33
paste input "(لكل قطعة)"
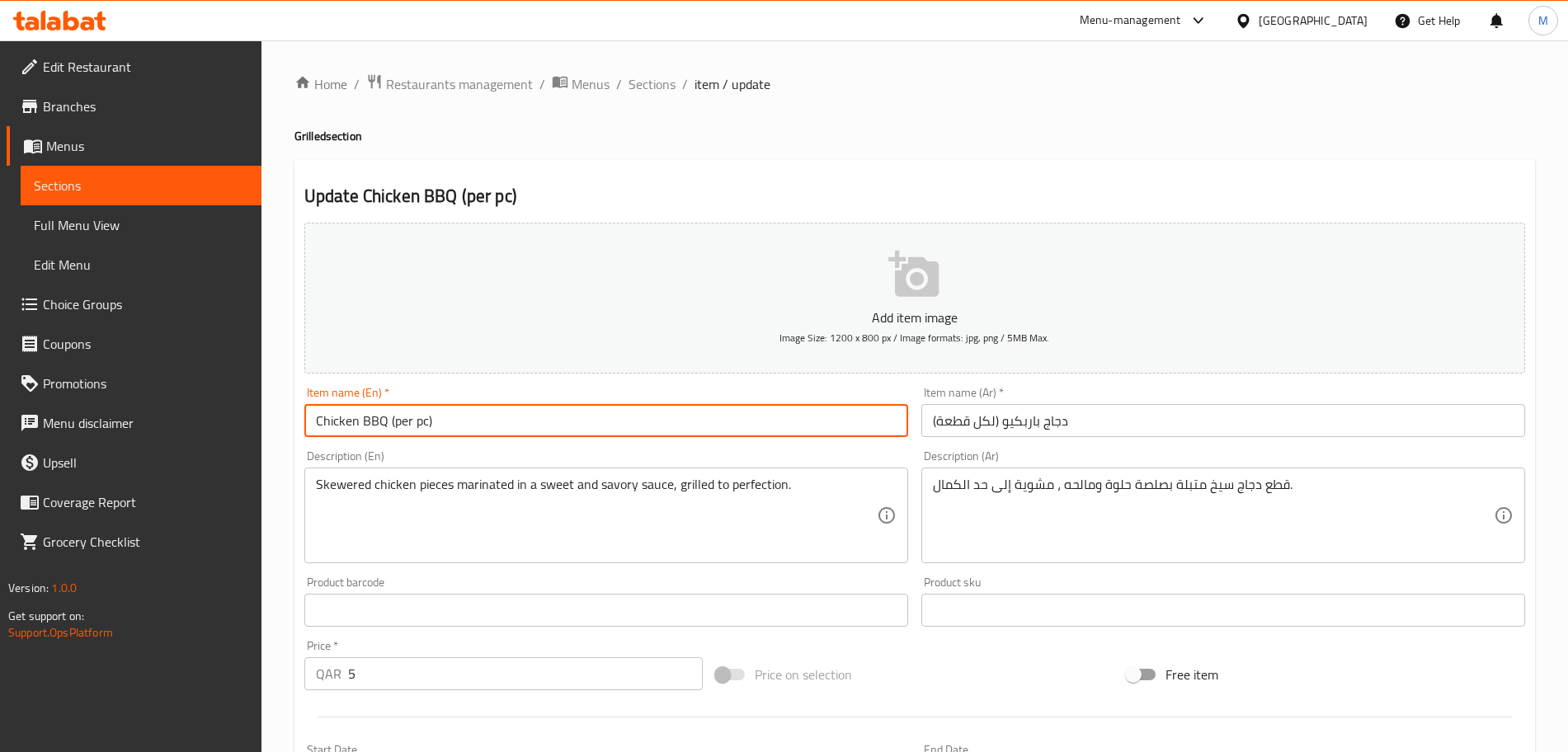
click at [428, 426] on input "Chicken BBQ (per pc)" at bounding box center [607, 420] width 604 height 33
click at [427, 426] on input "Chicken BBQ (per pc)" at bounding box center [607, 420] width 604 height 33
click at [986, 423] on input "دجاج باربكيو (لكل قطعة)" at bounding box center [1223, 420] width 604 height 33
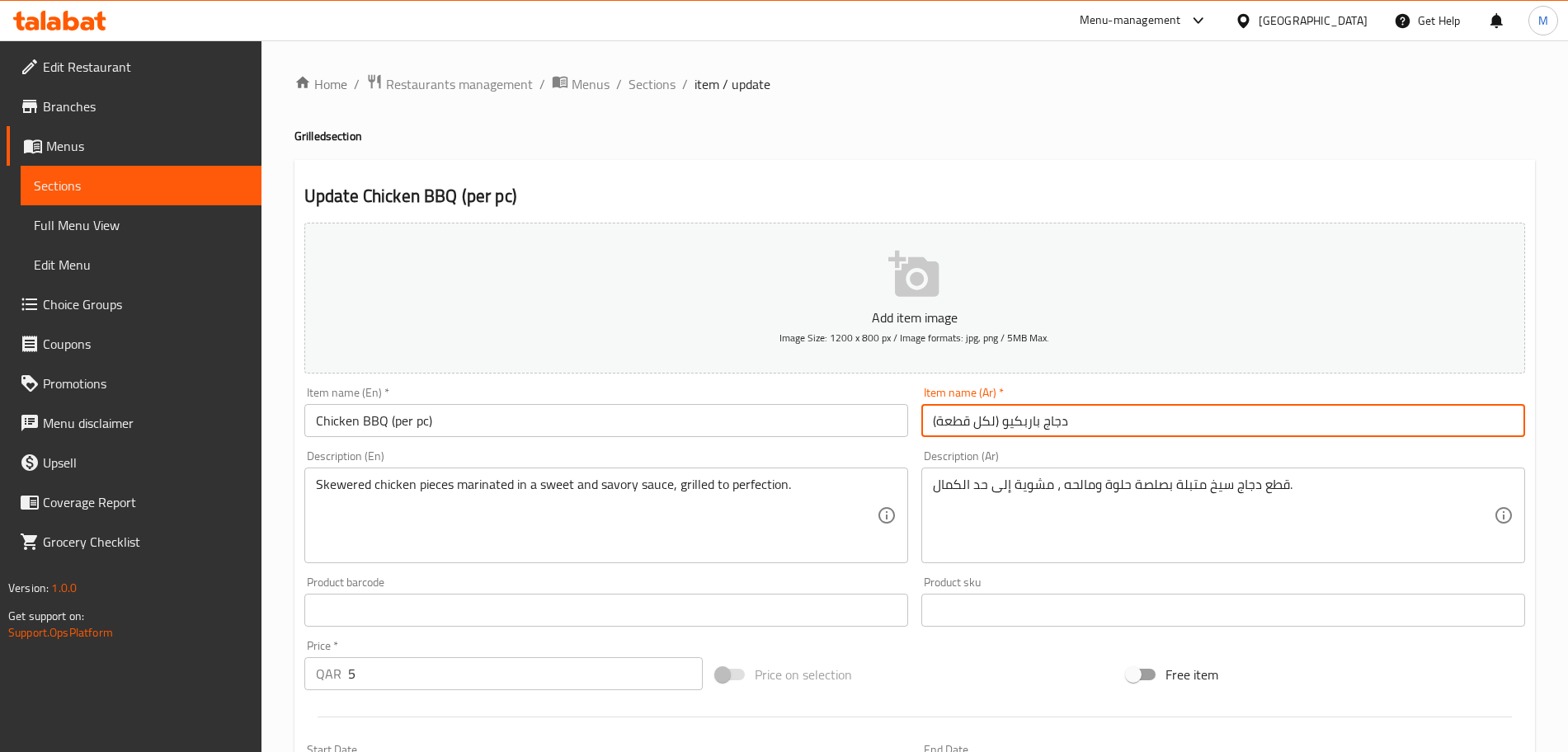
click at [986, 423] on input "دجاج باربكيو (لكل قطعة)" at bounding box center [1223, 420] width 604 height 33
type input "دجاج باربكيو (بالقطعة)"
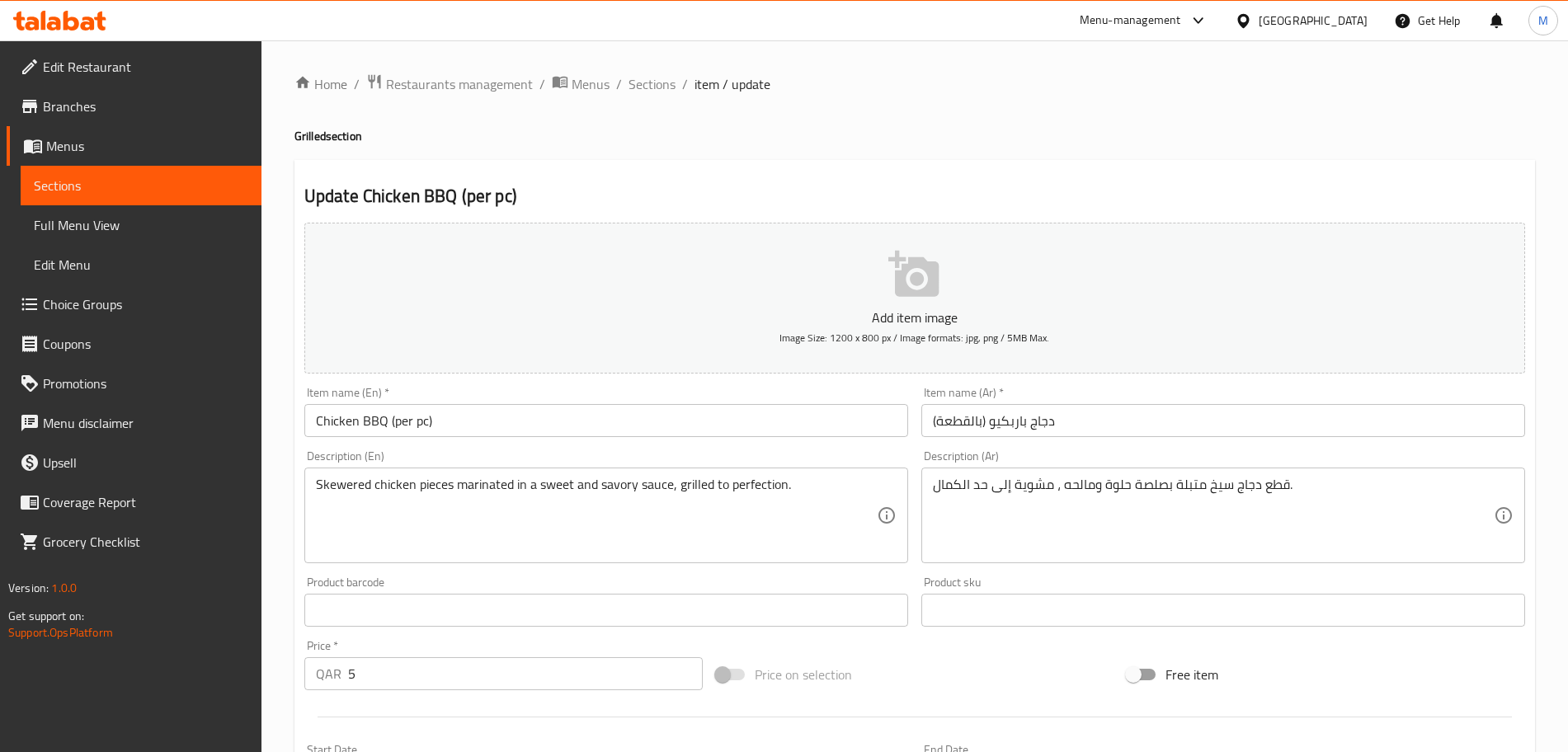
click at [464, 576] on div "Product barcode Product barcode" at bounding box center [606, 601] width 617 height 63
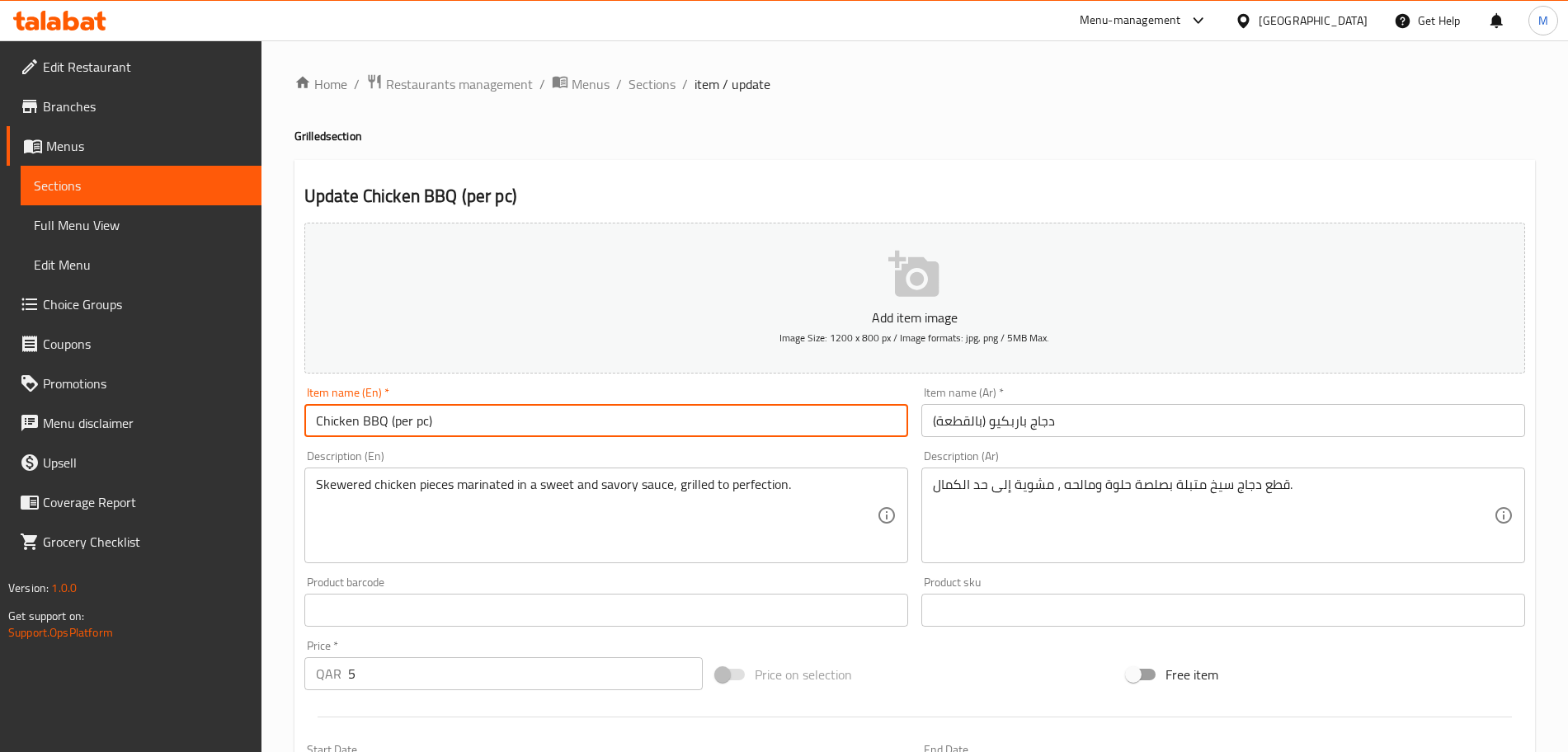
drag, startPoint x: 444, startPoint y: 416, endPoint x: 389, endPoint y: 414, distance: 55.0
click at [389, 414] on input "Chicken BBQ (per pc)" at bounding box center [607, 420] width 604 height 33
click at [425, 426] on input "Chicken BBQ (per pc)" at bounding box center [607, 420] width 604 height 33
click at [436, 421] on input "Chicken BBQ (per pc)" at bounding box center [607, 420] width 604 height 33
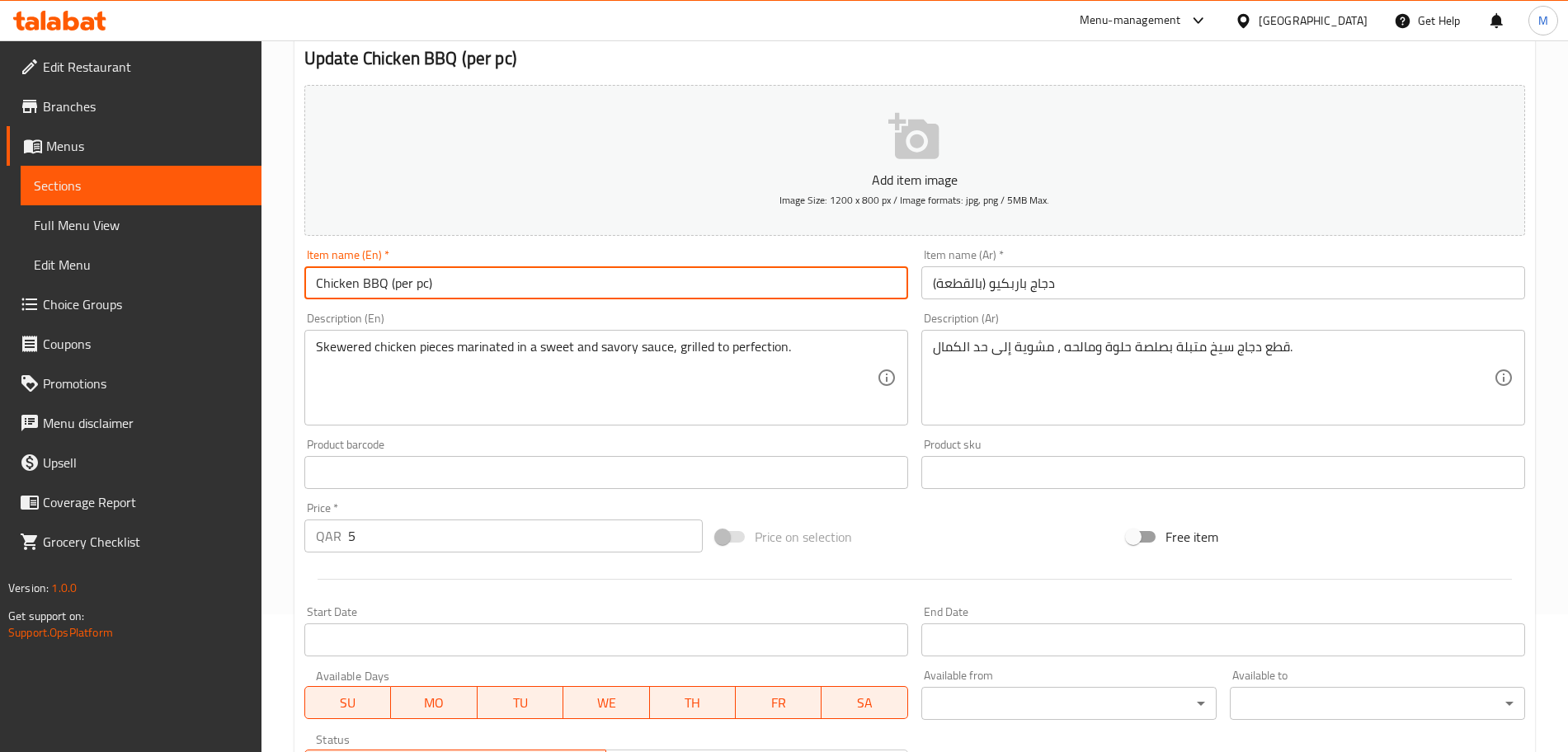
scroll to position [412, 0]
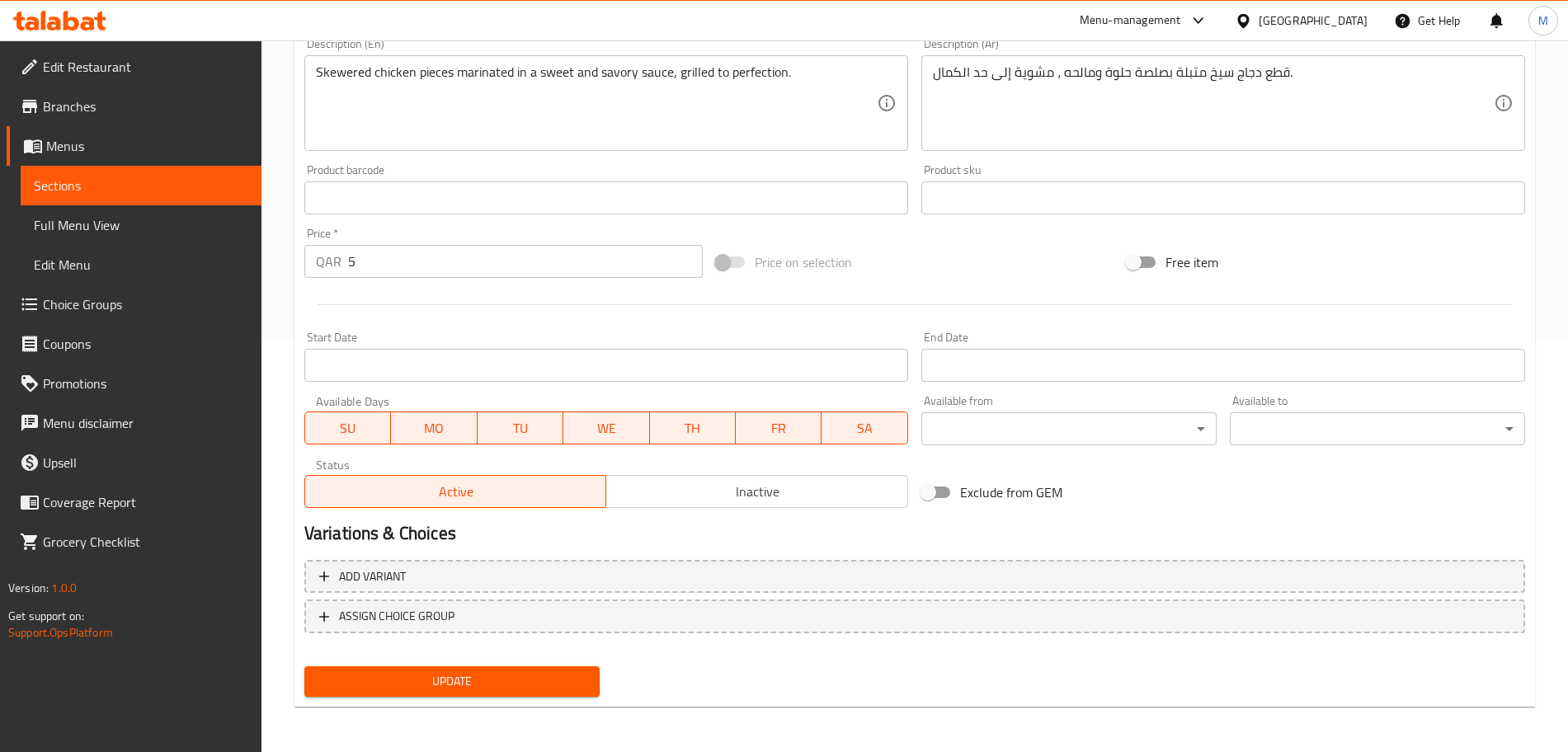
click at [440, 679] on span "Update" at bounding box center [451, 681] width 269 height 20
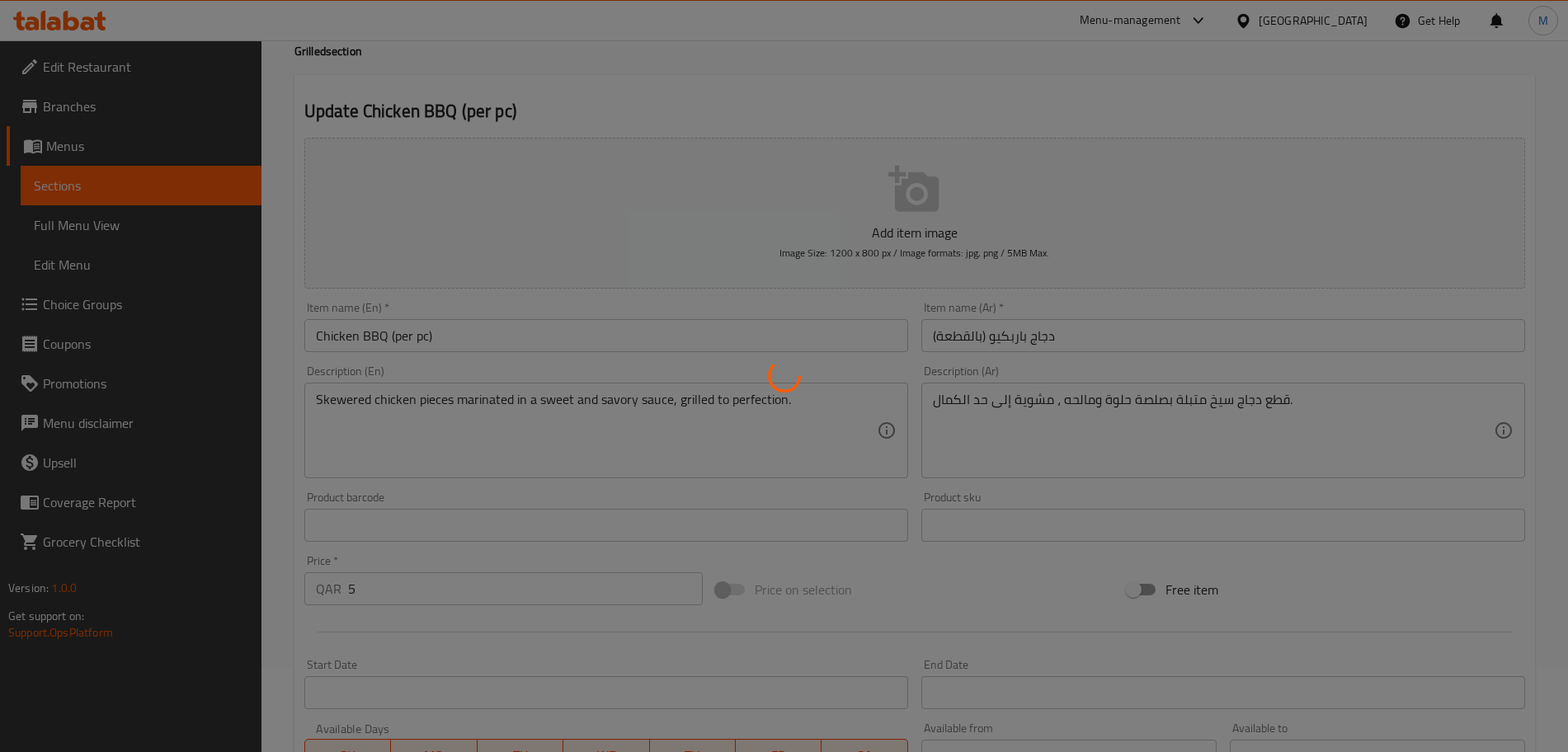
scroll to position [0, 0]
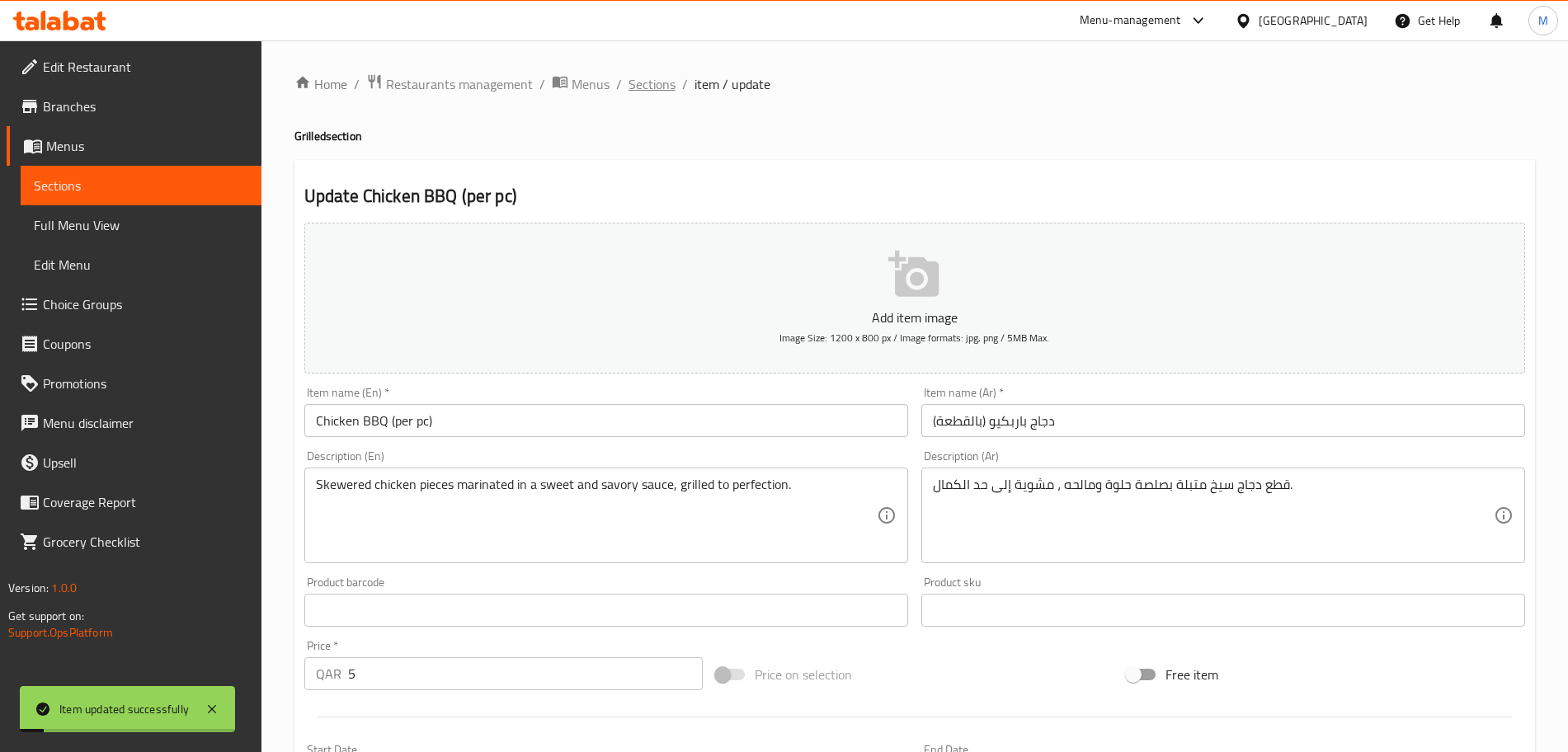
click at [630, 92] on span "Sections" at bounding box center [652, 84] width 47 height 20
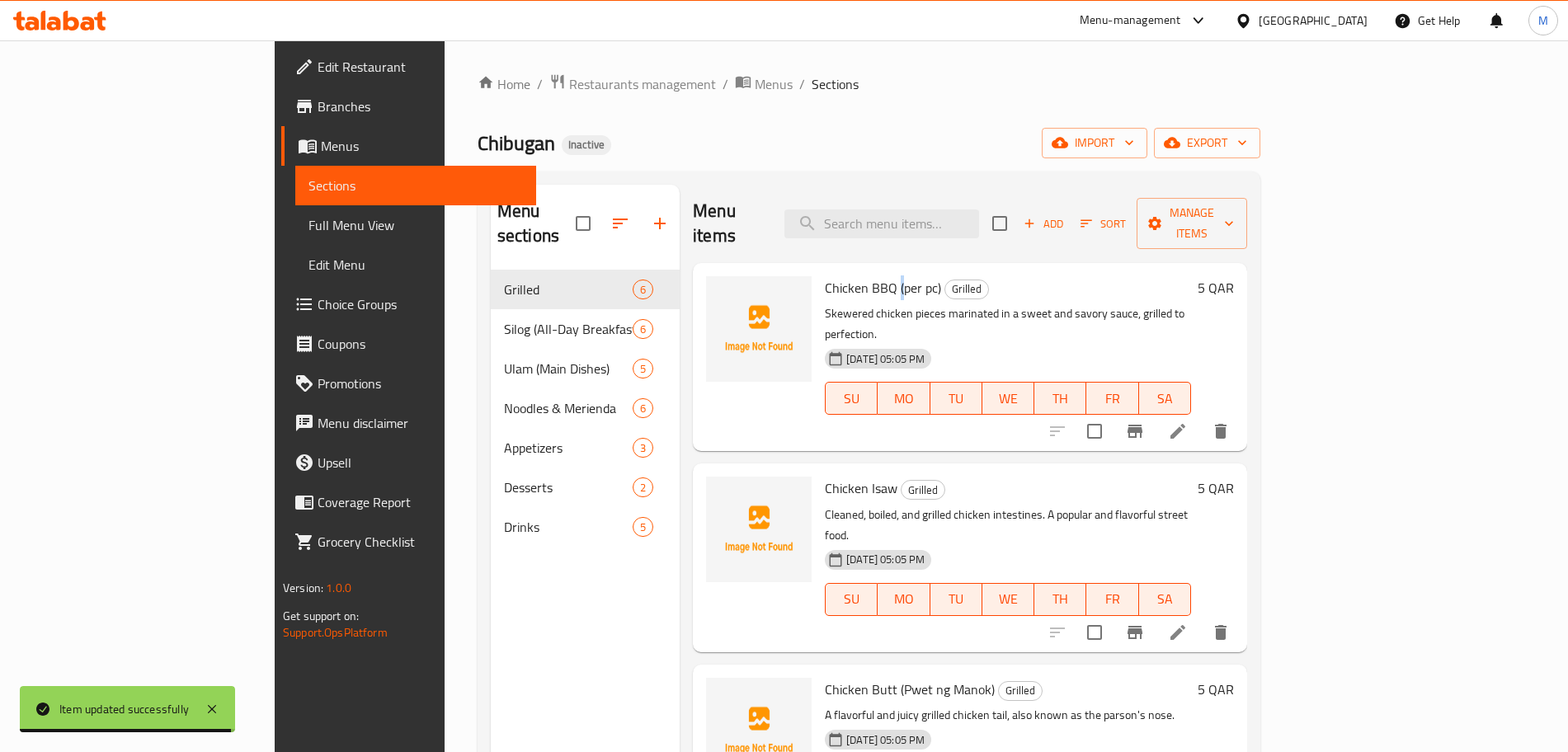
click at [831, 275] on span "Chicken BBQ (per pc)" at bounding box center [883, 287] width 116 height 25
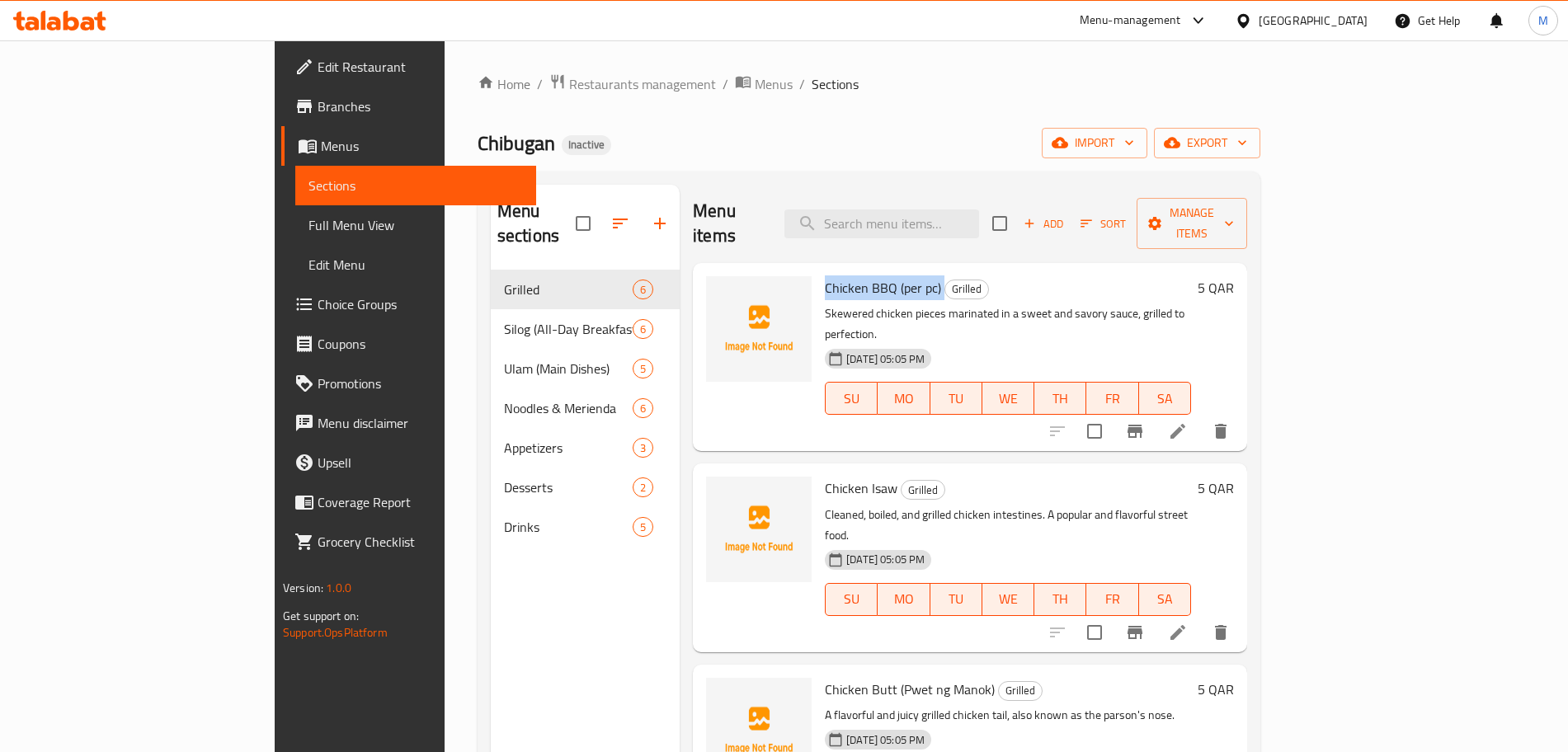
click at [831, 275] on span "Chicken BBQ (per pc)" at bounding box center [883, 287] width 116 height 25
click at [1188, 622] on icon at bounding box center [1177, 632] width 20 height 20
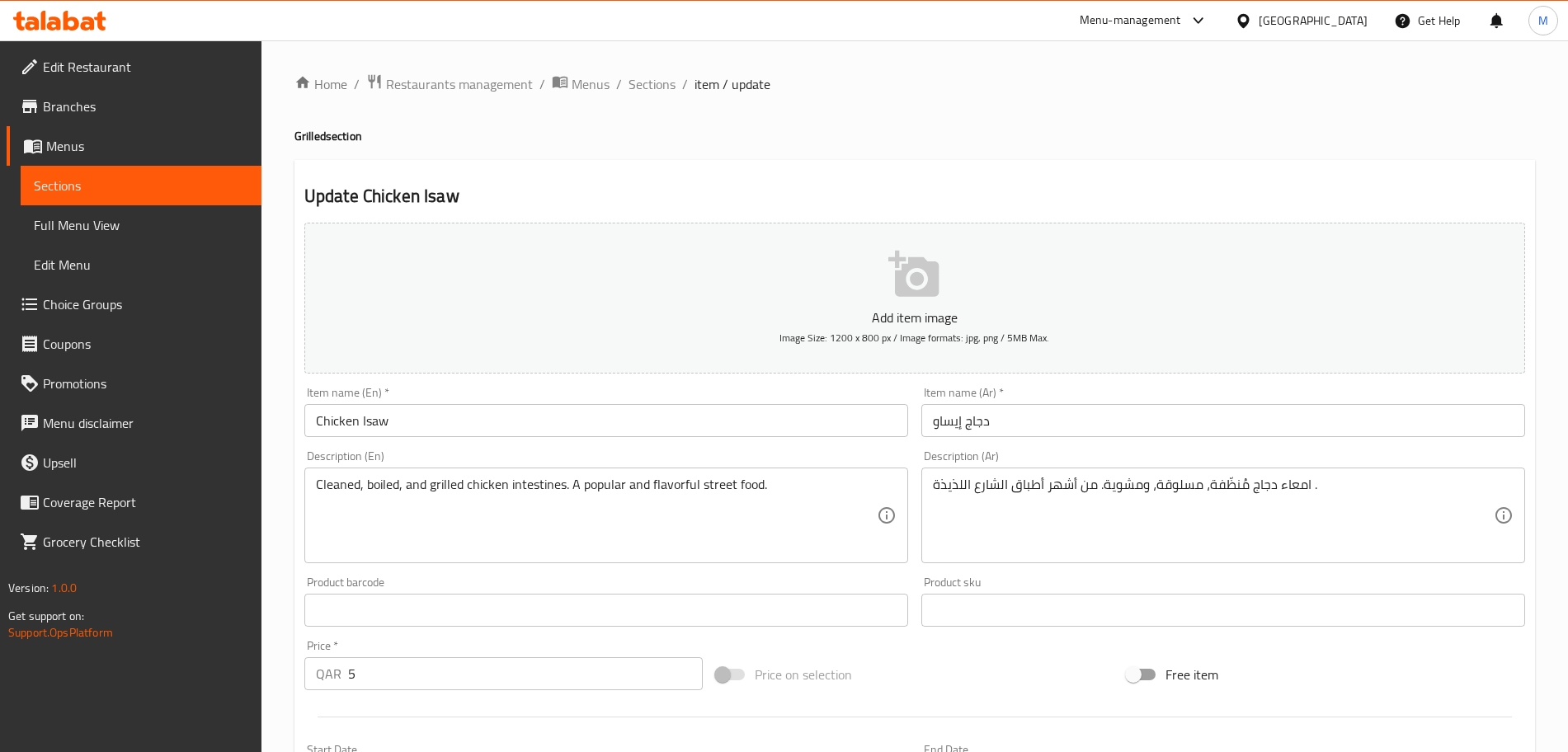
click at [497, 430] on input "Chicken Isaw" at bounding box center [607, 420] width 604 height 33
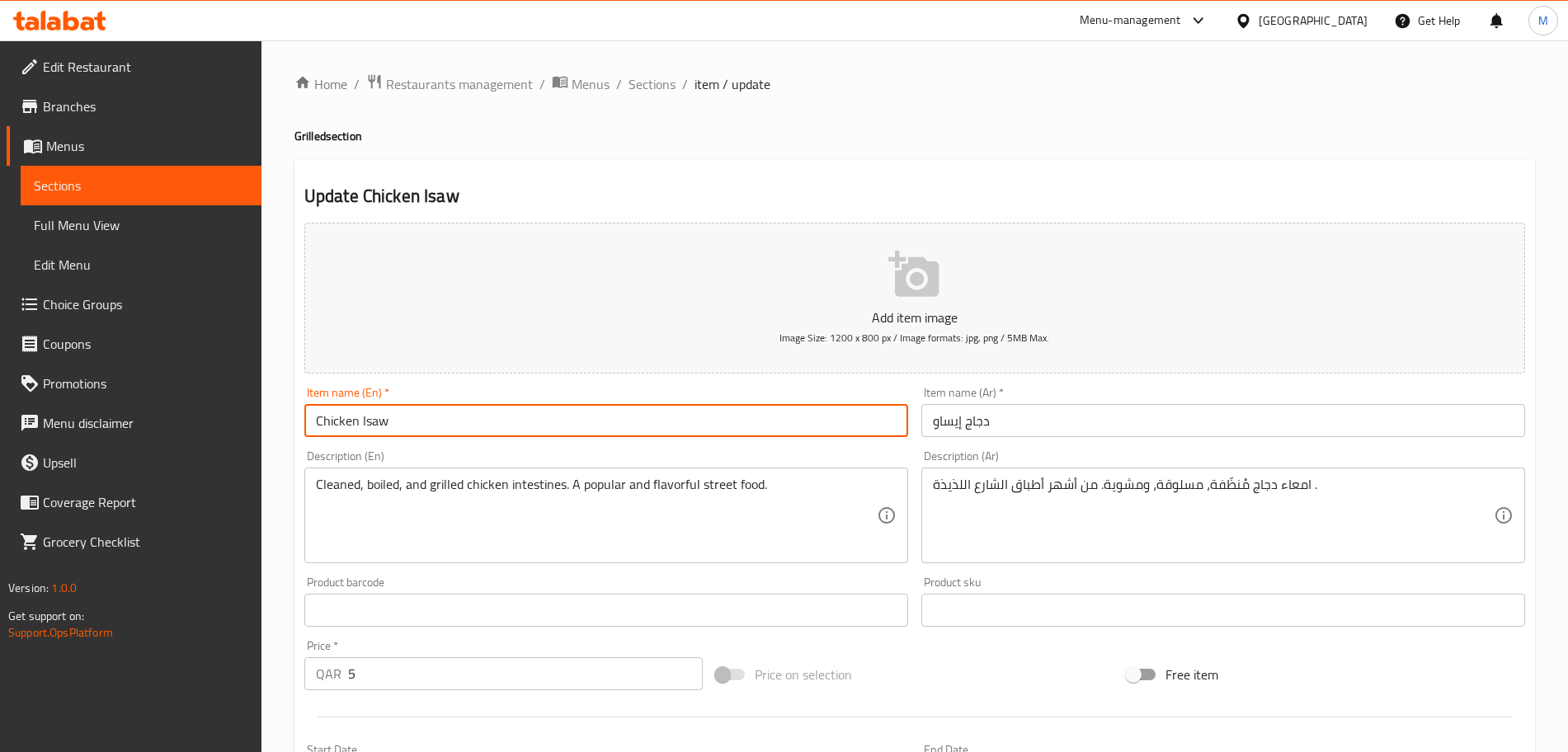
paste input "(per pc)"
type input "Chicken Isaw (per pc)"
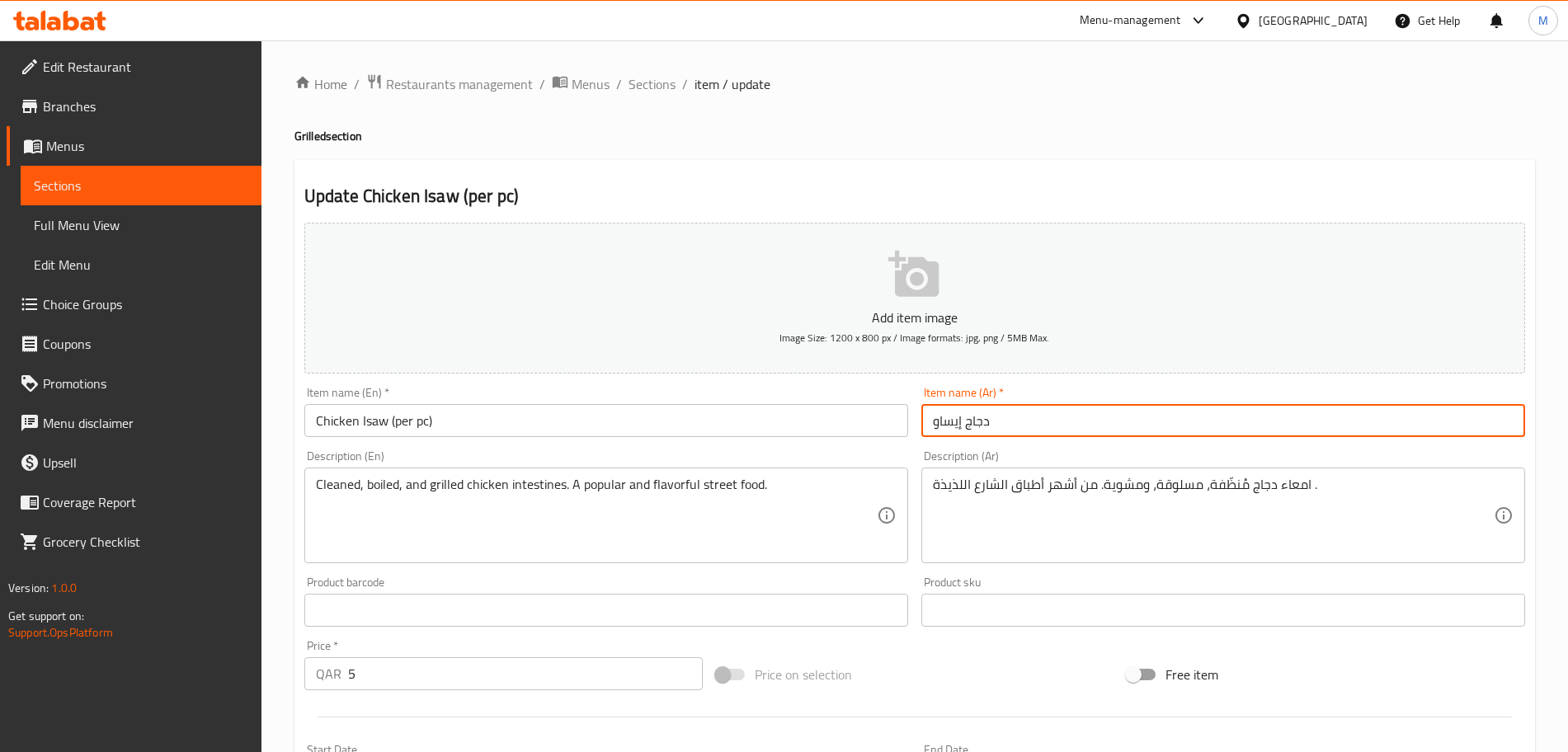
click at [1059, 433] on input "دجاج إيساو" at bounding box center [1223, 420] width 604 height 33
paste input "(لكل قطعة)"
click at [978, 421] on input "دجاج إيساو (لكل قطعة)" at bounding box center [1223, 420] width 604 height 33
click at [980, 423] on input "دجاج إيساو (لكل قطعة)" at bounding box center [1223, 420] width 604 height 33
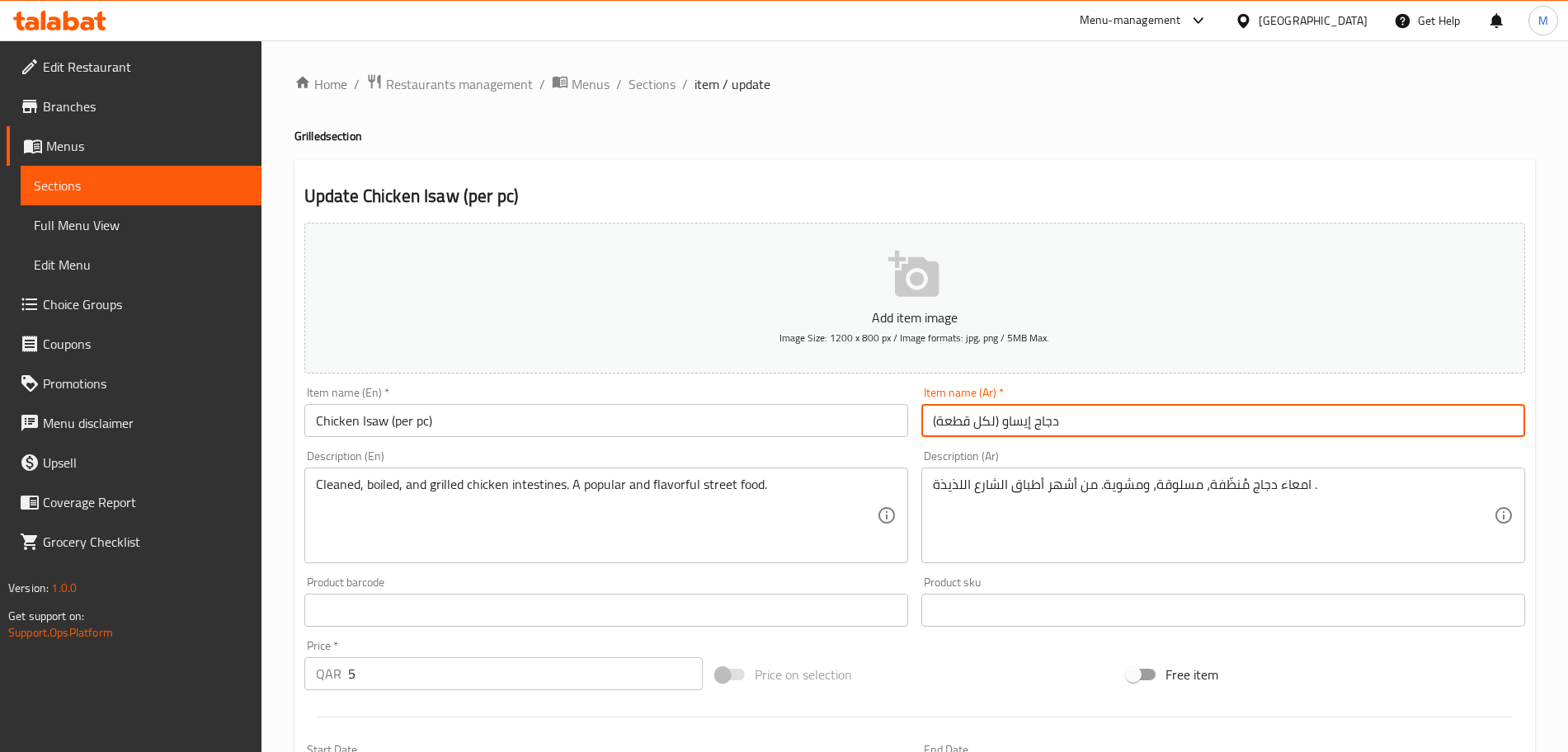
click at [980, 423] on input "دجاج إيساو (لكل قطعة)" at bounding box center [1223, 420] width 604 height 33
drag, startPoint x: 980, startPoint y: 423, endPoint x: 991, endPoint y: 436, distance: 17.0
click at [991, 436] on input "دجاج إيساو (قطعة)" at bounding box center [1223, 420] width 604 height 33
click at [970, 423] on input "دجاج إيسو (قطعة)" at bounding box center [1223, 420] width 604 height 33
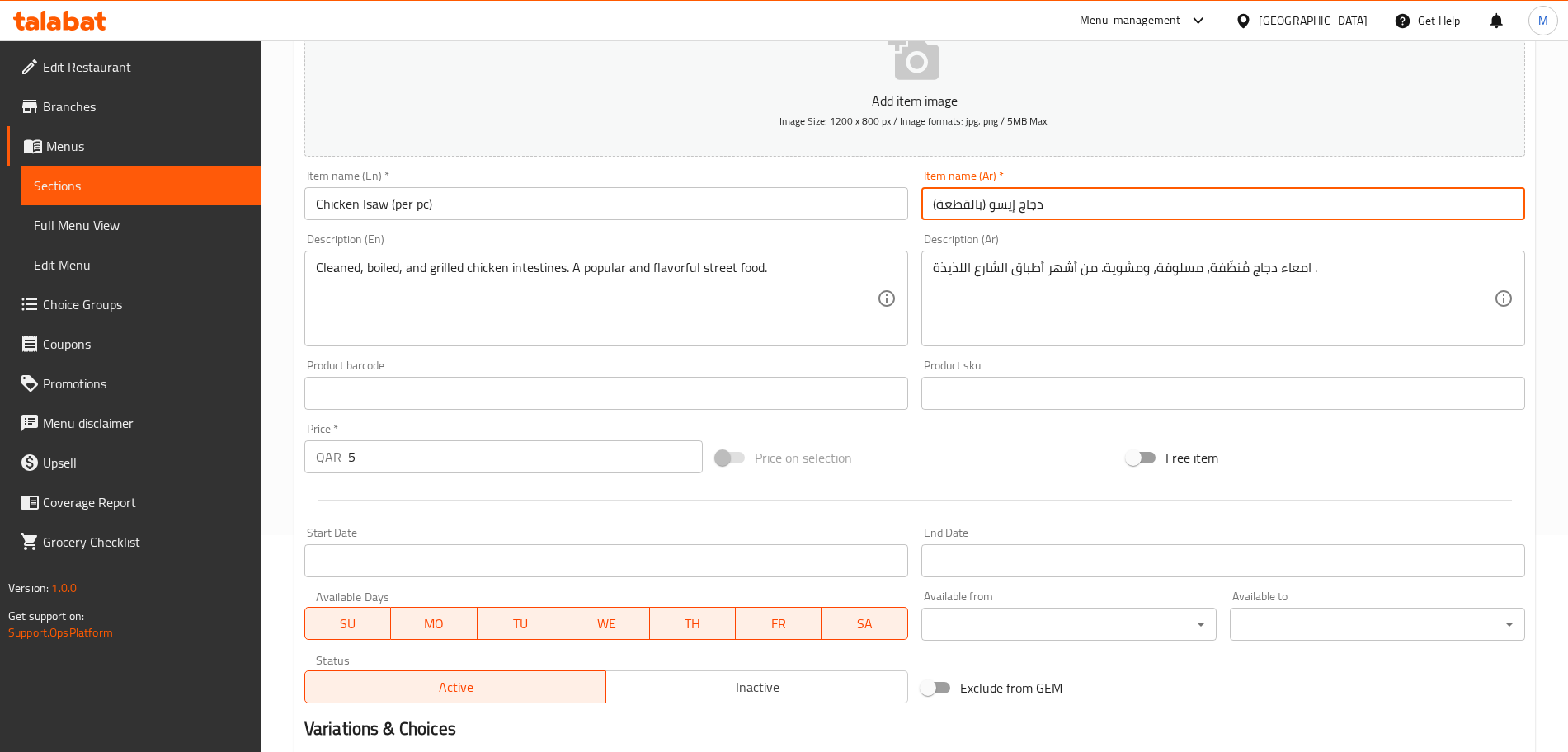
scroll to position [413, 0]
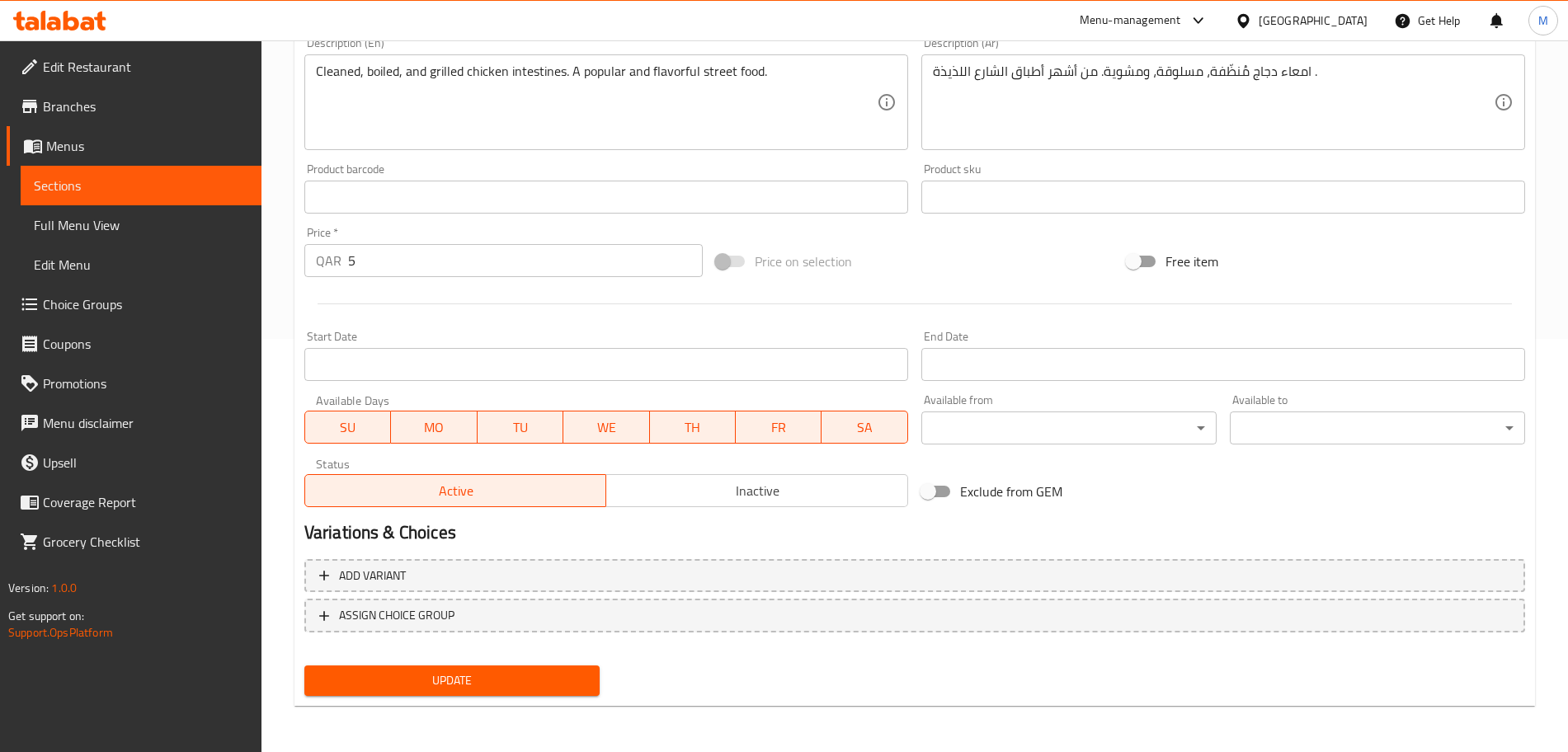
type input "دجاج إيسو (بالقطعة)"
click at [421, 682] on span "Update" at bounding box center [451, 680] width 269 height 20
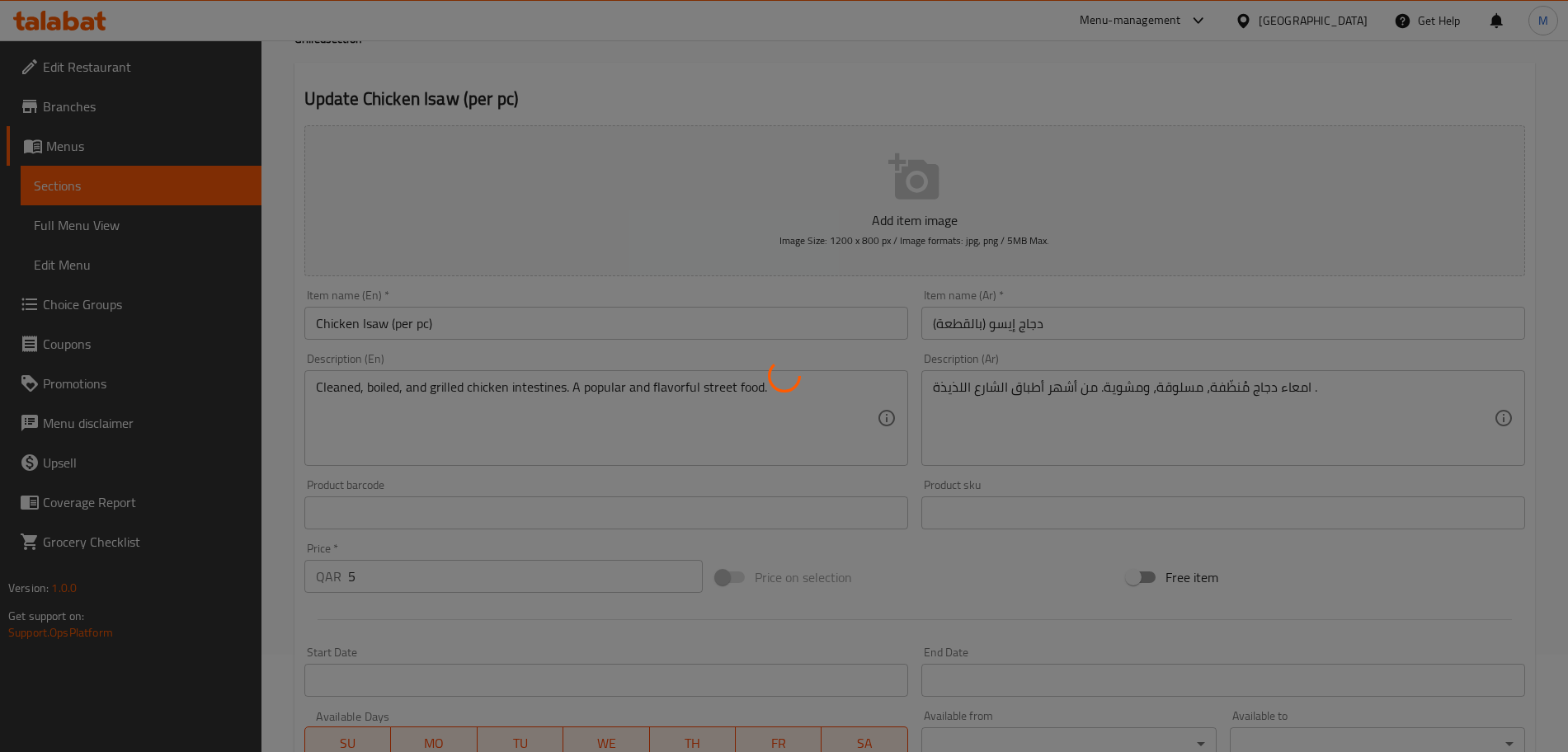
scroll to position [0, 0]
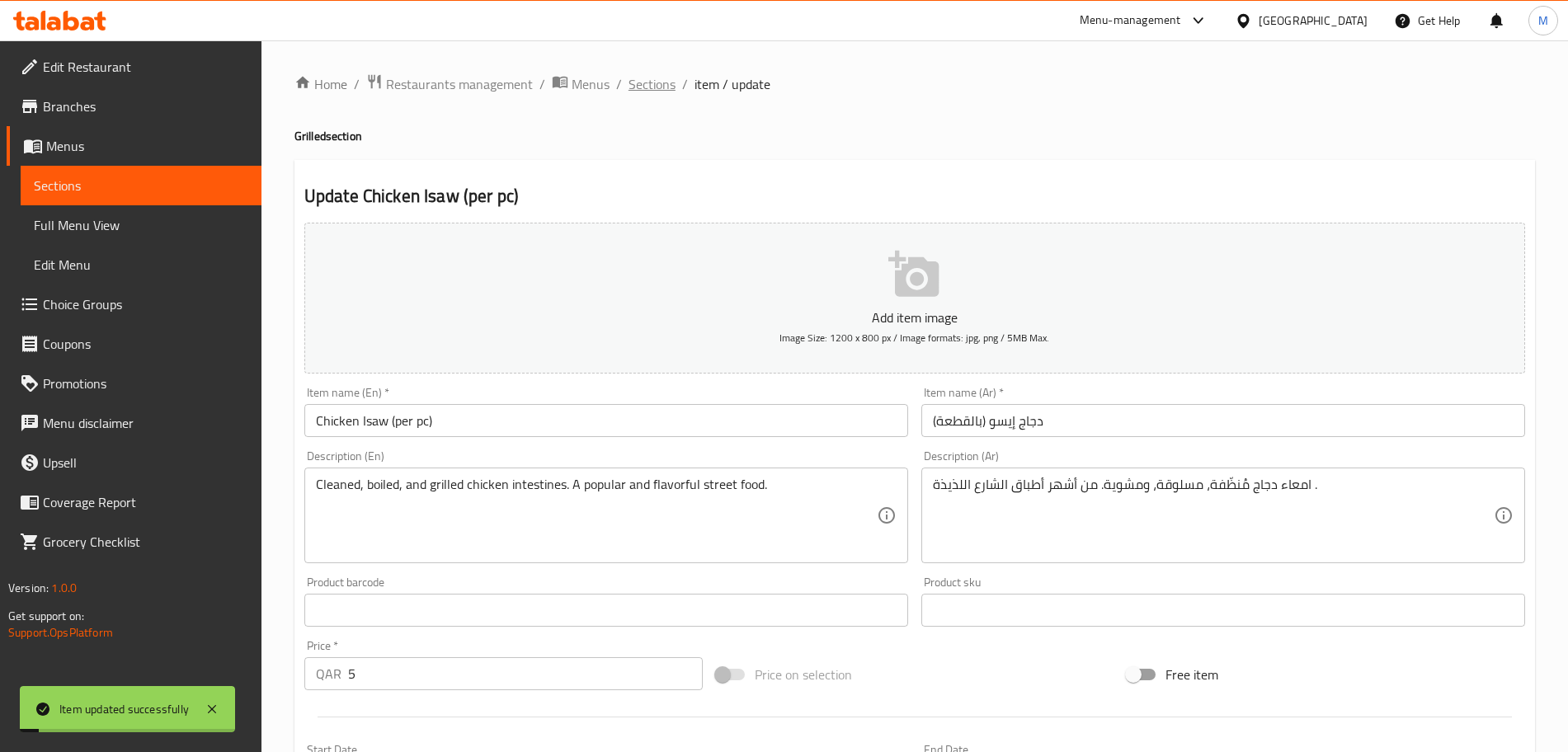
click at [665, 78] on span "Sections" at bounding box center [652, 84] width 47 height 20
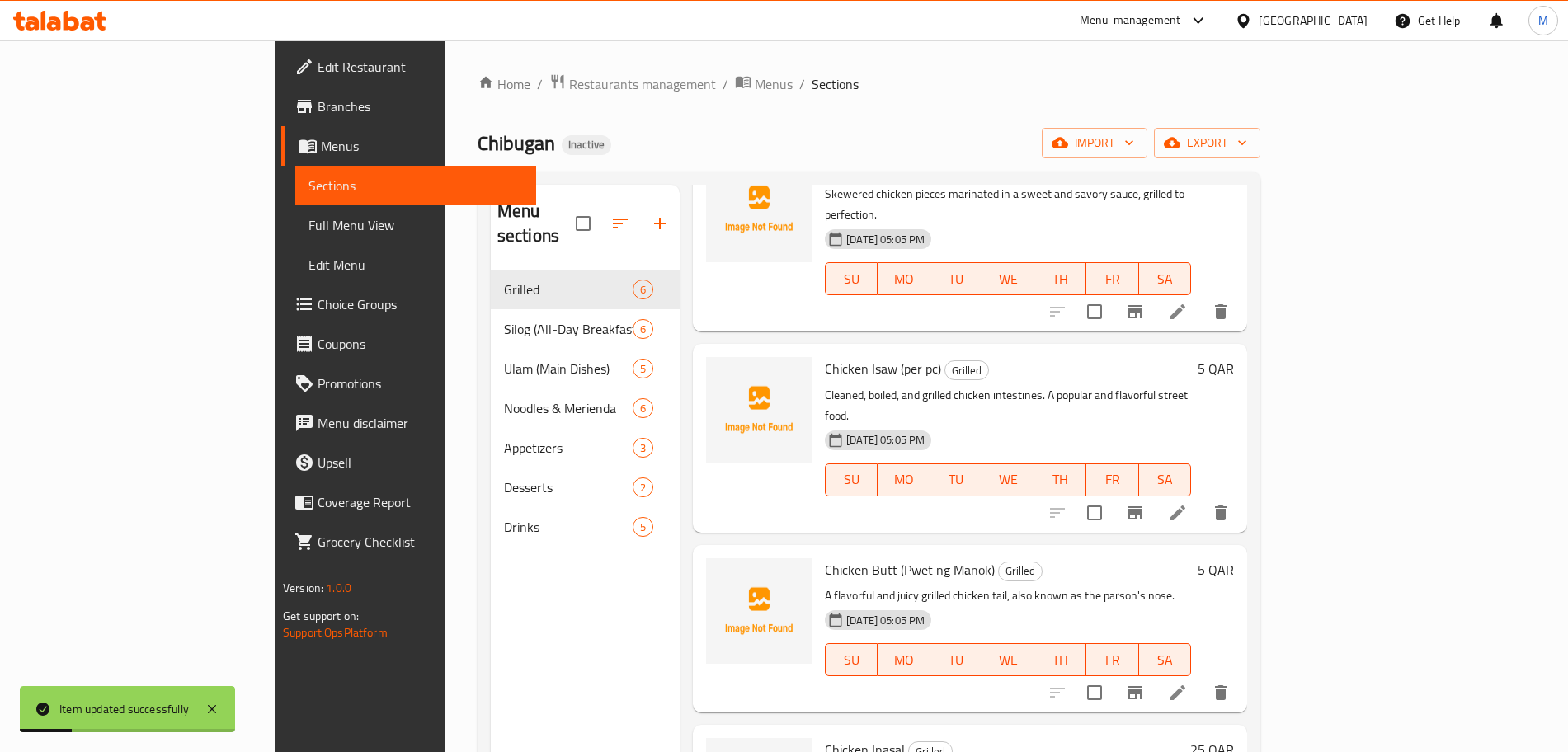
scroll to position [206, 0]
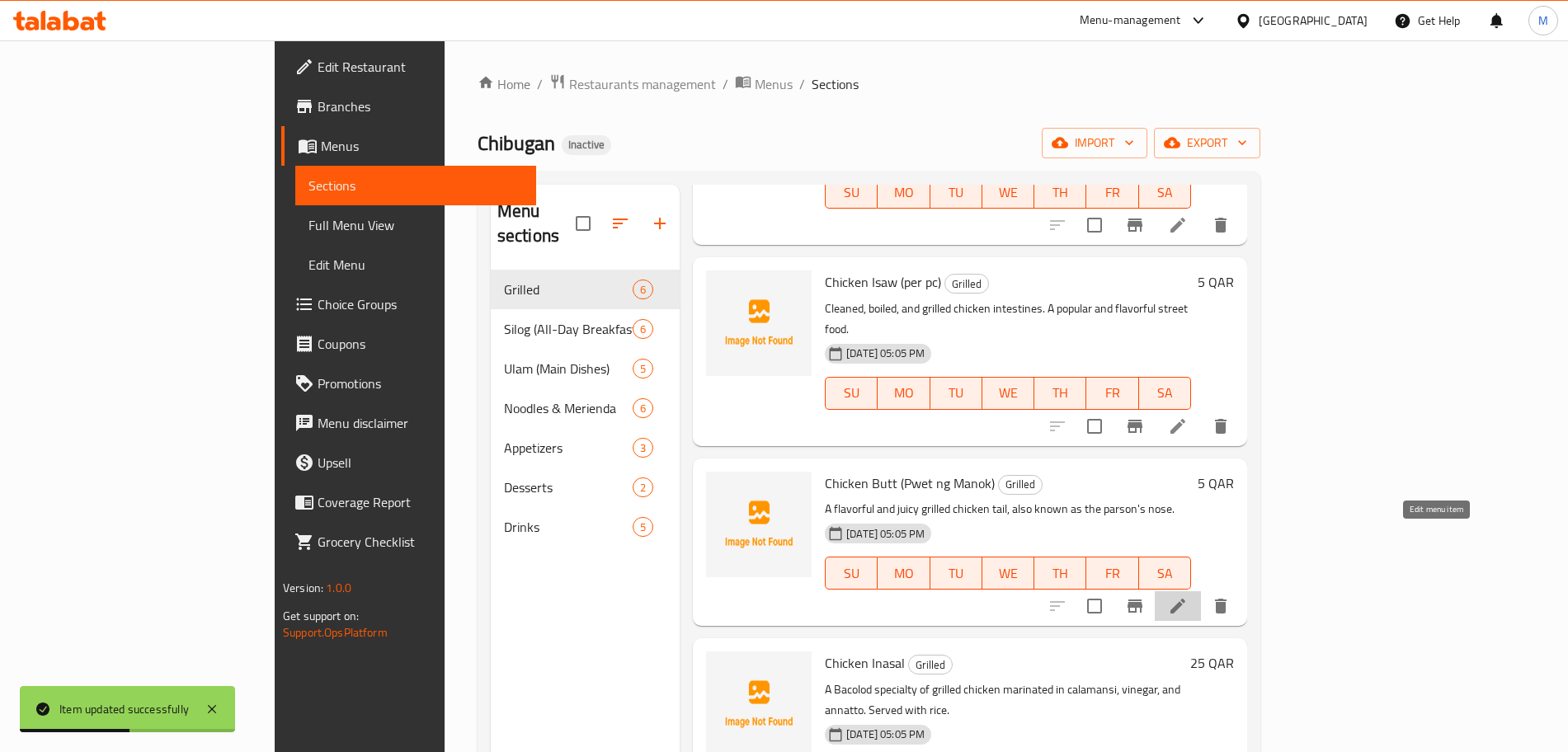
click at [1188, 596] on icon at bounding box center [1177, 605] width 20 height 20
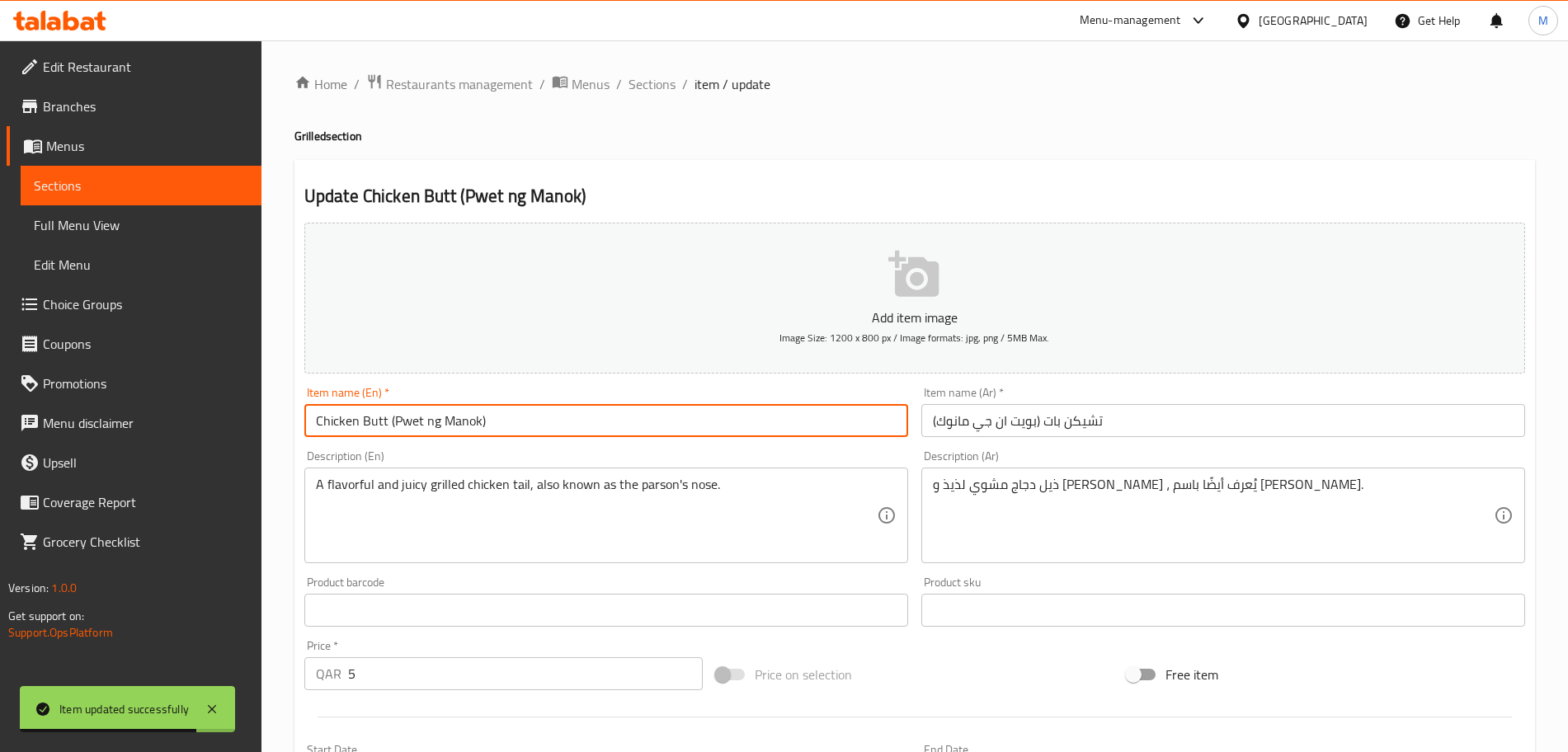
click at [558, 434] on input "Chicken Butt (Pwet ng Manok)" at bounding box center [607, 420] width 604 height 33
paste input "(per pc)"
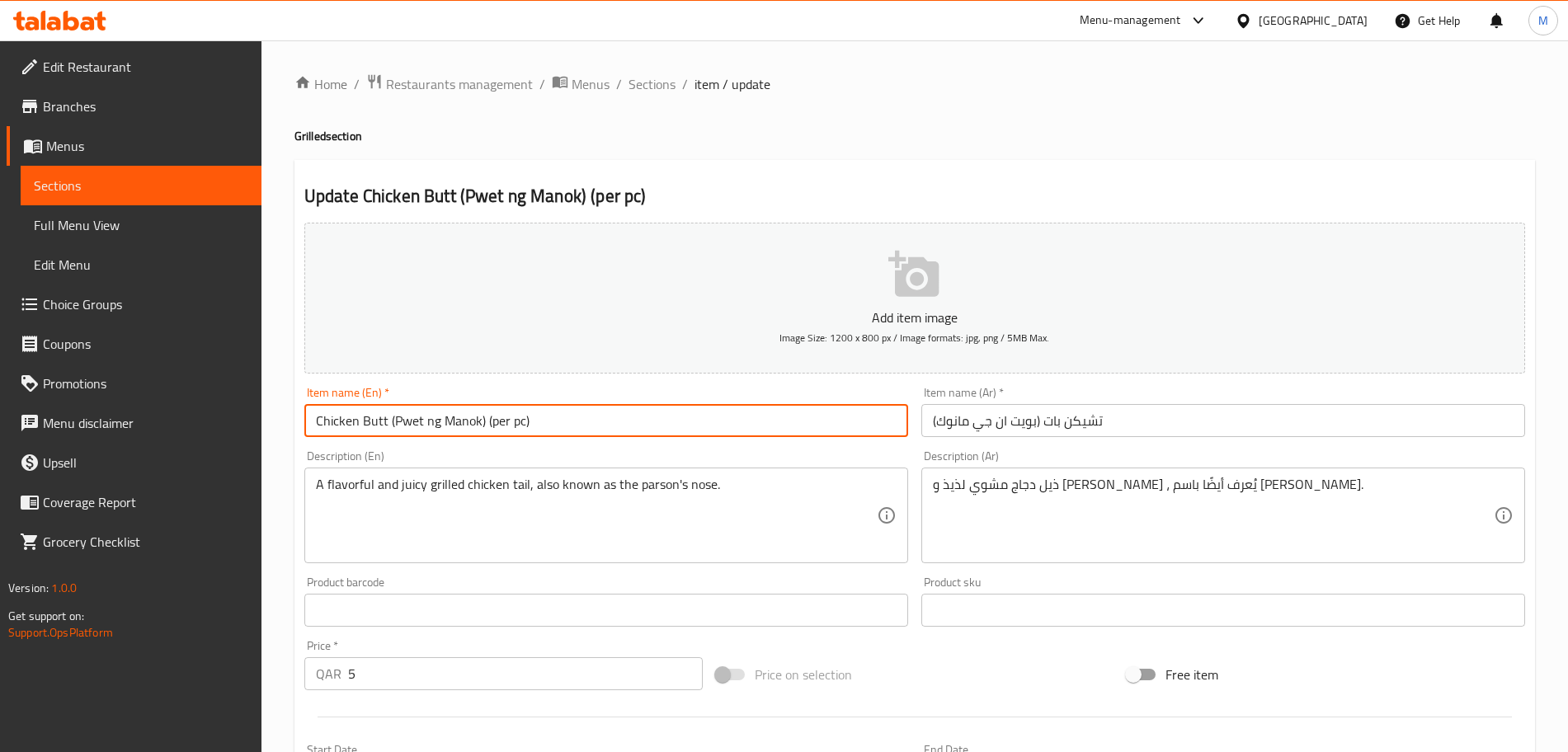
type input "Chicken Butt (Pwet ng Manok) (per pc)"
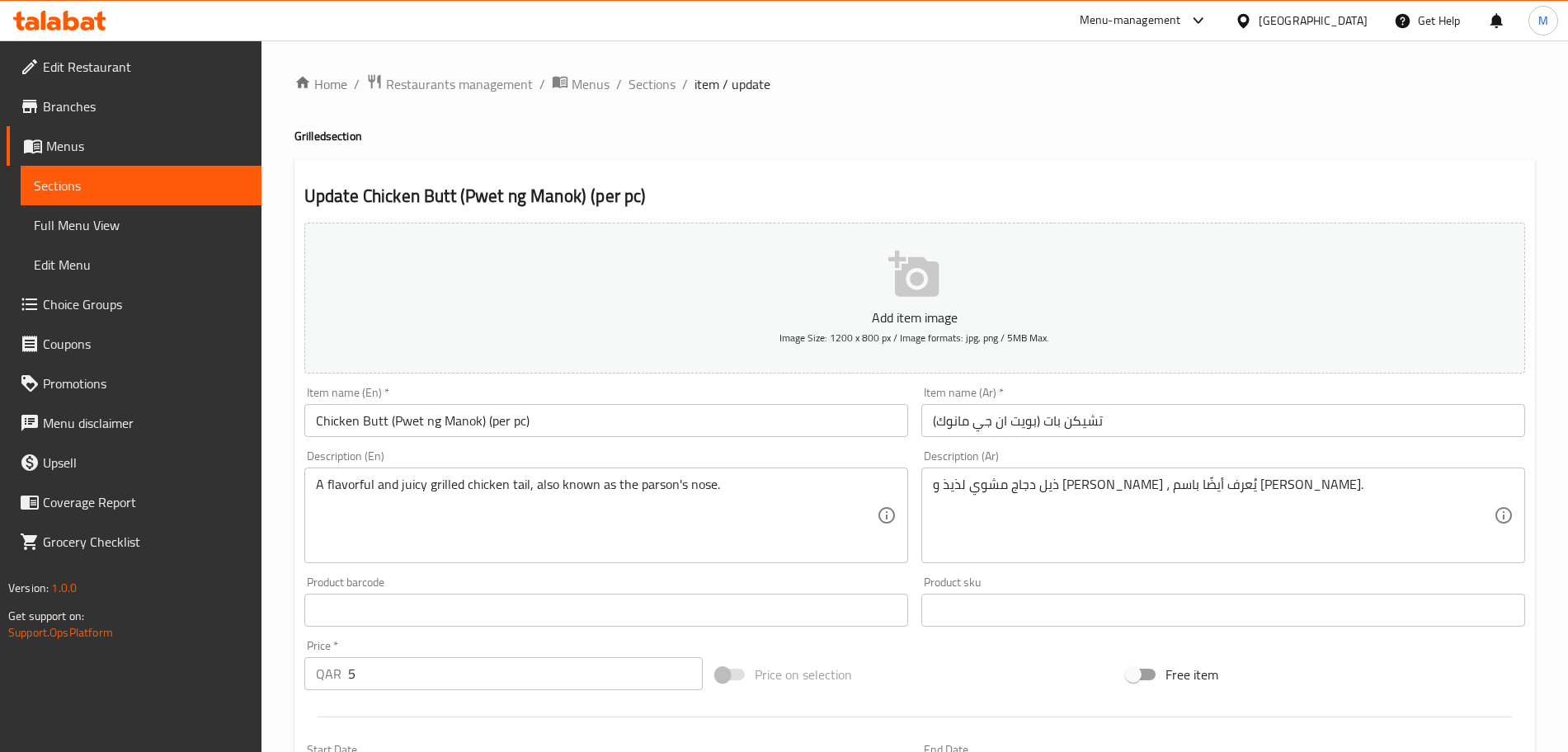
click at [1182, 449] on div "Description (Ar) ذيل دجاج مشوي لذيذ و جوسي ، يُعرف أيضًا باسم أنف بارسون. Descr…" at bounding box center [1222, 506] width 617 height 126
click at [1159, 420] on input "تشيكن بات (بويت ان جي مانوك)" at bounding box center [1223, 420] width 604 height 33
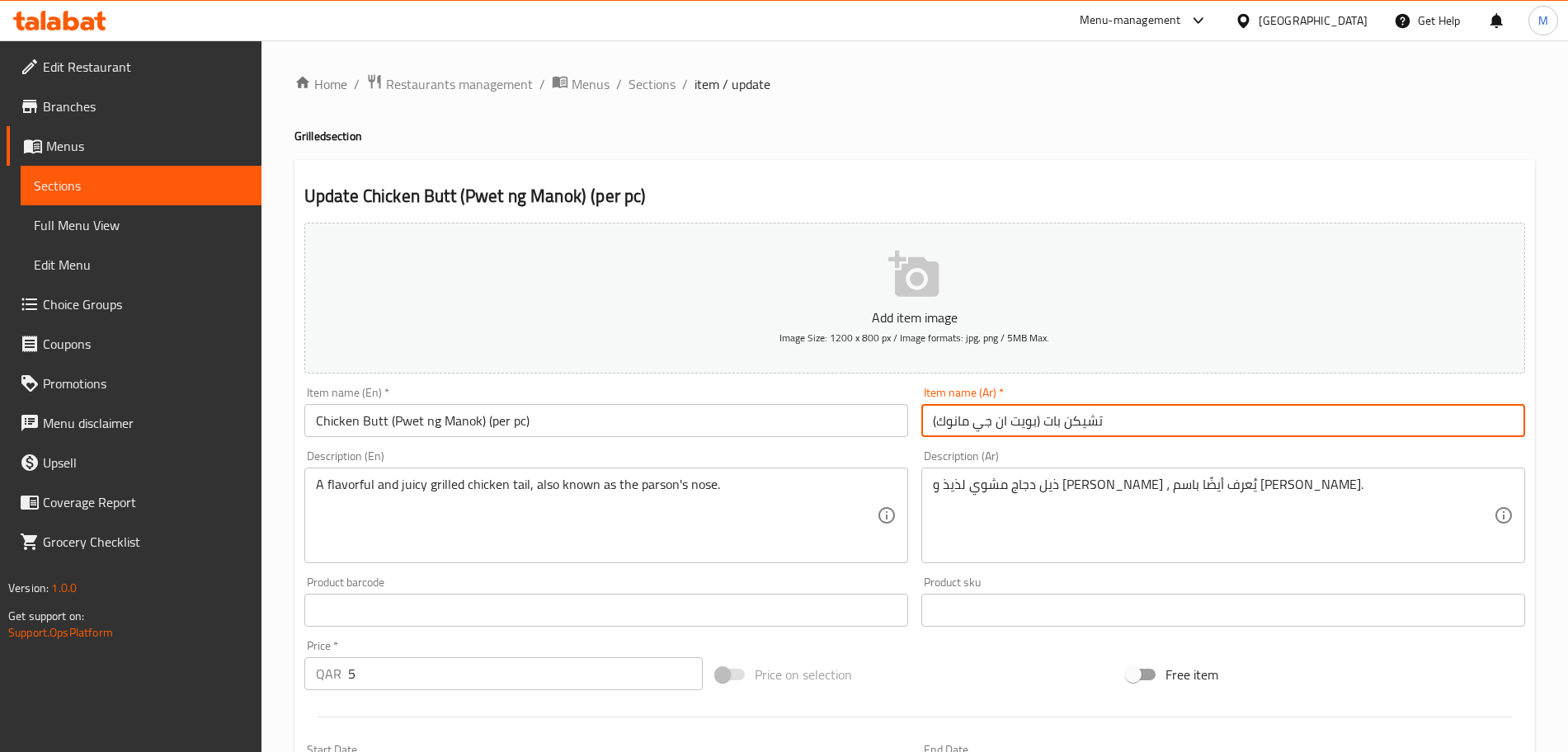
paste input "(لكل قطعة)"
click at [979, 425] on input "تشيكن بات (بويت ان جي مانوك) (لكل قطعة)" at bounding box center [1223, 420] width 604 height 33
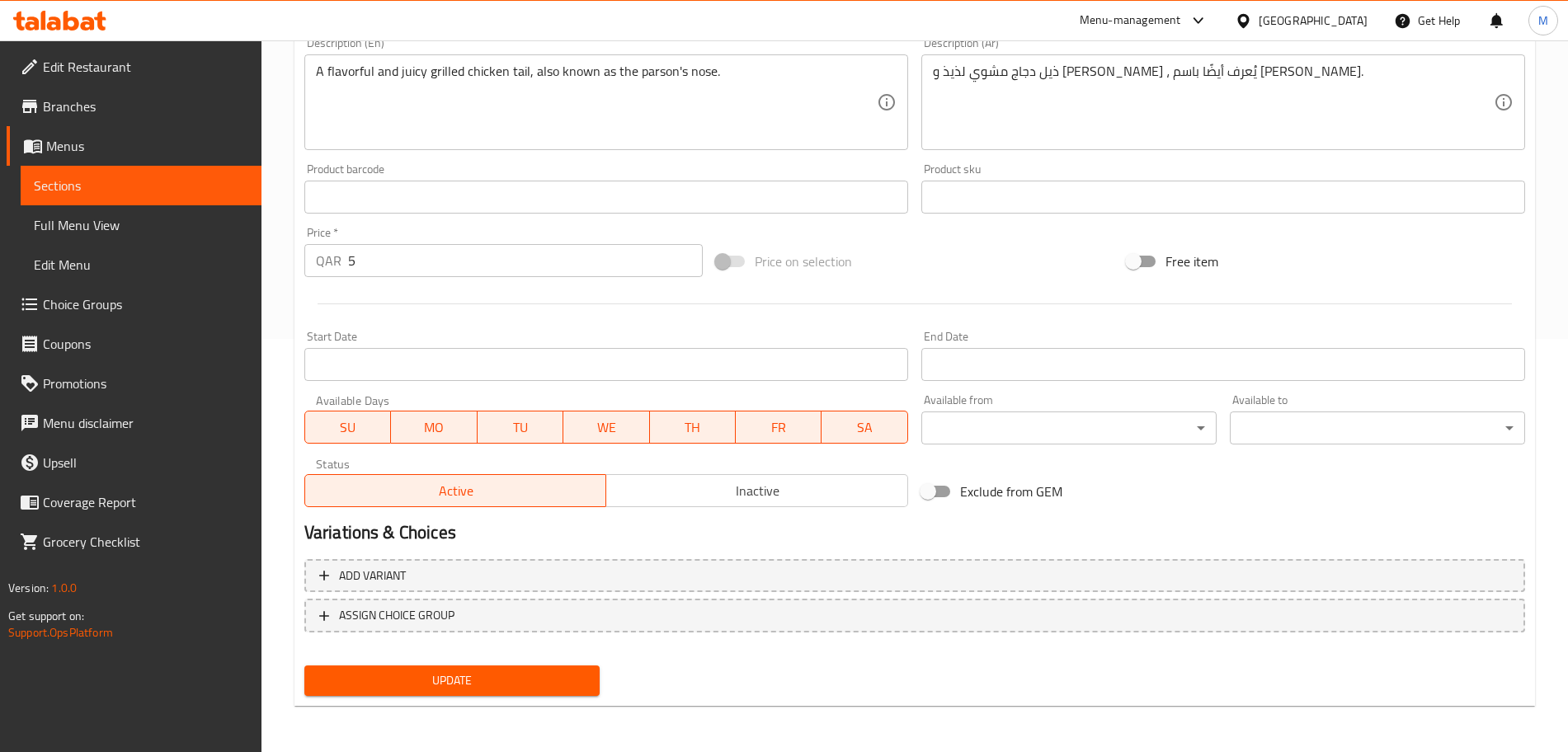
type input "تشيكن بات (بويت ان جي مانوك) (بالقطعة)"
click at [516, 692] on button "Update" at bounding box center [452, 680] width 295 height 31
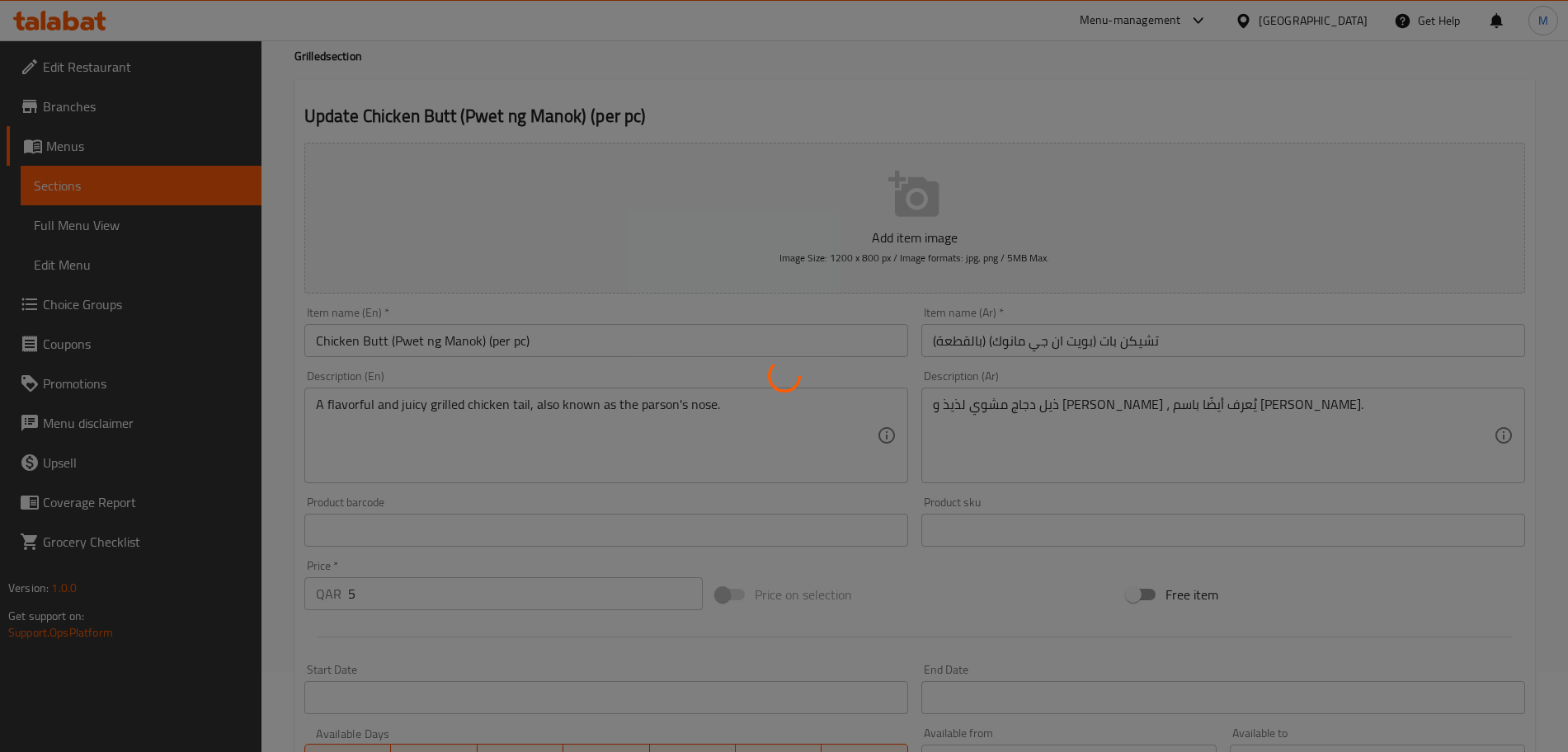
scroll to position [0, 0]
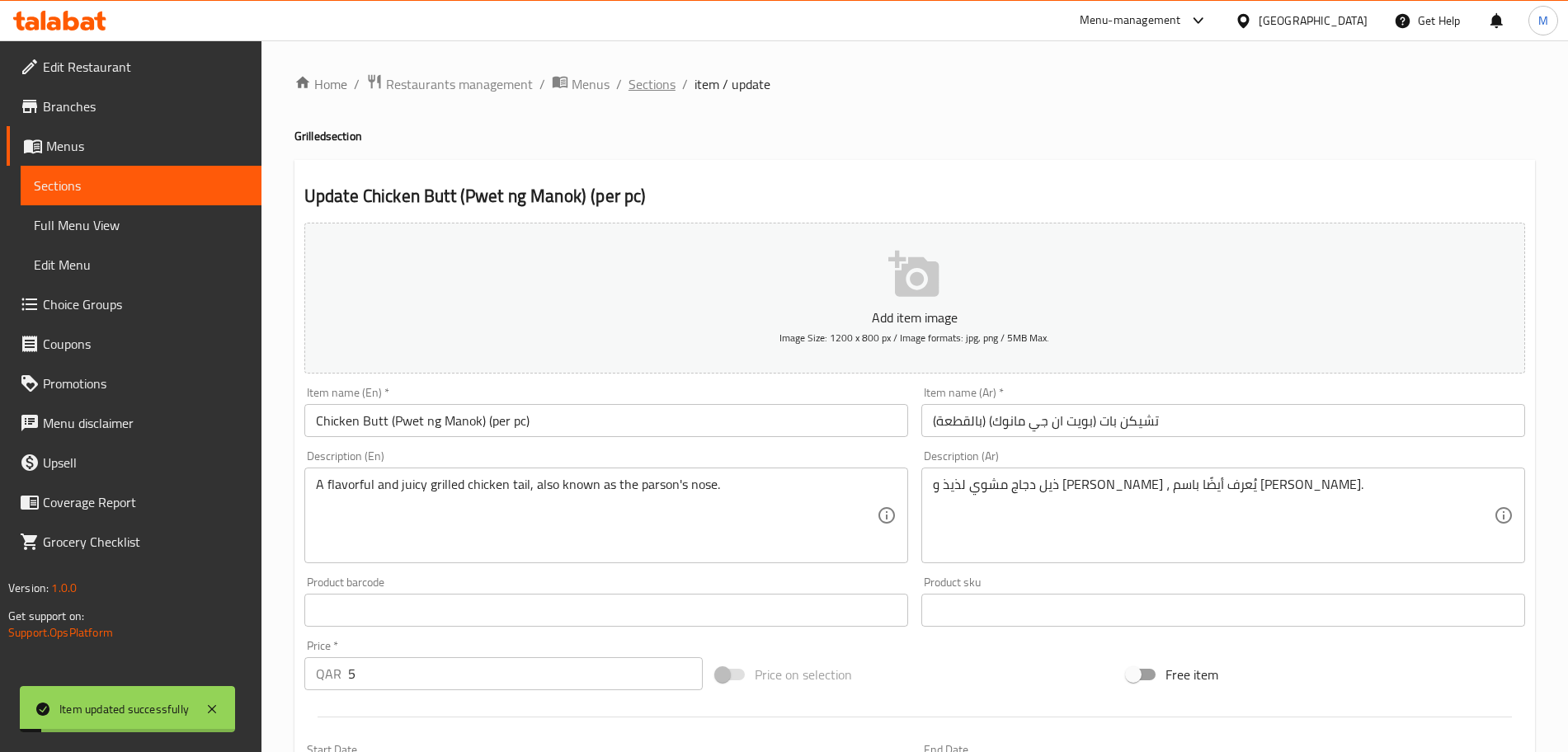
click at [657, 84] on span "Sections" at bounding box center [652, 84] width 47 height 20
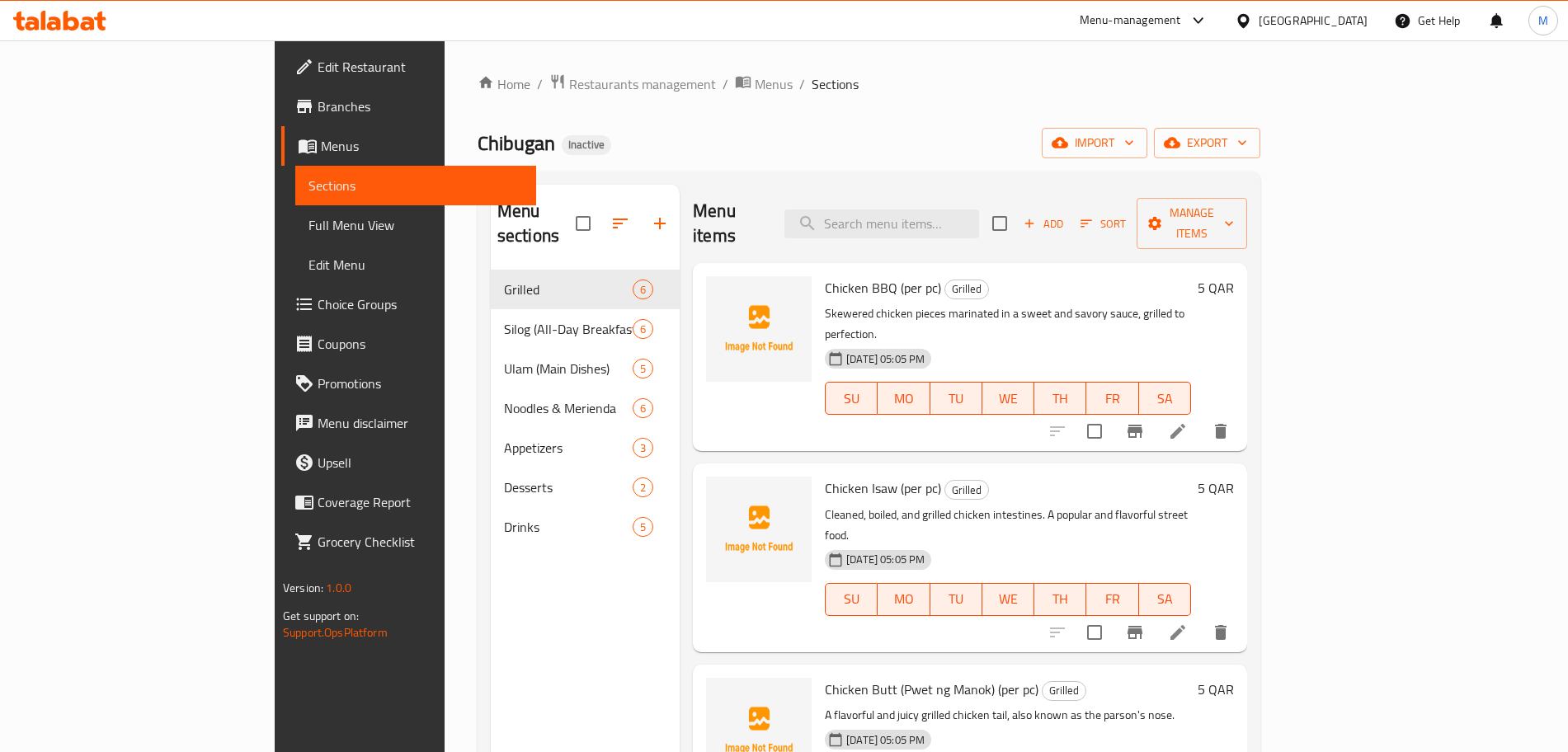
click at [1008, 228] on div "Menu items Add Sort Manage items" at bounding box center [970, 224] width 555 height 78
click at [979, 220] on input "search" at bounding box center [881, 224] width 195 height 29
paste input "Maling Silog"
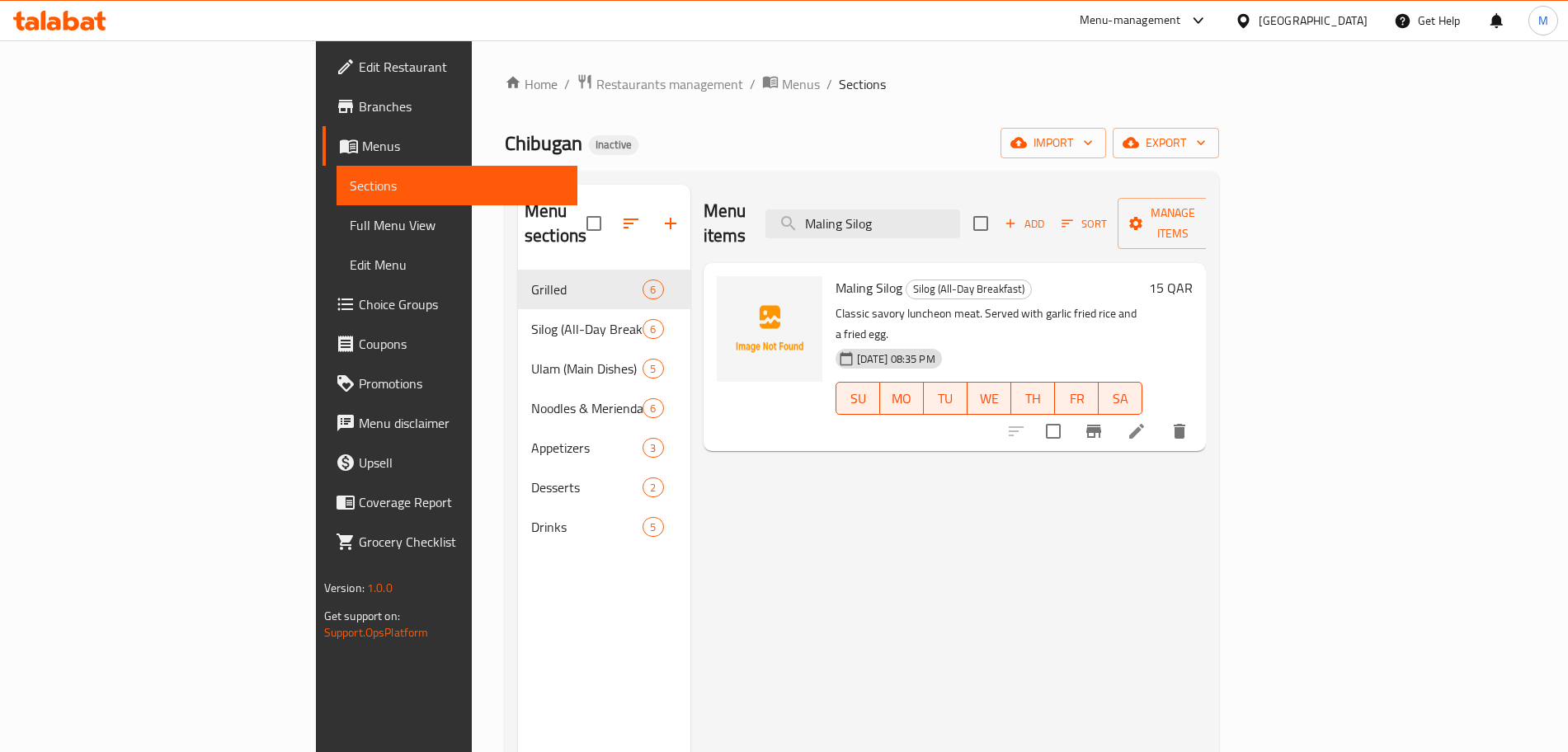
type input "Maling Silog"
click at [1147, 421] on icon at bounding box center [1136, 431] width 20 height 20
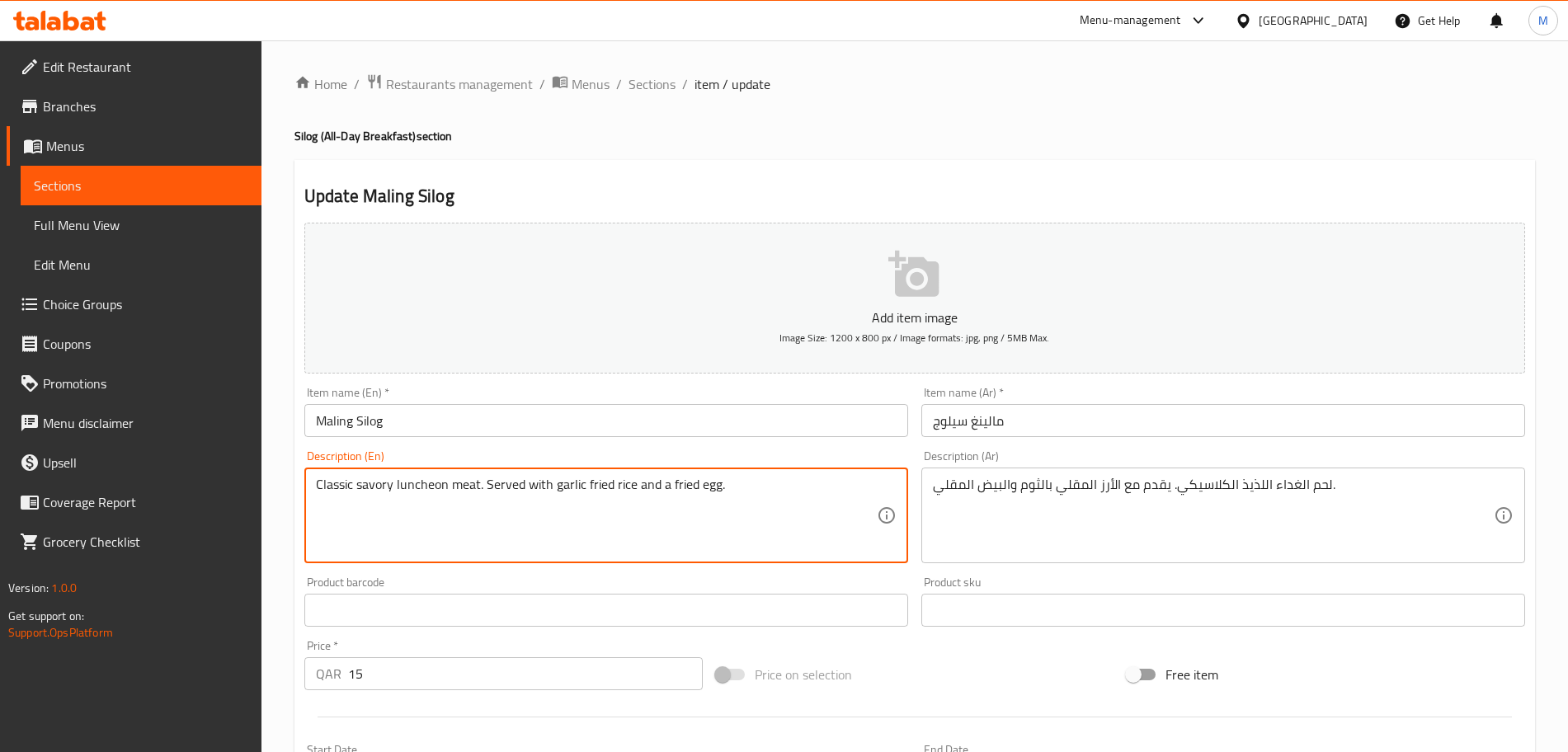
click at [617, 495] on textarea "Classic savory luncheon meat. Served with garlic fried rice and a fried egg." at bounding box center [595, 516] width 560 height 78
click at [411, 494] on textarea "Classic savory luncheon meat. Served with garlic fried rice and a fried egg." at bounding box center [595, 516] width 560 height 78
click at [458, 493] on textarea "Classic savory luncheon meat. Served with garlic fried rice and a fried egg." at bounding box center [595, 516] width 560 height 78
click at [463, 484] on textarea "Classic savory luncheon meat. Served with garlic fried rice and a fried egg." at bounding box center [595, 516] width 560 height 78
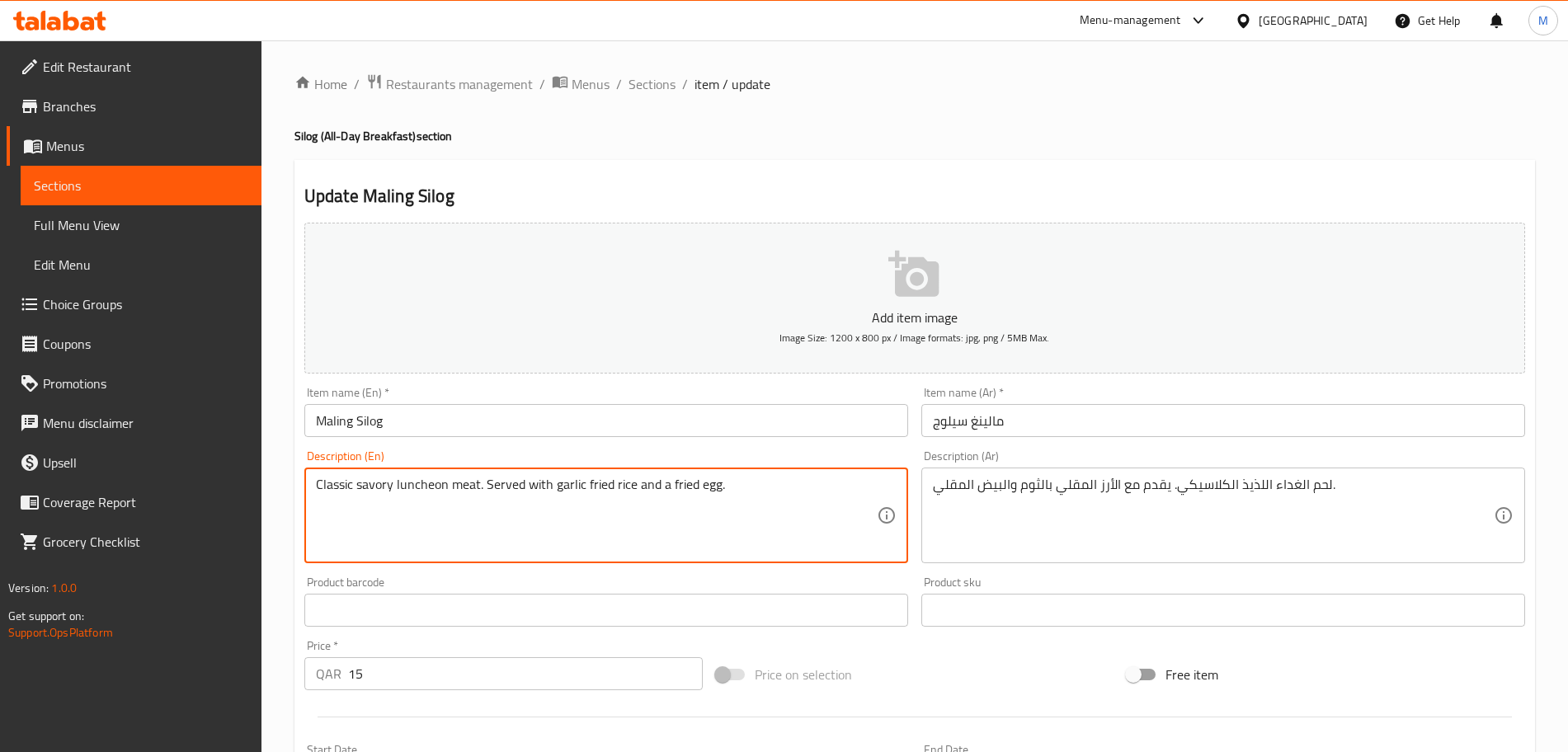
drag, startPoint x: 463, startPoint y: 484, endPoint x: 341, endPoint y: 485, distance: 122.0
click at [341, 485] on textarea "Classic savory luncheon meat. Served with garlic fried rice and a fried egg." at bounding box center [595, 516] width 560 height 78
click at [466, 484] on textarea "Classic savory luncheon meat. Served with garlic fried rice and a fried egg." at bounding box center [595, 516] width 560 height 78
click at [469, 483] on textarea "Classic savory luncheon meat. Served with garlic fried rice and a fried egg." at bounding box center [595, 516] width 560 height 78
drag, startPoint x: 469, startPoint y: 483, endPoint x: 328, endPoint y: 489, distance: 141.1
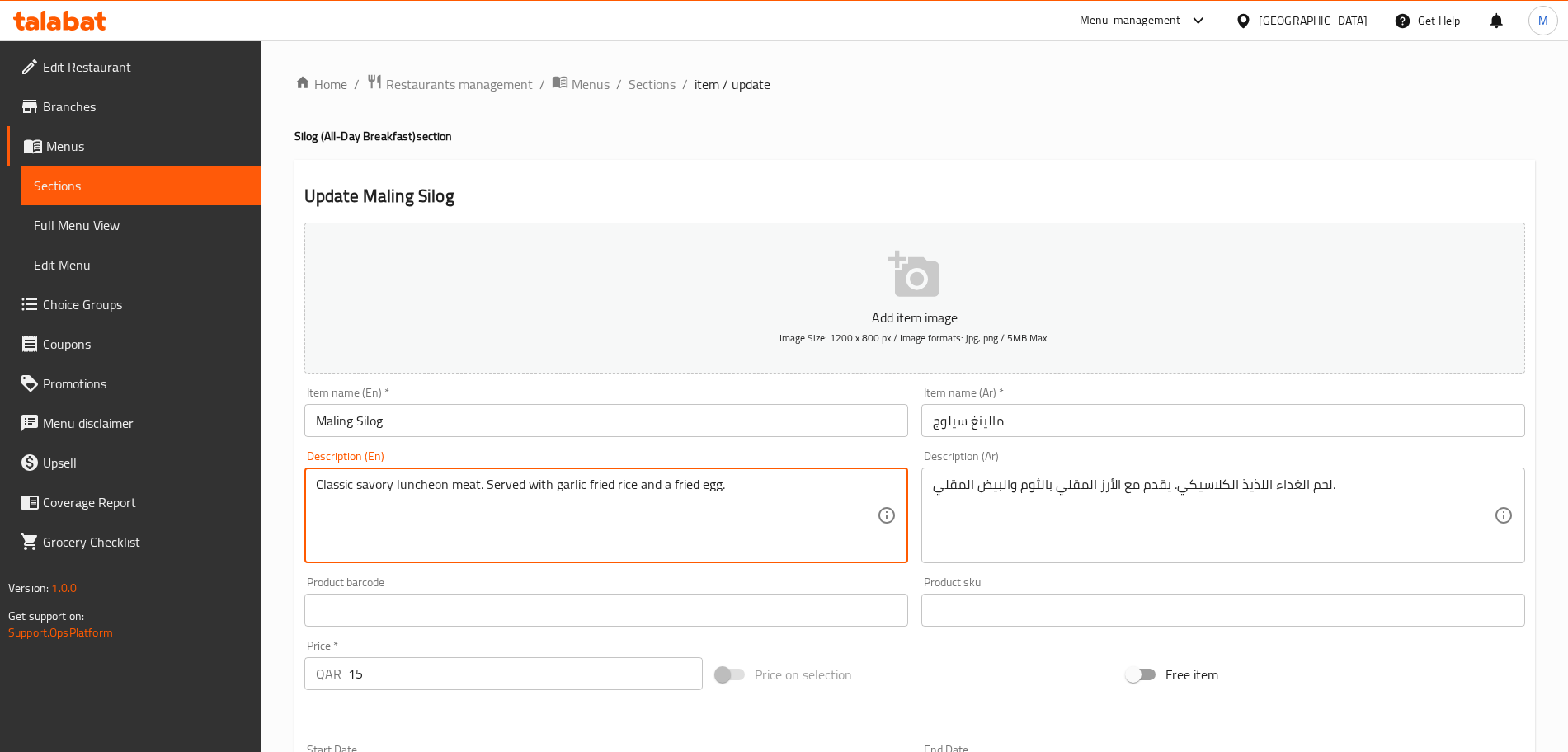
click at [328, 489] on textarea "Classic savory luncheon meat. Served with garlic fried rice and a fried egg." at bounding box center [595, 516] width 560 height 78
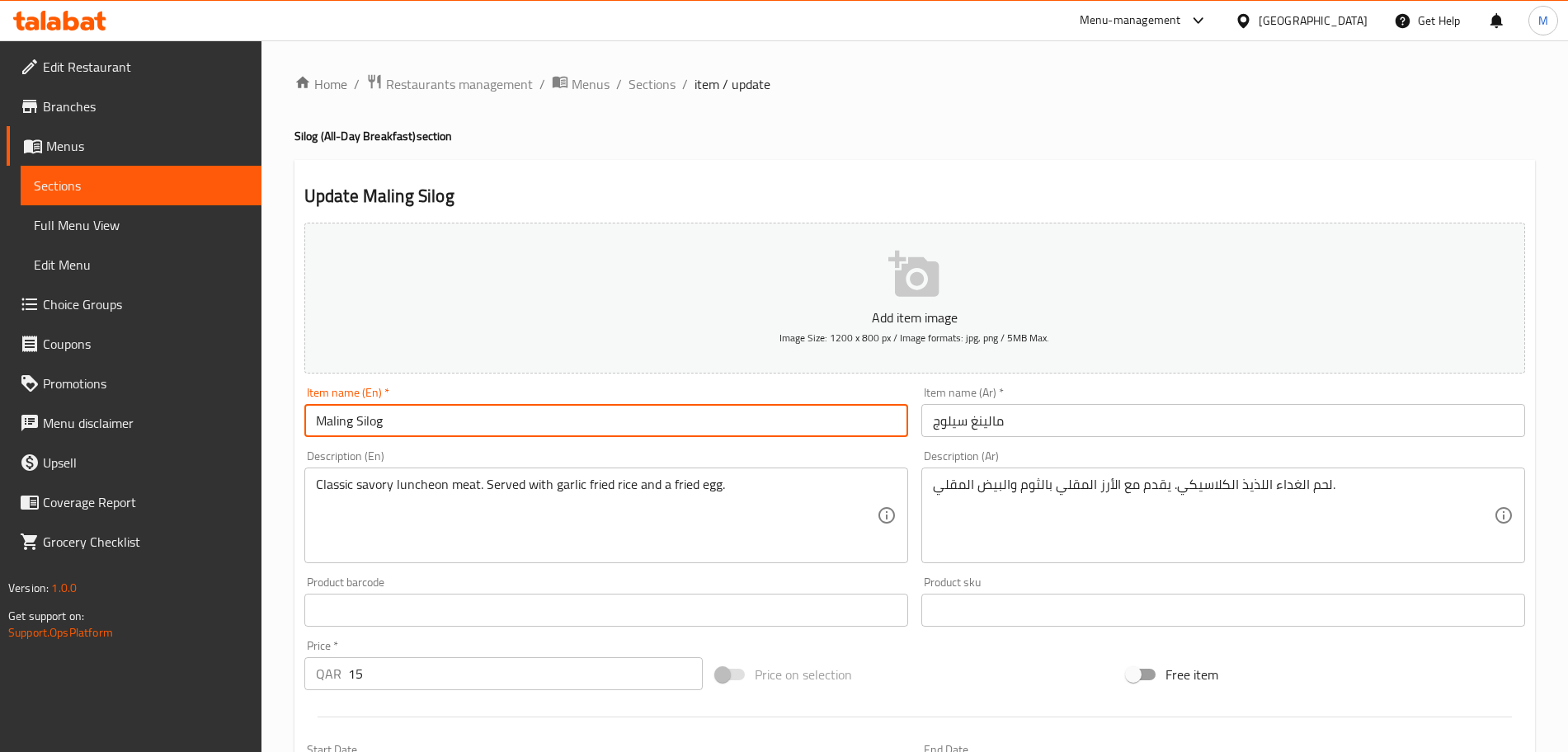
click at [375, 423] on input "Maling Silog" at bounding box center [607, 420] width 604 height 33
drag, startPoint x: 375, startPoint y: 423, endPoint x: 259, endPoint y: 417, distance: 116.2
click at [259, 417] on div "Edit Restaurant Branches Menus Sections Full Menu View Edit Menu Choice Groups …" at bounding box center [784, 602] width 1568 height 1125
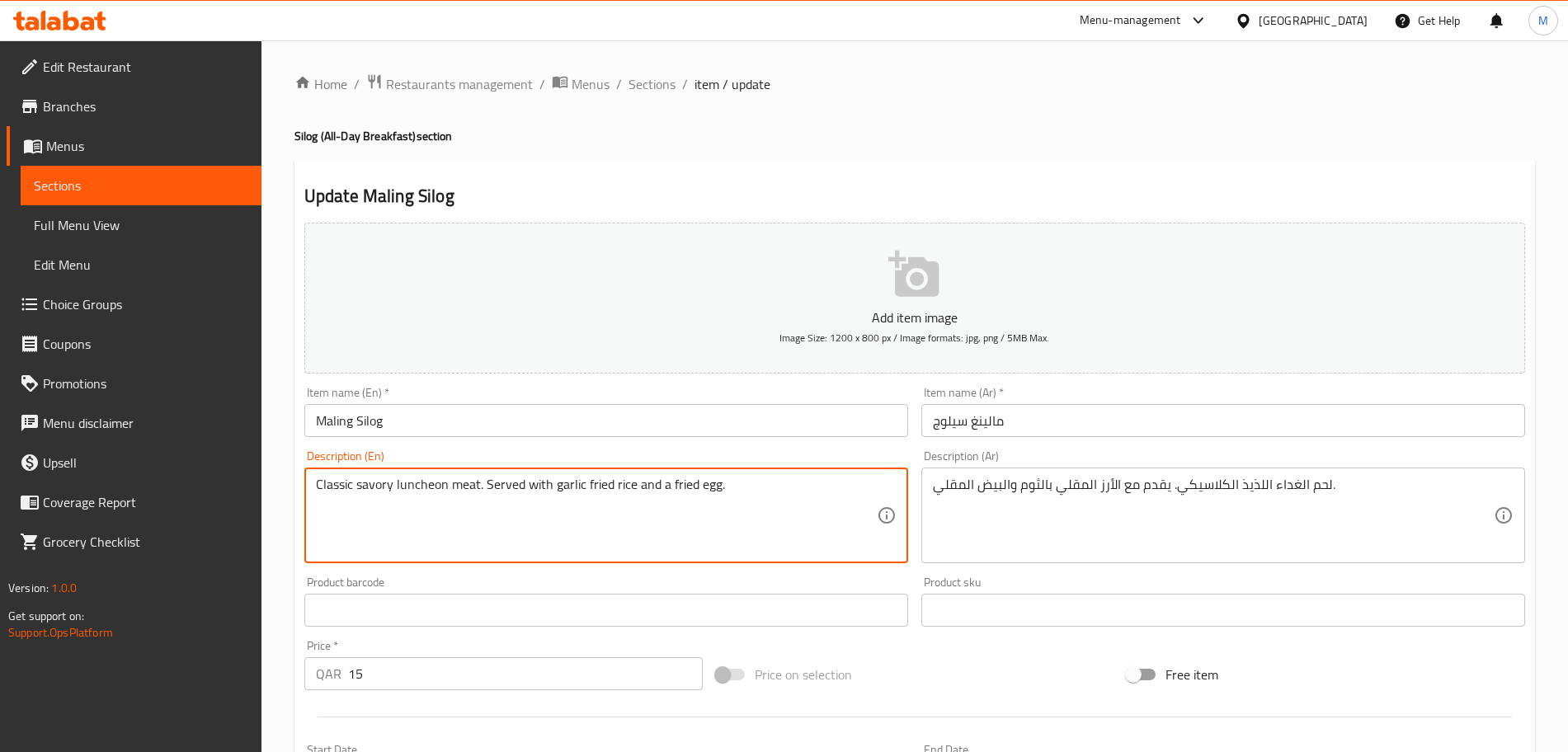
click at [462, 479] on textarea "Classic savory luncheon meat. Served with garlic fried rice and a fried egg." at bounding box center [595, 516] width 560 height 78
click at [462, 480] on textarea "Classic savory luncheon meat. Served with garlic fried rice and a fried egg." at bounding box center [595, 516] width 560 height 78
click at [462, 479] on textarea "Classic savory luncheon meat. Served with garlic fried rice and a fried egg." at bounding box center [595, 516] width 560 height 78
click at [472, 489] on textarea "Classic savory luncheon meat. Served with garlic fried rice and a fried egg." at bounding box center [595, 516] width 560 height 78
click at [463, 486] on textarea "Classic savory luncheon meat. Served with garlic fried rice and a fried egg." at bounding box center [595, 516] width 560 height 78
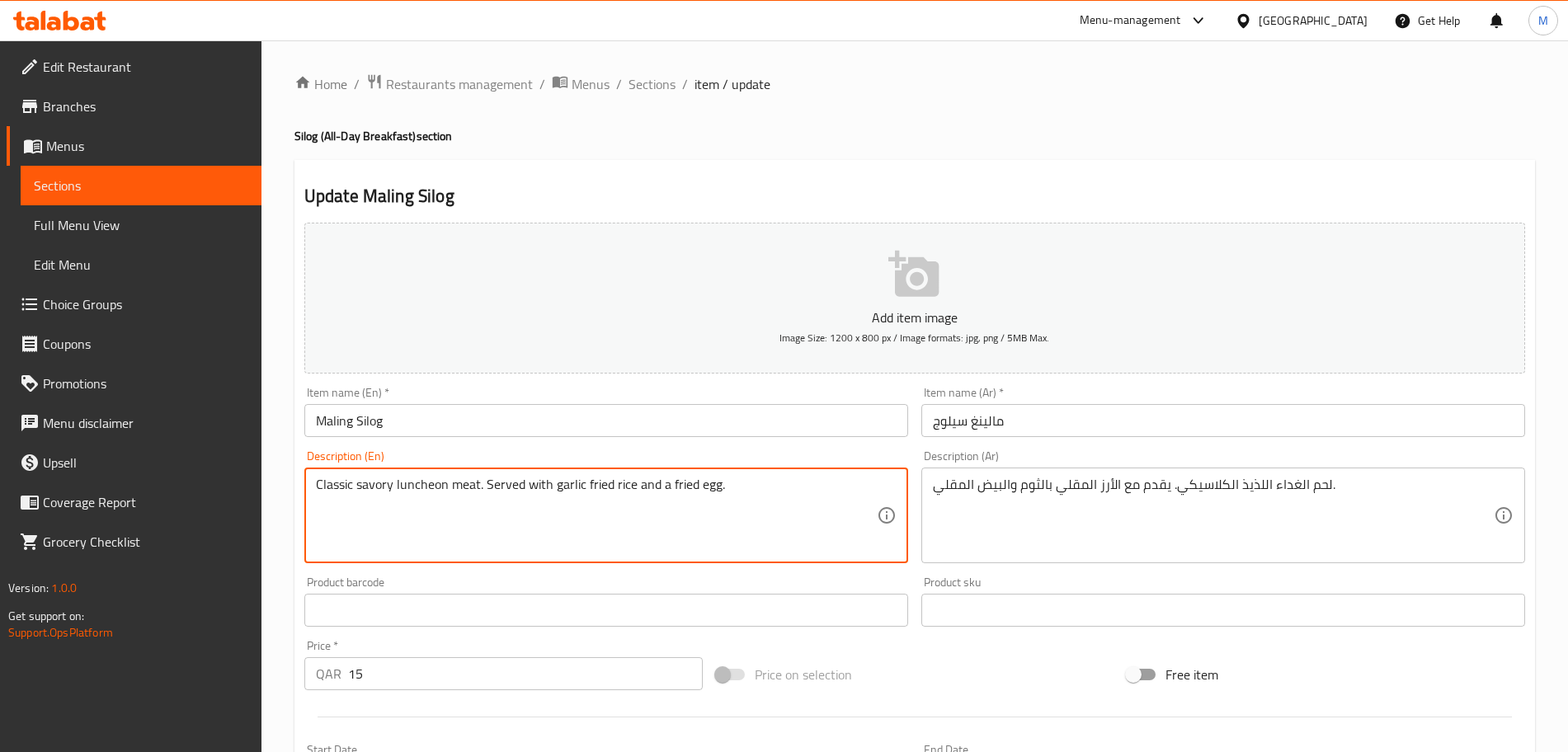
drag, startPoint x: 463, startPoint y: 486, endPoint x: 300, endPoint y: 486, distance: 163.0
click at [300, 486] on div "Description (En) Classic savory luncheon meat. Served with garlic fried rice an…" at bounding box center [606, 506] width 617 height 126
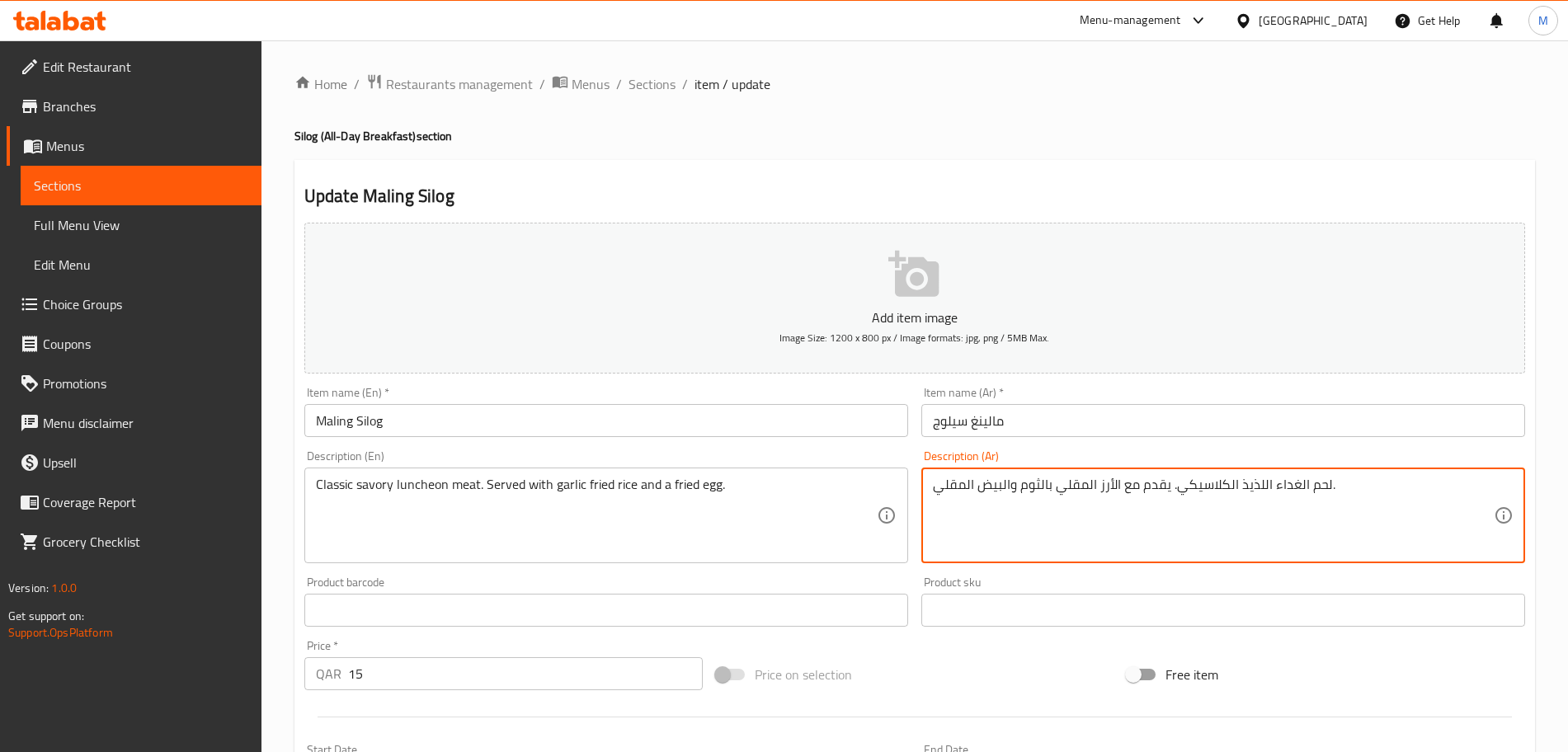
drag, startPoint x: 1283, startPoint y: 494, endPoint x: 1315, endPoint y: 494, distance: 32.0
click at [1315, 494] on textarea "لحم الغداء اللذيذ الكلاسيكي. يقدم مع الأرز المقلي بالثوم والبيض المقلي." at bounding box center [1212, 516] width 560 height 78
click at [1316, 487] on textarea "لحم الغداء اللذيذ الكلاسيكي. يقدم مع الأرز المقلي بالثوم والبيض المقلي." at bounding box center [1212, 516] width 560 height 78
drag, startPoint x: 1335, startPoint y: 485, endPoint x: 1295, endPoint y: 483, distance: 40.0
click at [1295, 483] on textarea "لحم الغداء اللذيذ الكلاسيكي. يقدم مع الأرز المقلي بالثوم والبيض المقلي." at bounding box center [1212, 516] width 560 height 78
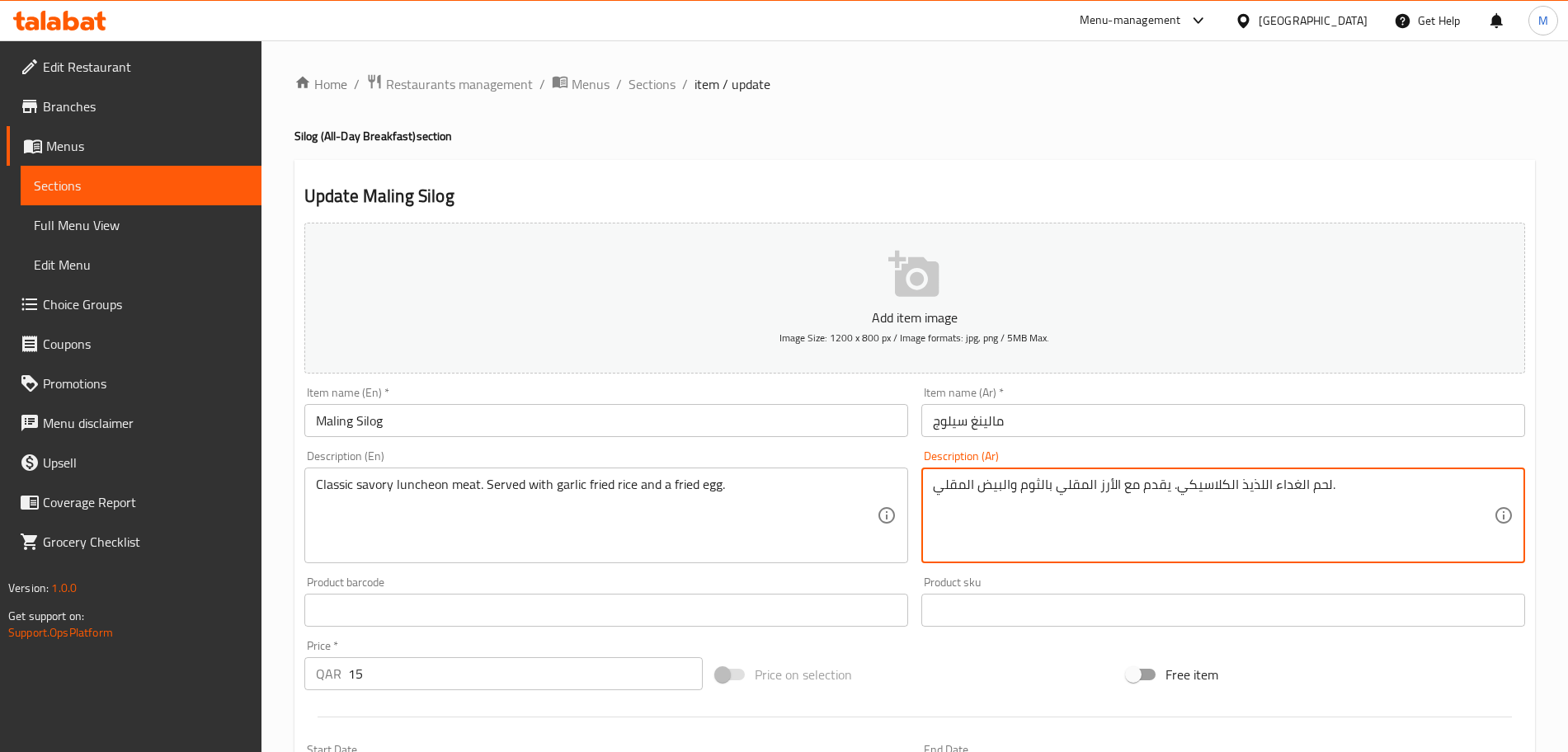
click at [1316, 483] on textarea "لحم الغداء اللذيذ الكلاسيكي. يقدم مع الأرز المقلي بالثوم والبيض المقلي." at bounding box center [1212, 516] width 560 height 78
drag, startPoint x: 1320, startPoint y: 488, endPoint x: 1309, endPoint y: 488, distance: 11.0
click at [1309, 488] on textarea "لحم الغداء اللذيذ الكلاسيكي. يقدم مع الأرز المقلي بالثوم والبيض المقلي." at bounding box center [1212, 516] width 560 height 78
click at [1310, 488] on textarea "لحم الغداء اللذيذ الكلاسيكي. يقدم مع الأرز المقلي بالثوم والبيض المقلي." at bounding box center [1212, 516] width 560 height 78
drag, startPoint x: 1272, startPoint y: 486, endPoint x: 1391, endPoint y: 480, distance: 119.2
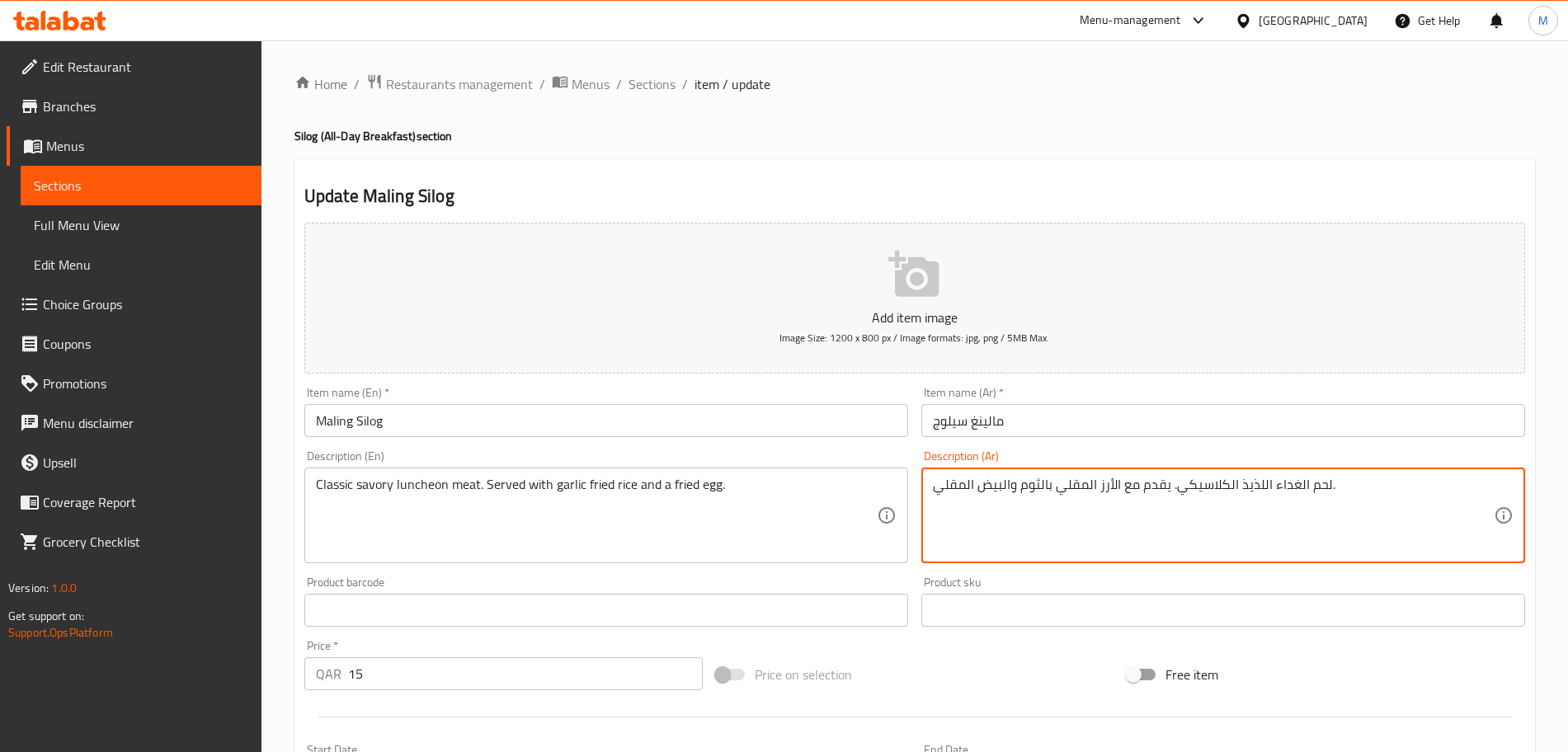
click at [1387, 481] on textarea "لحم الغداء اللذيذ الكلاسيكي. يقدم مع الأرز المقلي بالثوم والبيض المقلي." at bounding box center [1212, 516] width 560 height 78
click at [1320, 495] on textarea "لحم الغداء اللذيذ الكلاسيكي. يقدم مع الأرز المقلي بالثوم والبيض المقلي." at bounding box center [1212, 516] width 560 height 78
drag, startPoint x: 1269, startPoint y: 489, endPoint x: 1325, endPoint y: 484, distance: 56.2
click at [1325, 484] on textarea "لحم الغداء اللذيذ الكلاسيكي. يقدم مع الأرز المقلي بالثوم والبيض المقلي." at bounding box center [1212, 516] width 560 height 78
click at [1248, 489] on textarea "لانشون لحم اللذيذ الكلاسيكي. يقدم مع الأرز المقلي بالثوم والبيض المقلي." at bounding box center [1212, 516] width 560 height 78
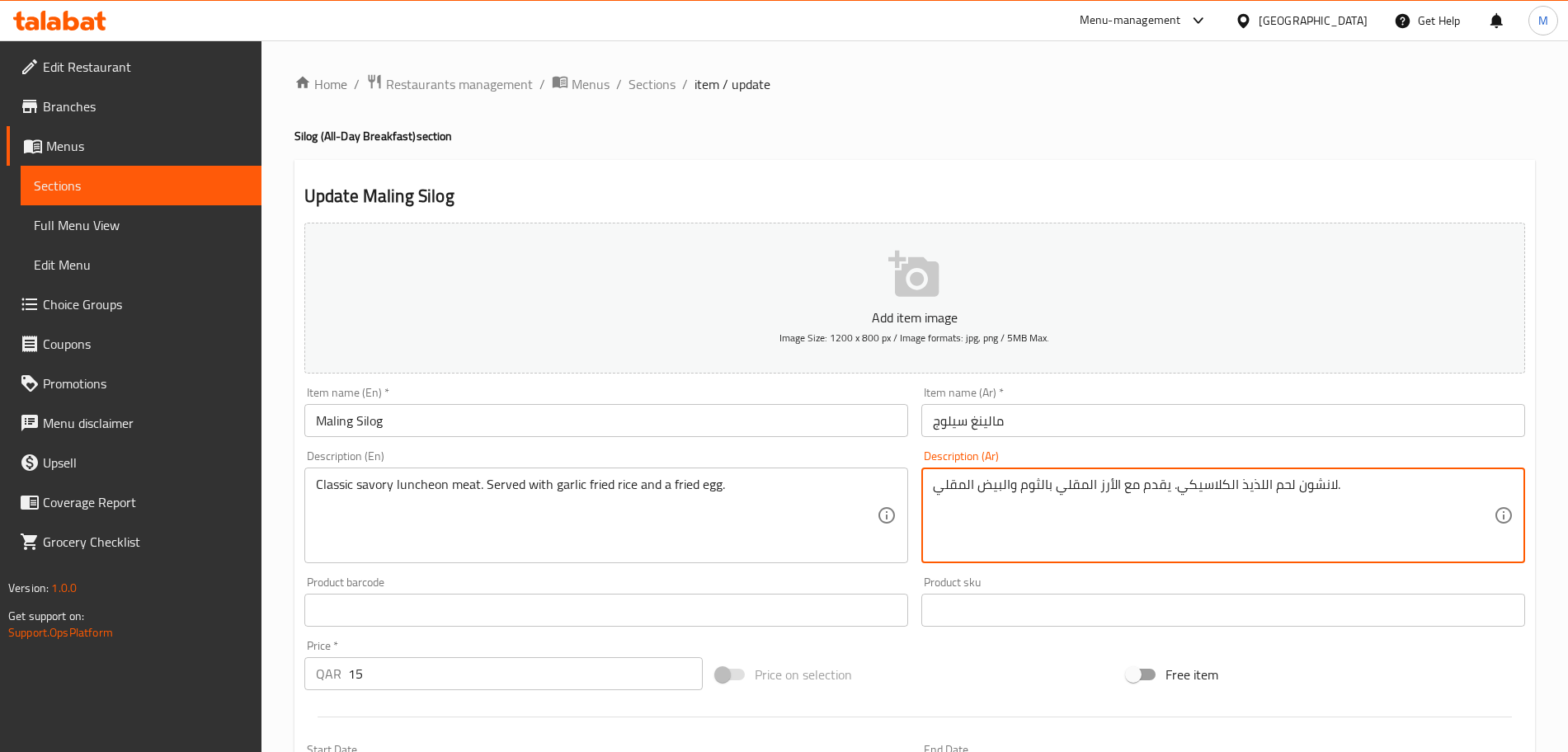
click at [1248, 489] on textarea "لانشون لحم اللذيذ الكلاسيكي. يقدم مع الأرز المقلي بالثوم والبيض المقلي." at bounding box center [1212, 516] width 560 height 78
click at [1225, 484] on textarea "لانشون لحم مالح الكلاسيكي. يقدم مع الأرز المقلي بالثوم والبيض المقلي." at bounding box center [1212, 516] width 560 height 78
click at [1179, 487] on textarea "لانشون لحم مالح كلاسيكي. يقدم مع الأرز المقلي بالثوم والبيض المقلي." at bounding box center [1212, 516] width 560 height 78
click at [1176, 489] on textarea "لانشون لحم مالح كلاسيكي. يقدم مع الأرز المقلي بالثوم والبيض المقلي." at bounding box center [1212, 516] width 560 height 78
click at [1189, 484] on textarea "لانشون لحم مالح كلاسيك. يقدم مع الأرز المقلي بالثوم والبيض المقلي." at bounding box center [1212, 516] width 560 height 78
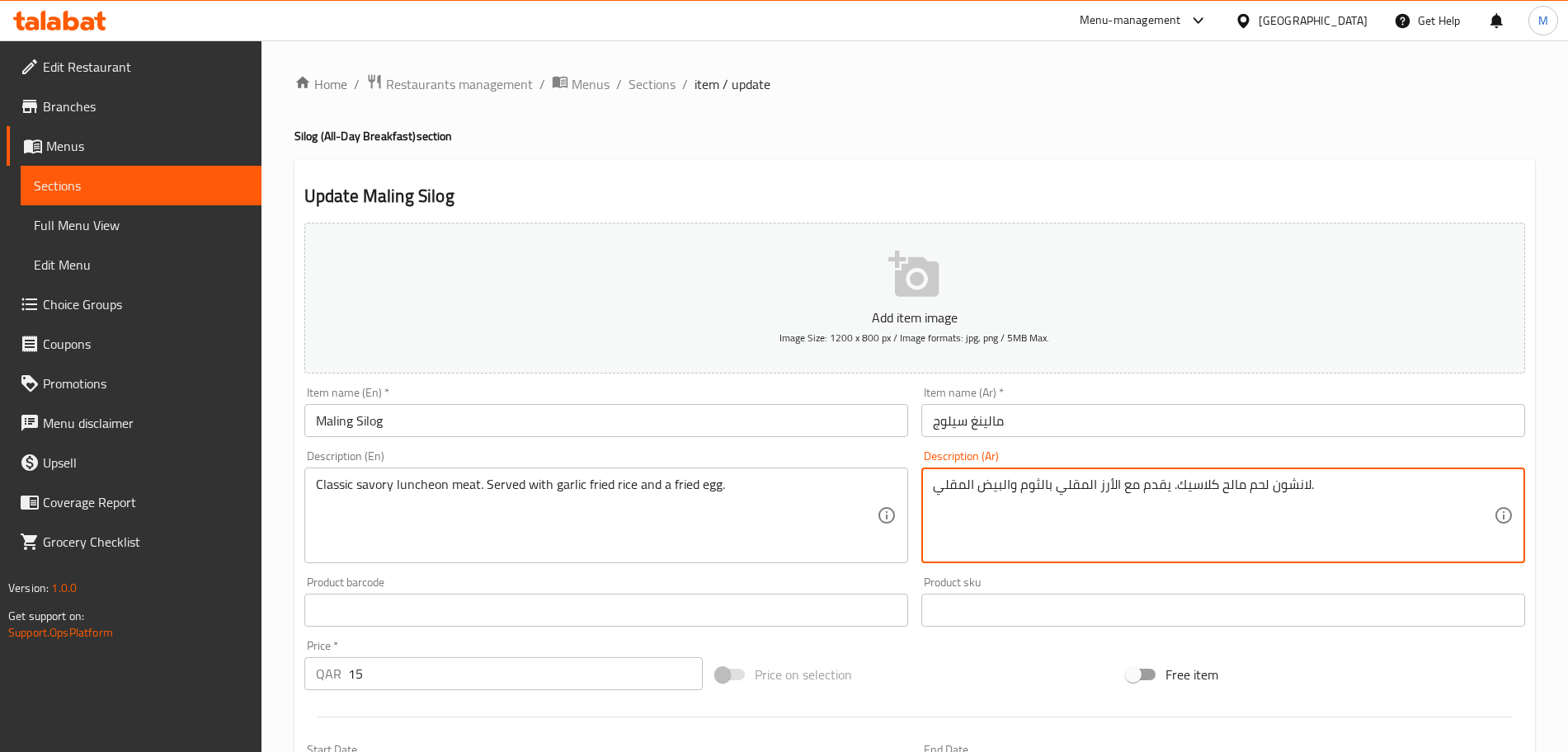
drag, startPoint x: 1189, startPoint y: 484, endPoint x: 1308, endPoint y: 491, distance: 119.2
click at [1308, 491] on textarea "لانشون لحم مالح كلاسيك. يقدم مع الأرز المقلي بالثوم والبيض المقلي." at bounding box center [1212, 516] width 560 height 78
click at [1307, 491] on textarea "لانشون لحم مالح كلاسيك. يقدم مع الأرز المقلي بالثوم والبيض المقلي." at bounding box center [1212, 516] width 560 height 78
drag, startPoint x: 1310, startPoint y: 483, endPoint x: 1286, endPoint y: 484, distance: 24.0
click at [1286, 484] on textarea "لانشون لحم مالح كلاسيك. يقدم مع الأرز المقلي بالثوم والبيض المقلي." at bounding box center [1212, 516] width 560 height 78
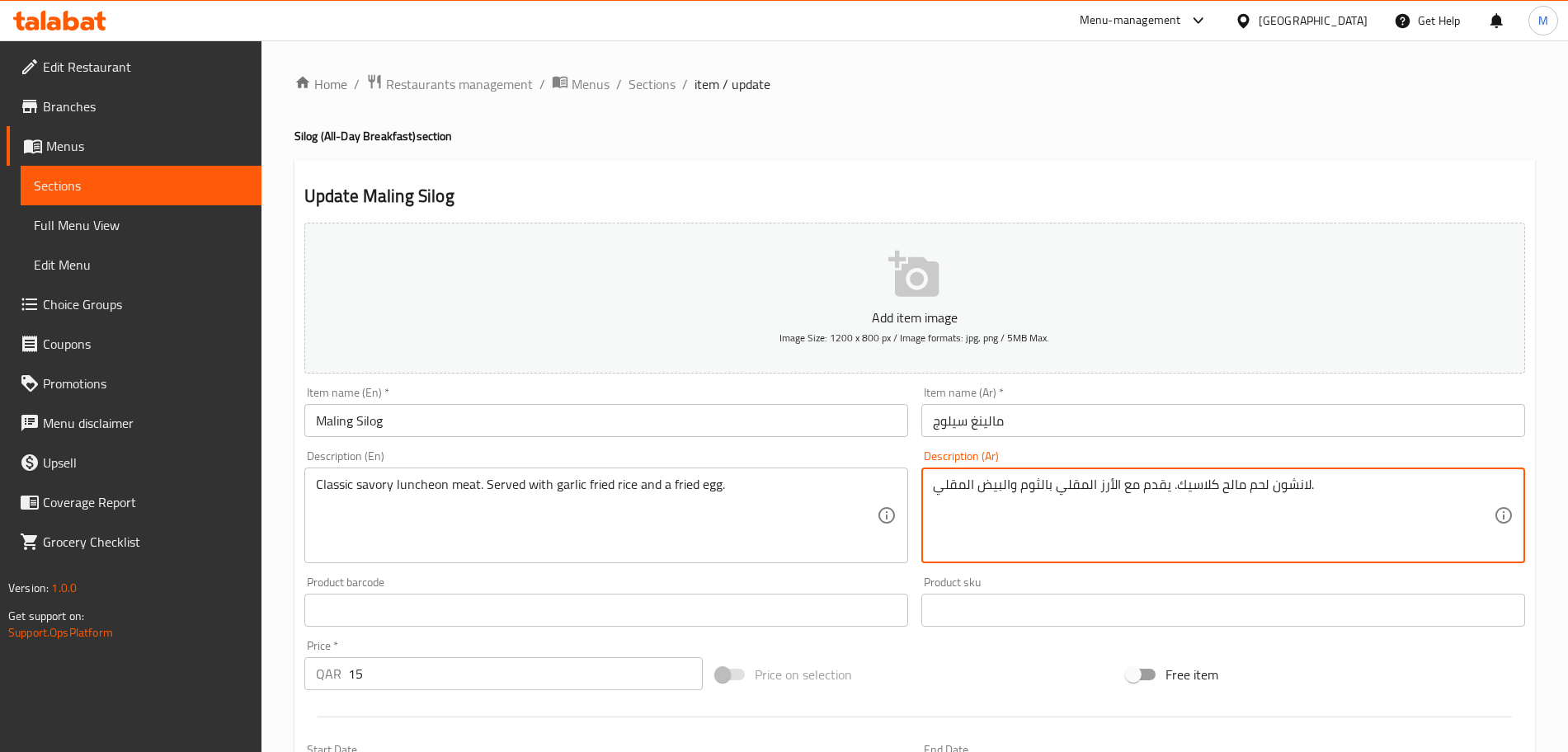
click at [1287, 484] on textarea "لانشون لحم مالح كلاسيك. يقدم مع الأرز المقلي بالثوم والبيض المقلي." at bounding box center [1212, 516] width 560 height 78
click at [1307, 483] on textarea "لانشون لحم مالح كلاسيك. يقدم مع الأرز المقلي بالثوم والبيض المقلي." at bounding box center [1212, 516] width 560 height 78
click at [1188, 494] on textarea "لانشون لحم مالح كلاسيك. يقدم مع الأرز المقلي بالثوم والبيض المقلي." at bounding box center [1212, 516] width 560 height 78
drag, startPoint x: 1188, startPoint y: 494, endPoint x: 1301, endPoint y: 461, distance: 117.7
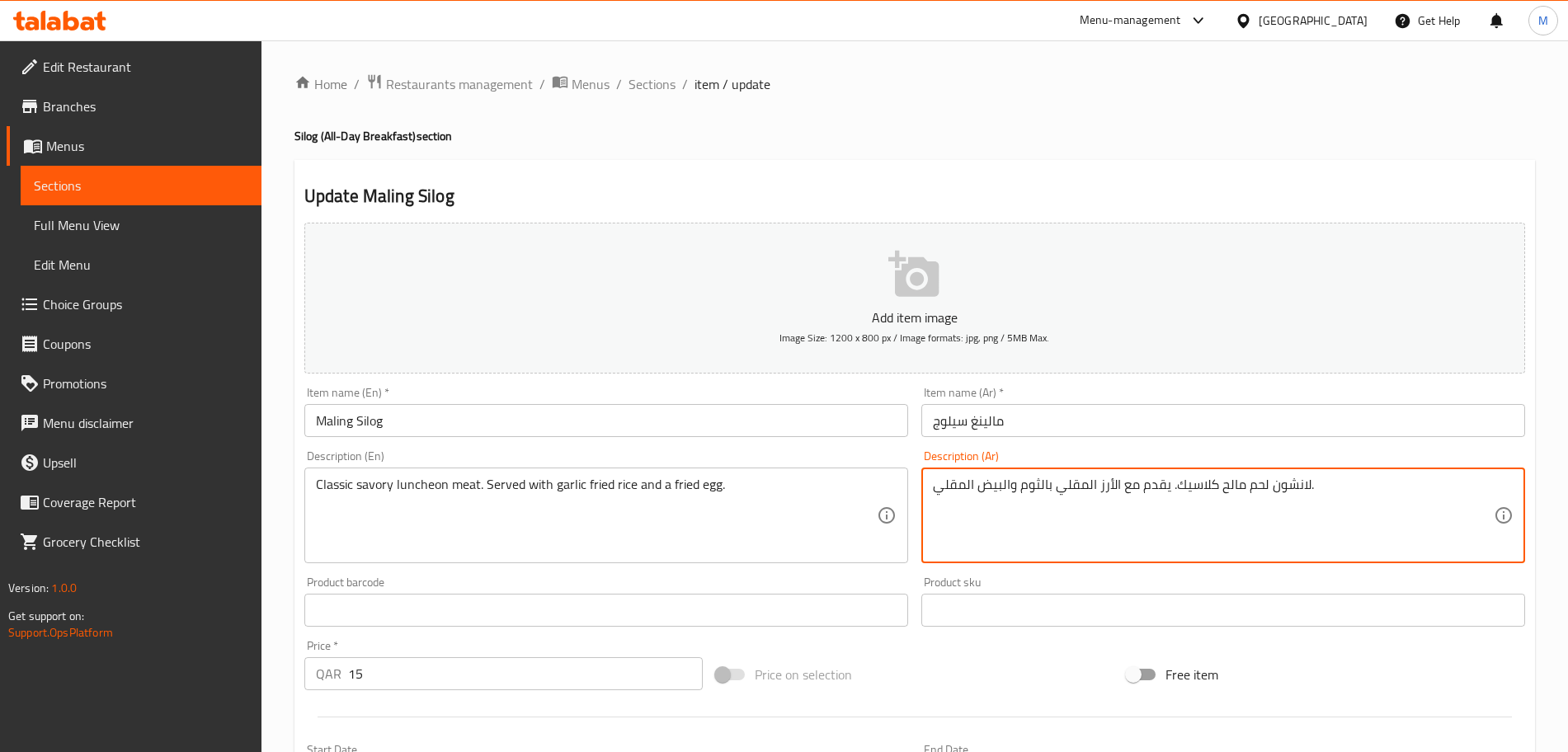
click at [1301, 461] on div "Description (Ar) لانشون لحم مالح كلاسيك. يقدم مع الأرز المقلي بالثوم والبيض الم…" at bounding box center [1223, 506] width 604 height 113
drag, startPoint x: 1285, startPoint y: 507, endPoint x: 1268, endPoint y: 500, distance: 18.4
click at [1284, 507] on textarea "لانشون لحم مالح كلاسيك. يقدم مع الأرز المقلي بالثوم والبيض المقلي." at bounding box center [1212, 516] width 560 height 78
drag, startPoint x: 1170, startPoint y: 490, endPoint x: 1304, endPoint y: 489, distance: 134.0
click at [1304, 489] on textarea "لانشون لحم مالح كلاسيك. يقدم مع الأرز المقلي بالثوم والبيض المقلي." at bounding box center [1212, 516] width 560 height 78
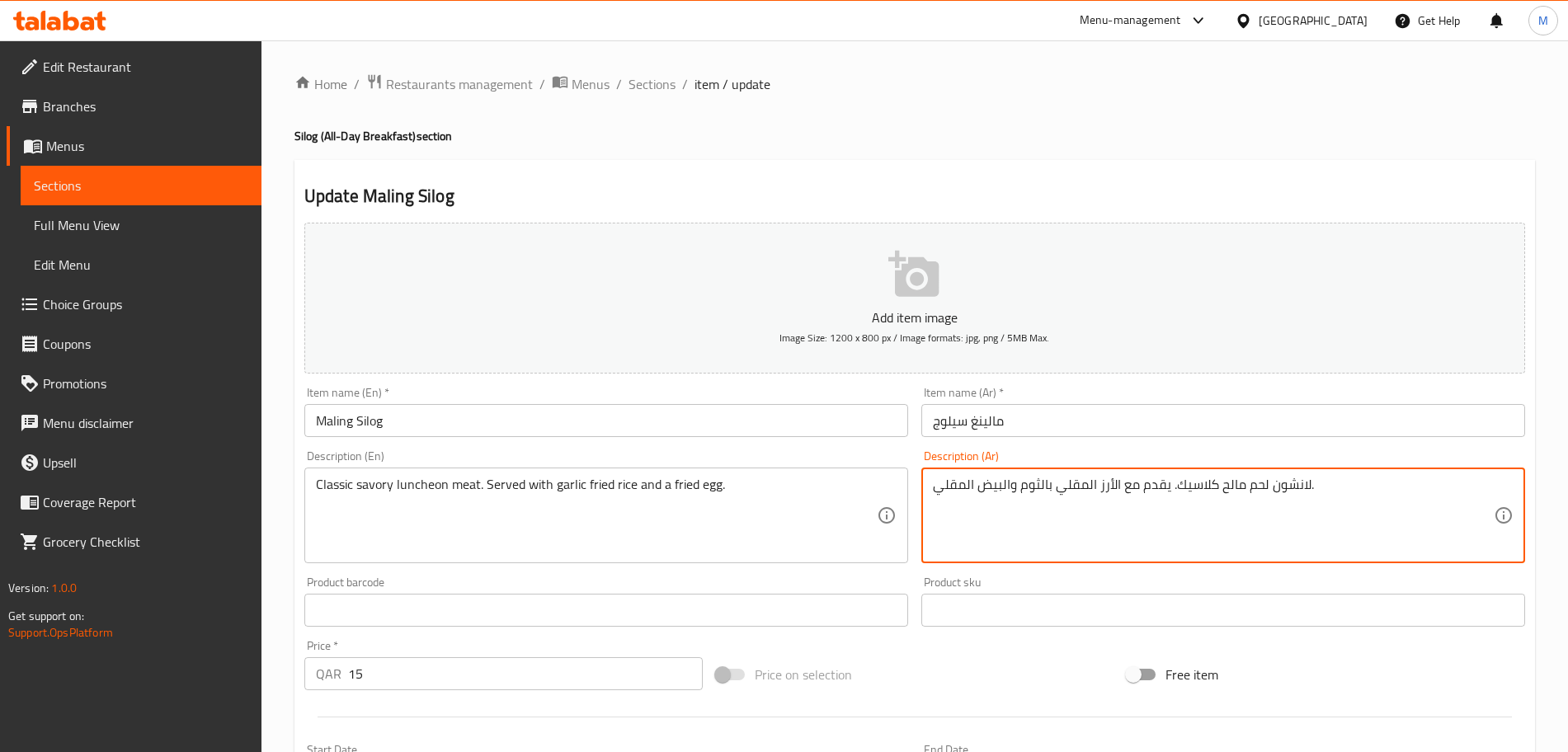
type textarea "لانشون لحم مالح كلاسيك. يقدم مع الأرز المقلي بالثوم والبيض المقلي."
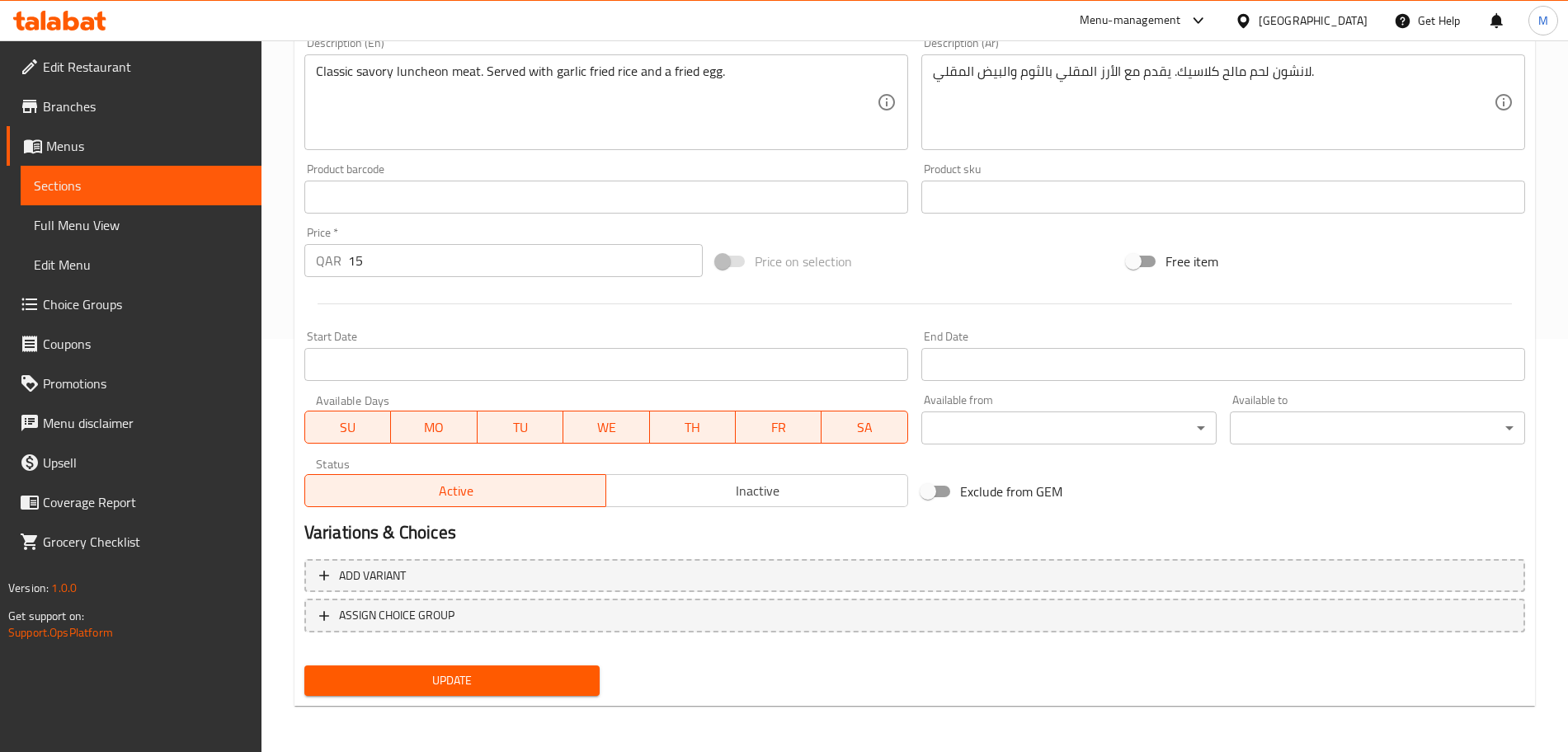
click at [479, 679] on span "Update" at bounding box center [451, 680] width 269 height 20
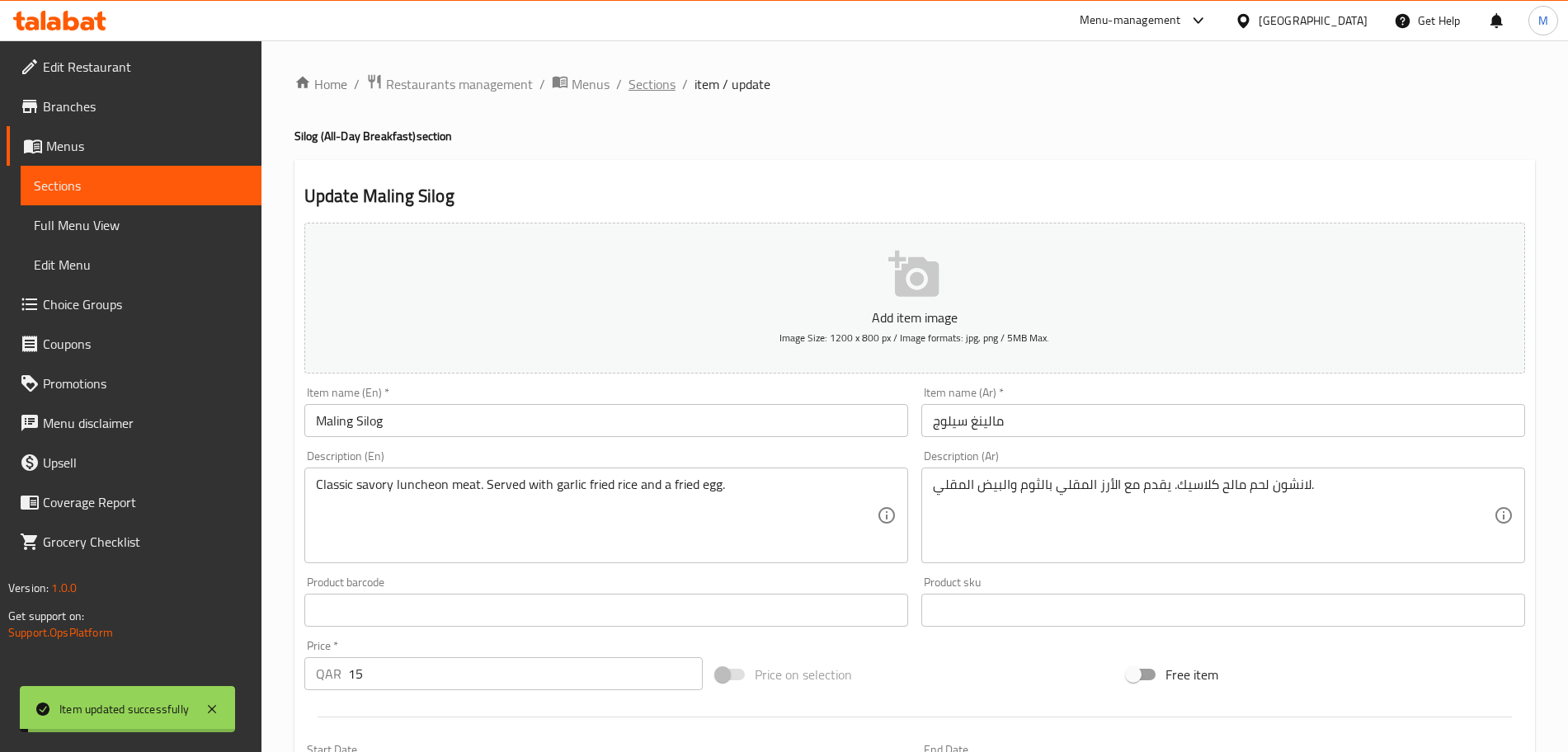
click at [657, 74] on span "Sections" at bounding box center [652, 84] width 47 height 20
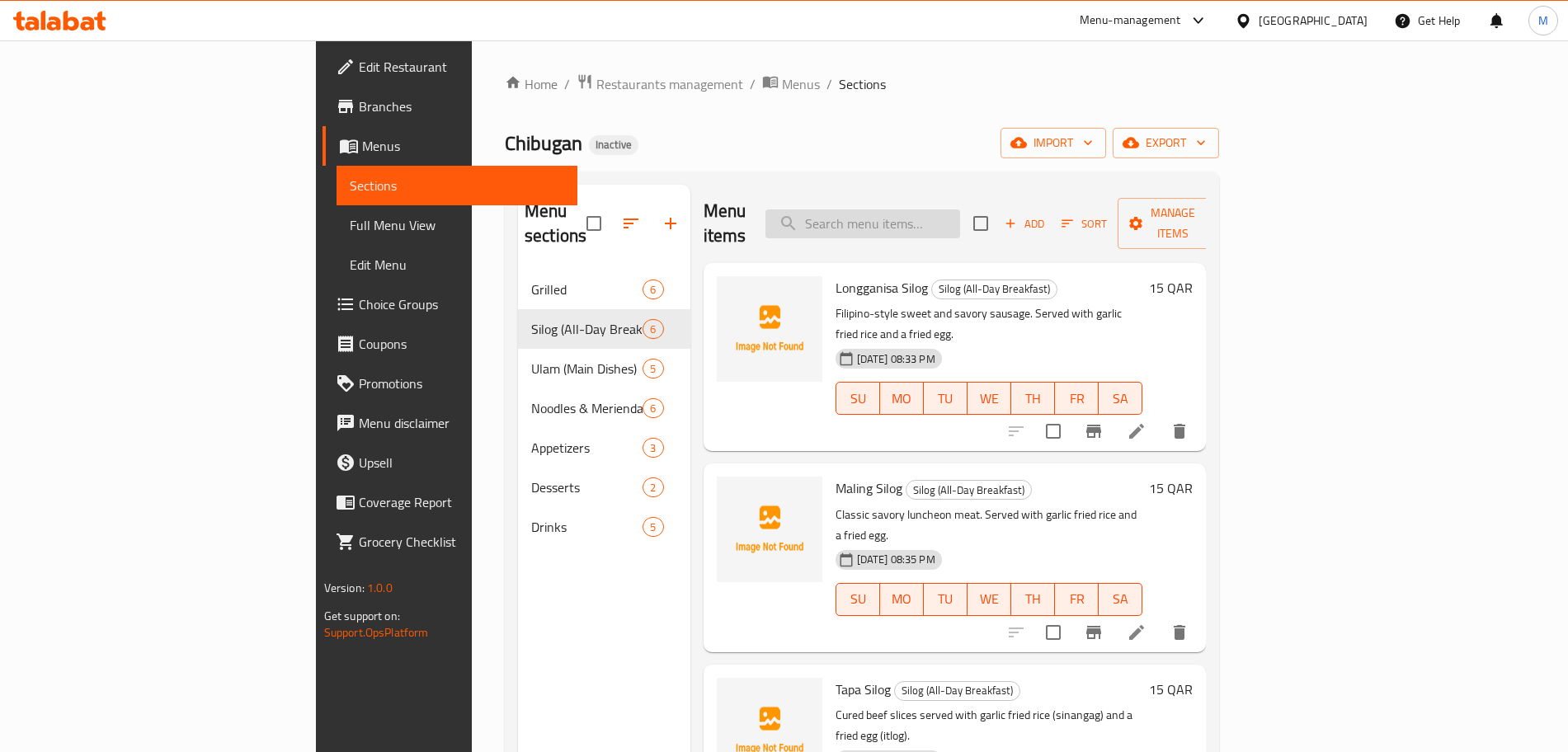
click at [935, 218] on input "search" at bounding box center [862, 224] width 195 height 29
paste input "Fresh Lumpia (1pc)"
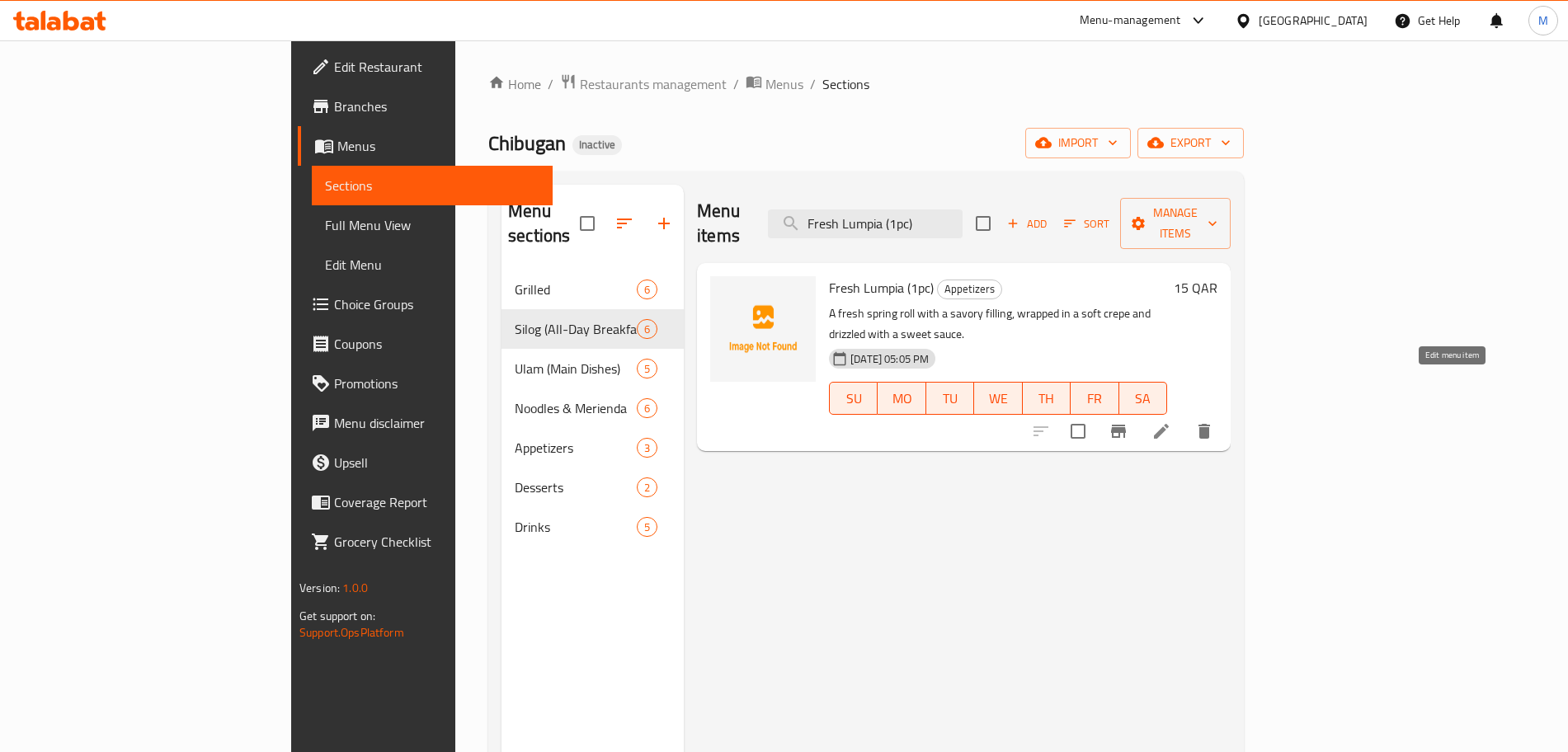
type input "Fresh Lumpia (1pc)"
click at [1171, 421] on icon at bounding box center [1161, 431] width 20 height 20
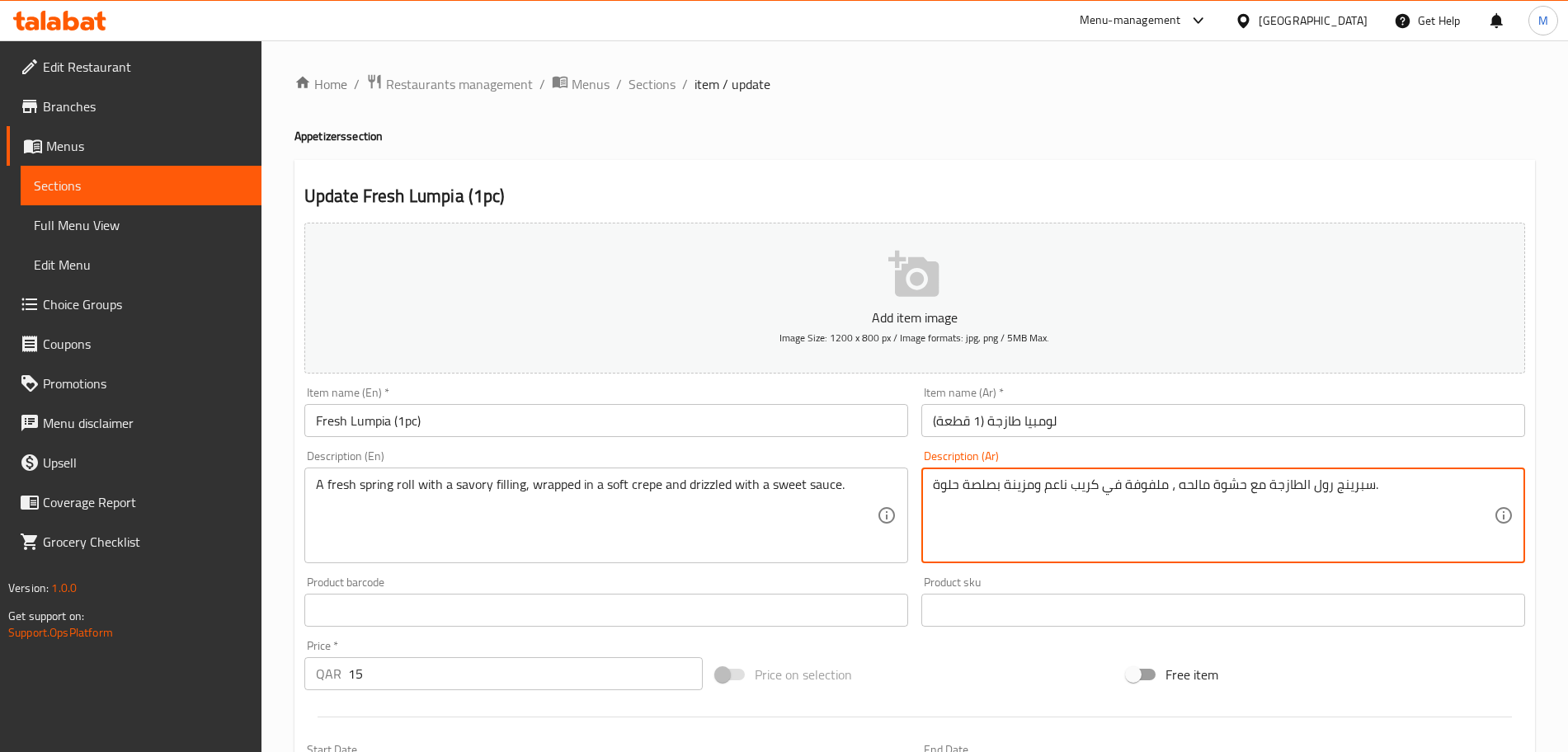
drag, startPoint x: 1034, startPoint y: 491, endPoint x: 1006, endPoint y: 490, distance: 28.0
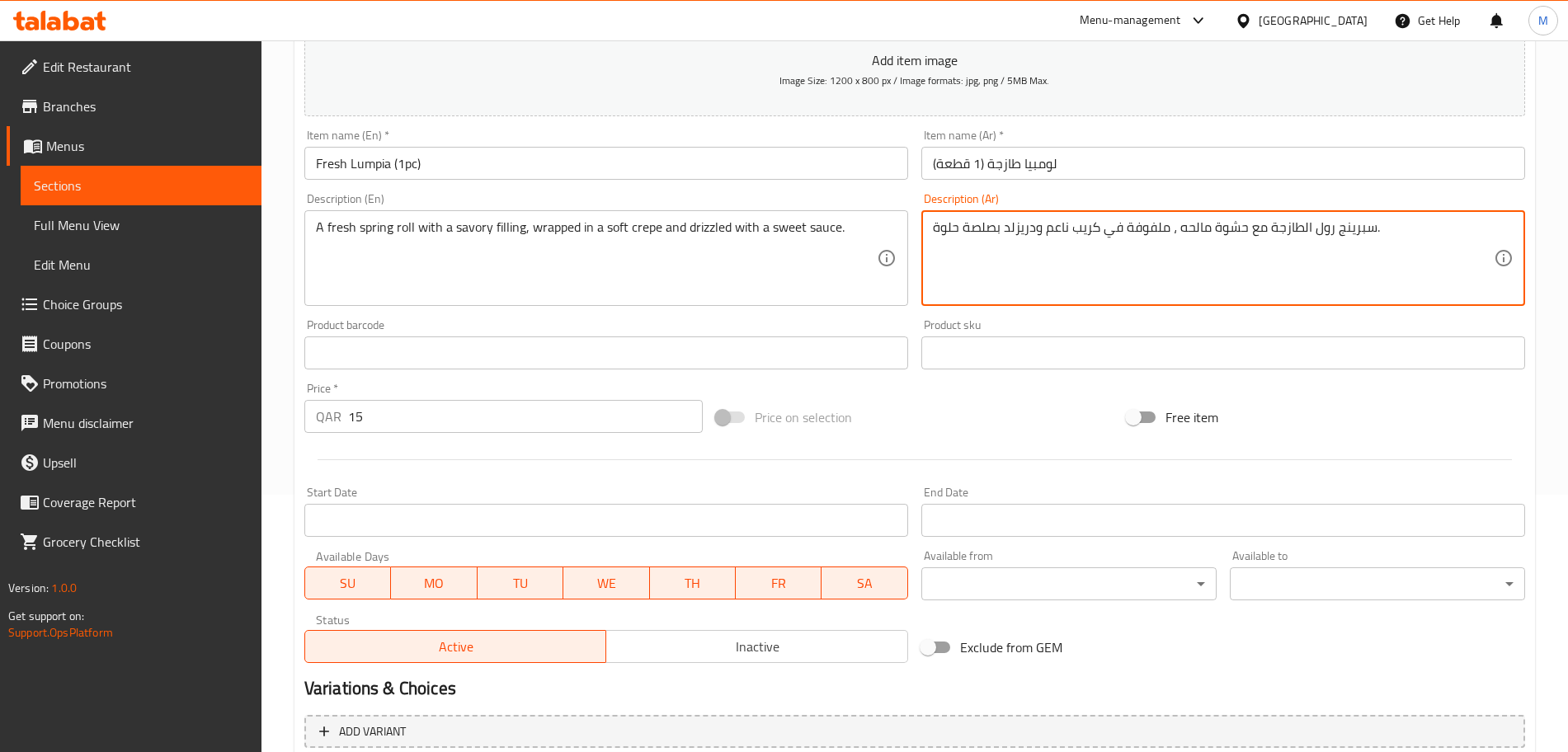
scroll to position [412, 0]
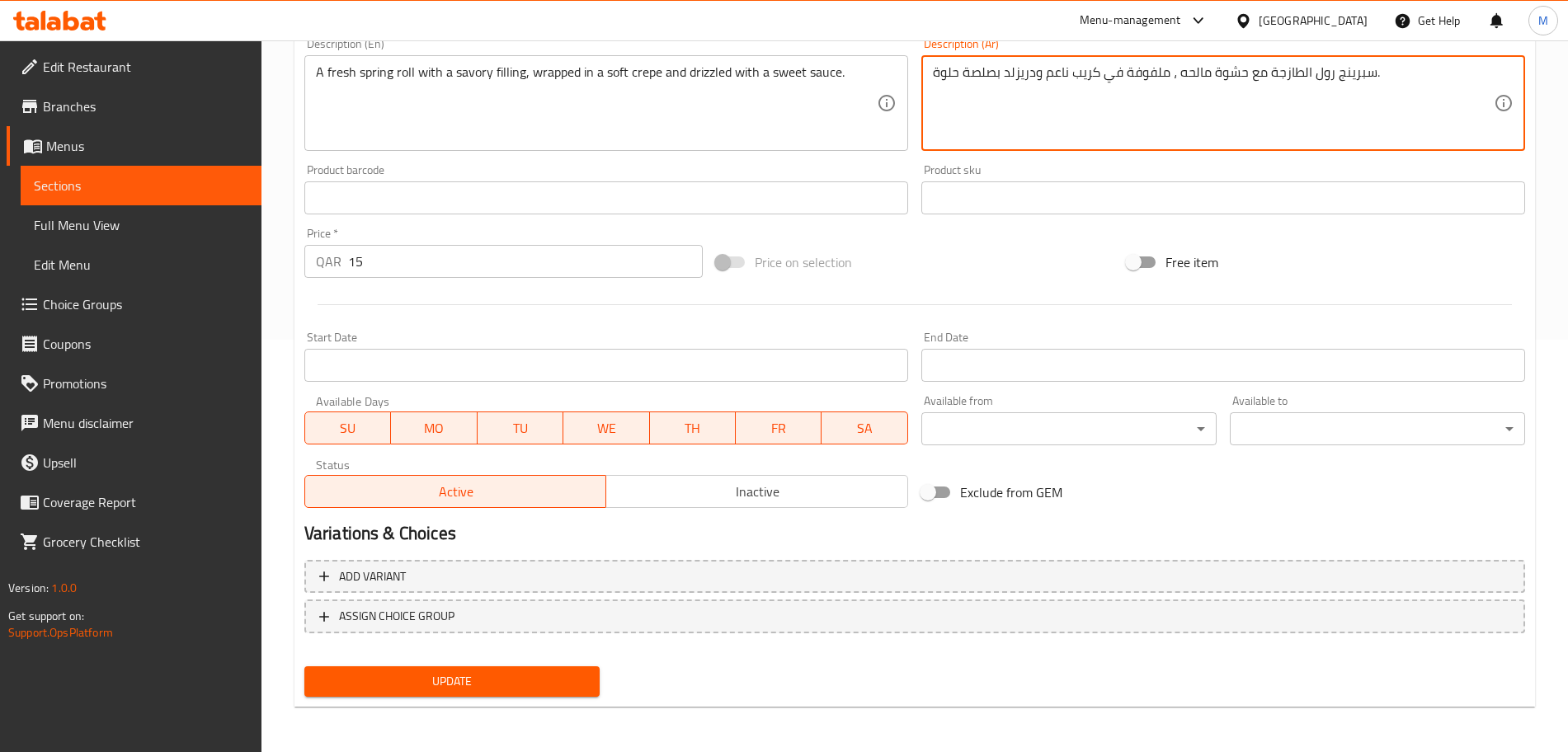
type textarea "سبرينج رول الطازجة مع حشوة مالحه ، ملفوفة في كريب ناعم ودريزلد بصلصة حلوة."
click at [511, 695] on button "Update" at bounding box center [452, 681] width 295 height 31
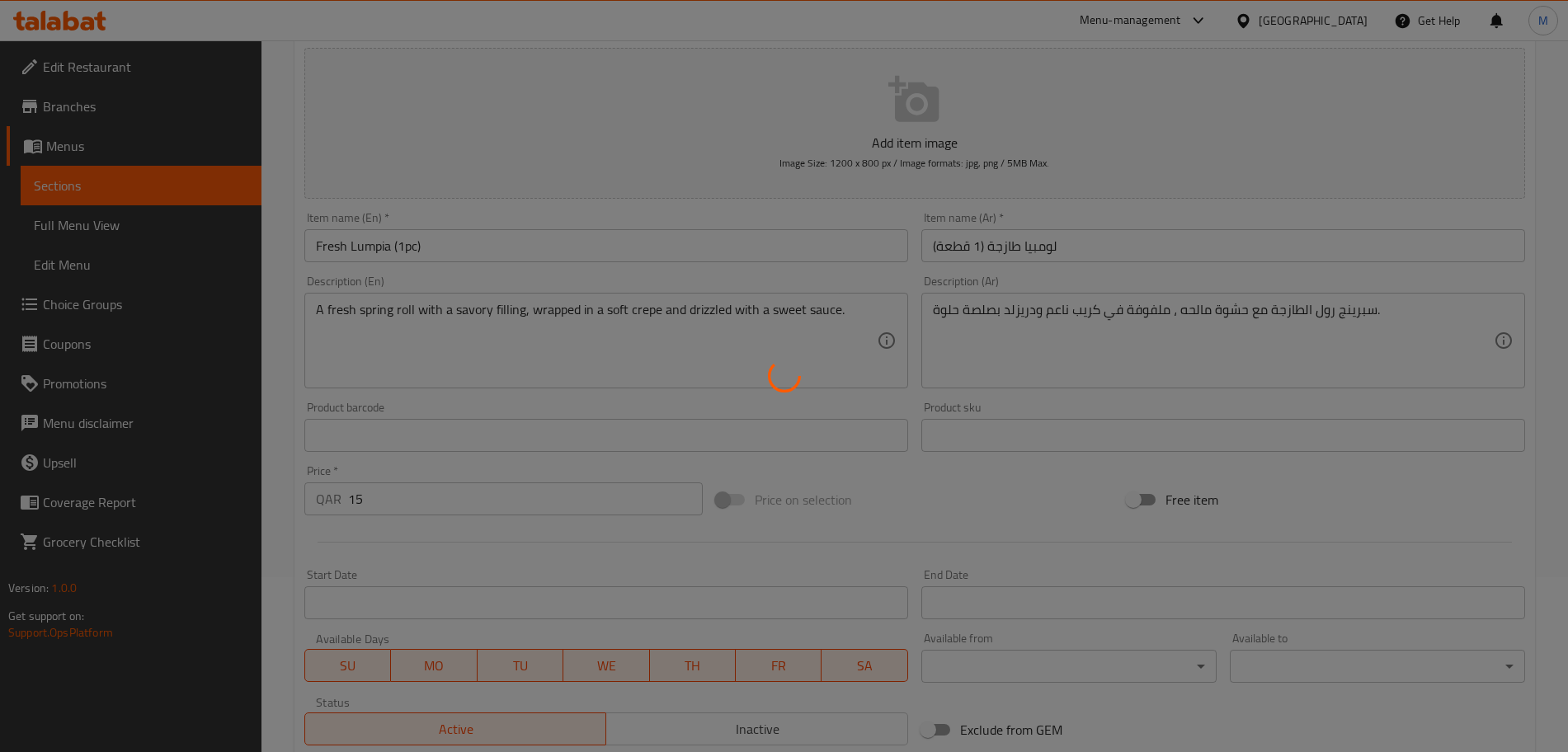
scroll to position [103, 0]
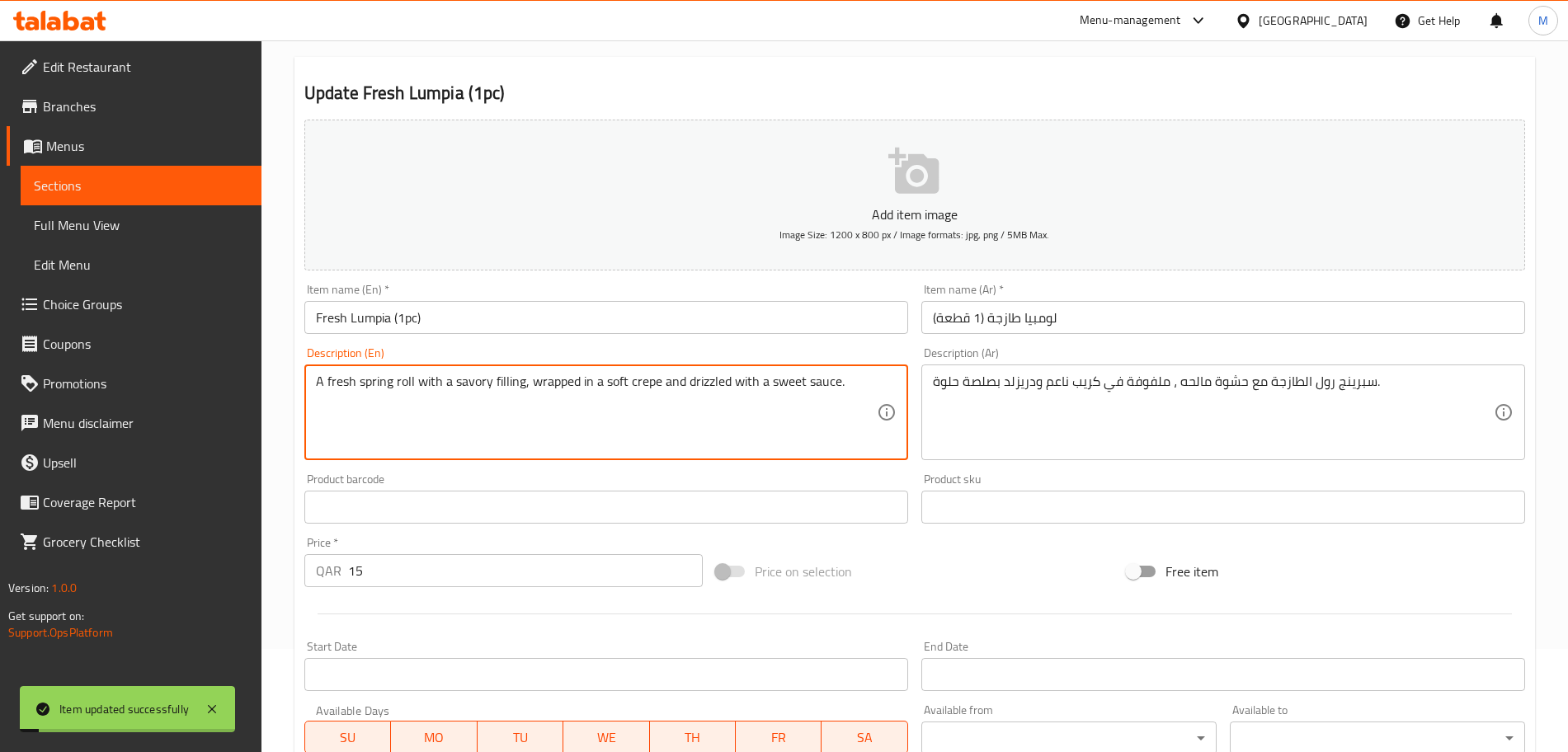
click at [699, 384] on textarea "A fresh spring roll with a savory filling, wrapped in a soft crepe and drizzled…" at bounding box center [595, 413] width 560 height 78
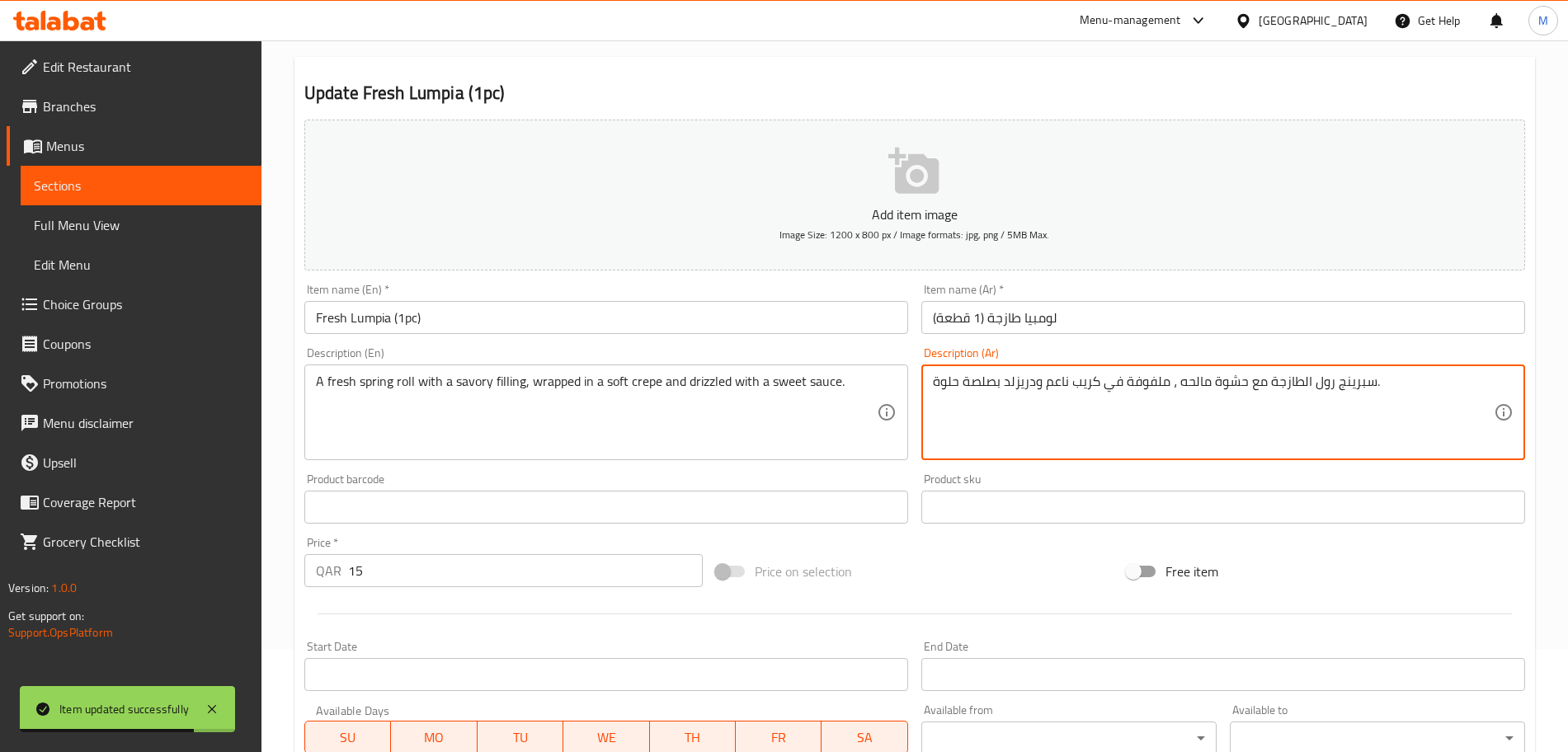
drag, startPoint x: 1037, startPoint y: 382, endPoint x: 1010, endPoint y: 385, distance: 27.2
click at [1002, 385] on textarea "سبرينج رول الطازجة مع حشوة مالحه ، ملفوفة في كريب ناعم ودريزلد بصلصة حلوة." at bounding box center [1212, 413] width 560 height 78
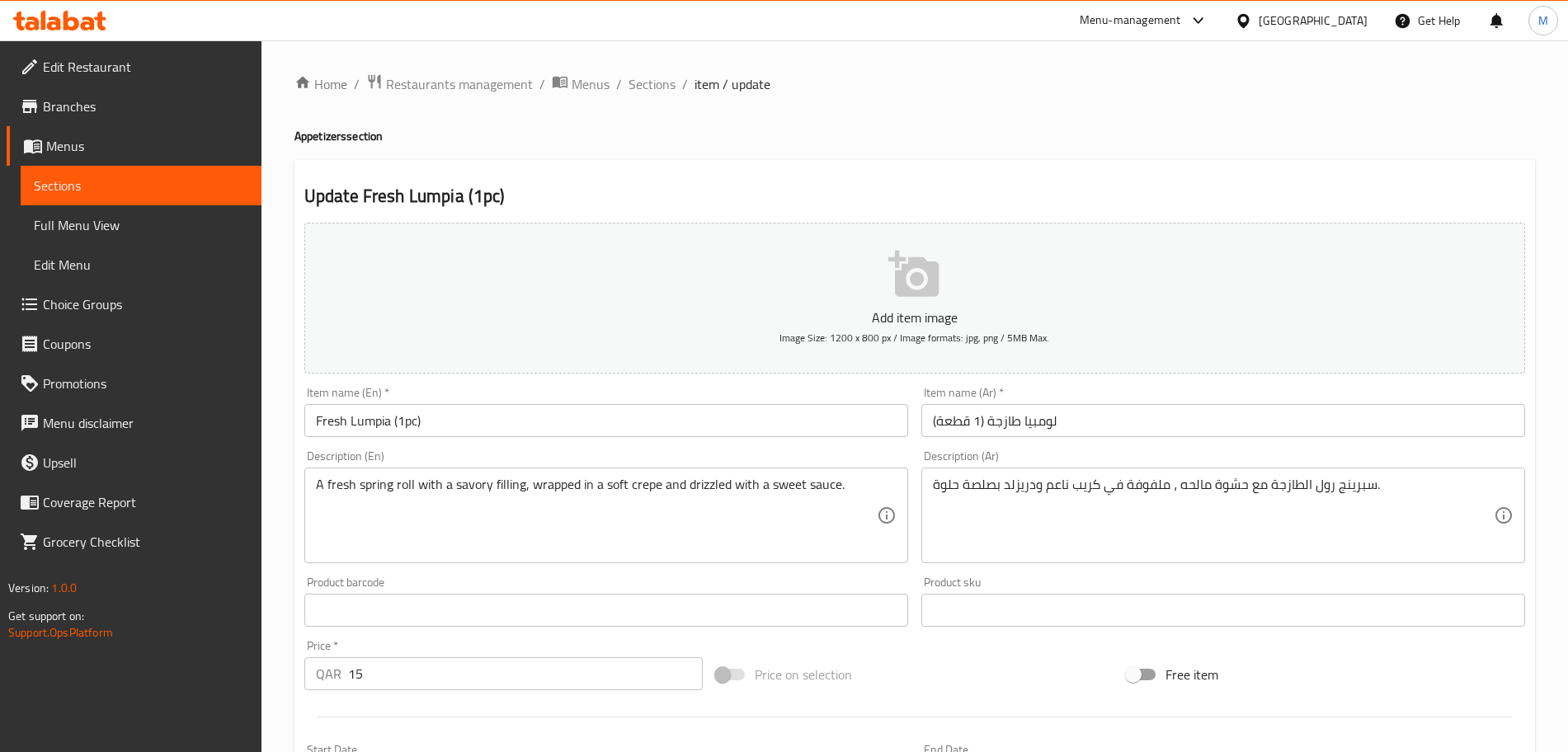
scroll to position [413, 0]
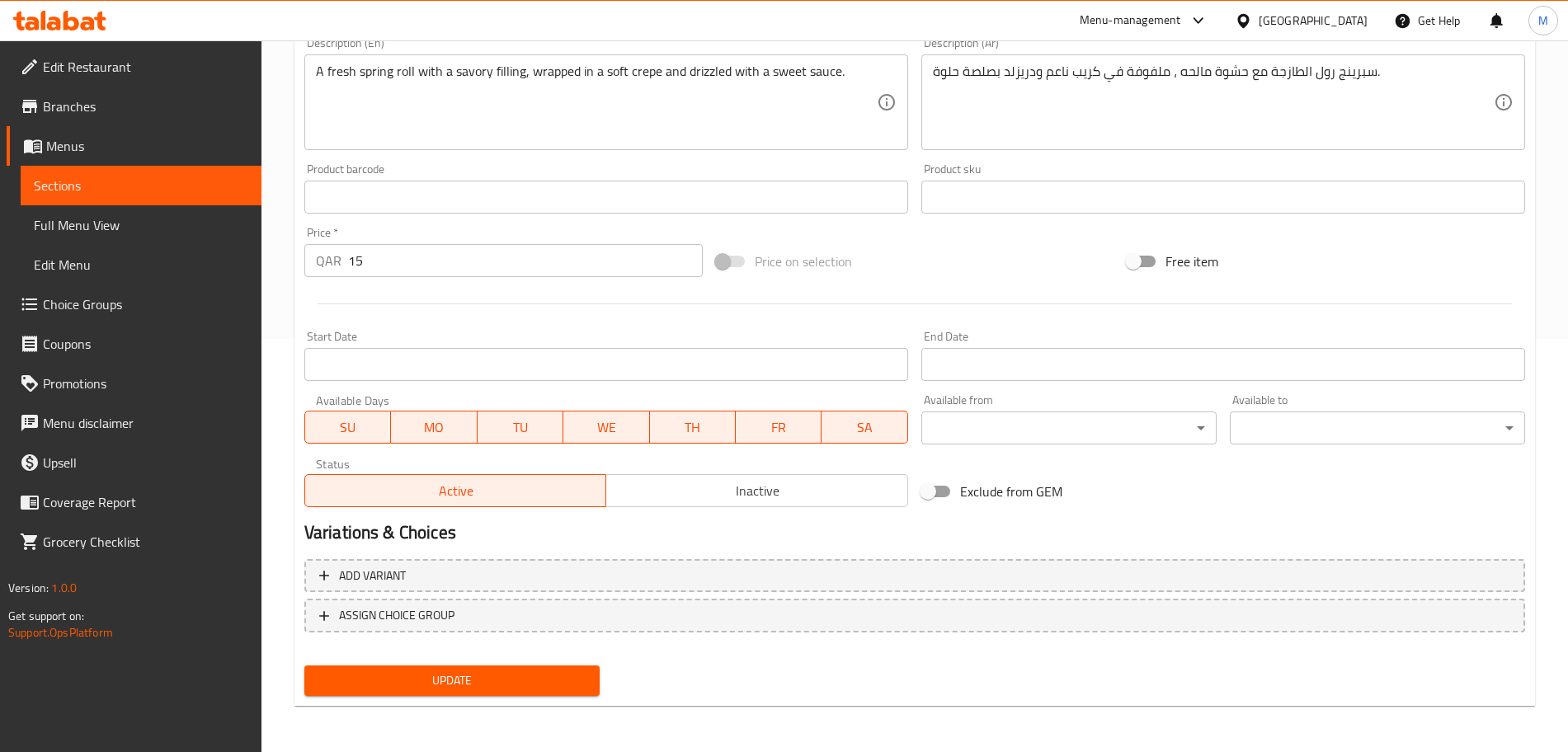
click at [503, 686] on span "Update" at bounding box center [451, 680] width 269 height 20
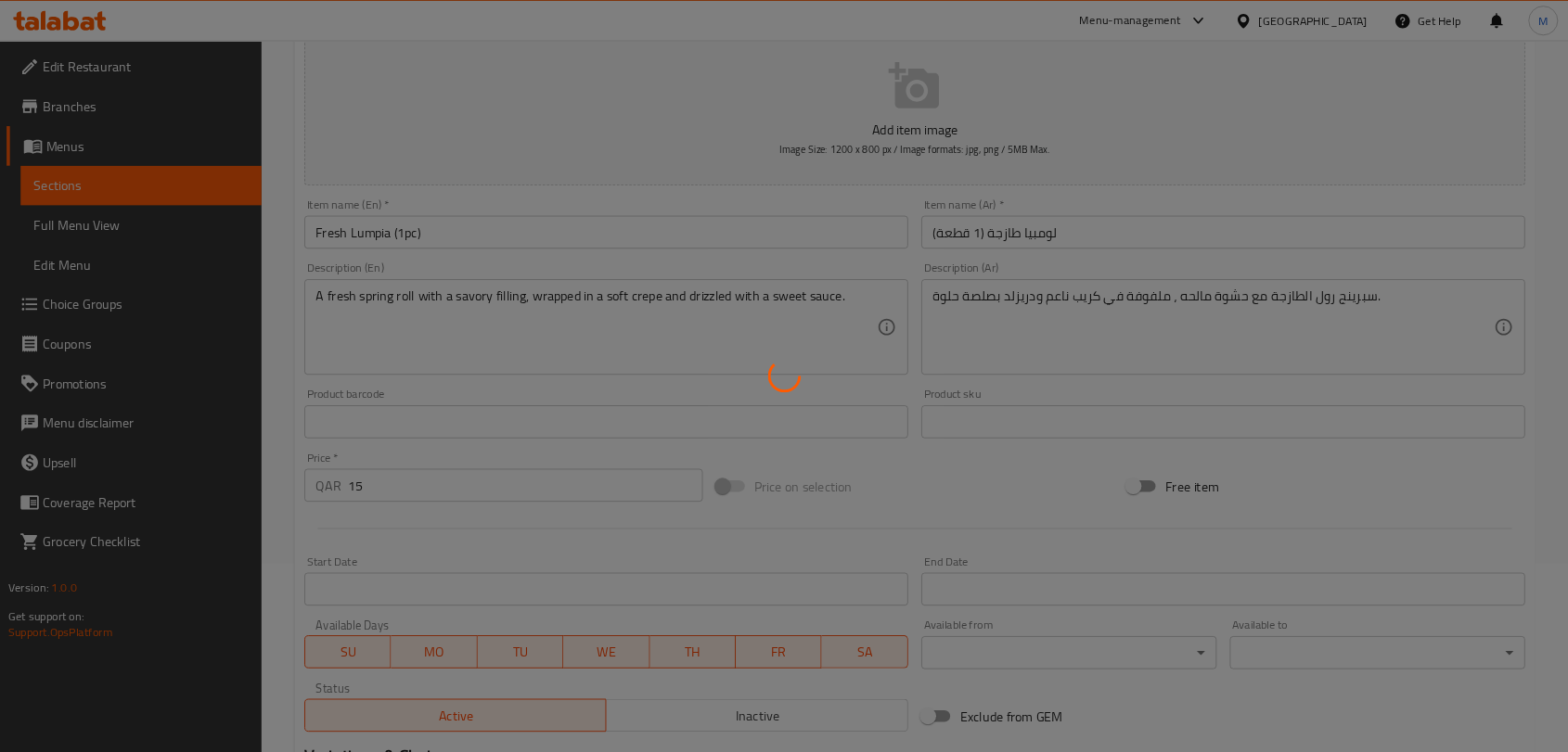
scroll to position [0, 0]
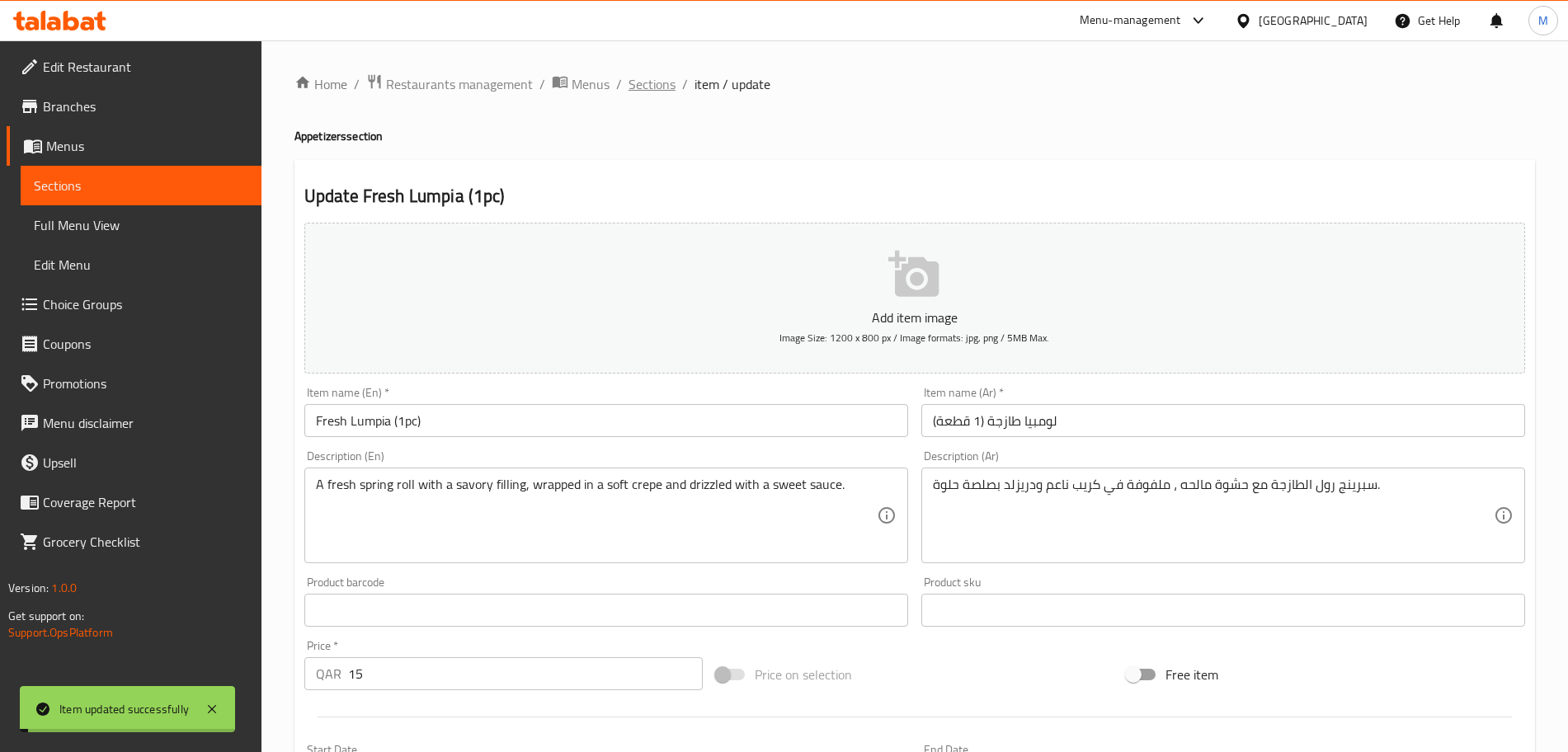
click at [665, 86] on span "Sections" at bounding box center [652, 84] width 47 height 20
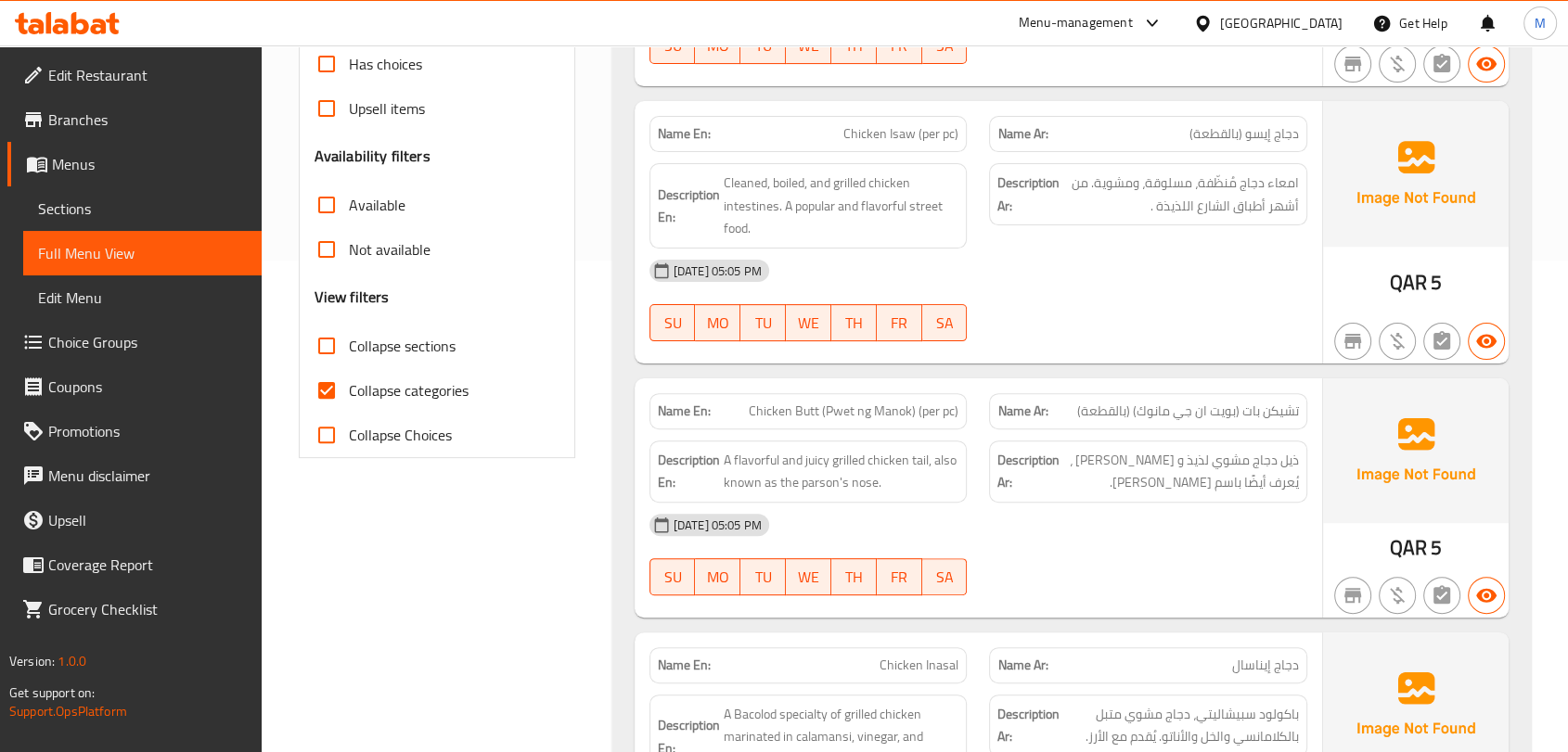
scroll to position [515, 0]
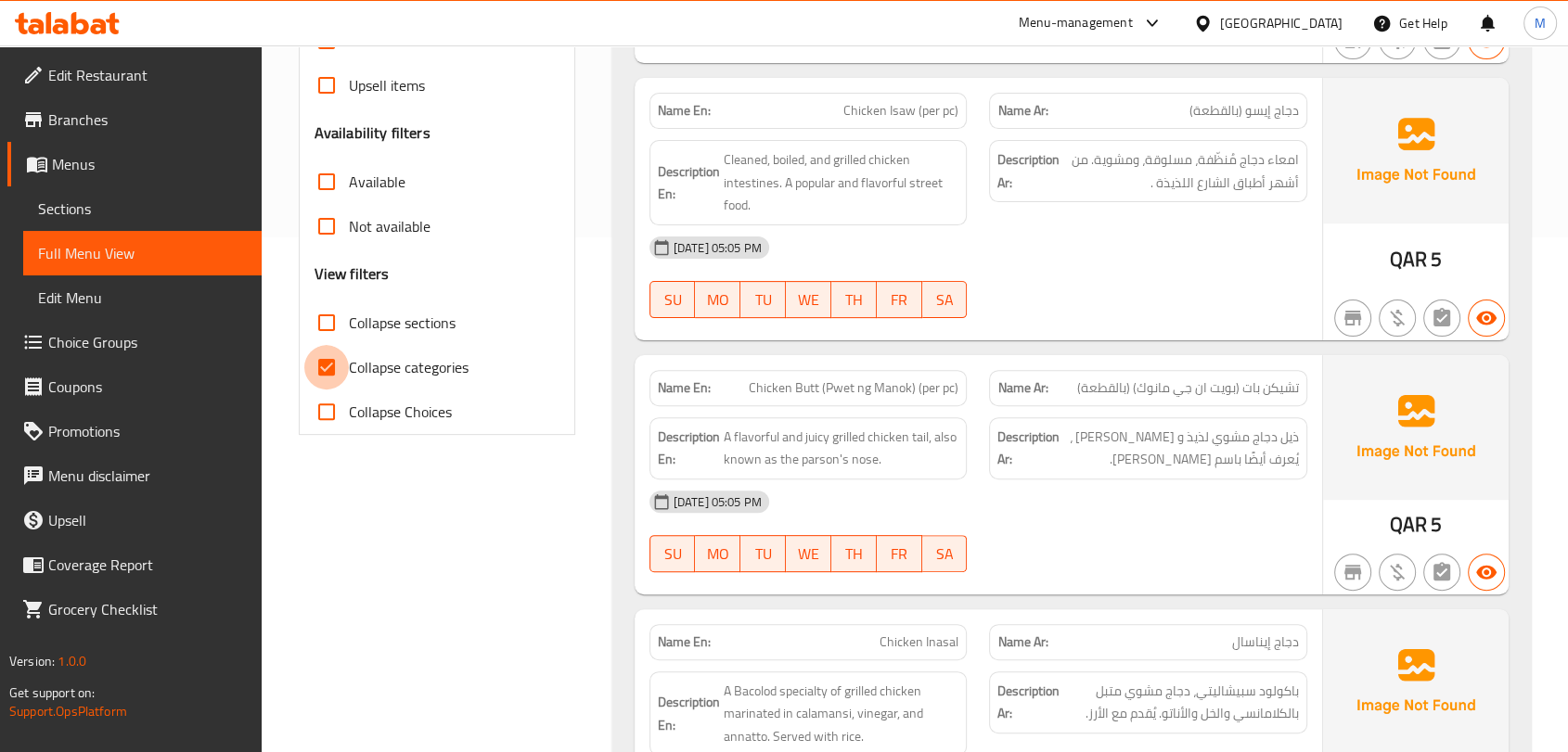
click at [329, 387] on input "Collapse categories" at bounding box center [326, 367] width 44 height 44
checkbox input "false"
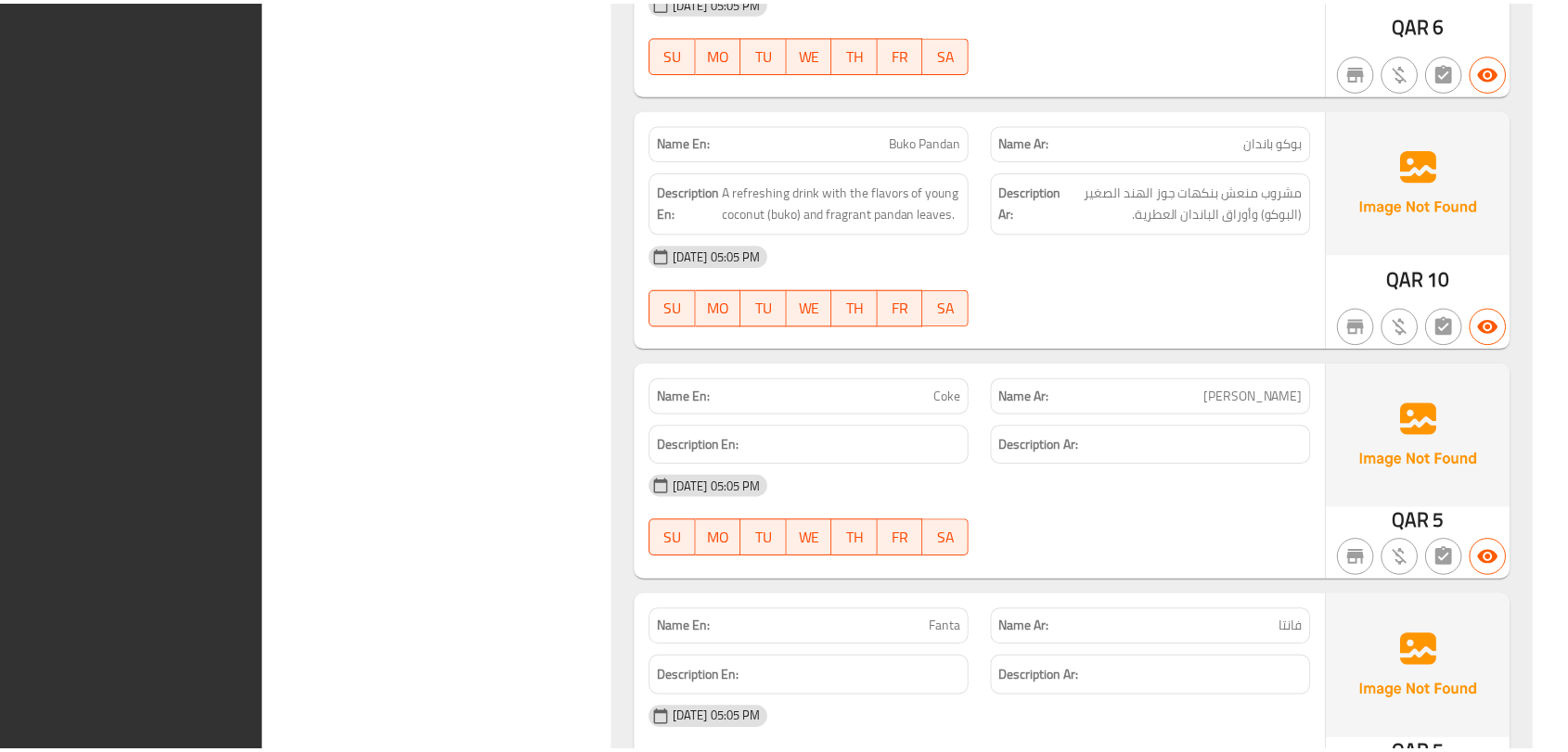
scroll to position [8803, 0]
